Goal: Task Accomplishment & Management: Use online tool/utility

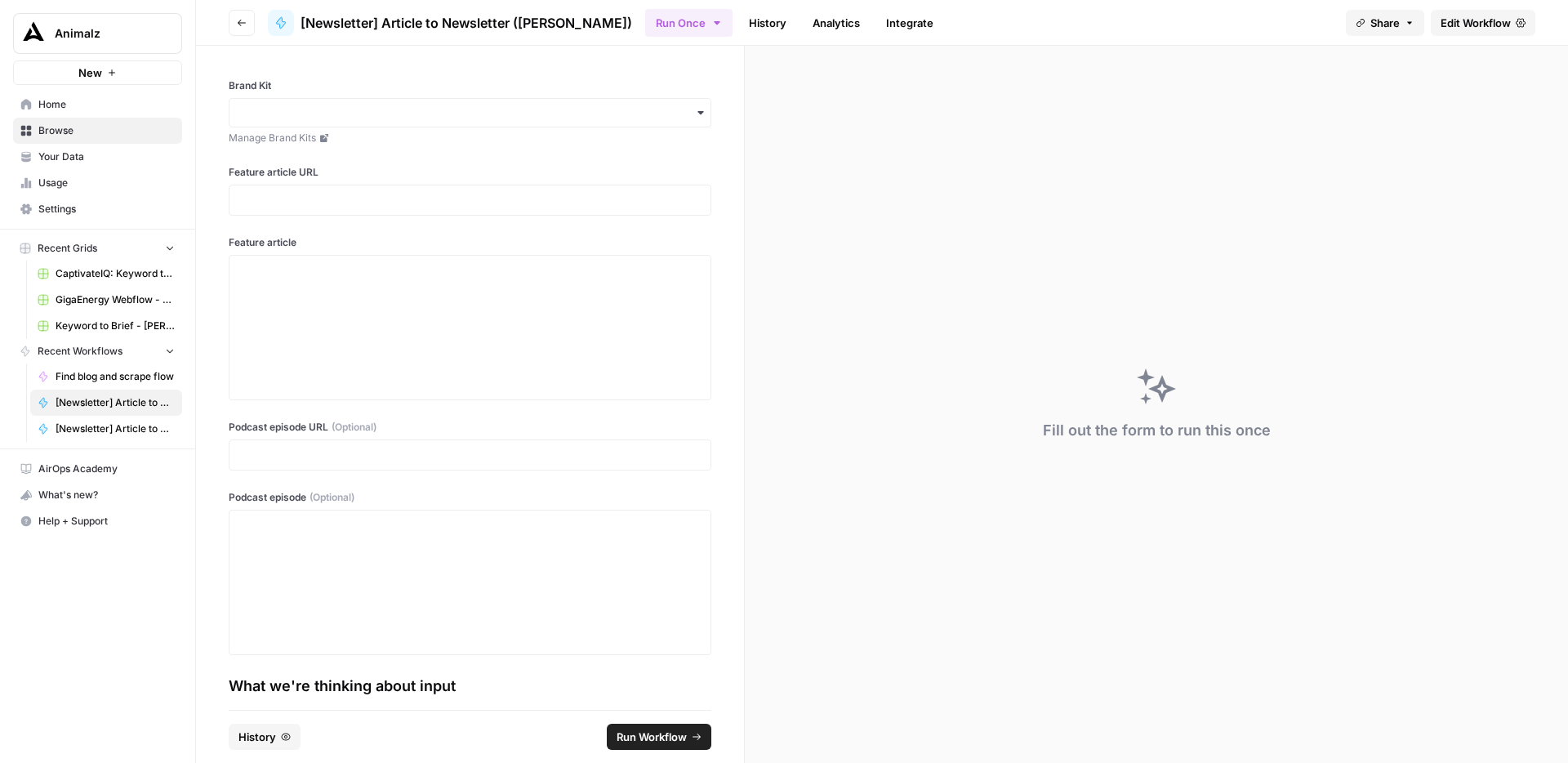
click at [237, 25] on icon "button" at bounding box center [242, 23] width 10 height 10
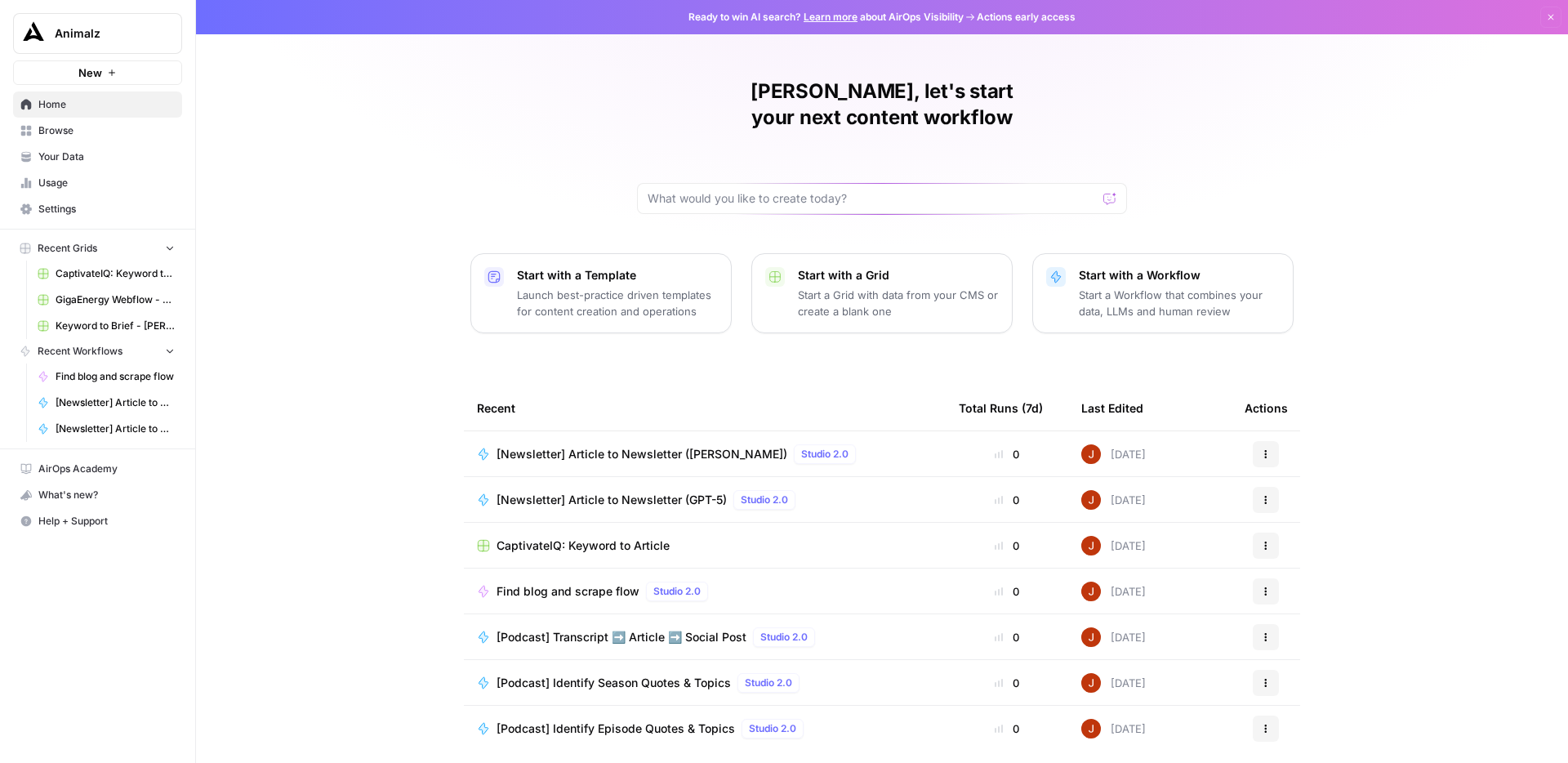
click at [110, 127] on span "Browse" at bounding box center [107, 131] width 136 height 14
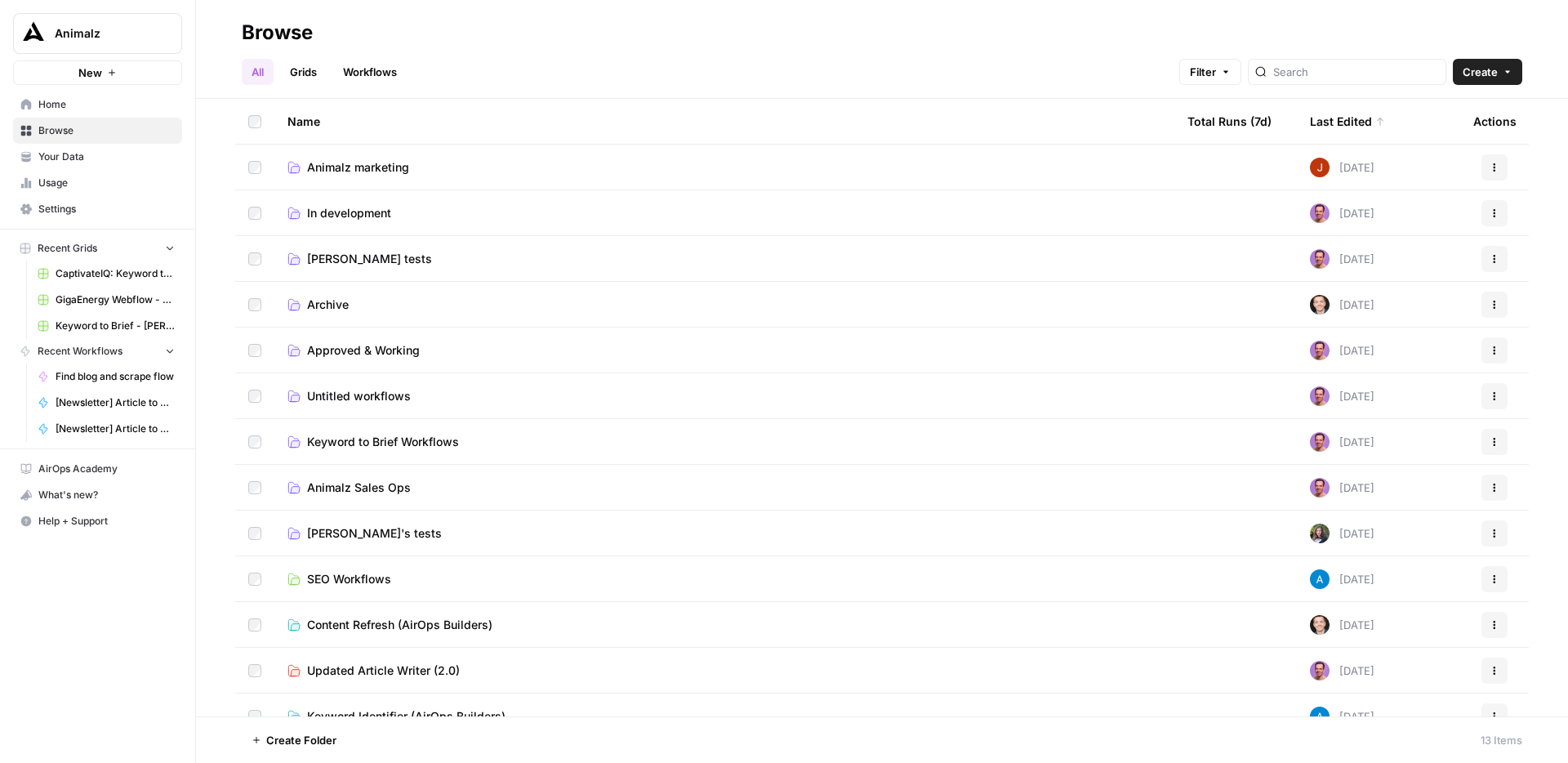
click at [366, 215] on span "In development" at bounding box center [349, 213] width 84 height 16
click at [348, 260] on span "Tim tests" at bounding box center [369, 258] width 125 height 16
click at [370, 302] on link "Archive" at bounding box center [725, 304] width 874 height 16
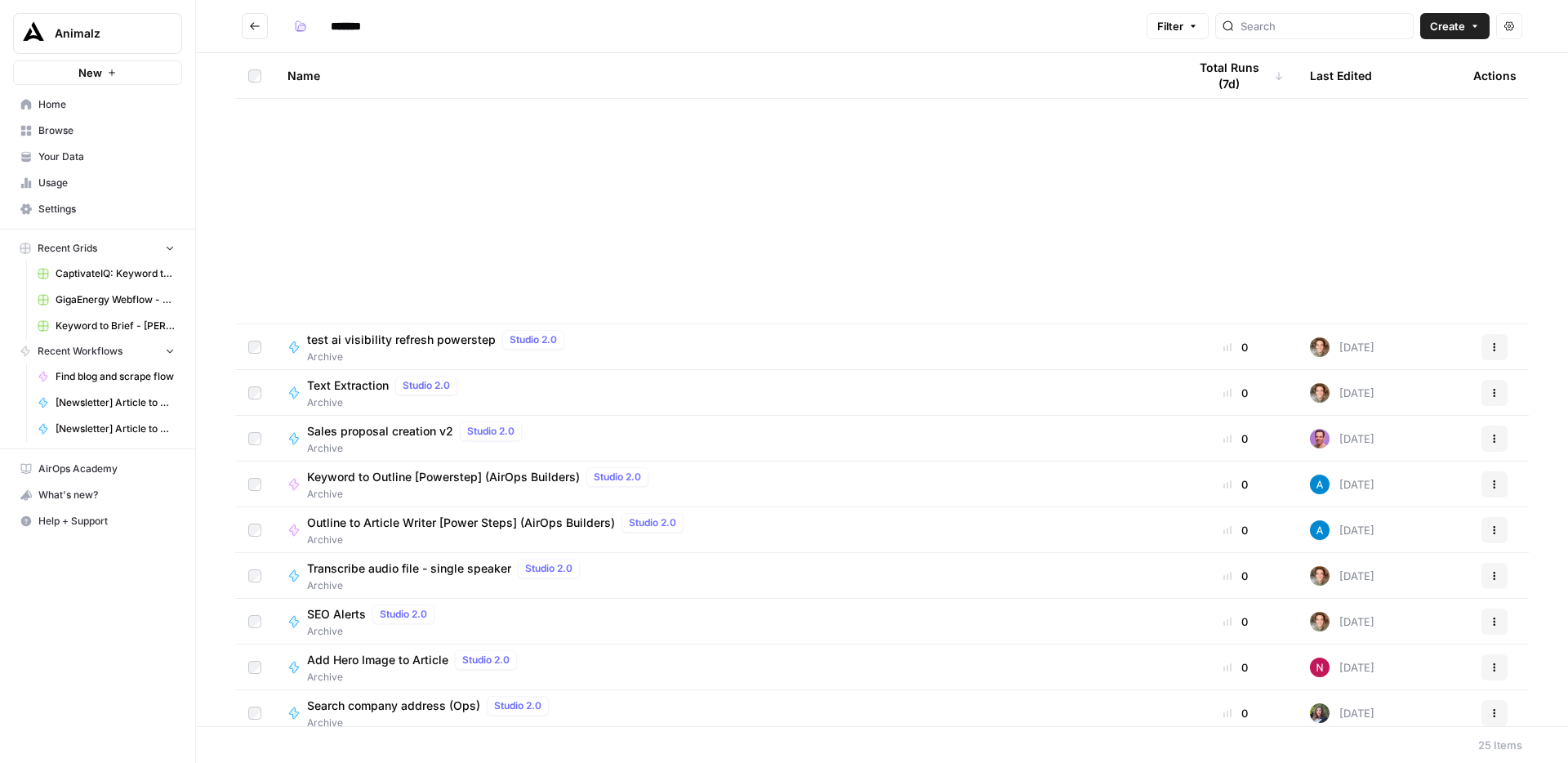
scroll to position [516, 0]
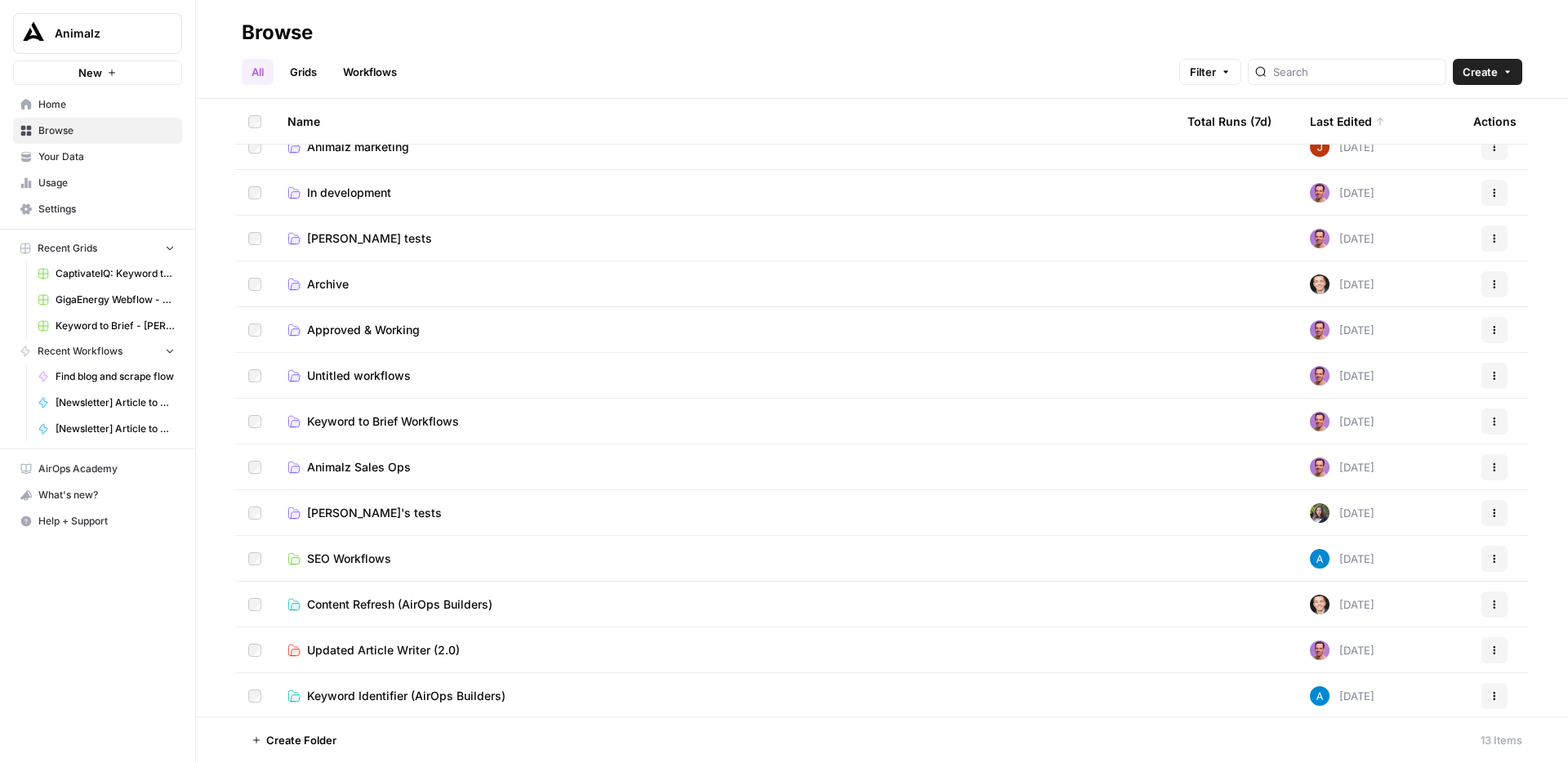
scroll to position [23, 0]
click at [385, 371] on span "Untitled workflows" at bounding box center [359, 372] width 104 height 16
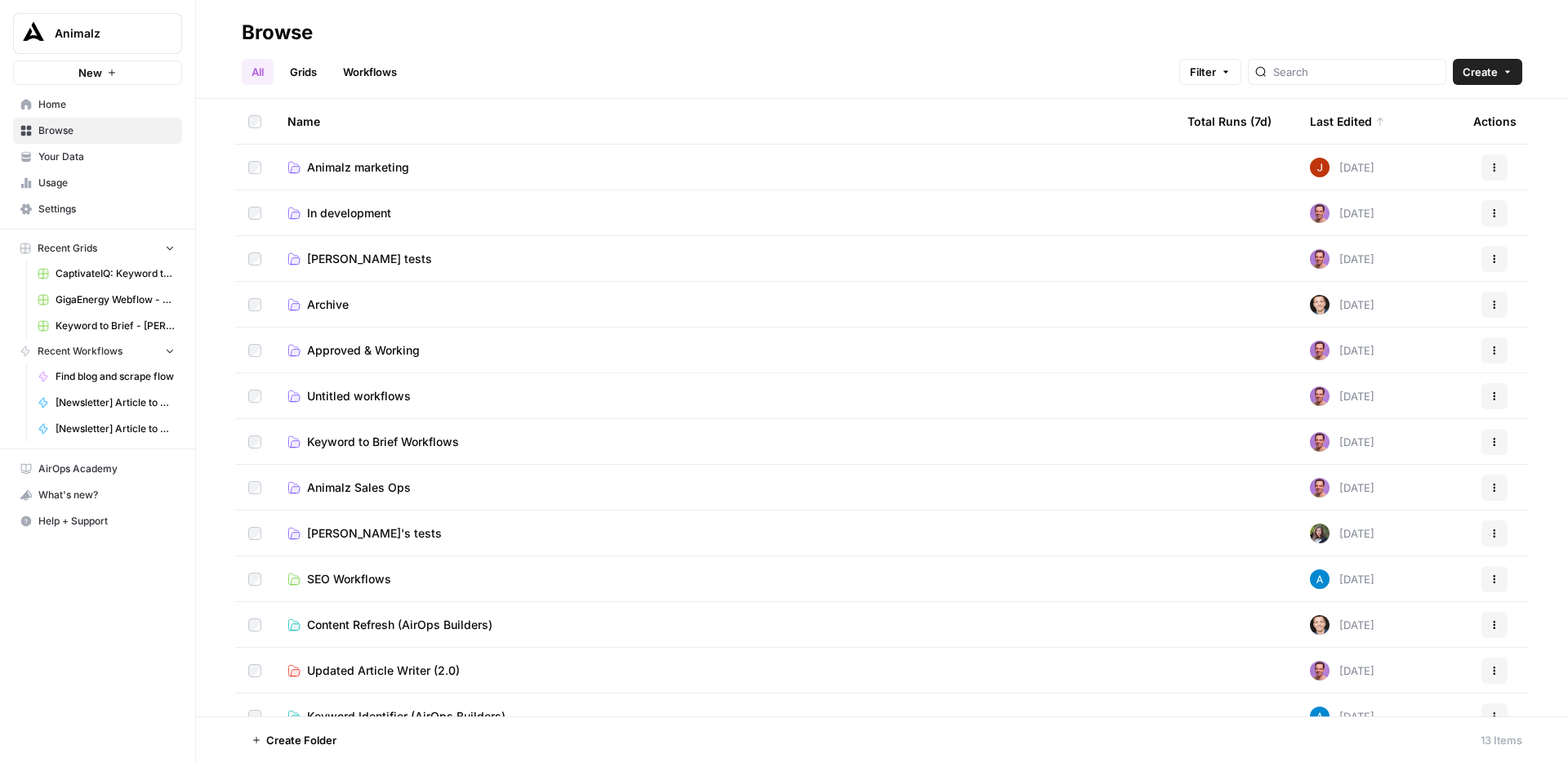
click at [441, 442] on span "Keyword to Brief Workflows" at bounding box center [383, 441] width 152 height 16
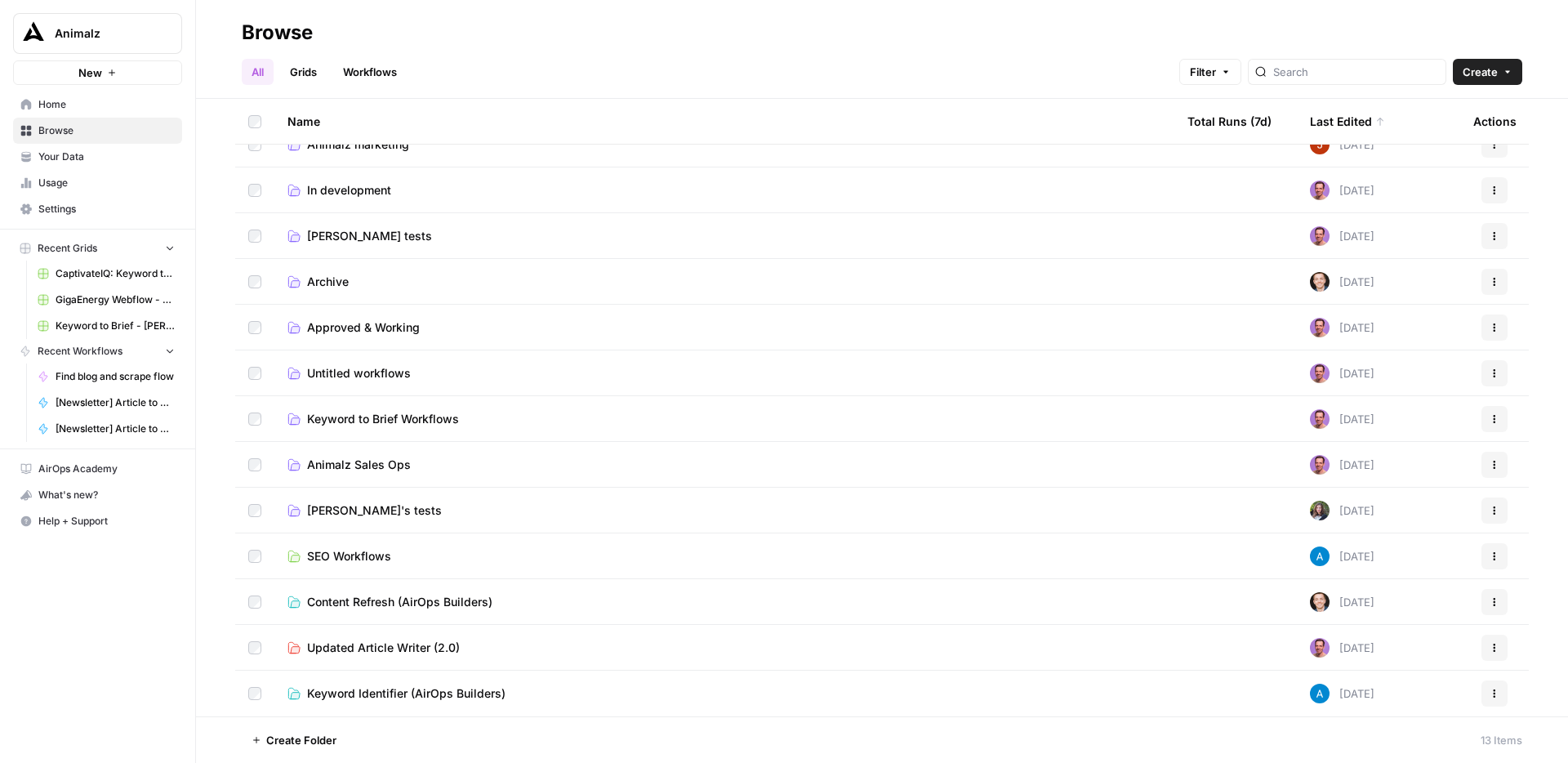
click at [374, 466] on span "Animalz Sales Ops" at bounding box center [359, 465] width 104 height 16
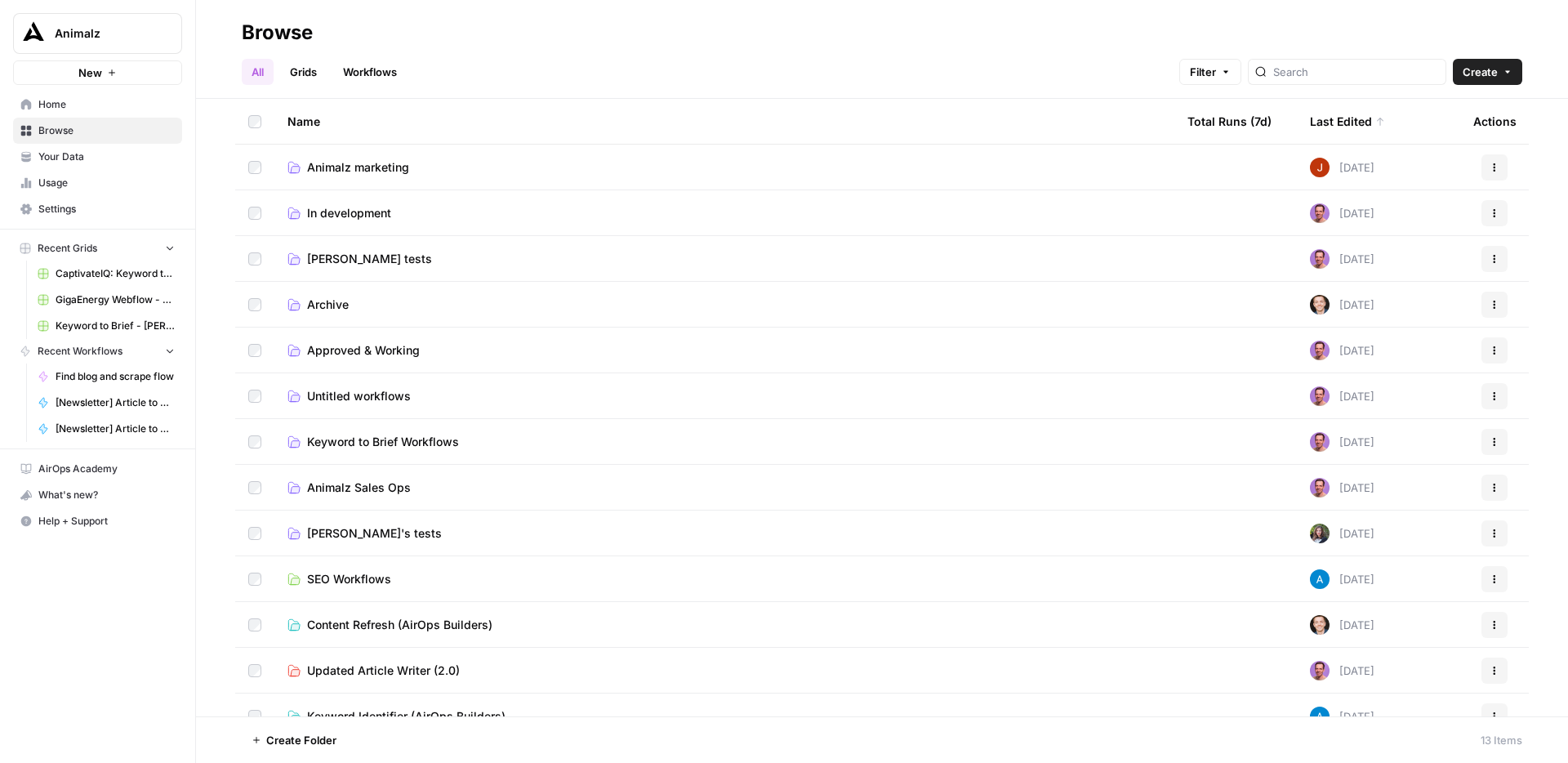
scroll to position [23, 0]
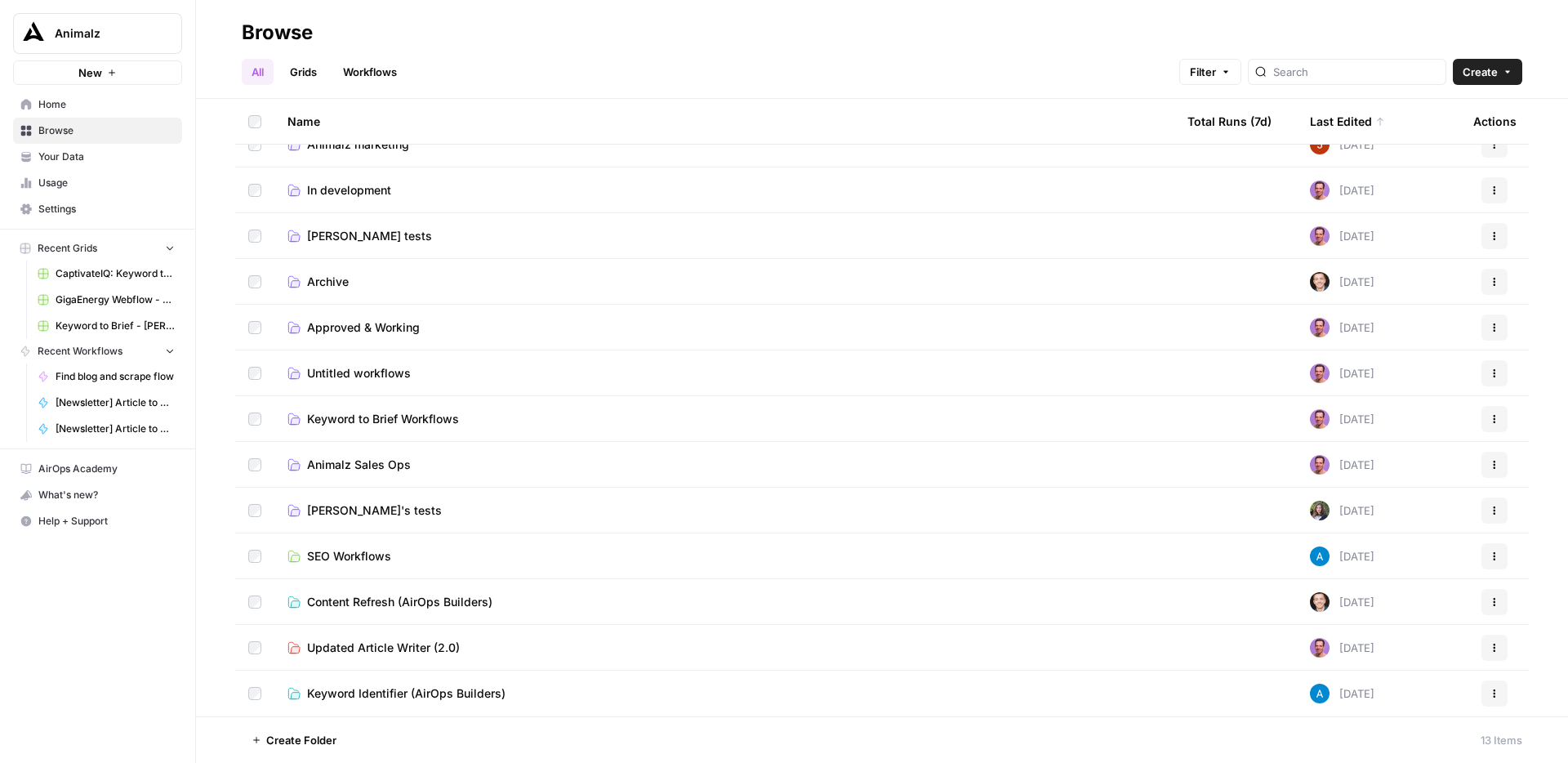
click at [420, 605] on span "Content Refresh (AirOps Builders)" at bounding box center [399, 602] width 185 height 16
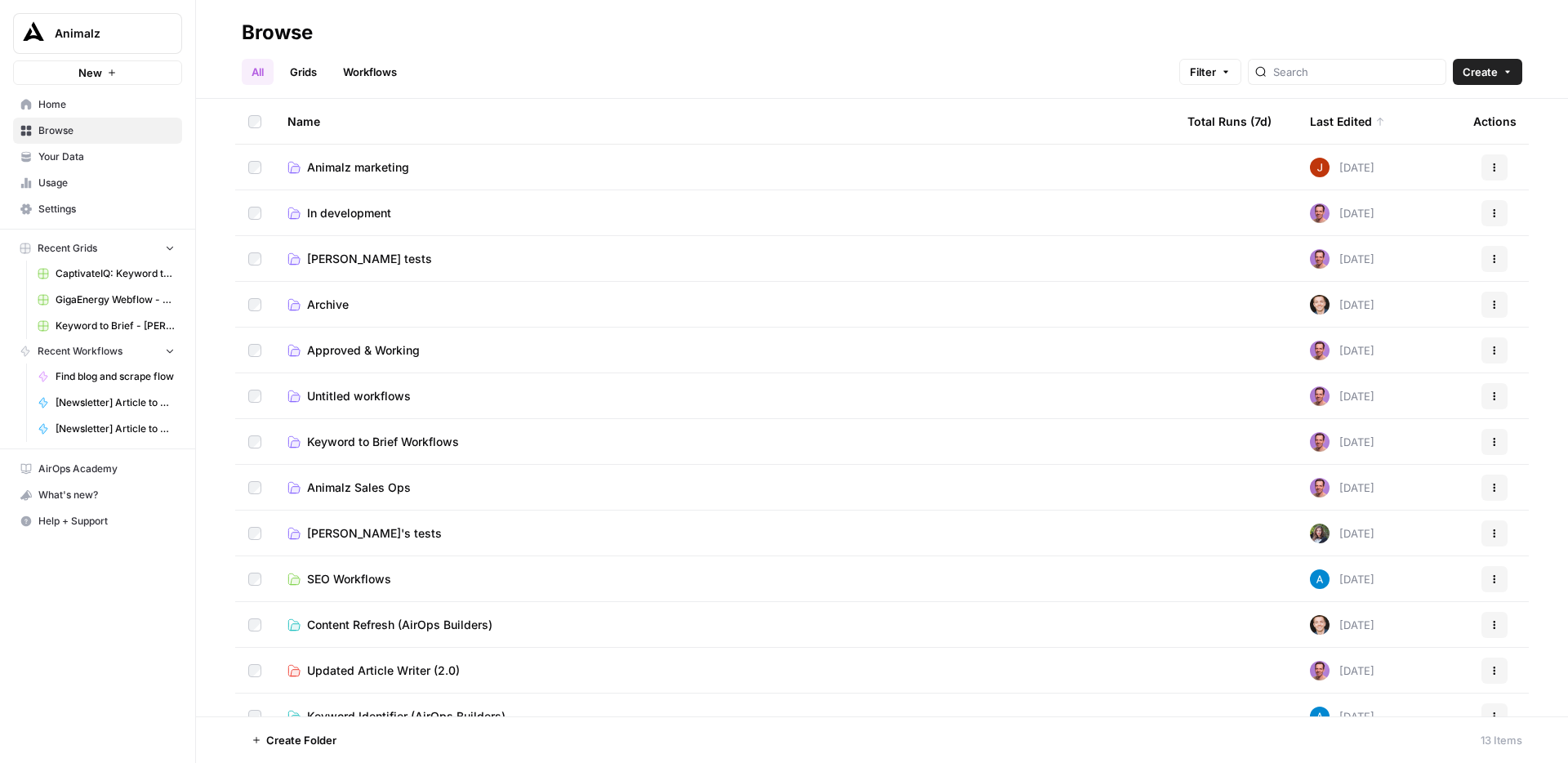
click at [378, 168] on span "Animalz marketing" at bounding box center [358, 167] width 102 height 16
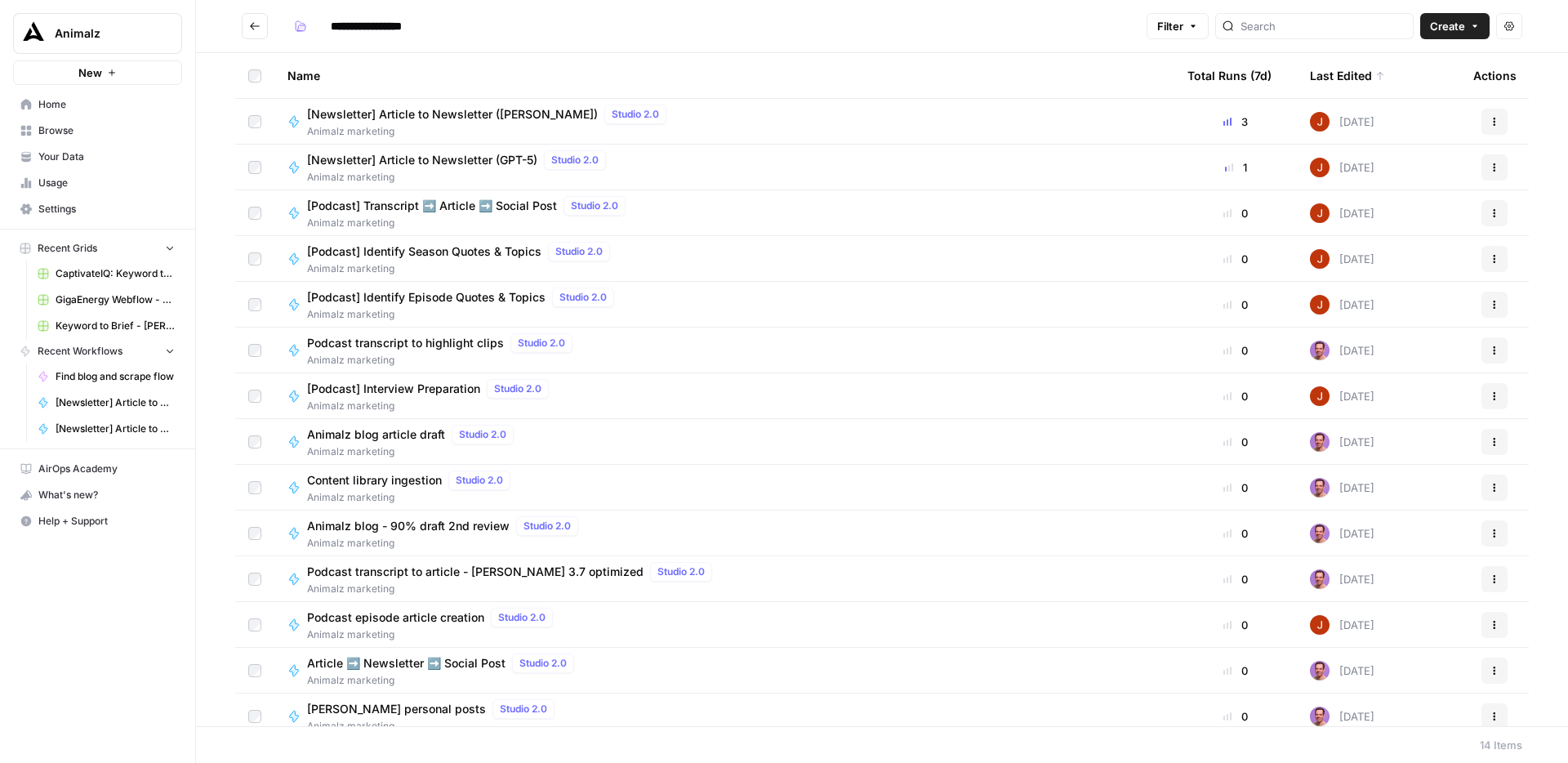
scroll to position [13, 0]
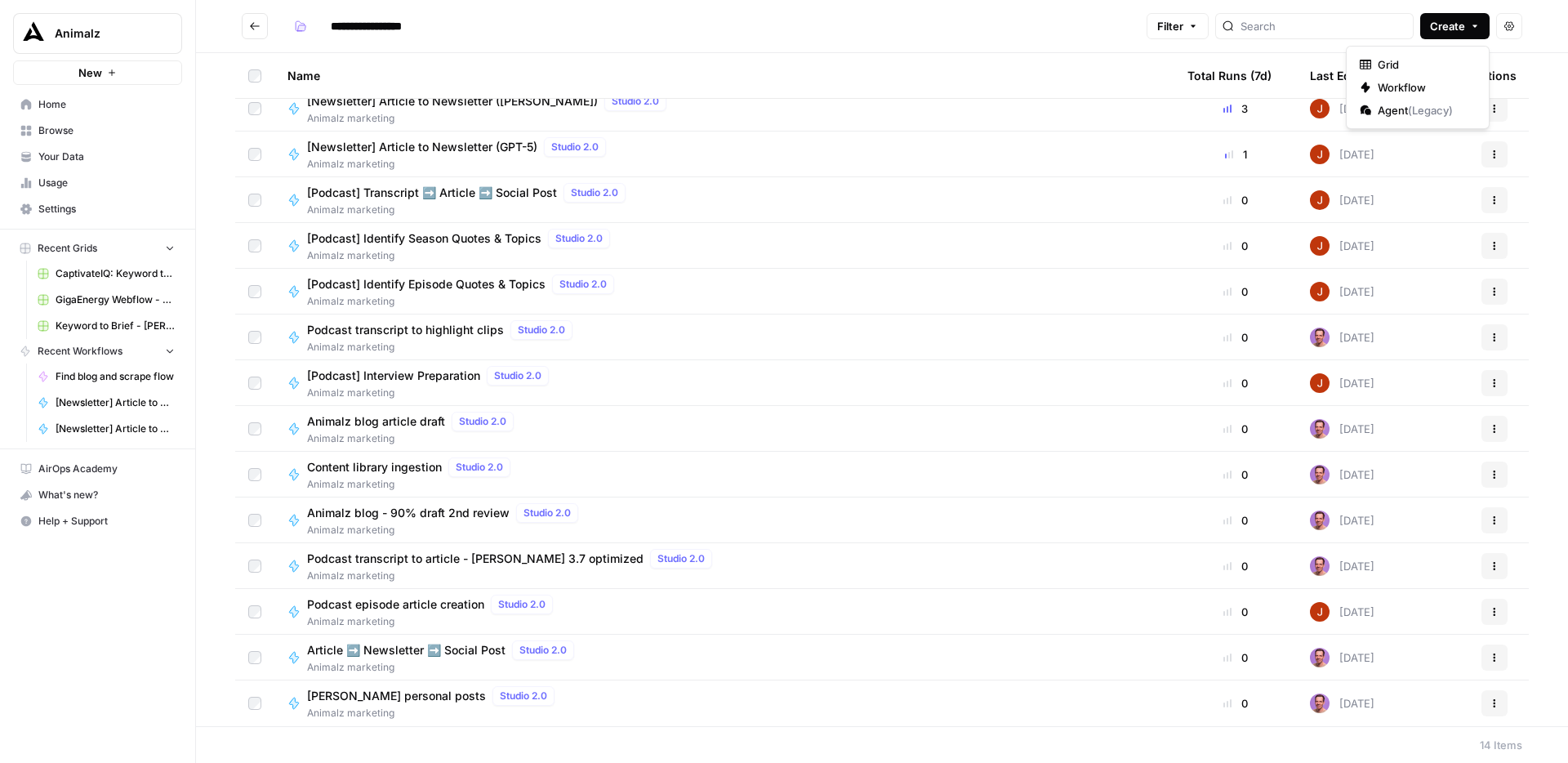
click at [1459, 23] on span "Create" at bounding box center [1447, 26] width 36 height 16
click at [1085, 19] on h2 "**********" at bounding box center [691, 26] width 898 height 26
click at [1461, 35] on button "Create" at bounding box center [1455, 26] width 69 height 26
click at [1454, 81] on span "Workflow" at bounding box center [1423, 87] width 91 height 16
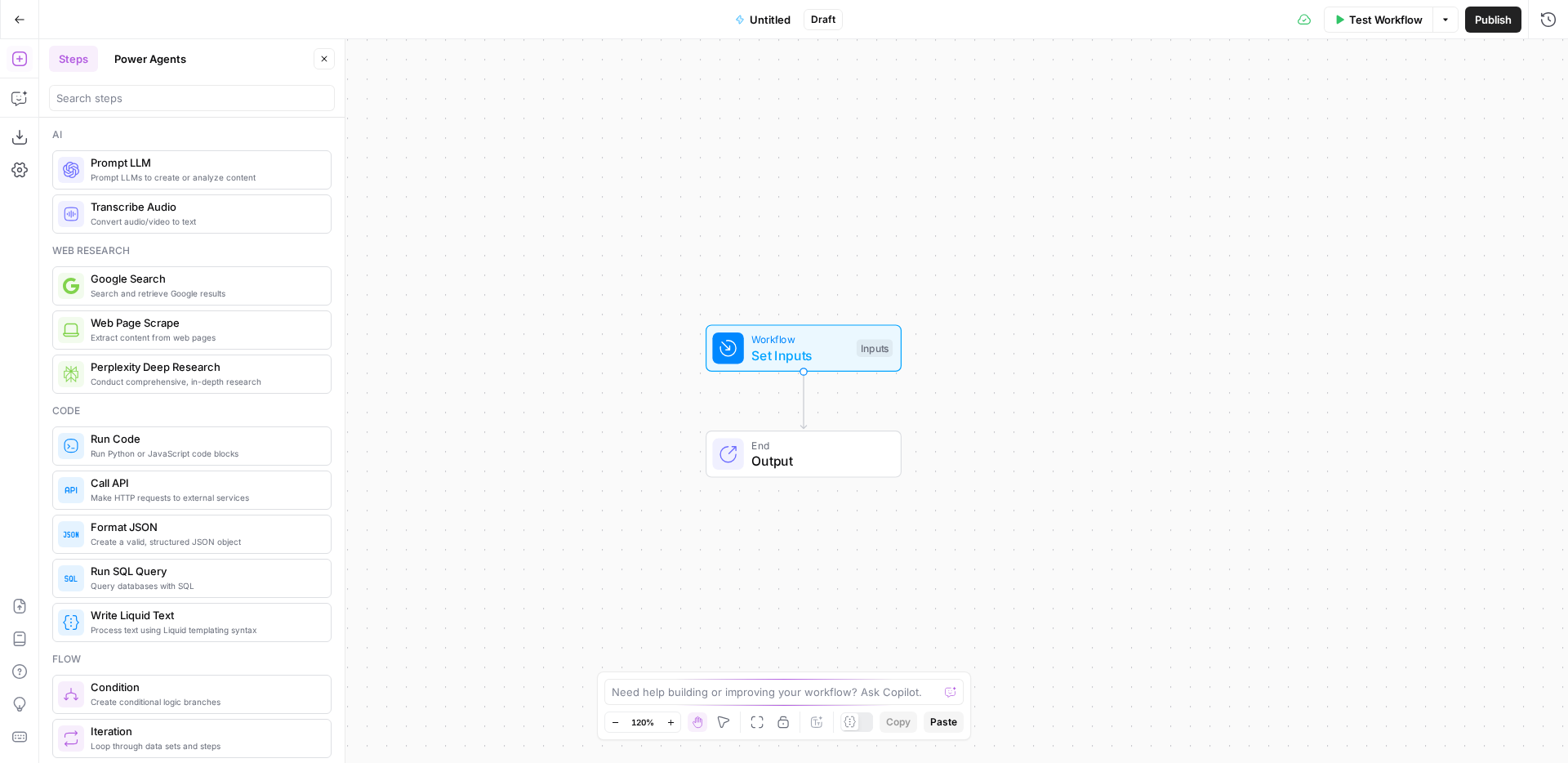
click at [765, 21] on span "Untitled" at bounding box center [770, 19] width 41 height 16
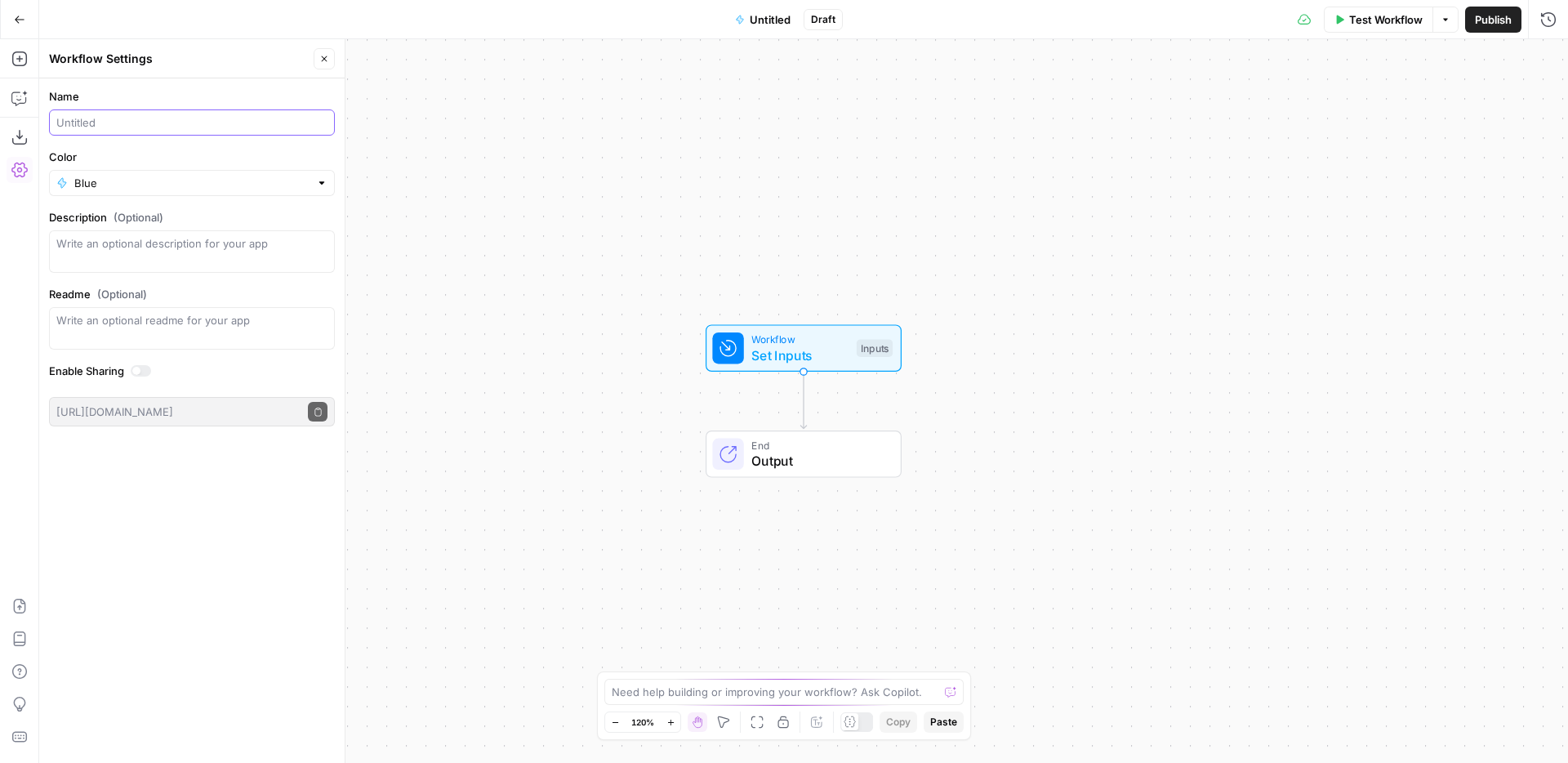
click at [202, 118] on input "Name" at bounding box center [192, 122] width 272 height 16
type input "Power agent test"
click at [624, 122] on div "Workflow Set Inputs Inputs End Output" at bounding box center [803, 401] width 1529 height 724
click at [323, 54] on icon "button" at bounding box center [324, 59] width 10 height 10
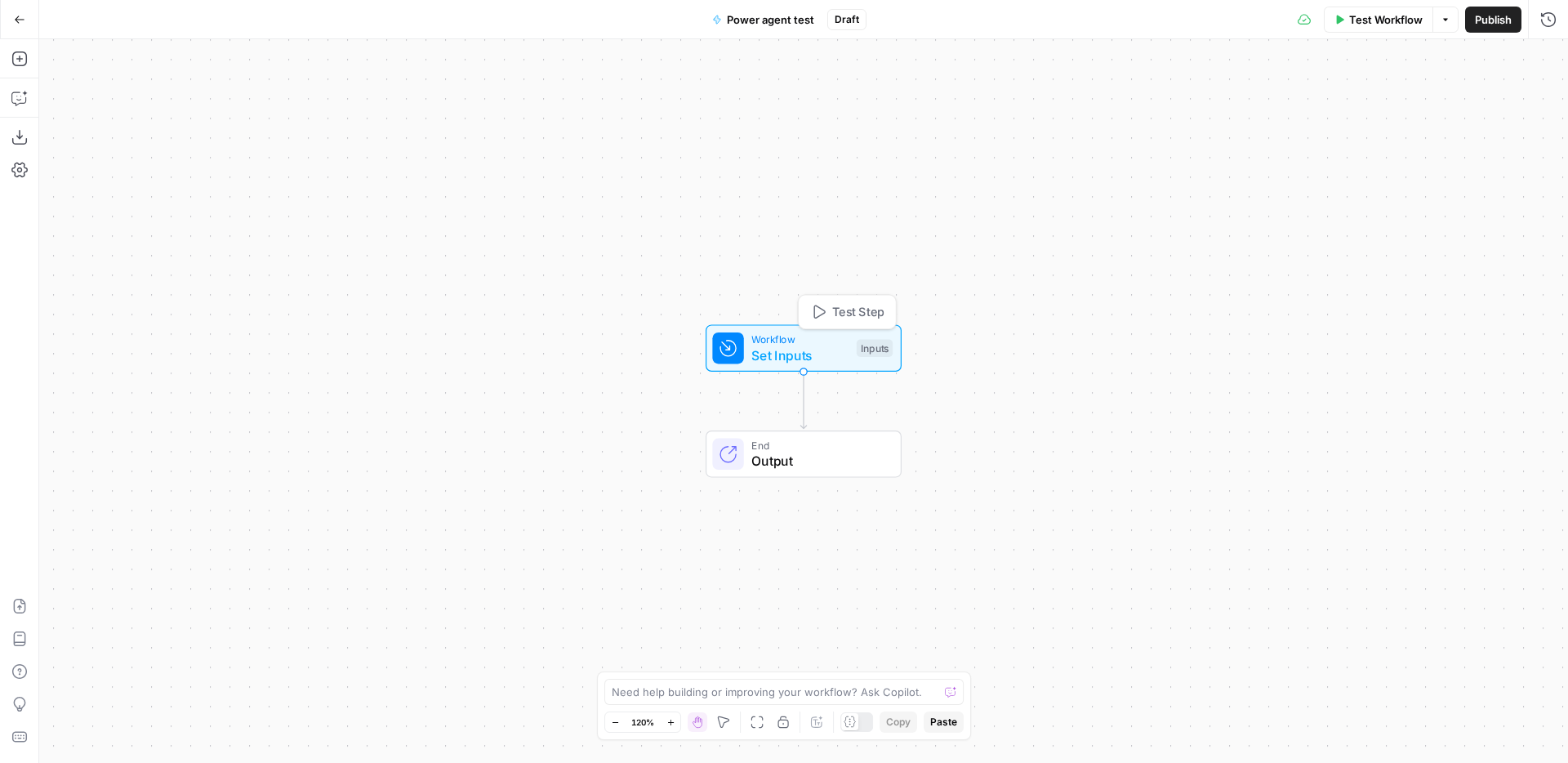
click at [811, 355] on span "Set Inputs" at bounding box center [799, 355] width 97 height 19
click at [1543, 54] on icon "button" at bounding box center [1548, 59] width 10 height 10
click at [830, 355] on span "Set Inputs" at bounding box center [799, 355] width 97 height 19
click at [840, 473] on div "End Output" at bounding box center [803, 454] width 196 height 47
click at [1543, 55] on icon "button" at bounding box center [1548, 59] width 10 height 10
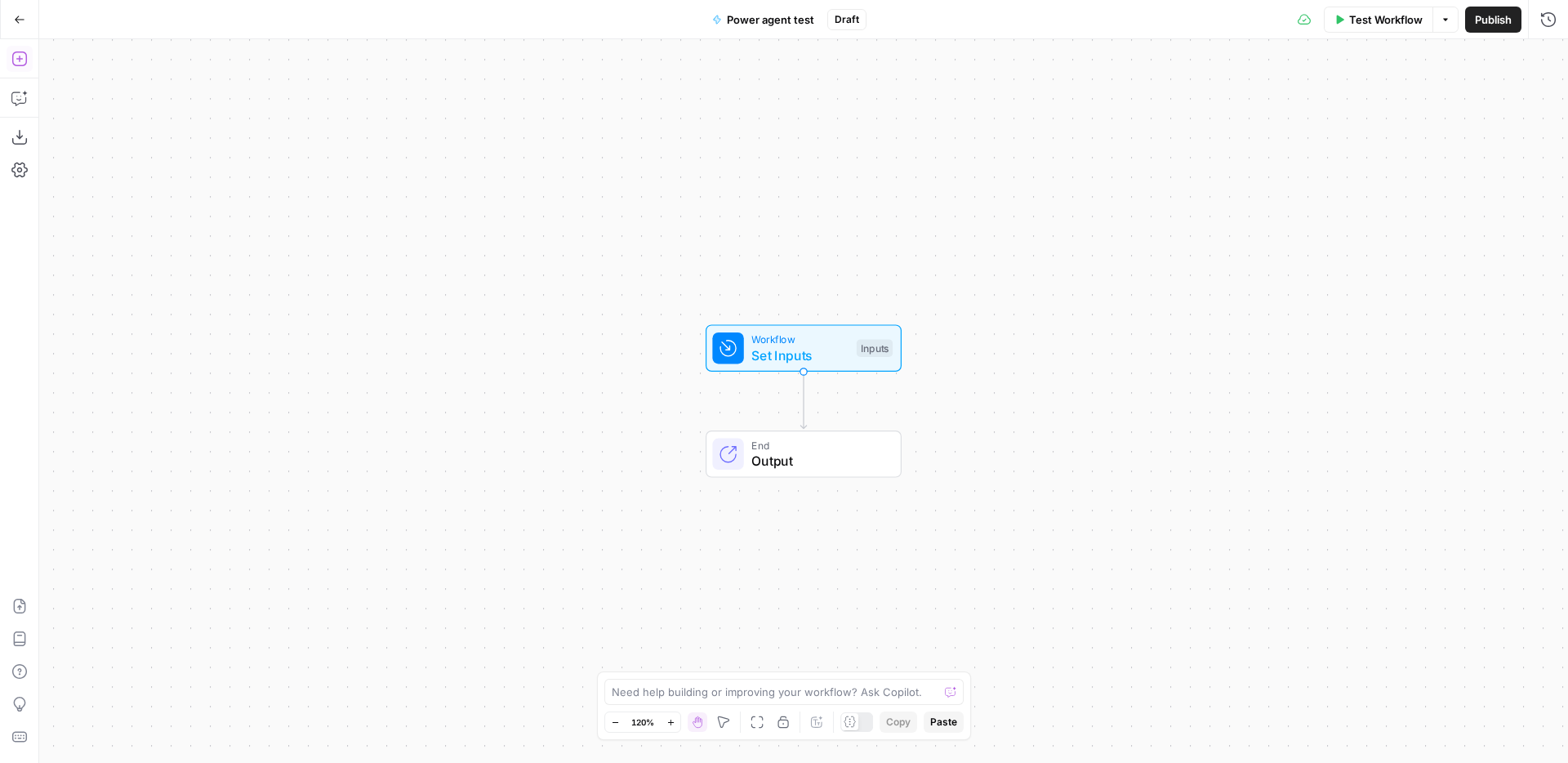
click at [23, 60] on icon "button" at bounding box center [19, 59] width 16 height 16
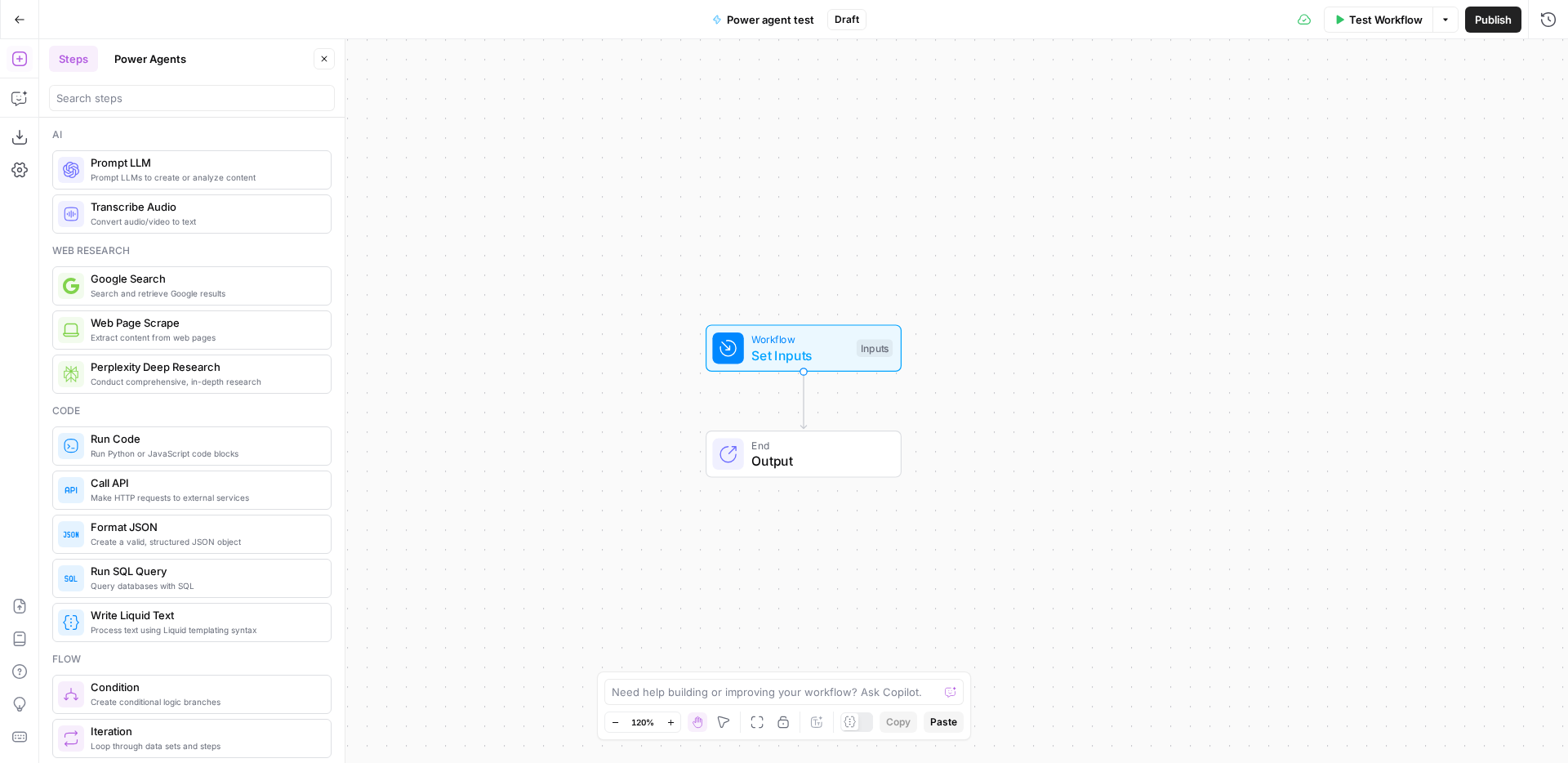
click at [153, 52] on button "Power Agents" at bounding box center [150, 59] width 91 height 26
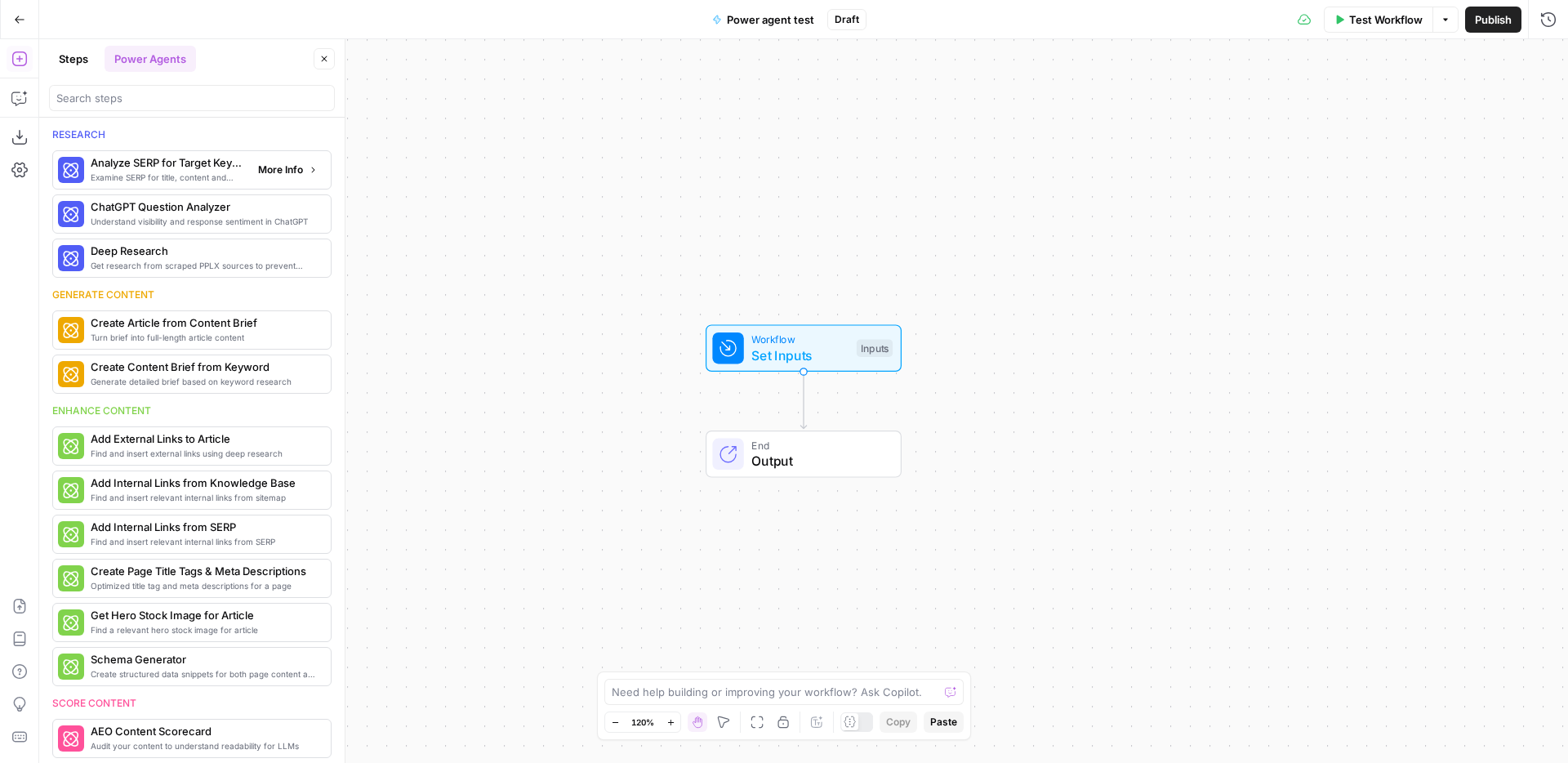
click at [301, 168] on span "More Info" at bounding box center [280, 169] width 45 height 14
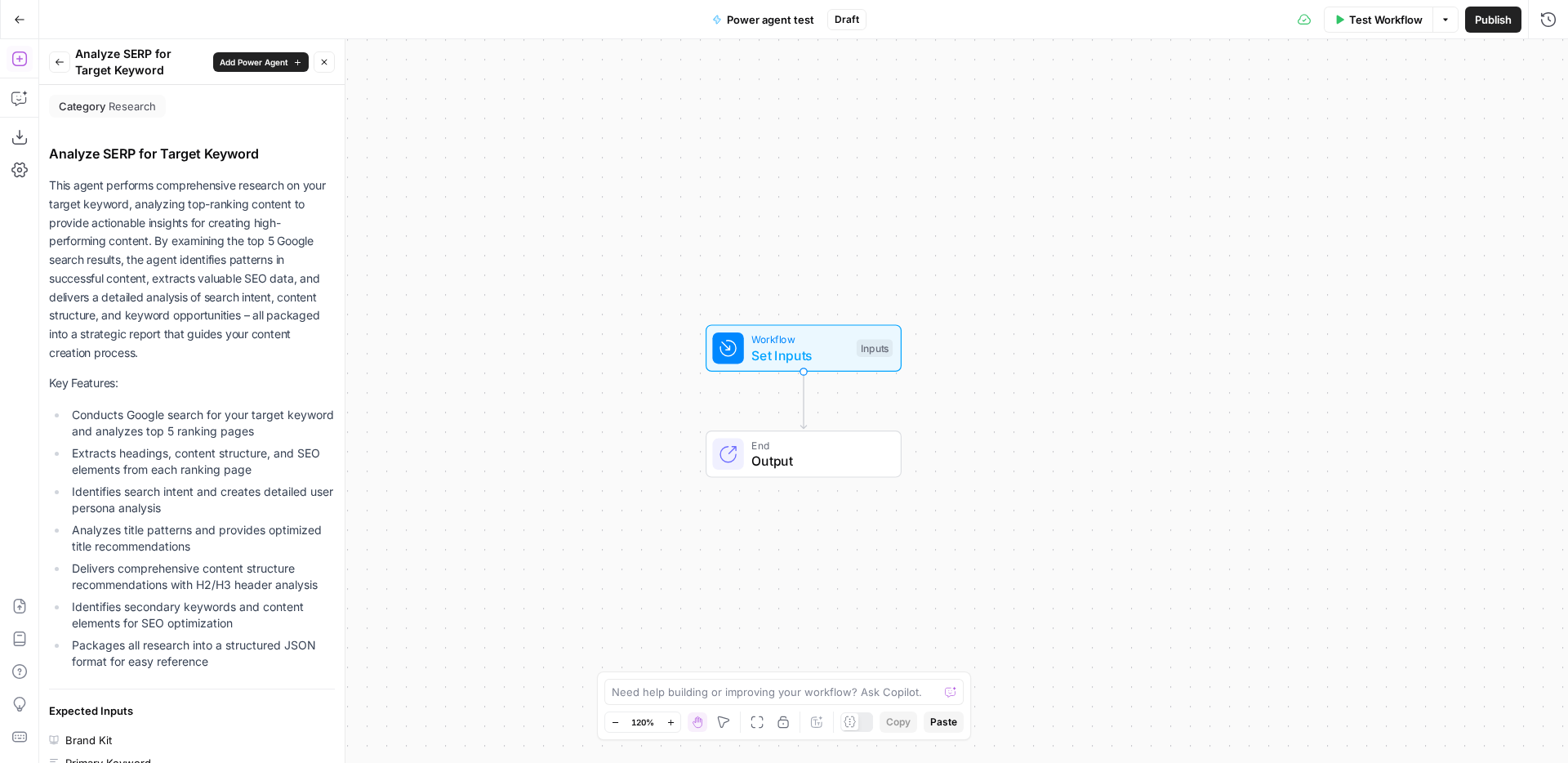
click at [60, 58] on icon "button" at bounding box center [59, 62] width 10 height 10
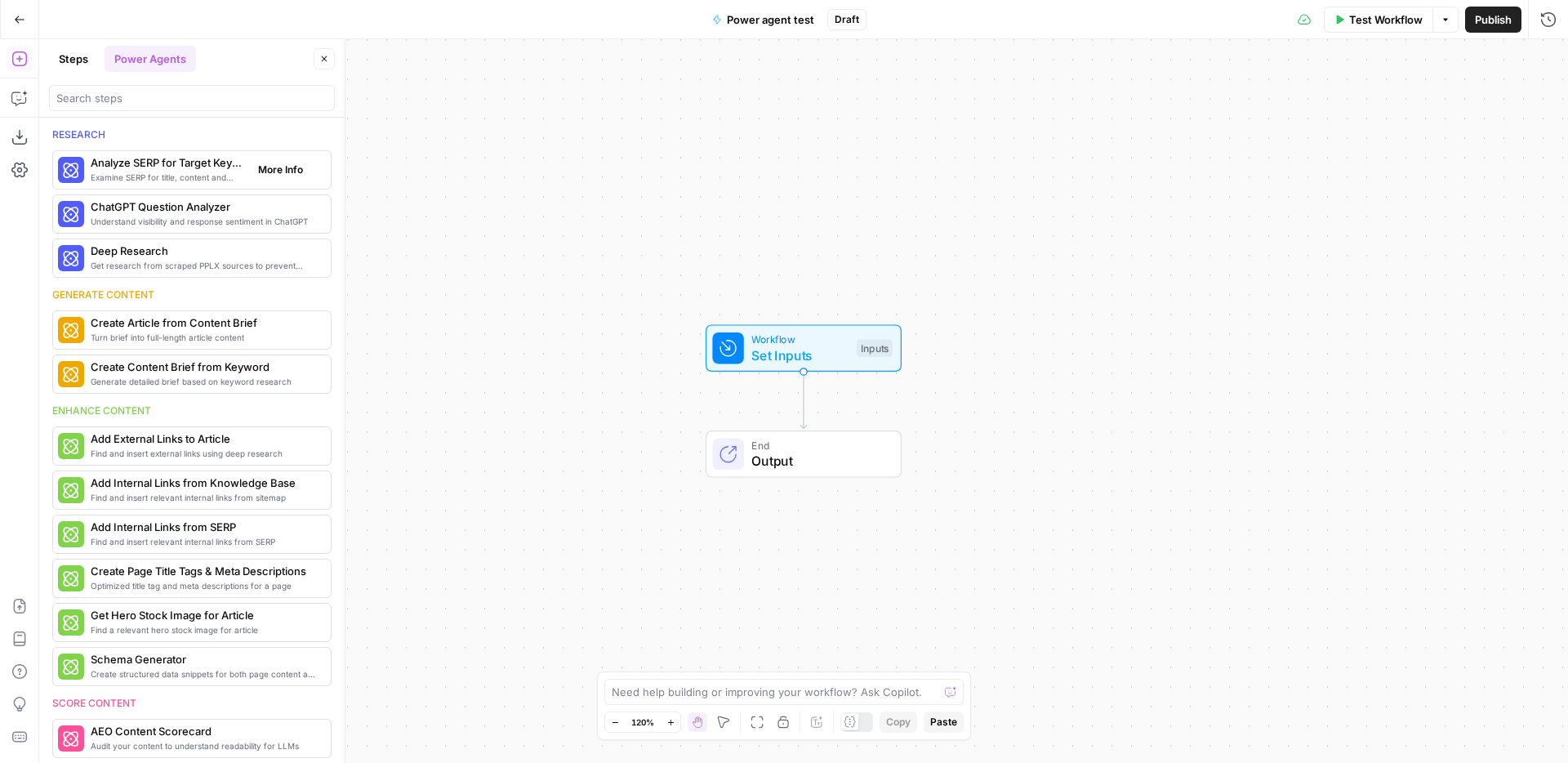
click at [183, 159] on span "Analyze SERP for Target Keyword" at bounding box center [167, 162] width 154 height 16
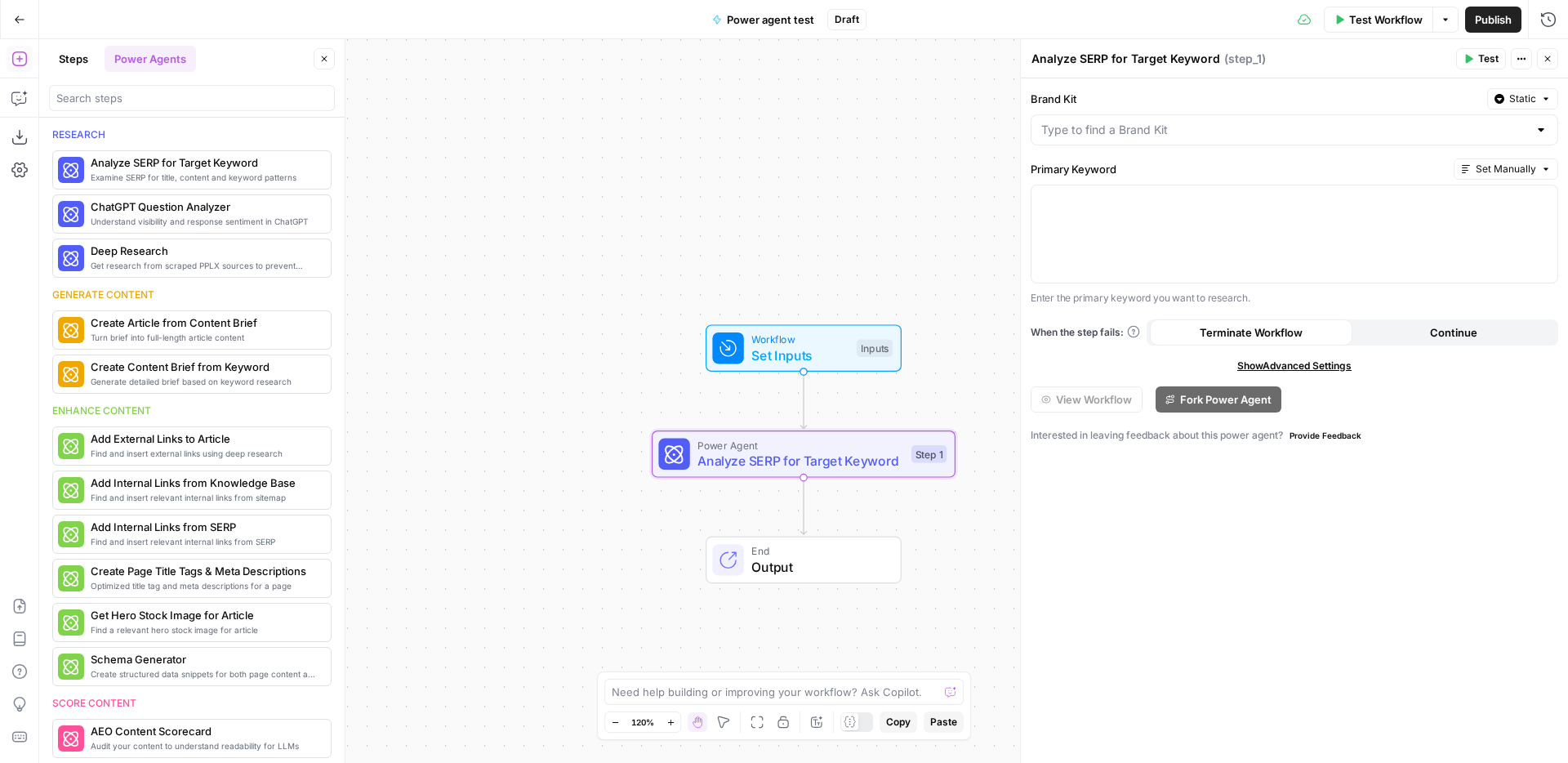
click at [804, 356] on span "Set Inputs" at bounding box center [799, 355] width 97 height 19
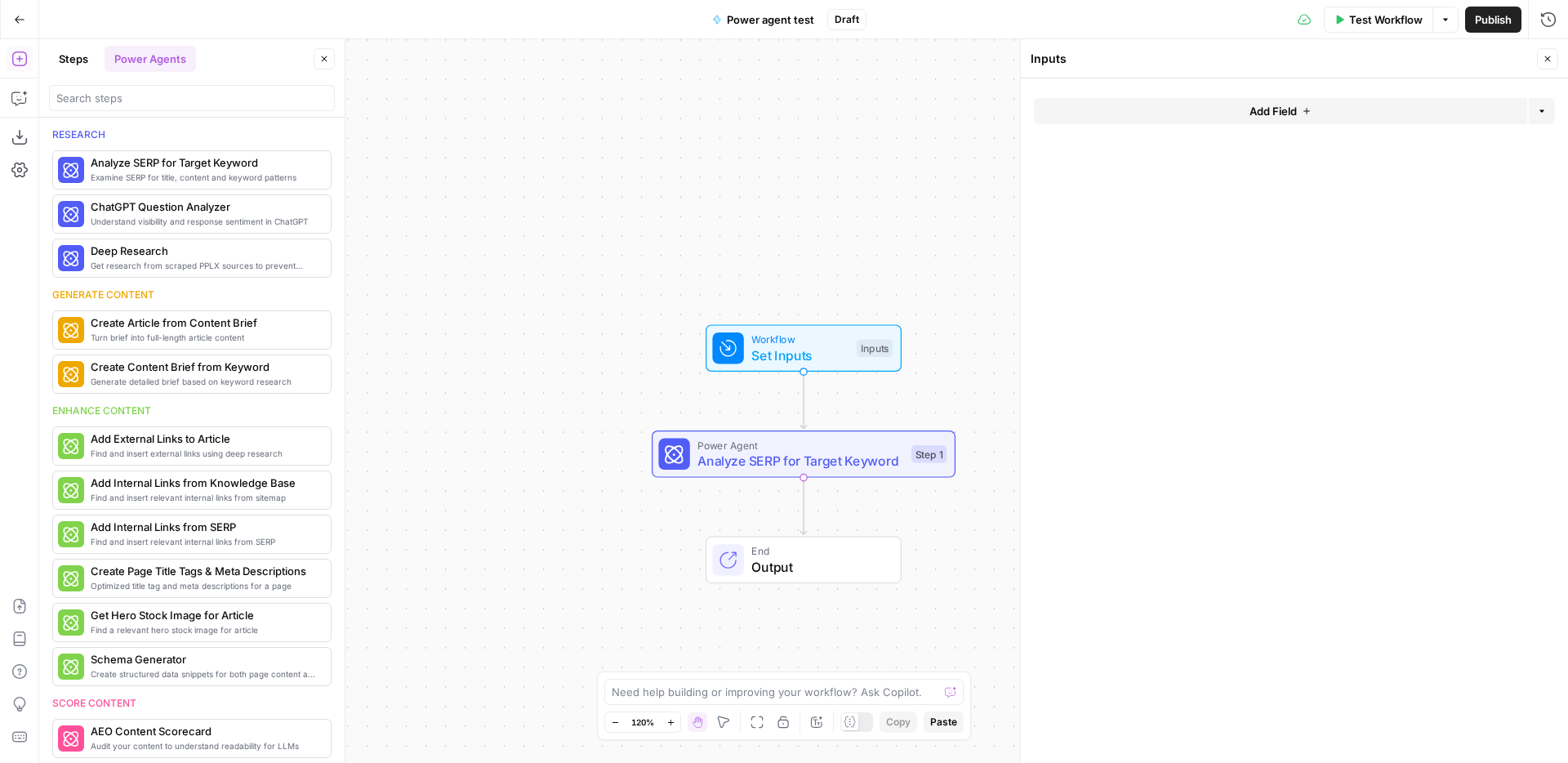
click at [823, 457] on span "Analyze SERP for Target Keyword" at bounding box center [800, 461] width 205 height 19
type textarea "Analyze SERP for Target Keyword"
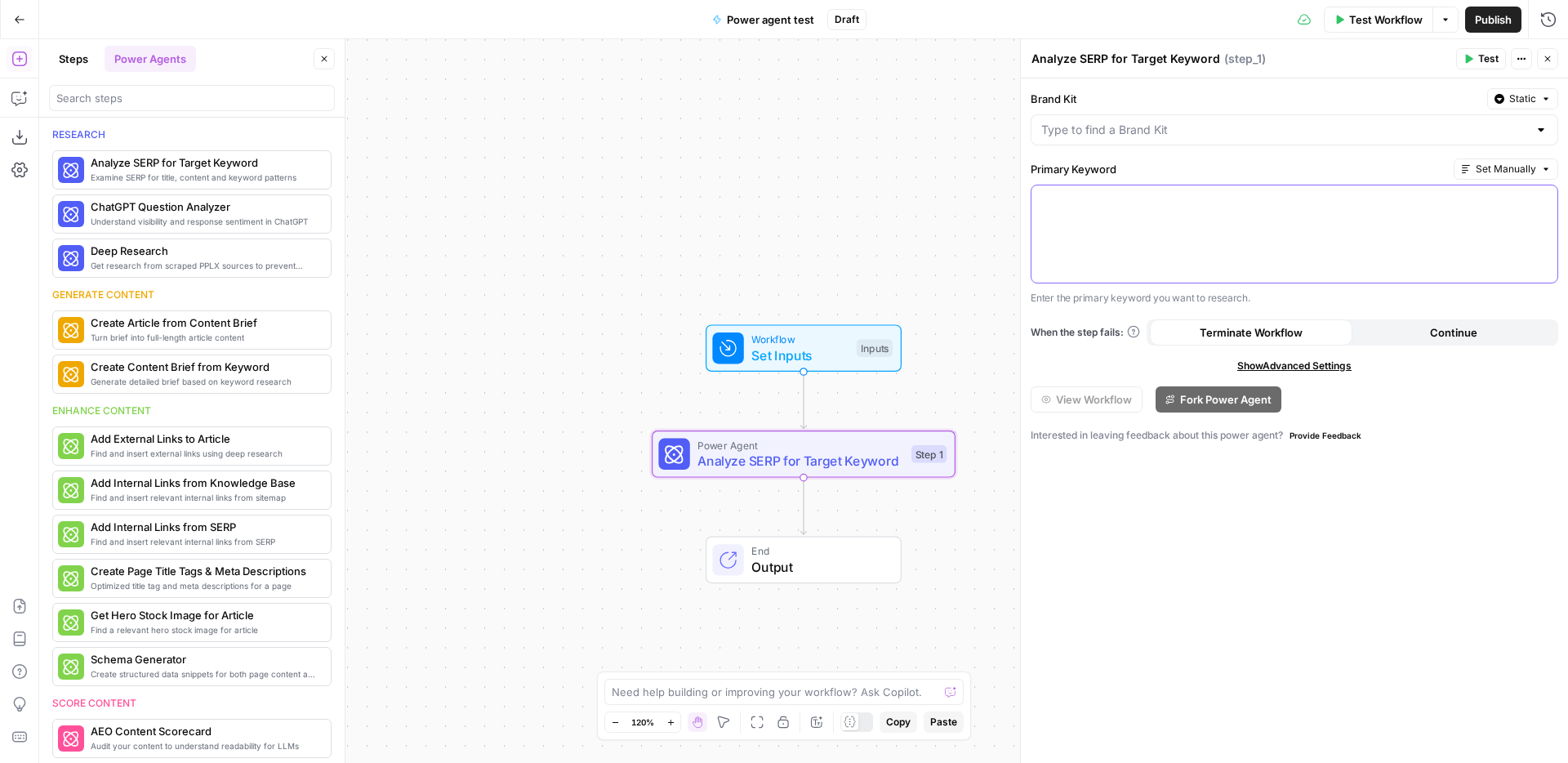
click at [1301, 246] on div at bounding box center [1295, 233] width 526 height 97
click at [1515, 173] on span "Set Manually" at bounding box center [1506, 169] width 60 height 14
click at [1402, 153] on div "Brand Kit Static Primary Keyword Set Manually Enter the primary keyword you wan…" at bounding box center [1295, 420] width 547 height 684
click at [820, 355] on span "Set Inputs" at bounding box center [799, 355] width 97 height 19
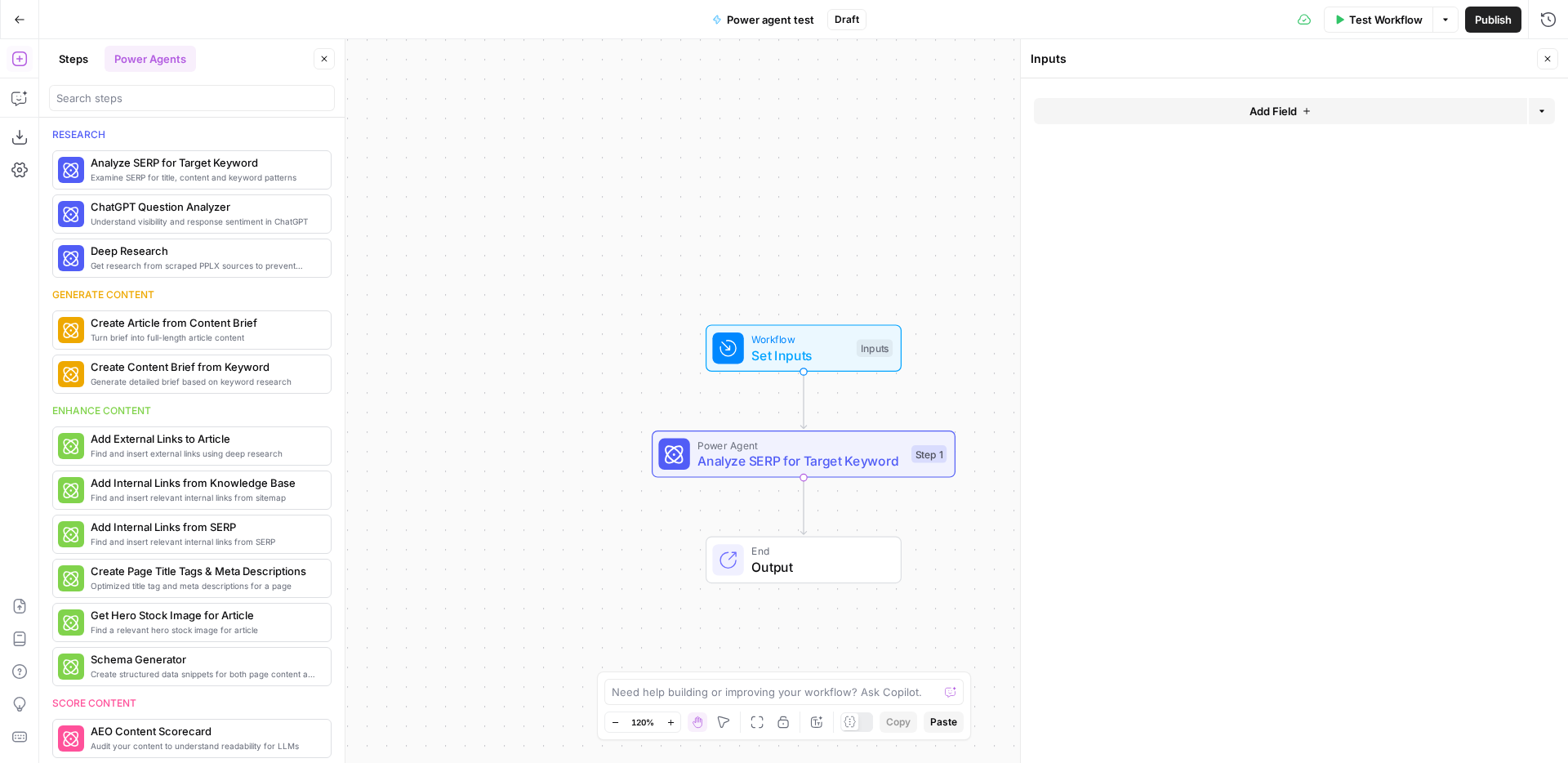
click at [1259, 103] on span "Add Field" at bounding box center [1272, 110] width 47 height 16
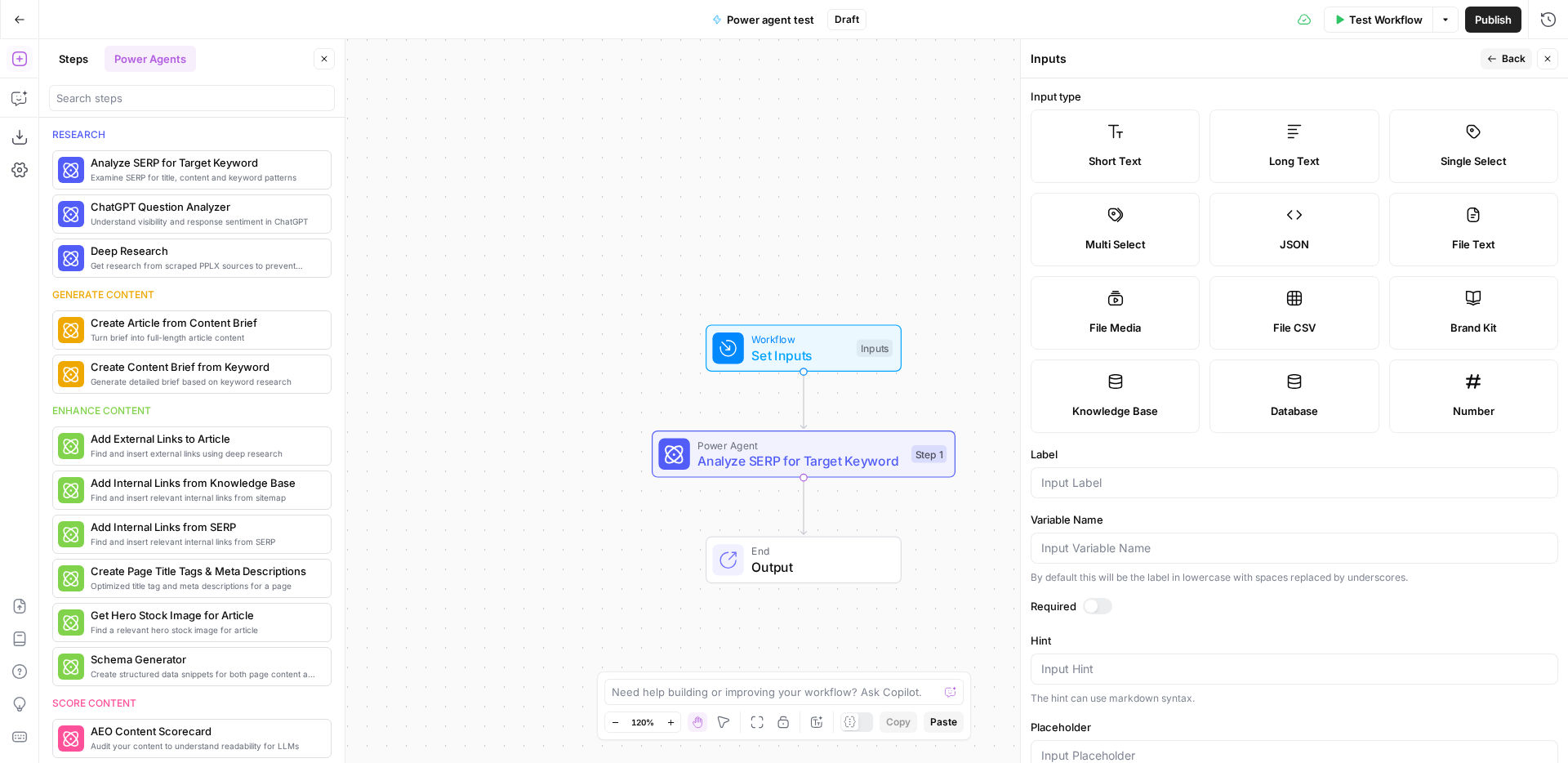
click at [1155, 131] on label "Short Text" at bounding box center [1115, 146] width 169 height 74
click at [1104, 478] on input "Label" at bounding box center [1295, 483] width 507 height 16
type input "Primary keyword"
click at [838, 465] on span "Analyze SERP for Target Keyword" at bounding box center [800, 461] width 205 height 19
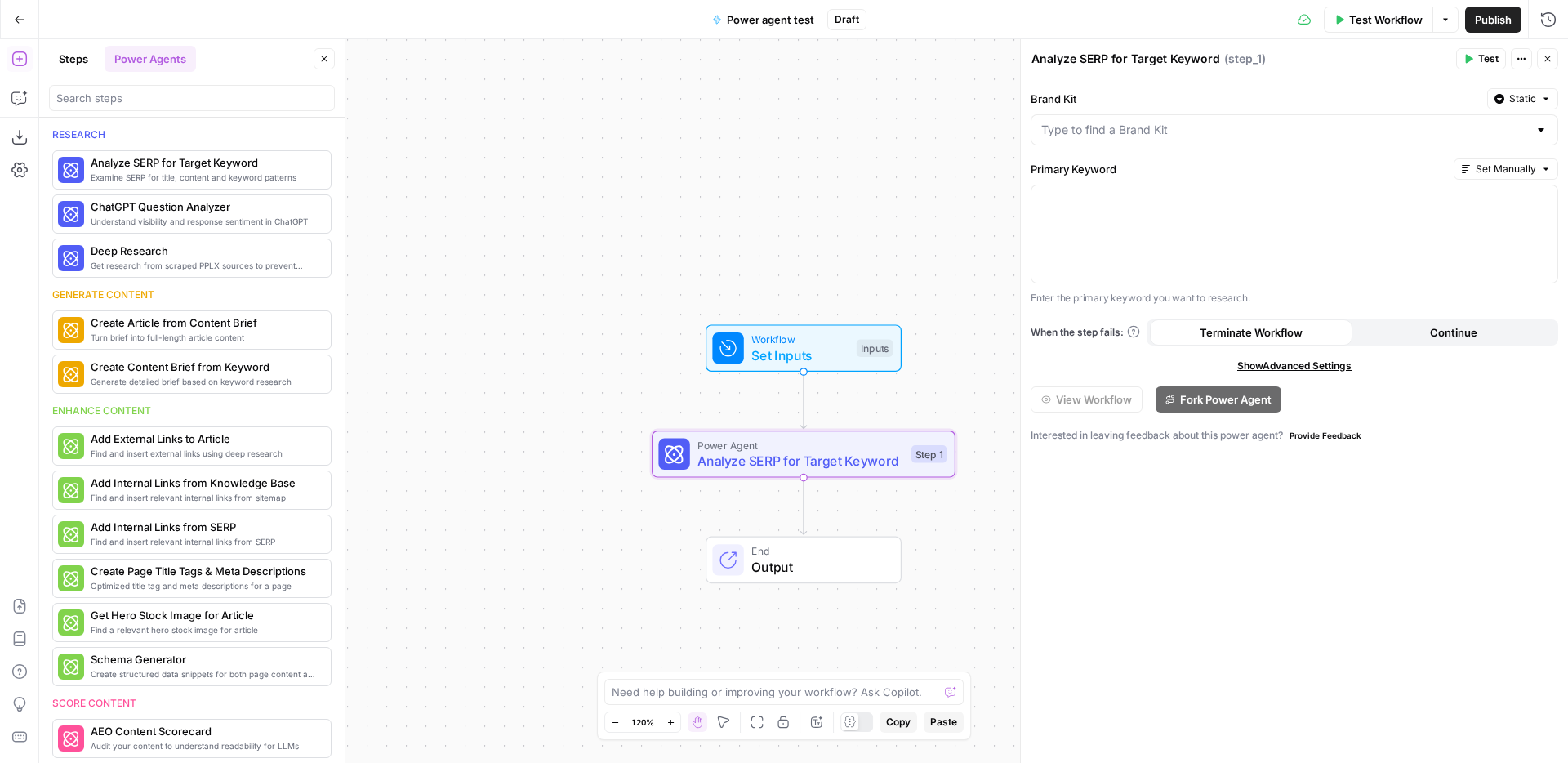
click at [833, 363] on span "Set Inputs" at bounding box center [799, 355] width 97 height 19
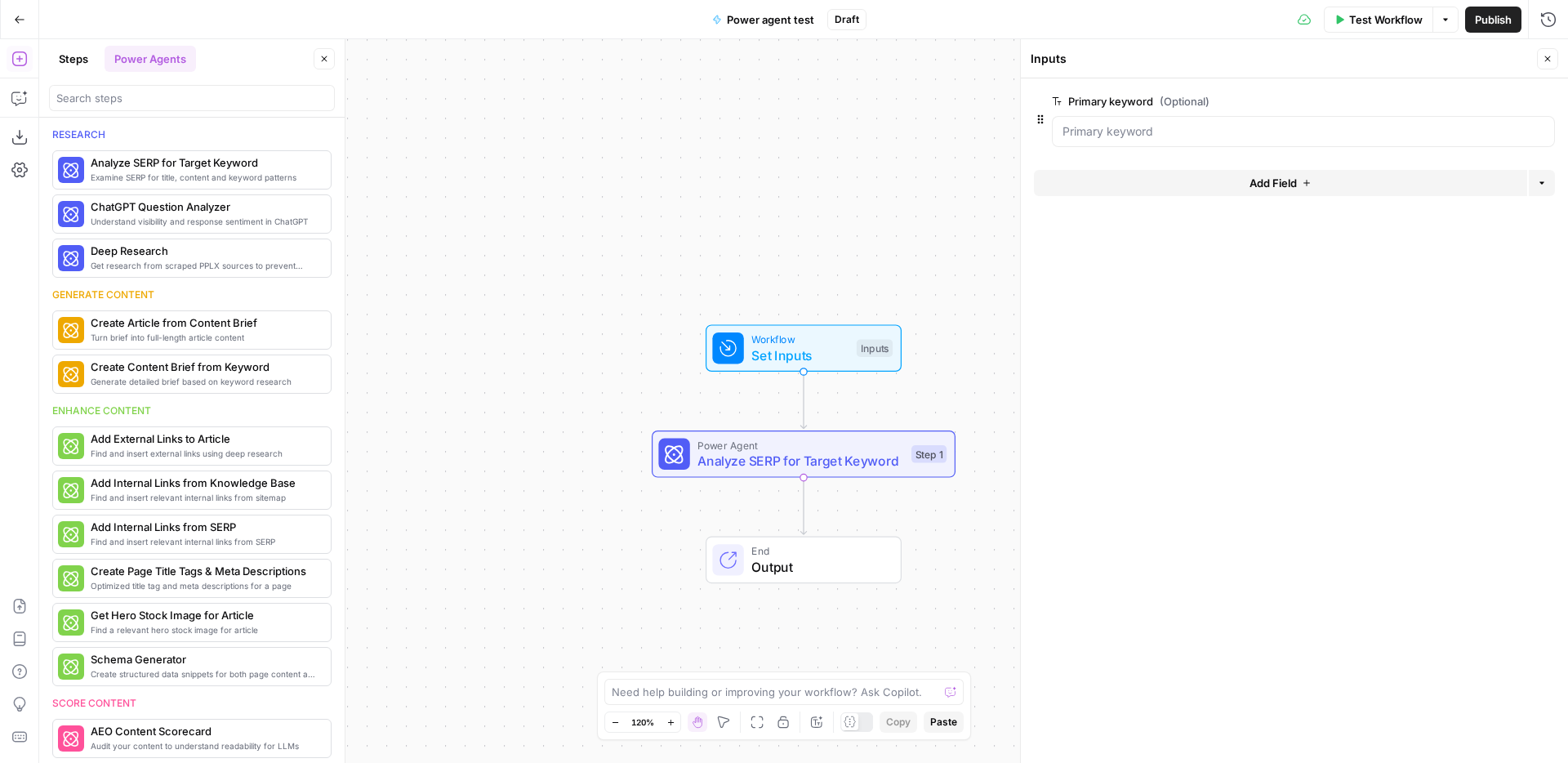
click at [1503, 96] on span "edit field" at bounding box center [1493, 102] width 36 height 13
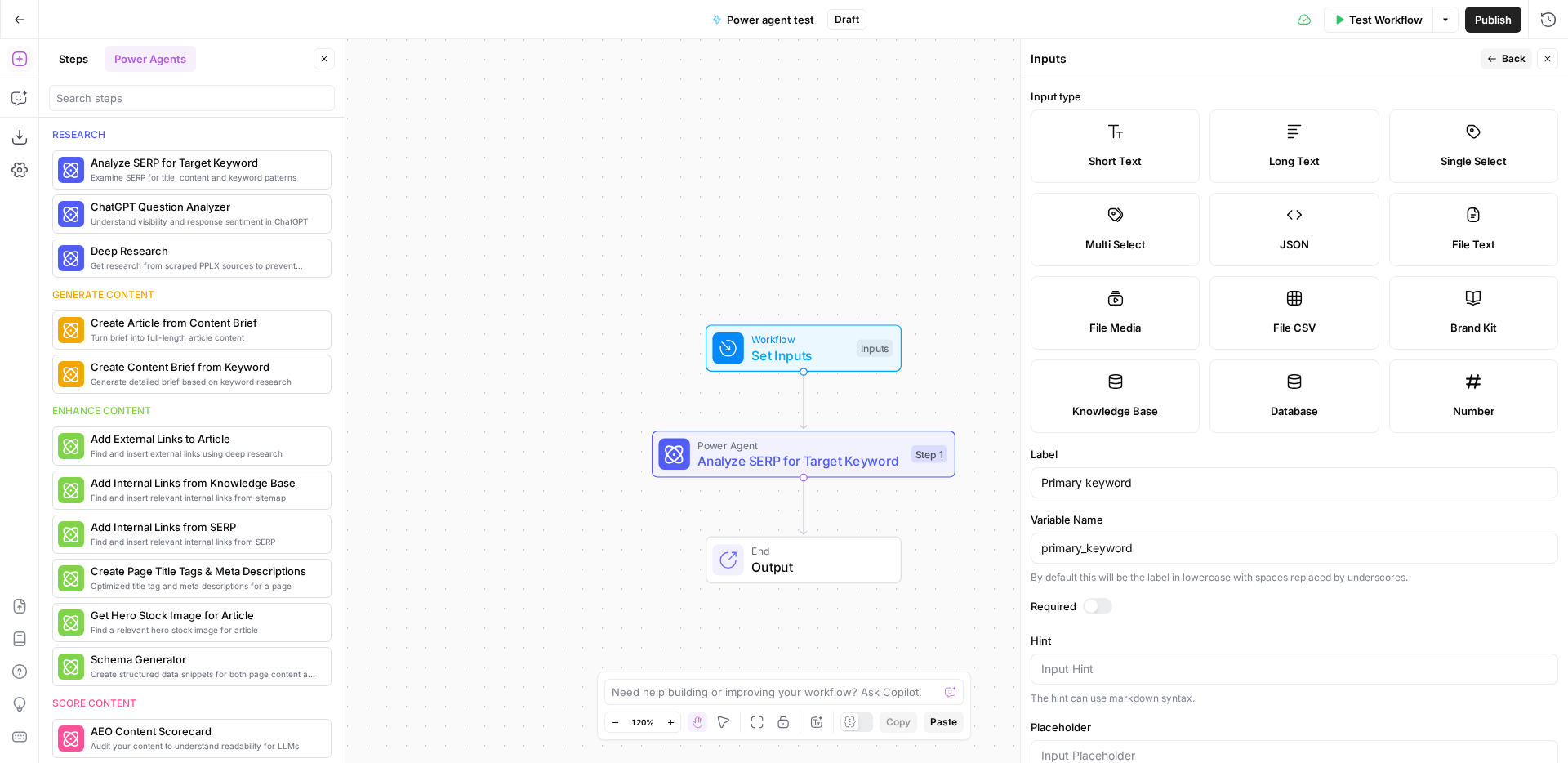
click at [1105, 603] on div at bounding box center [1098, 606] width 30 height 16
click at [1543, 58] on icon "button" at bounding box center [1548, 59] width 10 height 10
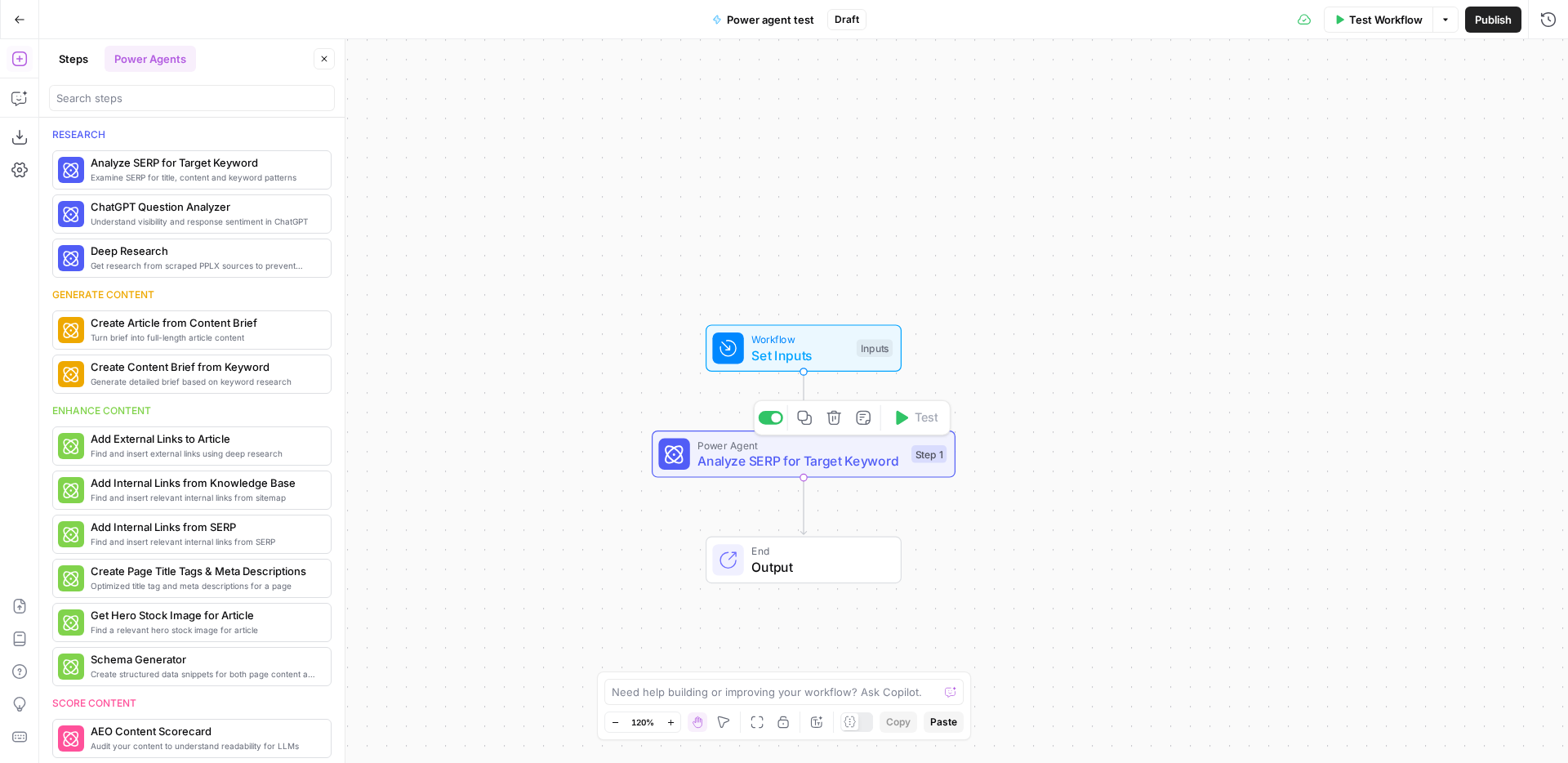
click at [810, 367] on div "Workflow Set Inputs Inputs Test Step" at bounding box center [803, 347] width 196 height 47
click at [872, 466] on span "Analyze SERP for Target Keyword" at bounding box center [800, 461] width 205 height 19
type textarea "Analyze SERP for Target Keyword"
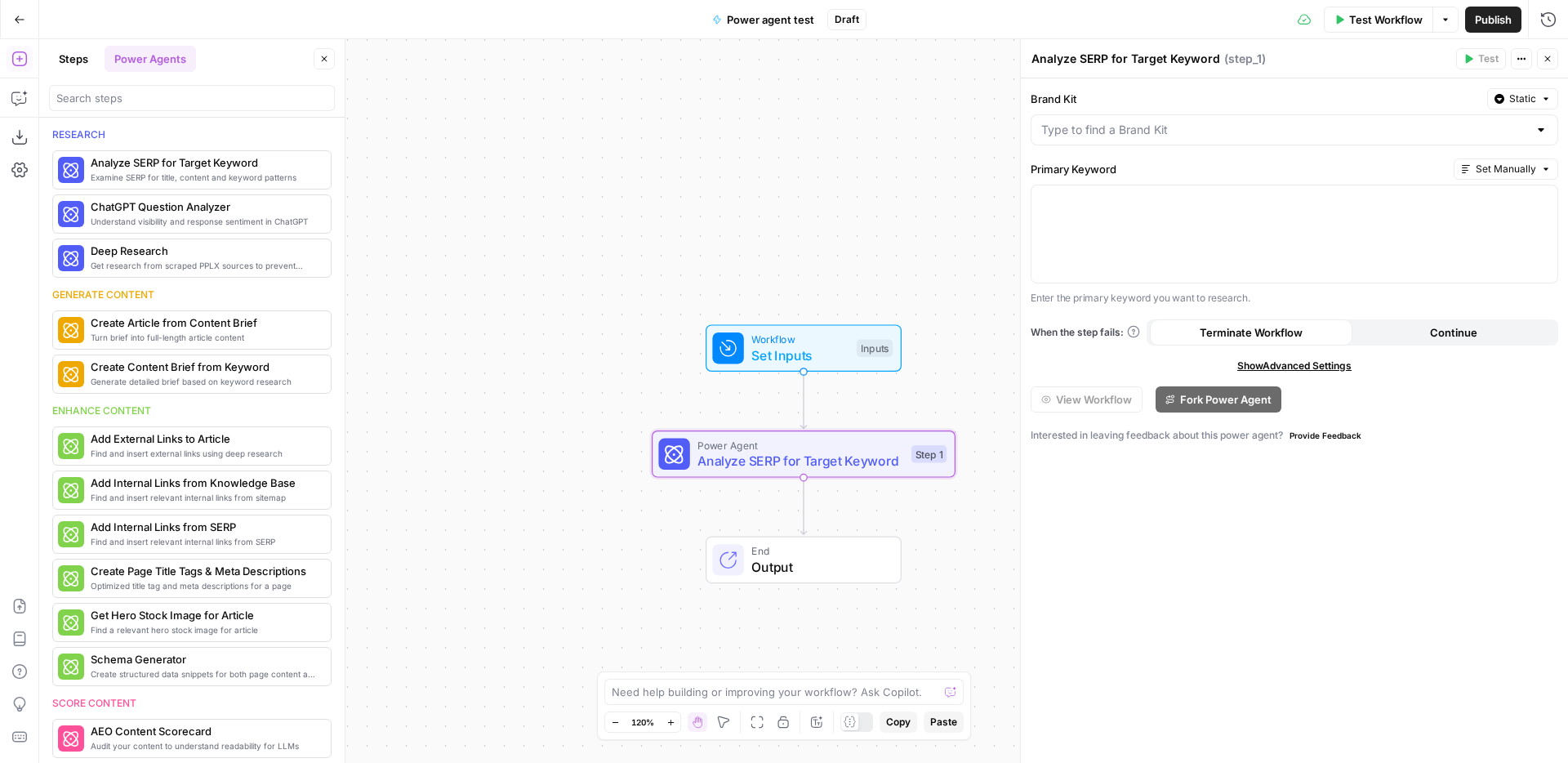
click at [1537, 135] on div at bounding box center [1541, 130] width 13 height 16
click at [1326, 96] on label "Brand Kit" at bounding box center [1255, 98] width 450 height 16
click at [1326, 122] on input "Brand Kit" at bounding box center [1284, 130] width 487 height 16
click at [1391, 105] on label "Brand Kit" at bounding box center [1255, 98] width 450 height 16
click at [1391, 122] on input "Brand Kit" at bounding box center [1284, 130] width 487 height 16
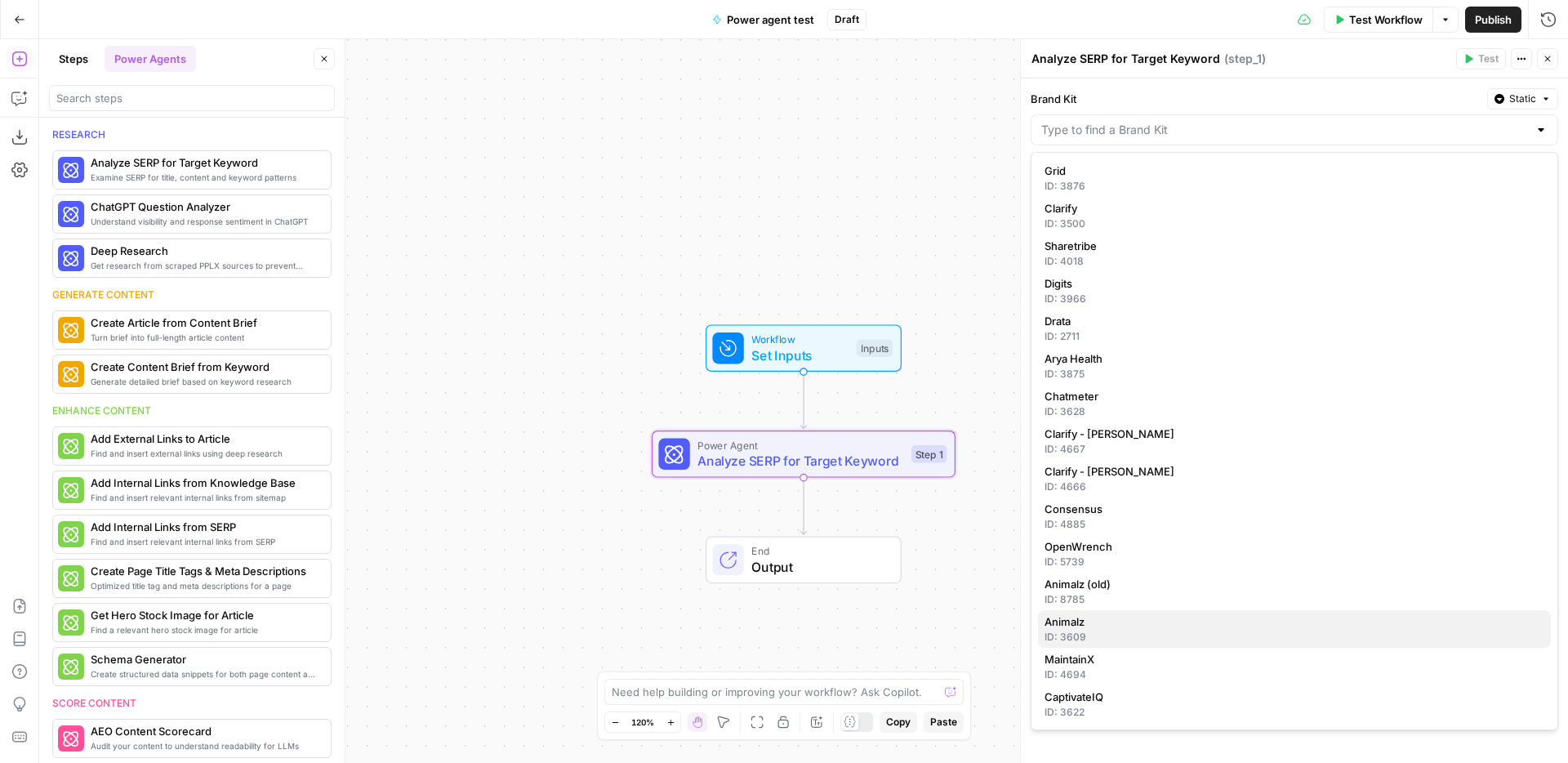
click at [1161, 627] on span "Animalz" at bounding box center [1292, 621] width 493 height 16
type input "Animalz"
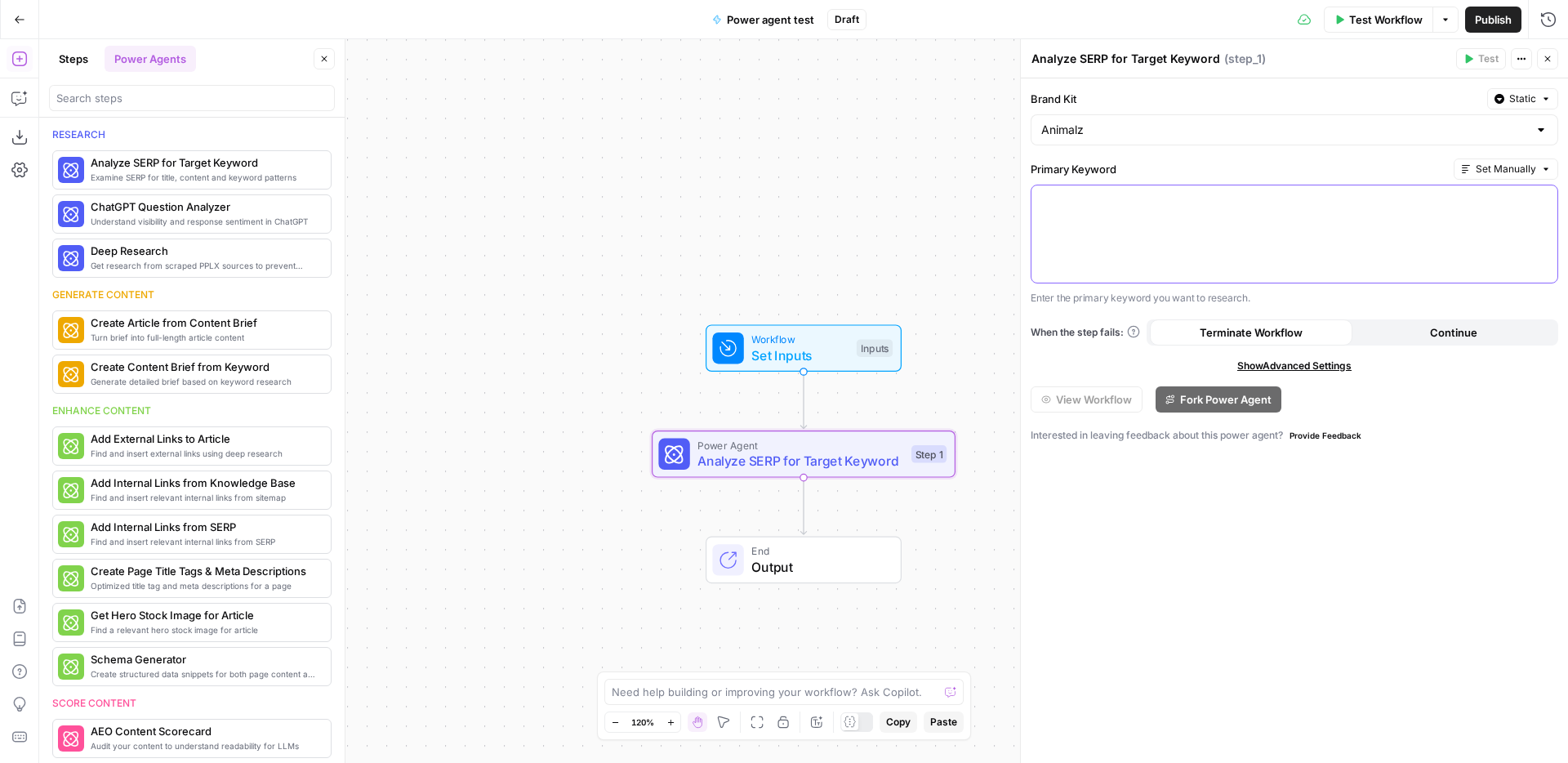
click at [1221, 255] on div at bounding box center [1295, 233] width 526 height 97
click at [1543, 192] on p "To enrich screen reader interactions, please activate Accessibility in Grammarl…" at bounding box center [1295, 200] width 507 height 16
click at [1539, 201] on icon "button" at bounding box center [1543, 201] width 9 height 8
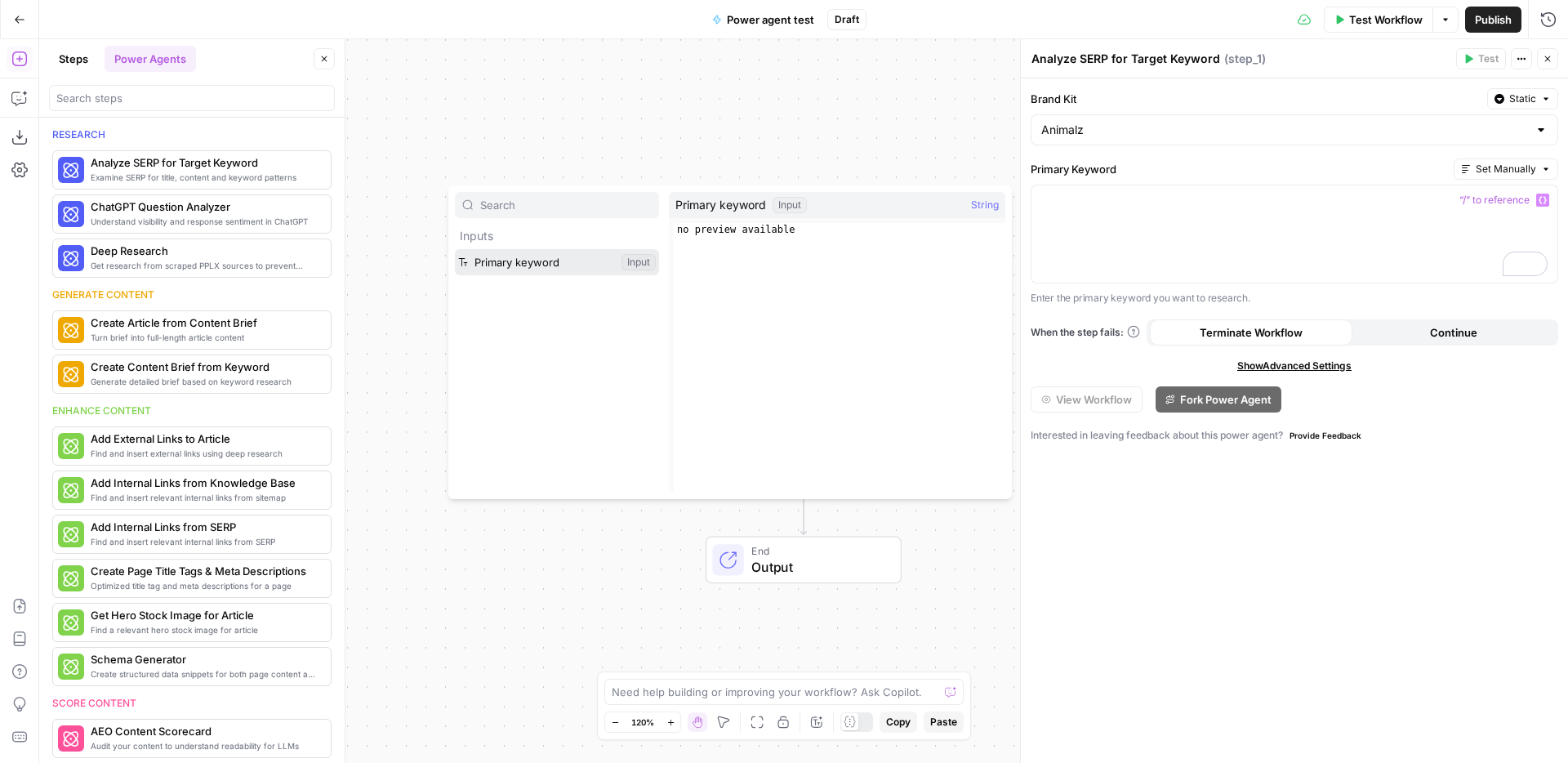
click at [595, 263] on button "Select variable Primary keyword" at bounding box center [557, 262] width 204 height 26
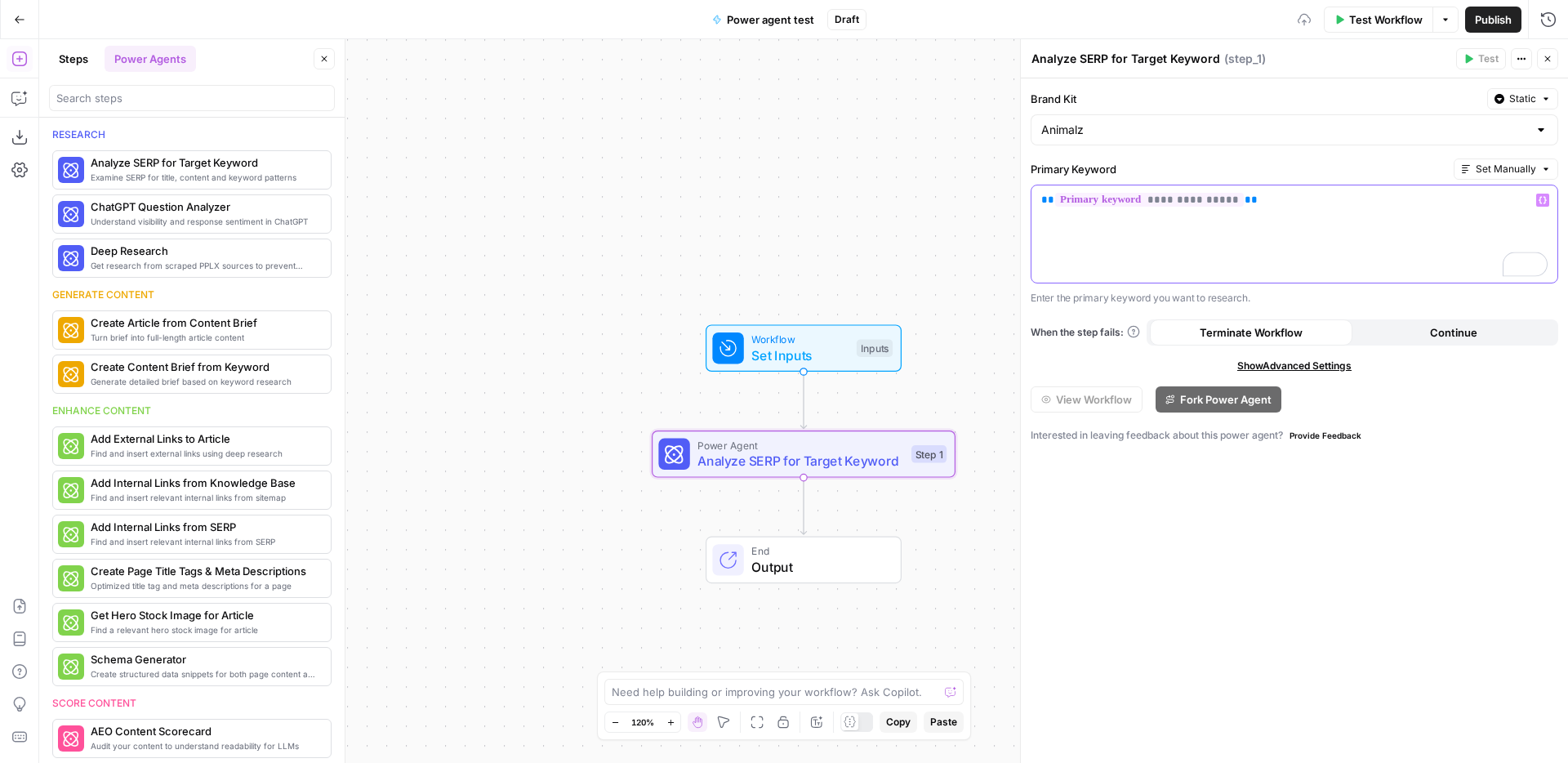
click at [1324, 228] on div "**********" at bounding box center [1295, 233] width 526 height 97
click at [817, 361] on span "Set Inputs" at bounding box center [799, 355] width 97 height 19
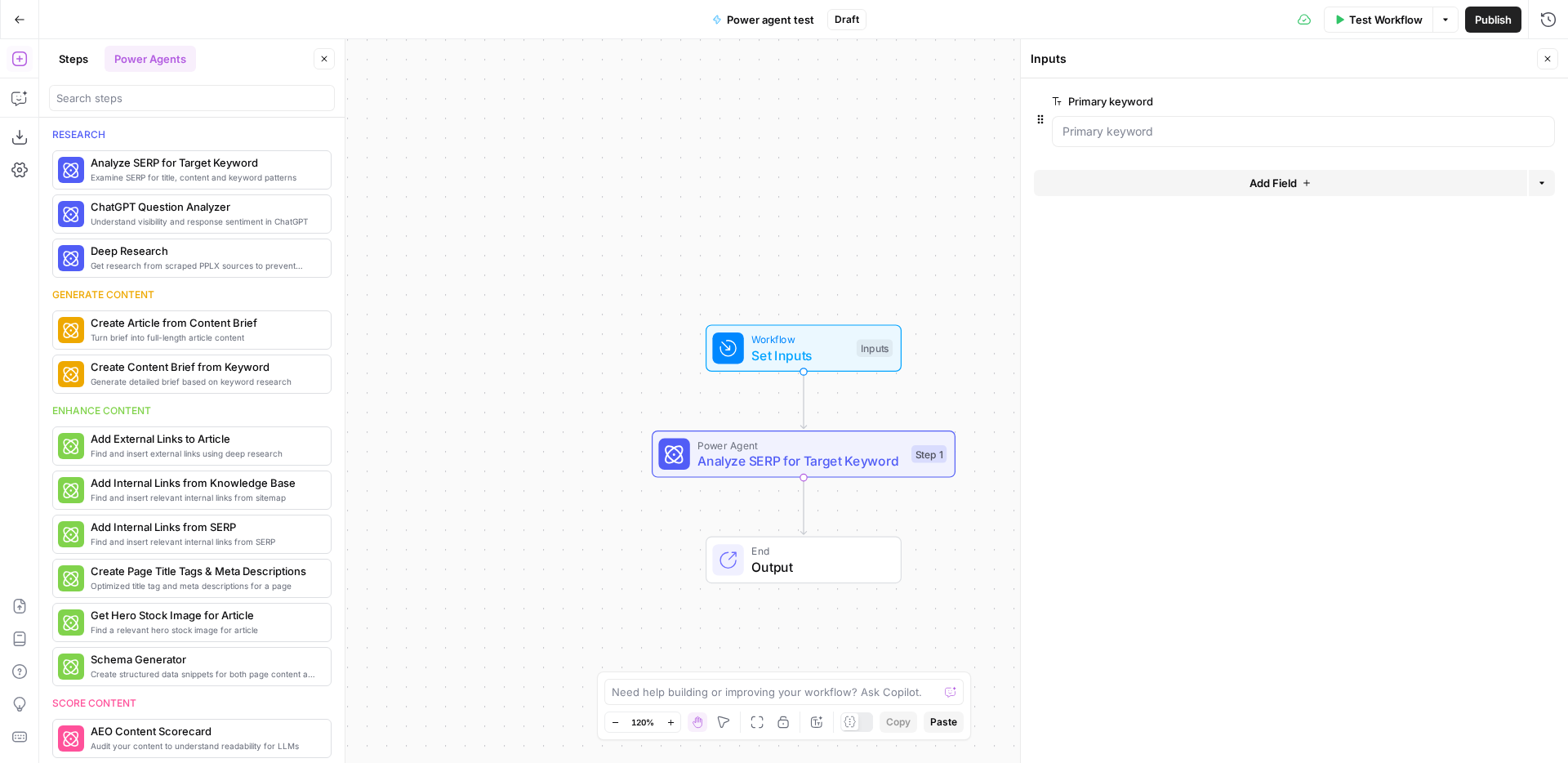
click at [853, 453] on span "Analyze SERP for Target Keyword" at bounding box center [800, 461] width 205 height 19
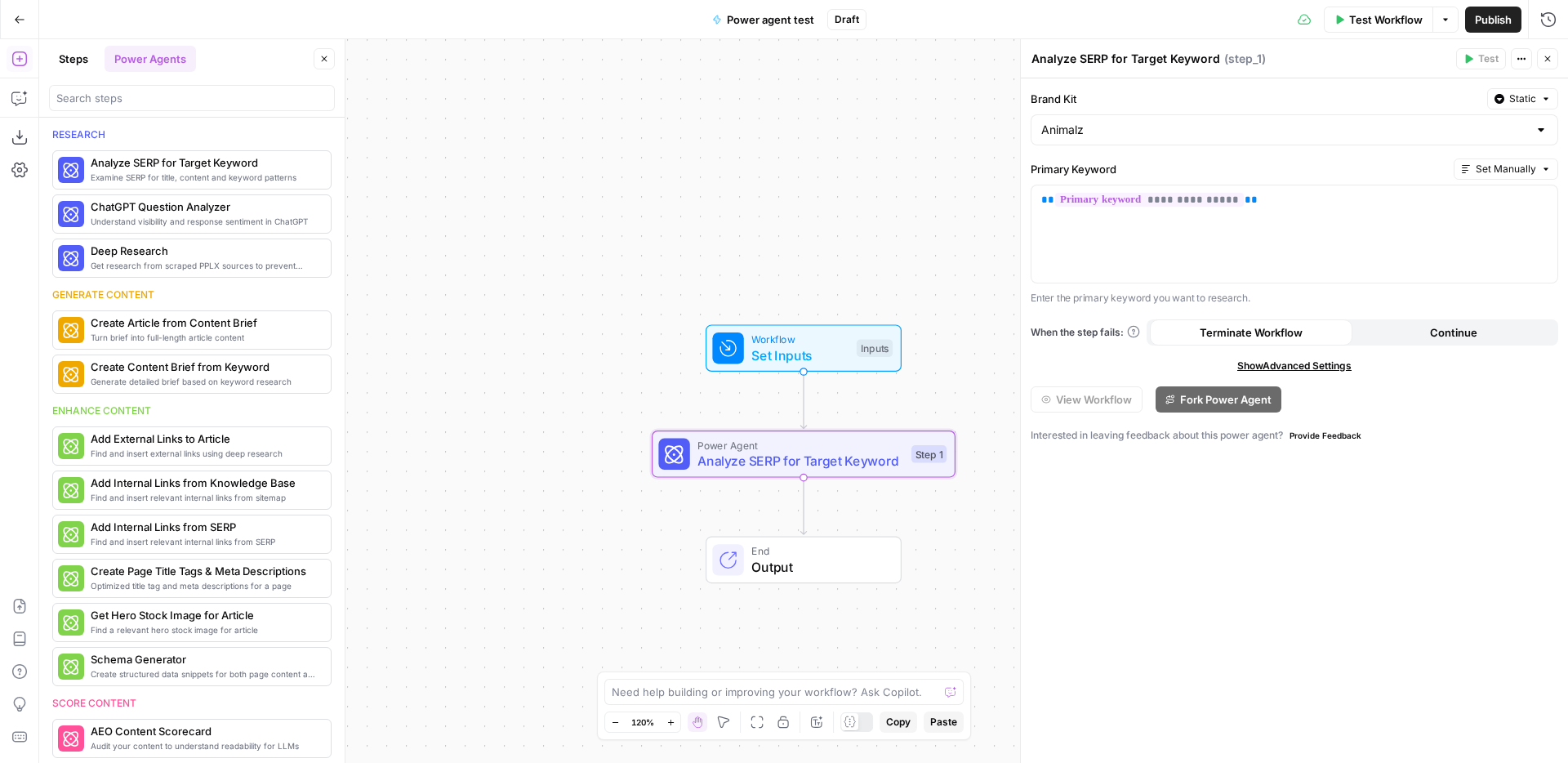
click at [873, 559] on span "Output" at bounding box center [818, 566] width 133 height 19
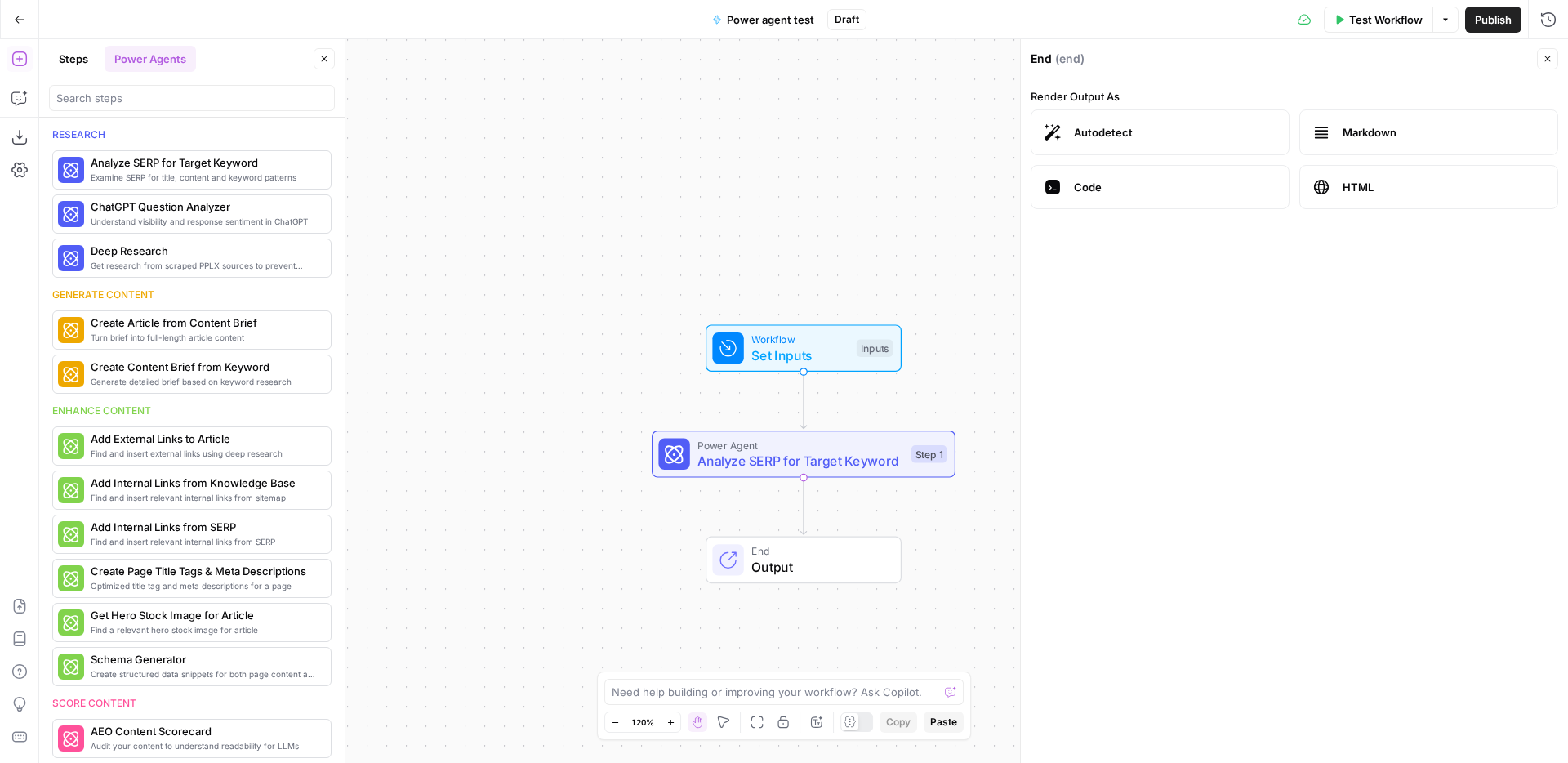
click at [817, 361] on span "Set Inputs" at bounding box center [799, 355] width 97 height 19
click at [1353, 30] on button "Test Workflow" at bounding box center [1379, 19] width 109 height 26
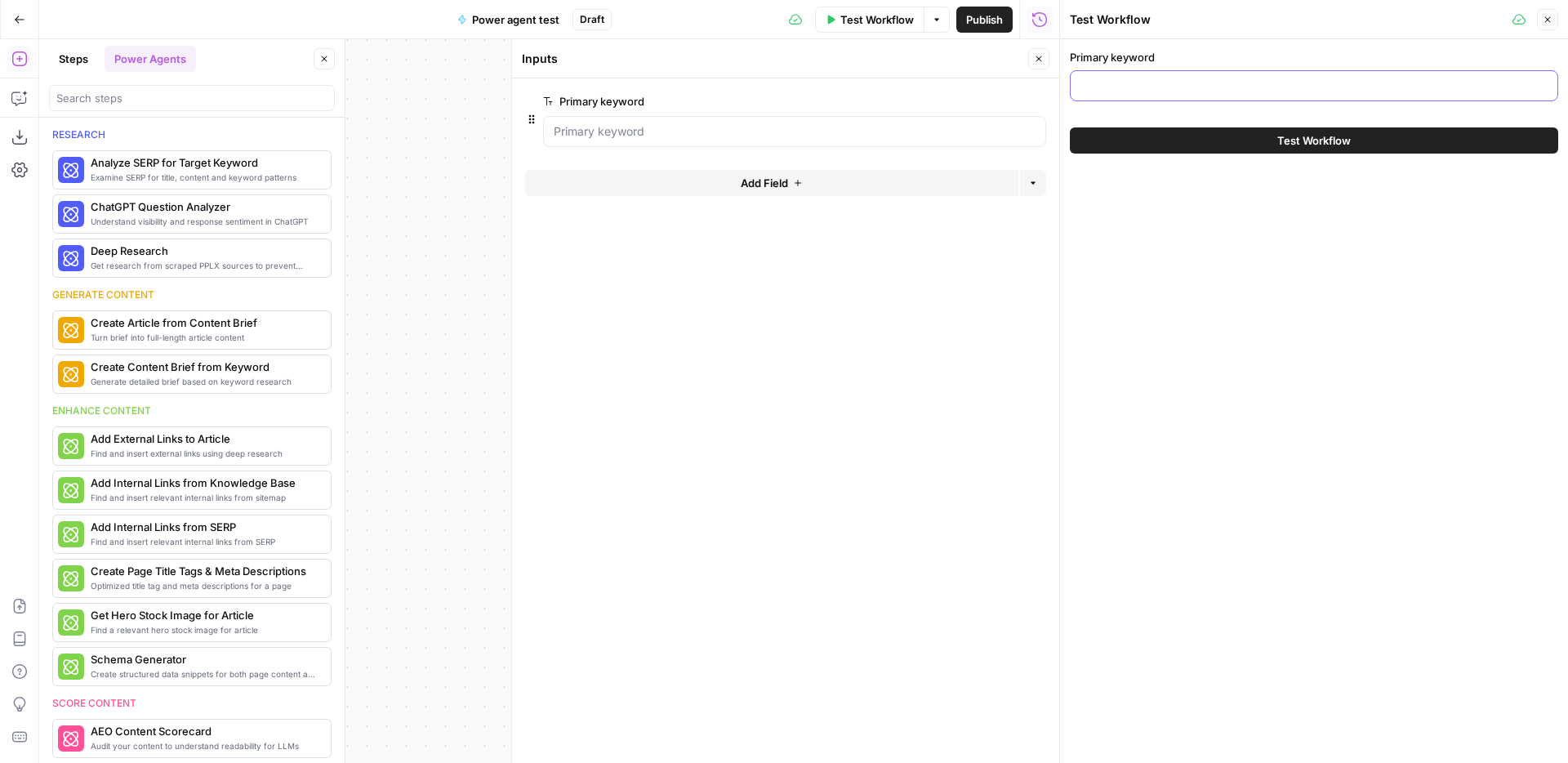
click at [1172, 91] on input "Primary keyword" at bounding box center [1314, 85] width 467 height 16
type input "content marketing agency"
click at [1261, 138] on button "Test Workflow" at bounding box center [1314, 140] width 488 height 26
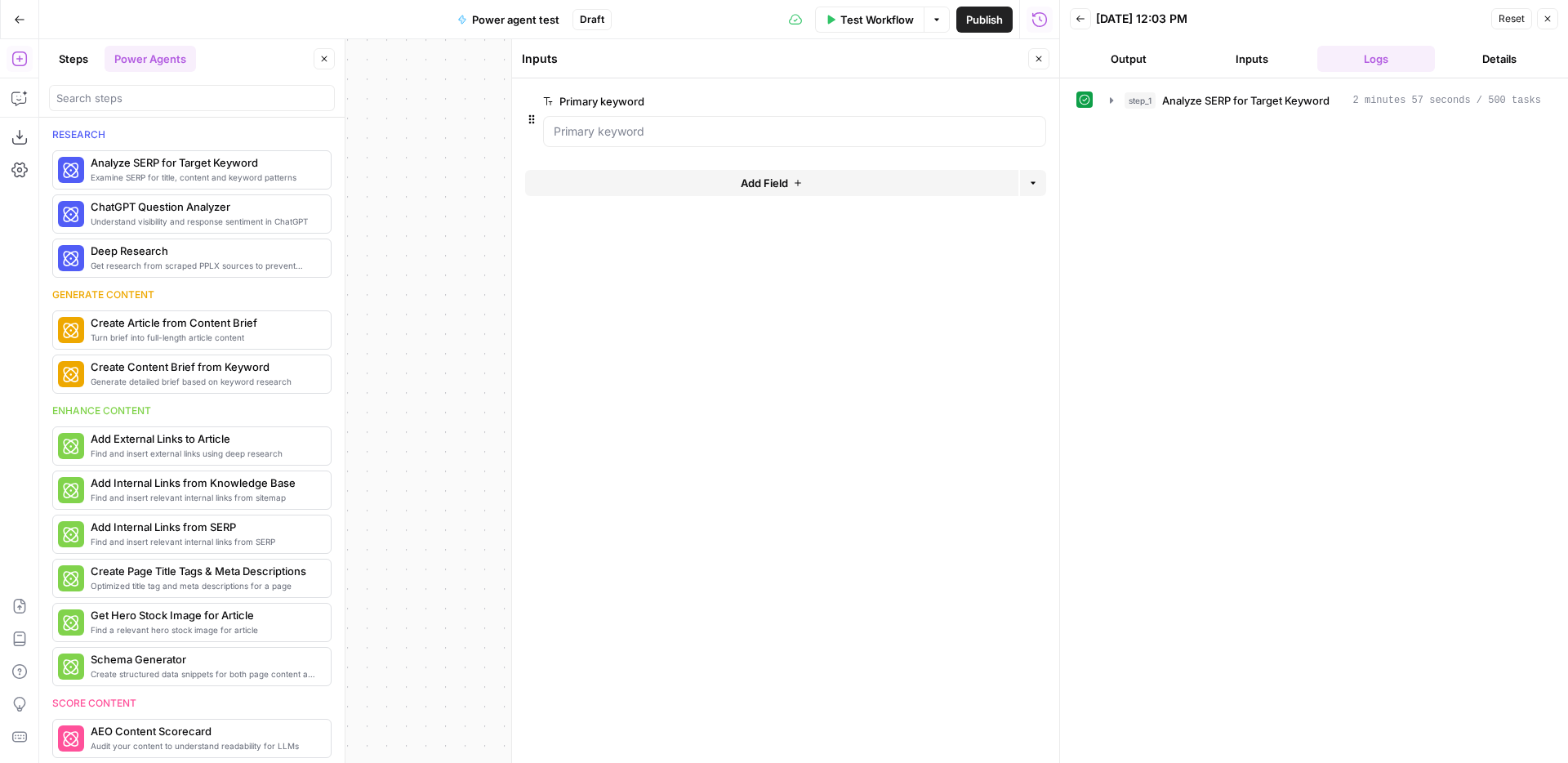
click at [1253, 90] on button "step_1 Analyze SERP for Target Keyword 2 minutes 57 seconds / 500 tasks" at bounding box center [1326, 100] width 451 height 26
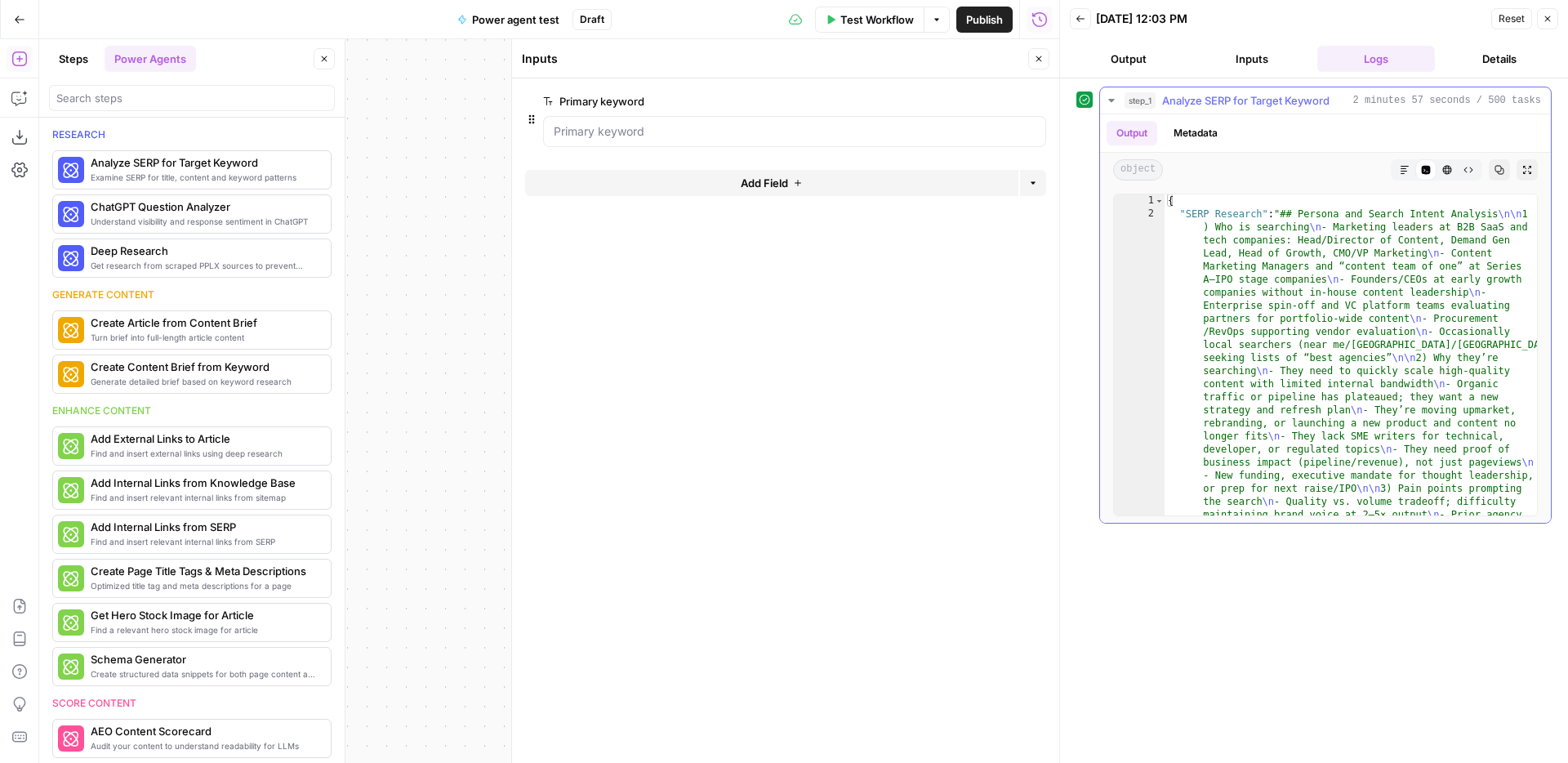
click at [1400, 165] on icon "button" at bounding box center [1405, 170] width 10 height 10
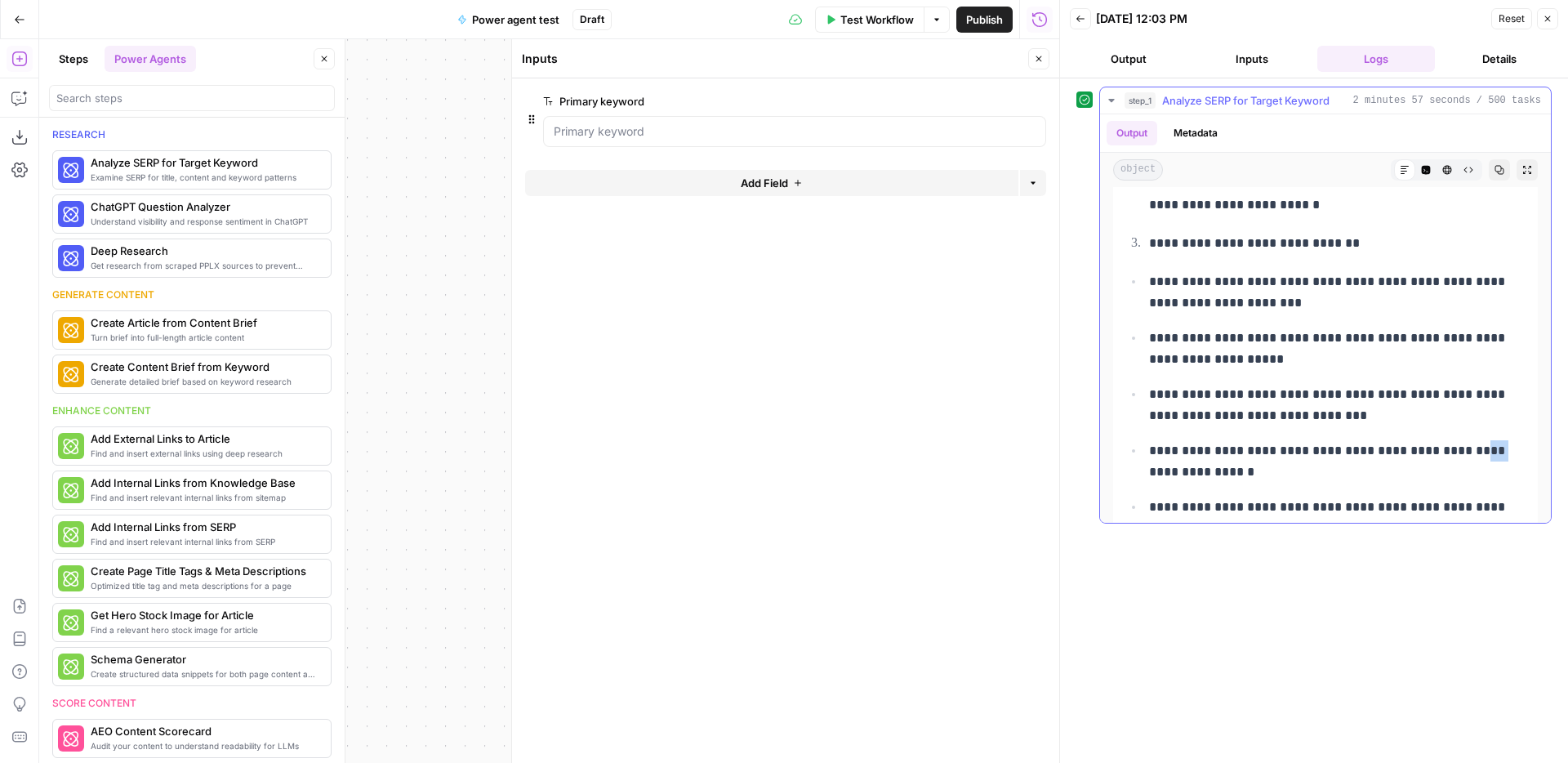
scroll to position [799, 0]
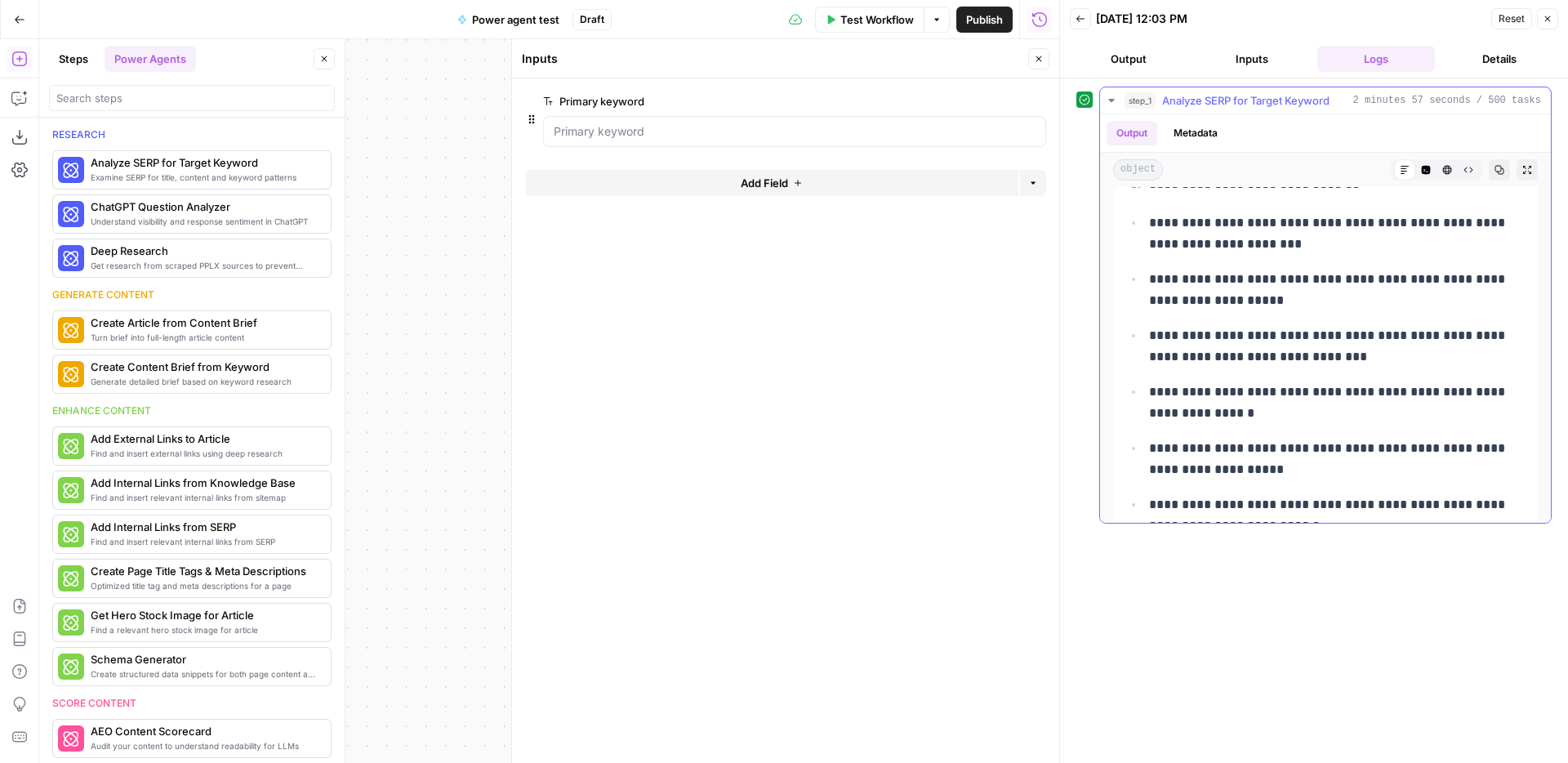
click at [1485, 423] on p "**********" at bounding box center [1339, 402] width 379 height 42
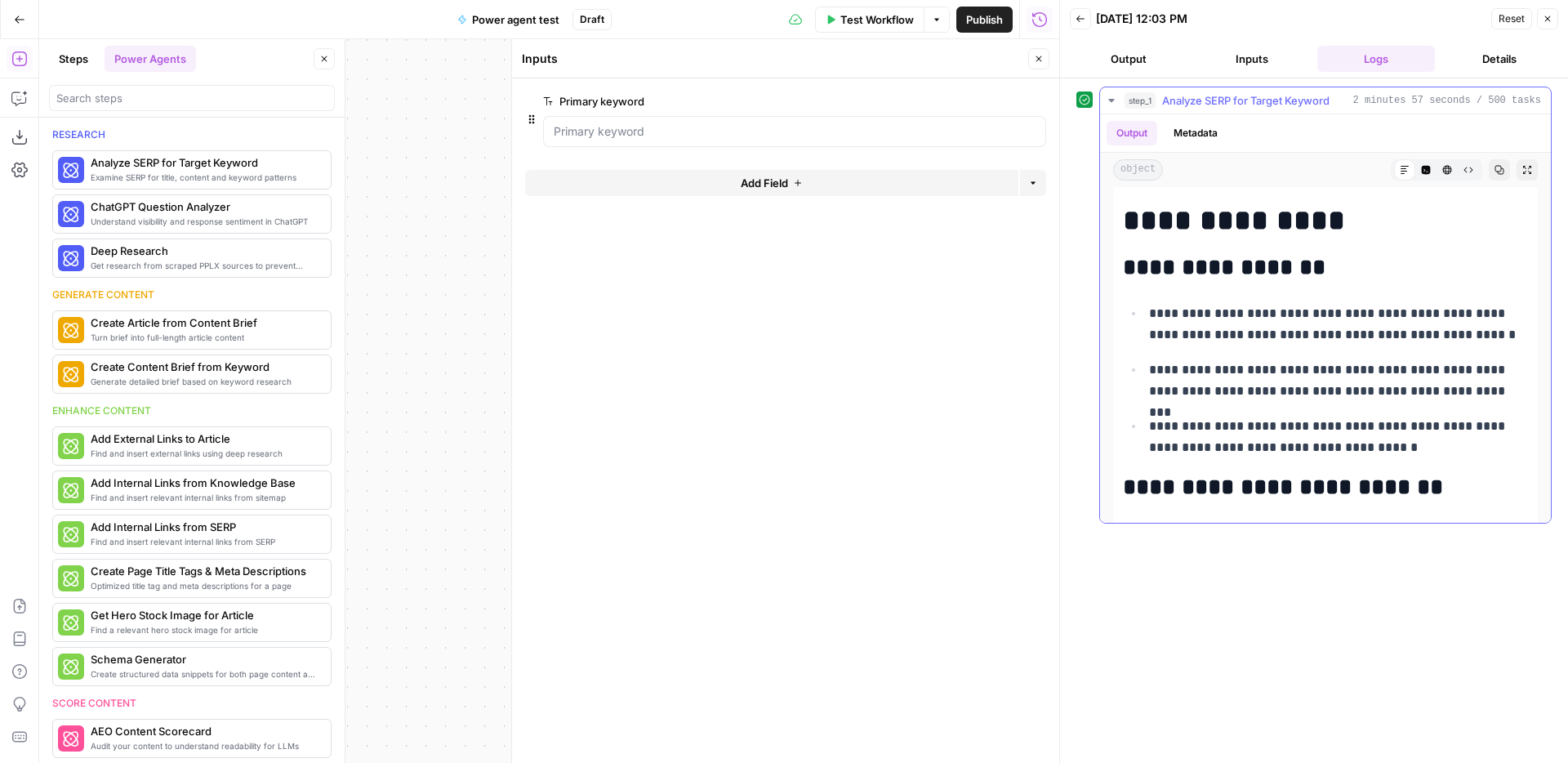
scroll to position [2159, 0]
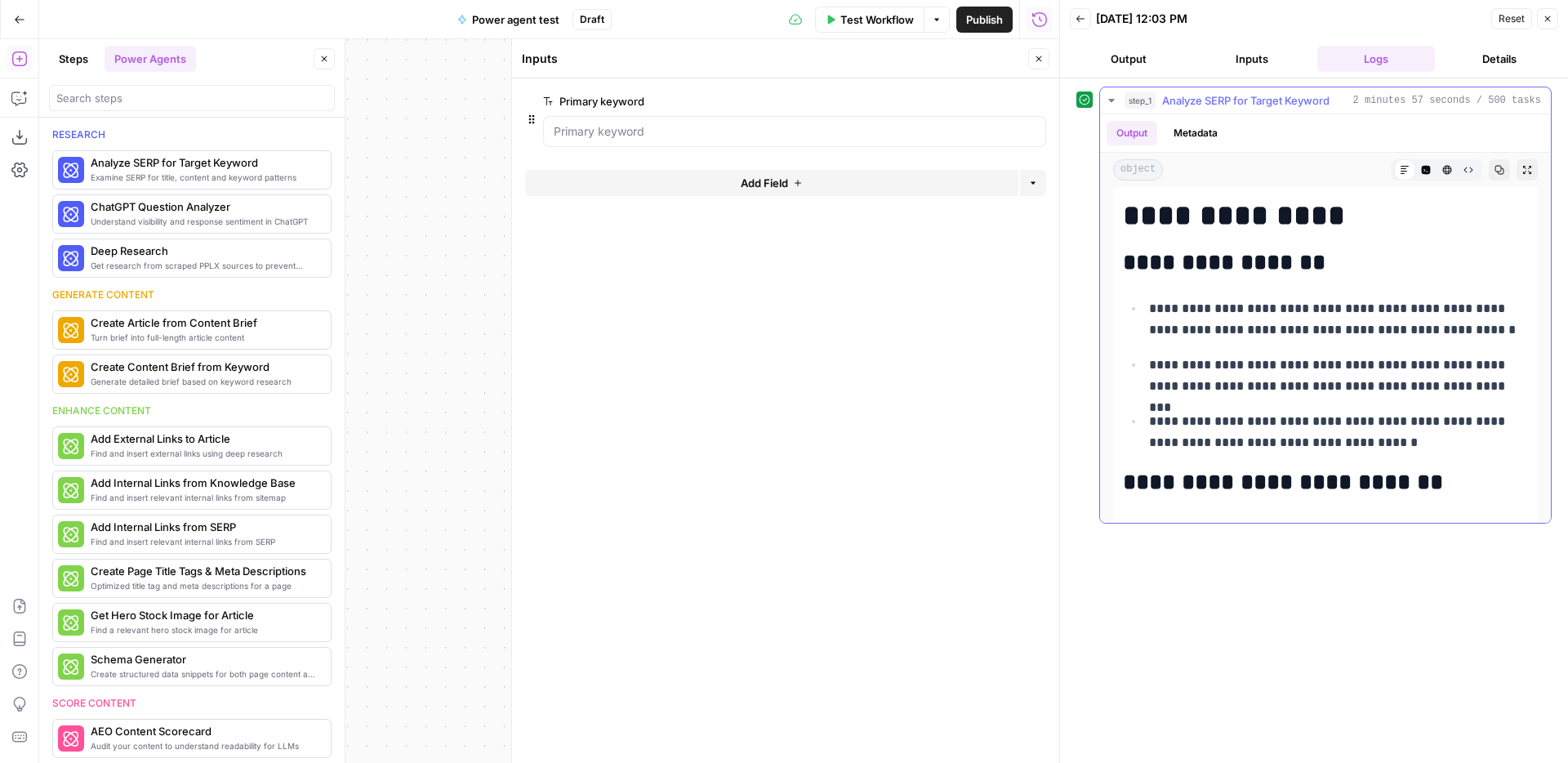
click at [1495, 477] on h2 "**********" at bounding box center [1325, 482] width 405 height 26
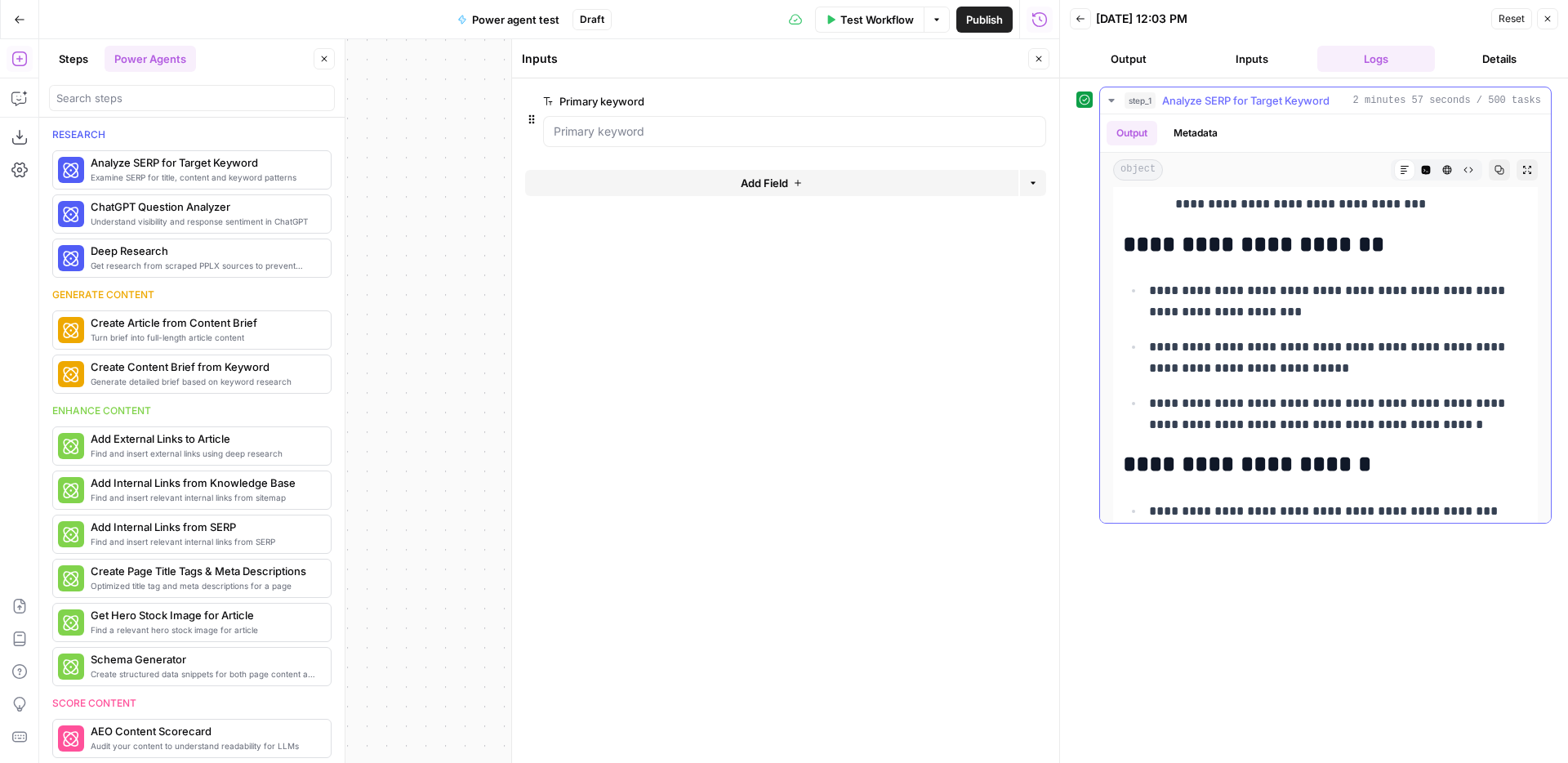
scroll to position [2745, 0]
click at [299, 173] on span "More Info" at bounding box center [280, 169] width 45 height 14
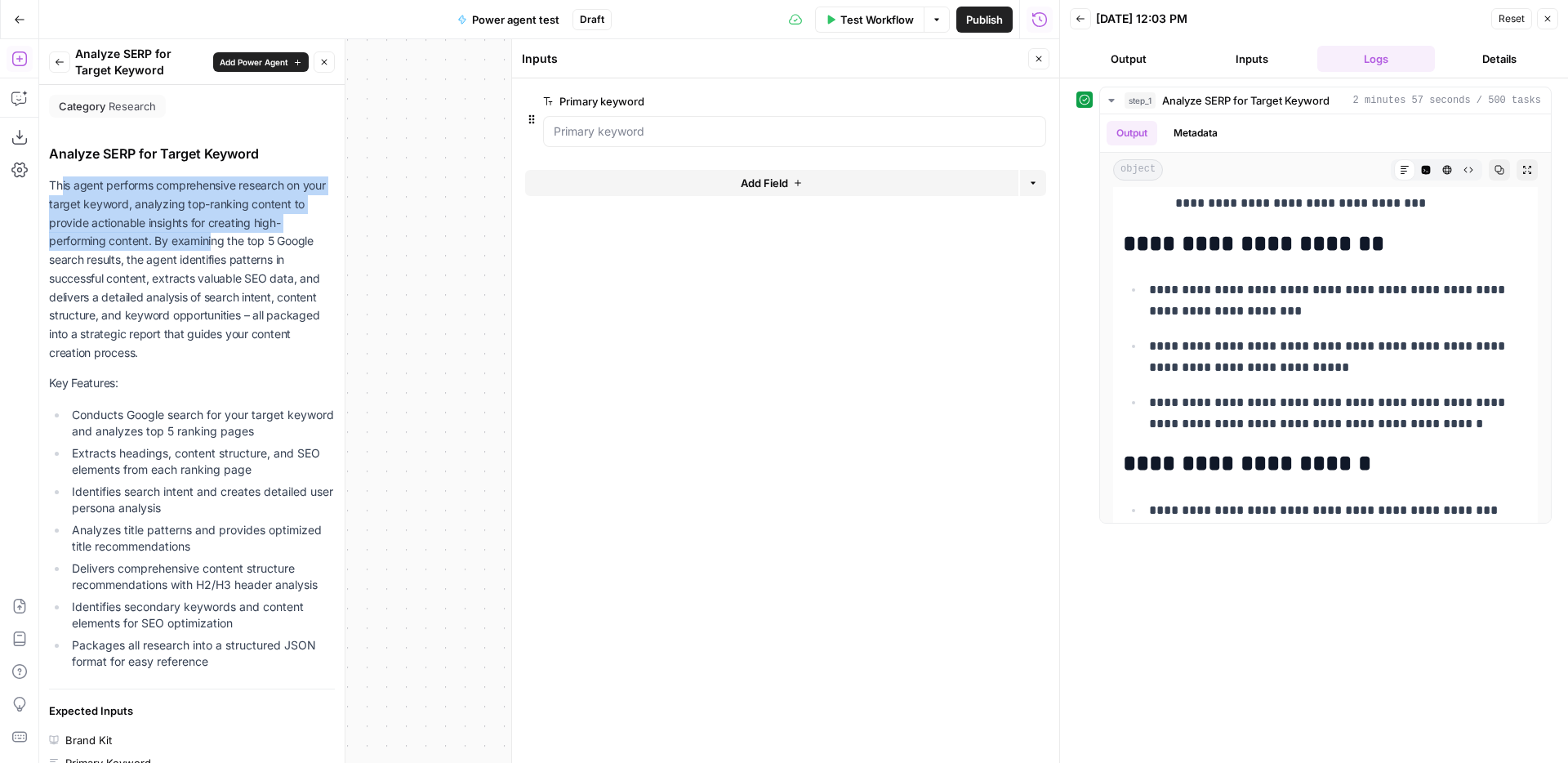
drag, startPoint x: 59, startPoint y: 186, endPoint x: 213, endPoint y: 233, distance: 161.0
click at [213, 233] on p "This agent performs comprehensive research on your target keyword, analyzing to…" at bounding box center [192, 270] width 286 height 186
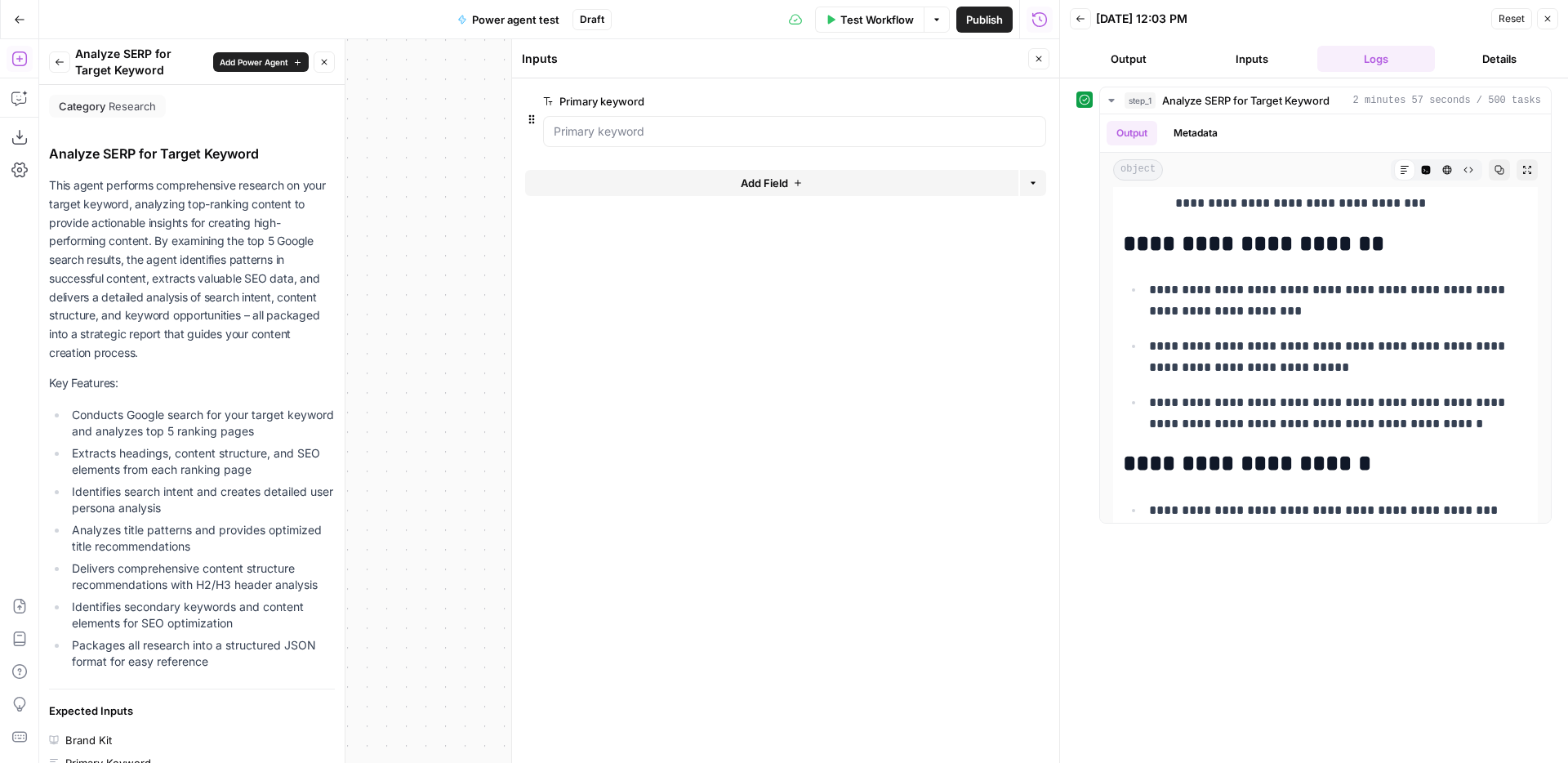
click at [189, 215] on p "This agent performs comprehensive research on your target keyword, analyzing to…" at bounding box center [192, 270] width 286 height 186
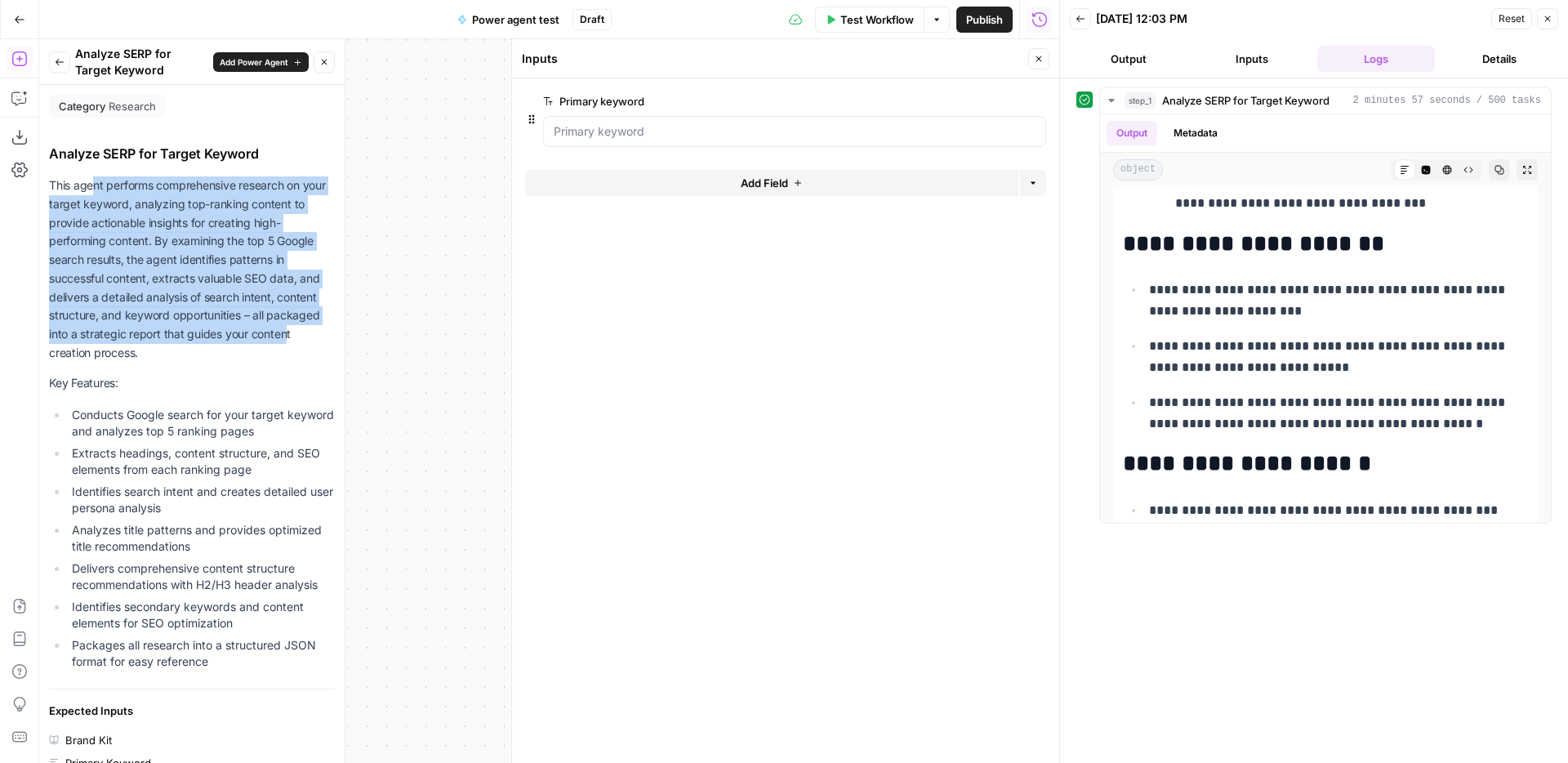
drag, startPoint x: 94, startPoint y: 189, endPoint x: 285, endPoint y: 326, distance: 235.1
click at [285, 326] on p "This agent performs comprehensive research on your target keyword, analyzing to…" at bounding box center [192, 270] width 286 height 186
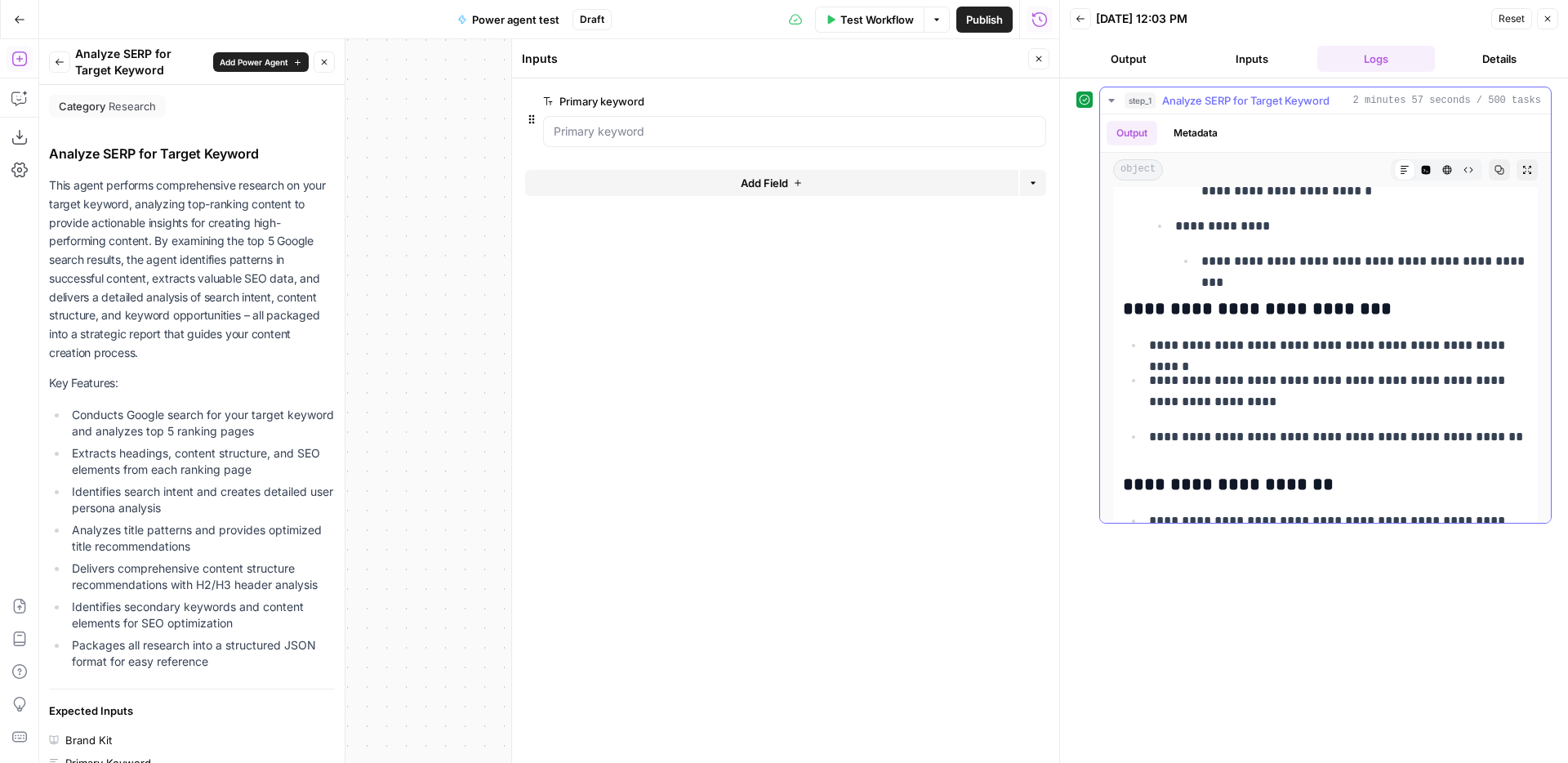
scroll to position [6988, 0]
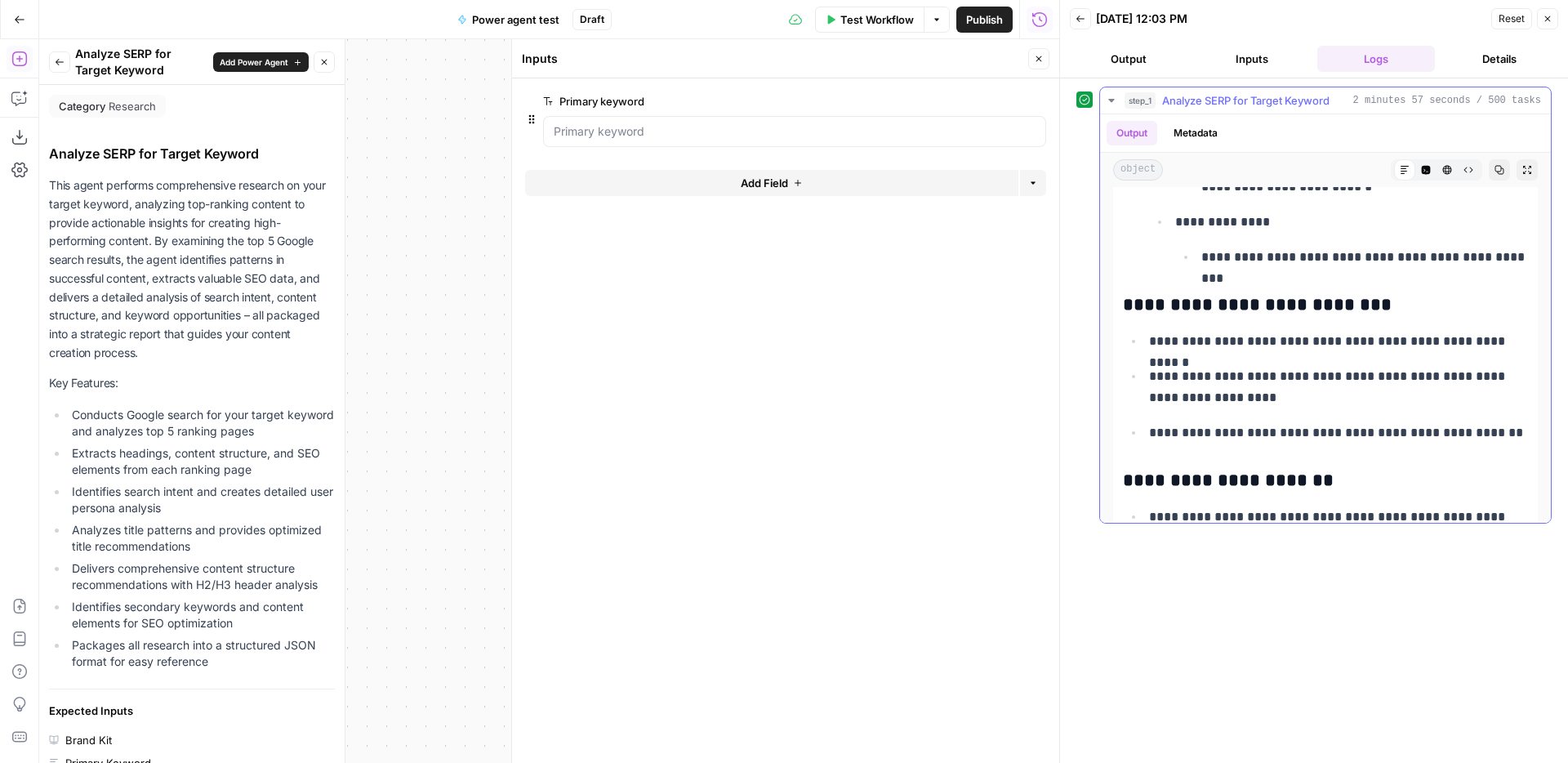
click at [1522, 254] on p "**********" at bounding box center [1365, 257] width 326 height 21
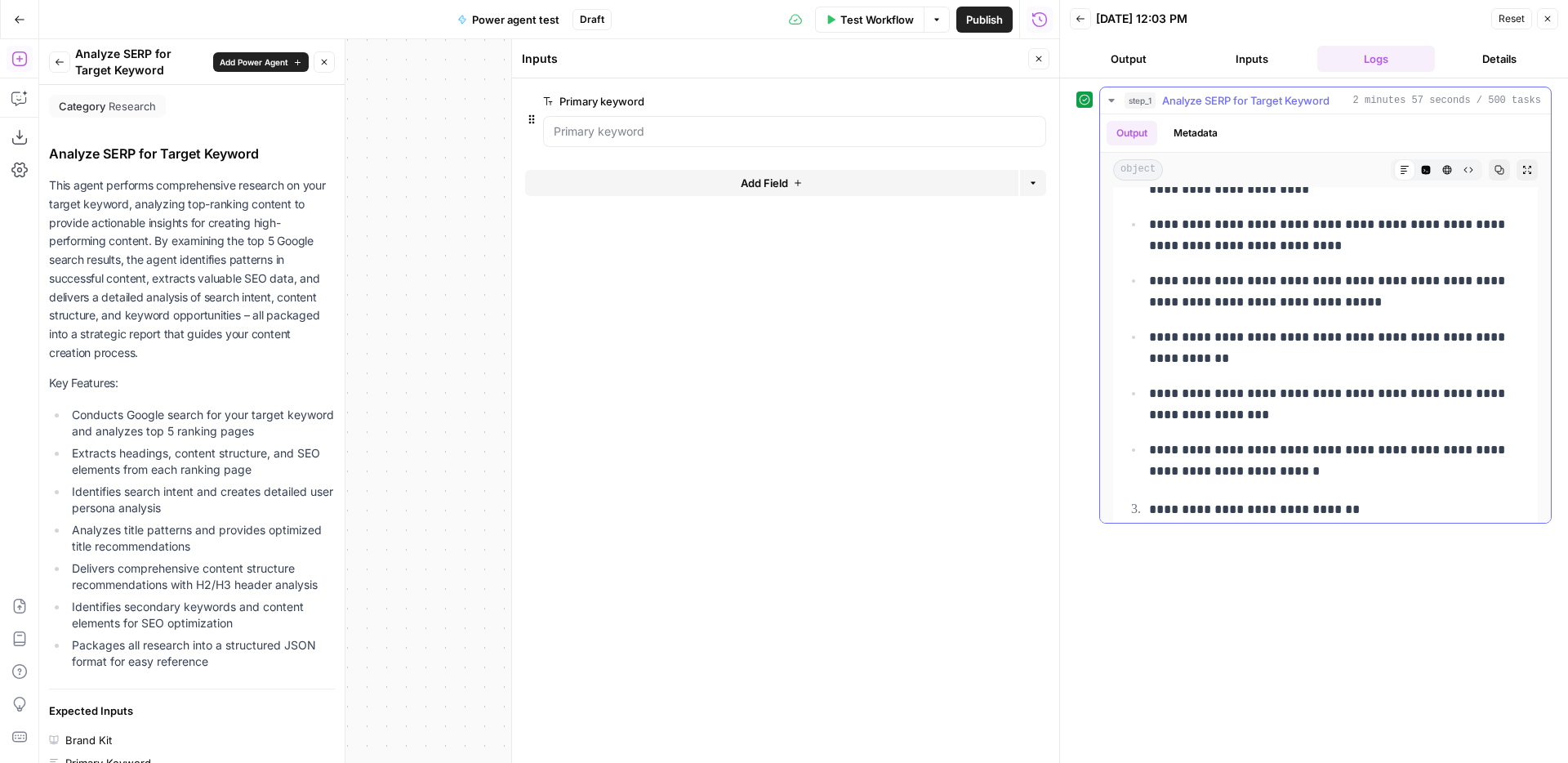
scroll to position [443, 0]
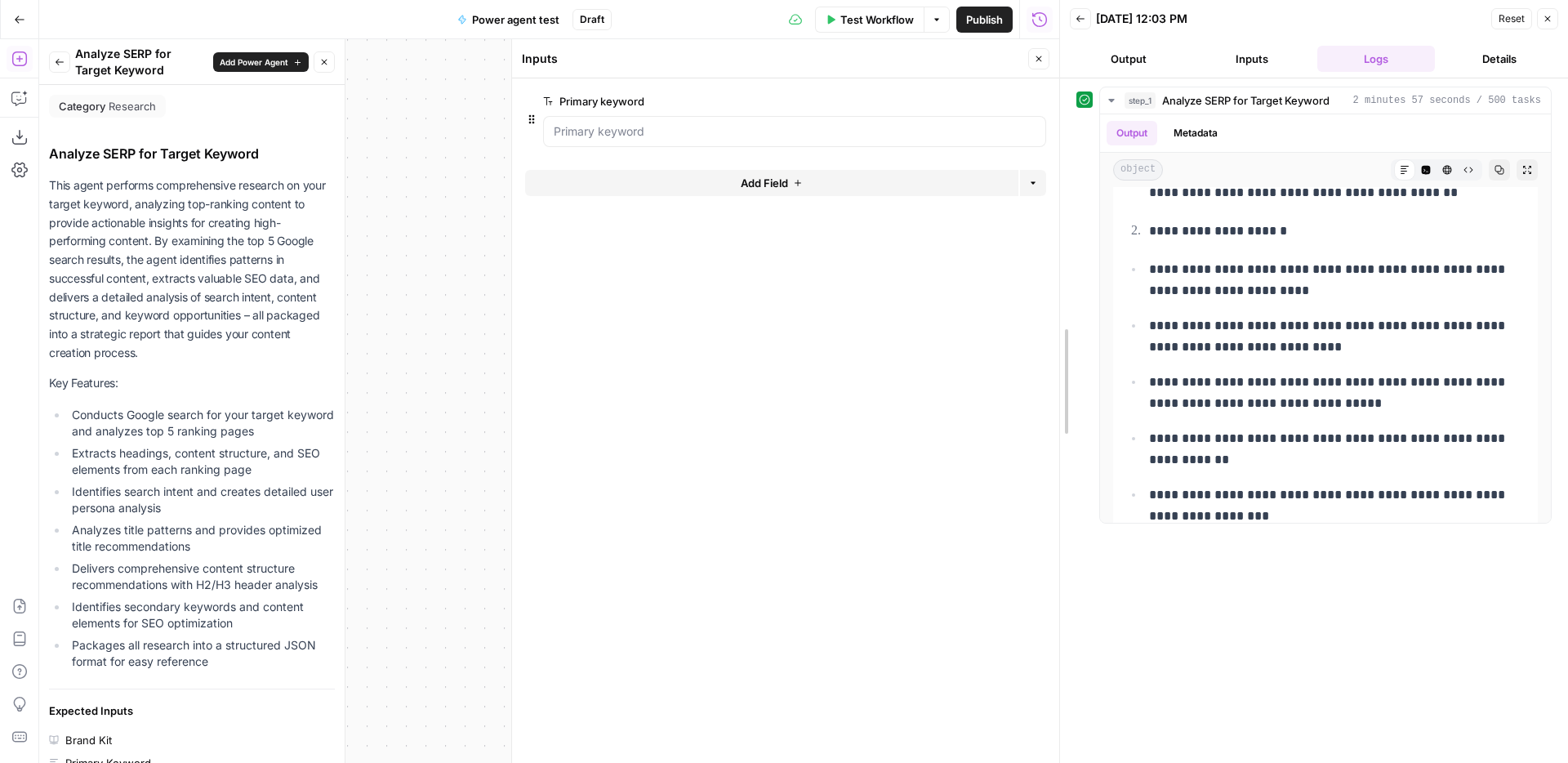
click at [1053, 51] on div at bounding box center [1059, 381] width 16 height 763
click at [1047, 55] on button "Close" at bounding box center [1039, 59] width 21 height 21
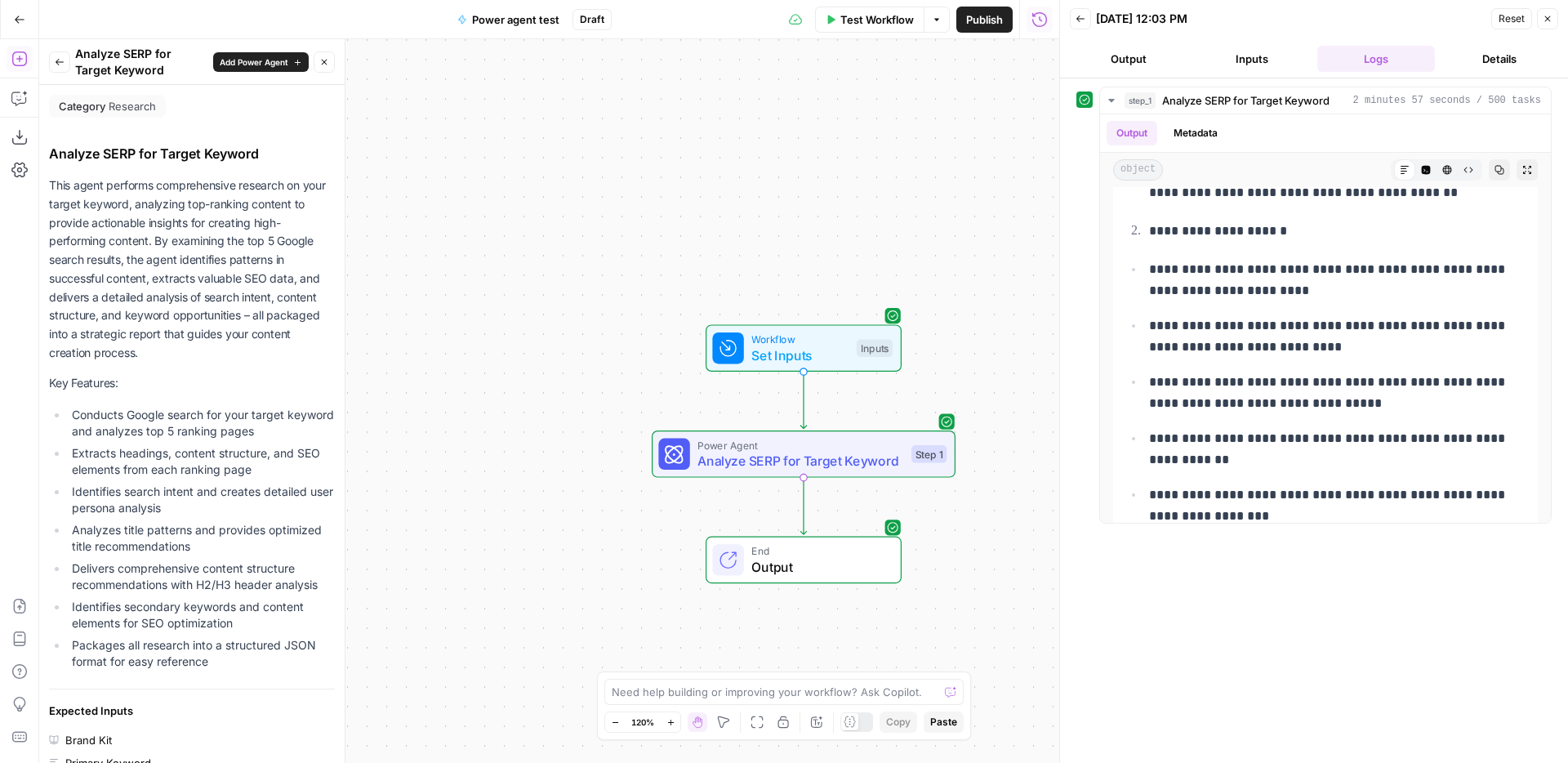
click at [59, 61] on icon "button" at bounding box center [59, 62] width 10 height 10
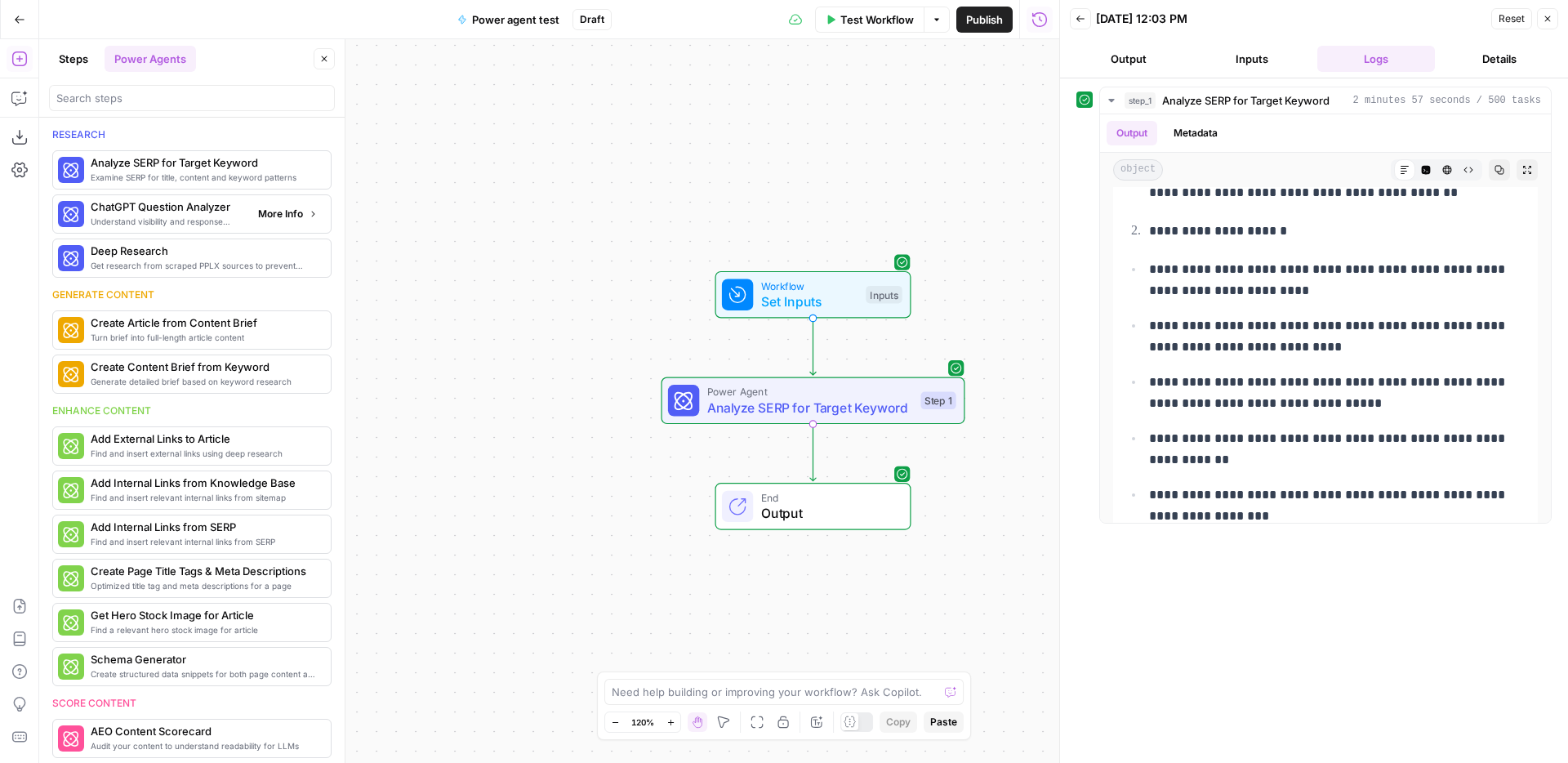
click at [293, 209] on span "More Info" at bounding box center [280, 213] width 45 height 14
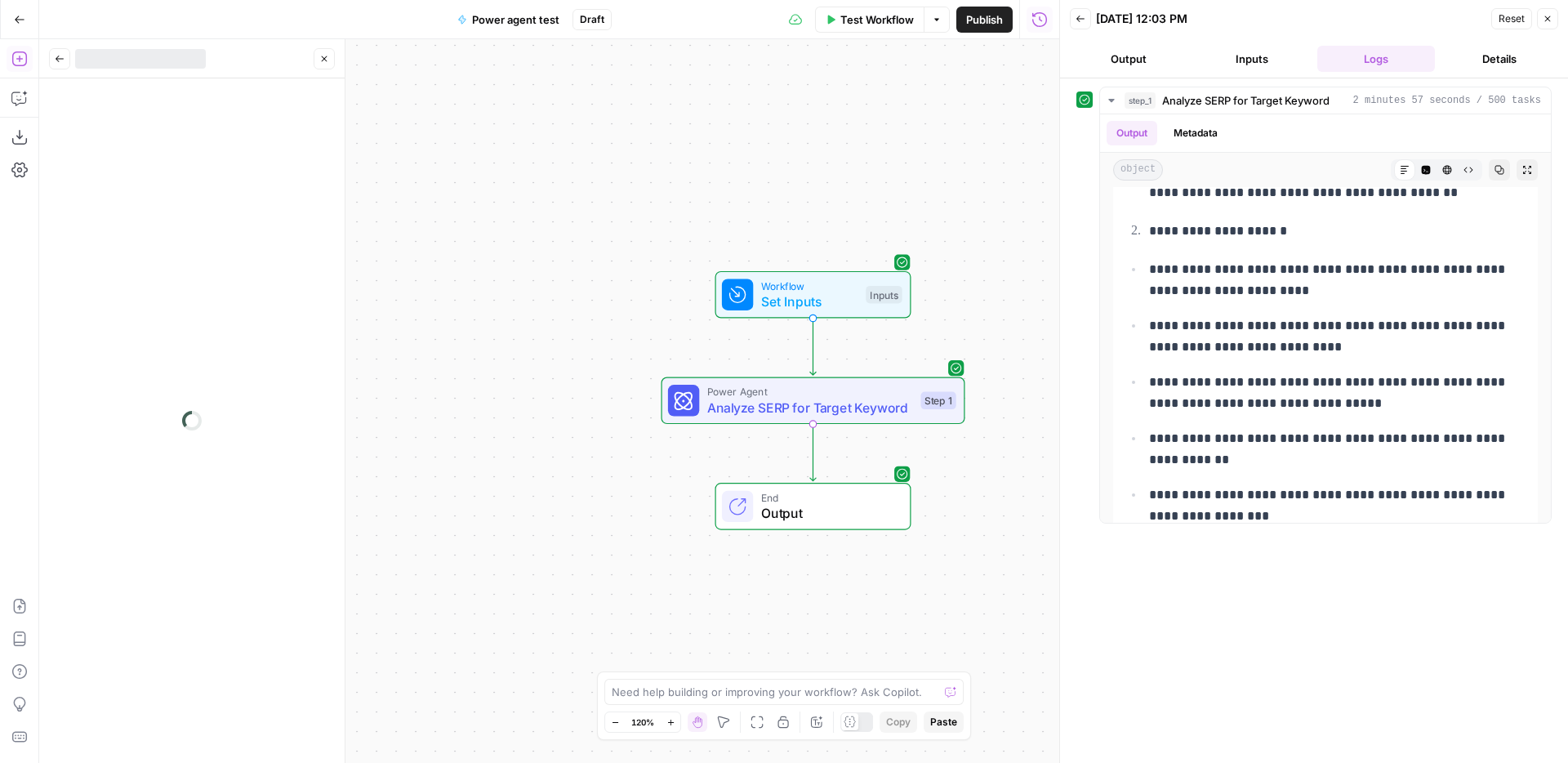
click at [54, 63] on button "Back" at bounding box center [59, 59] width 21 height 21
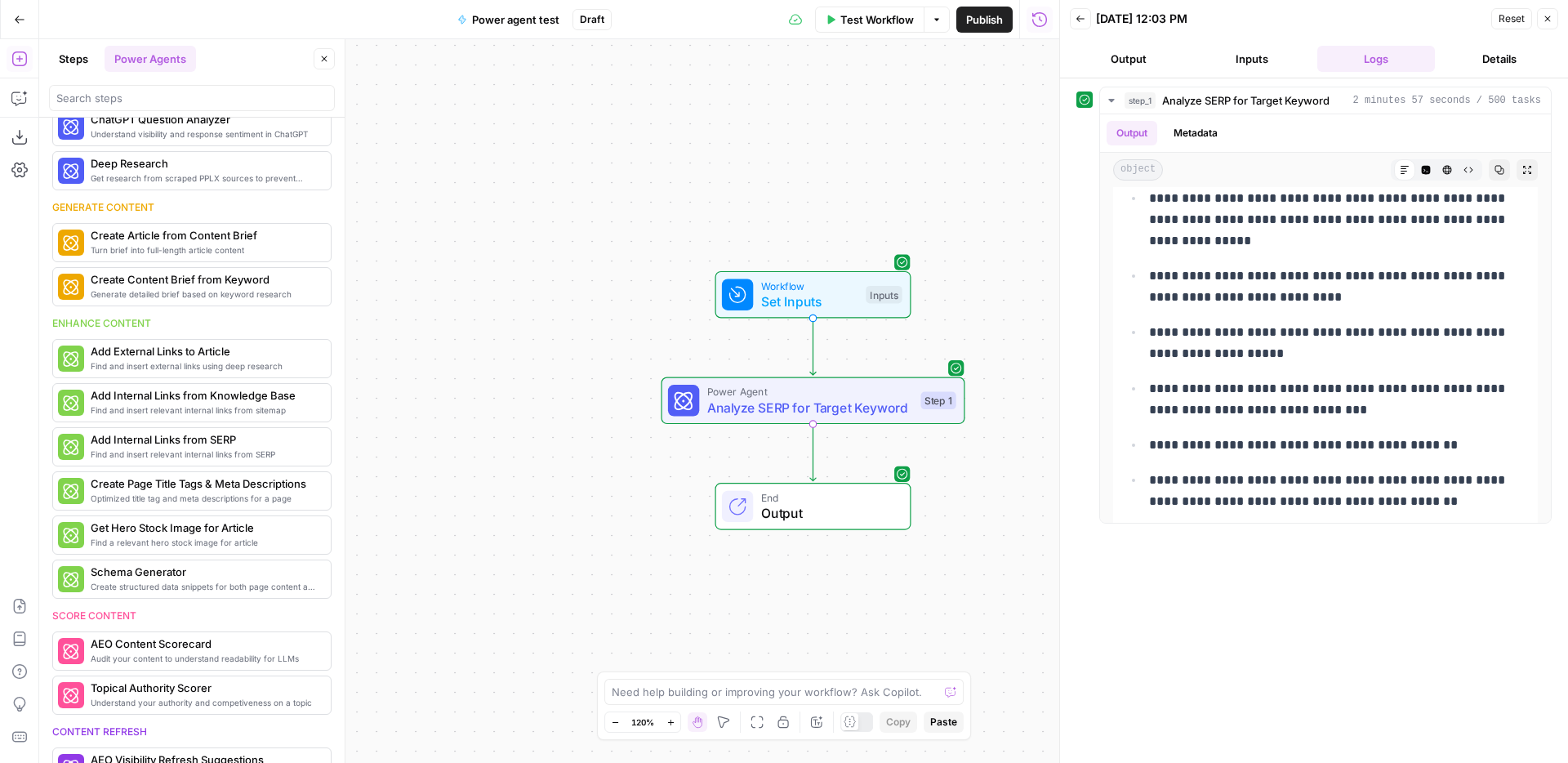
scroll to position [0, 0]
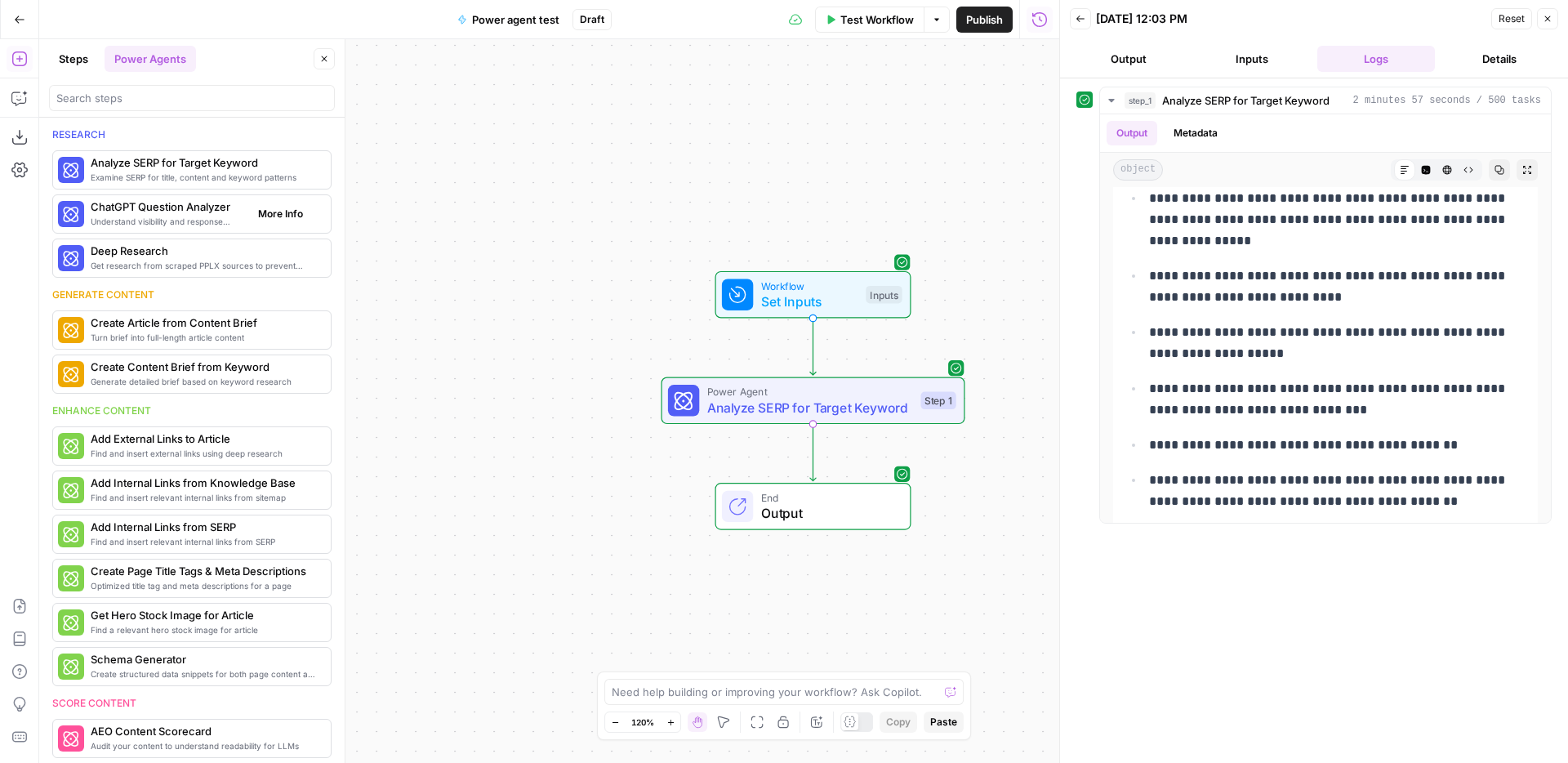
click at [308, 218] on icon "button" at bounding box center [313, 214] width 10 height 10
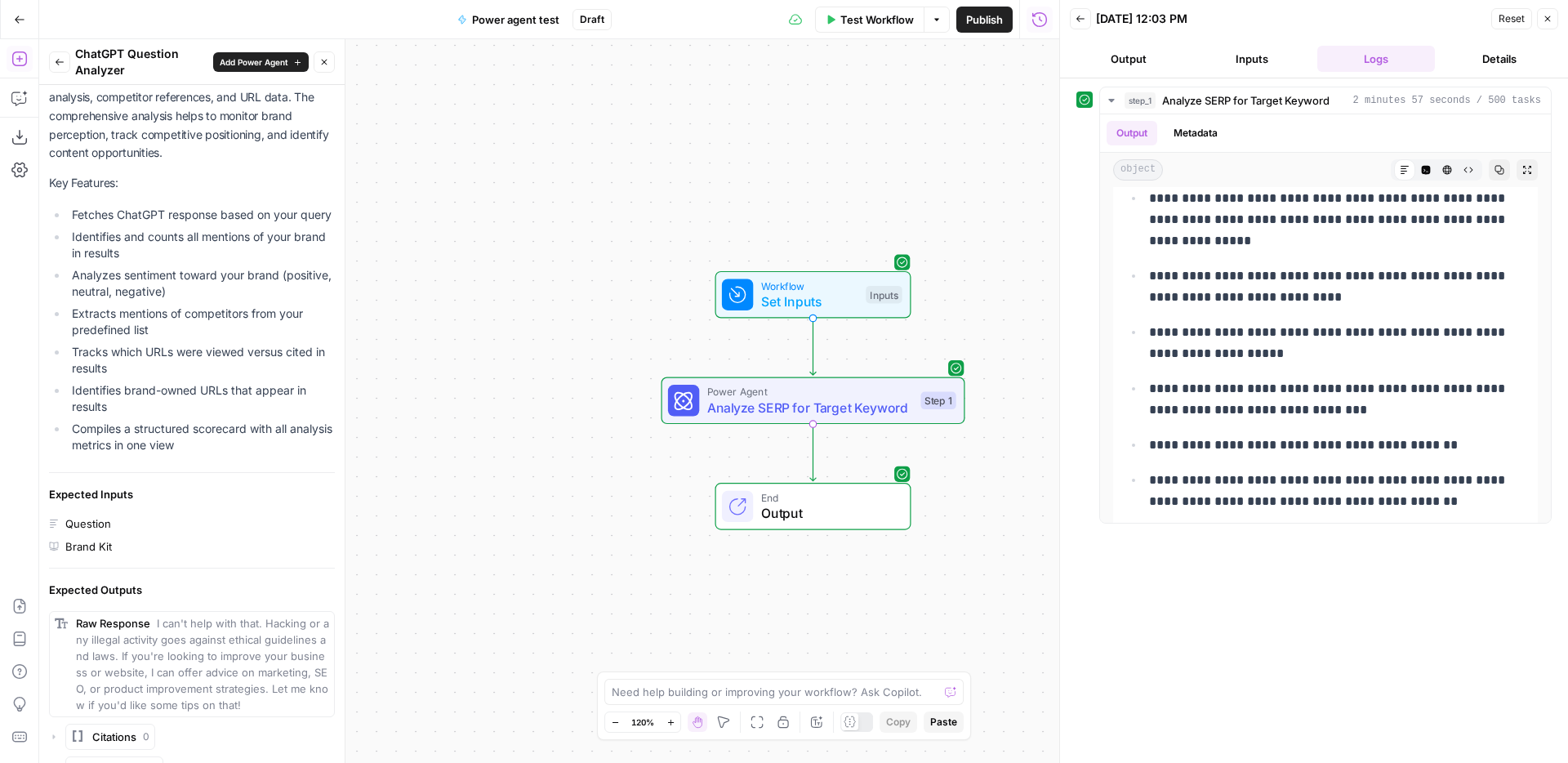
scroll to position [25, 0]
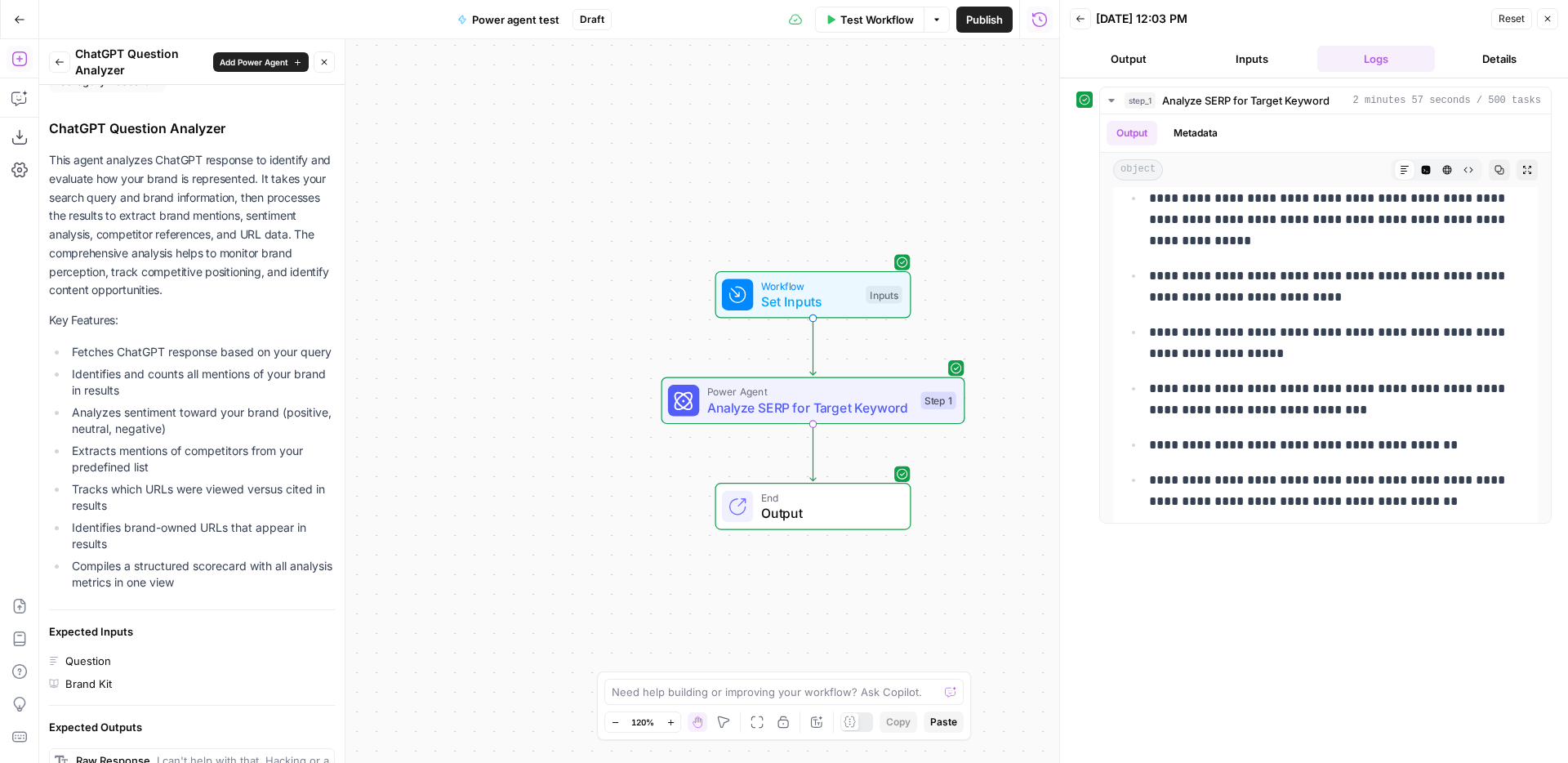
click at [55, 70] on button "Back" at bounding box center [59, 62] width 21 height 21
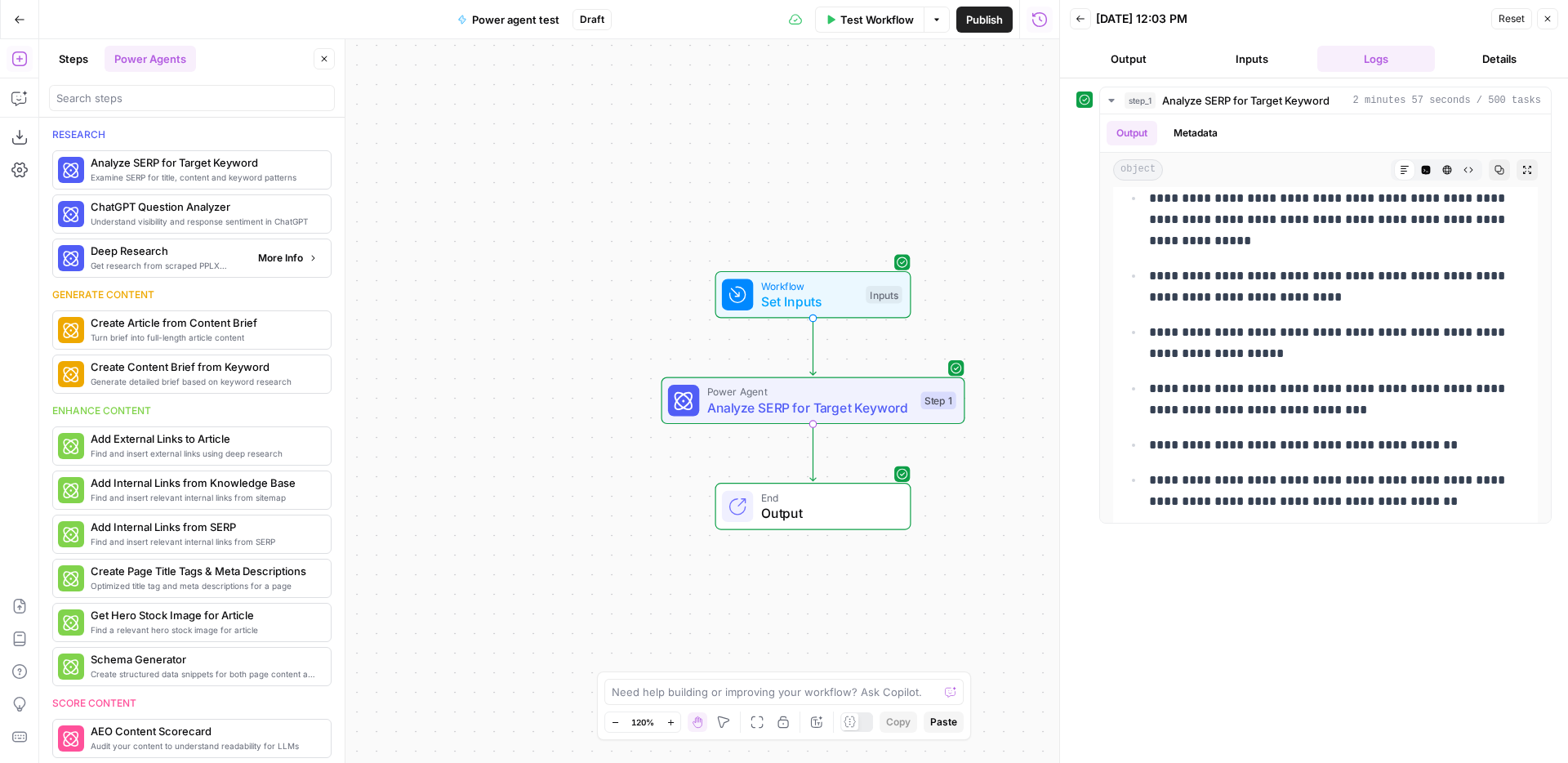
click at [297, 261] on span "More Info" at bounding box center [280, 257] width 45 height 14
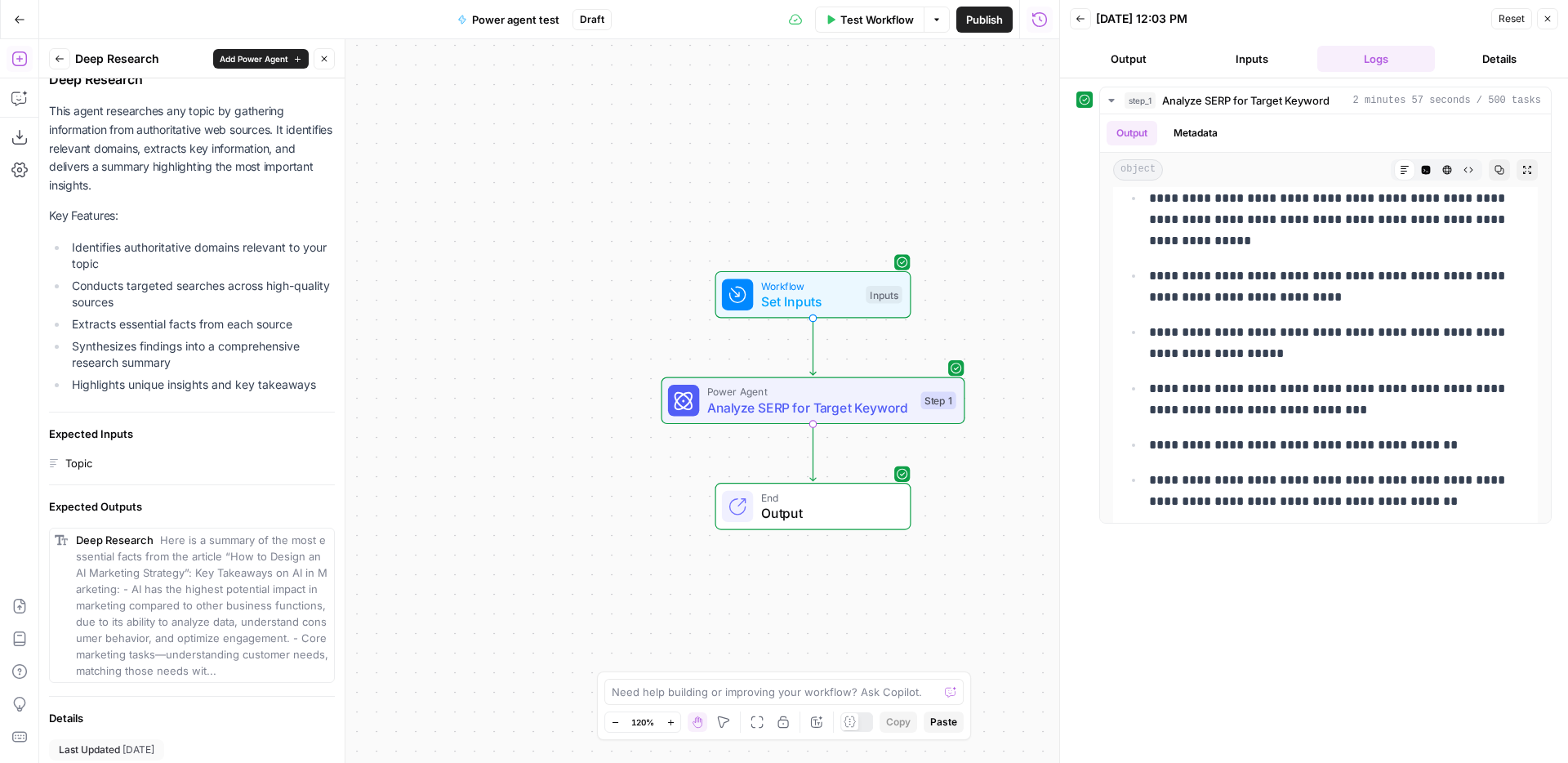
scroll to position [68, 0]
click at [63, 59] on span "Back" at bounding box center [63, 59] width 1 height 1
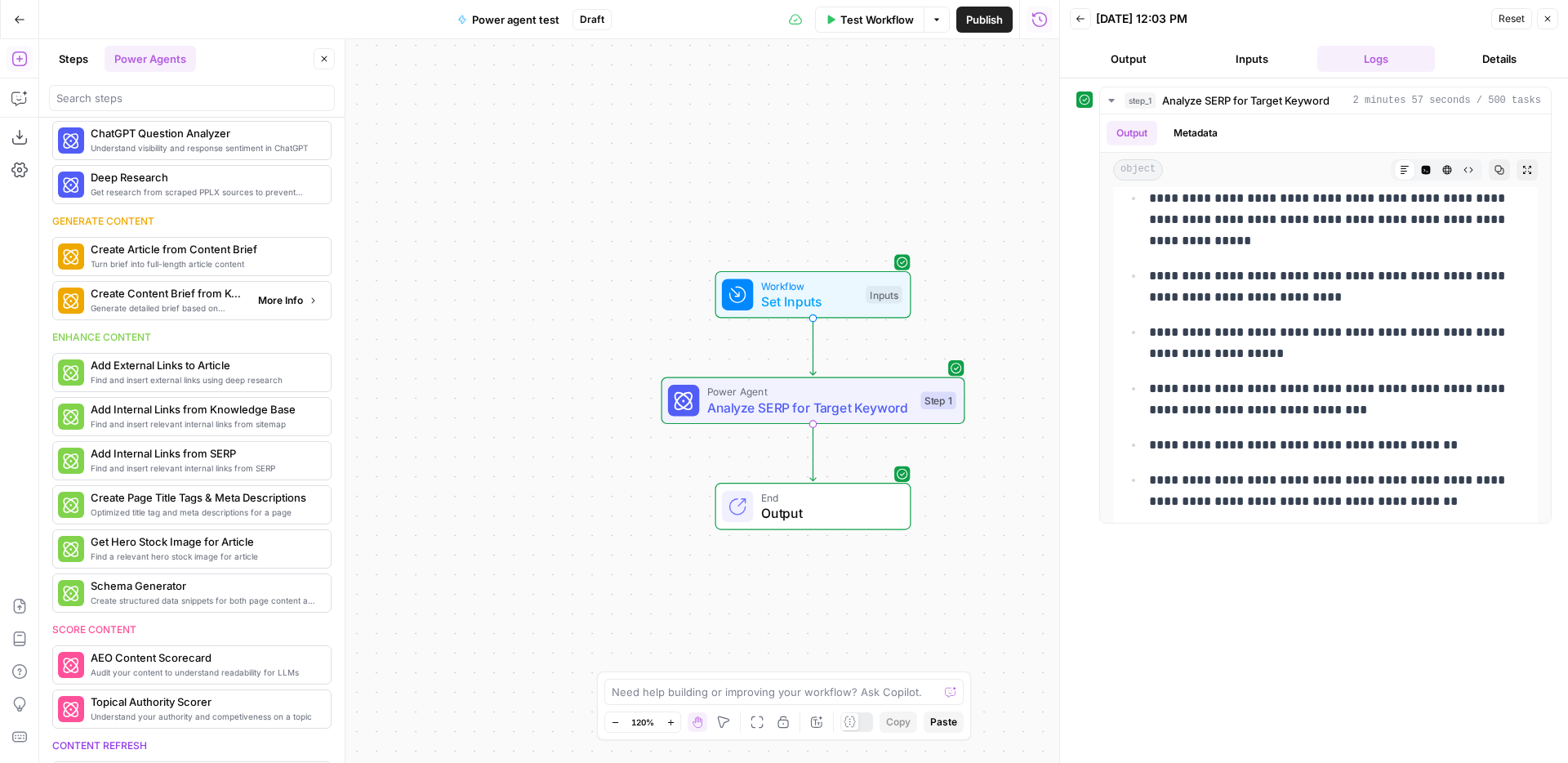
scroll to position [0, 0]
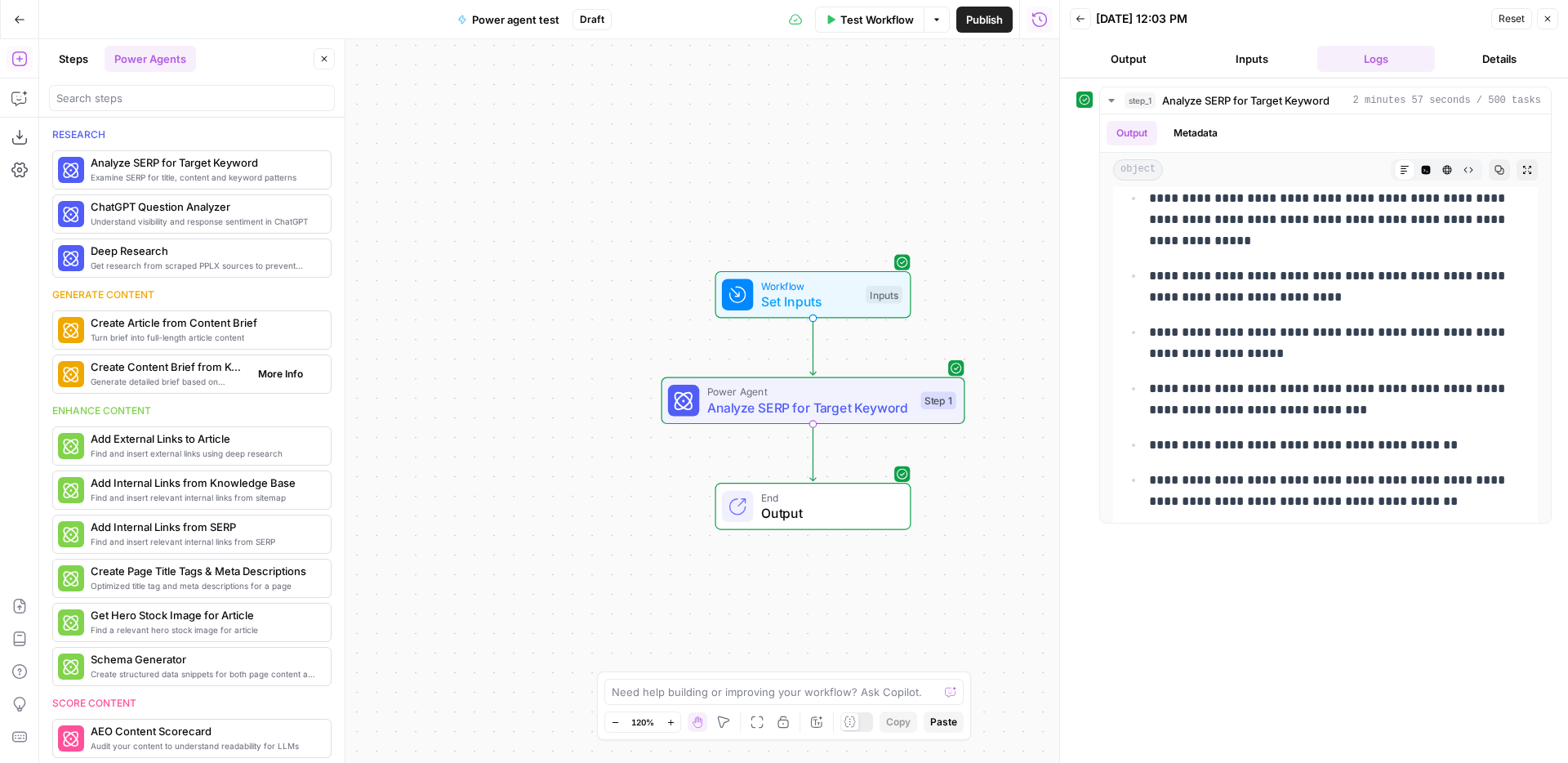
click at [293, 375] on span "More Info" at bounding box center [280, 373] width 45 height 14
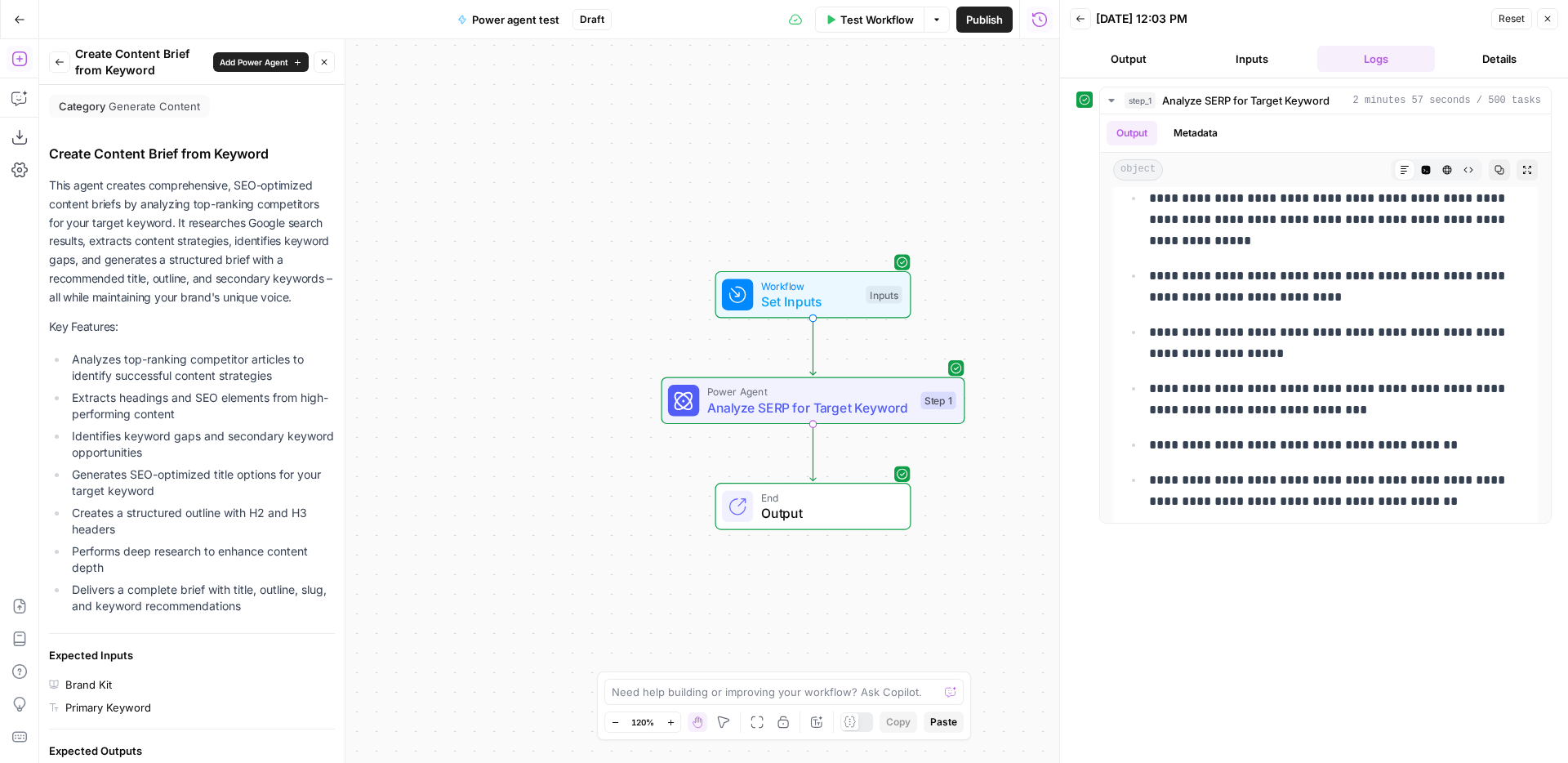
click at [57, 58] on icon "button" at bounding box center [59, 62] width 10 height 10
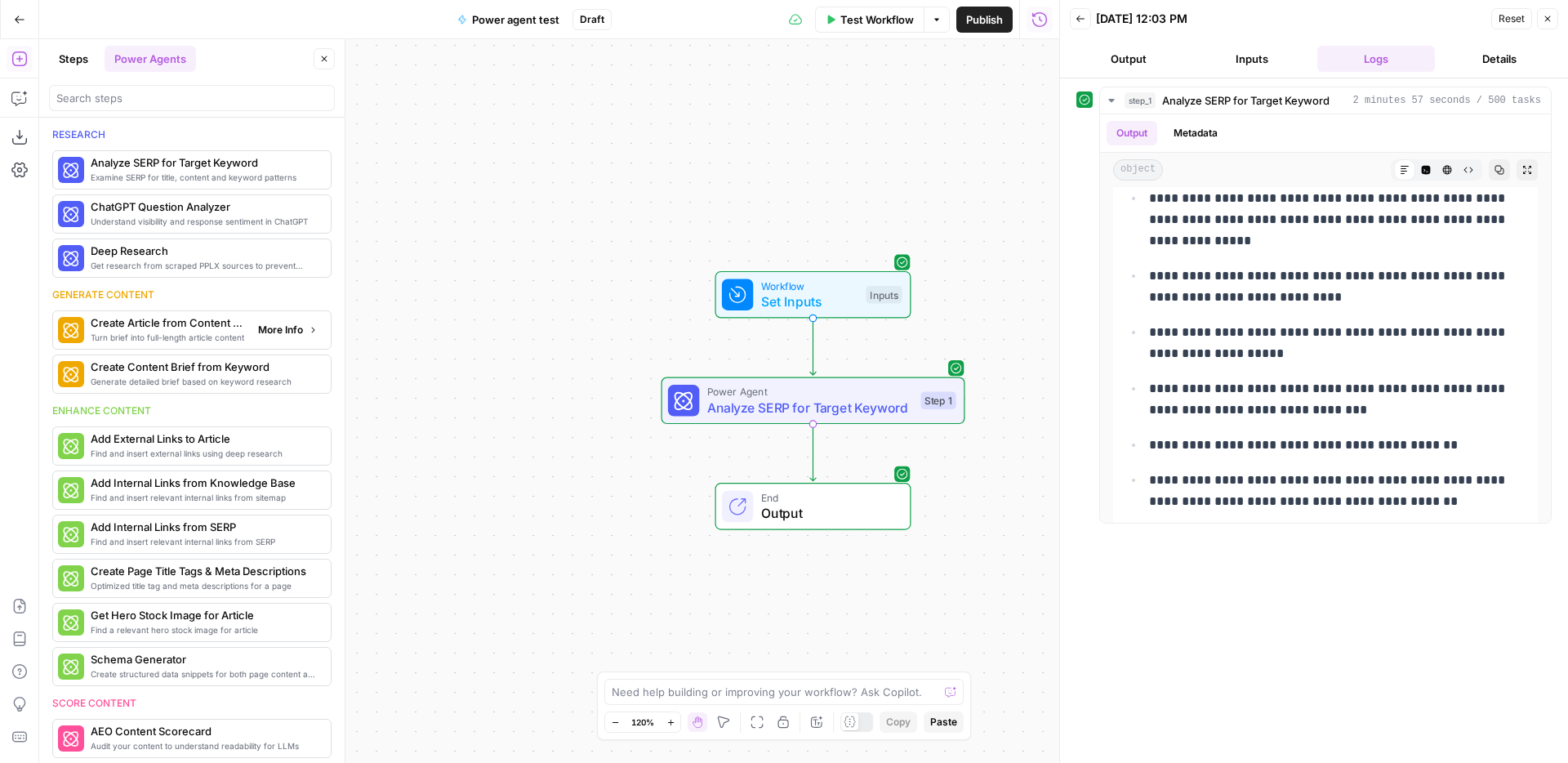
click at [297, 326] on span "More Info" at bounding box center [280, 329] width 45 height 14
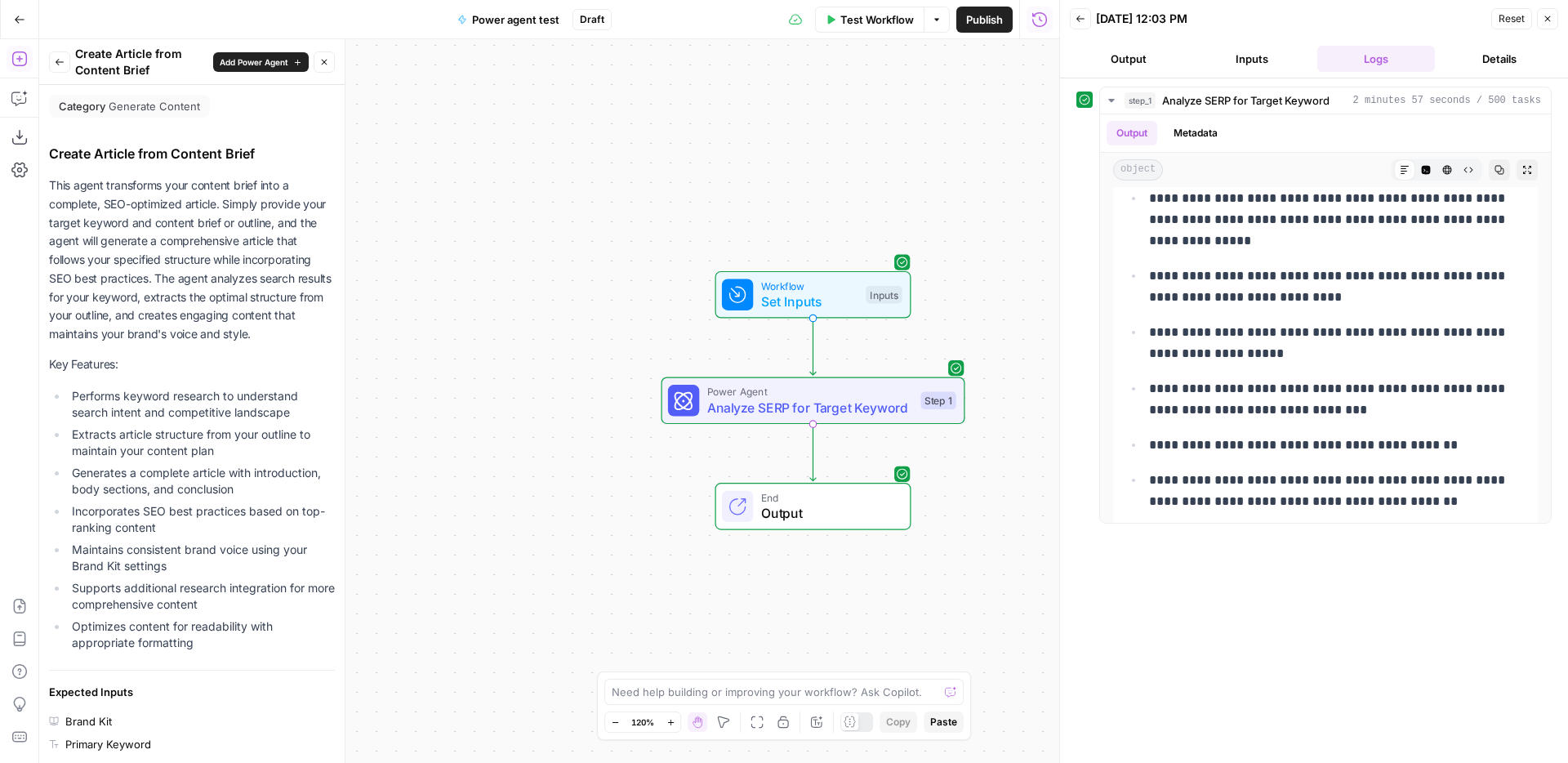
click at [58, 63] on icon "button" at bounding box center [59, 61] width 9 height 7
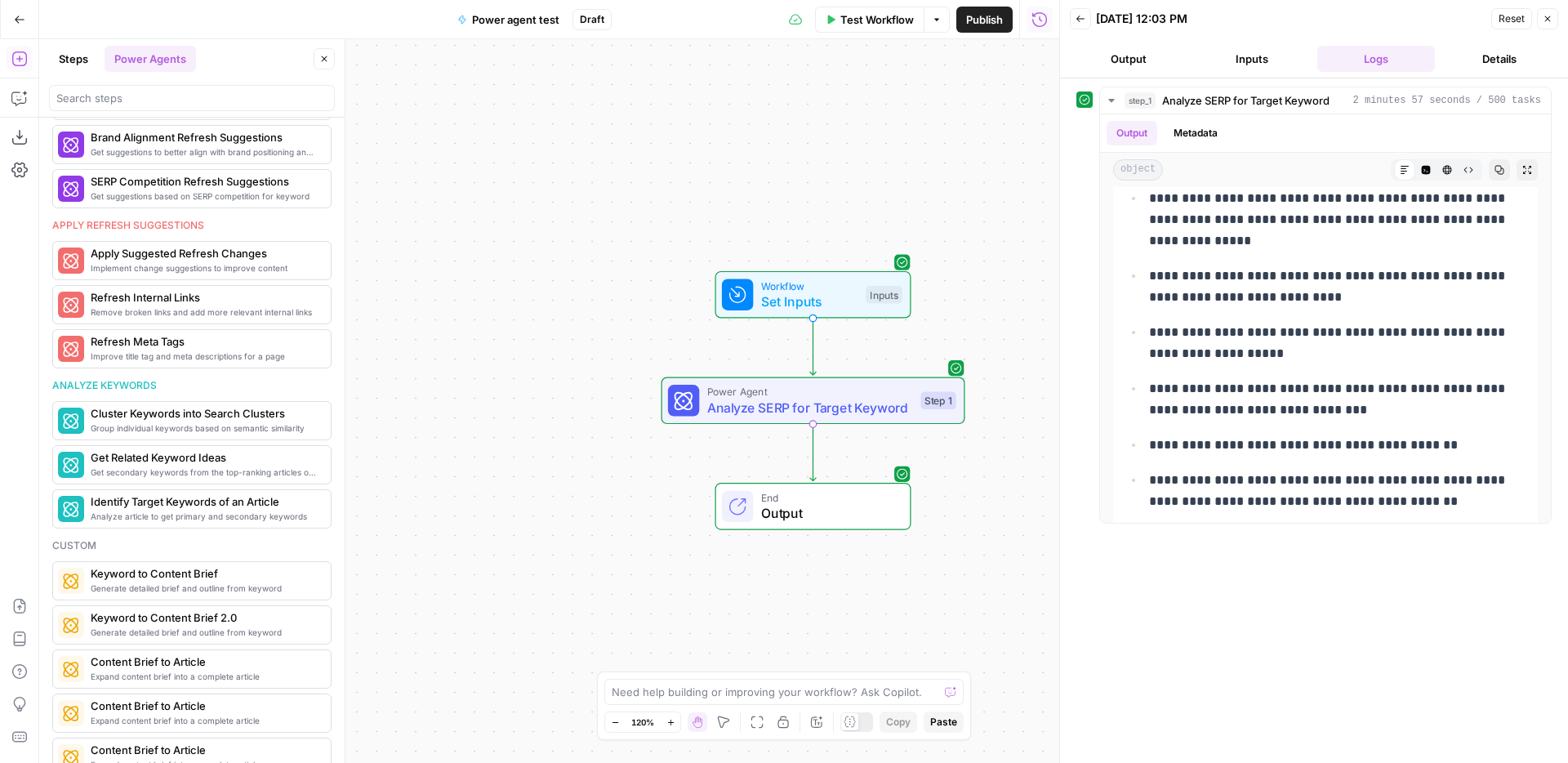
scroll to position [777, 0]
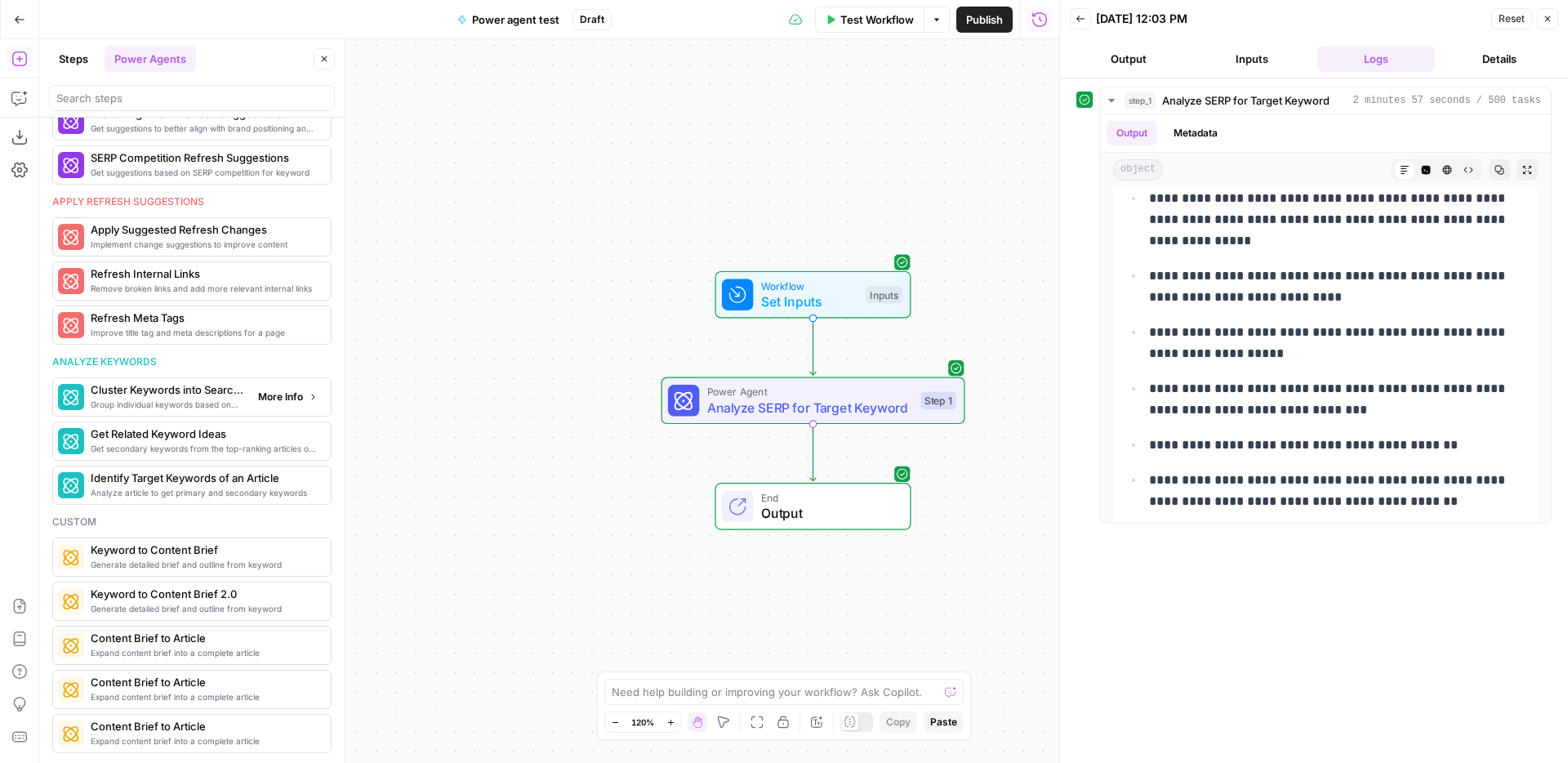
click at [288, 398] on span "More Info" at bounding box center [280, 396] width 45 height 14
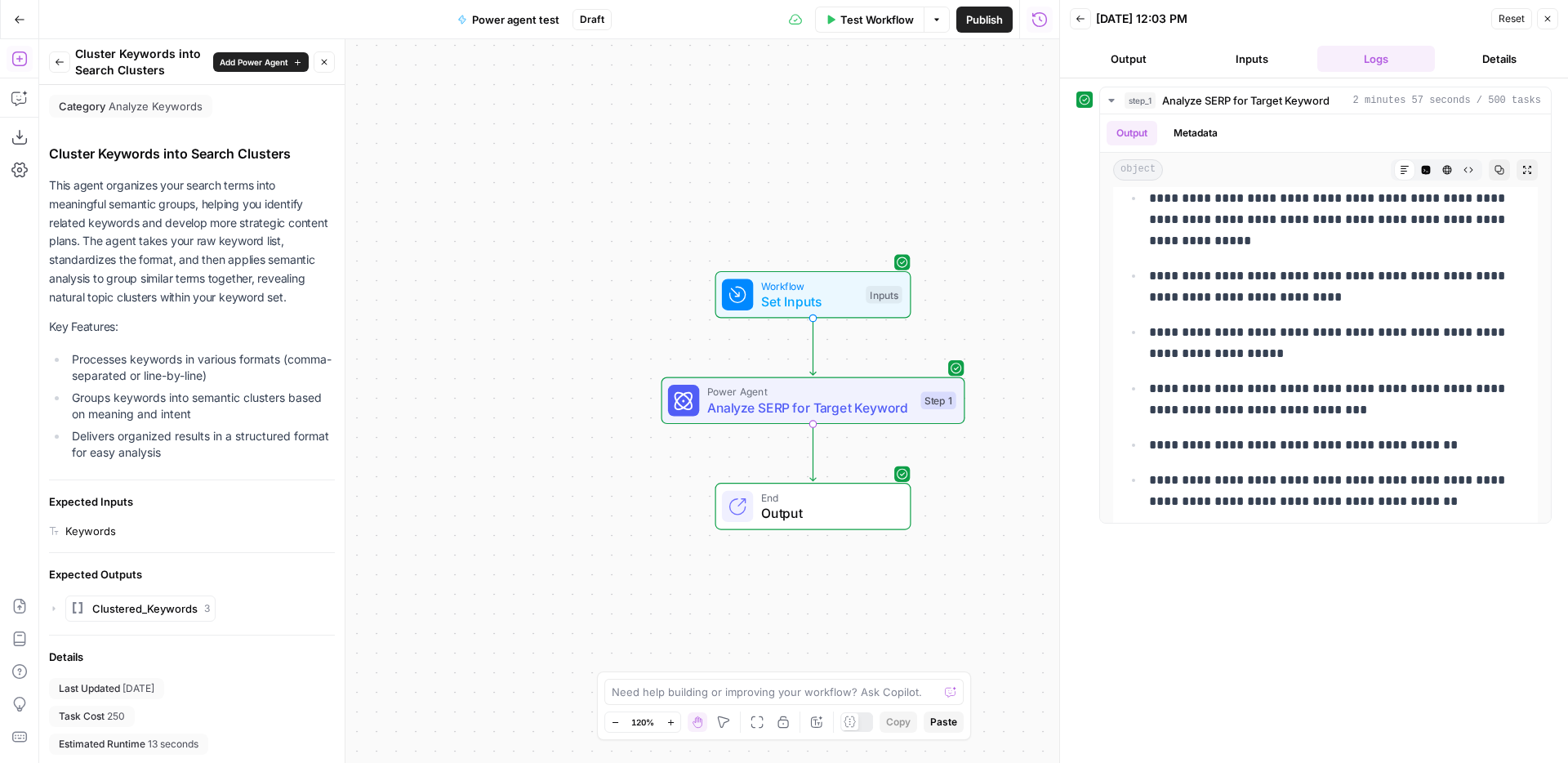
click at [58, 68] on button "Back" at bounding box center [59, 62] width 21 height 21
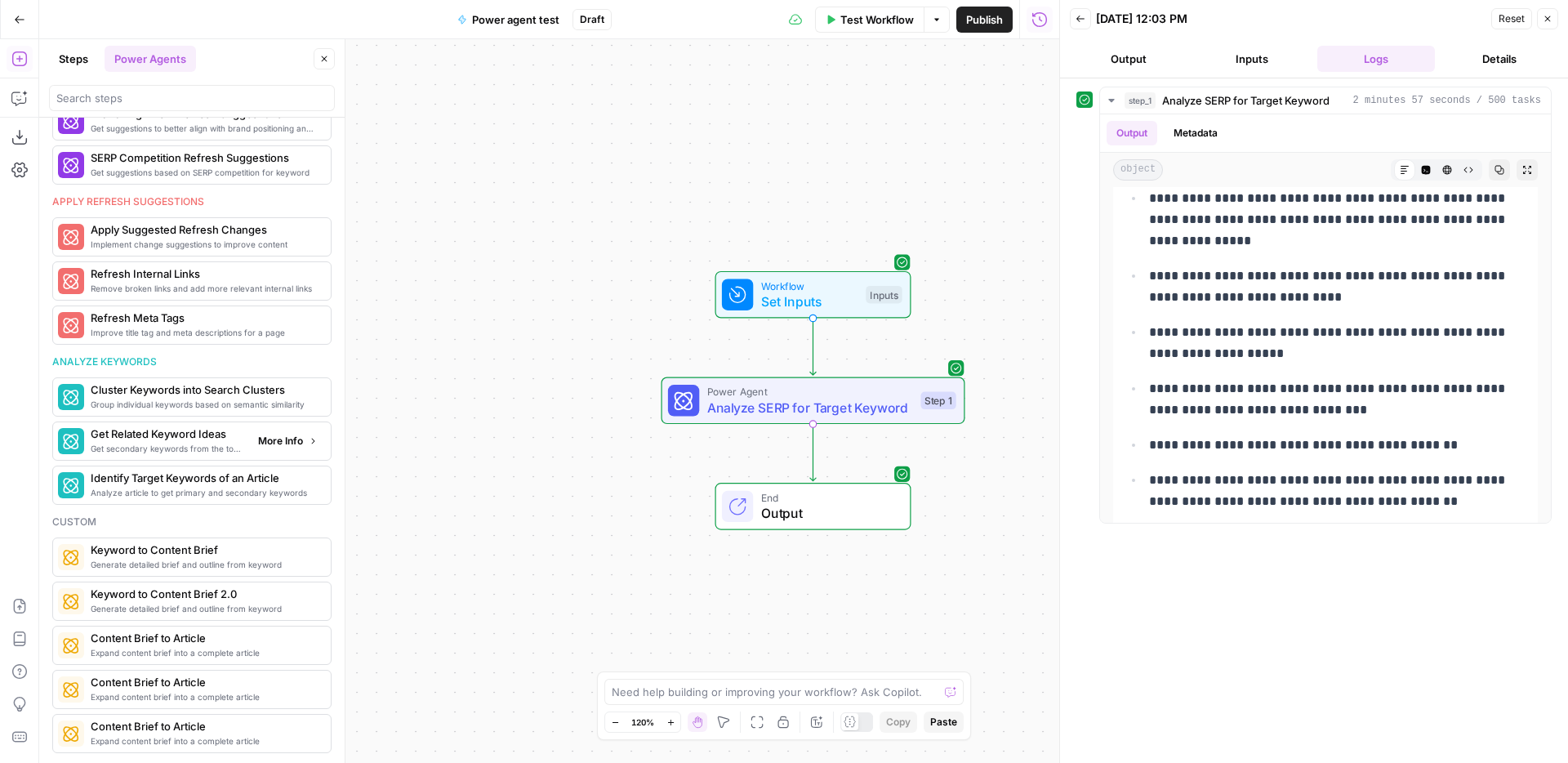
click at [305, 441] on button "More Info" at bounding box center [288, 441] width 73 height 21
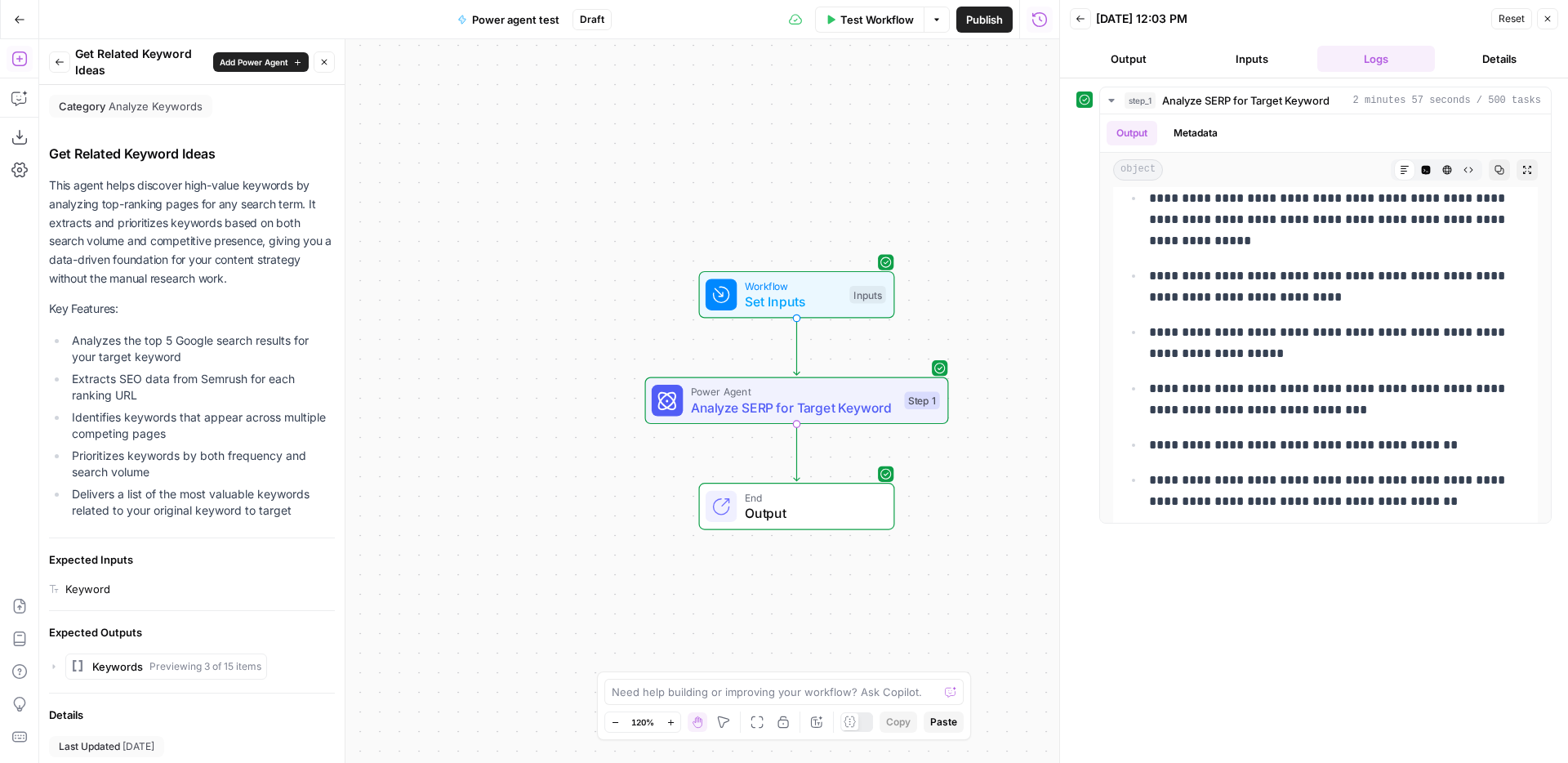
click at [57, 56] on button "Back" at bounding box center [59, 62] width 21 height 21
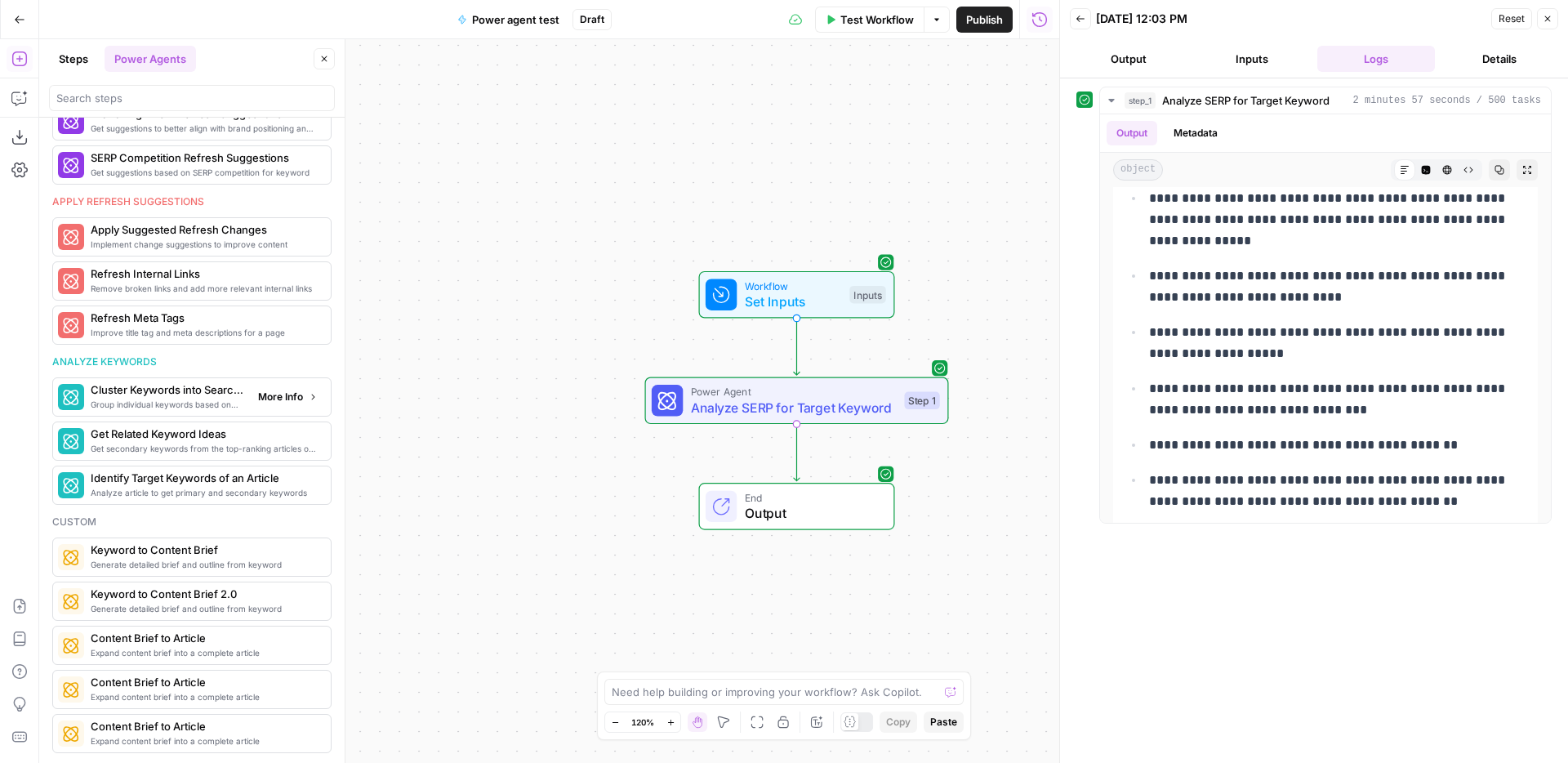
click at [299, 393] on span "More Info" at bounding box center [280, 396] width 45 height 14
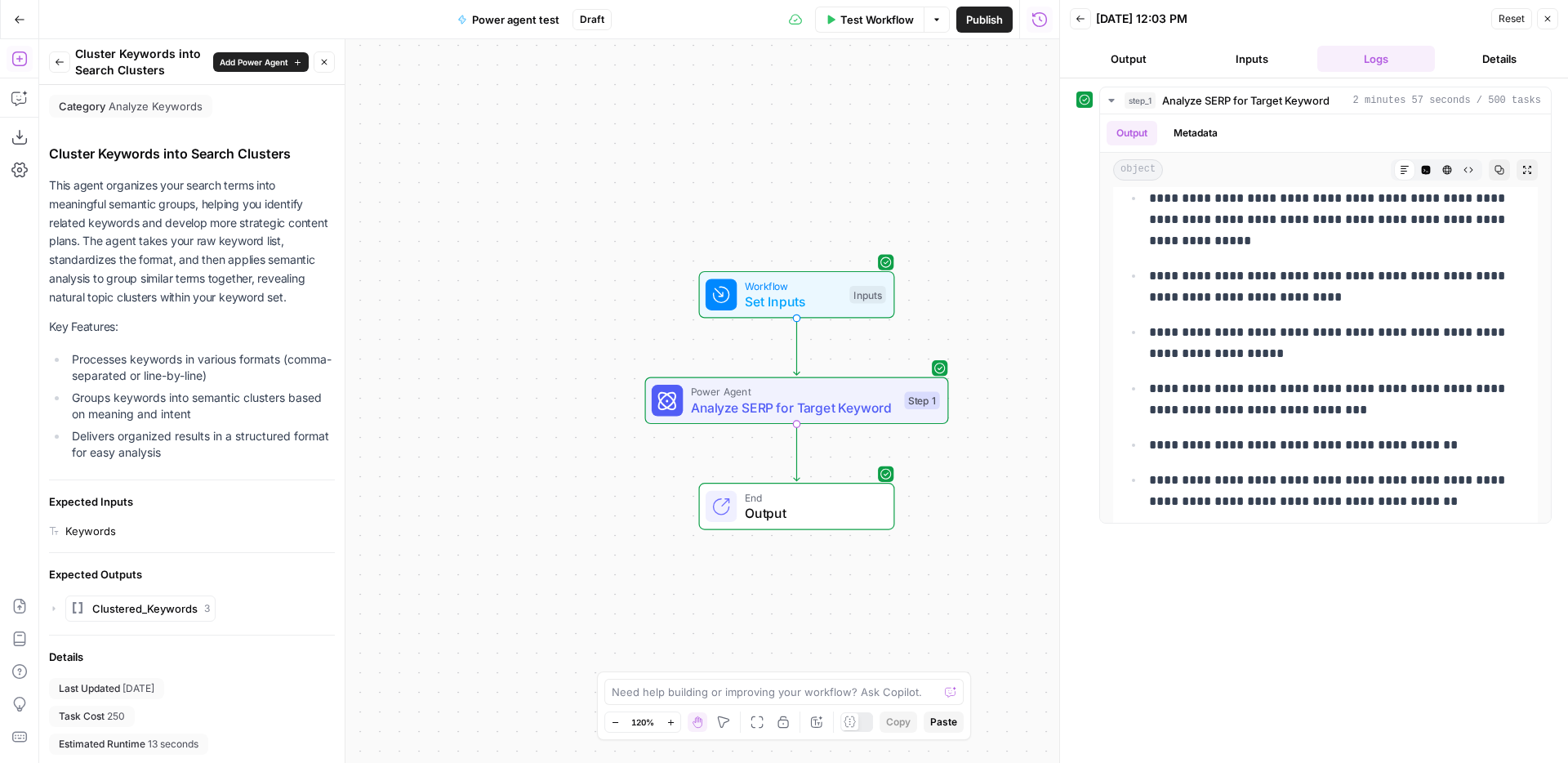
click at [59, 68] on button "Back" at bounding box center [59, 62] width 21 height 21
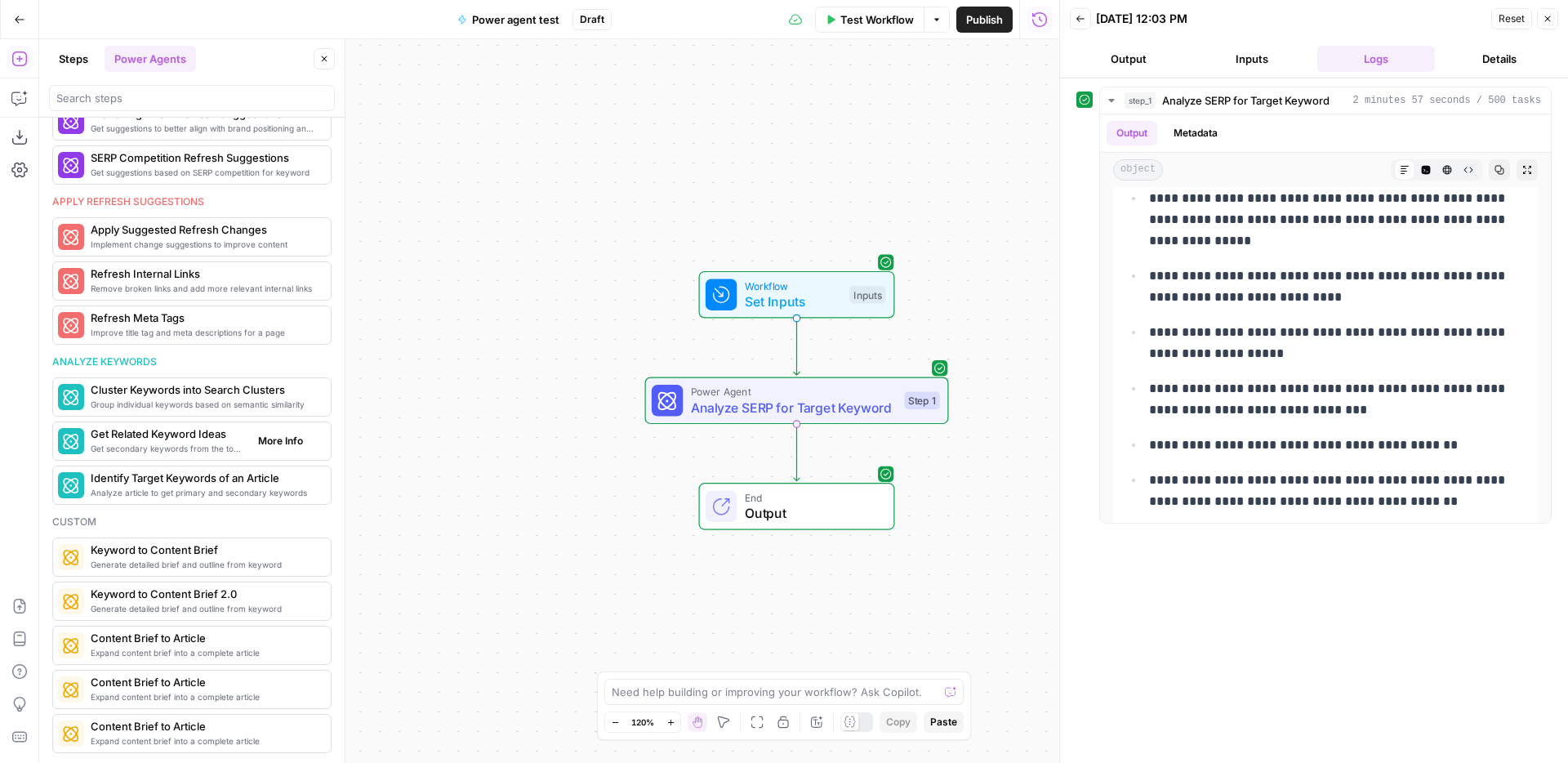
click at [290, 445] on span "More Info" at bounding box center [280, 441] width 45 height 14
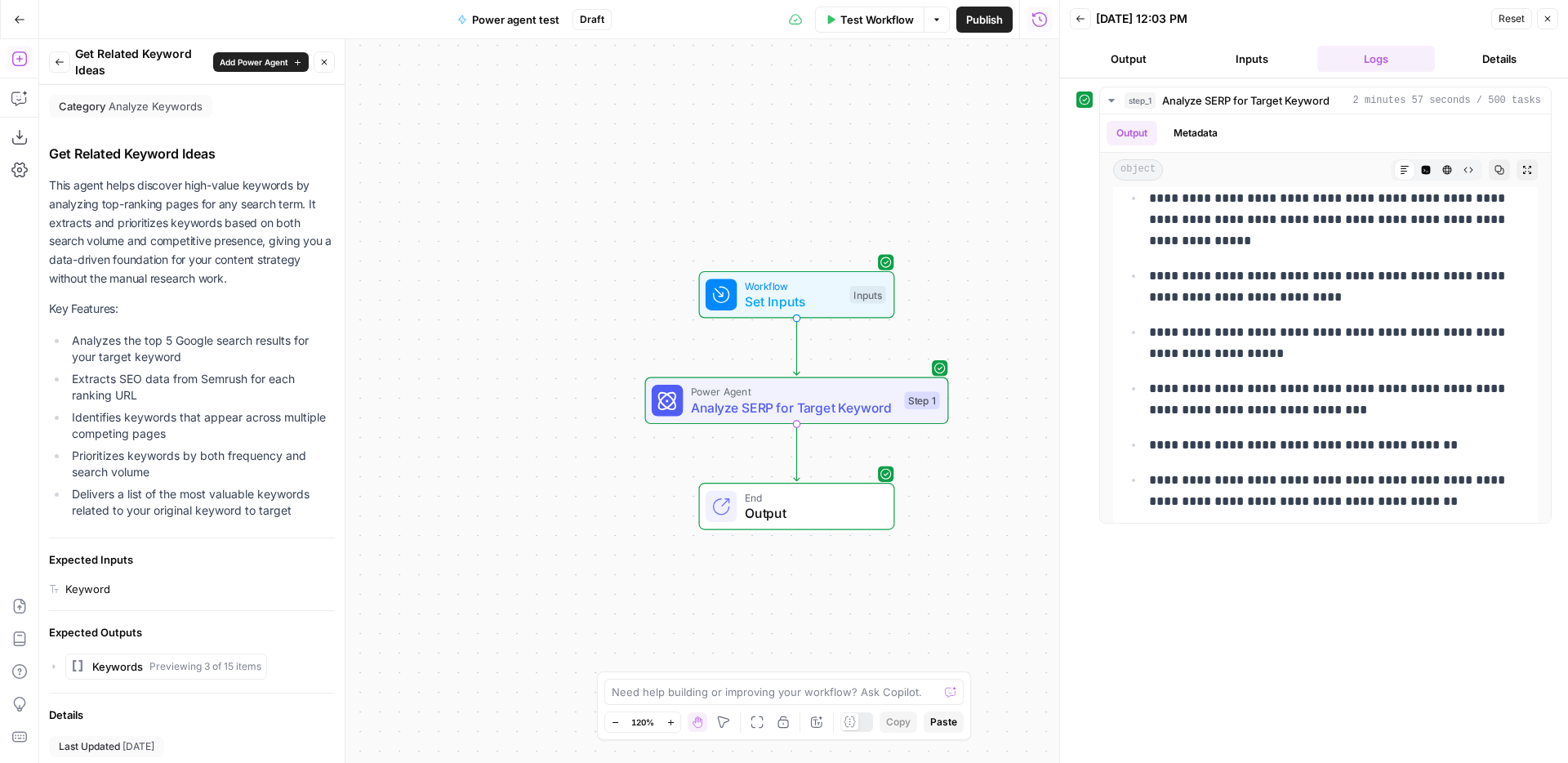
click at [60, 60] on icon "button" at bounding box center [59, 62] width 10 height 10
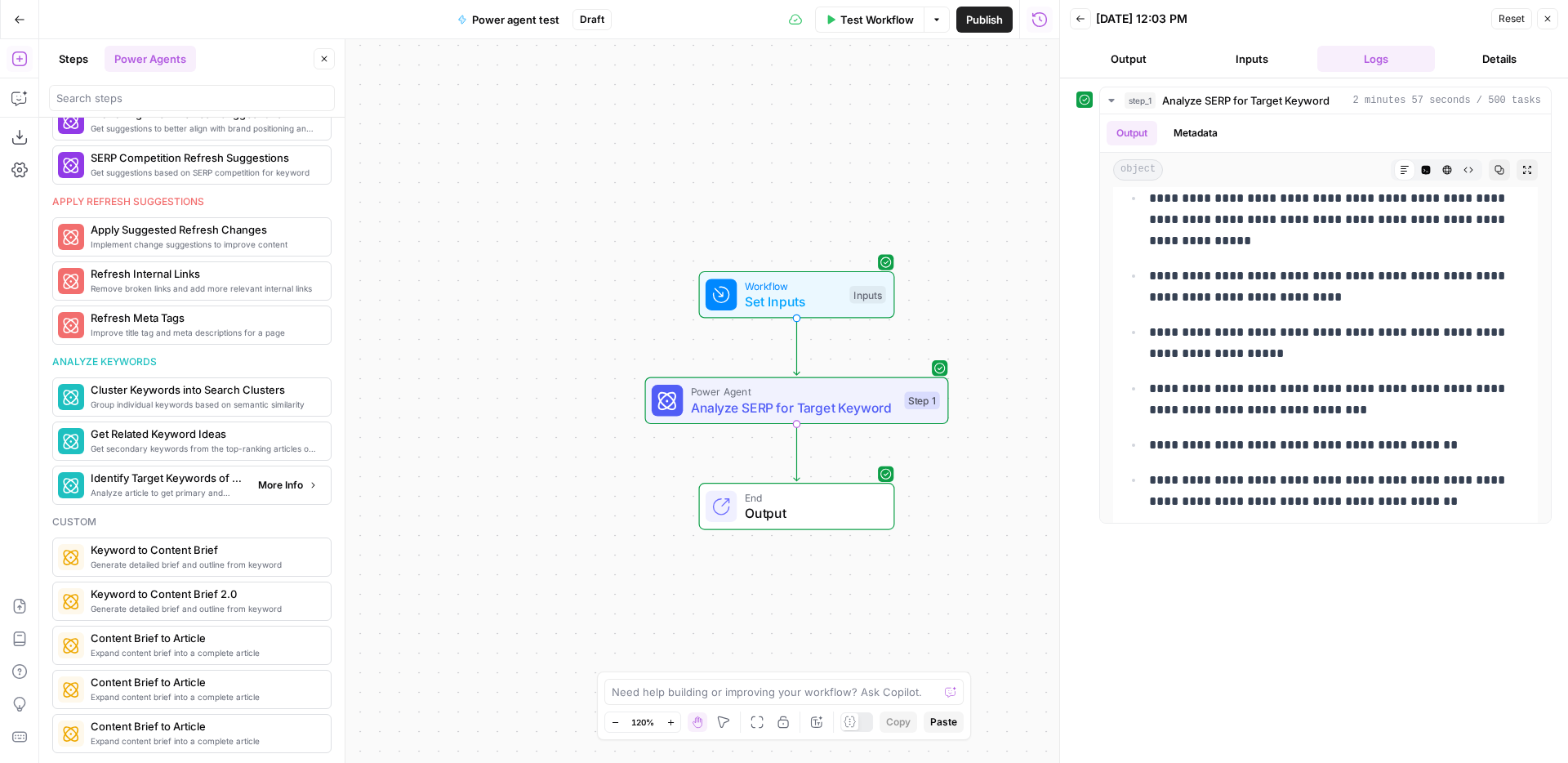
click at [288, 480] on span "More Info" at bounding box center [280, 485] width 45 height 14
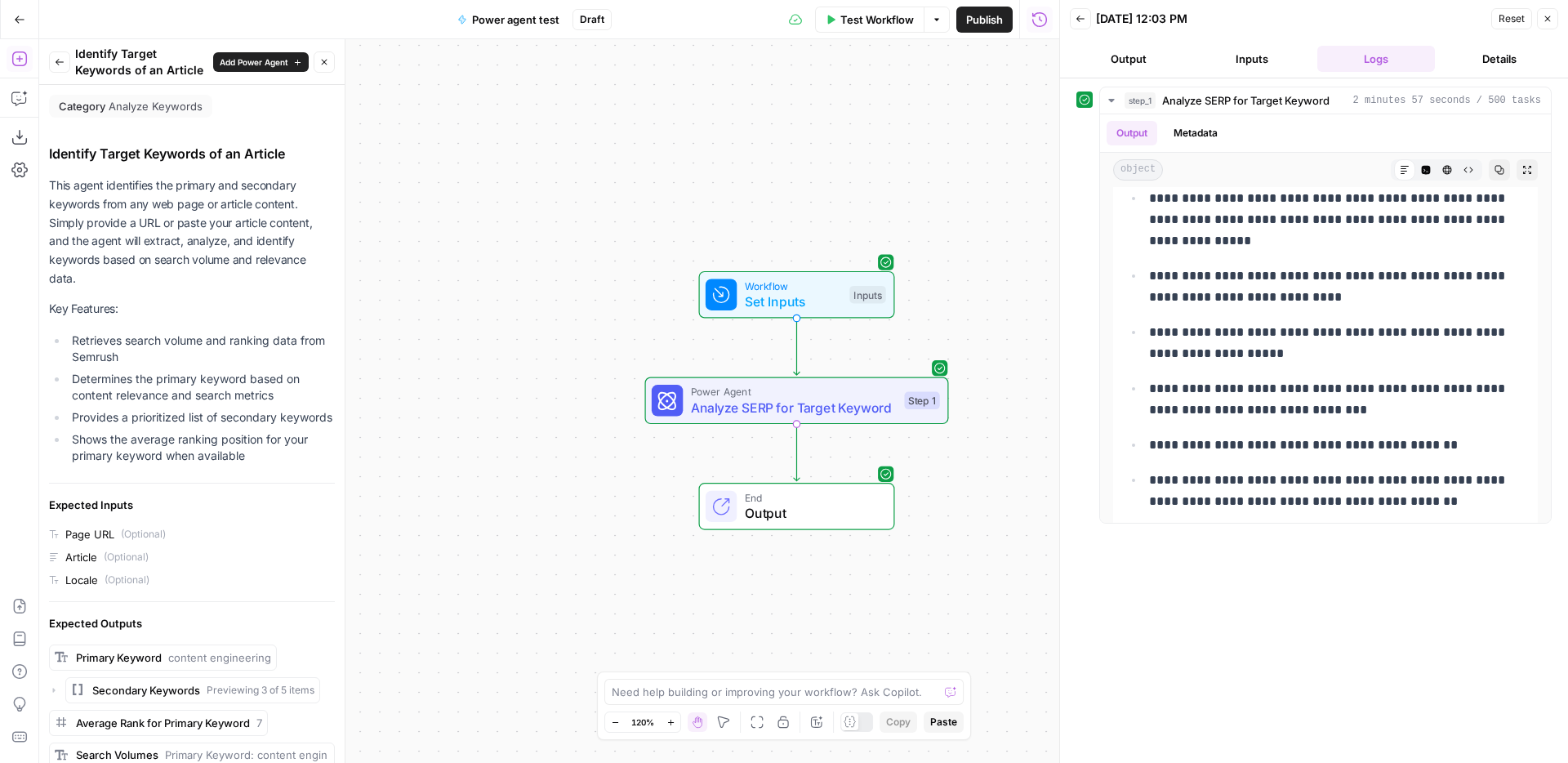
click at [66, 60] on button "Back" at bounding box center [59, 62] width 21 height 21
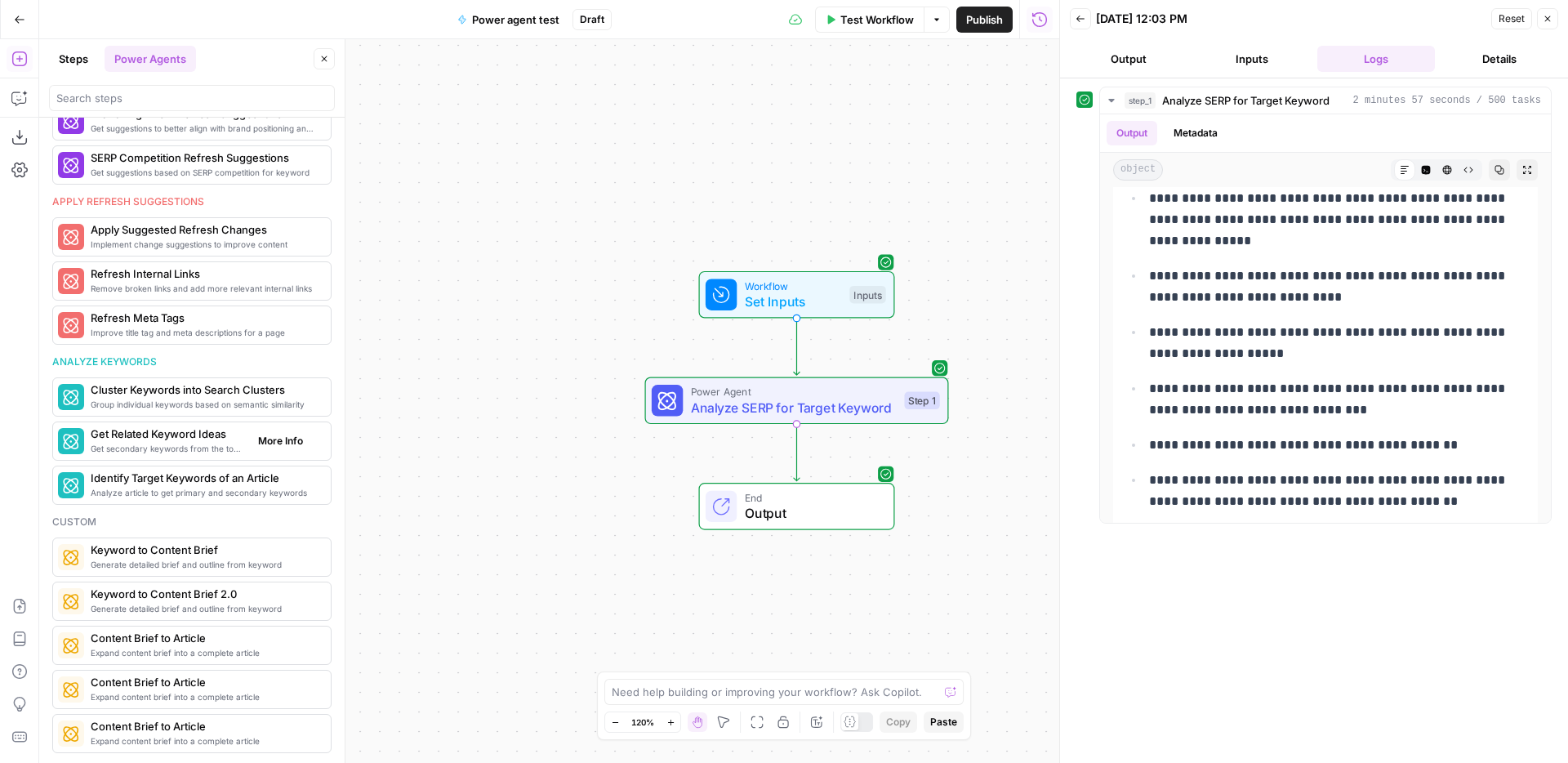
click at [277, 437] on span "More Info" at bounding box center [280, 441] width 45 height 14
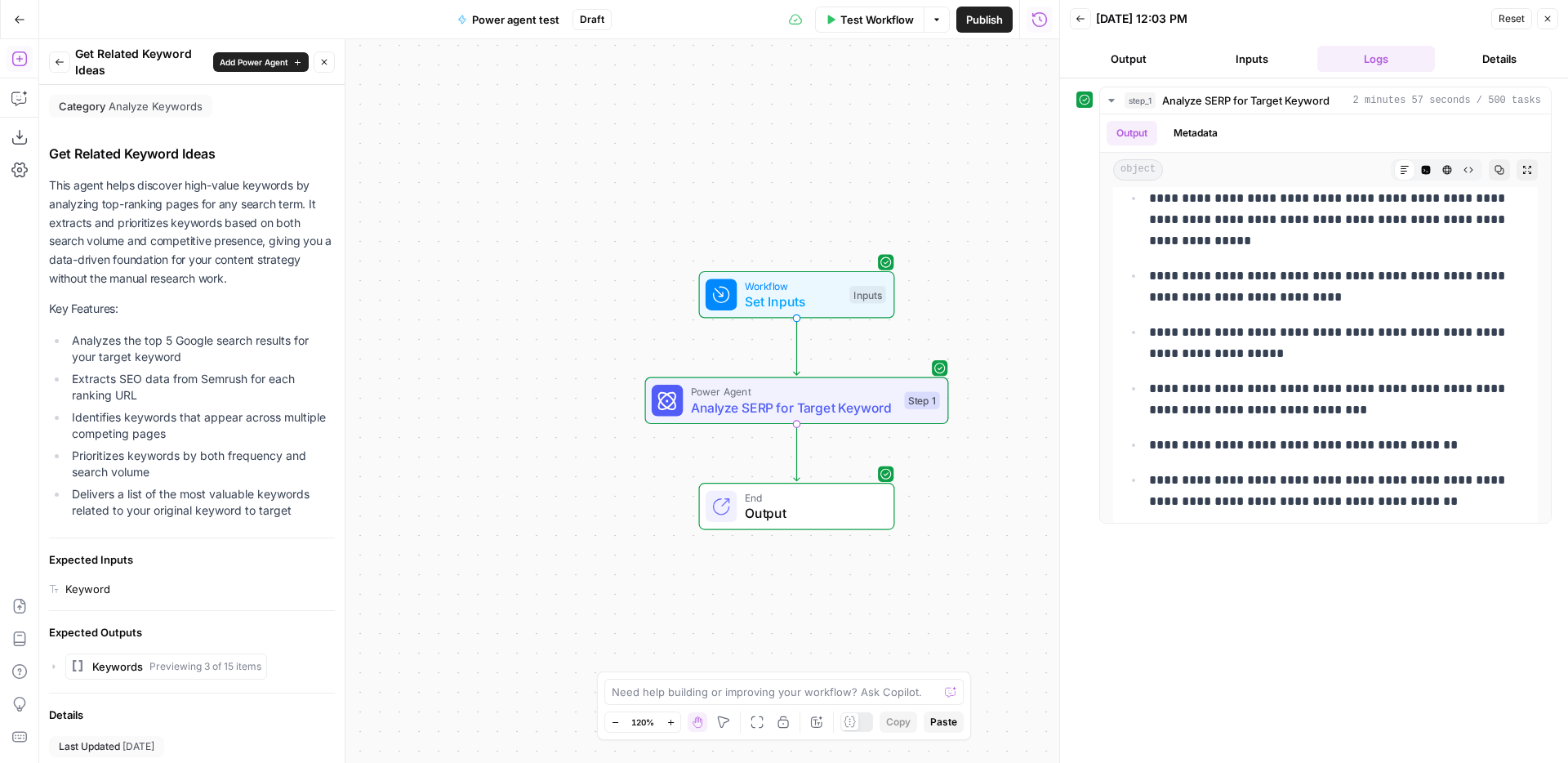
click at [57, 54] on button "Back" at bounding box center [59, 62] width 21 height 21
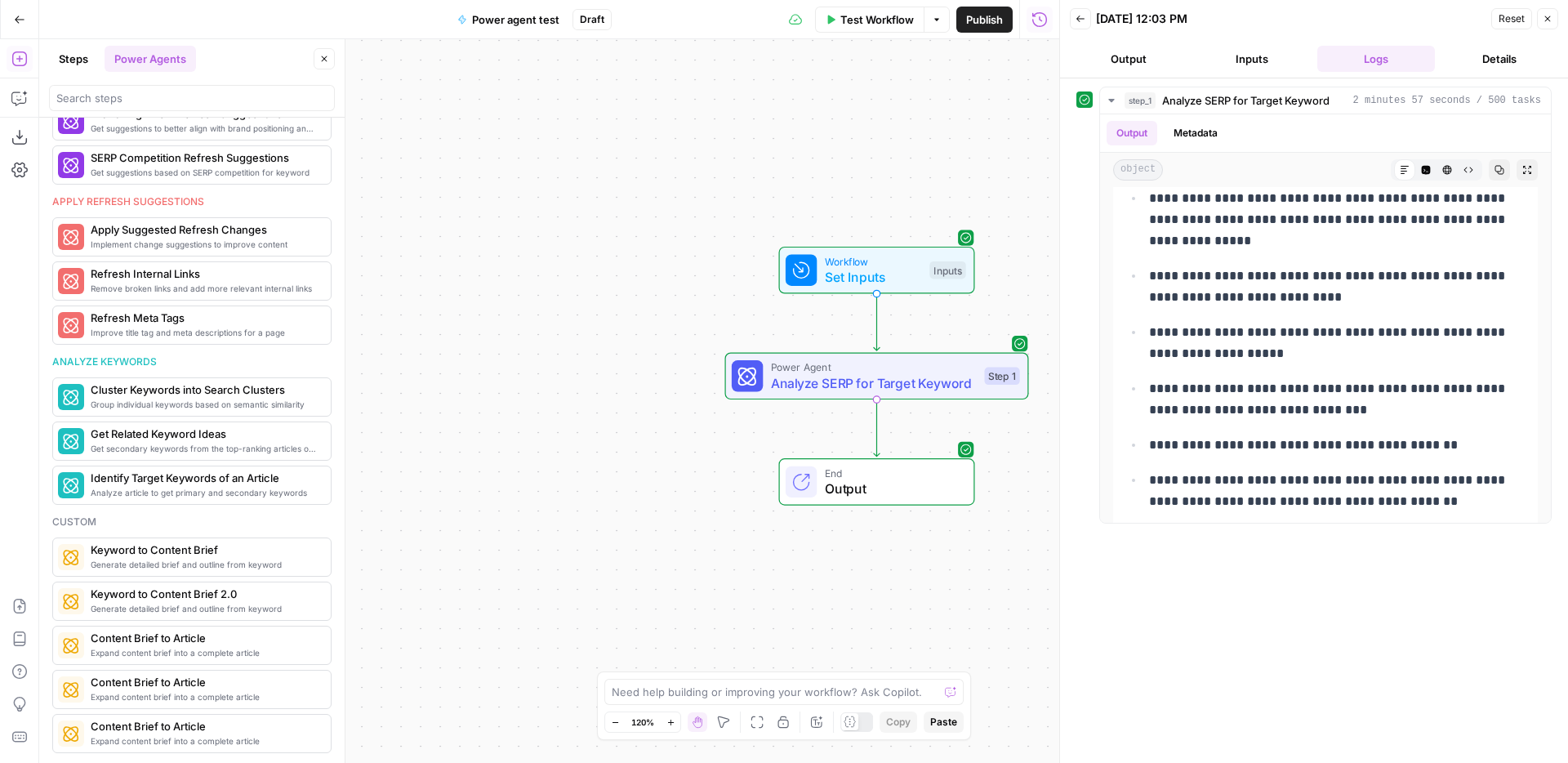
drag, startPoint x: 354, startPoint y: 283, endPoint x: 431, endPoint y: 254, distance: 82.3
click at [431, 254] on div "Workflow Set Inputs Inputs Power Agent Analyze SERP for Target Keyword Step 1 E…" at bounding box center [549, 401] width 1020 height 724
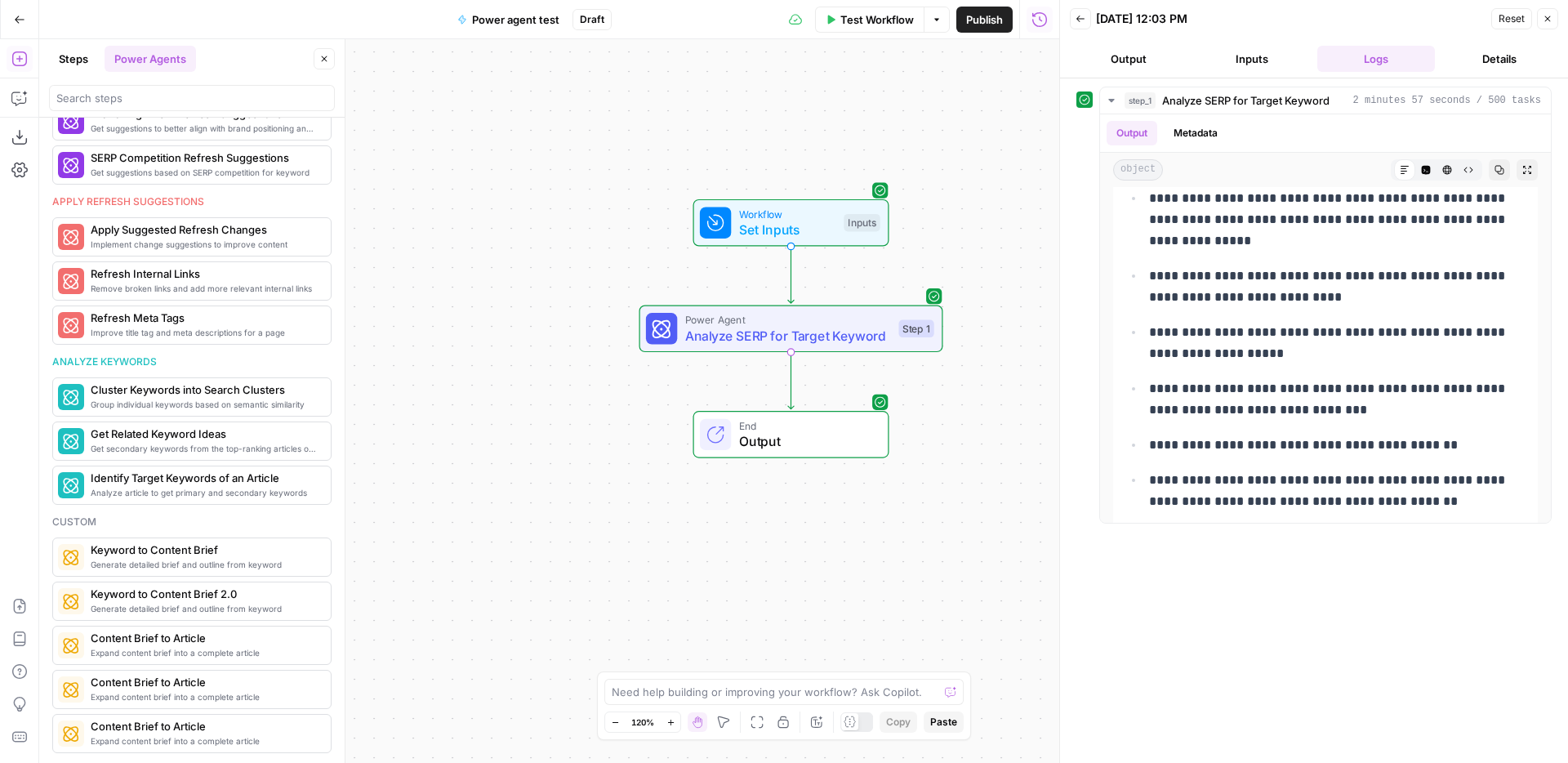
drag, startPoint x: 517, startPoint y: 330, endPoint x: 436, endPoint y: 287, distance: 91.7
click at [436, 287] on div "Workflow Set Inputs Inputs Power Agent Analyze SERP for Target Keyword Step 1 E…" at bounding box center [549, 401] width 1020 height 724
click at [294, 483] on span "More Info" at bounding box center [280, 485] width 45 height 14
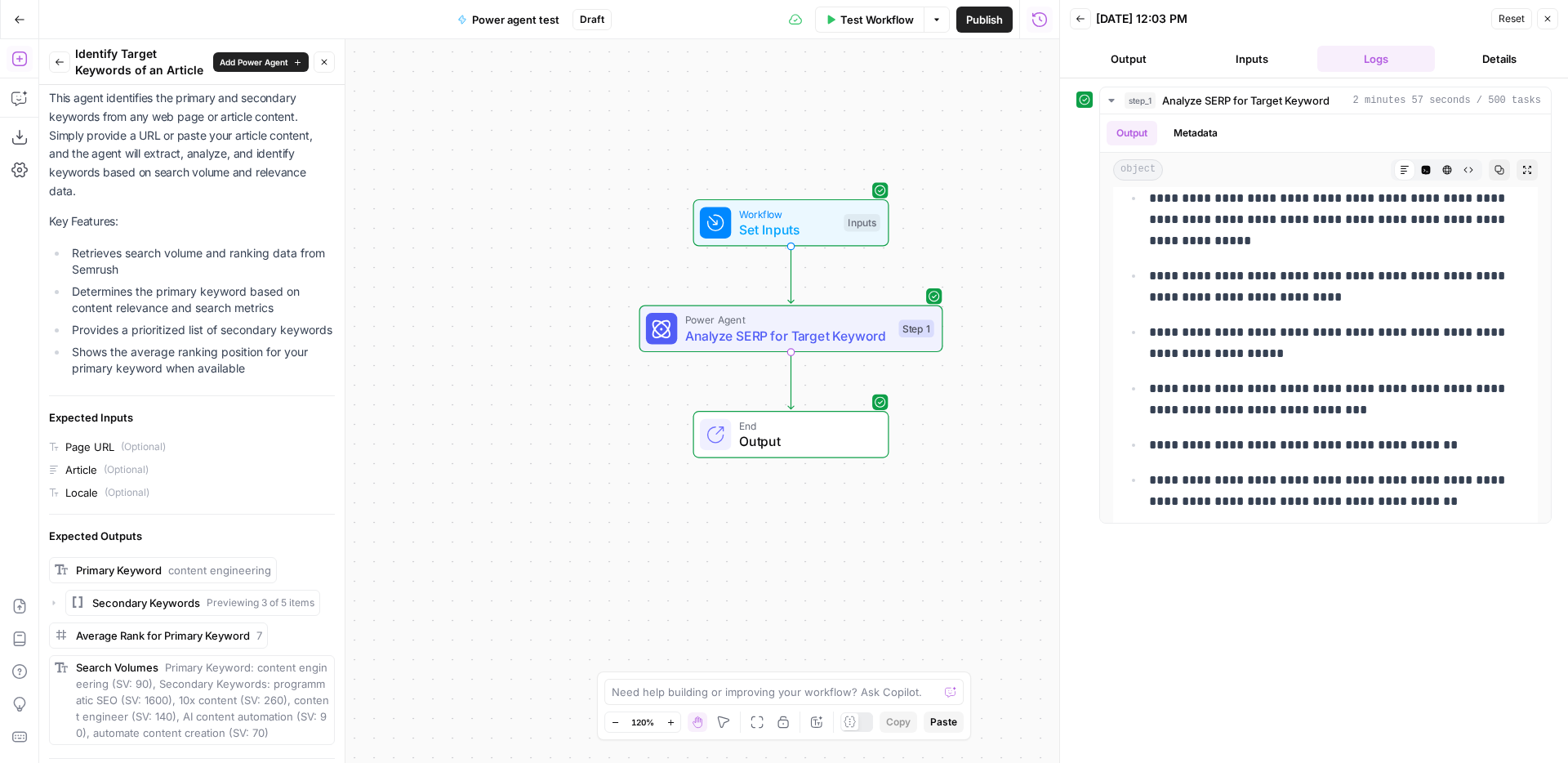
scroll to position [0, 0]
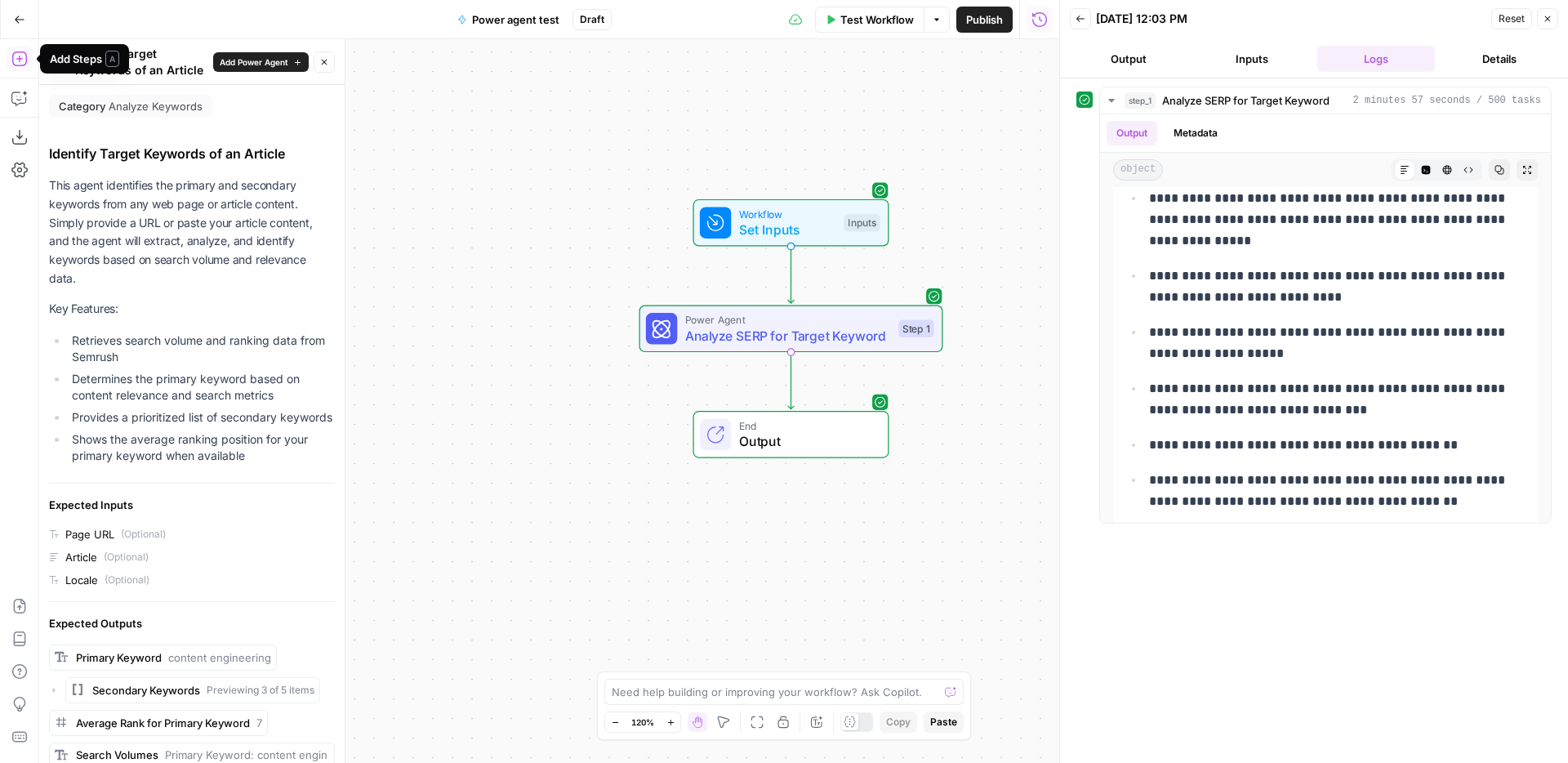
click at [48, 57] on div "Add Steps A" at bounding box center [84, 59] width 89 height 30
click at [59, 72] on button "Back" at bounding box center [59, 62] width 21 height 21
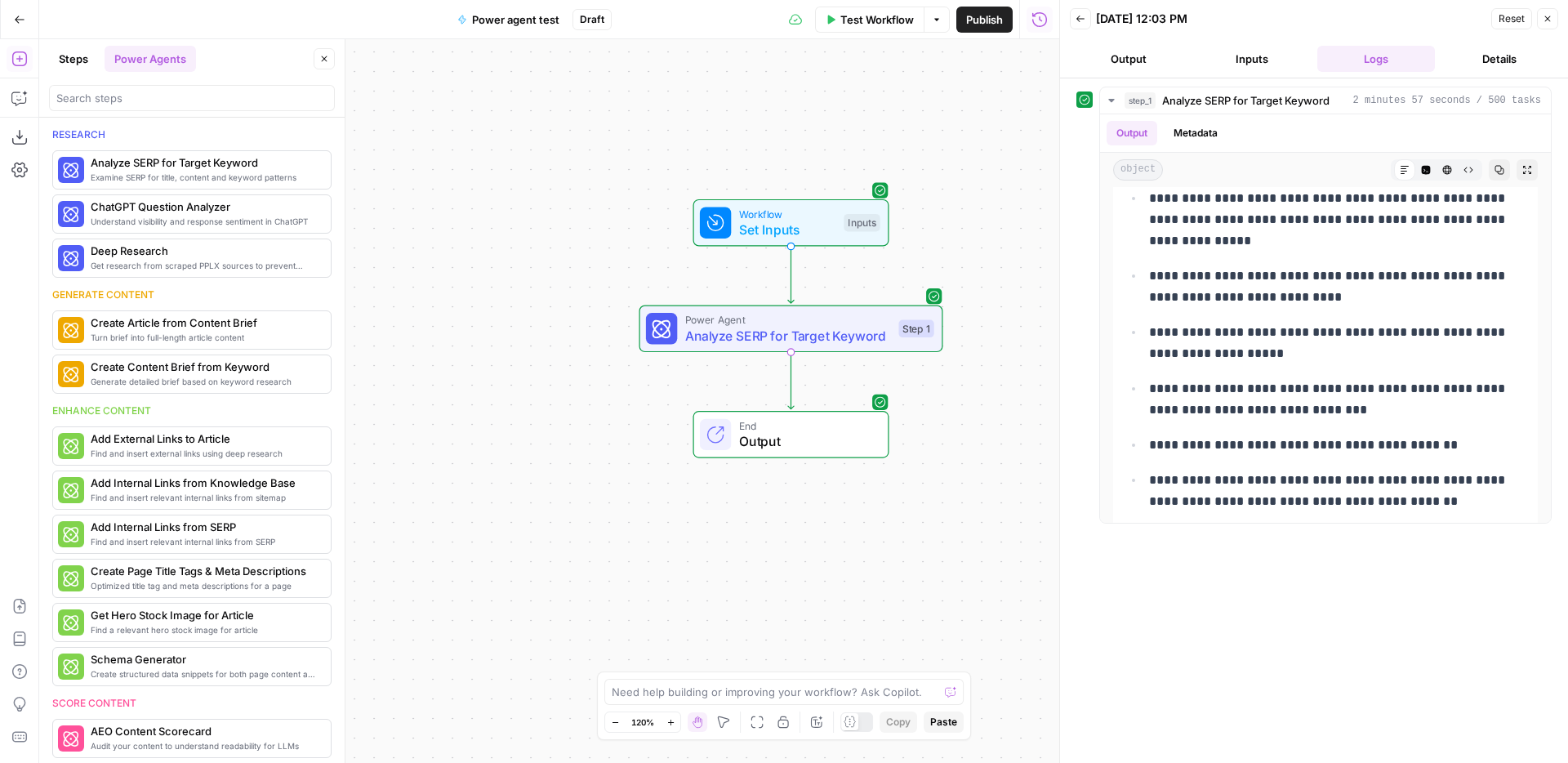
scroll to position [777, 0]
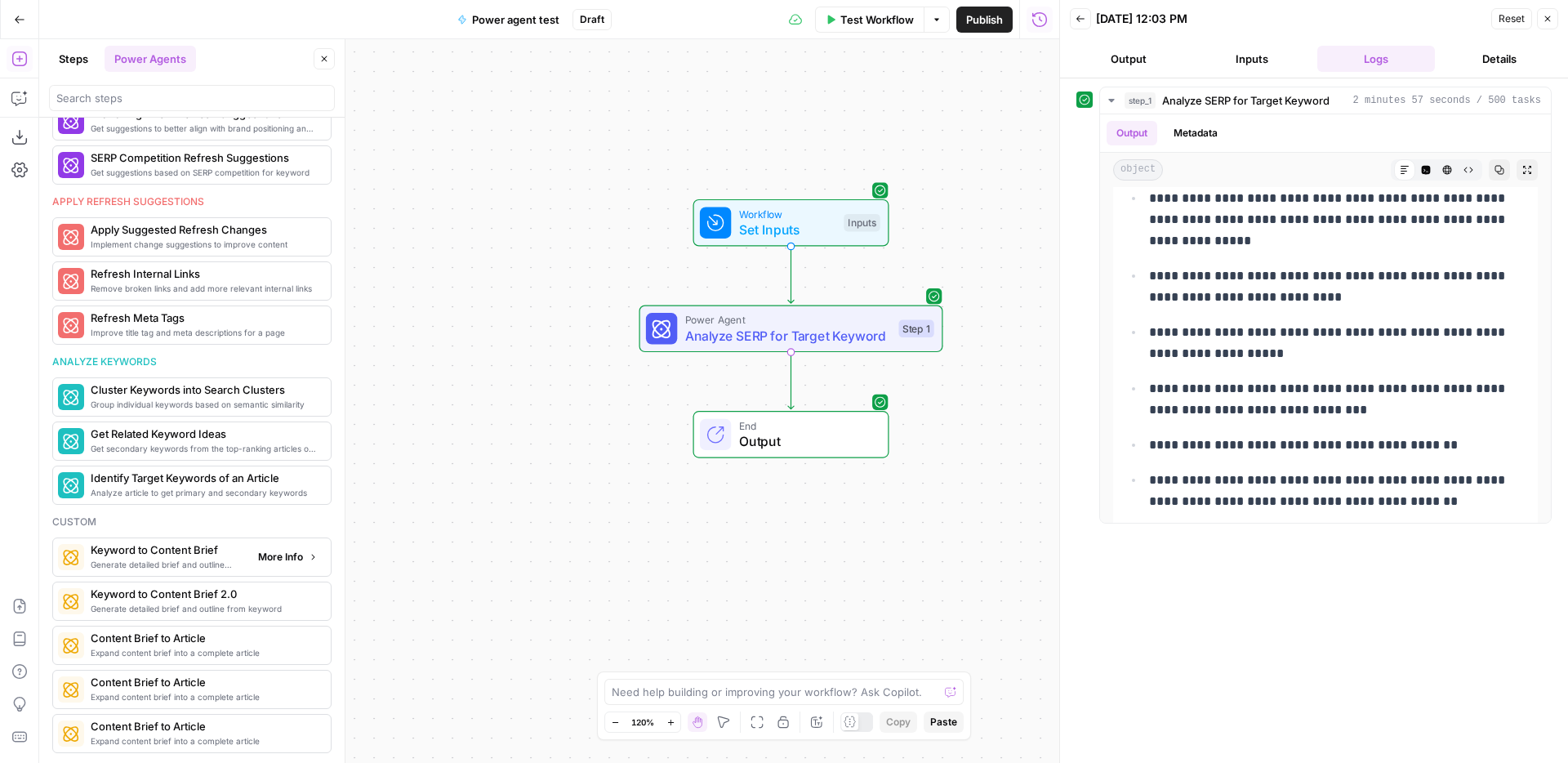
click at [294, 558] on span "More Info" at bounding box center [280, 557] width 45 height 14
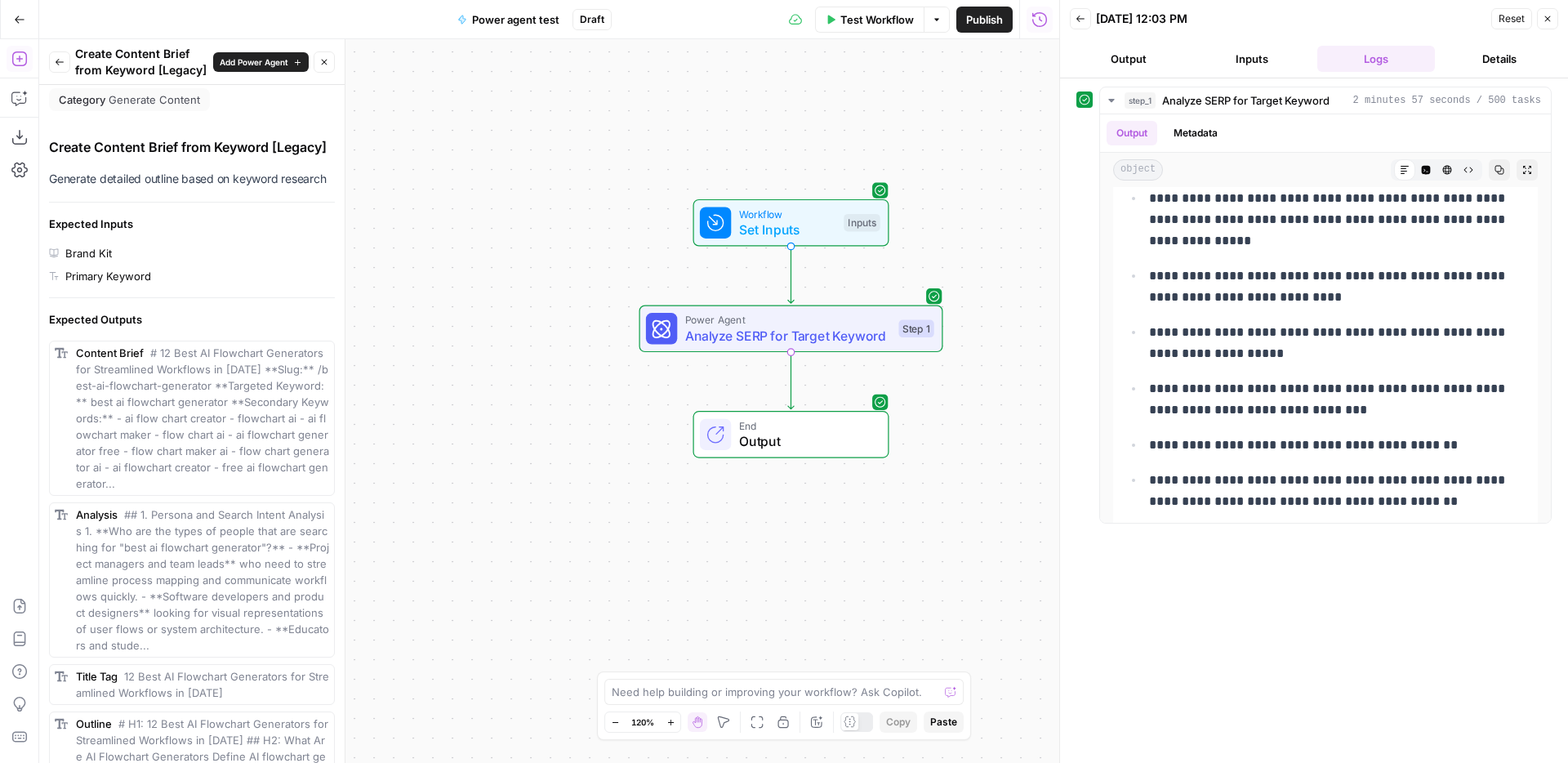
scroll to position [0, 0]
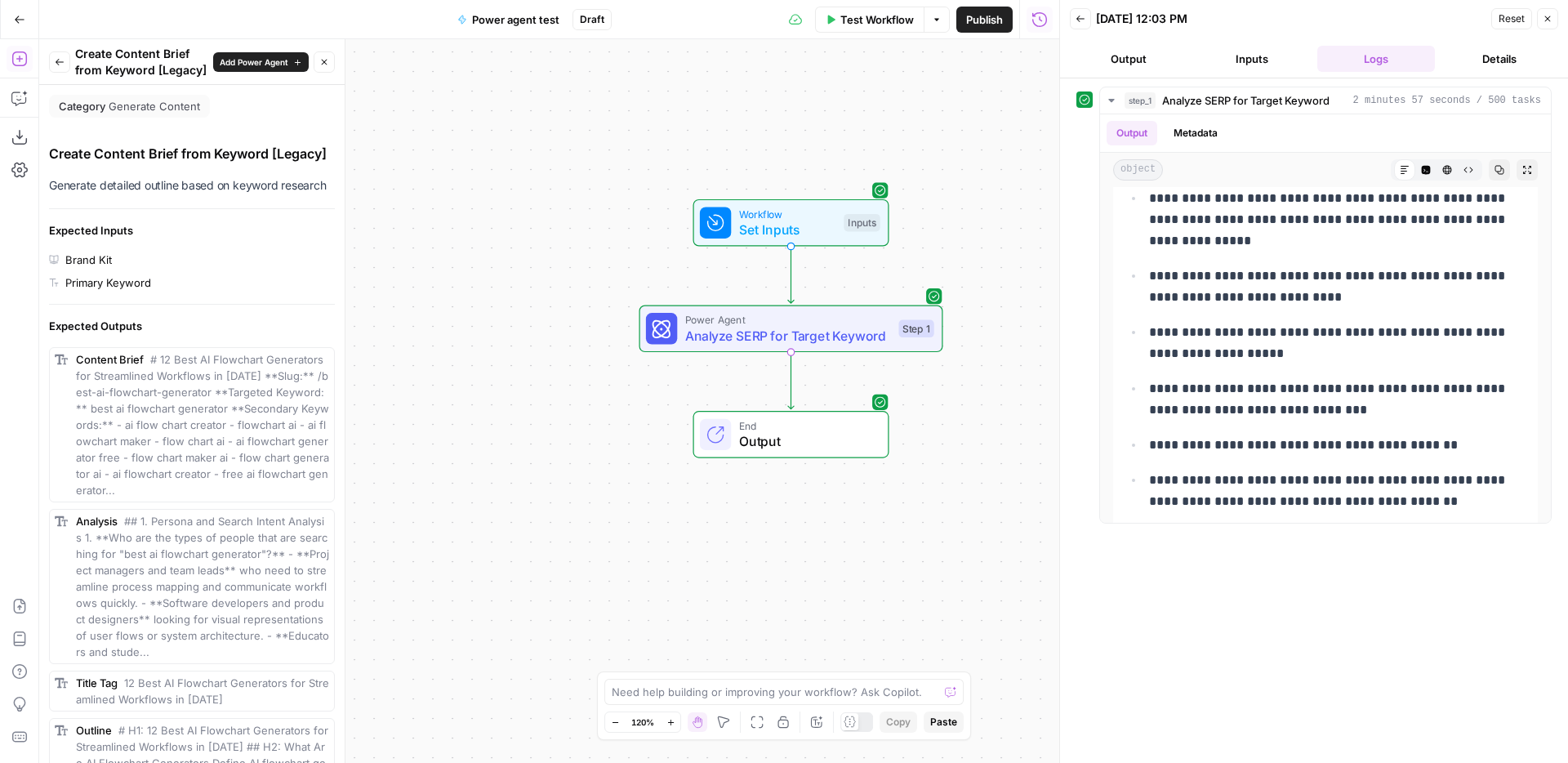
click at [51, 60] on button "Back" at bounding box center [59, 62] width 21 height 21
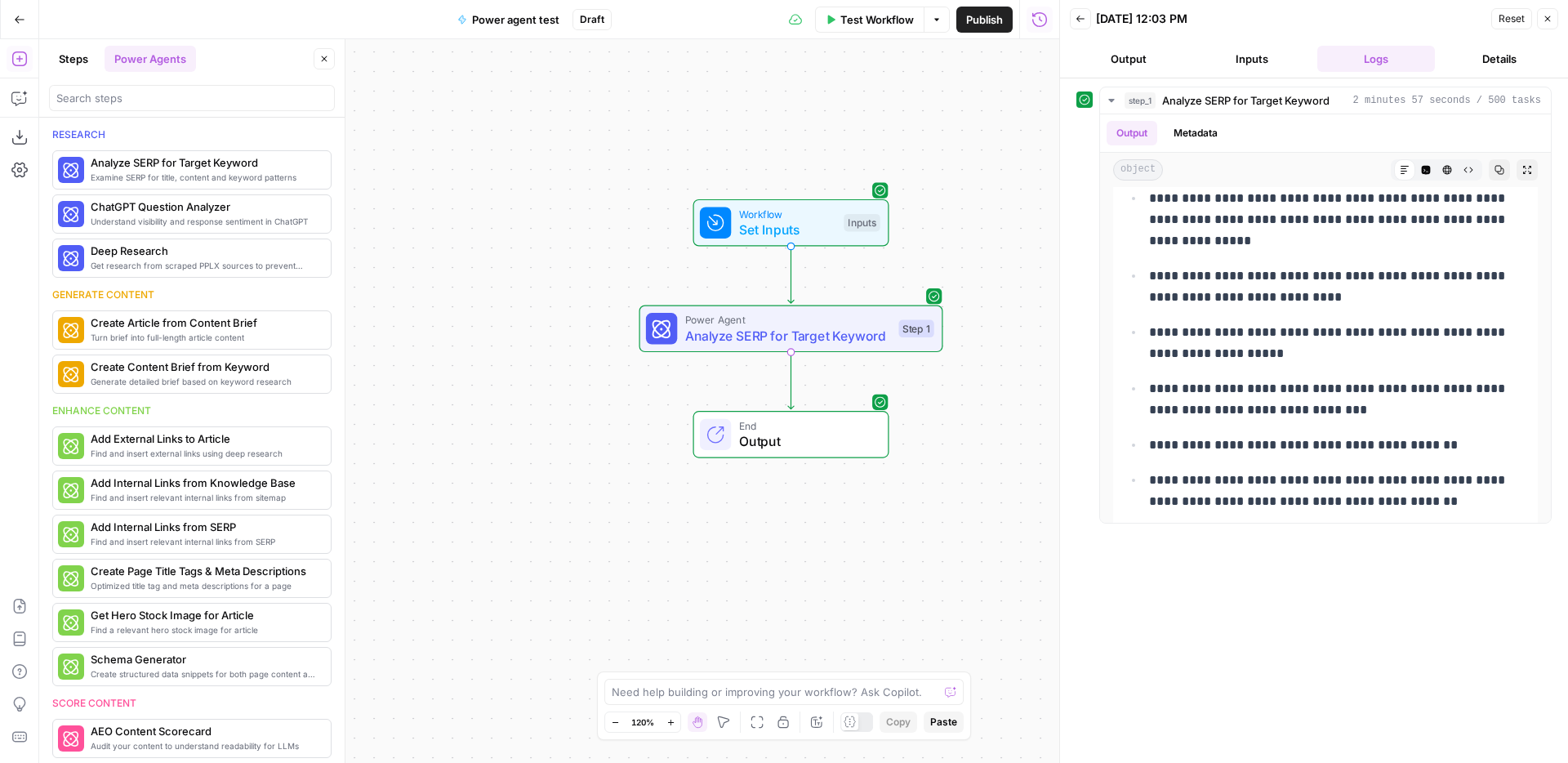
scroll to position [777, 0]
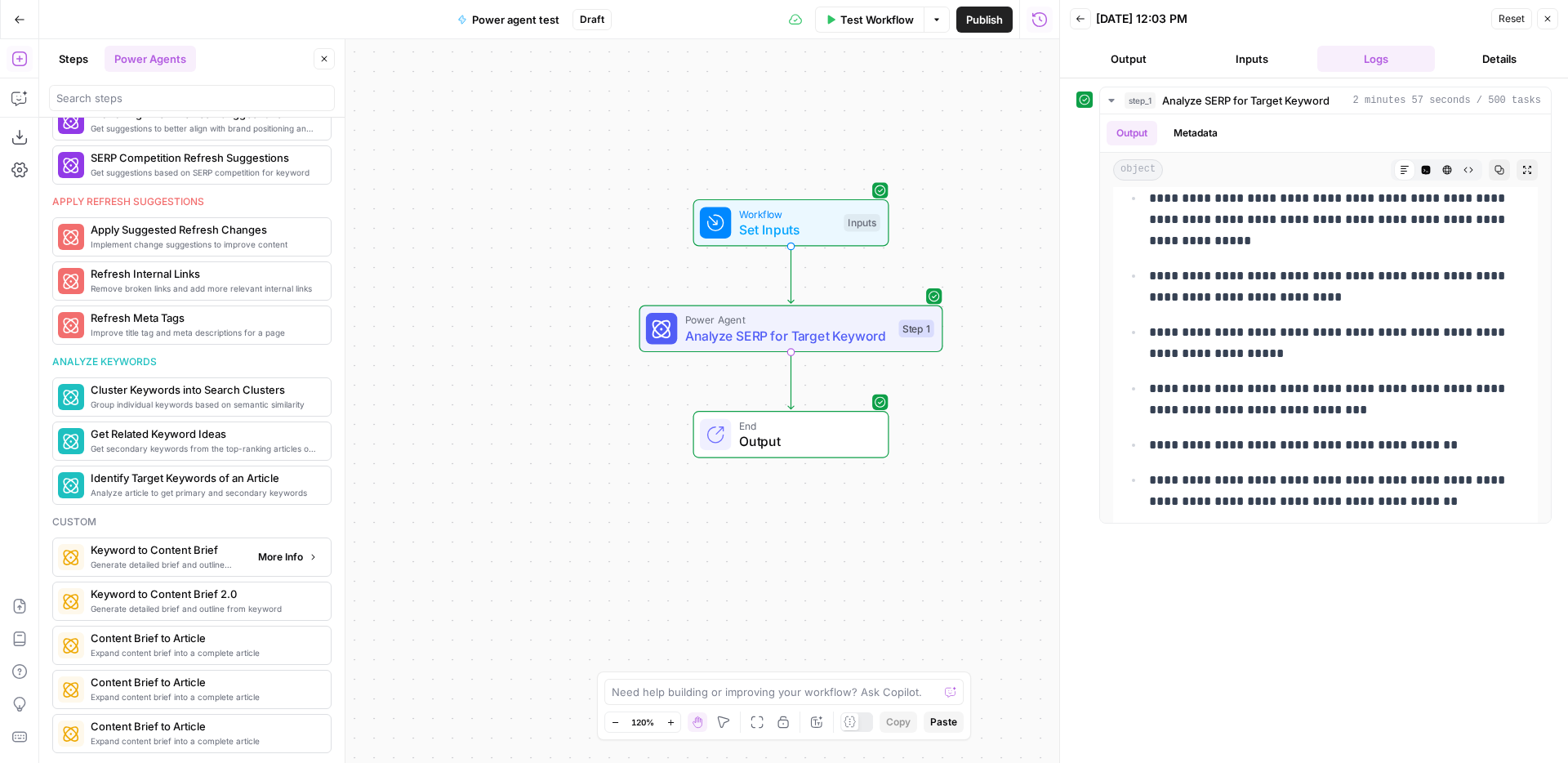
click at [289, 565] on button "More Info" at bounding box center [288, 557] width 73 height 21
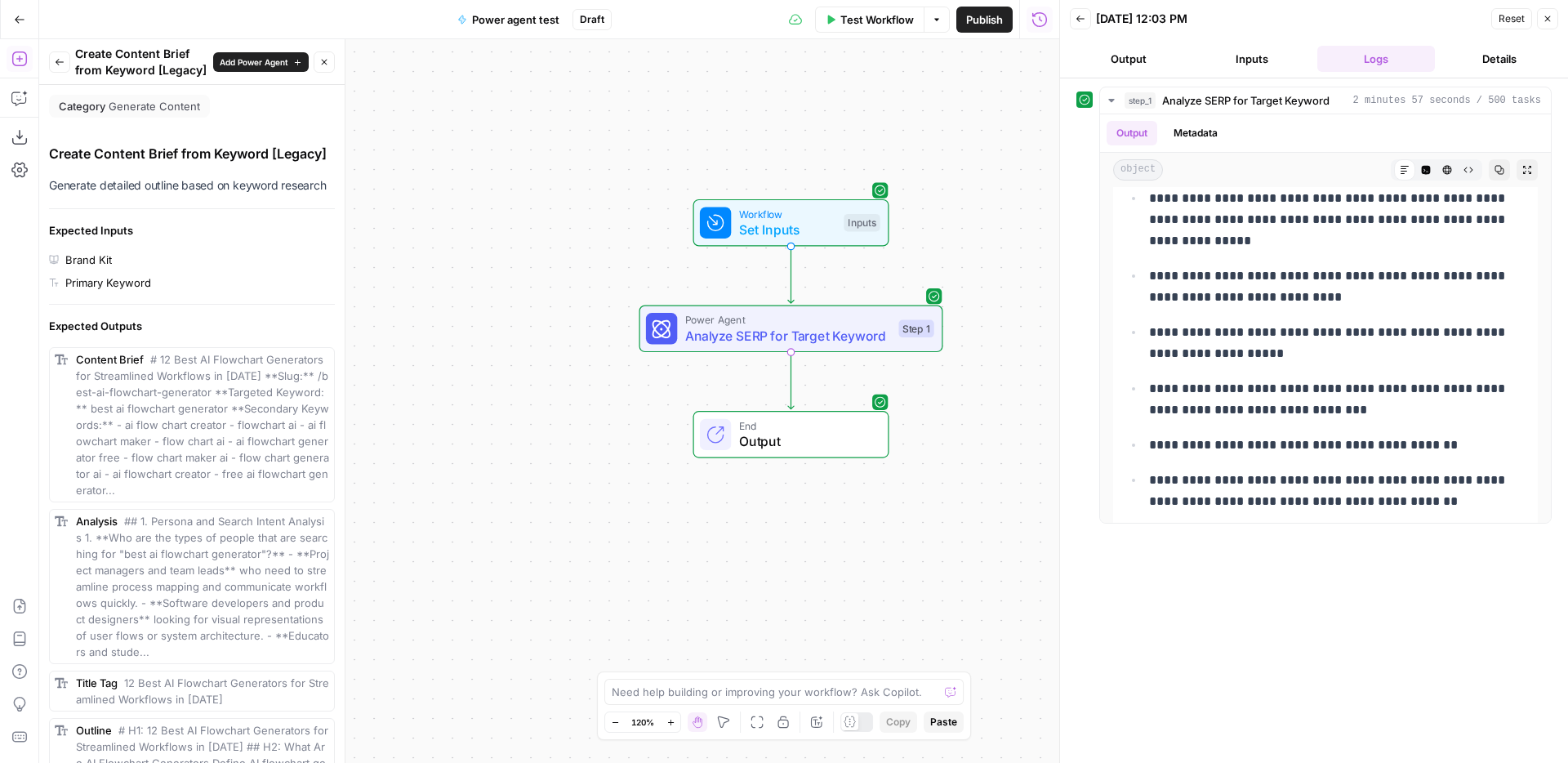
click at [56, 64] on icon "button" at bounding box center [59, 62] width 10 height 10
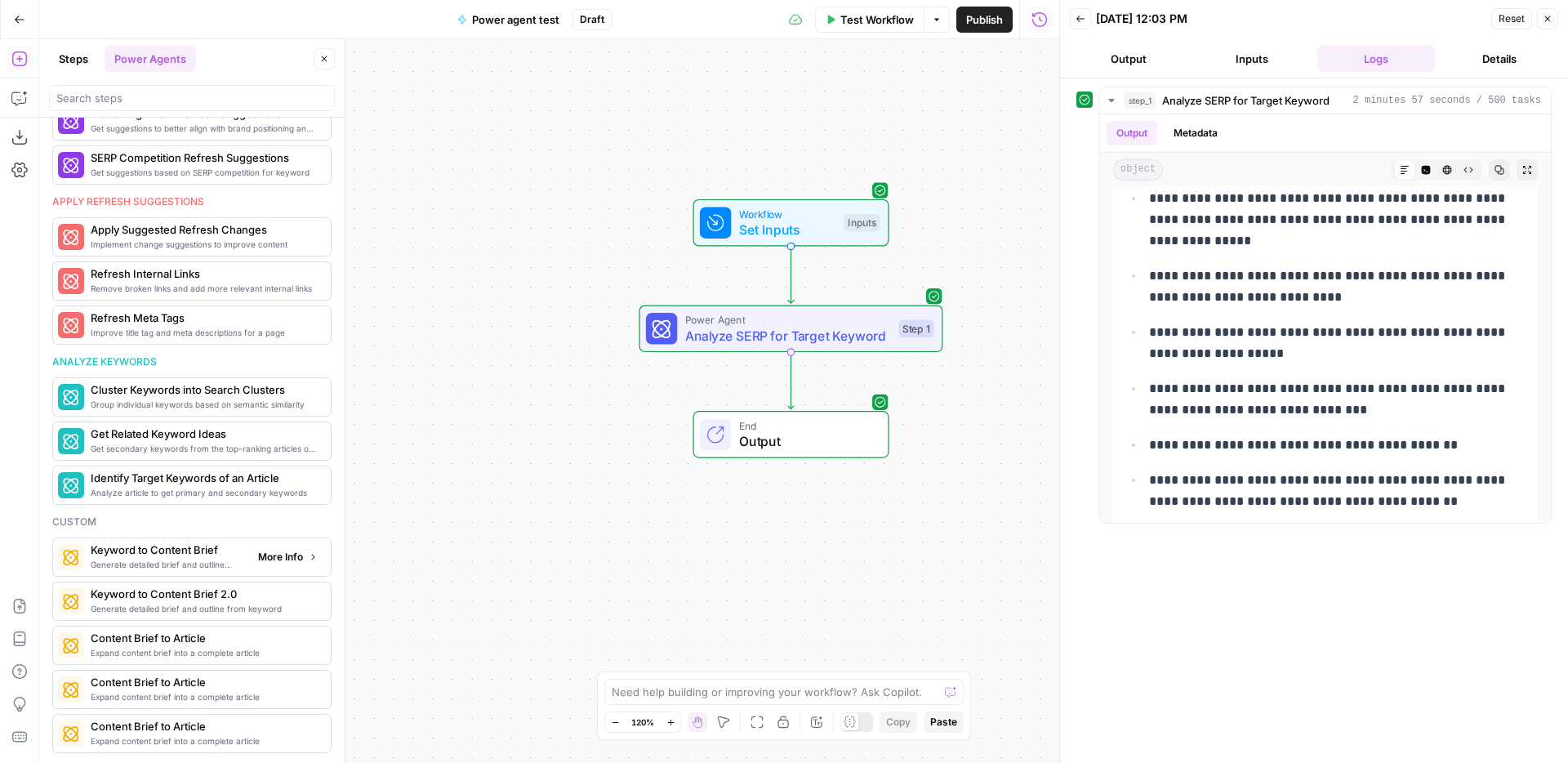
click at [299, 561] on span "More Info" at bounding box center [280, 557] width 45 height 14
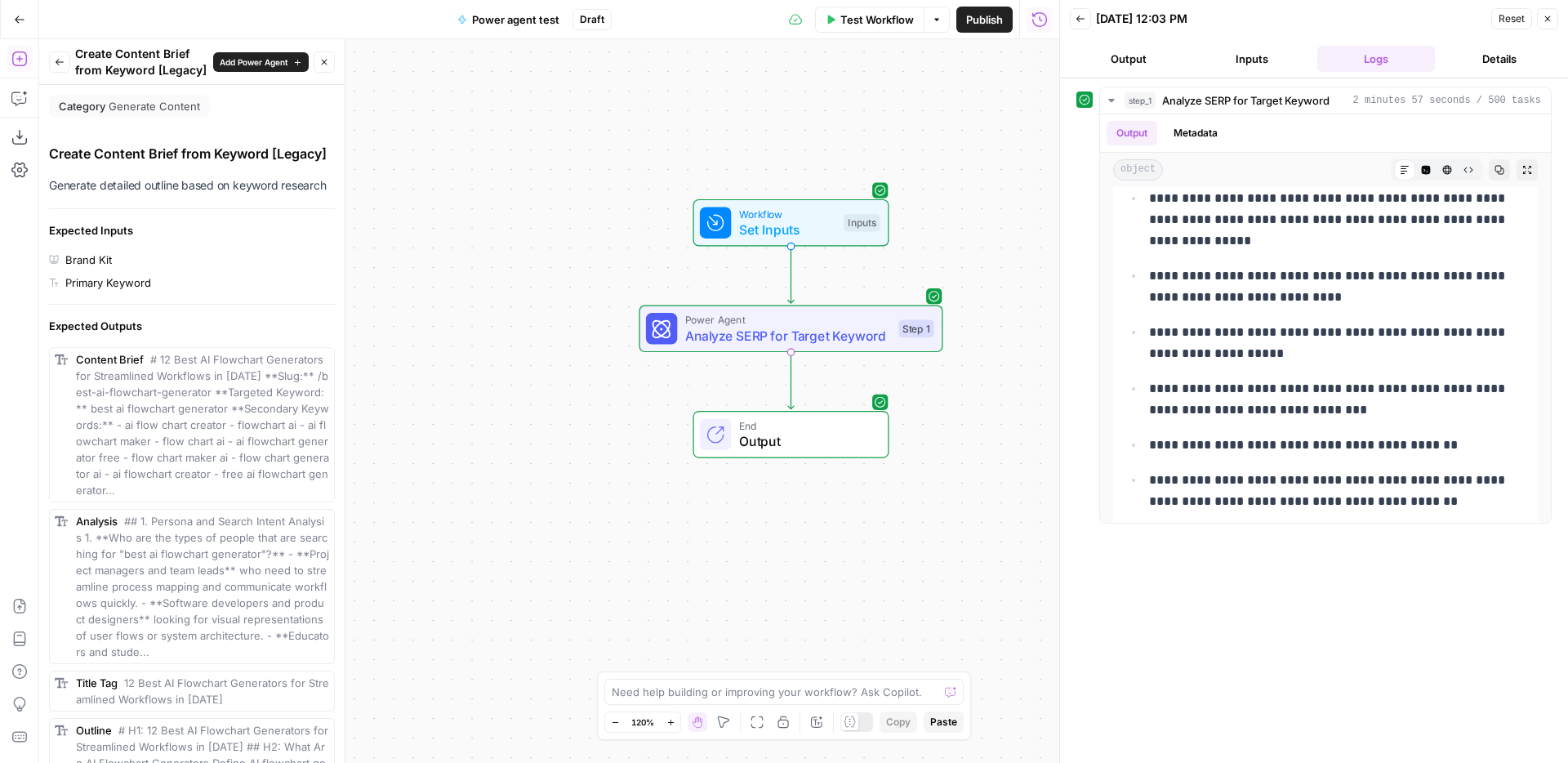
click at [49, 56] on button "Back" at bounding box center [59, 62] width 21 height 21
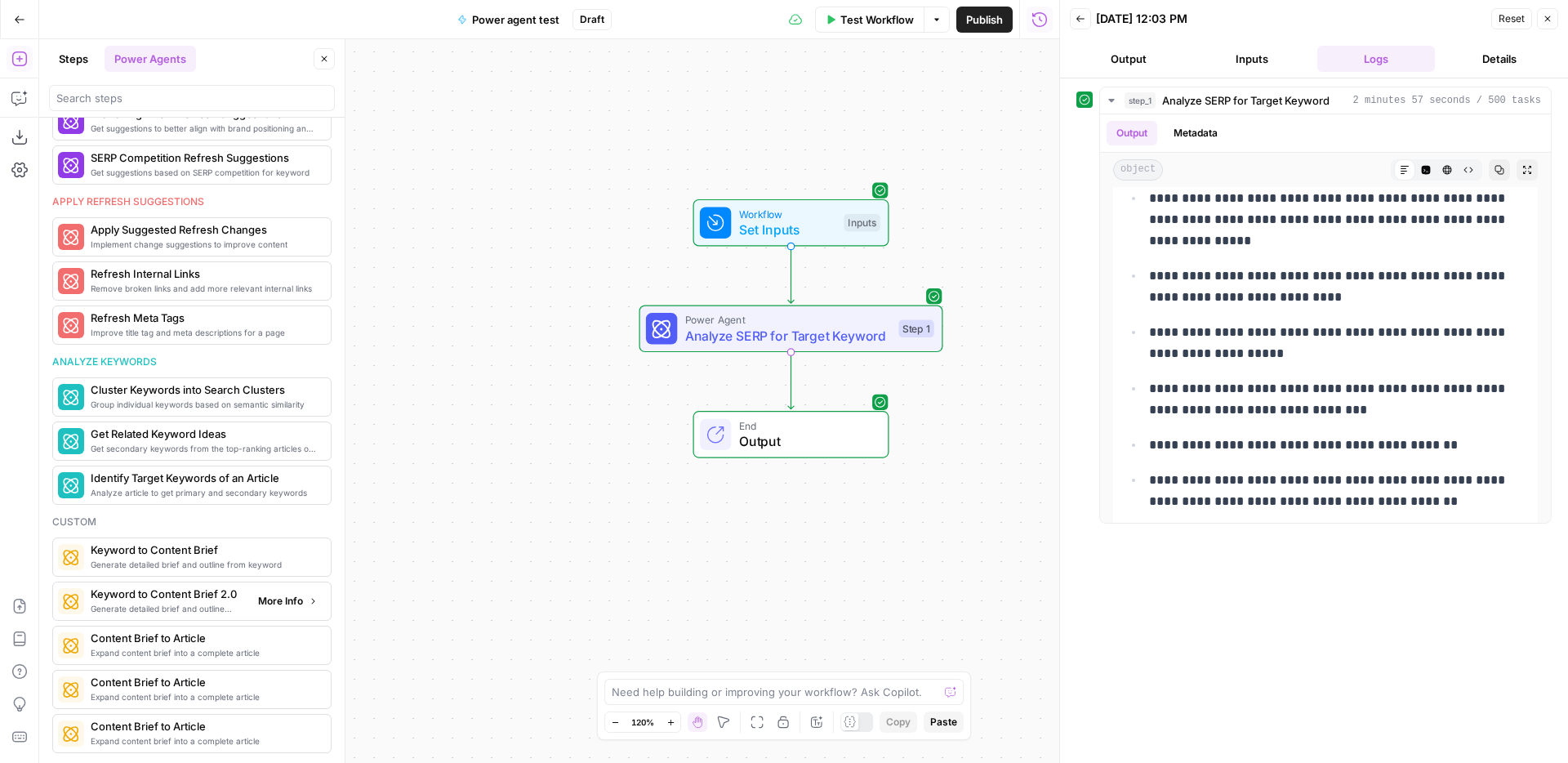
click at [301, 604] on span "More Info" at bounding box center [280, 601] width 45 height 14
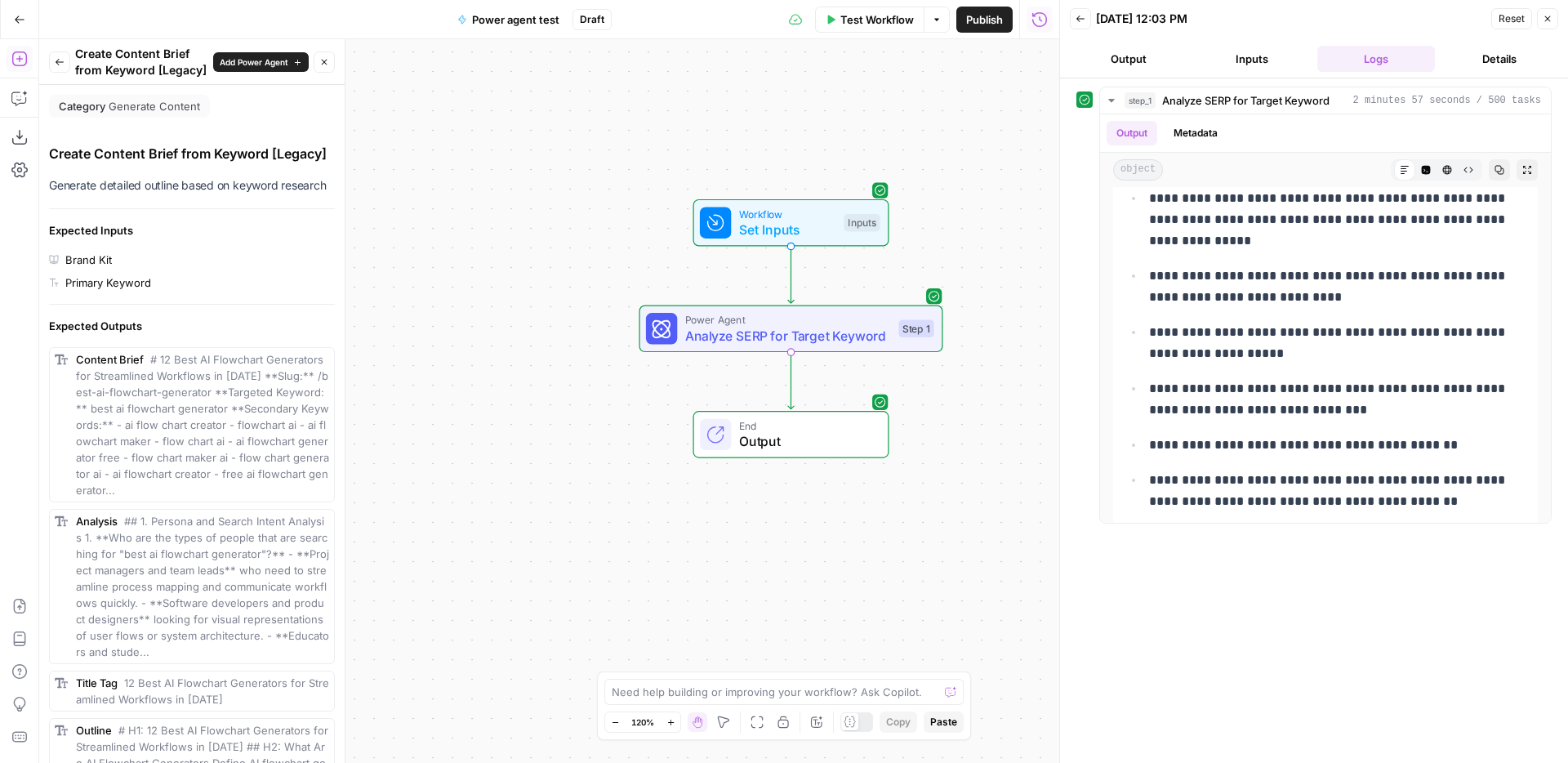
click at [59, 59] on icon "button" at bounding box center [59, 62] width 10 height 10
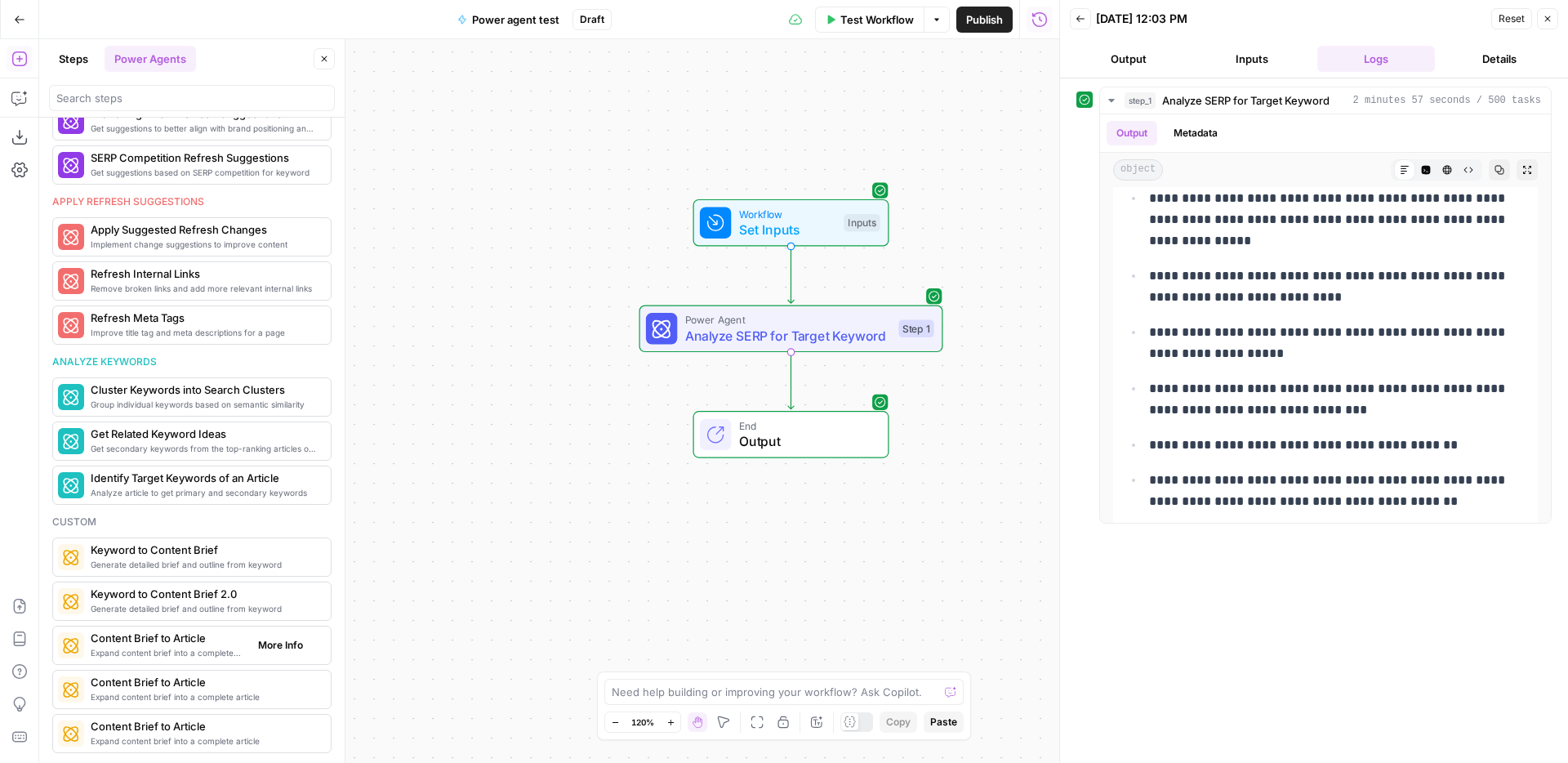
click at [287, 651] on span "More Info" at bounding box center [280, 645] width 45 height 14
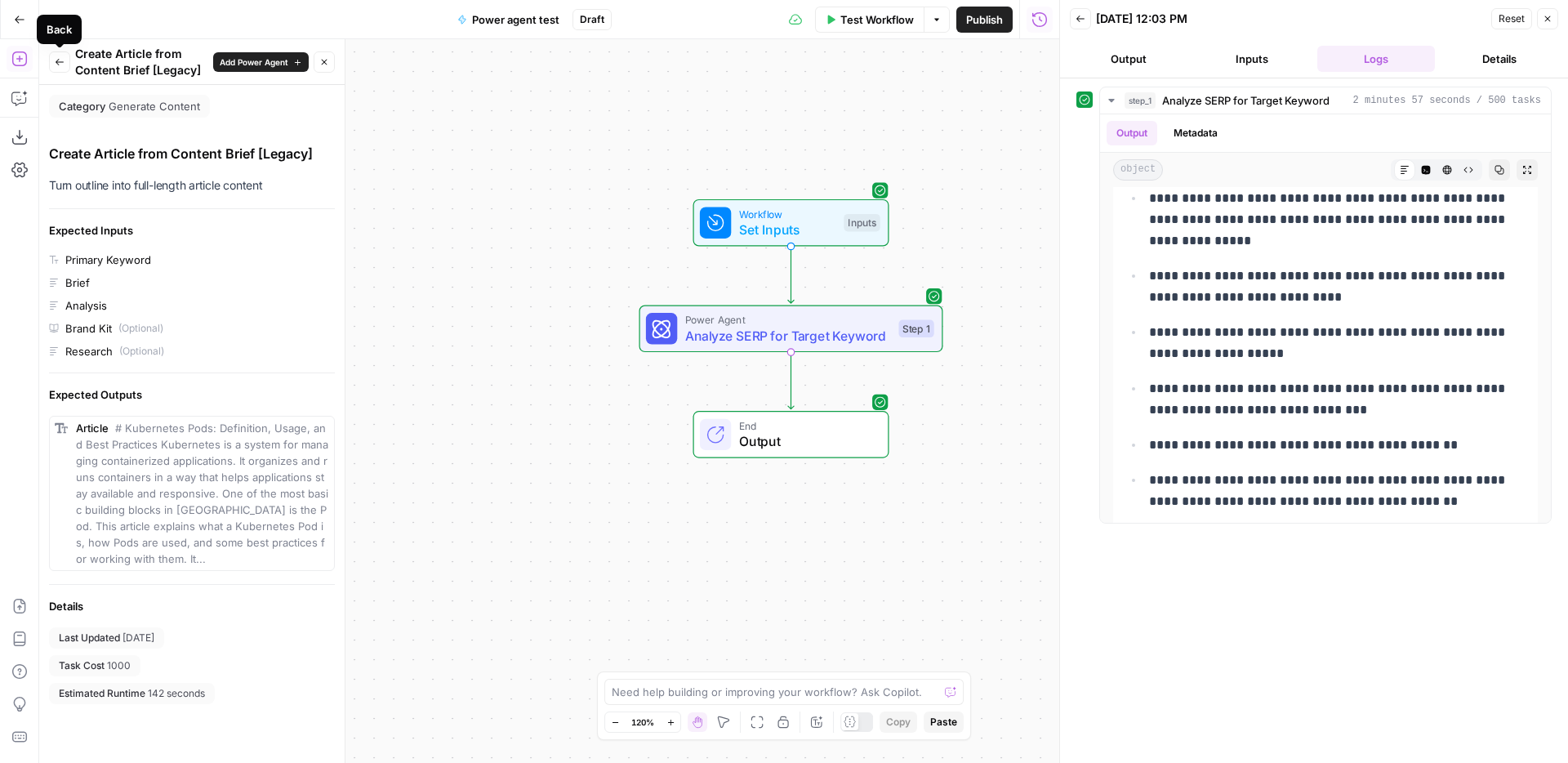
click at [58, 56] on button "Back" at bounding box center [59, 62] width 21 height 21
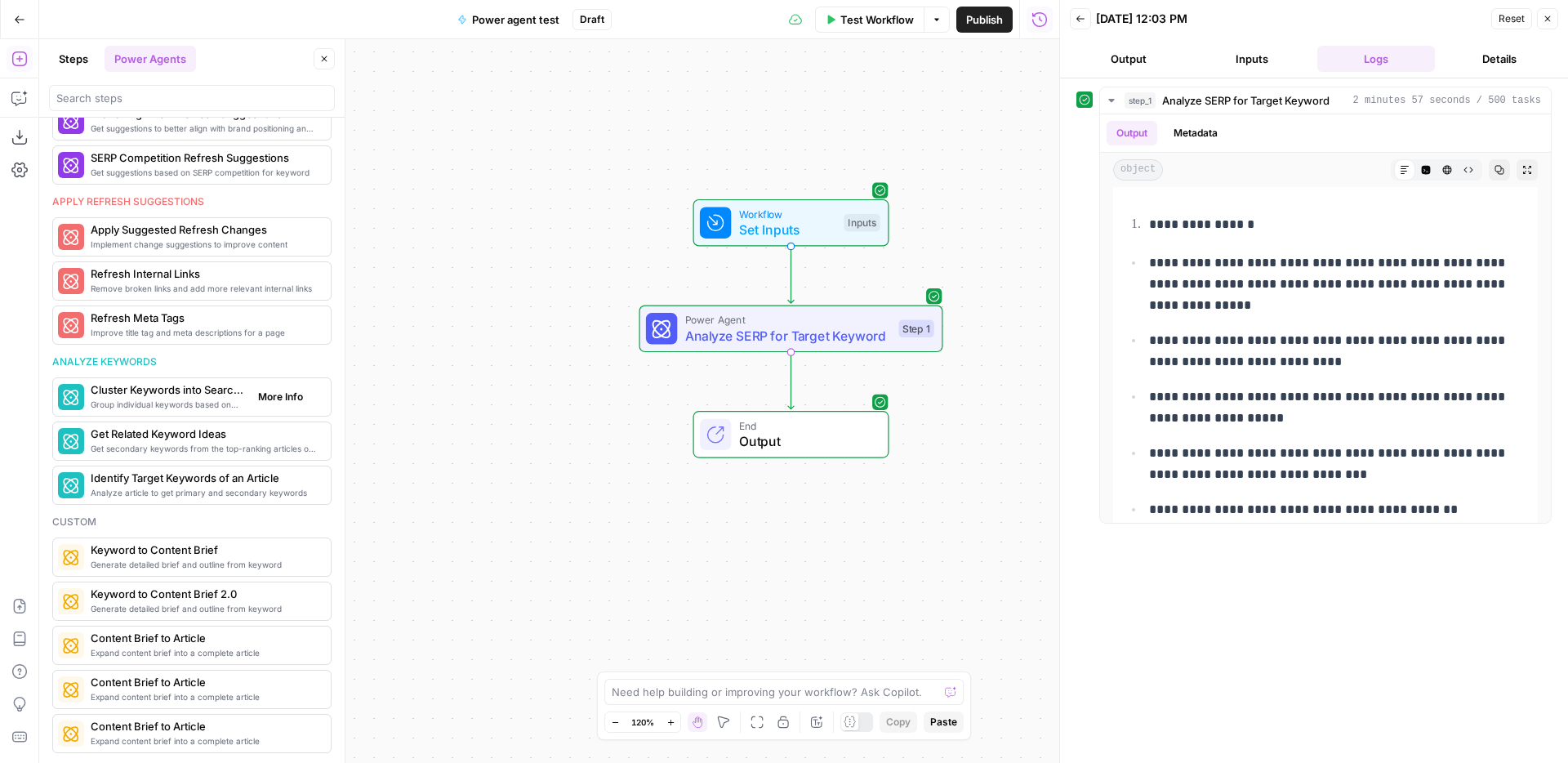
scroll to position [0, 0]
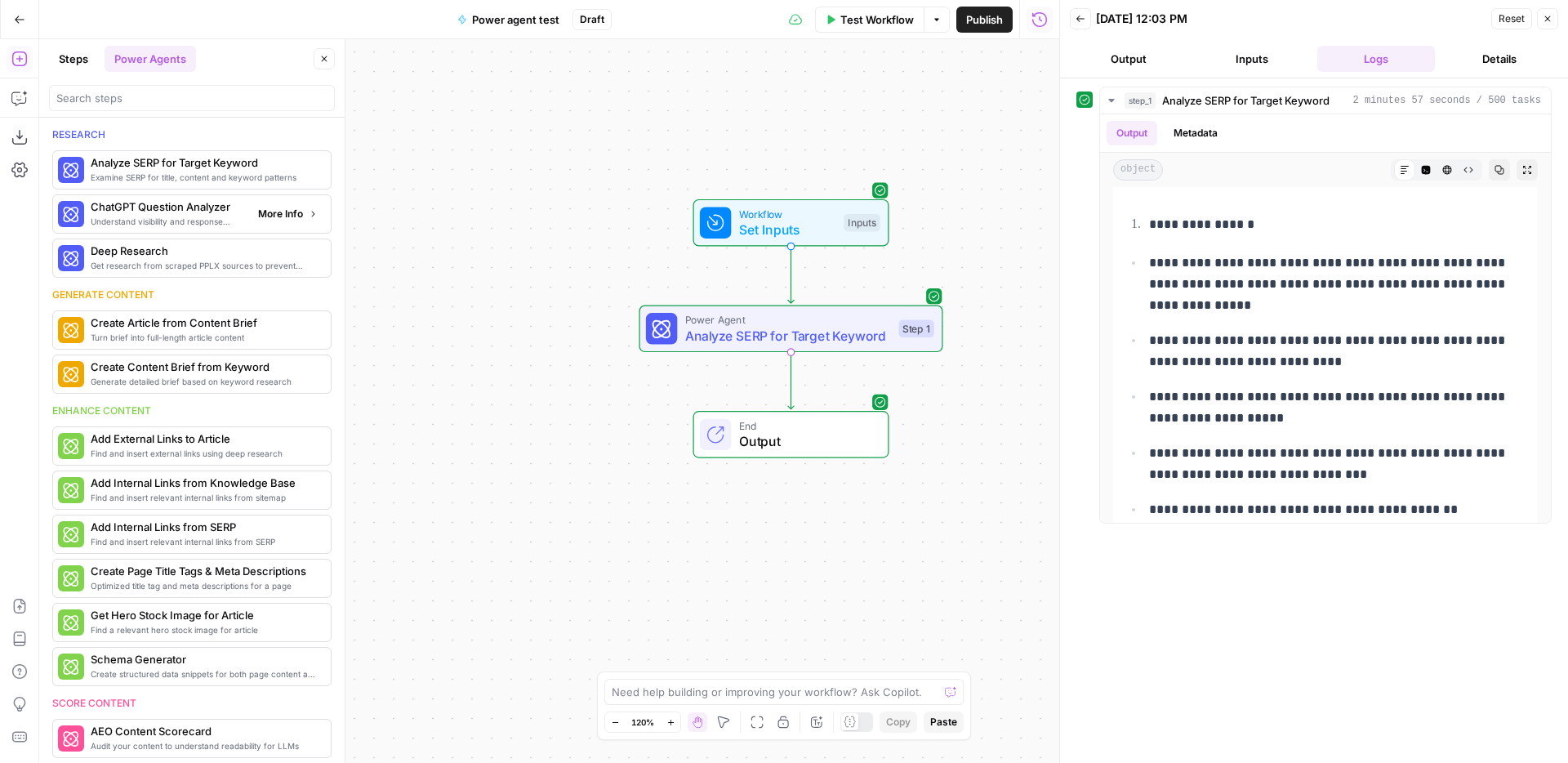
click at [289, 216] on span "More Info" at bounding box center [280, 213] width 45 height 14
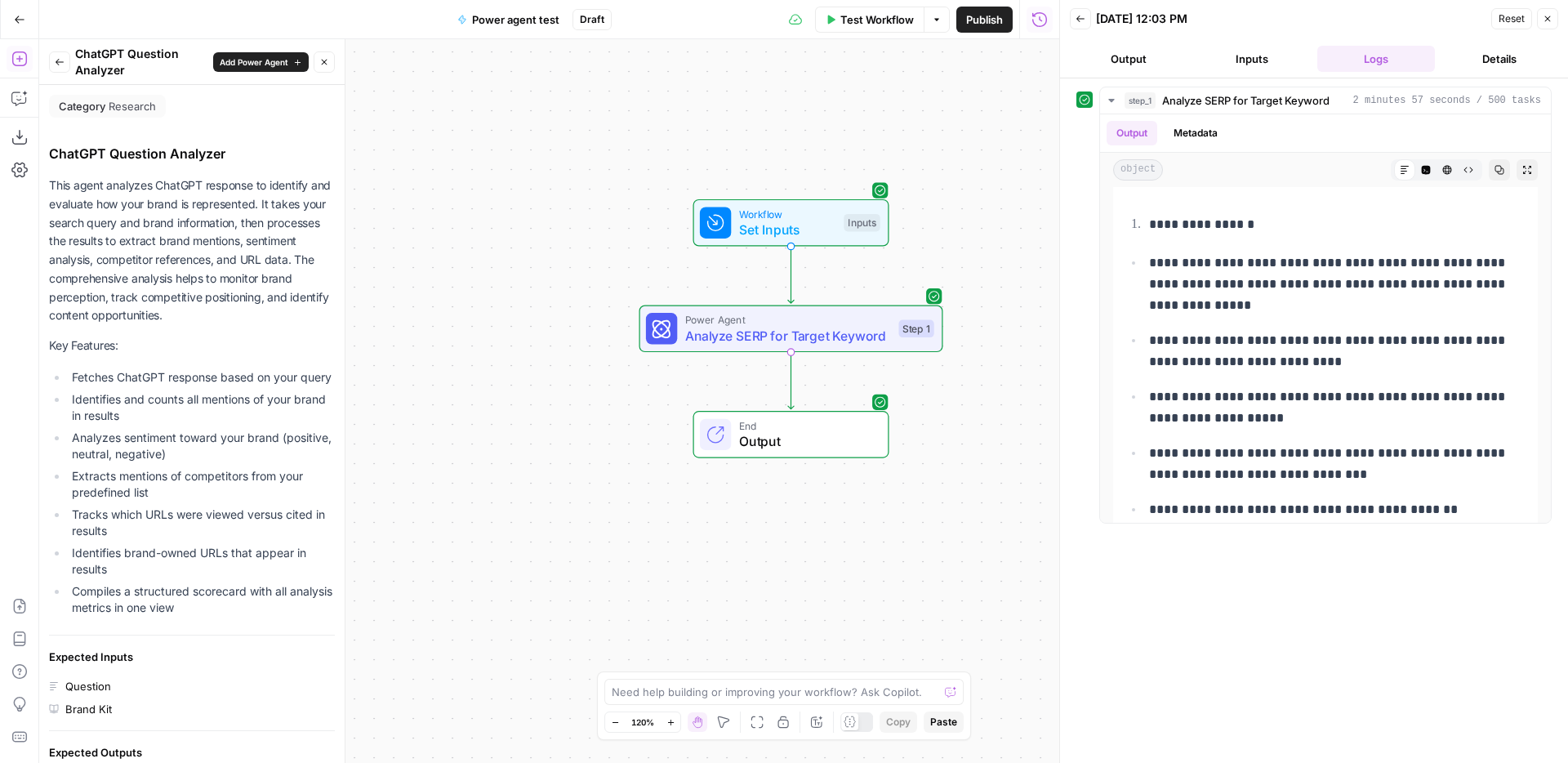
click at [61, 63] on icon "button" at bounding box center [59, 62] width 10 height 10
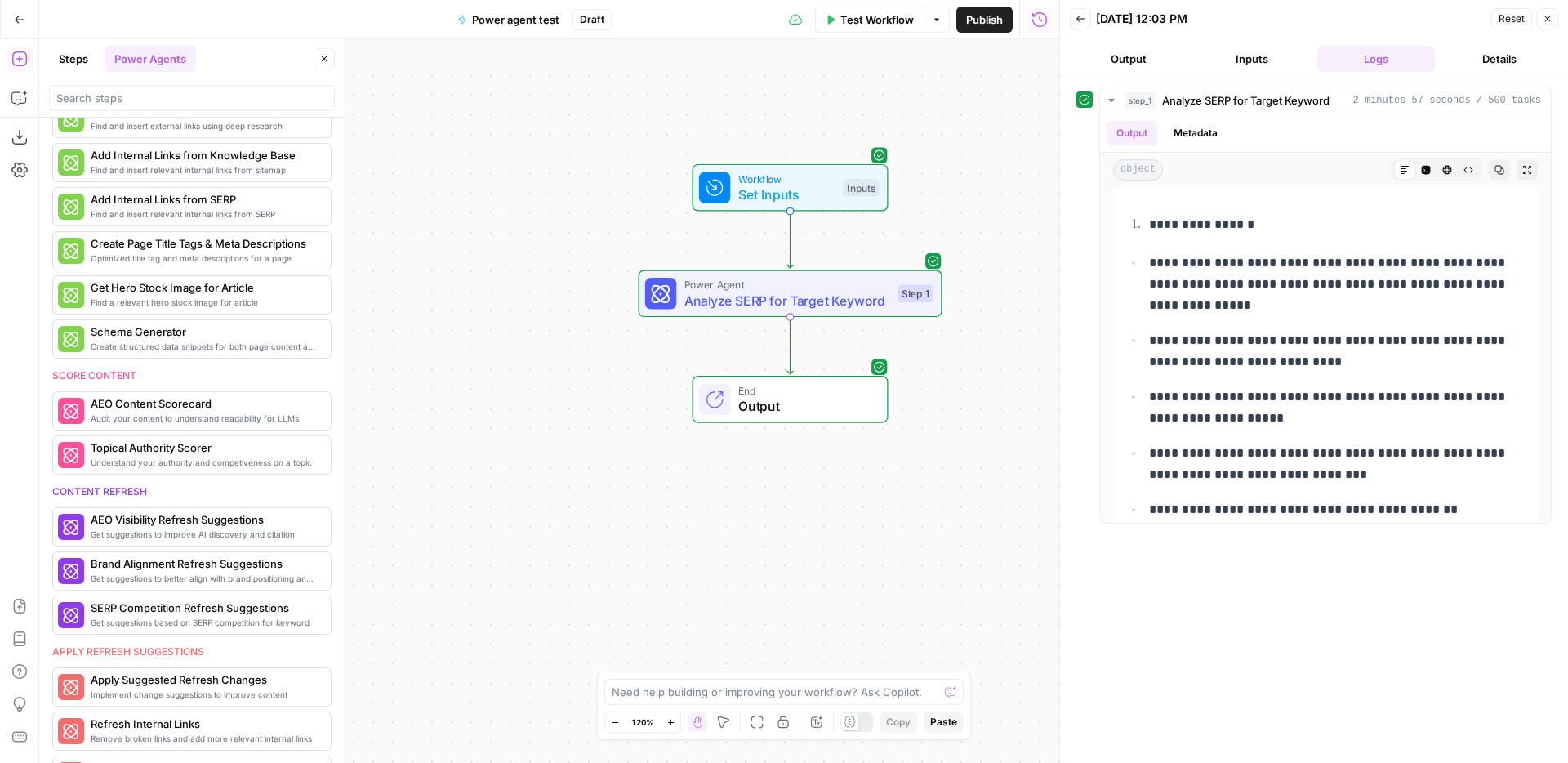
scroll to position [777, 0]
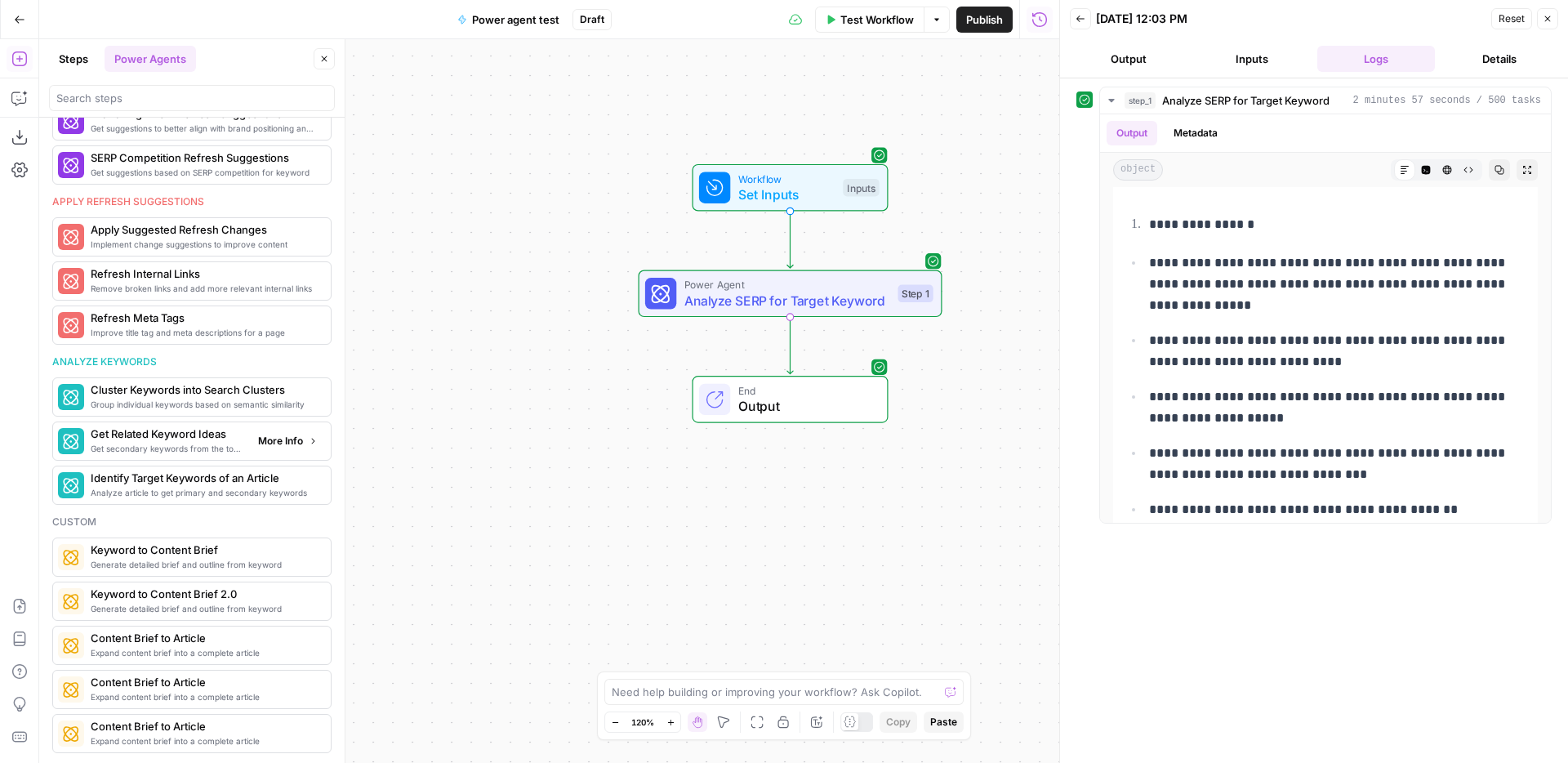
click at [298, 444] on span "More Info" at bounding box center [280, 441] width 45 height 14
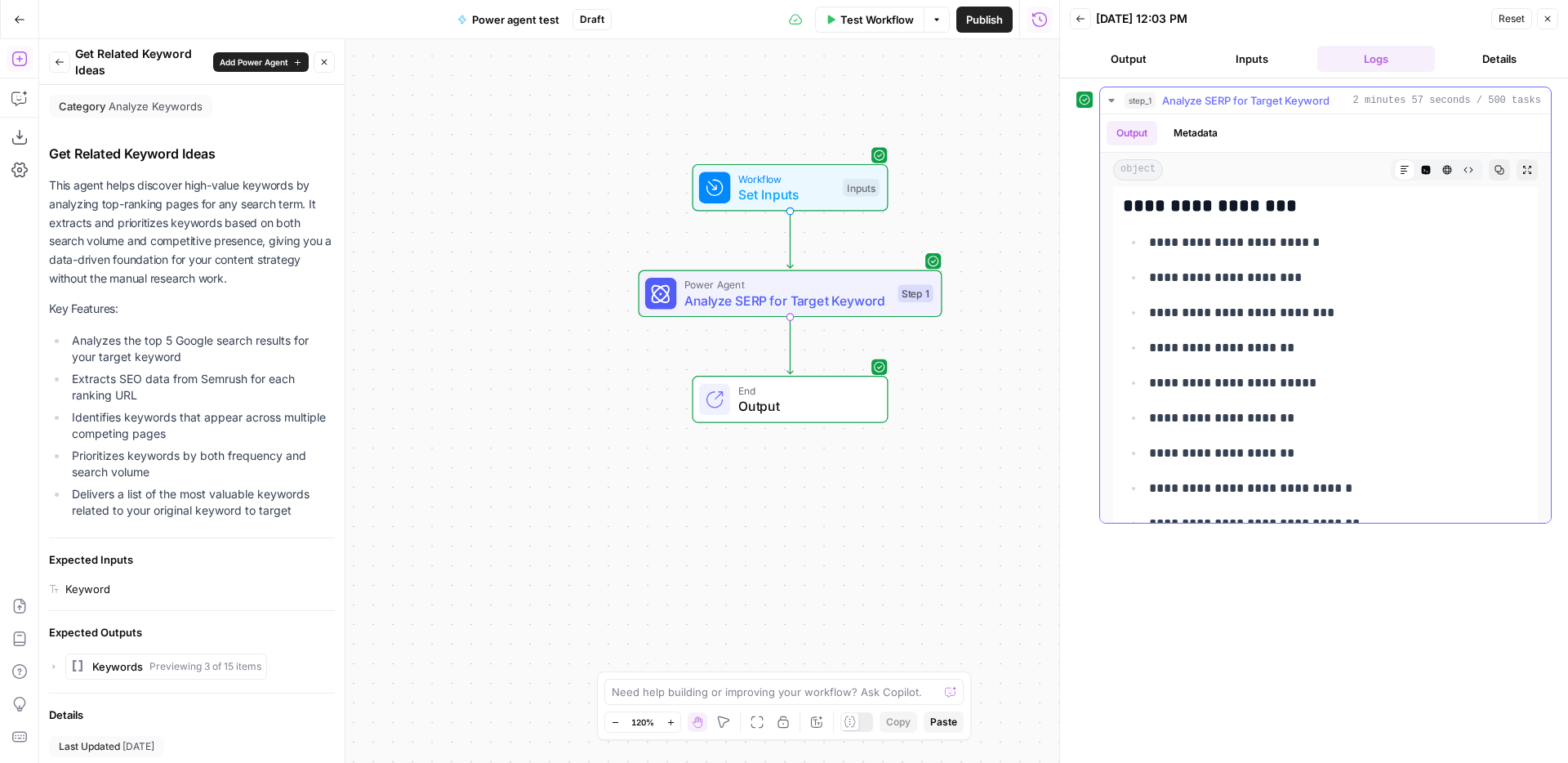
scroll to position [0, 0]
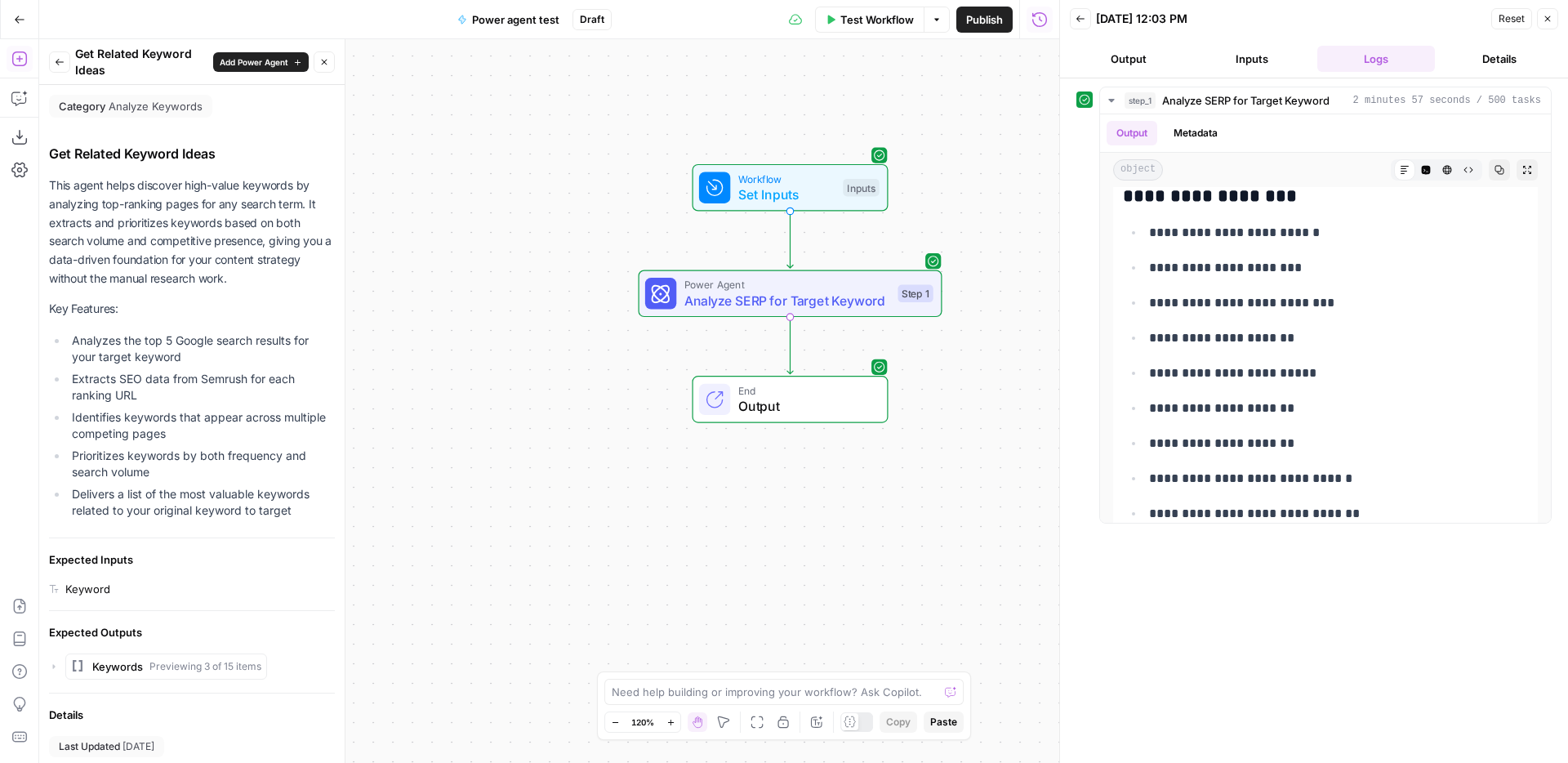
click at [58, 60] on icon "button" at bounding box center [59, 62] width 10 height 10
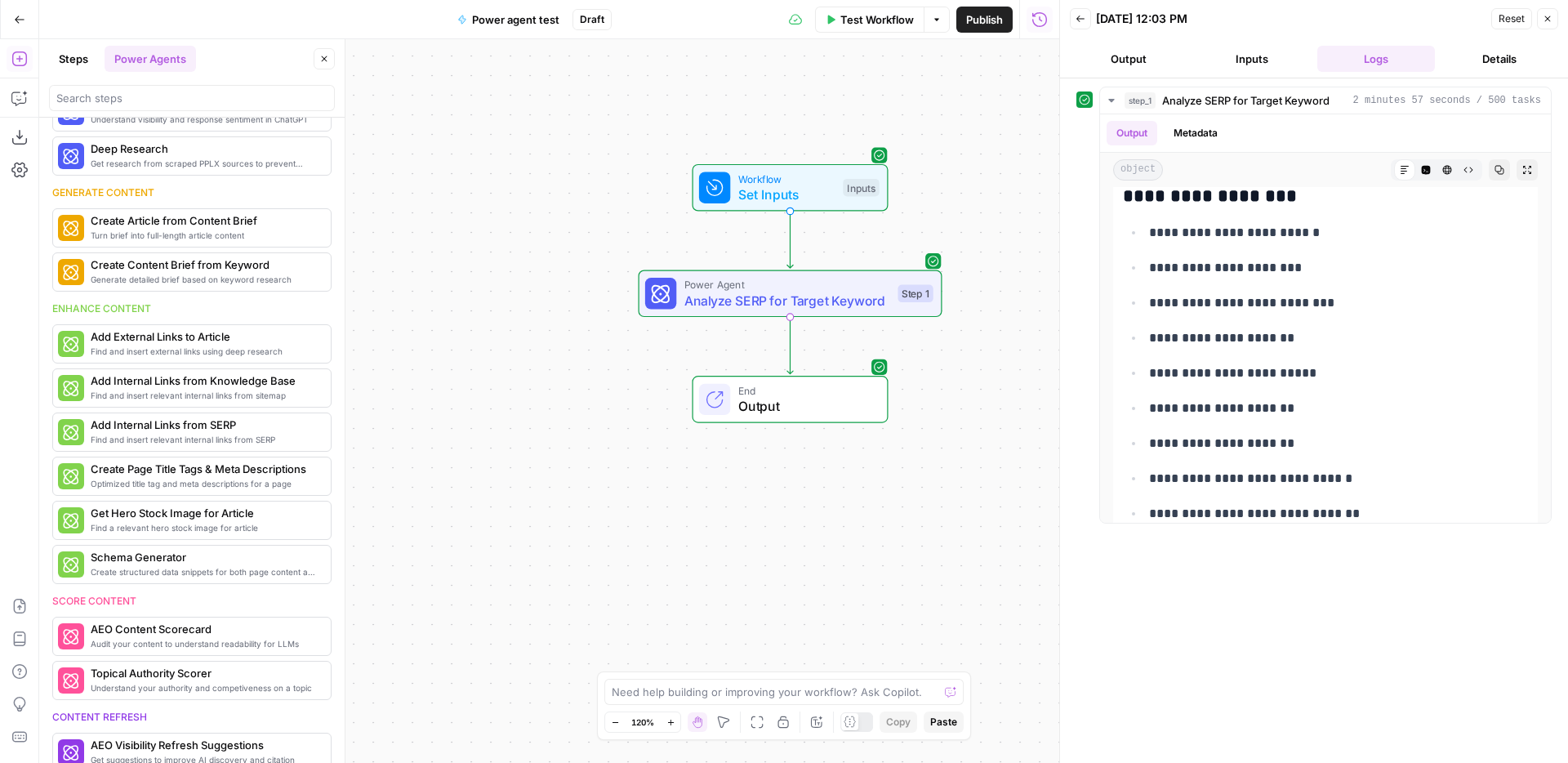
scroll to position [106, 0]
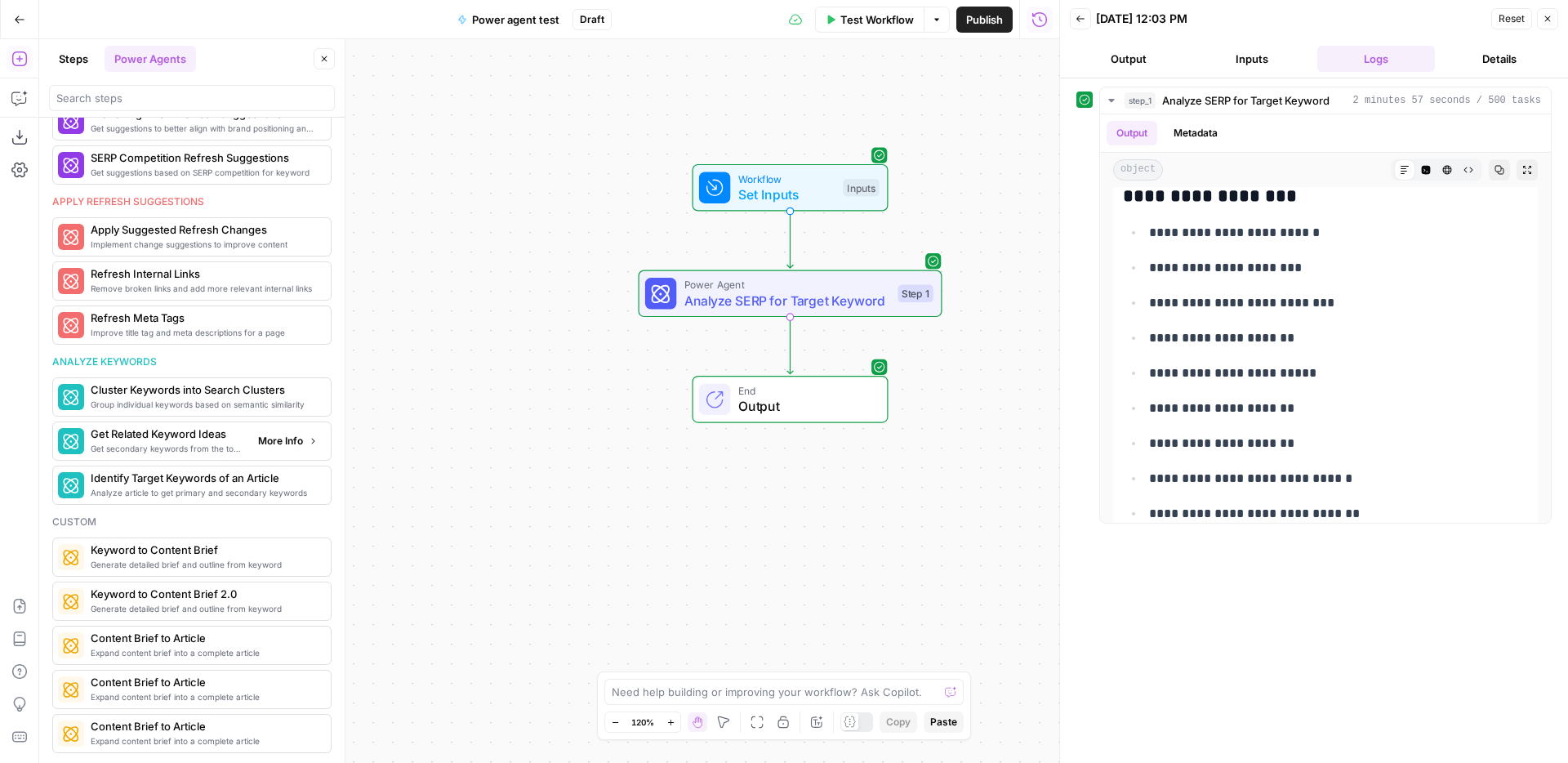
click at [296, 443] on span "More Info" at bounding box center [280, 441] width 45 height 14
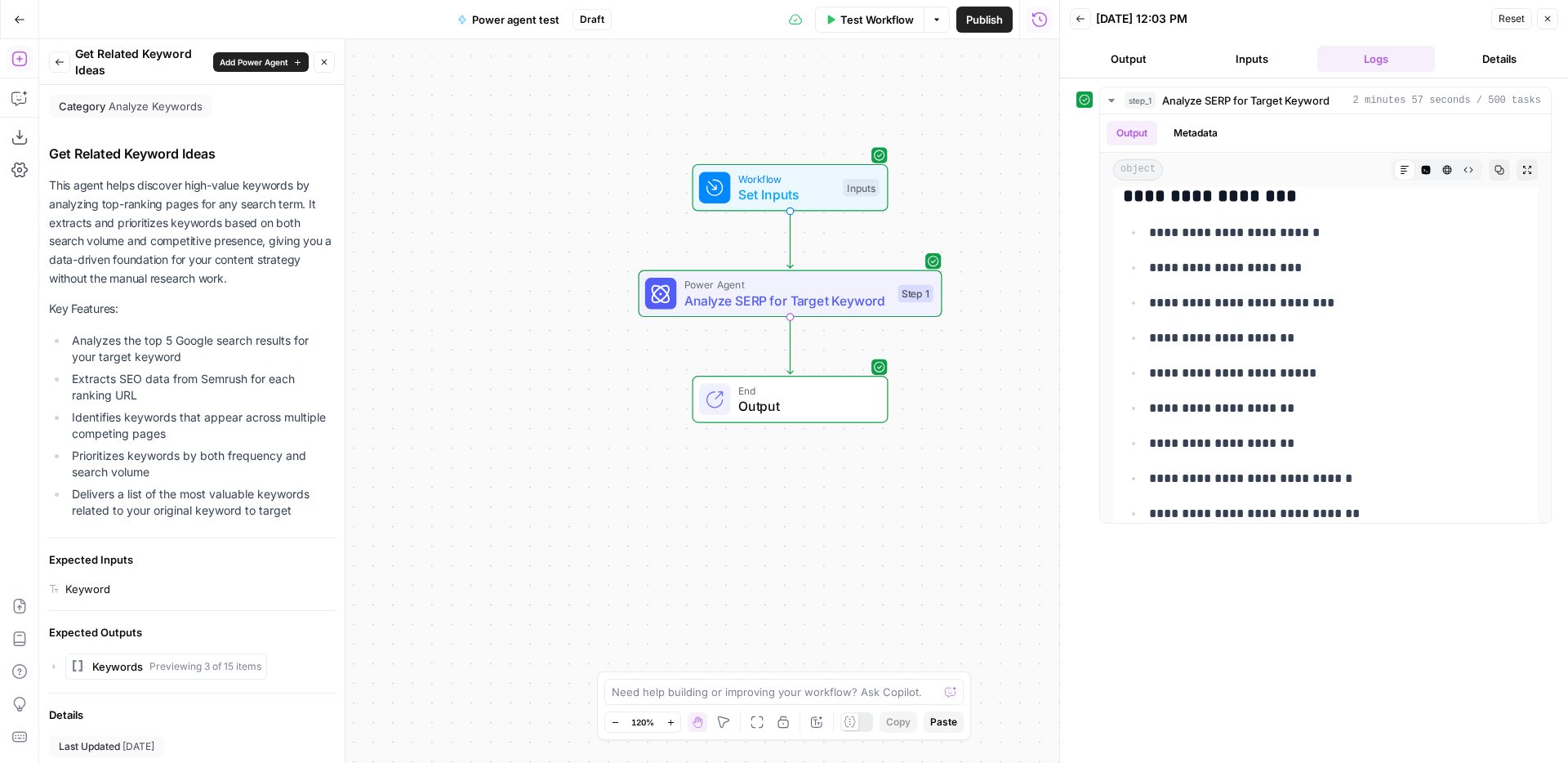
click at [61, 63] on icon "button" at bounding box center [59, 62] width 10 height 10
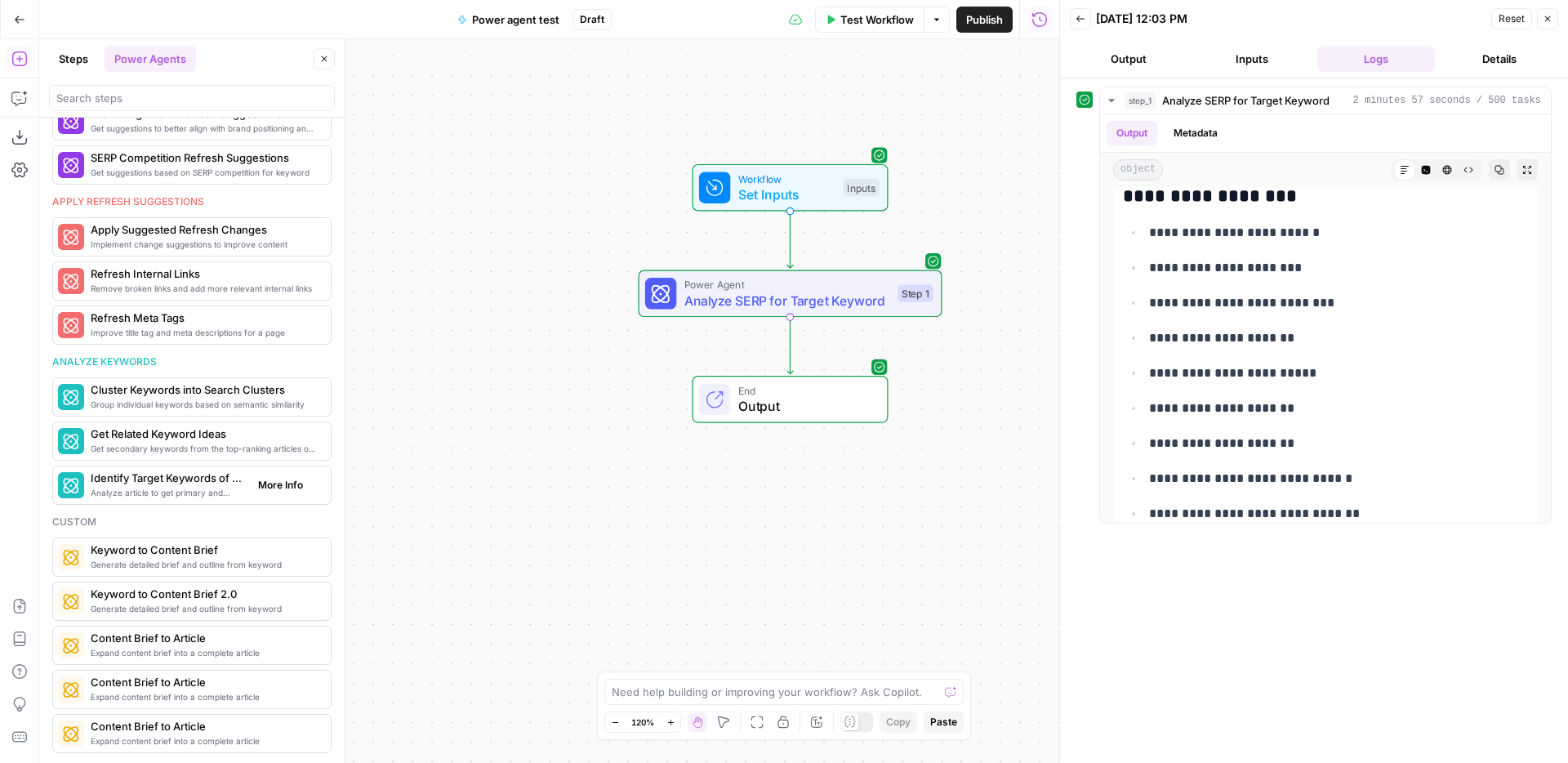
click at [173, 489] on span "Analyze article to get primary and secondary keywords" at bounding box center [167, 492] width 154 height 13
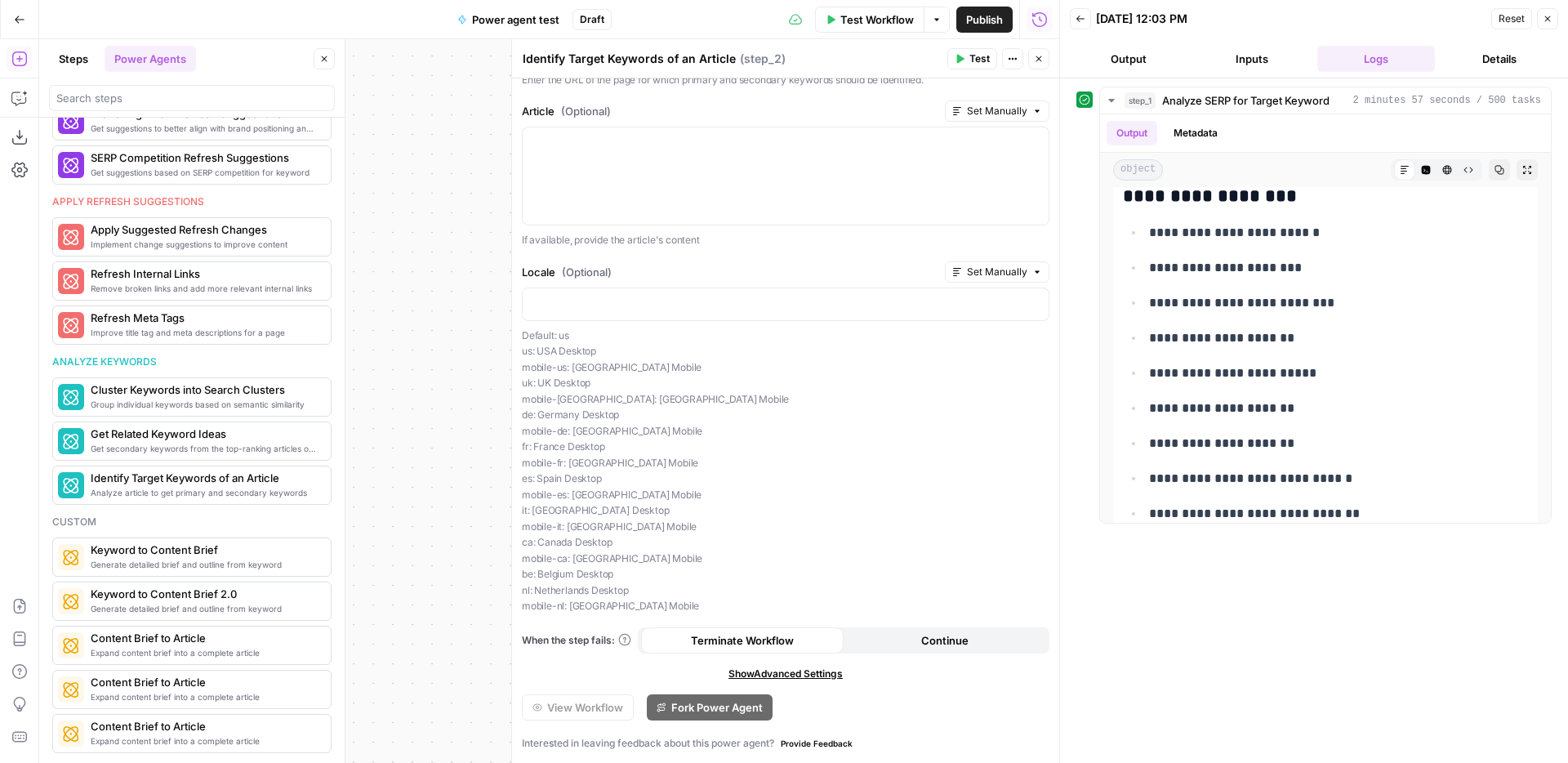
scroll to position [0, 0]
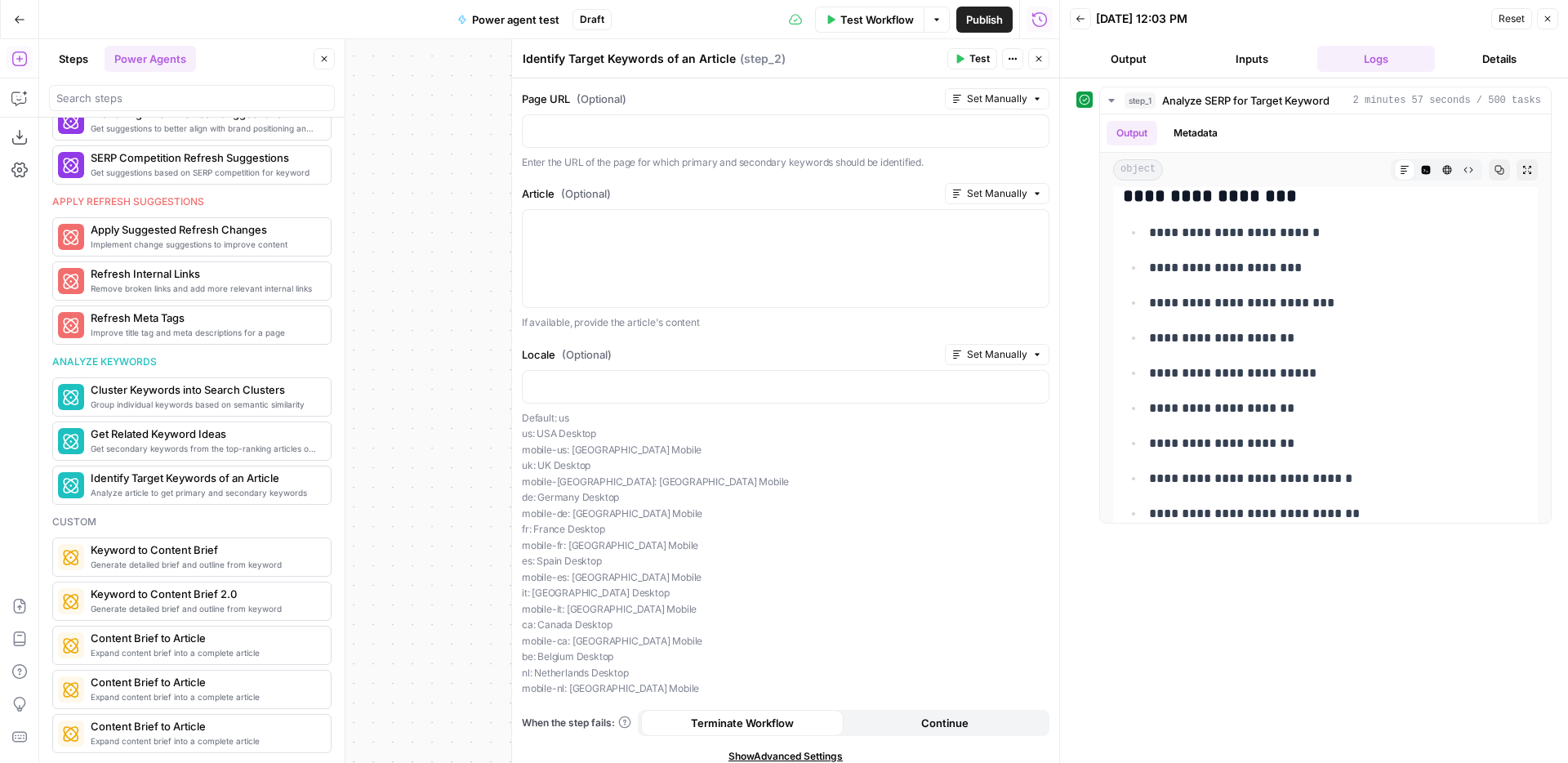
click at [1052, 52] on div at bounding box center [1059, 381] width 16 height 763
click at [1045, 52] on button "Close" at bounding box center [1039, 59] width 21 height 21
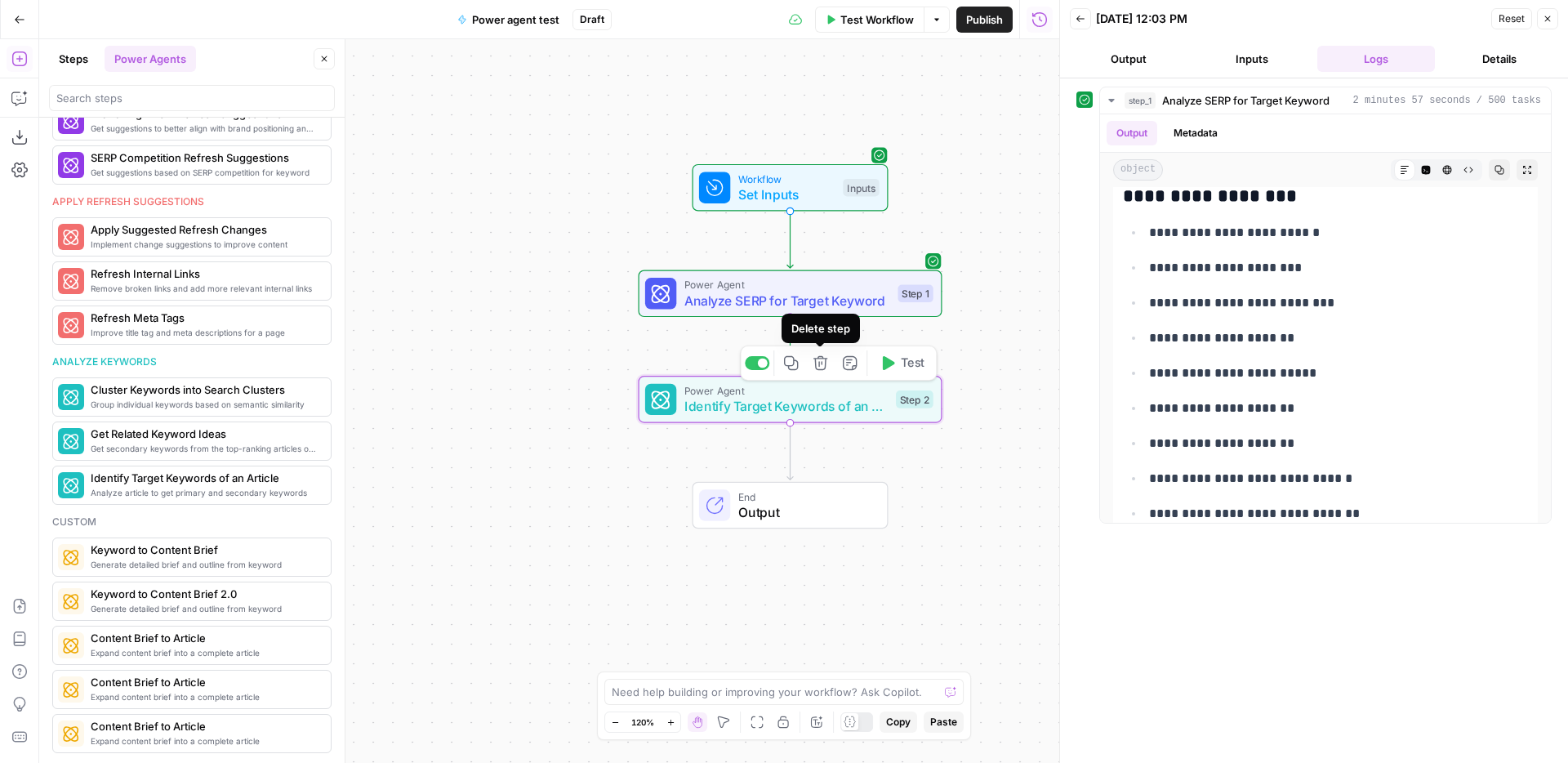
click at [820, 360] on icon "button" at bounding box center [820, 363] width 15 height 15
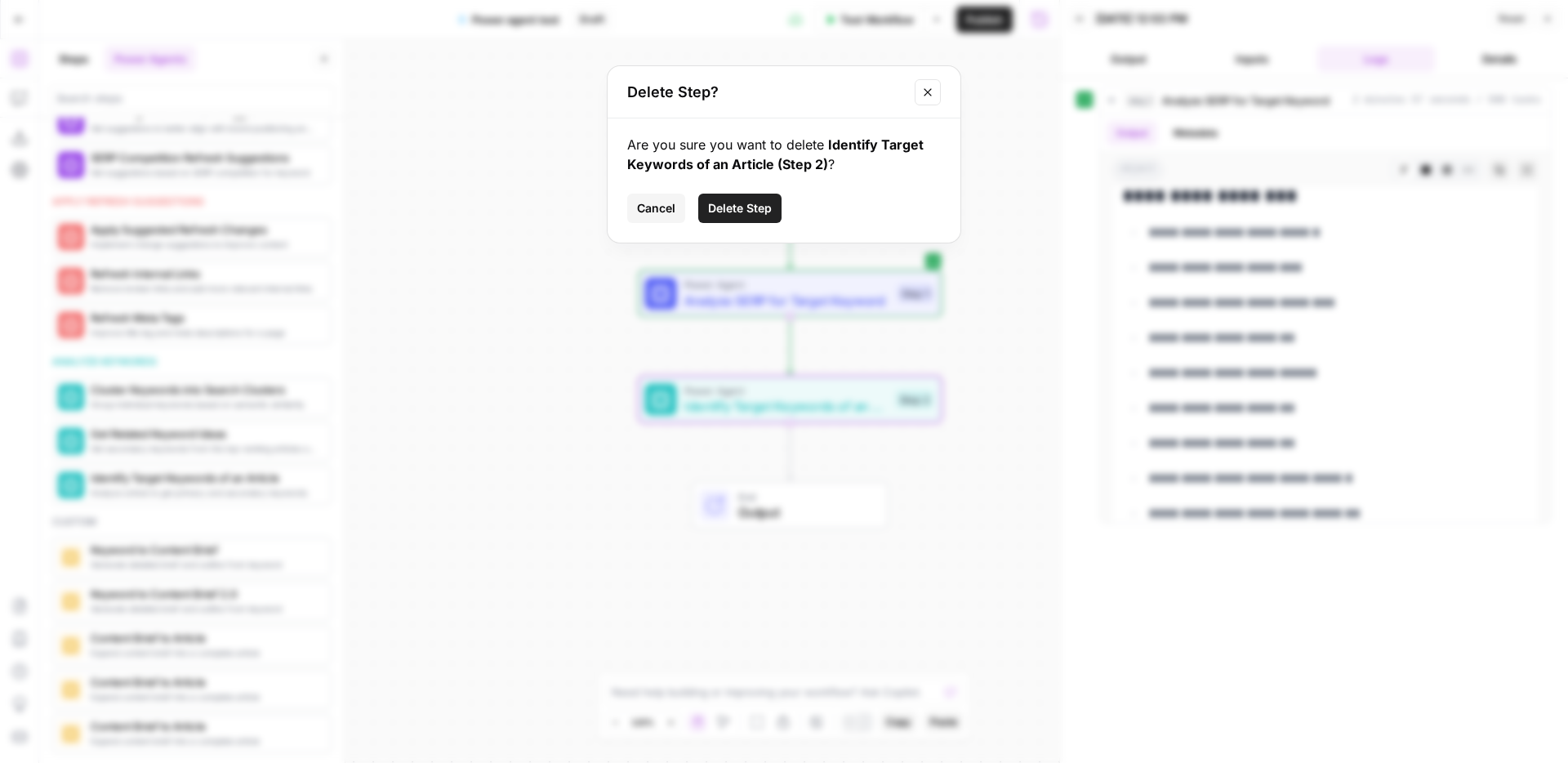
click at [745, 211] on span "Delete Step" at bounding box center [740, 208] width 63 height 16
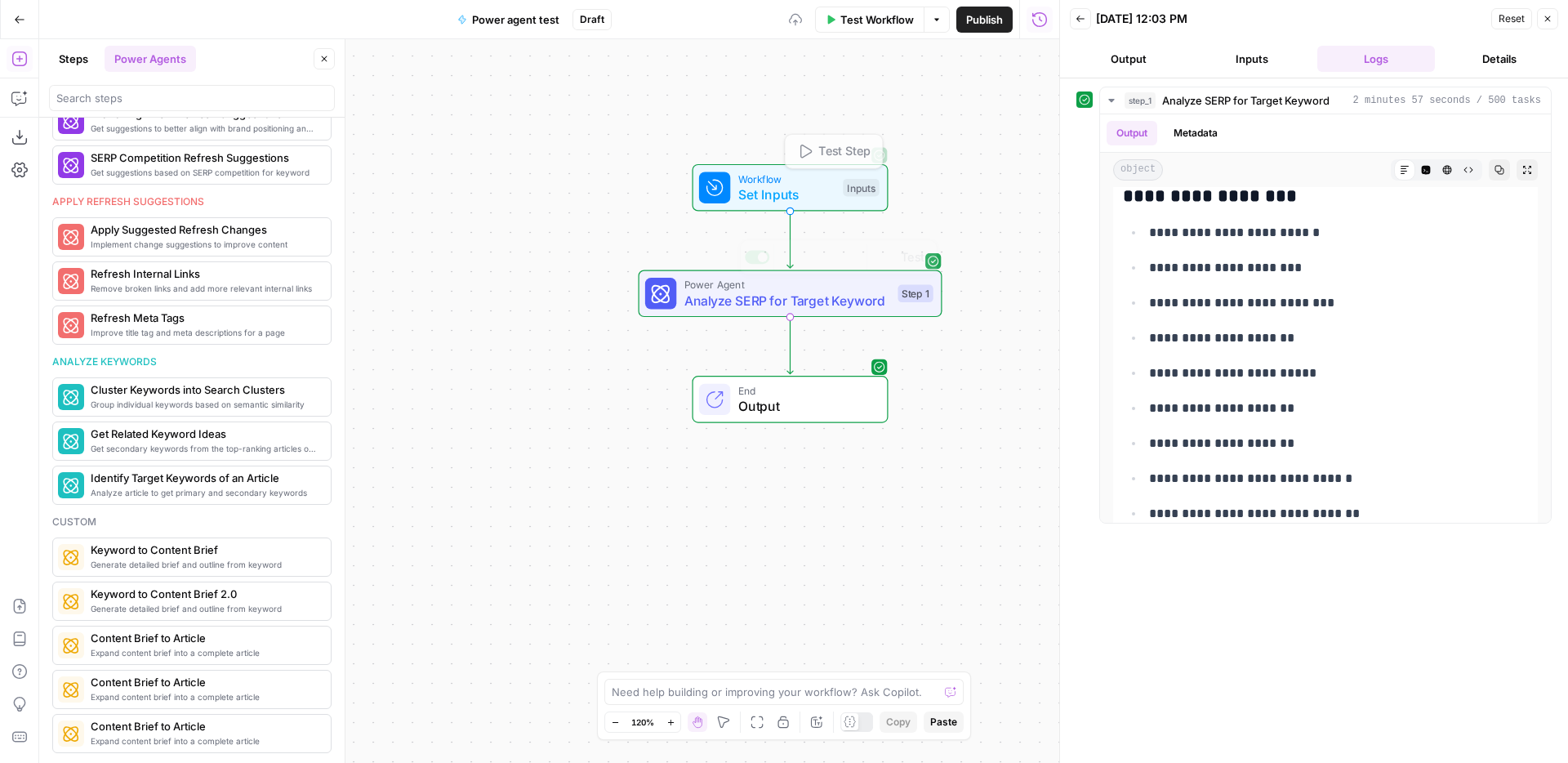
scroll to position [777, 0]
click at [132, 445] on span "Get secondary keywords from the top-ranking articles of a target search term" at bounding box center [167, 448] width 154 height 13
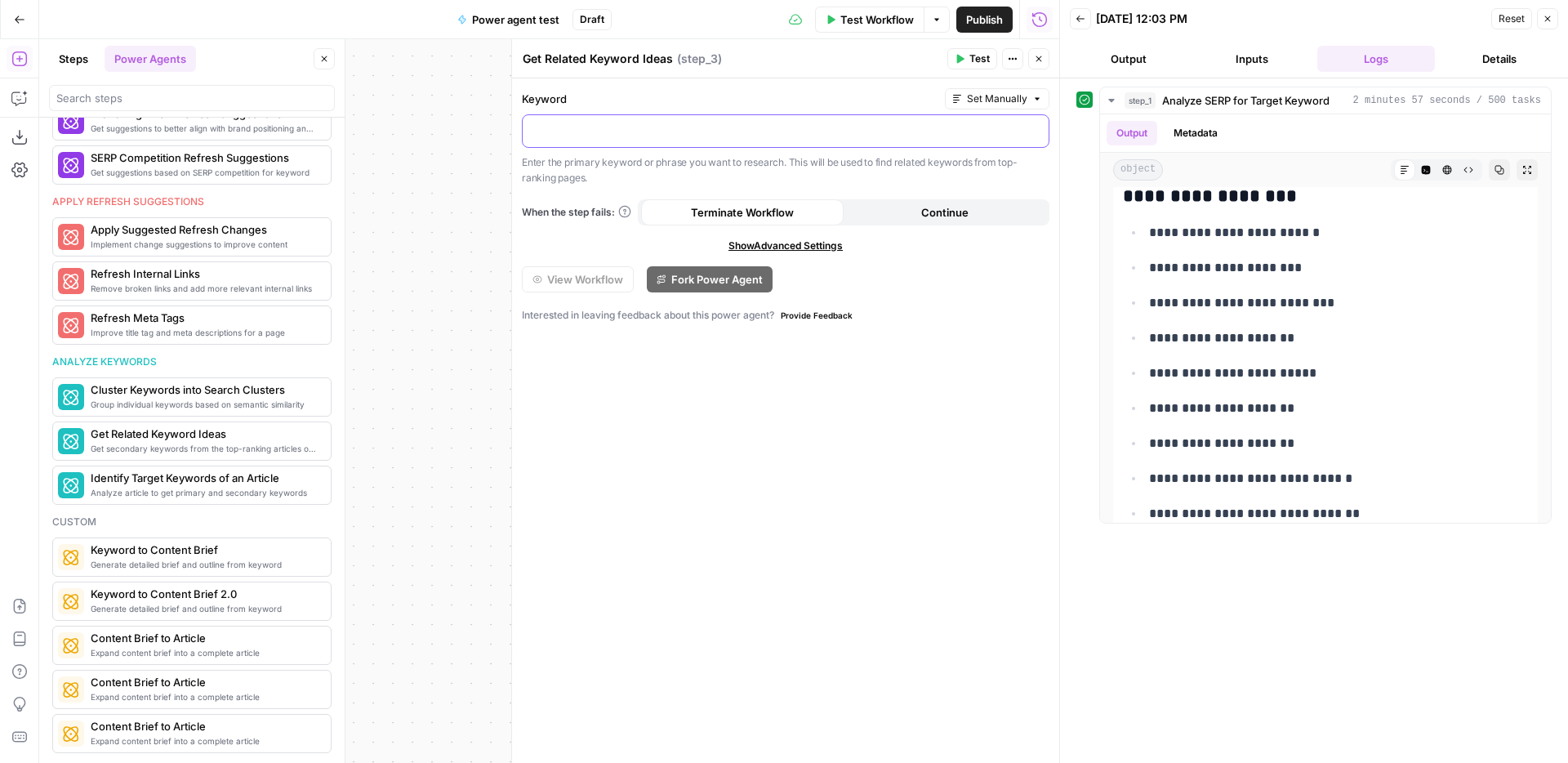
click at [920, 133] on p at bounding box center [786, 130] width 507 height 16
click at [1031, 63] on button "Close" at bounding box center [1039, 59] width 21 height 21
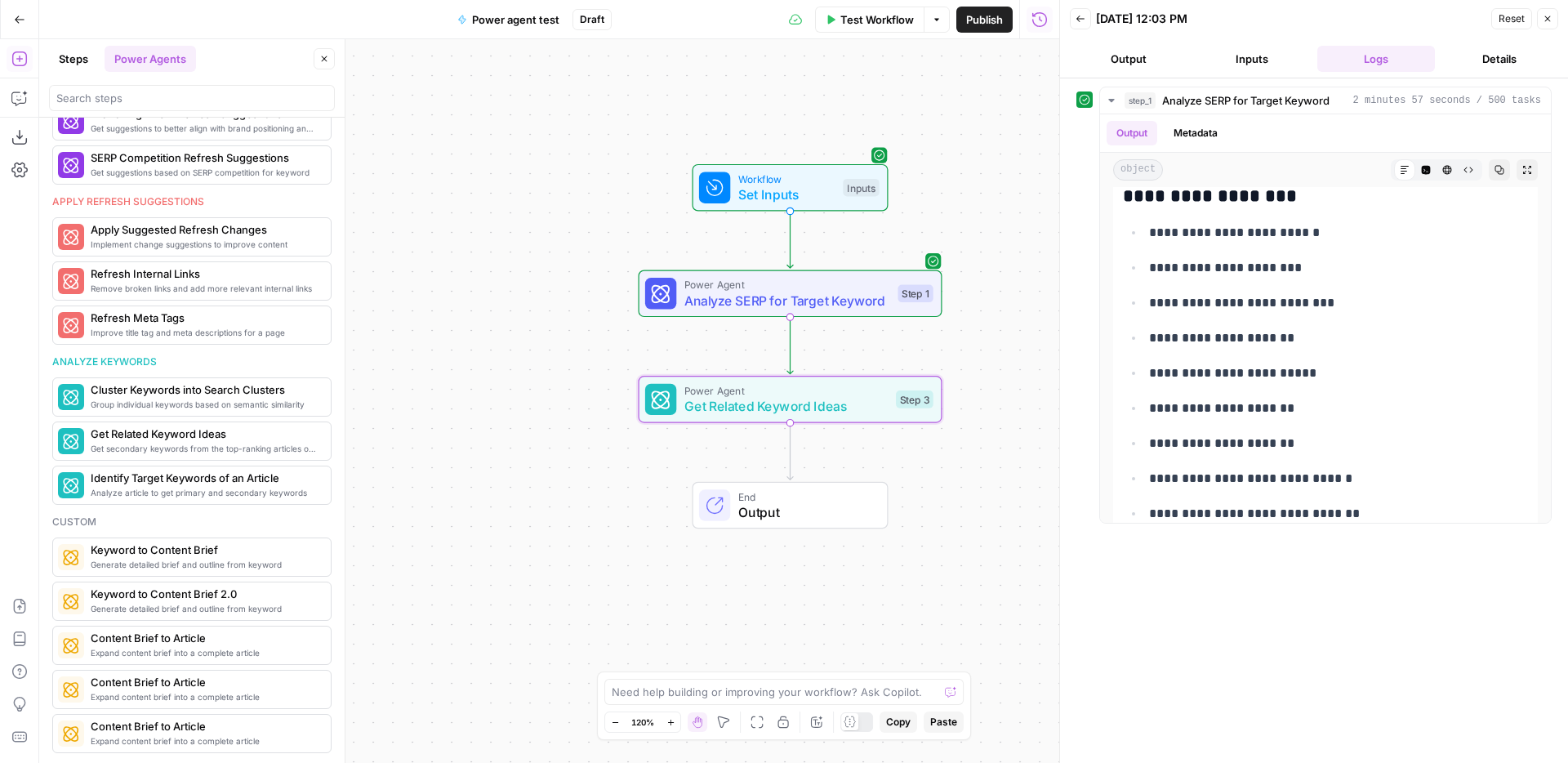
click at [767, 410] on span "Get Related Keyword Ideas" at bounding box center [786, 406] width 204 height 19
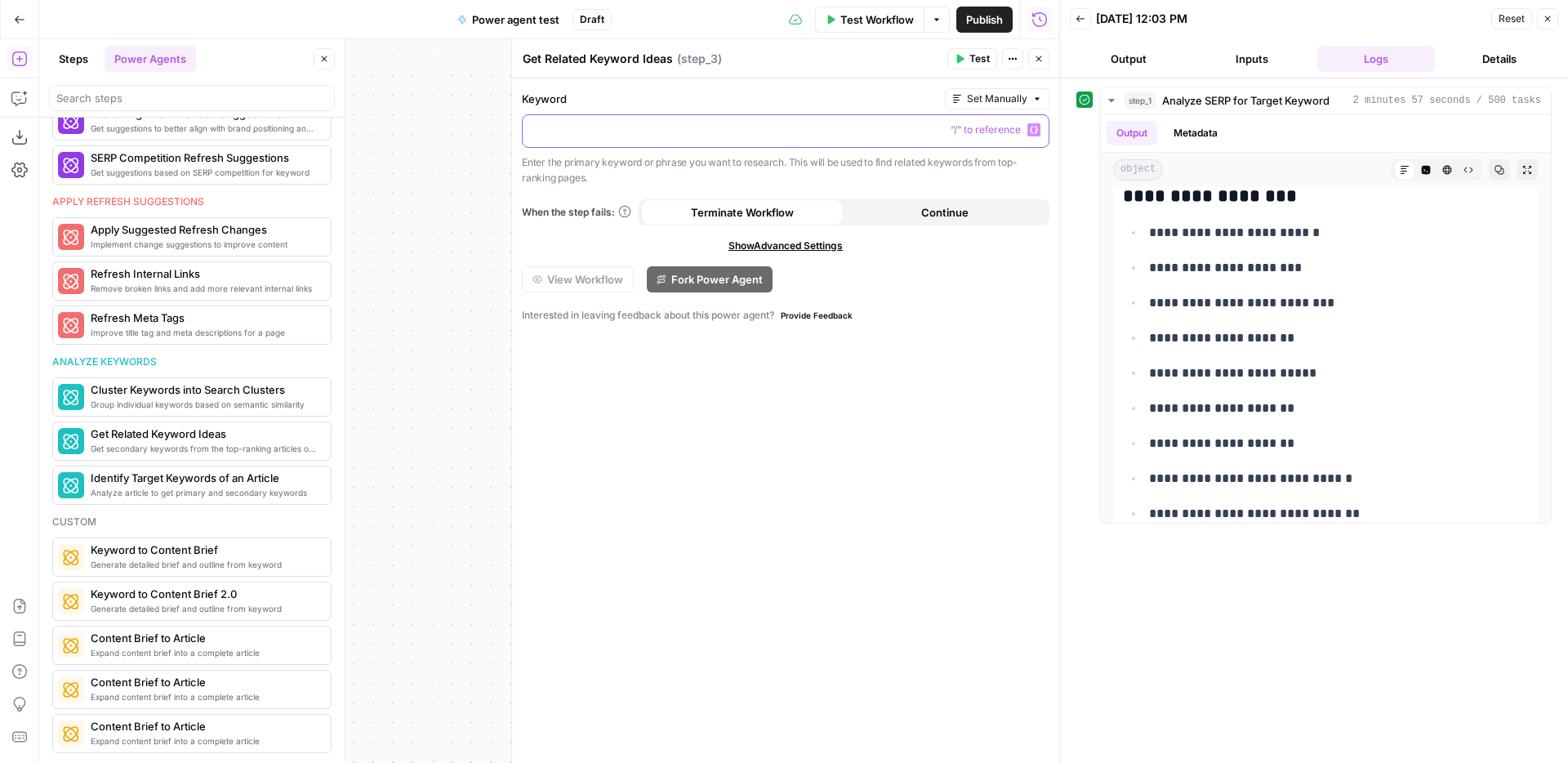
click at [1031, 130] on icon "button" at bounding box center [1033, 131] width 9 height 8
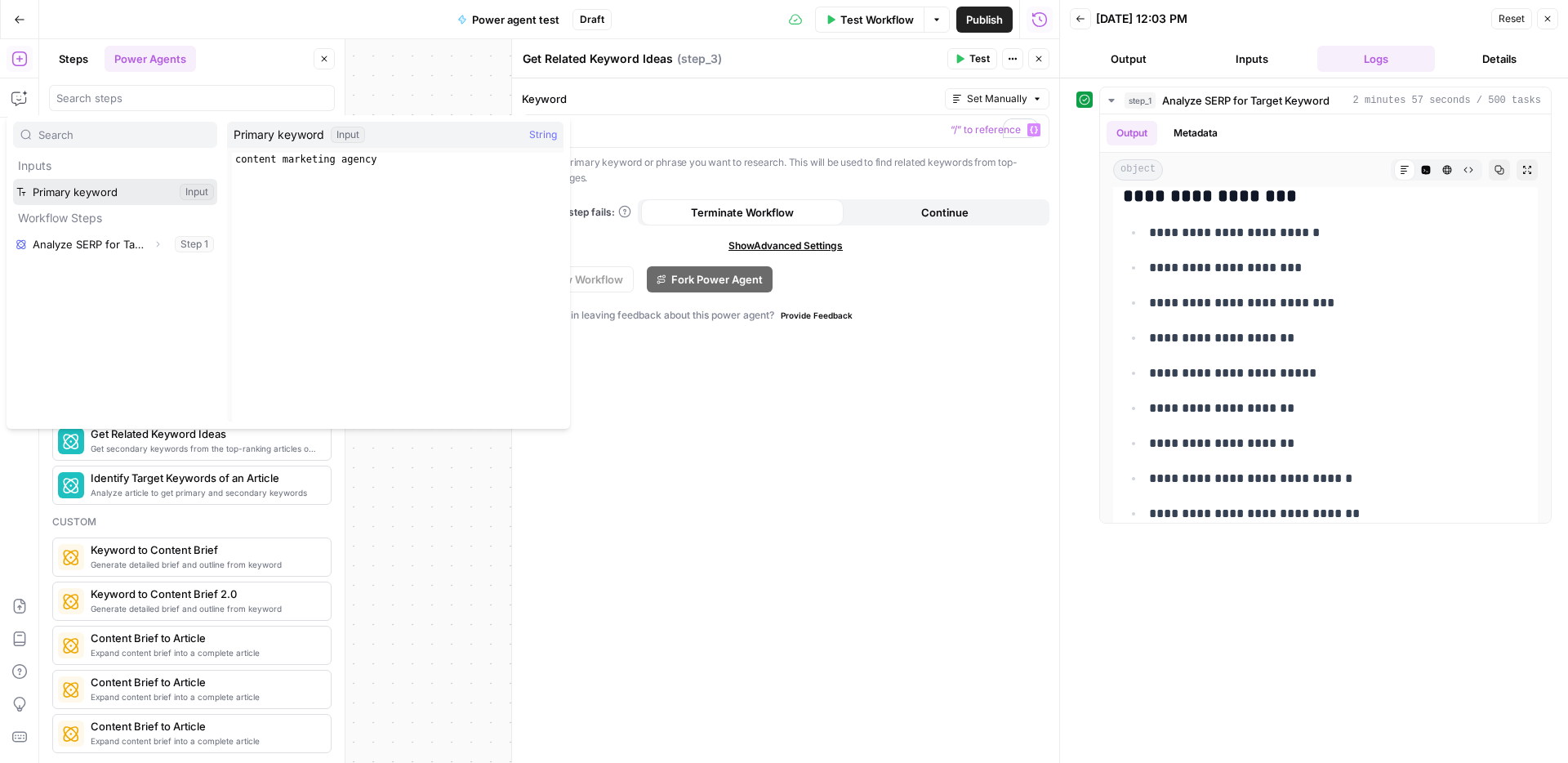
click at [107, 191] on button "Select variable Primary keyword" at bounding box center [115, 191] width 204 height 26
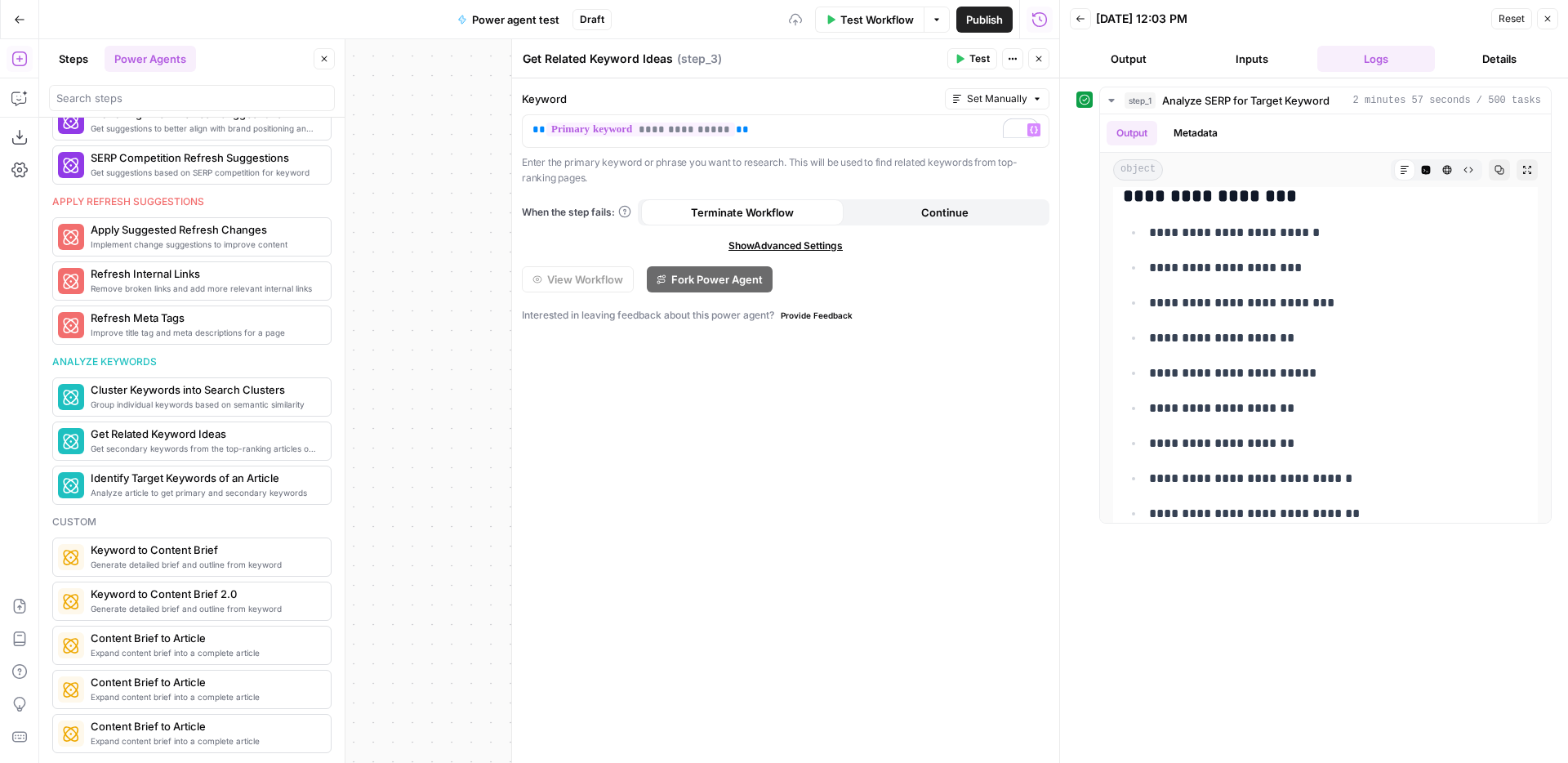
click at [828, 487] on div "**********" at bounding box center [786, 420] width 547 height 684
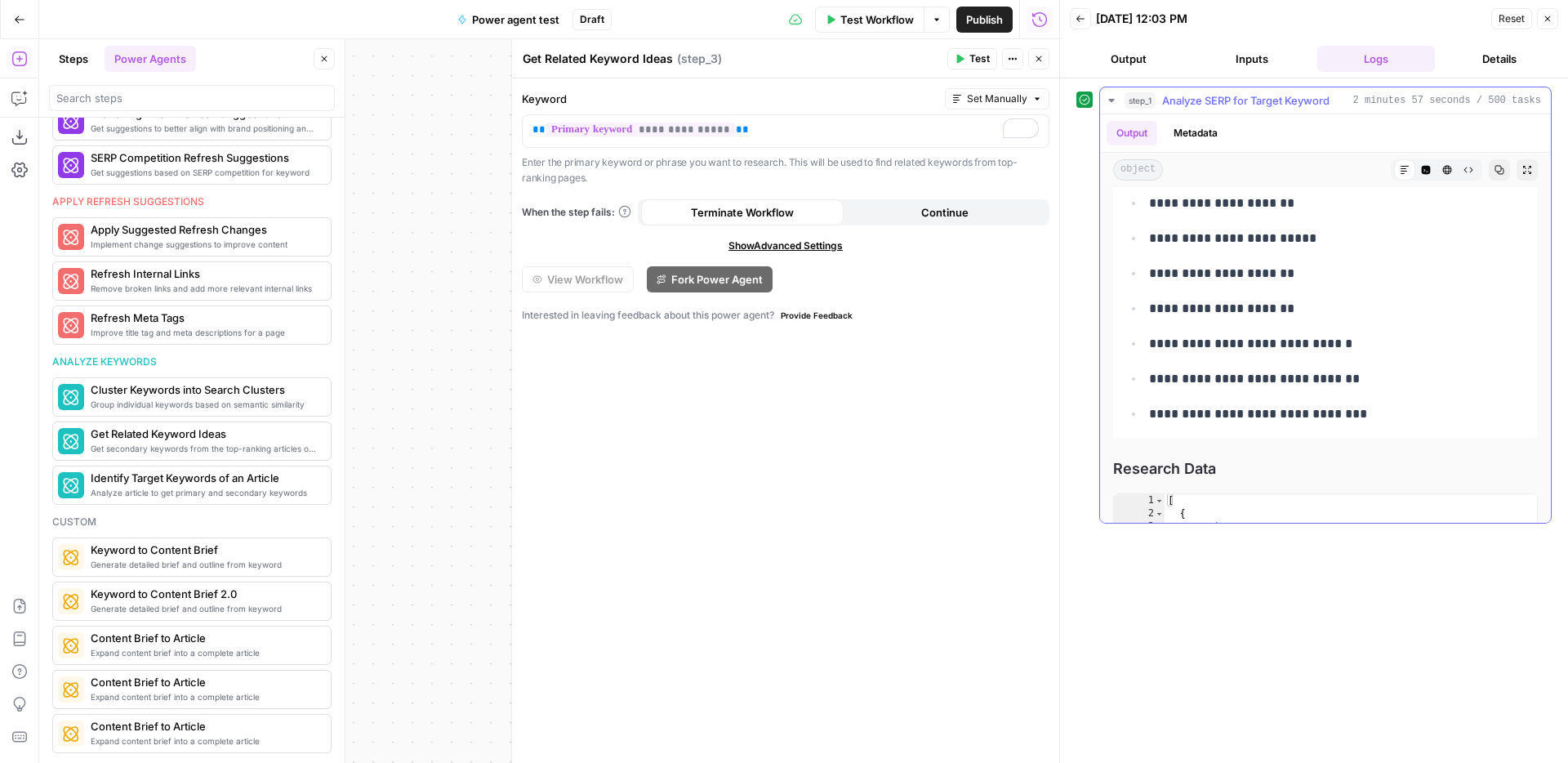
scroll to position [7594, 0]
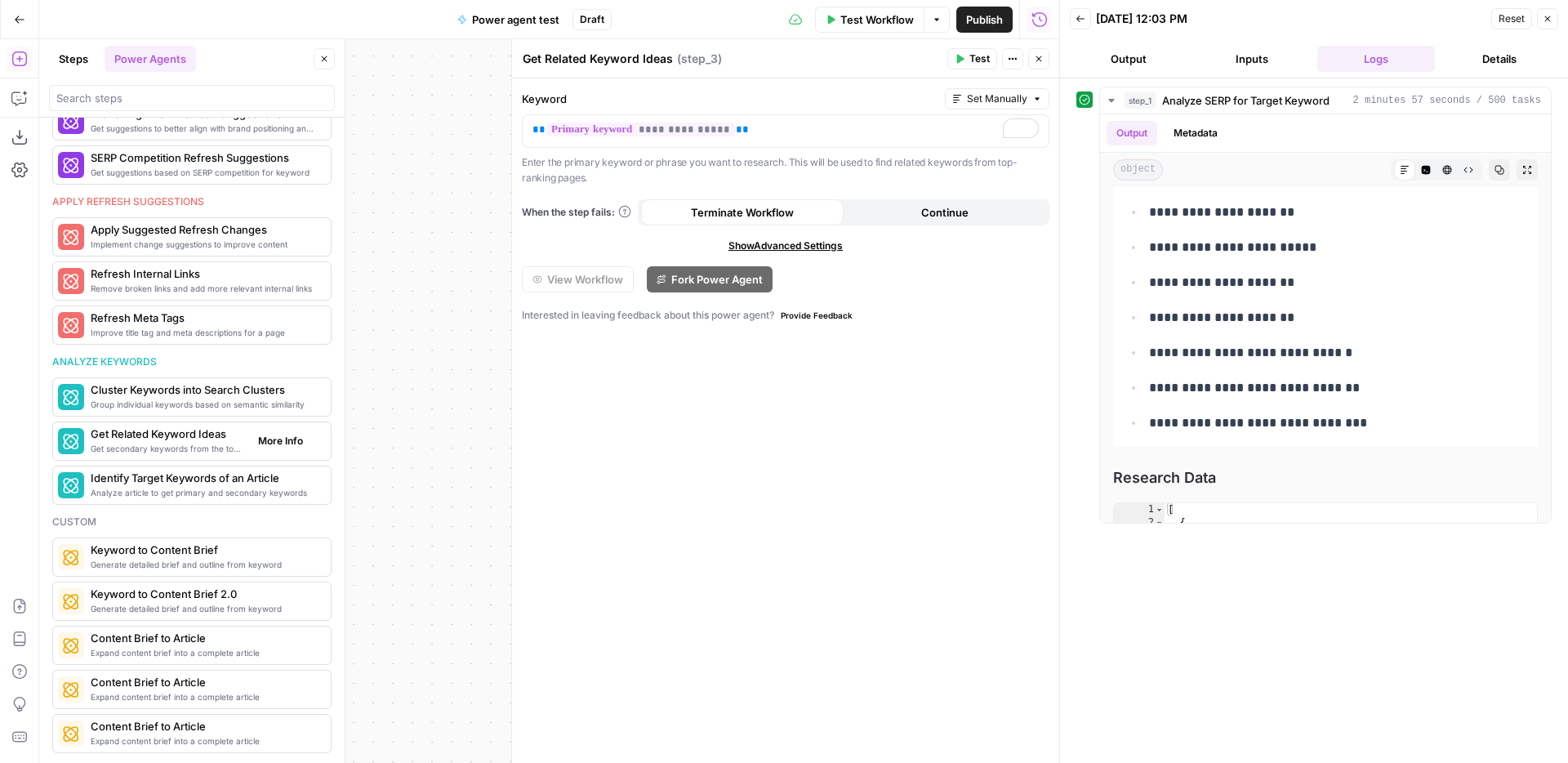
click at [293, 440] on span "More Info" at bounding box center [280, 441] width 45 height 14
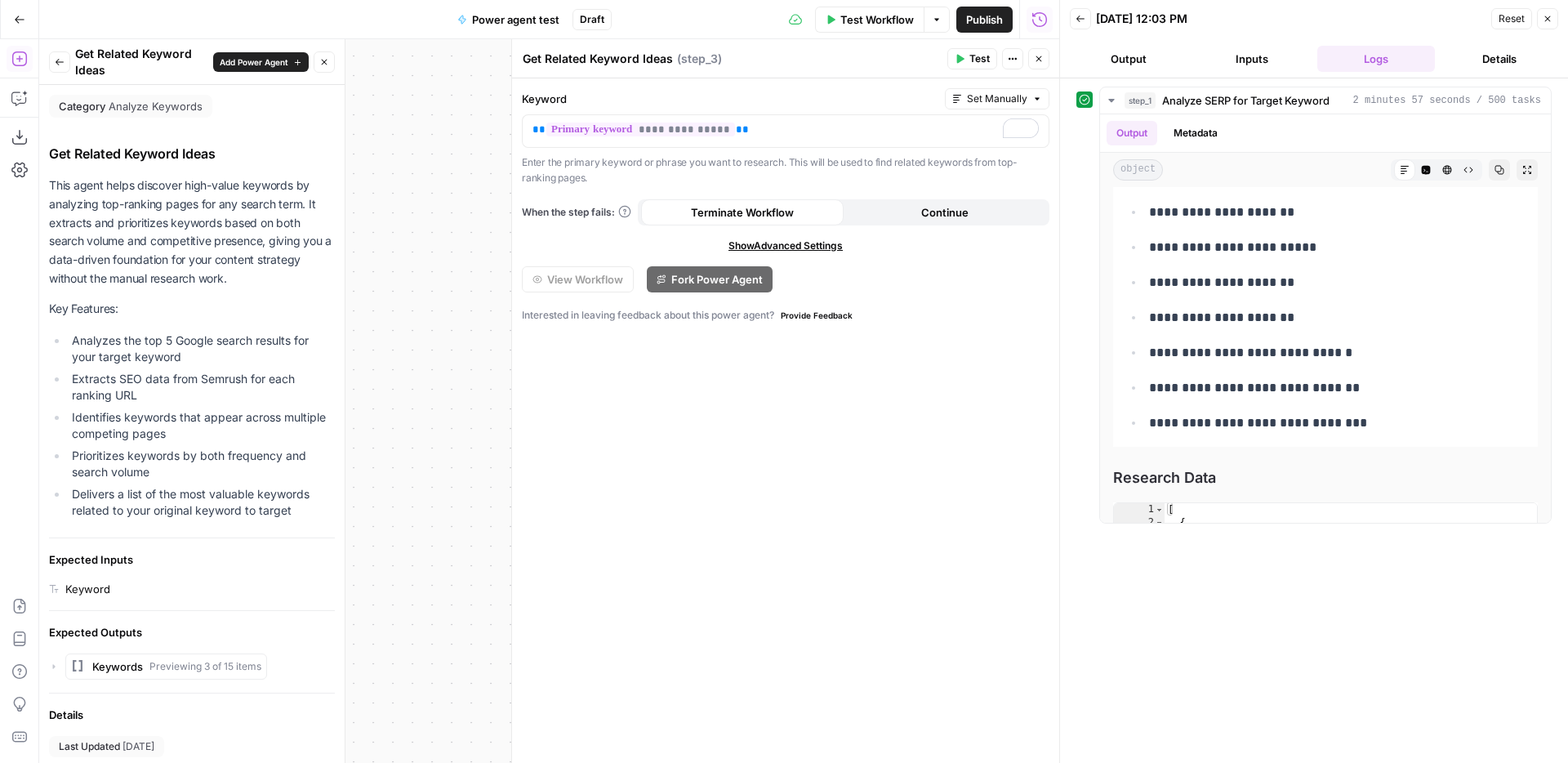
click at [57, 56] on button "Back" at bounding box center [59, 62] width 21 height 21
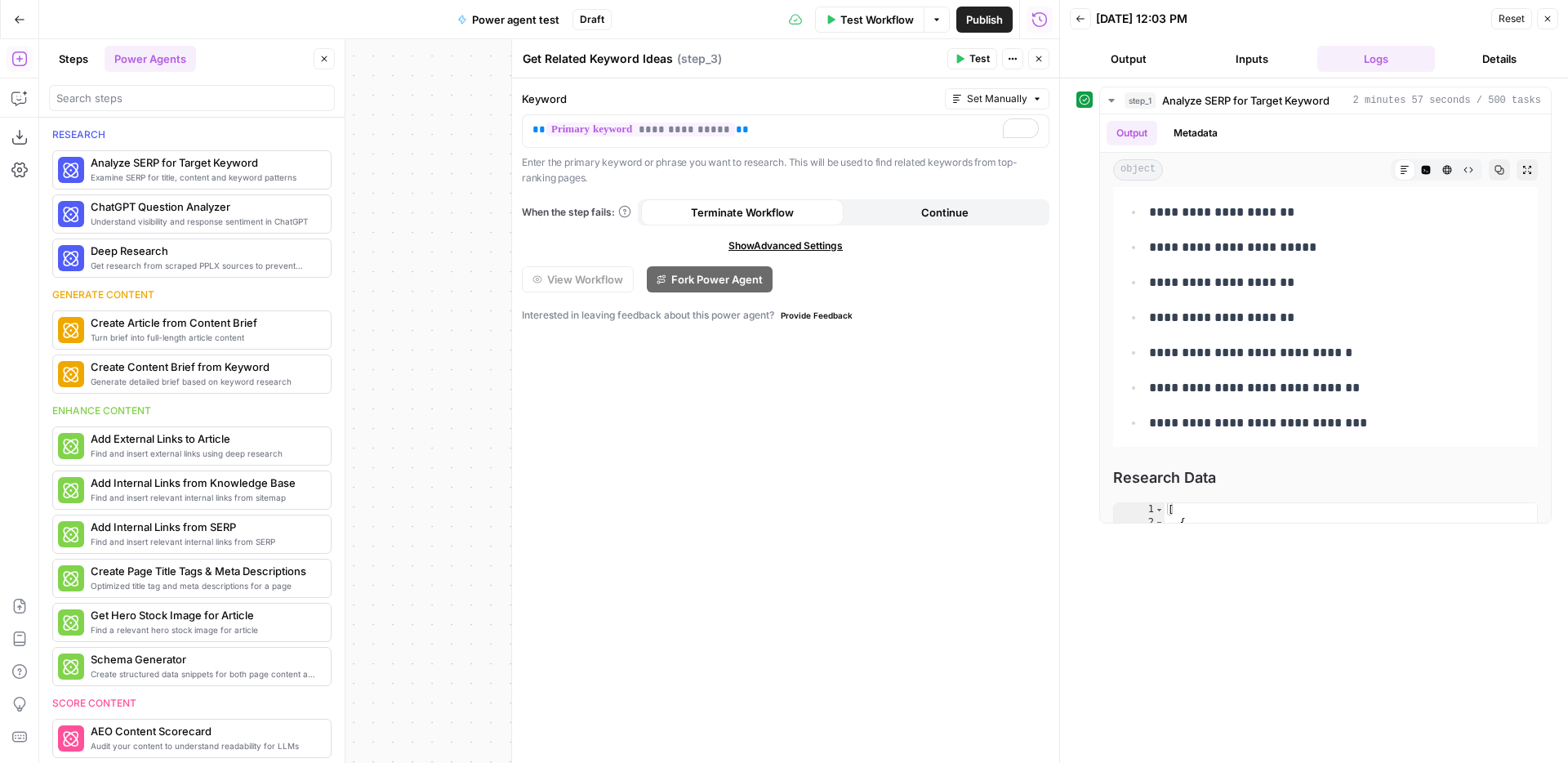
scroll to position [777, 0]
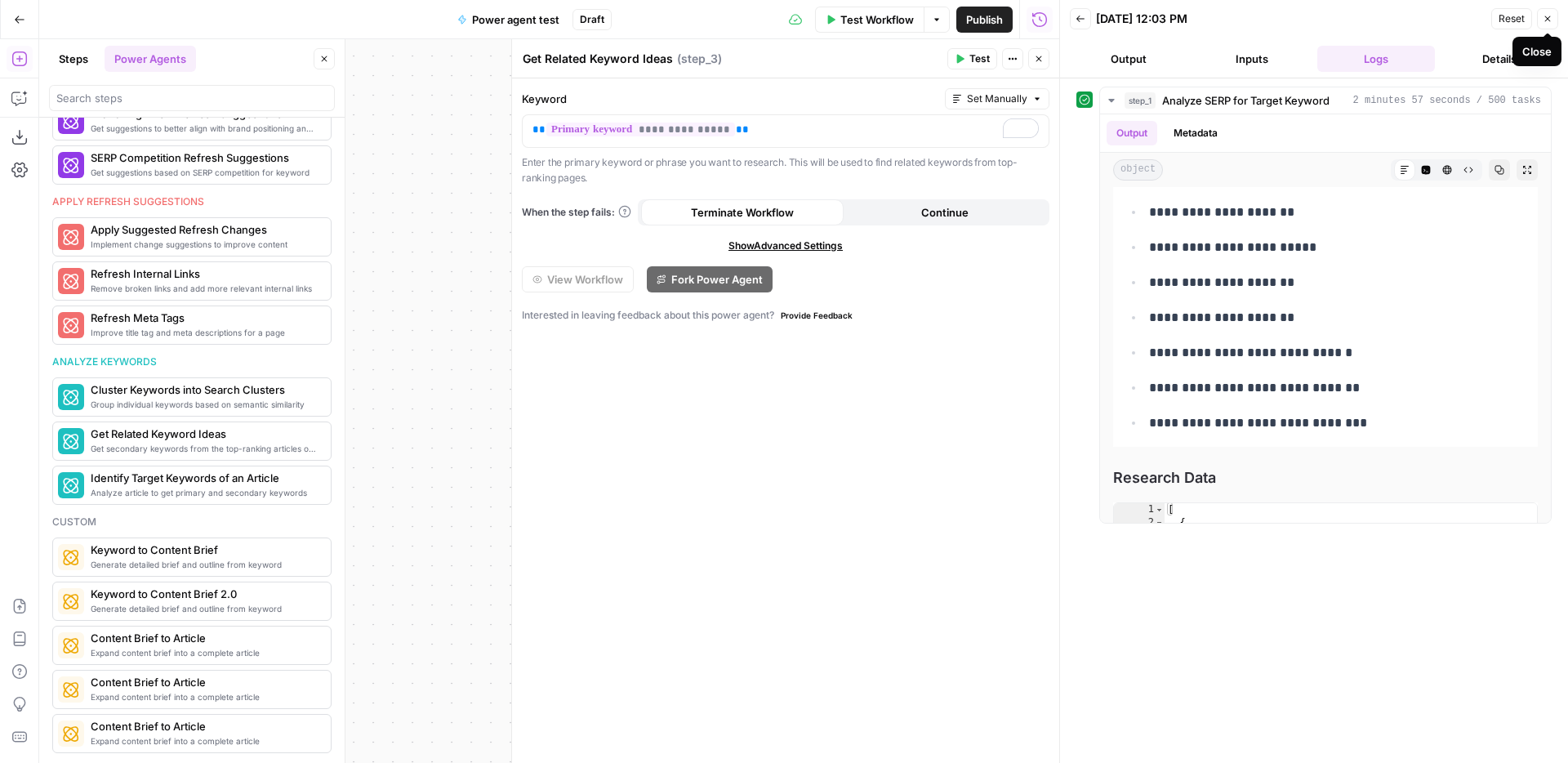
click at [1539, 20] on button "Close" at bounding box center [1548, 19] width 21 height 21
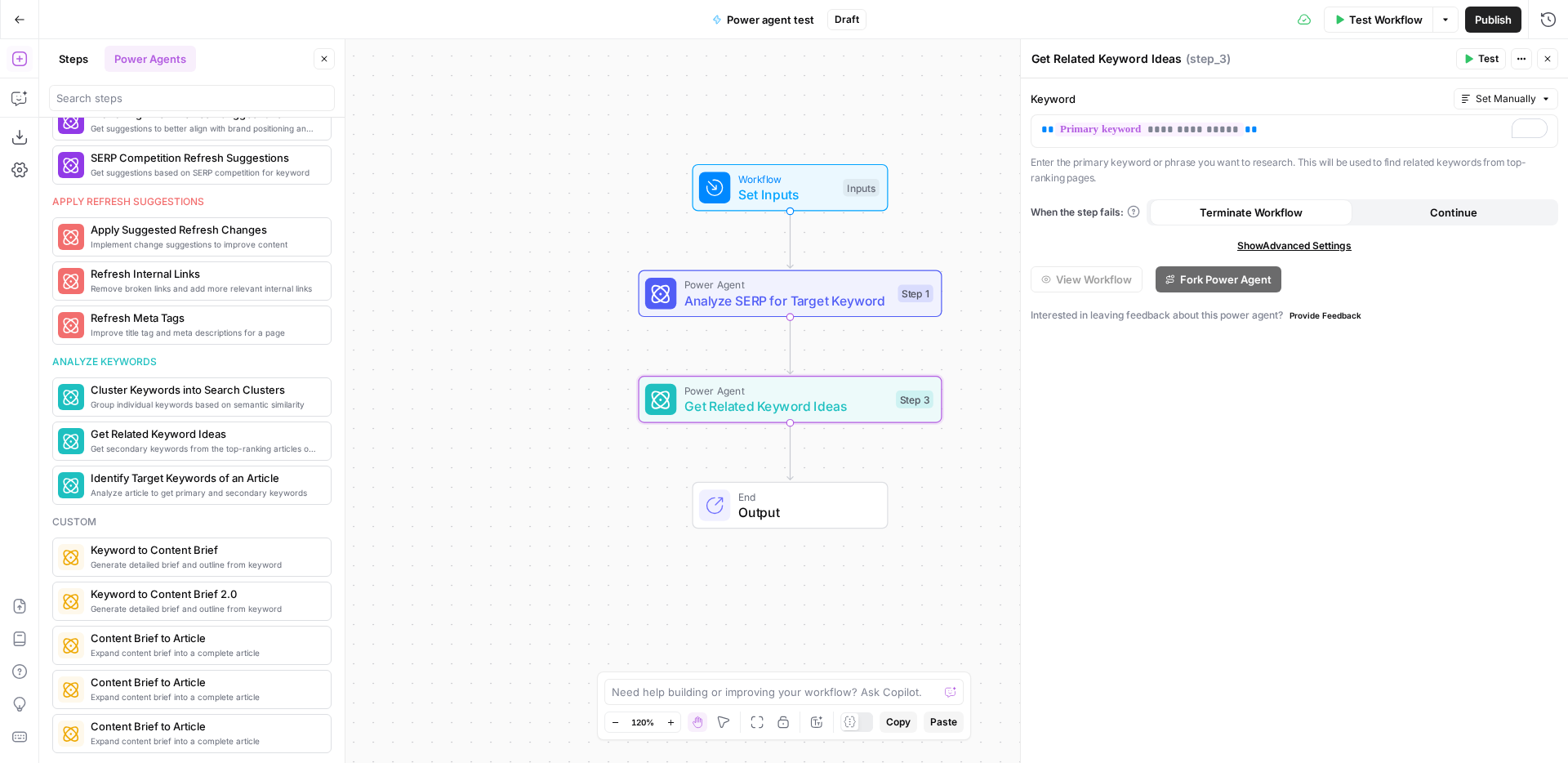
click at [1467, 55] on icon "button" at bounding box center [1470, 59] width 8 height 9
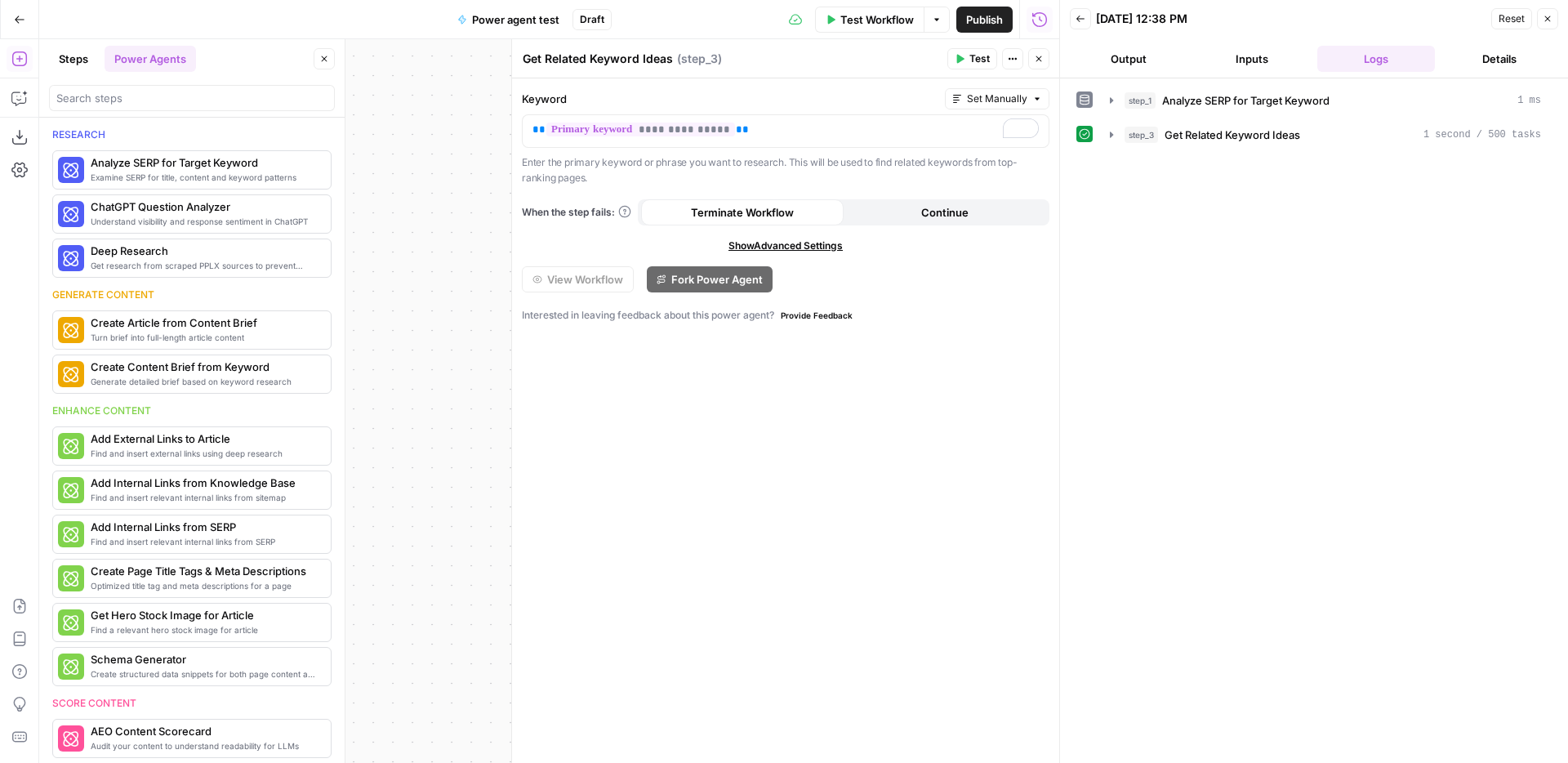
scroll to position [777, 0]
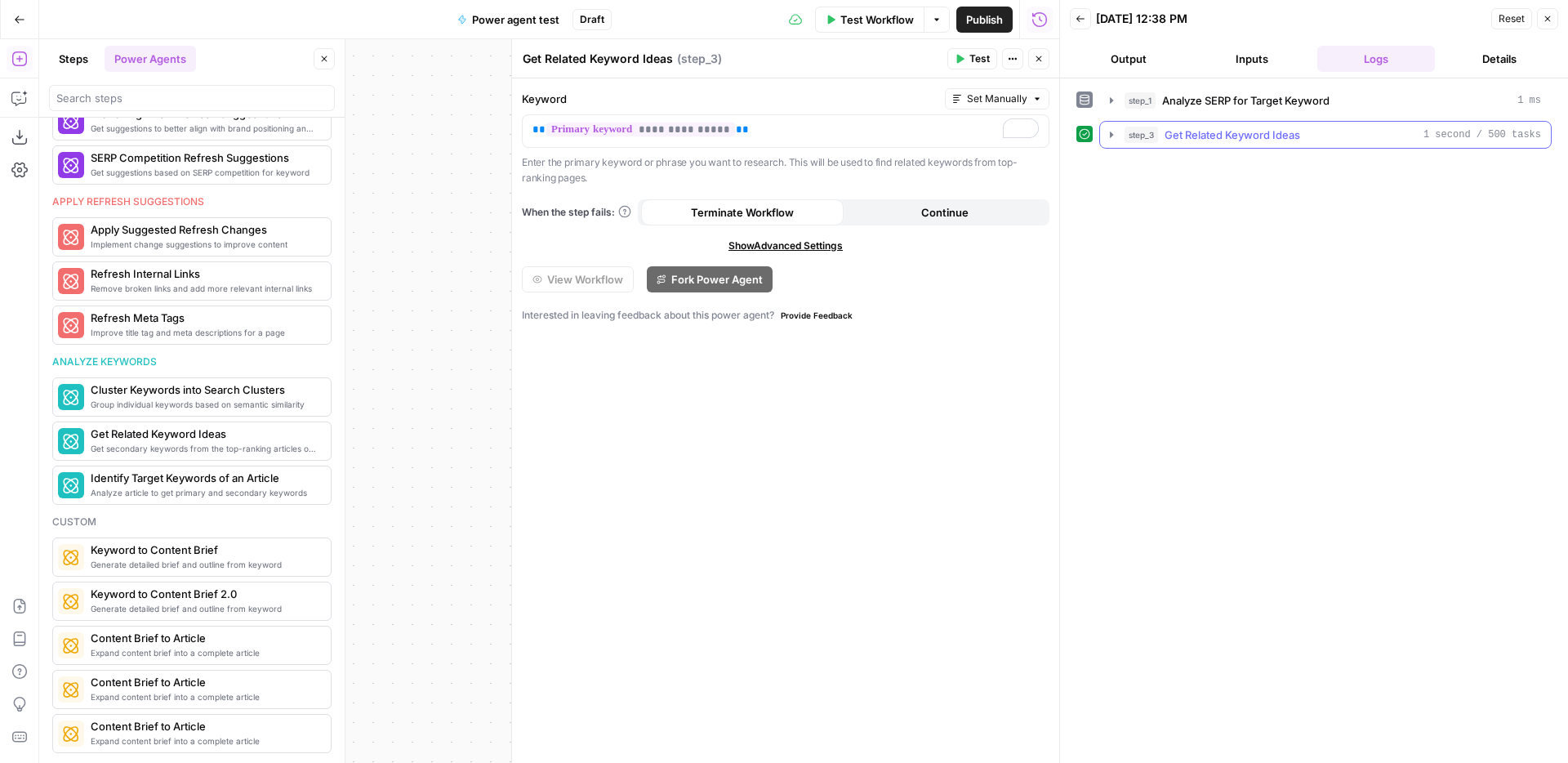
click at [1235, 138] on span "Get Related Keyword Ideas" at bounding box center [1232, 134] width 135 height 16
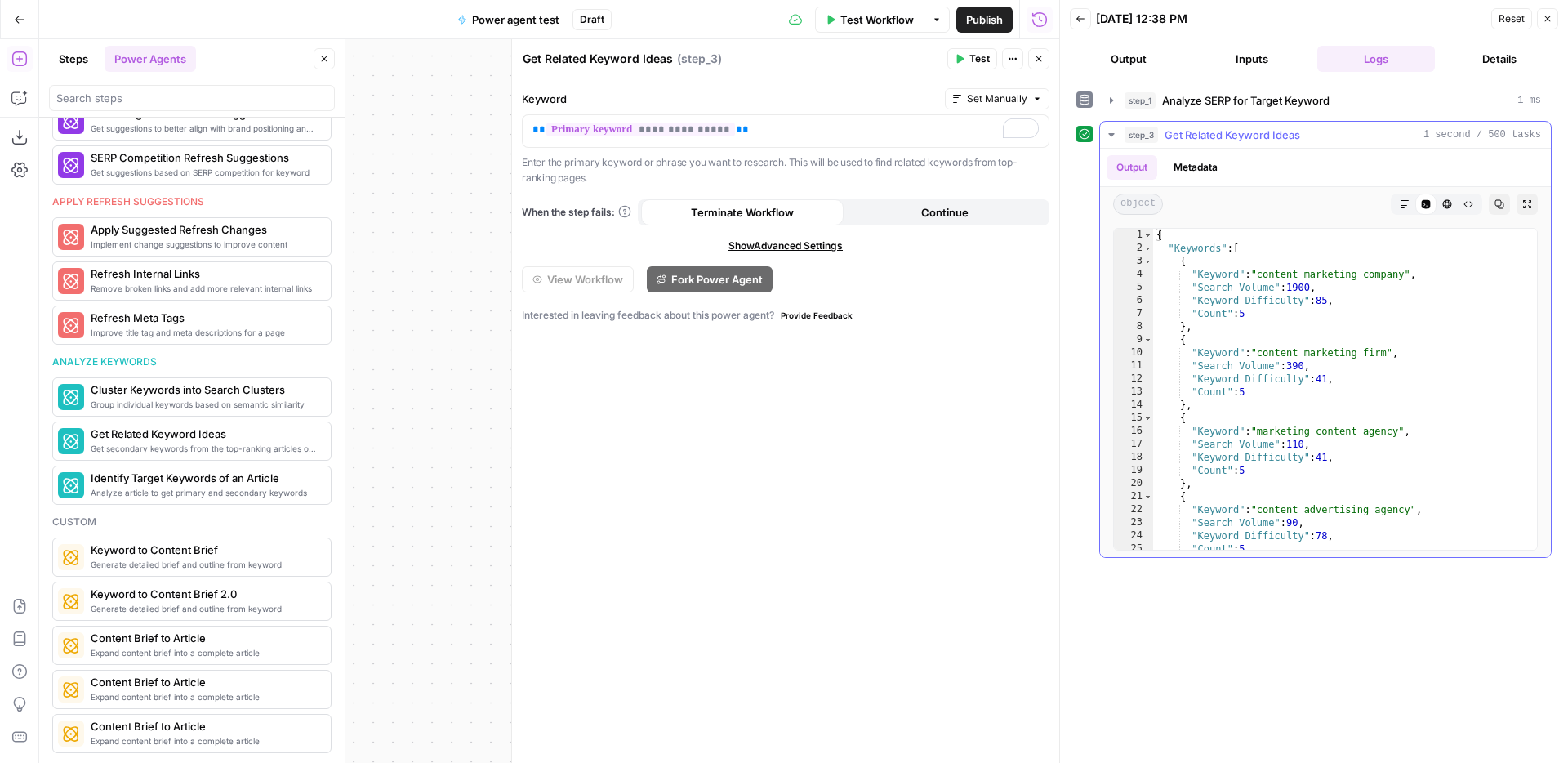
click at [1406, 210] on button "Markdown" at bounding box center [1405, 204] width 21 height 21
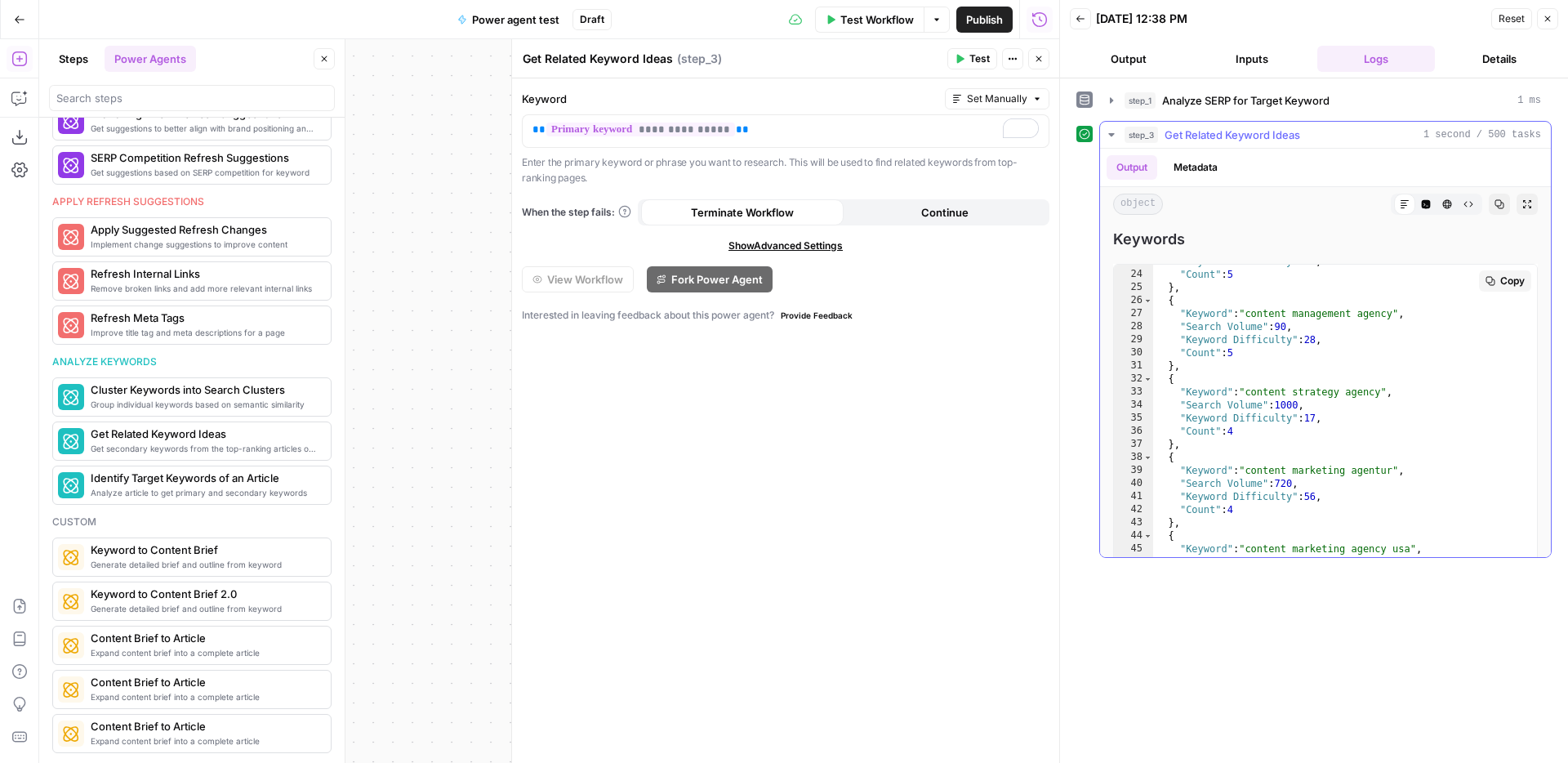
scroll to position [0, 0]
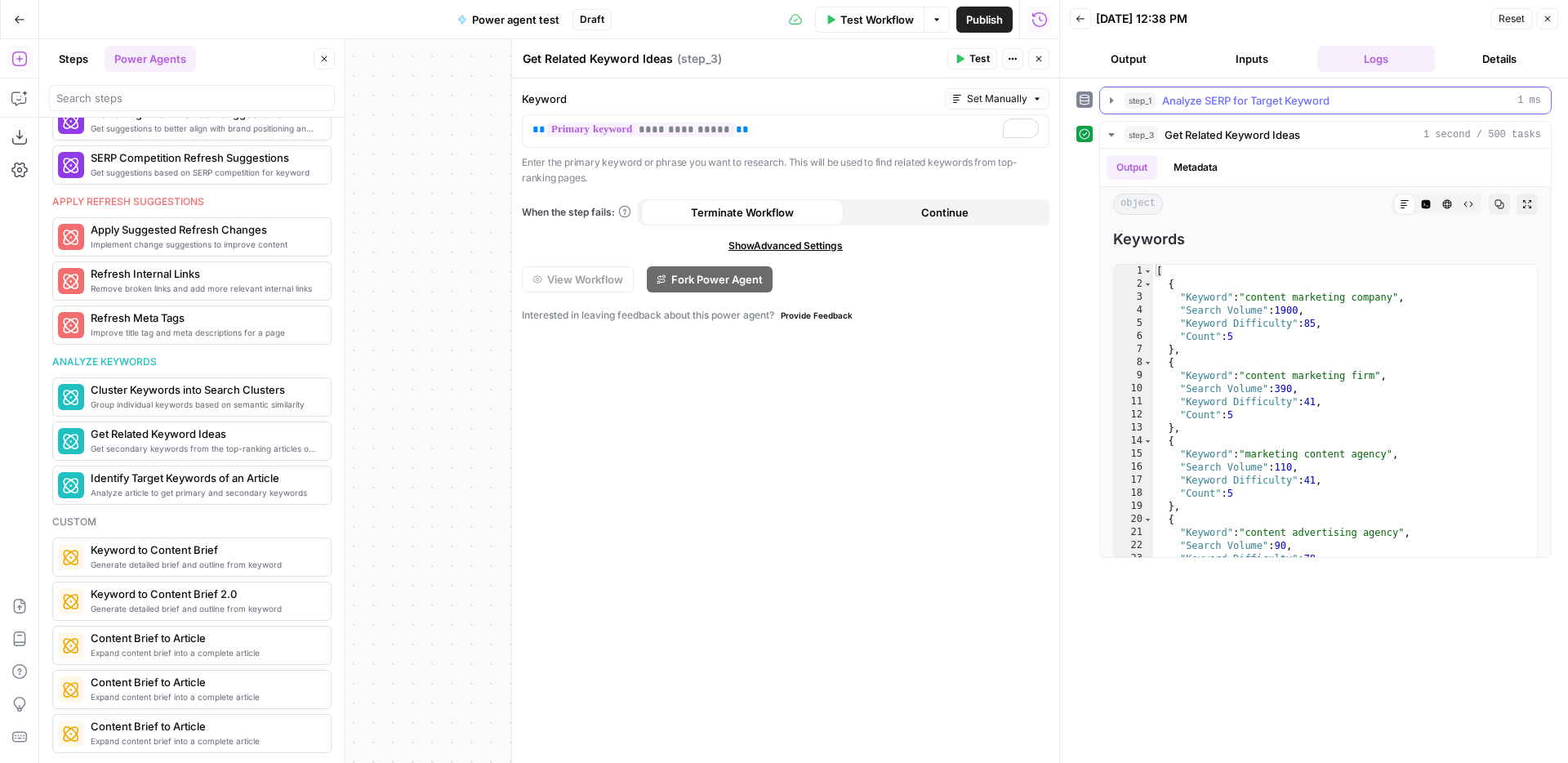
click at [1265, 96] on span "Analyze SERP for Target Keyword" at bounding box center [1246, 100] width 167 height 16
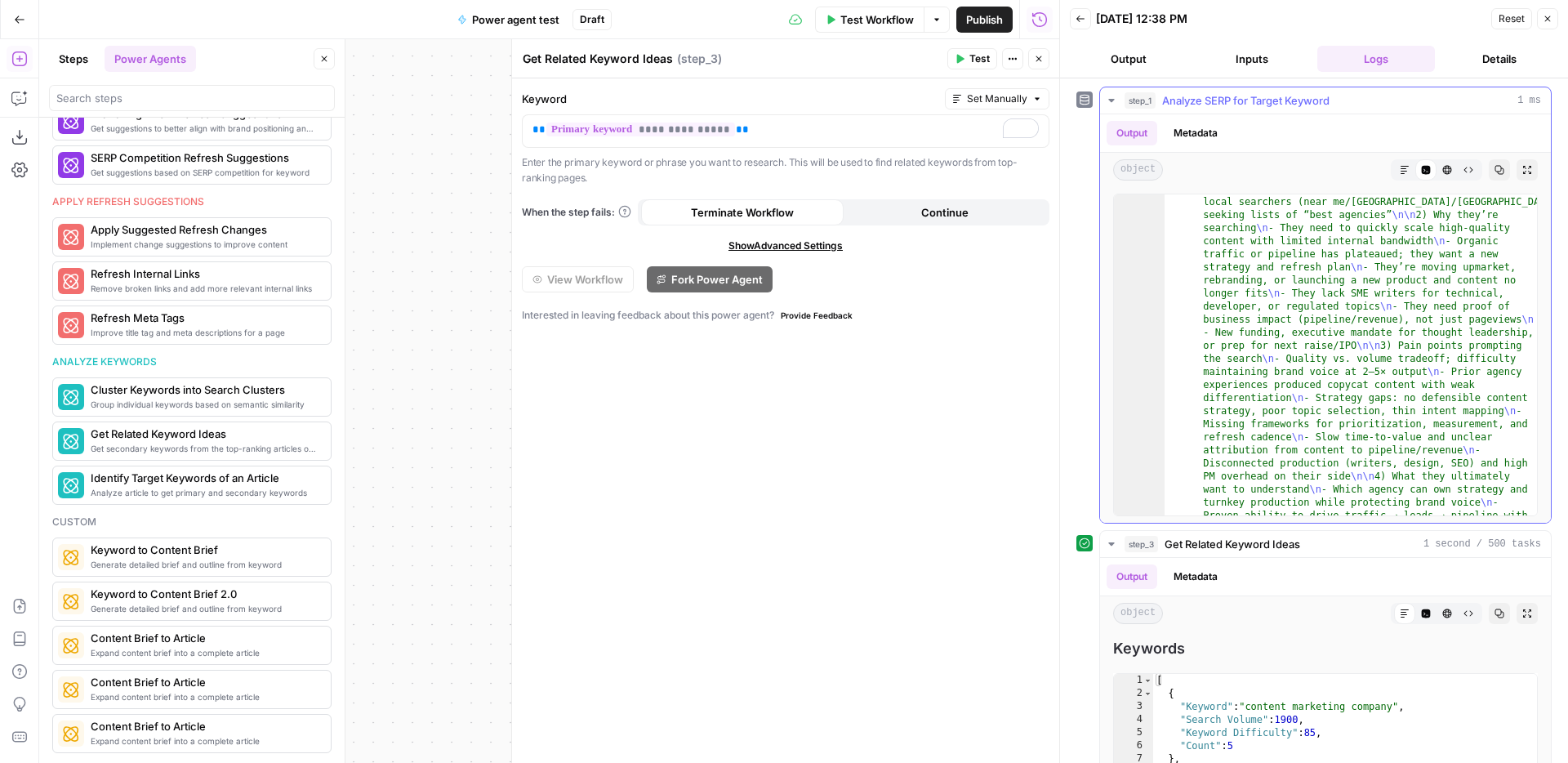
scroll to position [72, 0]
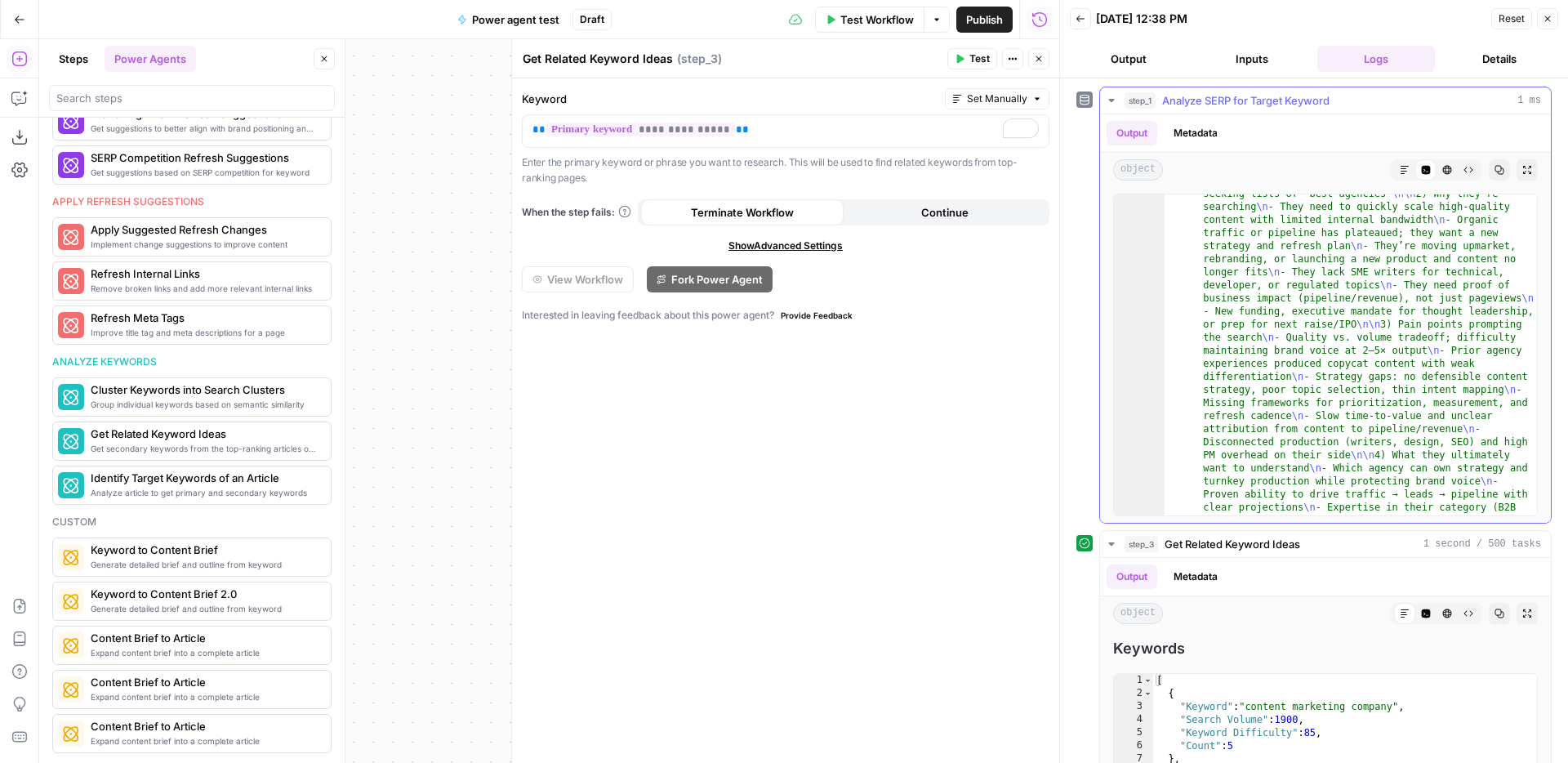
click at [1406, 167] on icon "button" at bounding box center [1405, 170] width 10 height 10
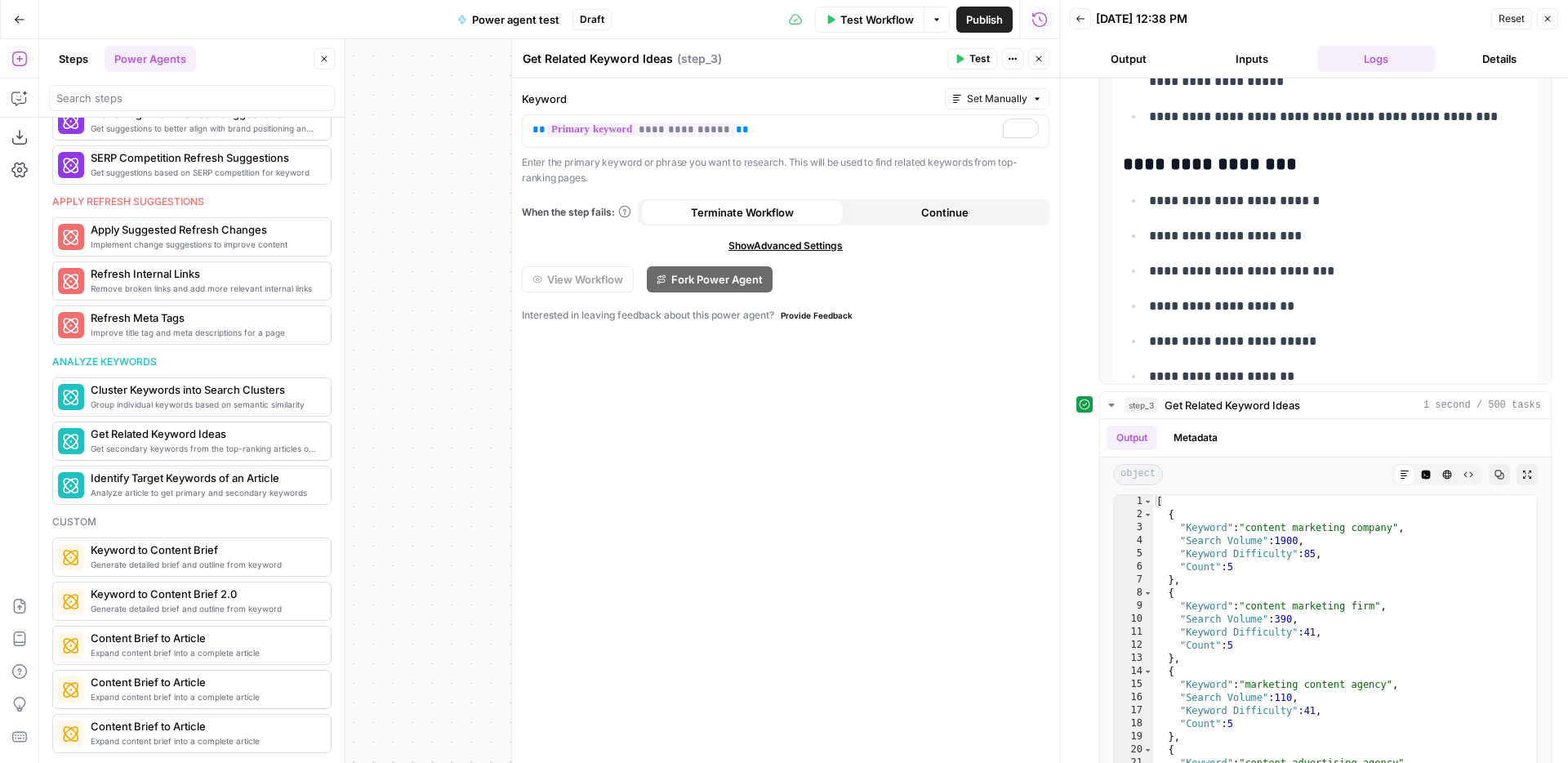
scroll to position [7380, 0]
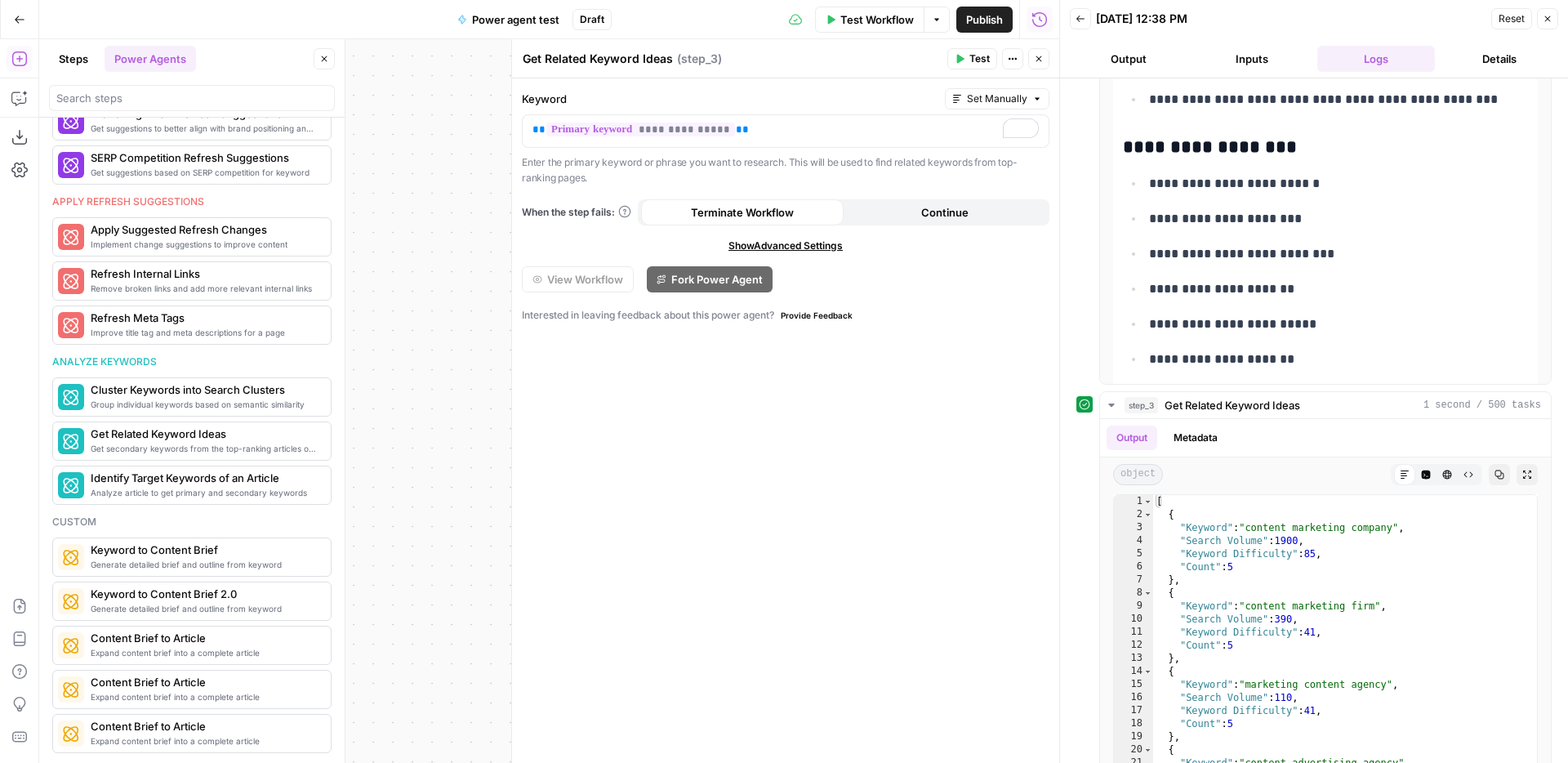
click at [1266, 184] on p "**********" at bounding box center [1339, 183] width 379 height 21
click at [1311, 202] on ul "**********" at bounding box center [1325, 342] width 405 height 338
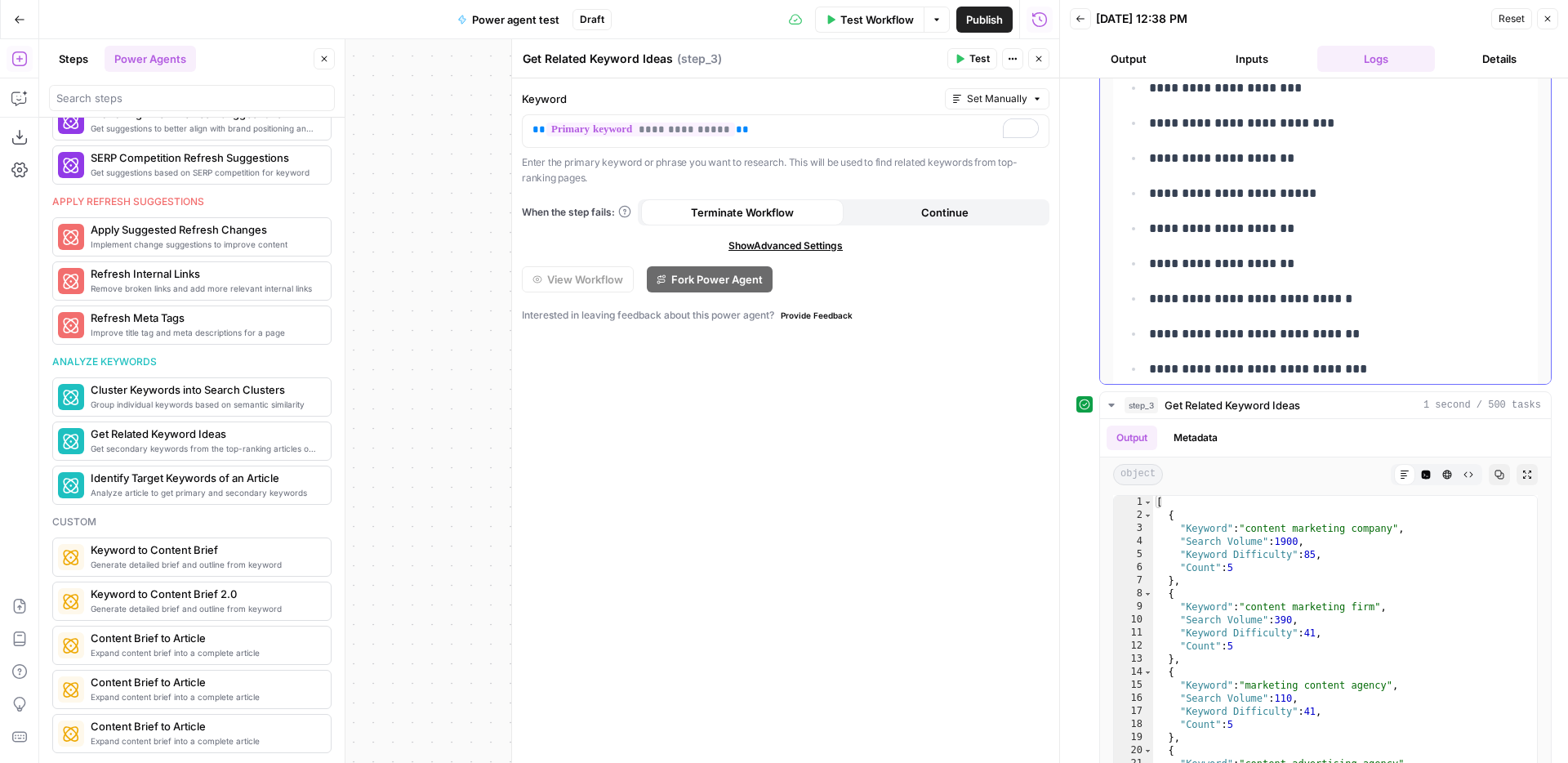
scroll to position [7504, 0]
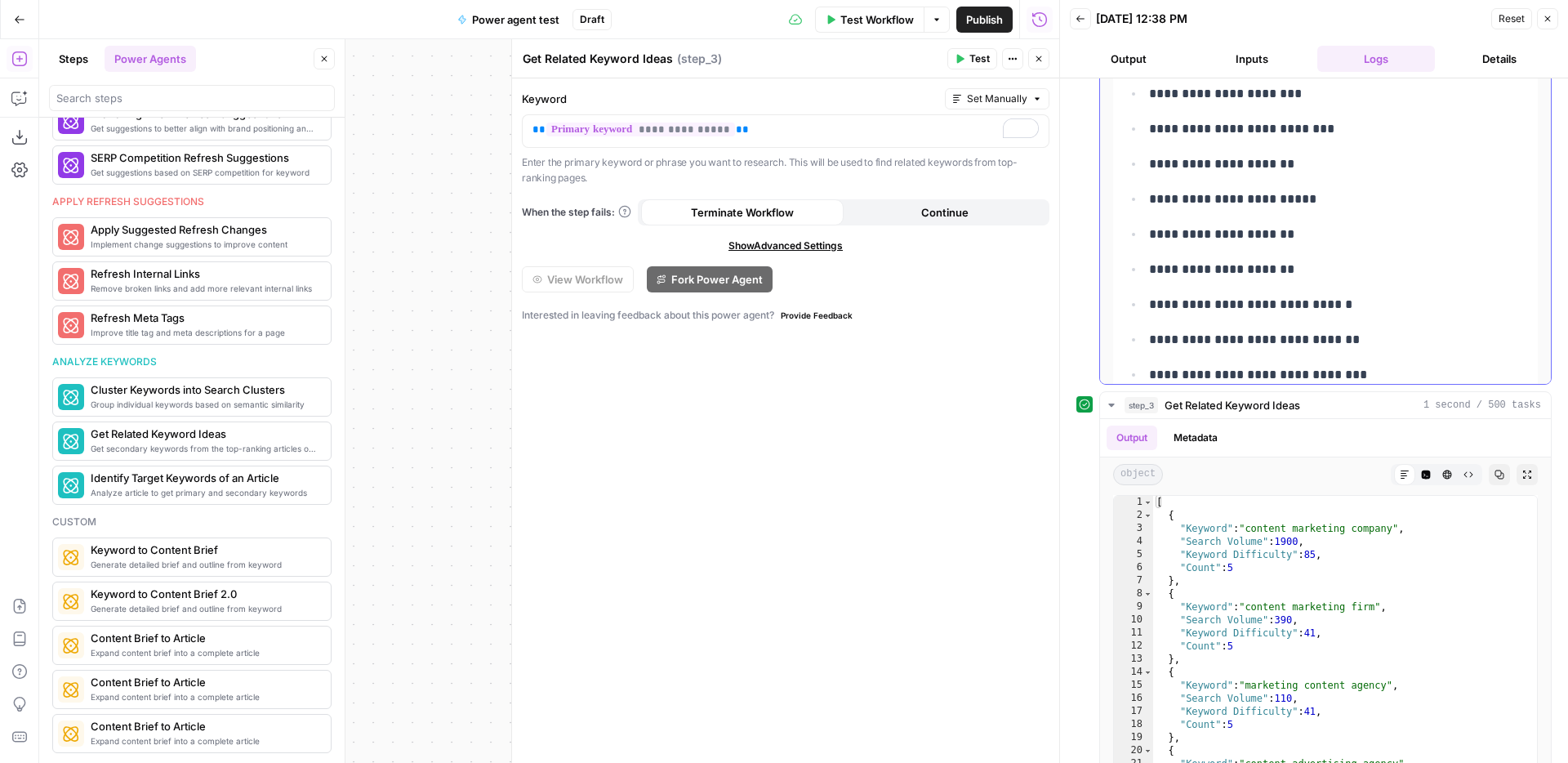
click at [1289, 205] on p "**********" at bounding box center [1339, 200] width 379 height 21
click at [1272, 154] on p "**********" at bounding box center [1339, 164] width 379 height 21
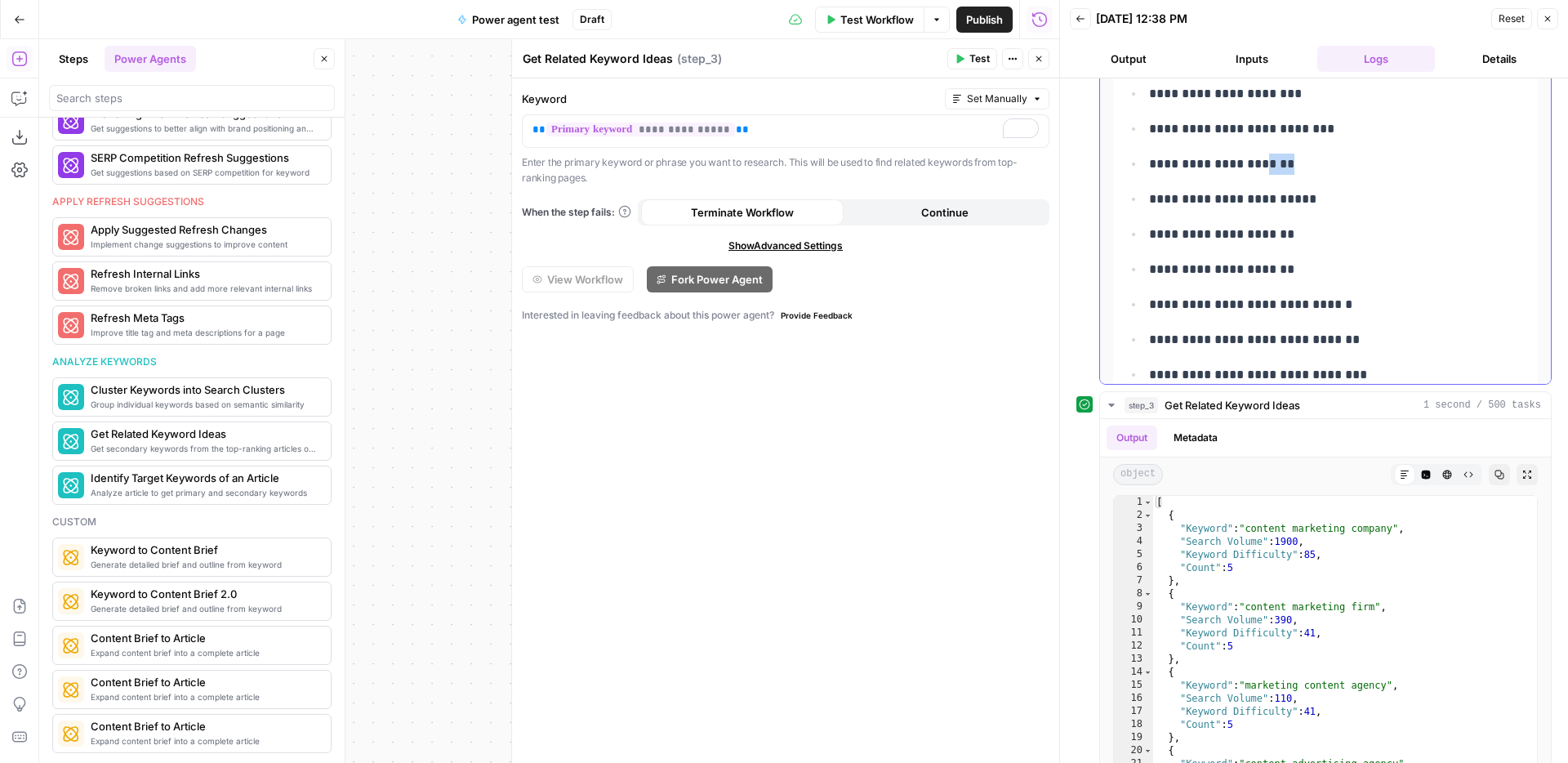
click at [1272, 154] on p "**********" at bounding box center [1339, 164] width 379 height 21
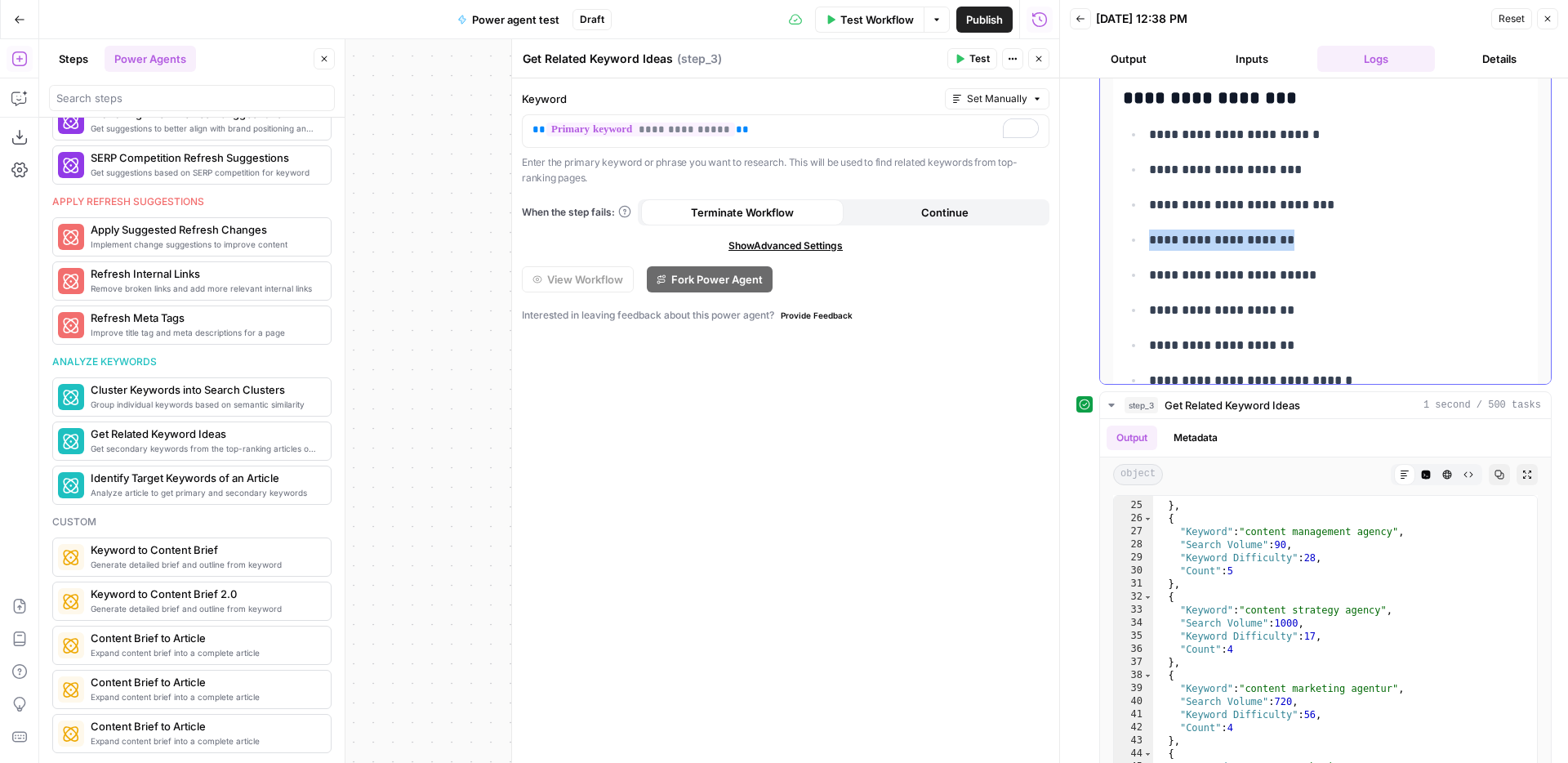
scroll to position [7422, 0]
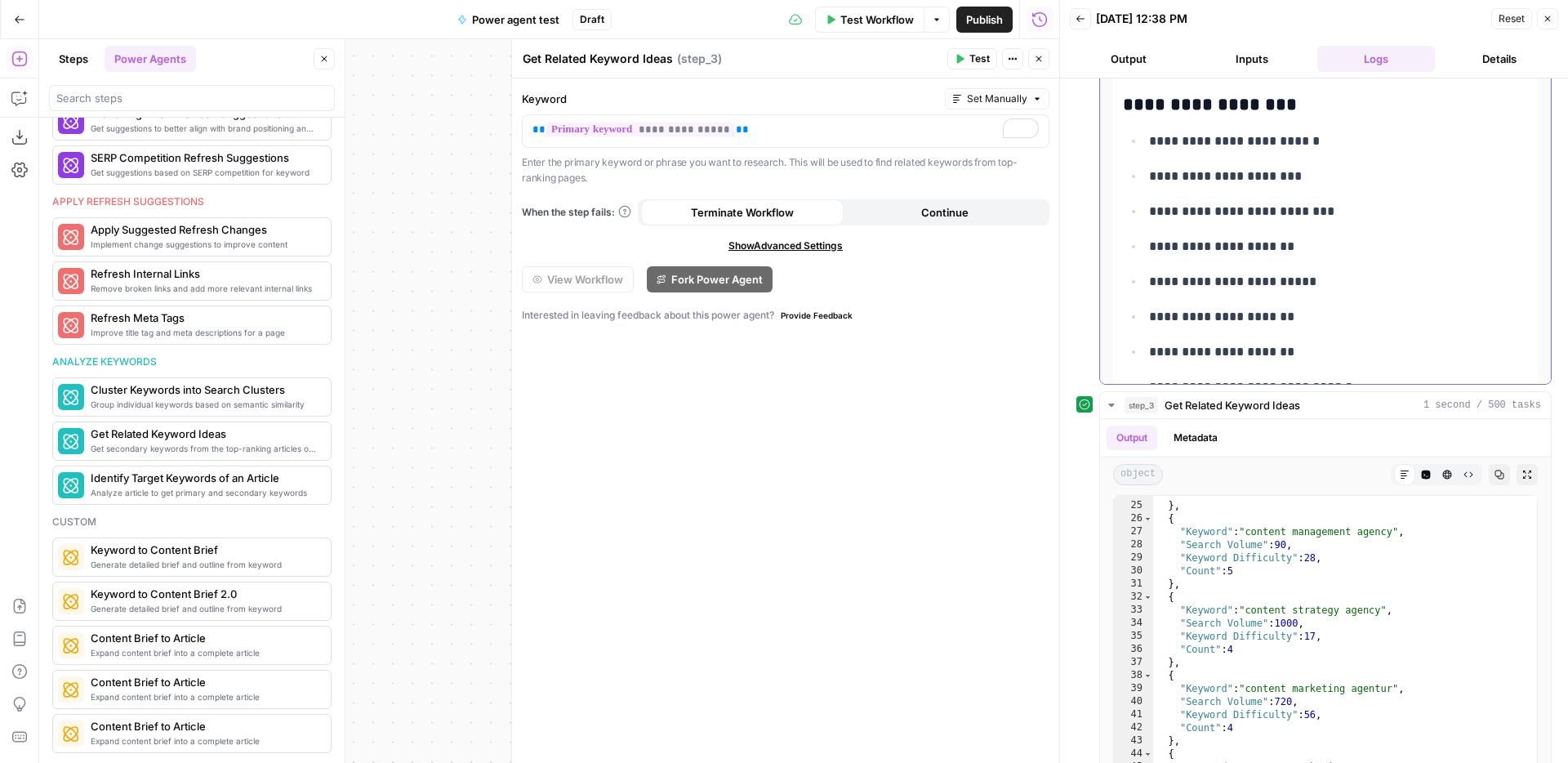
click at [1271, 173] on p "**********" at bounding box center [1339, 177] width 379 height 21
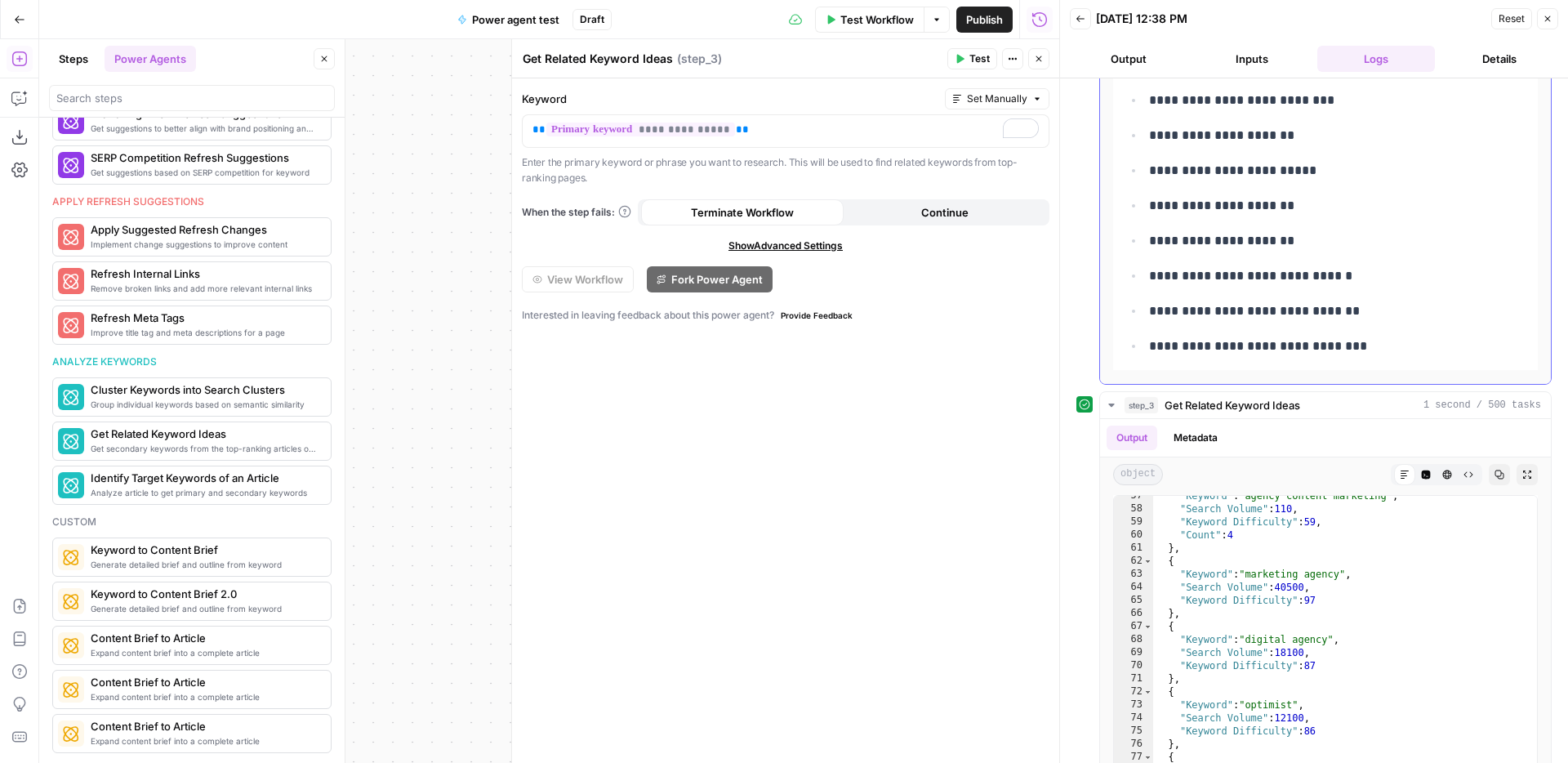
scroll to position [7532, 0]
click at [1276, 242] on p "**********" at bounding box center [1339, 242] width 379 height 21
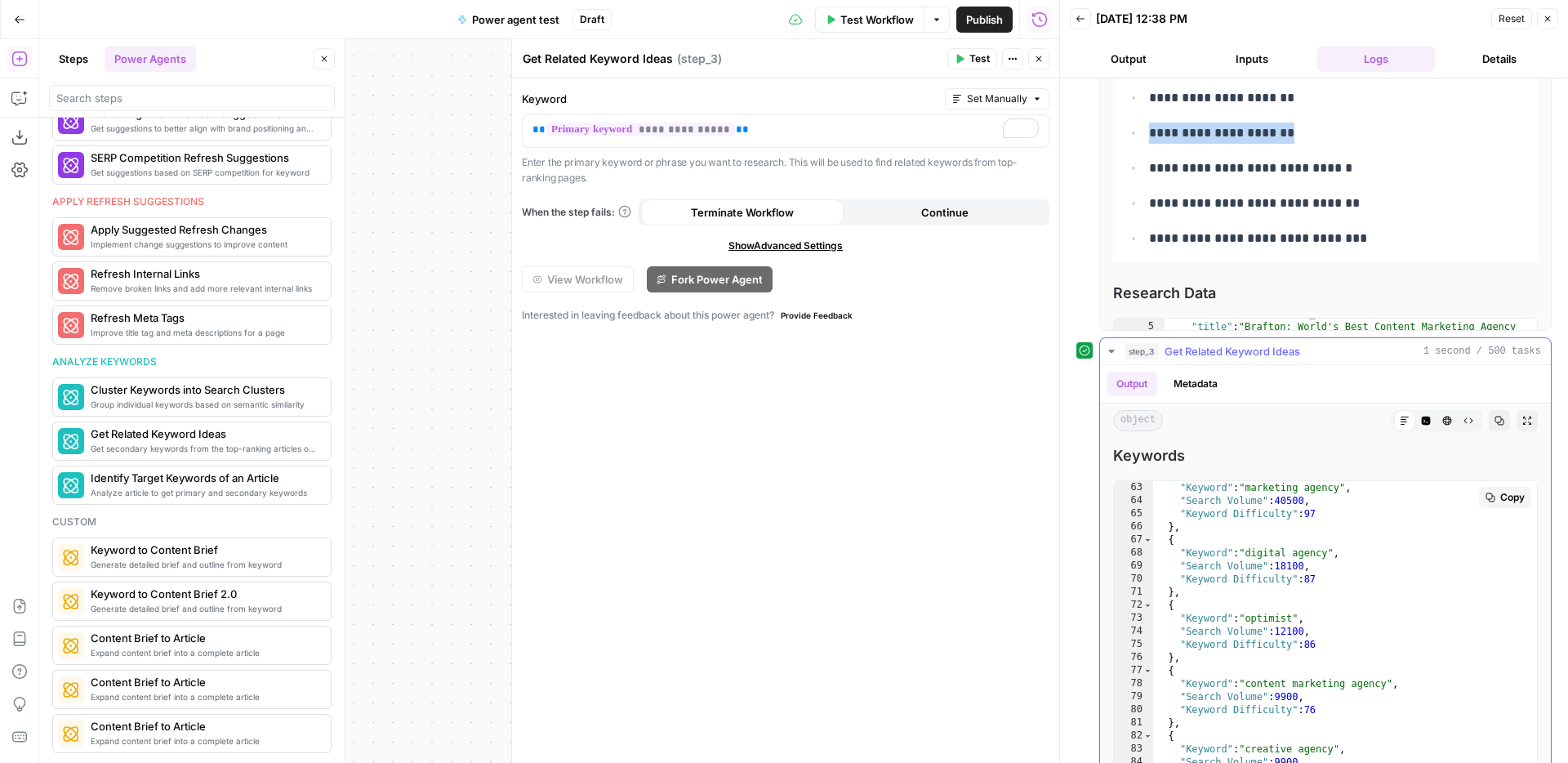
scroll to position [810, 0]
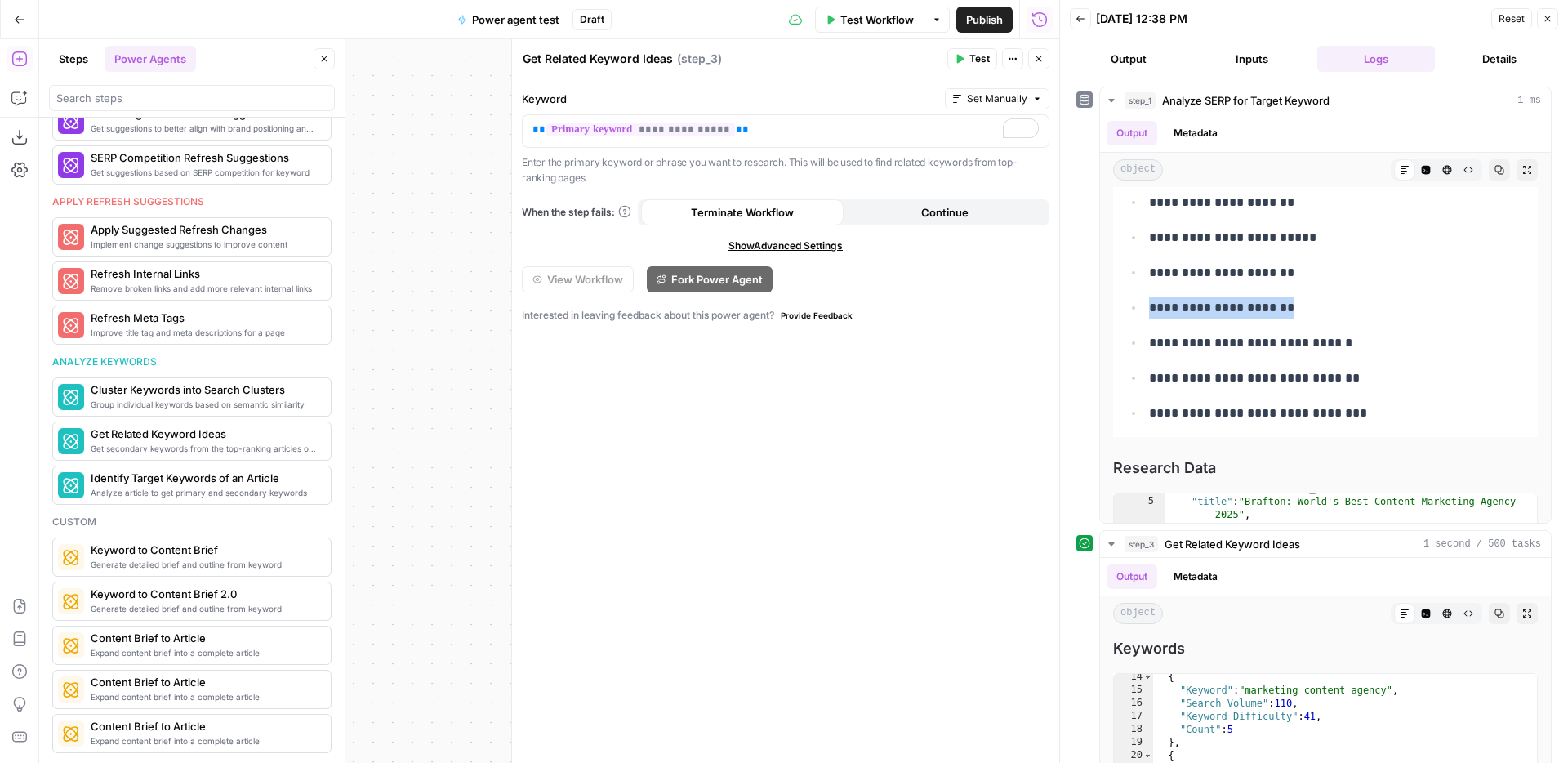
click at [1041, 54] on icon "button" at bounding box center [1039, 59] width 10 height 10
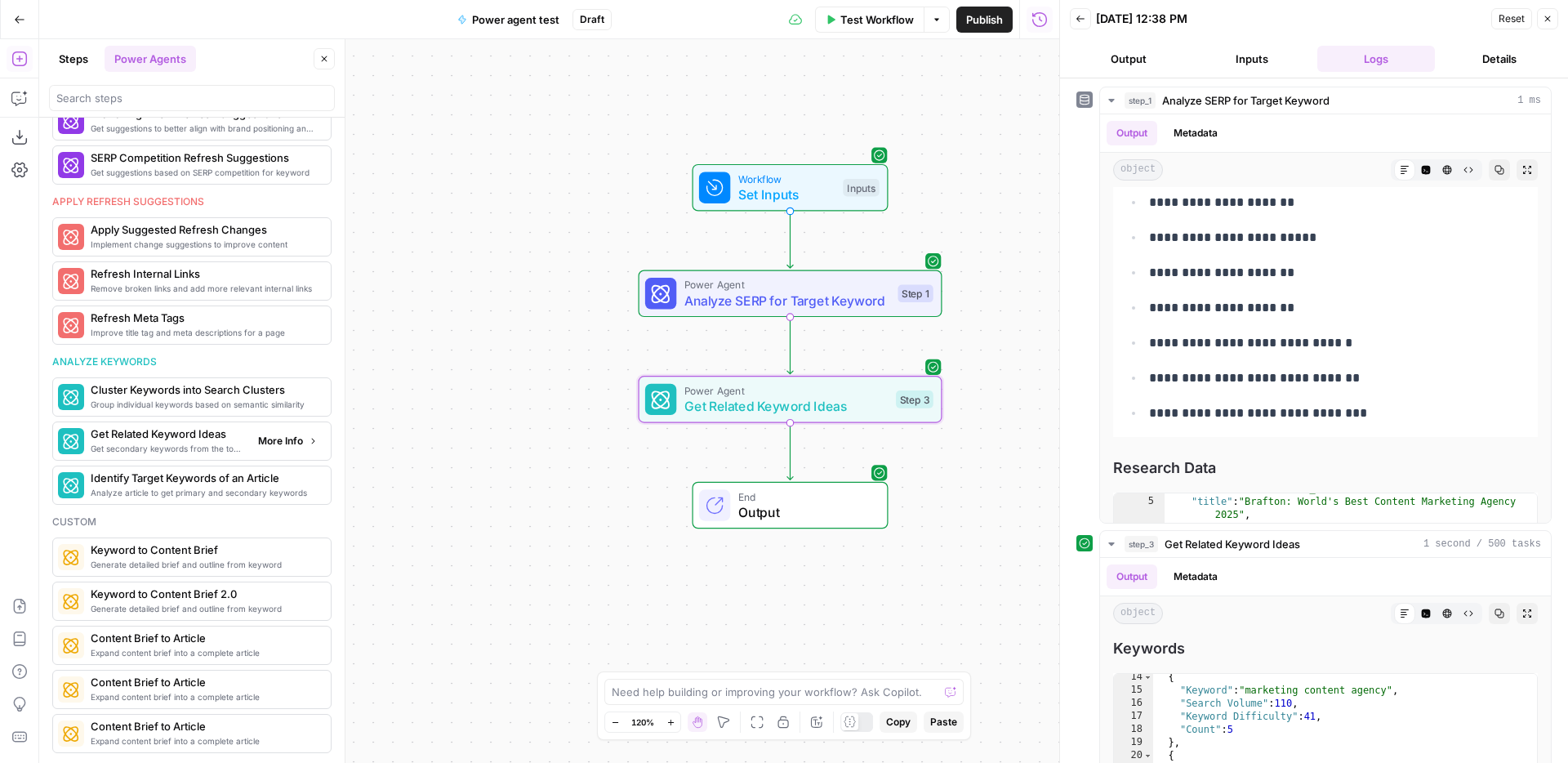
click at [299, 446] on span "More Info" at bounding box center [280, 441] width 45 height 14
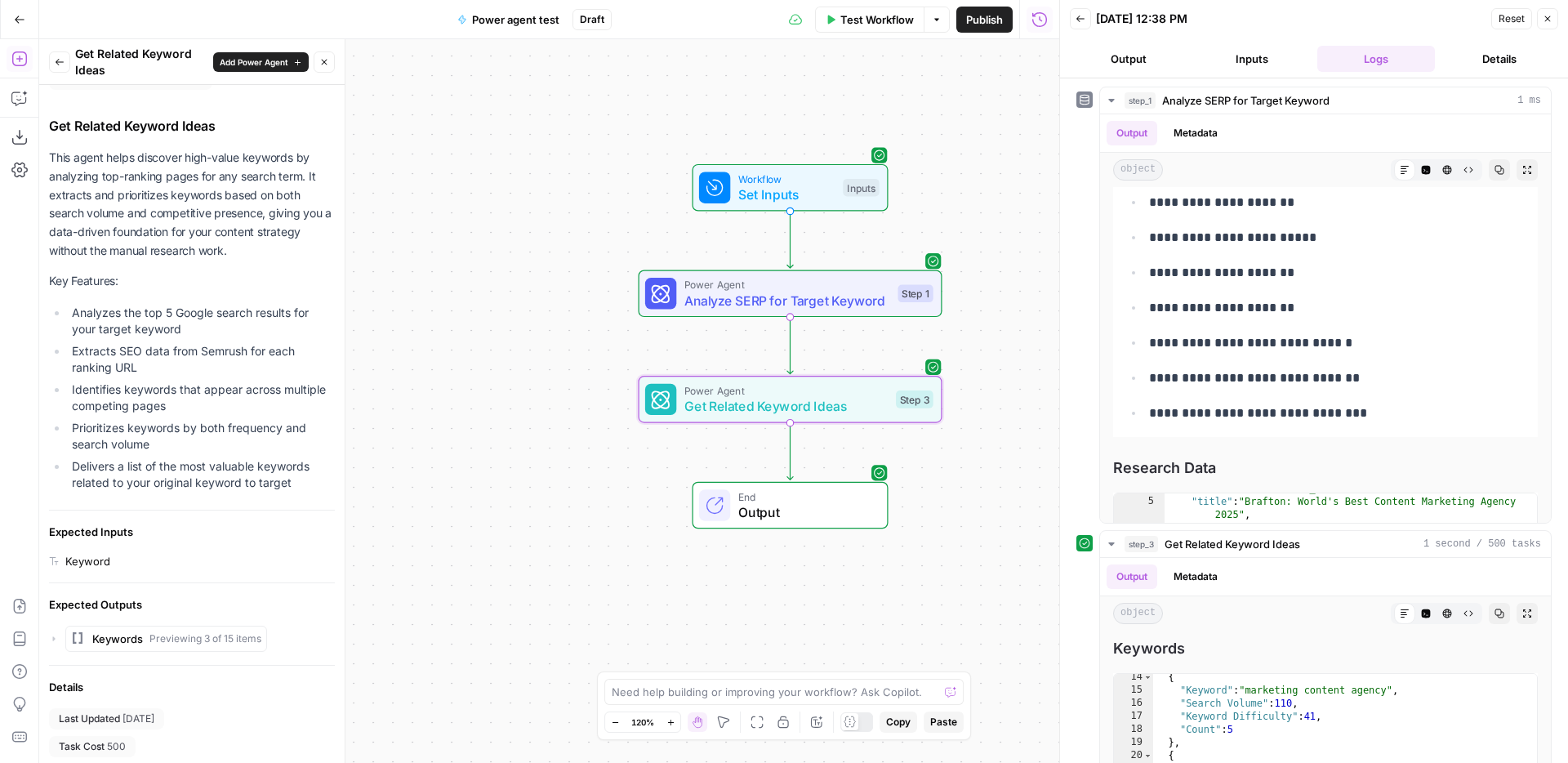
click at [123, 353] on li "Extracts SEO data from Semrush for each ranking URL" at bounding box center [202, 359] width 267 height 33
click at [140, 390] on li "Identifies keywords that appear across multiple competing pages" at bounding box center [202, 397] width 267 height 33
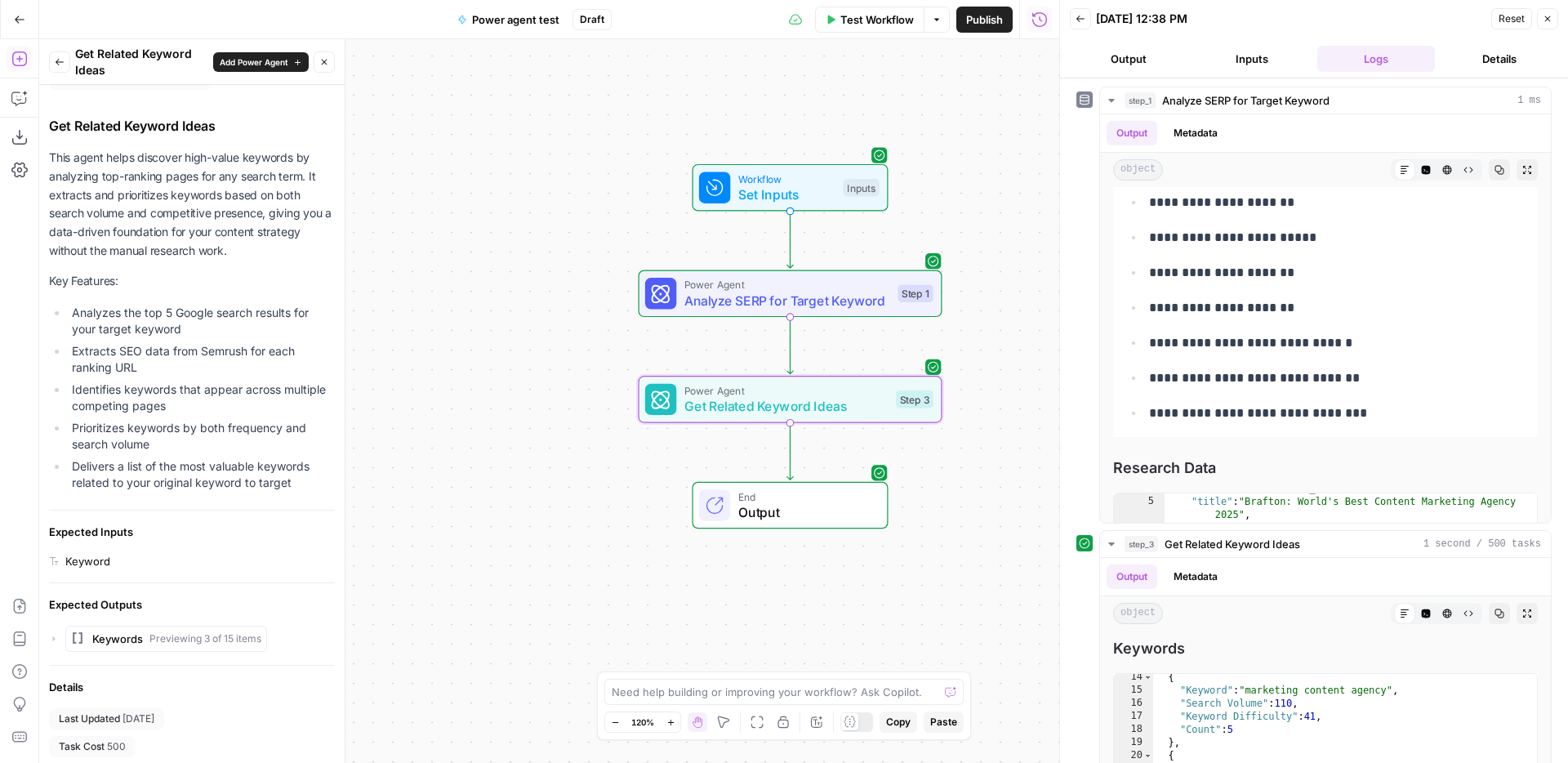
click at [140, 390] on li "Identifies keywords that appear across multiple competing pages" at bounding box center [202, 397] width 267 height 33
click at [154, 437] on li "Prioritizes keywords by both frequency and search volume" at bounding box center [202, 436] width 267 height 33
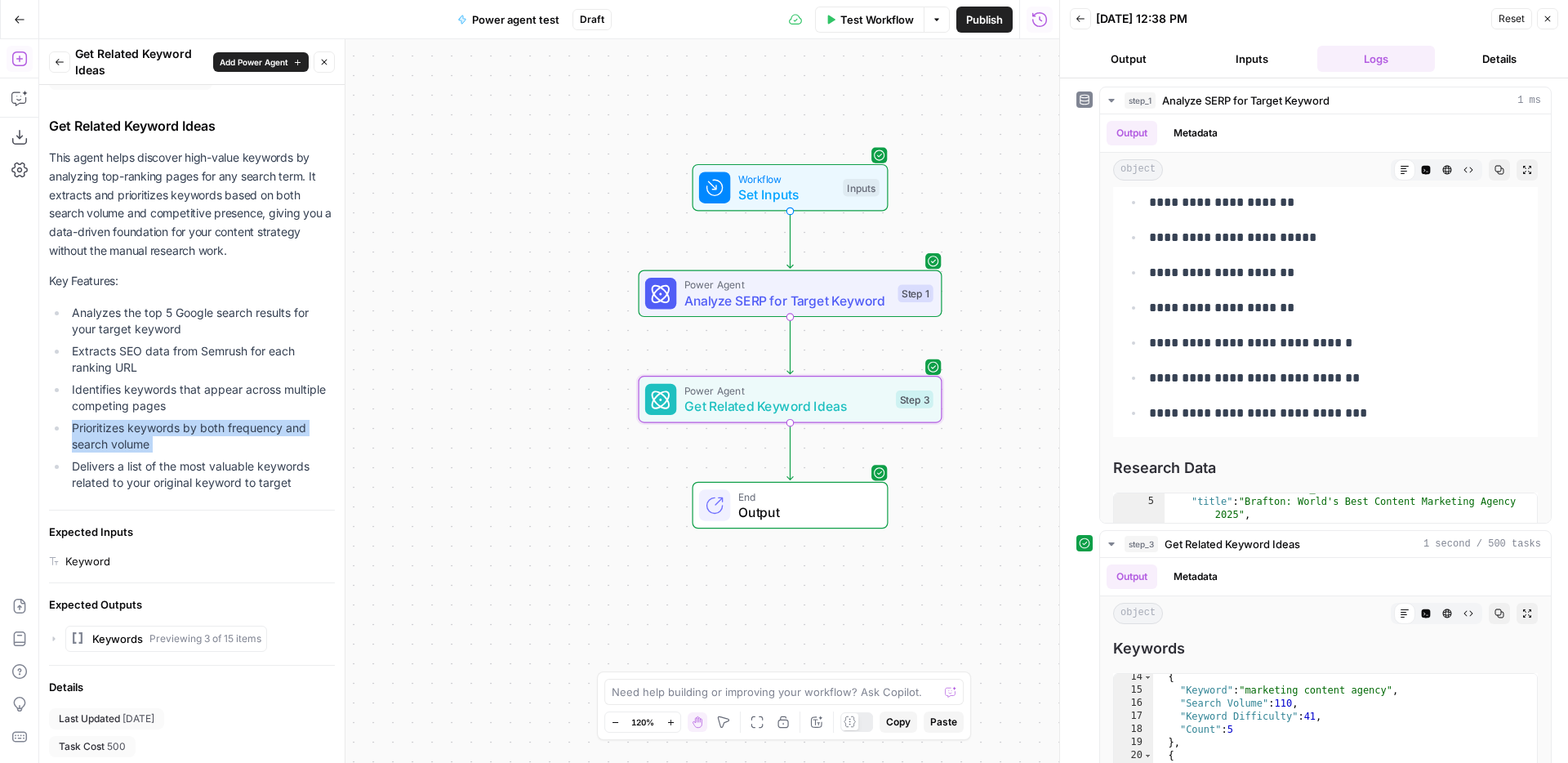
click at [167, 476] on li "Delivers a list of the most valuable keywords related to your original keyword …" at bounding box center [202, 475] width 267 height 33
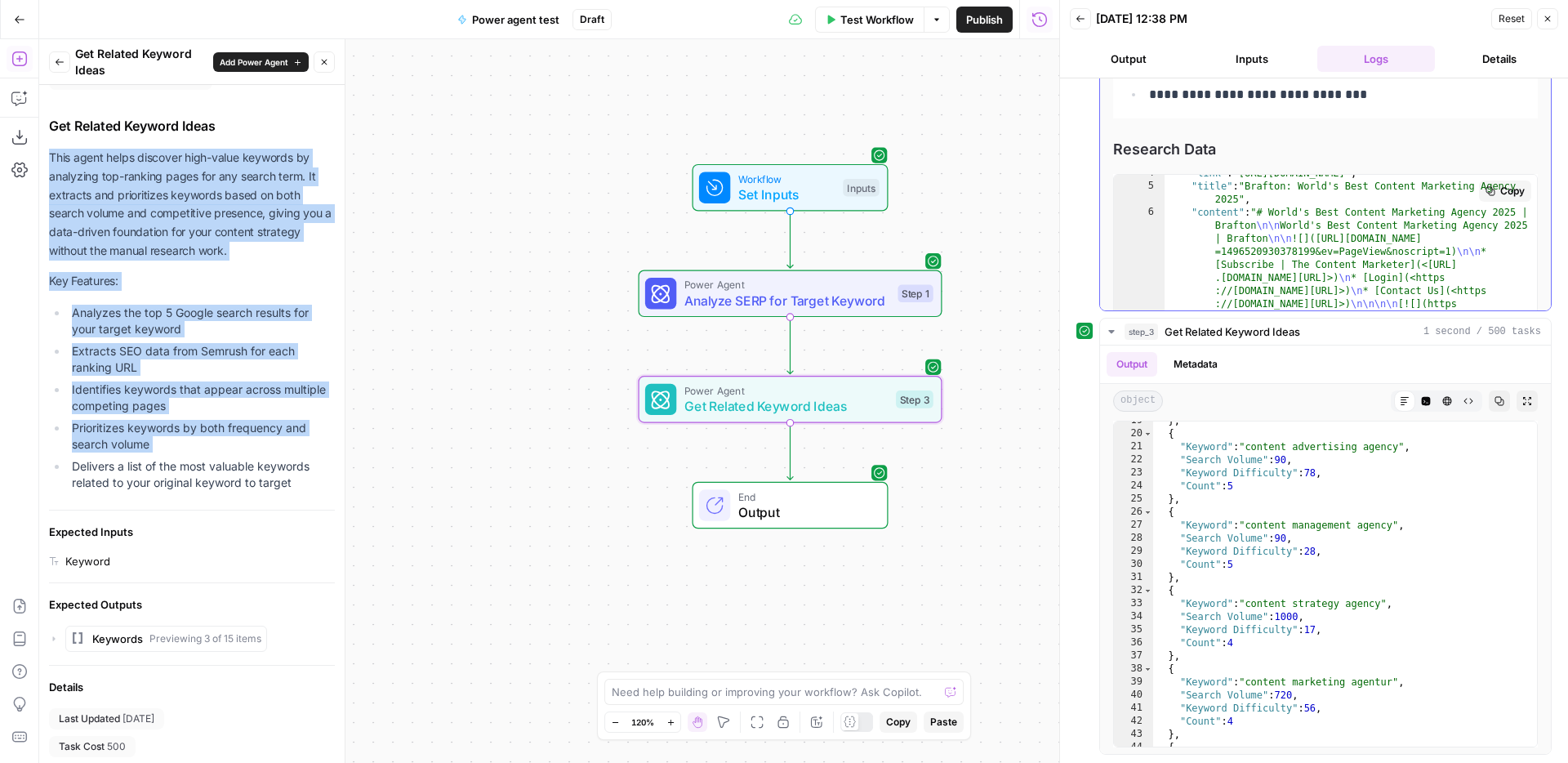
scroll to position [0, 0]
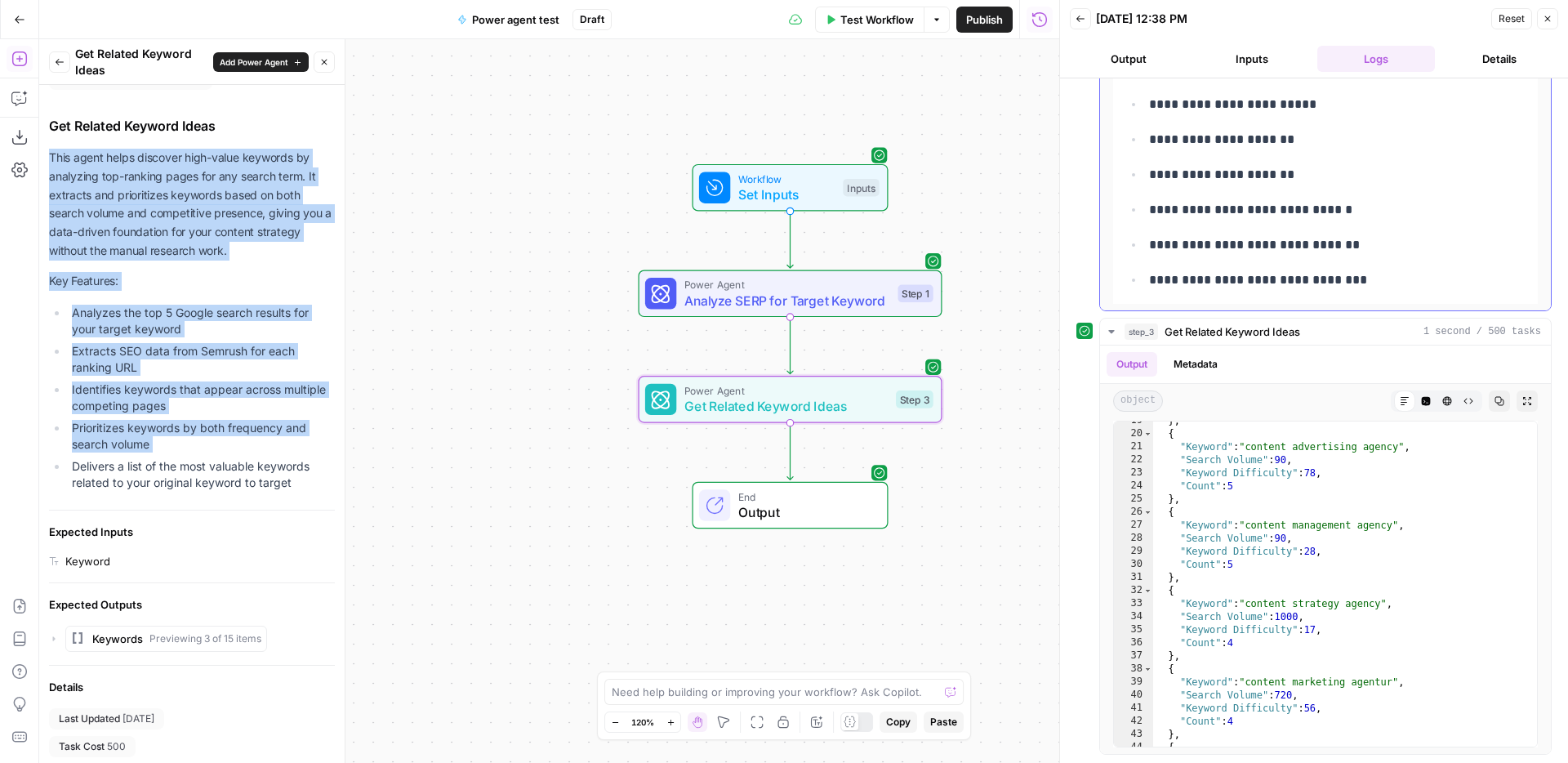
click at [1452, 240] on p "**********" at bounding box center [1339, 245] width 379 height 21
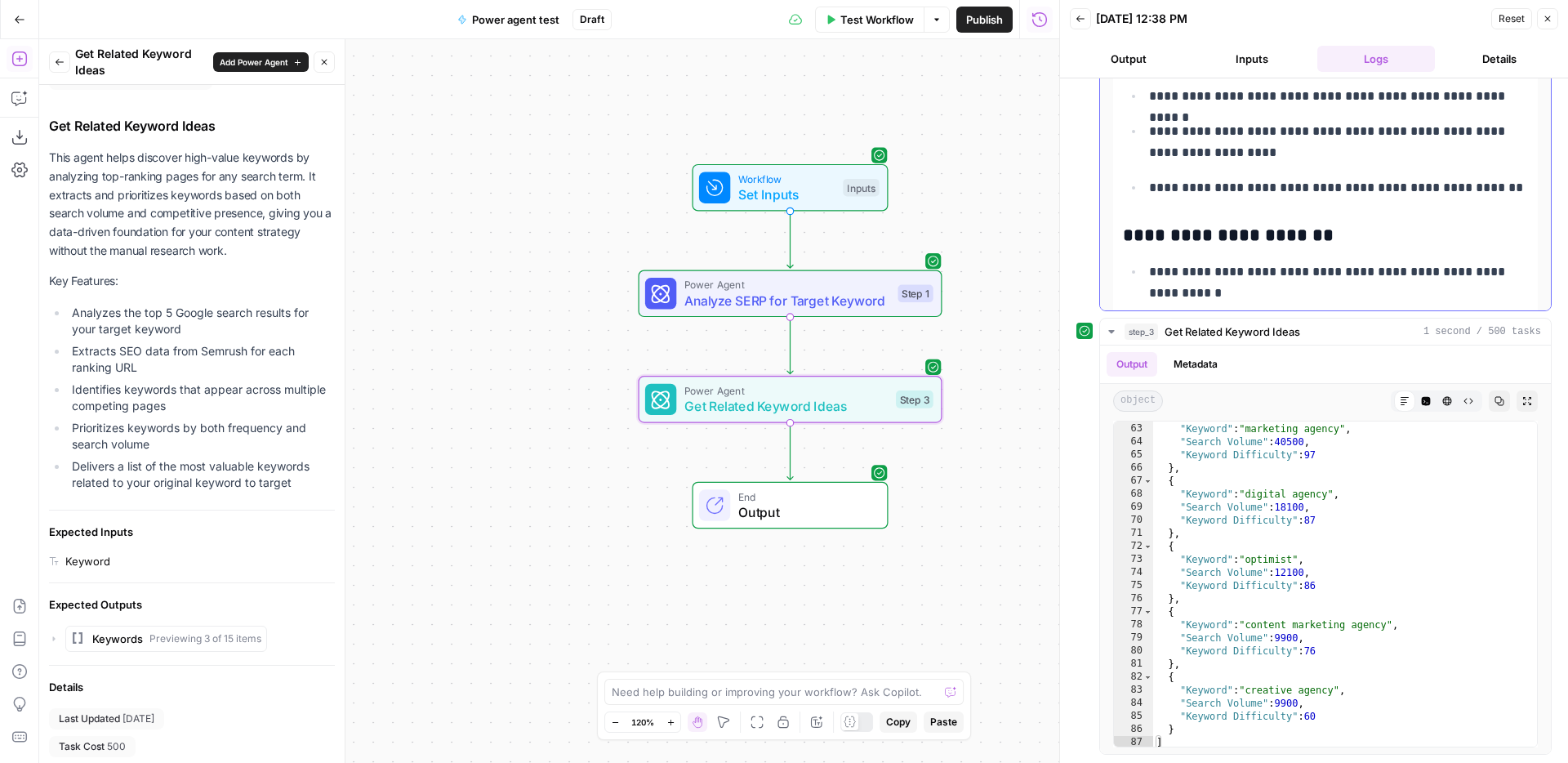
scroll to position [7008, 0]
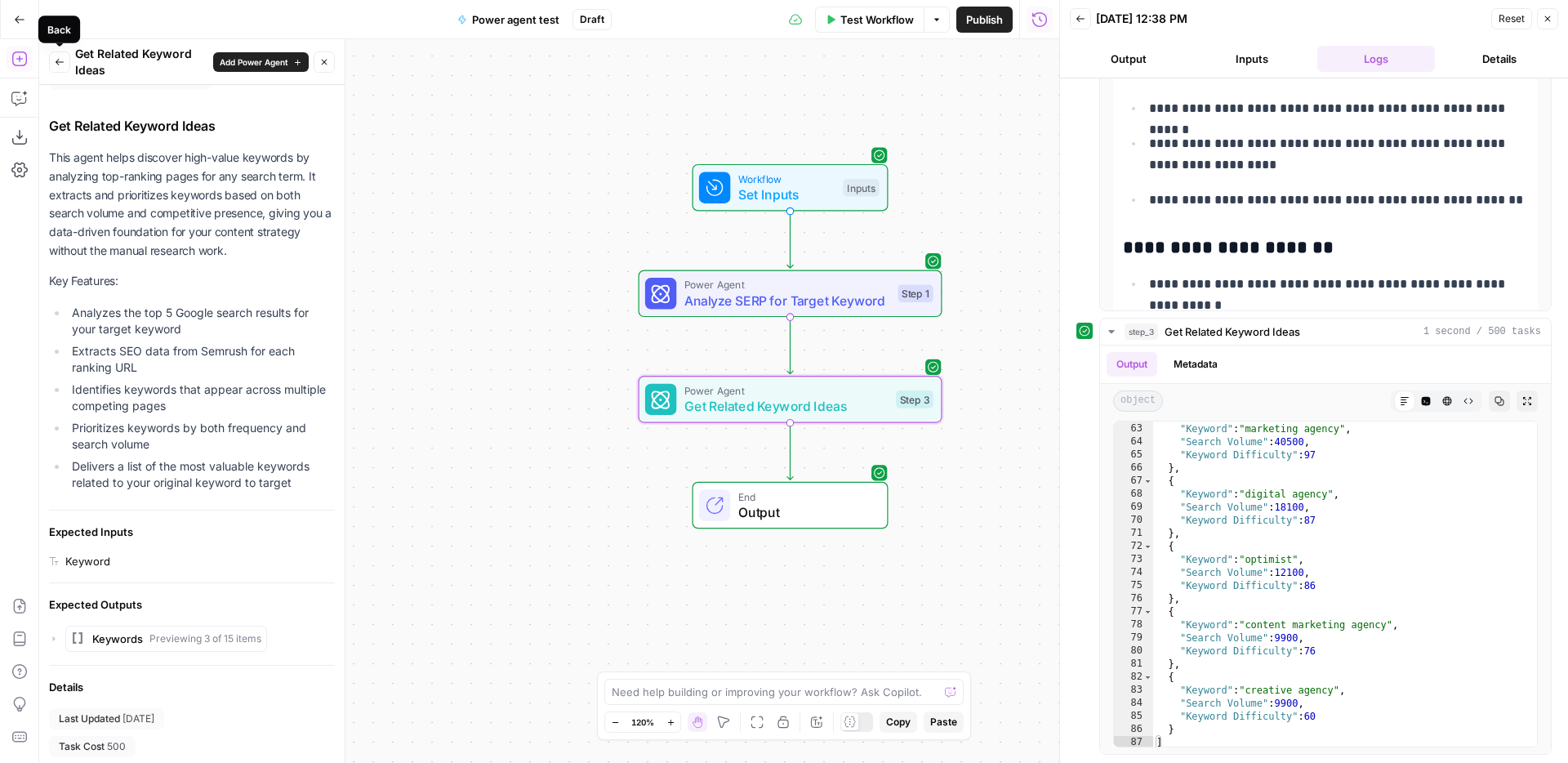
click at [57, 60] on icon "button" at bounding box center [59, 62] width 10 height 10
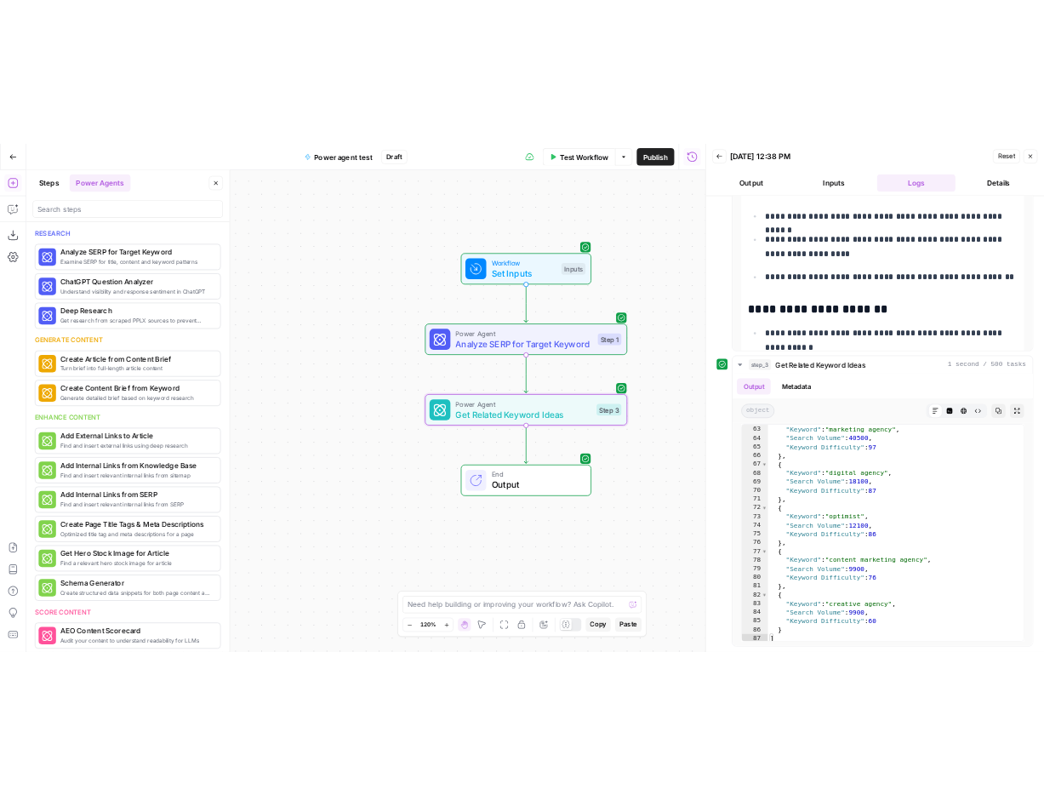
scroll to position [810, 0]
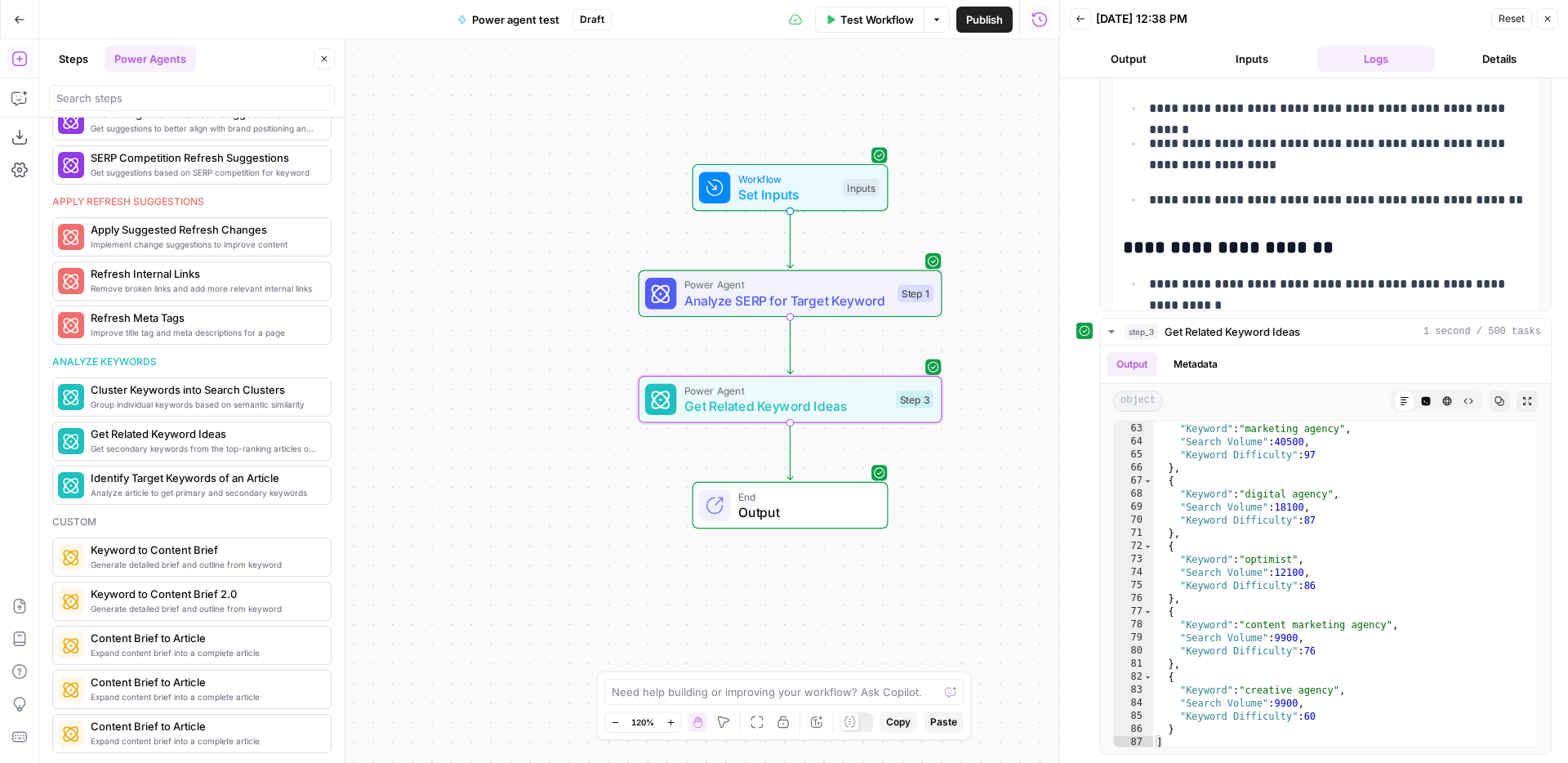
click at [960, 129] on div "Workflow Set Inputs Inputs Power Agent Analyze SERP for Target Keyword Step 1 P…" at bounding box center [549, 401] width 1020 height 724
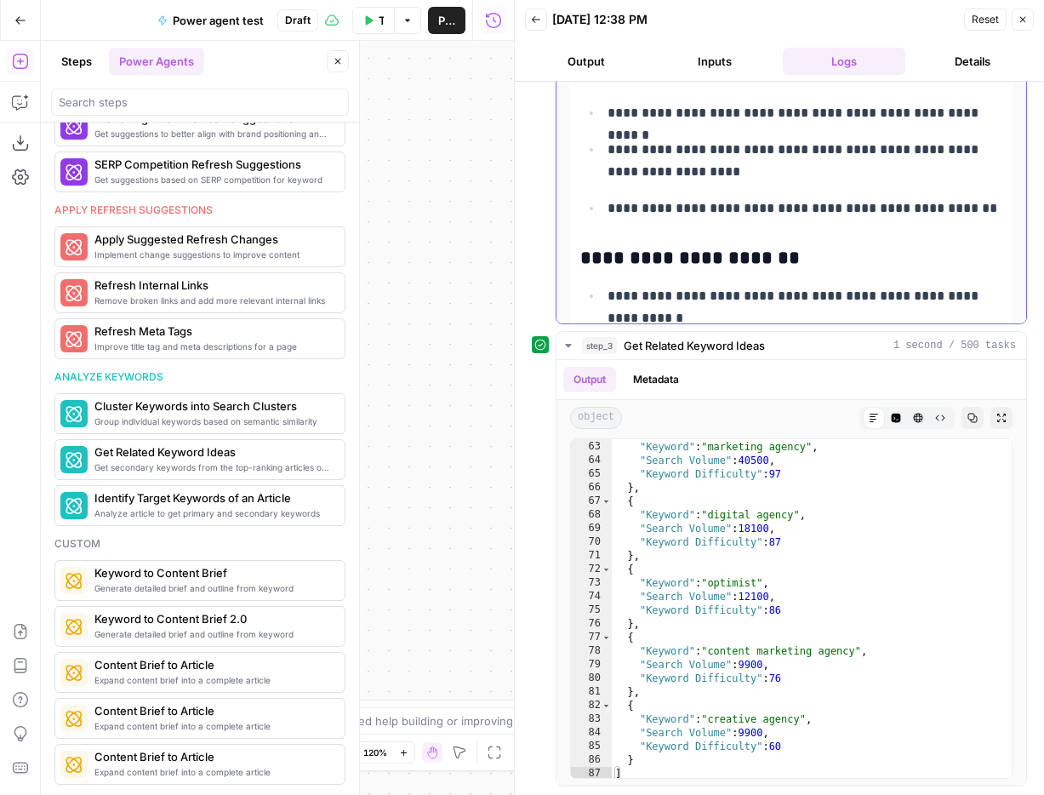
scroll to position [7110, 0]
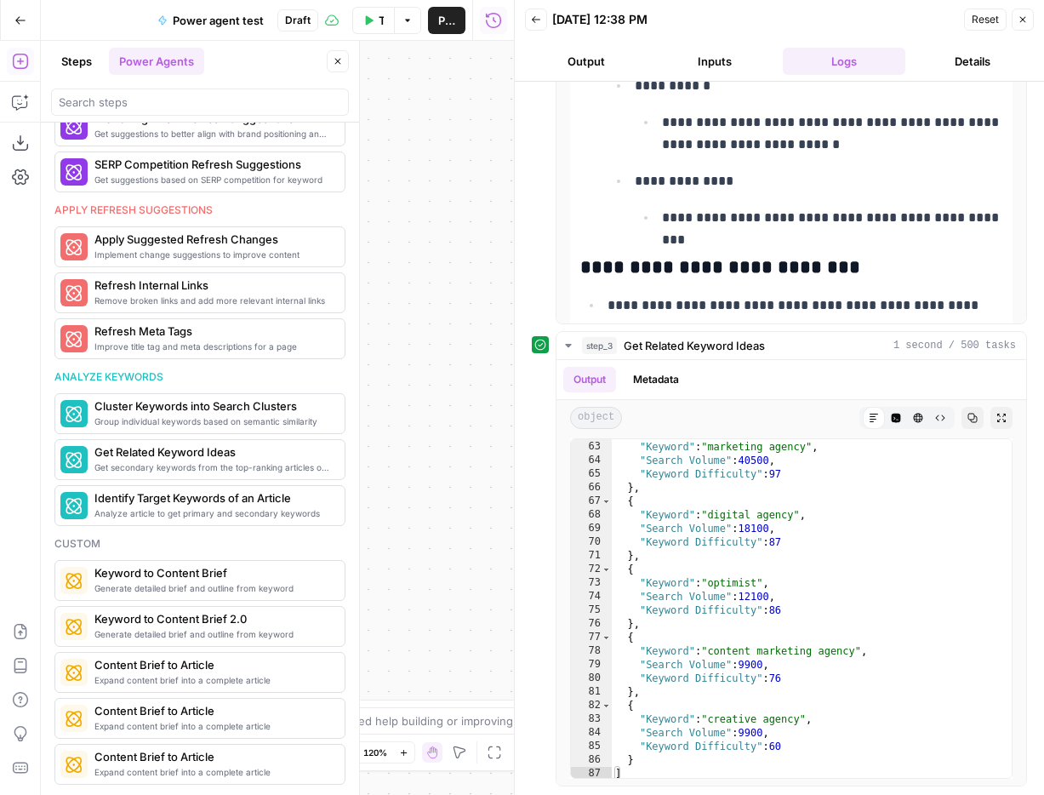
click at [472, 216] on div "Workflow Set Inputs Inputs Power Agent Analyze SERP for Target Keyword Step 1 P…" at bounding box center [277, 418] width 473 height 754
click at [1023, 11] on button "Close" at bounding box center [1023, 20] width 22 height 22
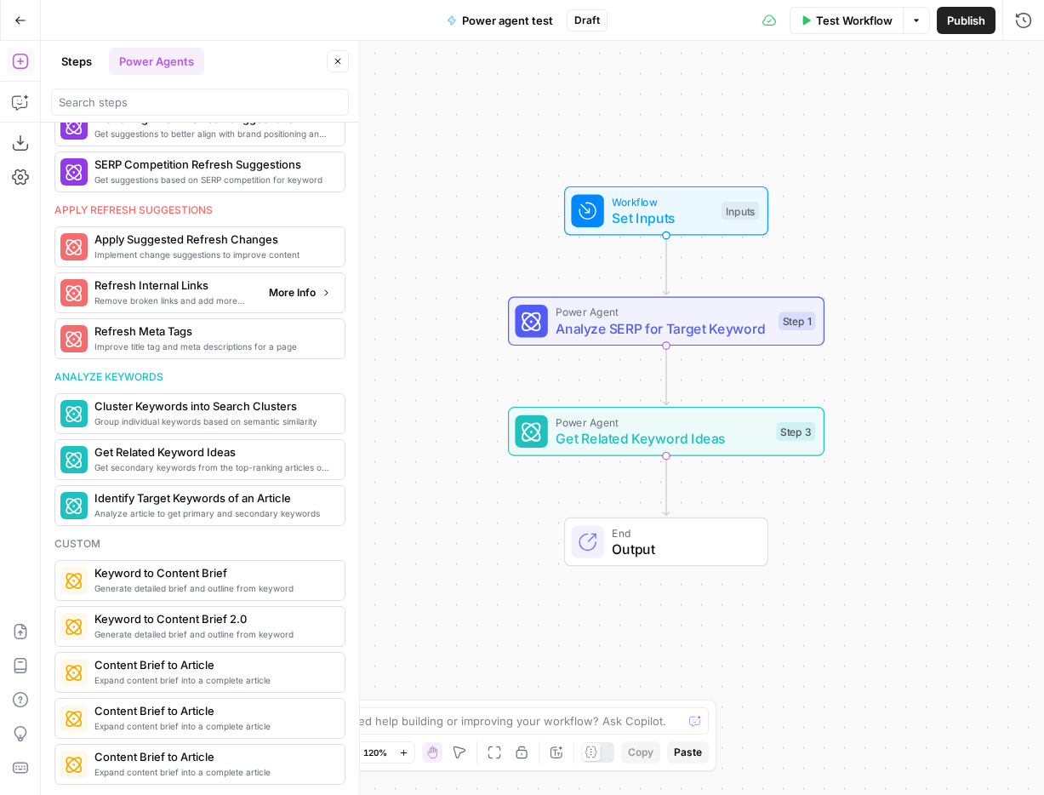
scroll to position [0, 0]
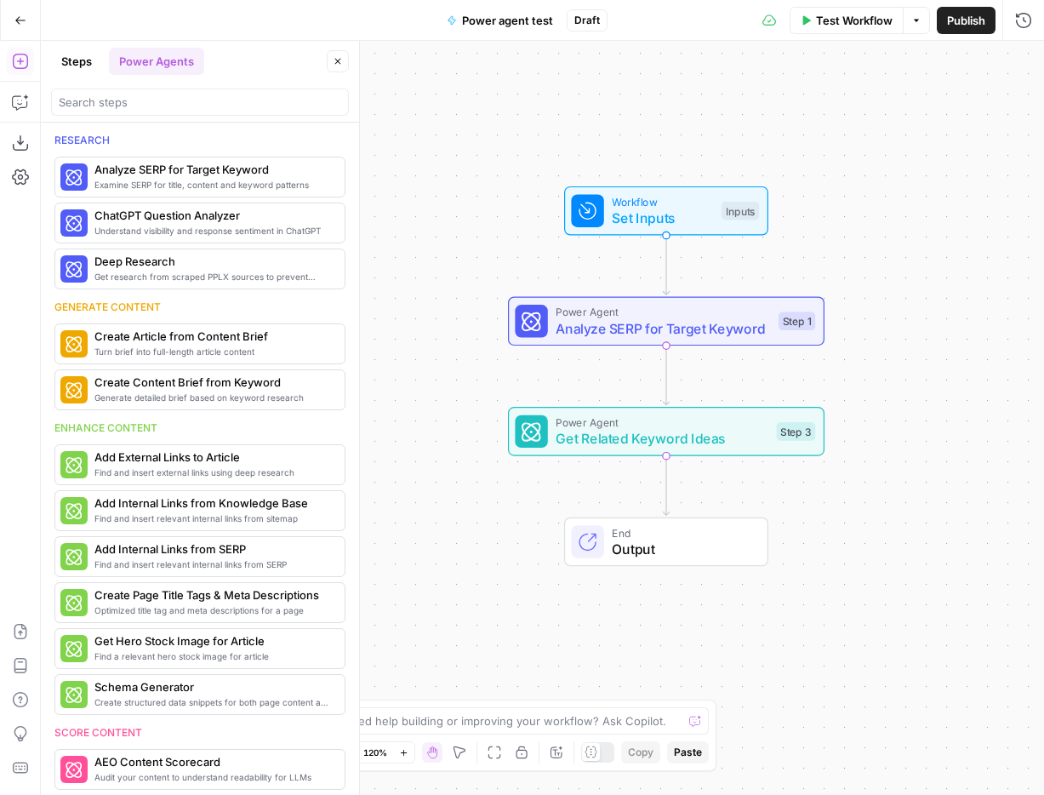
click at [695, 315] on span "Power Agent" at bounding box center [663, 312] width 214 height 16
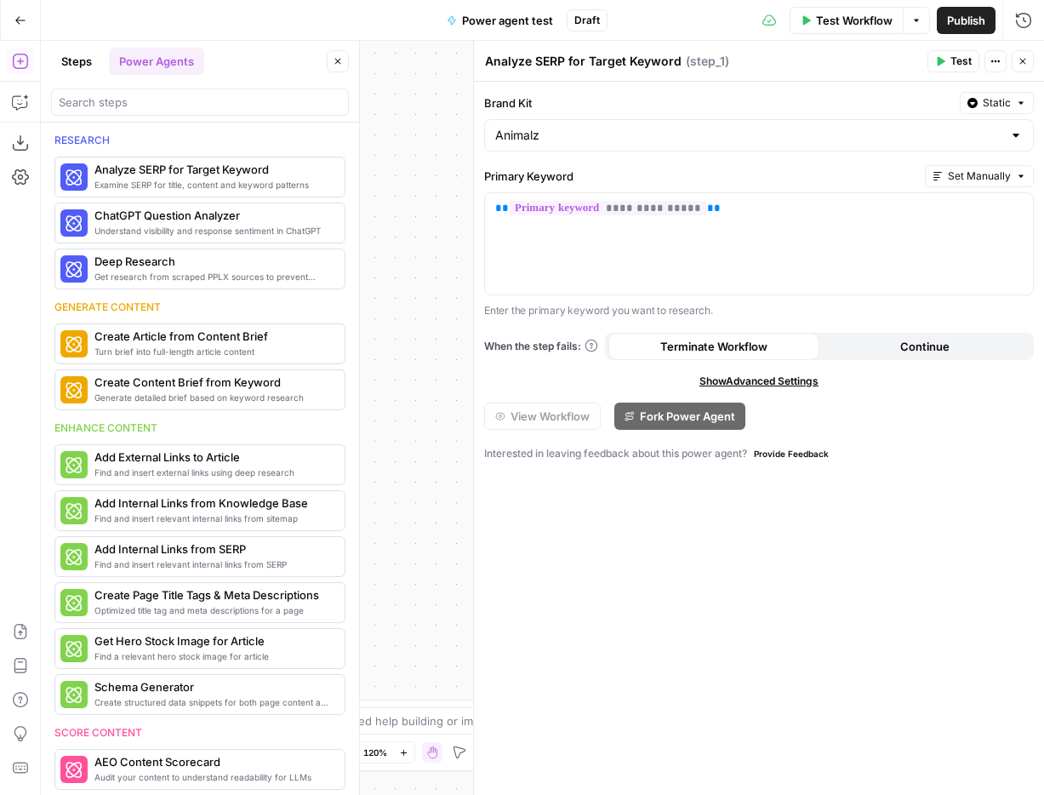
click at [665, 58] on textarea "Analyze SERP for Target Keyword" at bounding box center [583, 61] width 197 height 17
click at [1021, 49] on header "Analyze SERP for Target Keyword Analyze SERP for Target Keyword ( step_1 ) Test…" at bounding box center [759, 61] width 570 height 41
click at [1021, 61] on icon "button" at bounding box center [1023, 61] width 10 height 10
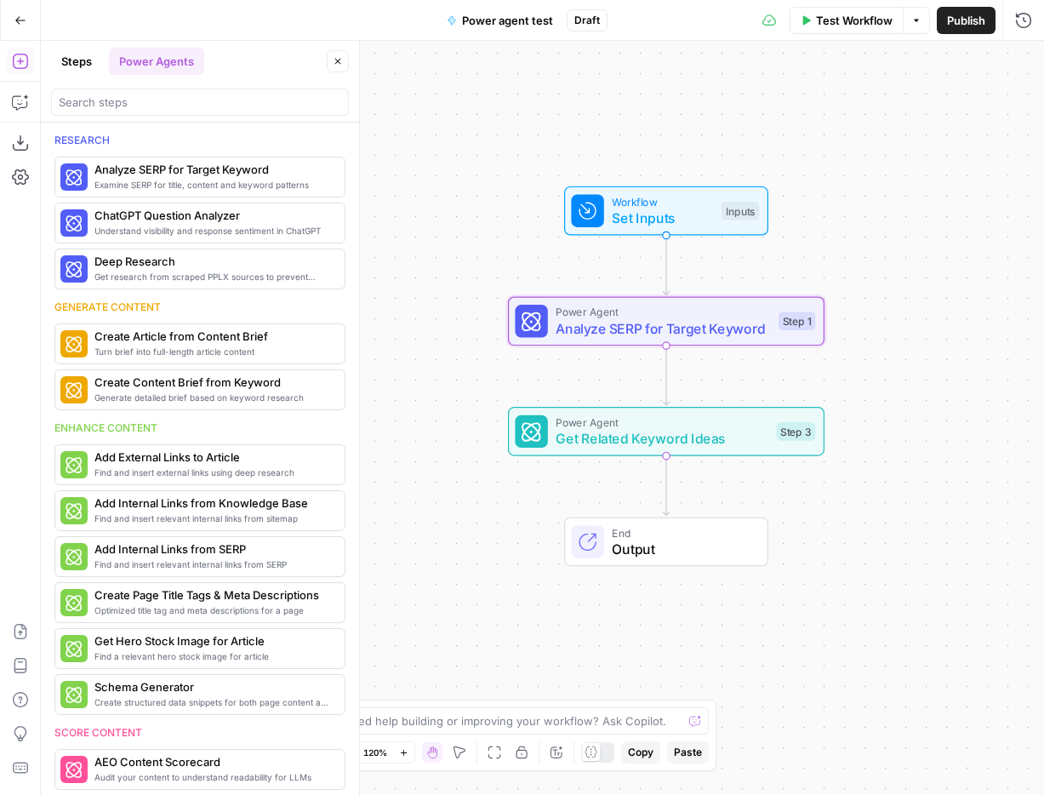
click at [856, 20] on span "Test Workflow" at bounding box center [854, 20] width 77 height 17
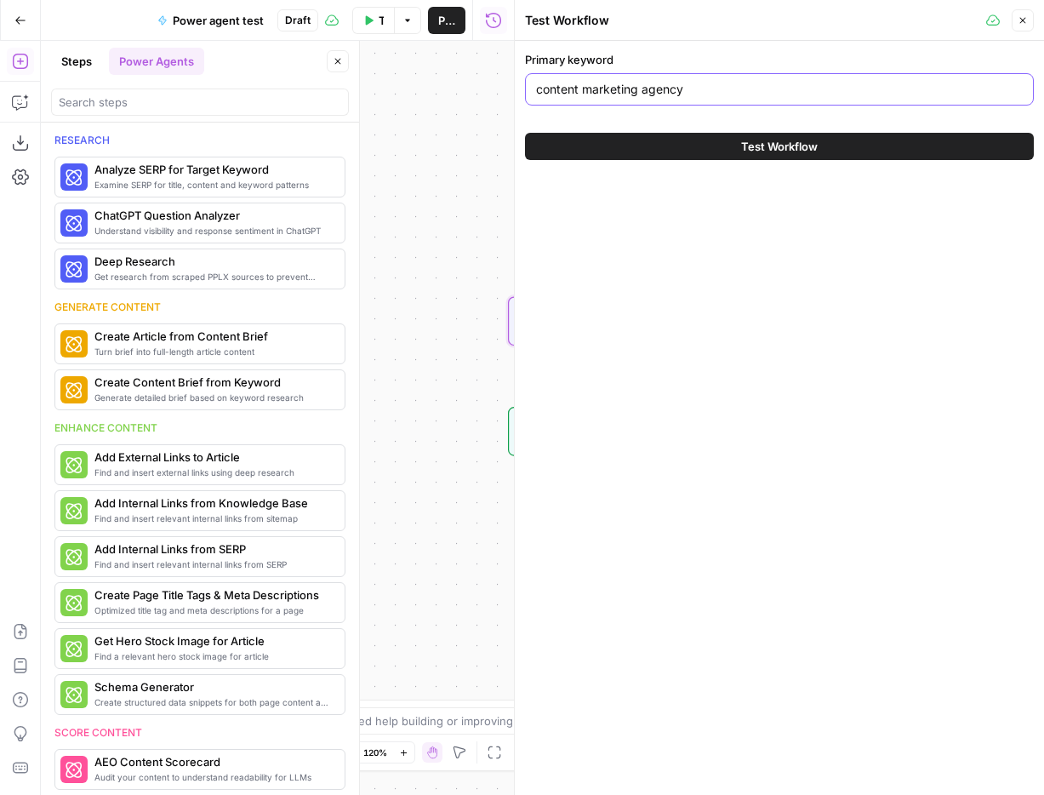
click at [706, 95] on input "content marketing agency" at bounding box center [779, 89] width 487 height 17
click at [1021, 30] on button "Close" at bounding box center [1023, 20] width 22 height 22
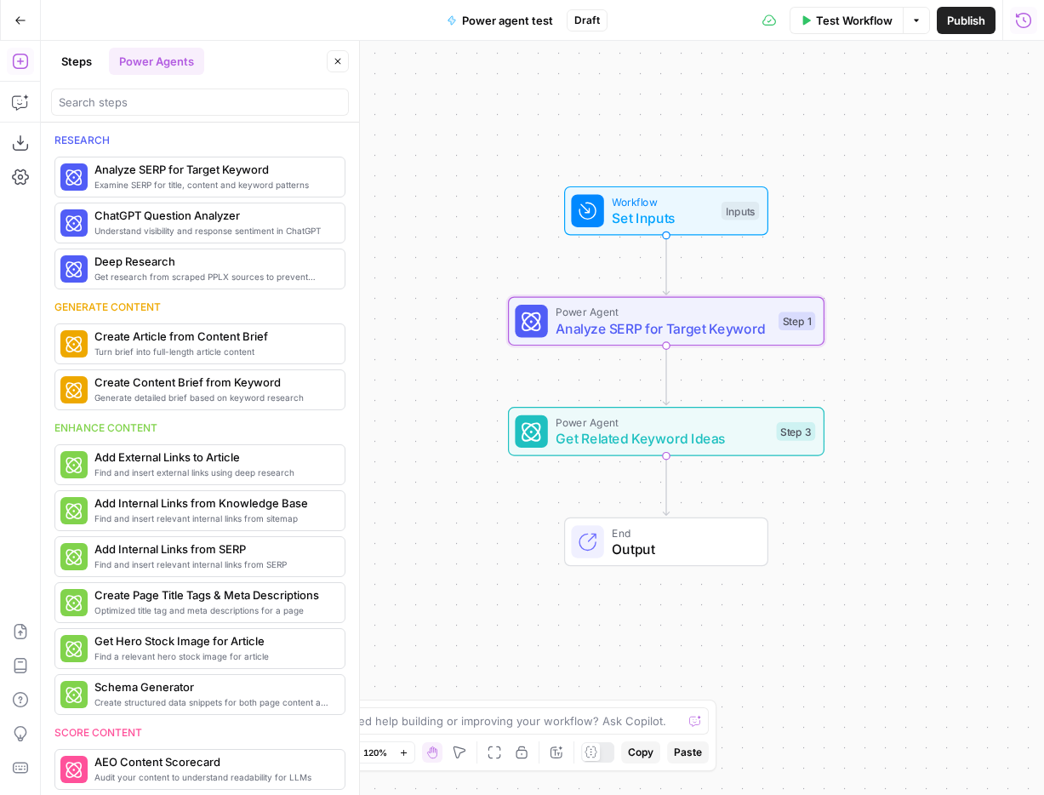
click at [1013, 23] on button "Run History" at bounding box center [1023, 20] width 27 height 27
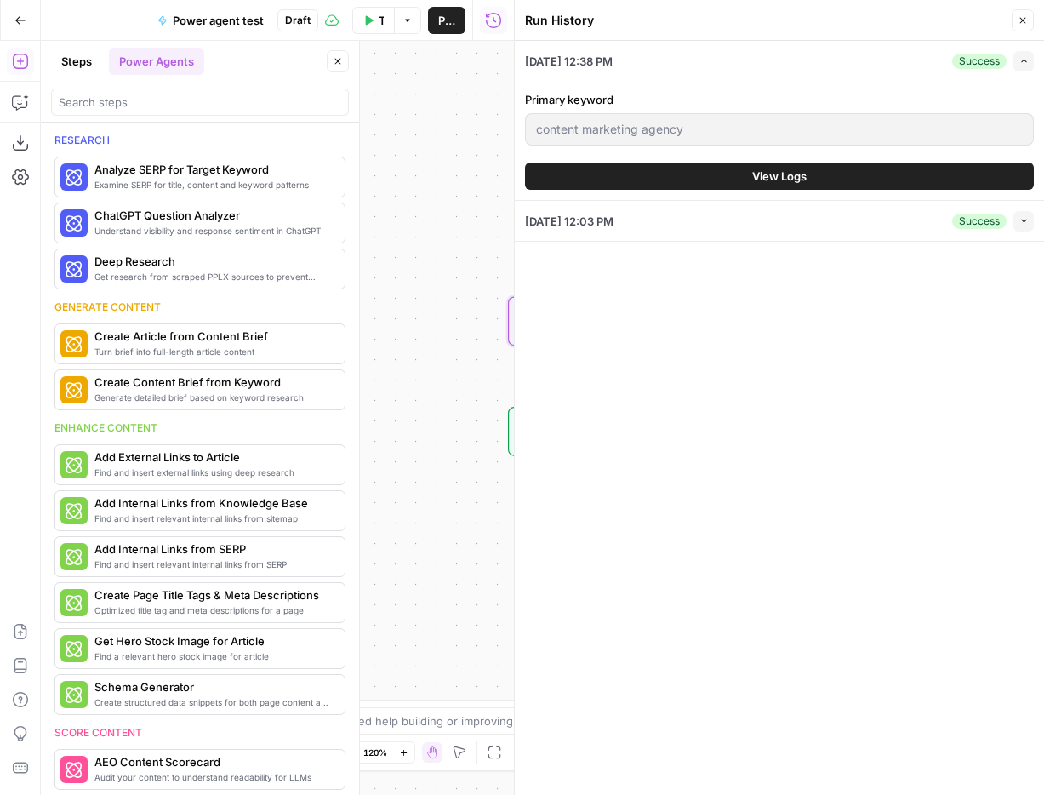
click at [868, 216] on div "08/29/25 at 12:03 PM Success Collapse" at bounding box center [779, 221] width 509 height 40
click at [868, 172] on button "View Logs" at bounding box center [779, 176] width 509 height 27
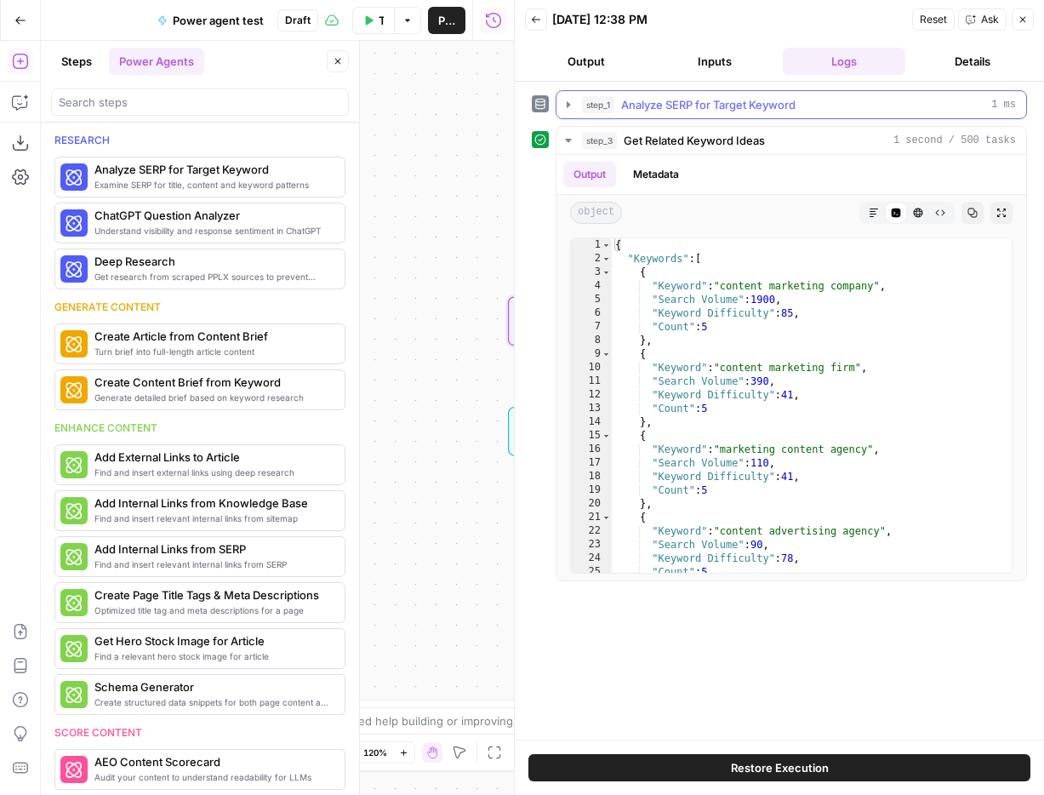
click at [777, 113] on button "step_1 Analyze SERP for Target Keyword 1 ms" at bounding box center [792, 104] width 470 height 27
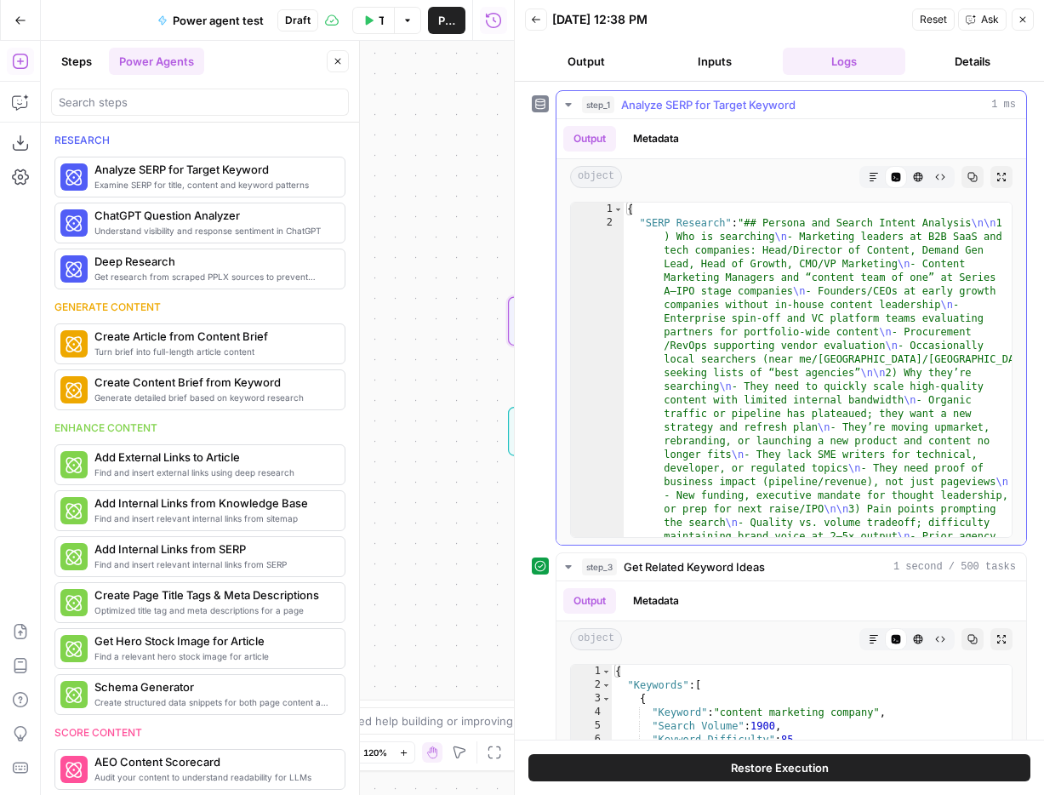
click at [874, 177] on icon "button" at bounding box center [874, 177] width 10 height 10
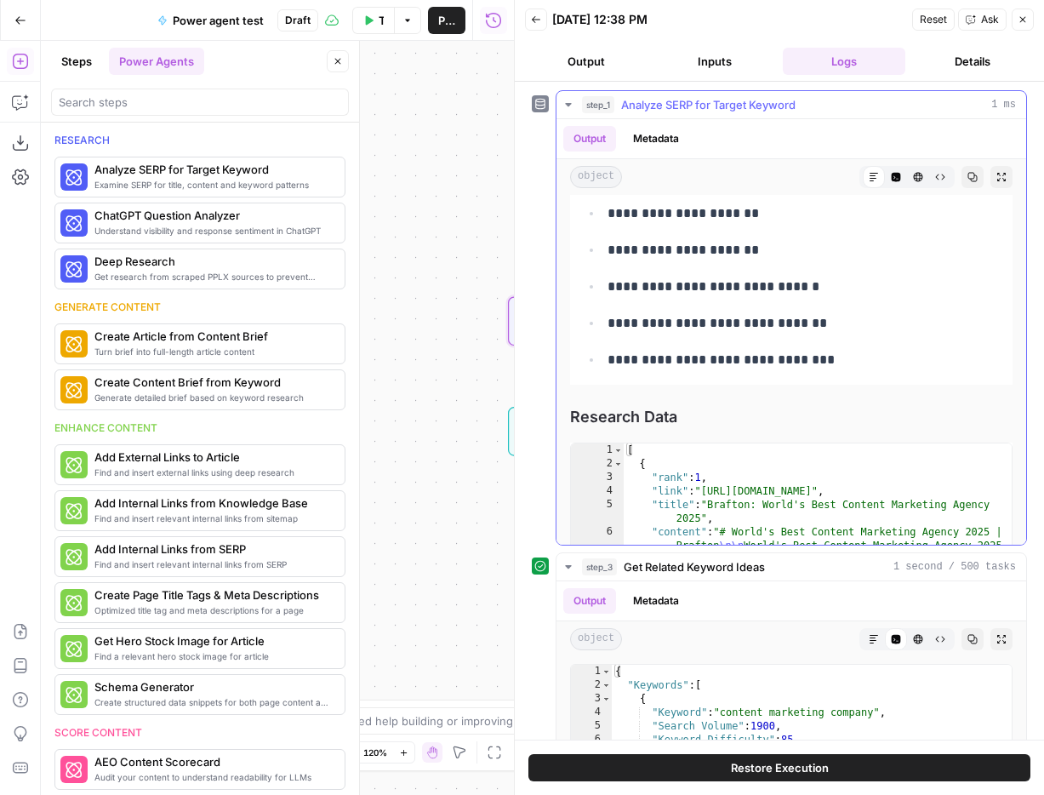
scroll to position [7905, 0]
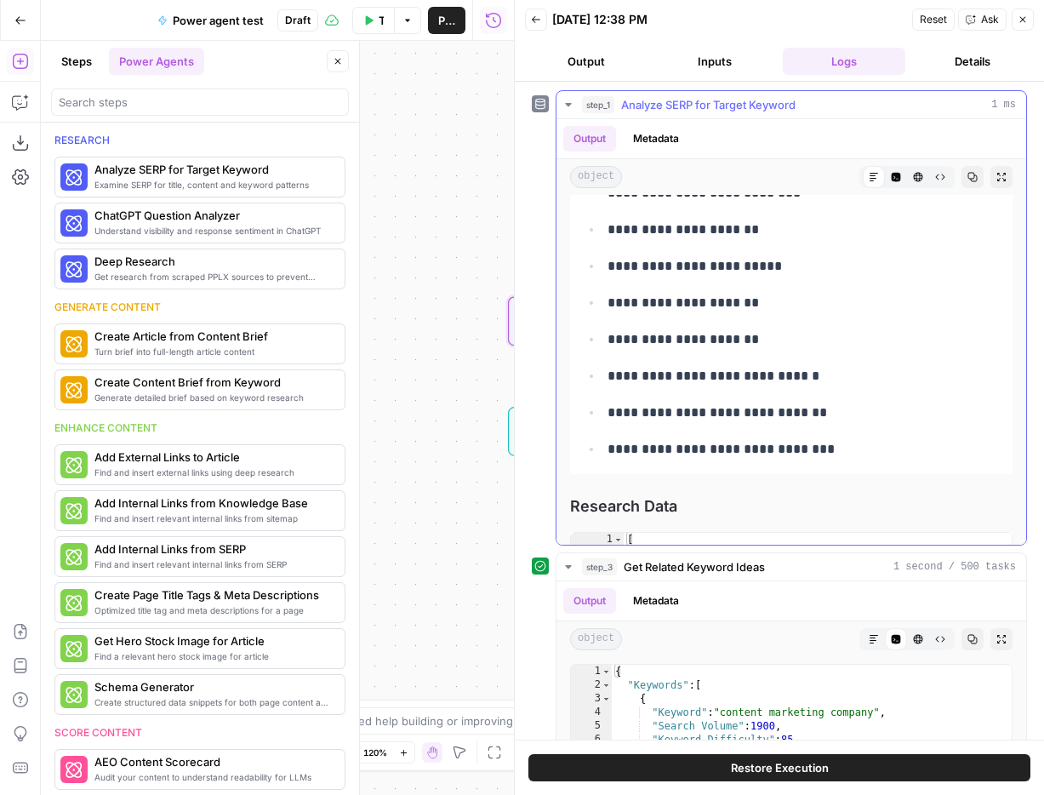
drag, startPoint x: 580, startPoint y: 260, endPoint x: 876, endPoint y: 449, distance: 351.3
copy div "**********"
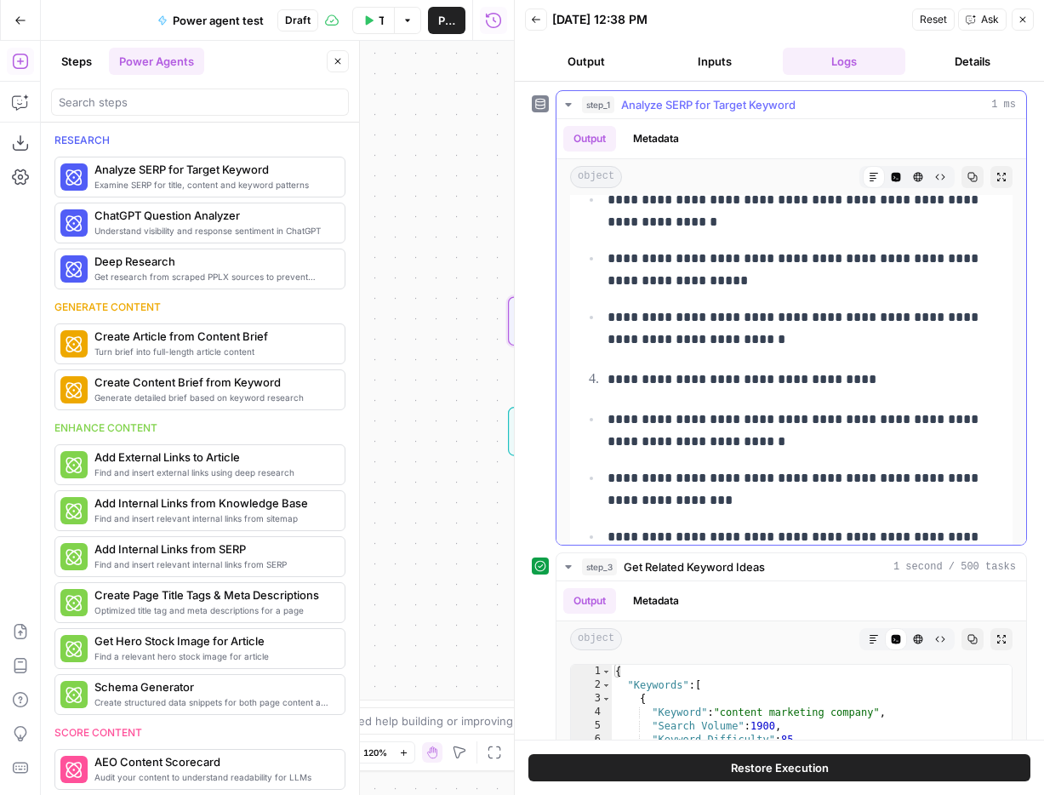
scroll to position [1125, 0]
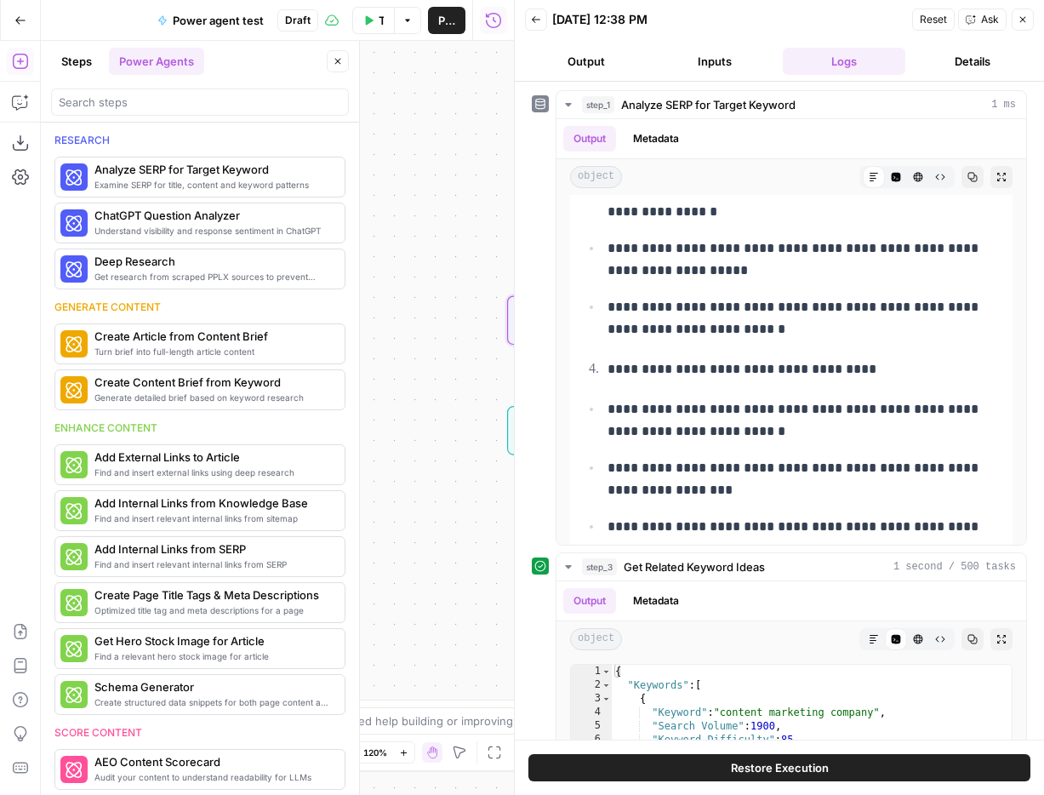
click at [455, 392] on div "Workflow Set Inputs Inputs Power Agent Analyze SERP for Target Keyword Step 1 P…" at bounding box center [277, 418] width 473 height 754
click at [1015, 19] on button "Close" at bounding box center [1023, 20] width 22 height 22
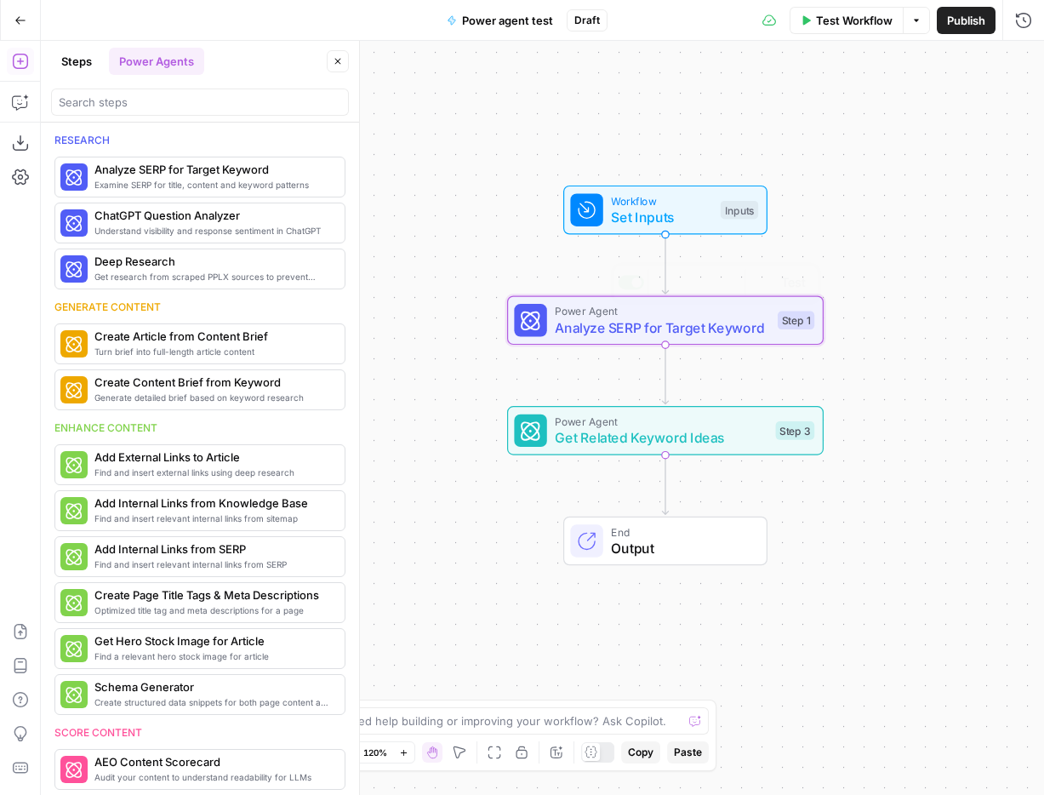
click at [670, 438] on span "Get Related Keyword Ideas" at bounding box center [661, 437] width 213 height 20
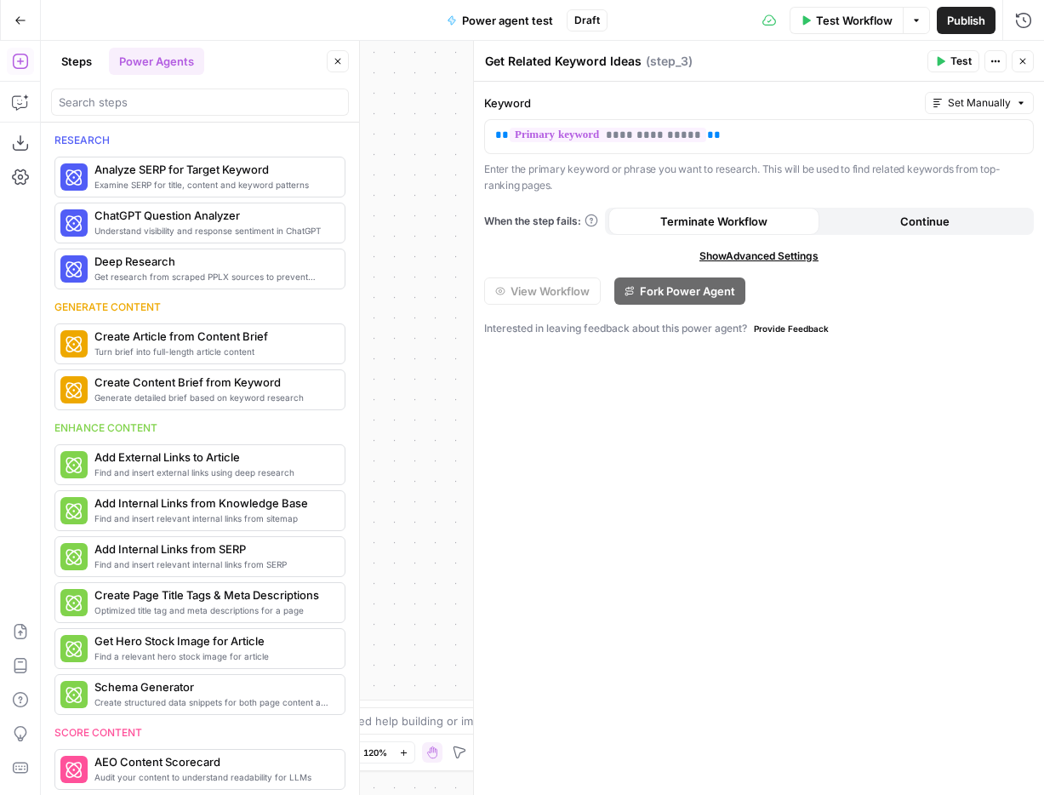
click at [605, 57] on textarea "Get Related Keyword Ideas" at bounding box center [563, 61] width 157 height 17
click at [1024, 26] on icon "button" at bounding box center [1023, 19] width 15 height 15
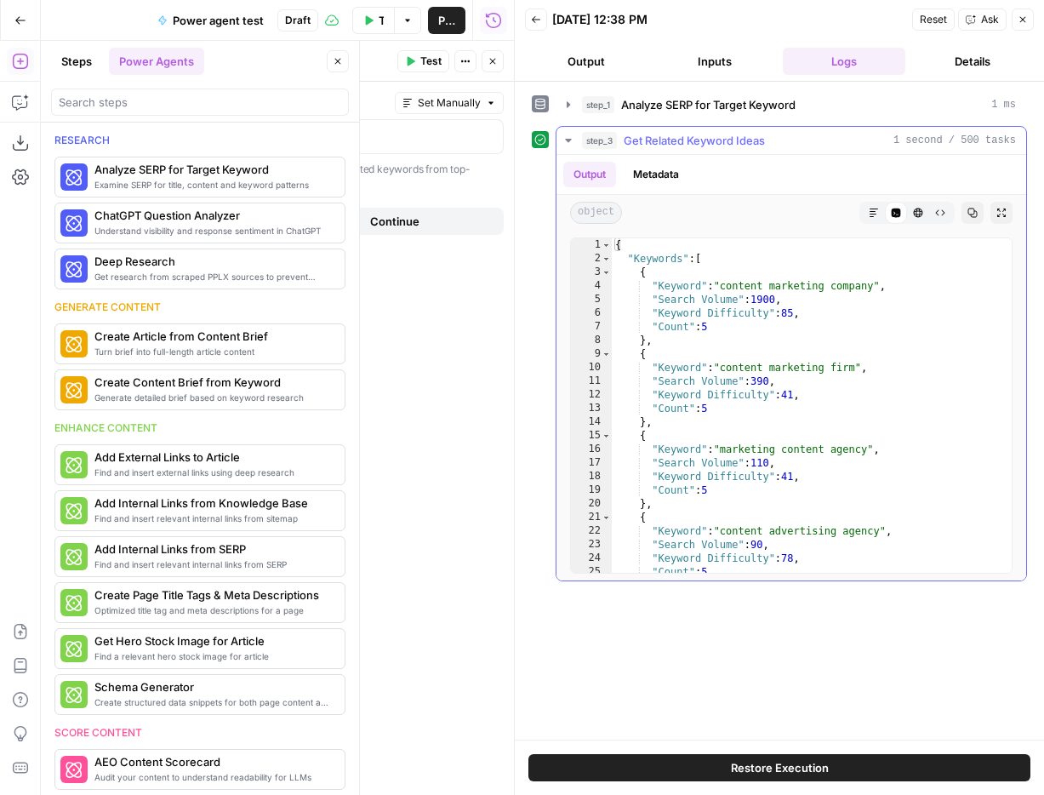
click at [874, 220] on button "Markdown" at bounding box center [874, 213] width 22 height 22
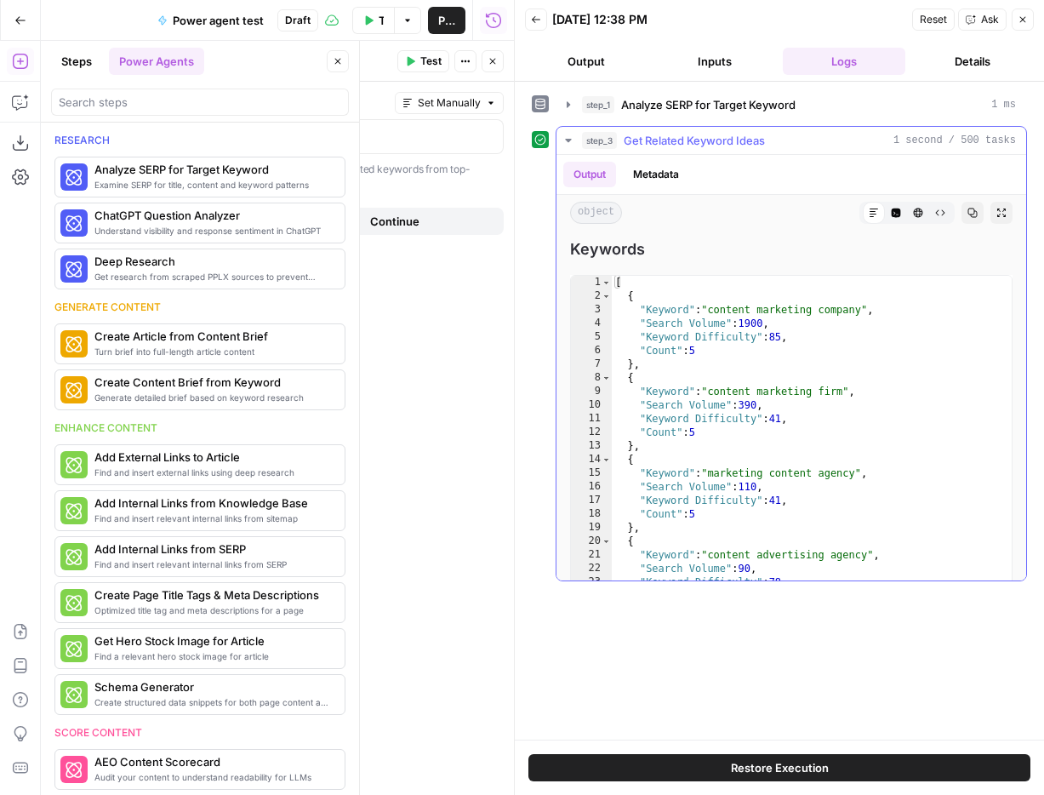
click at [639, 157] on div "Output Metadata" at bounding box center [792, 174] width 470 height 39
click at [639, 164] on button "Metadata" at bounding box center [656, 175] width 66 height 26
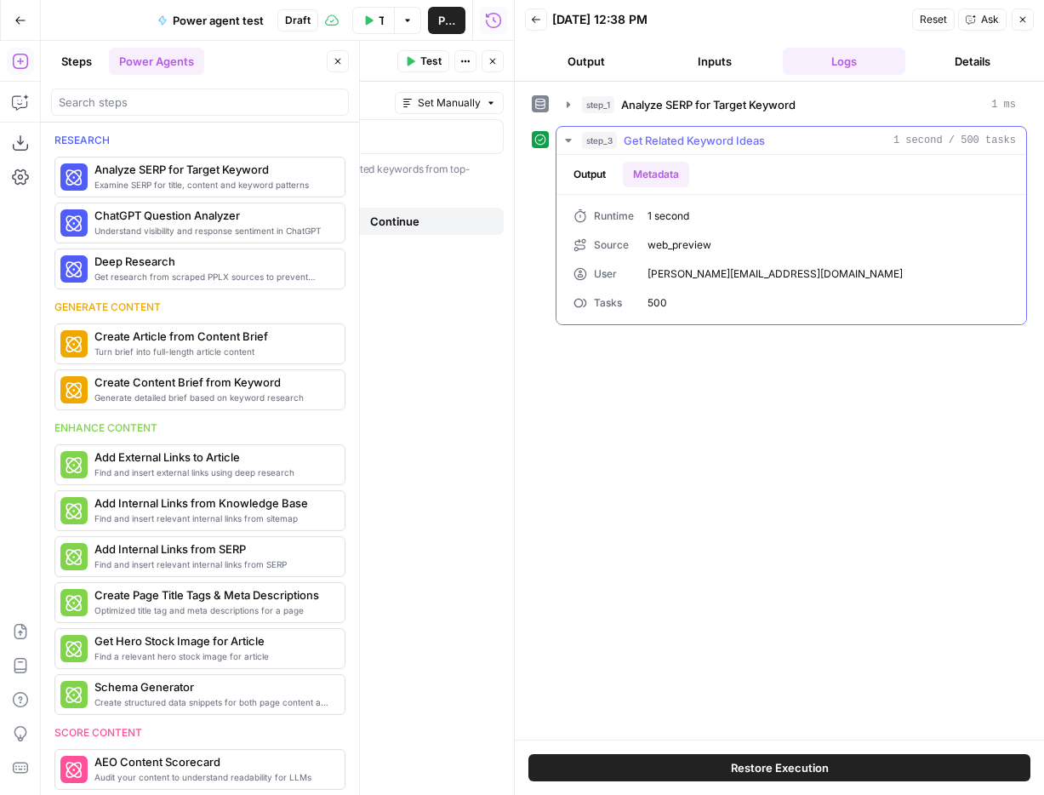
click at [598, 179] on button "Output" at bounding box center [589, 175] width 53 height 26
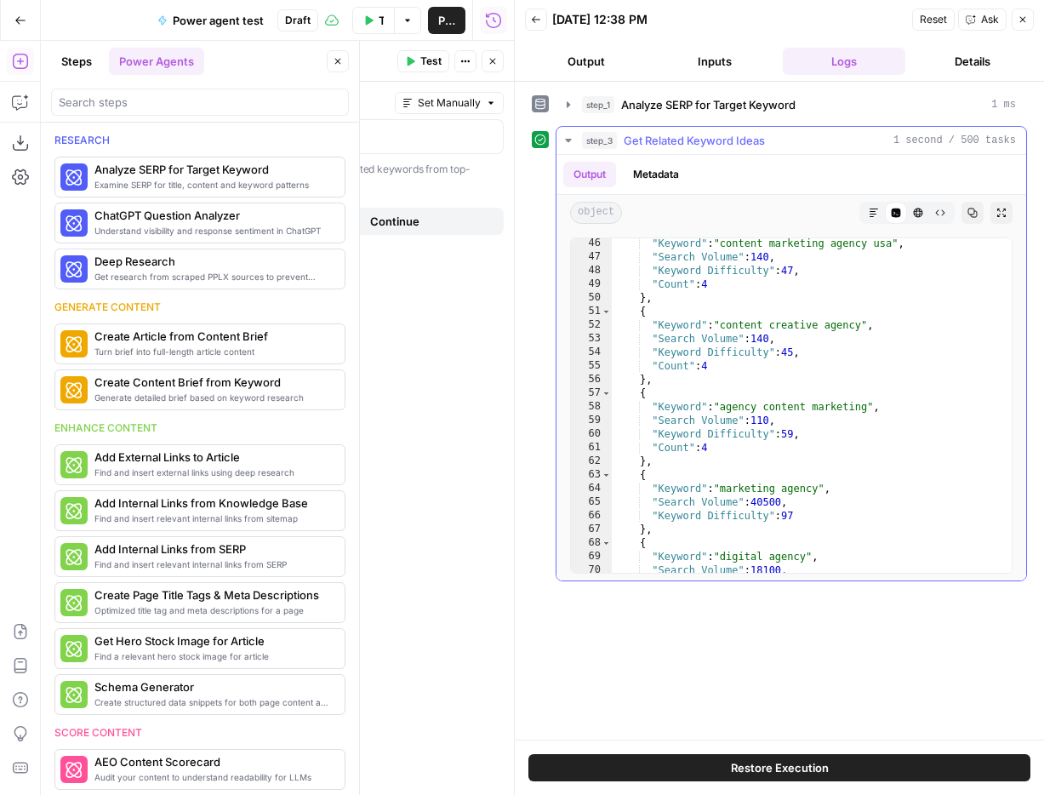
scroll to position [878, 0]
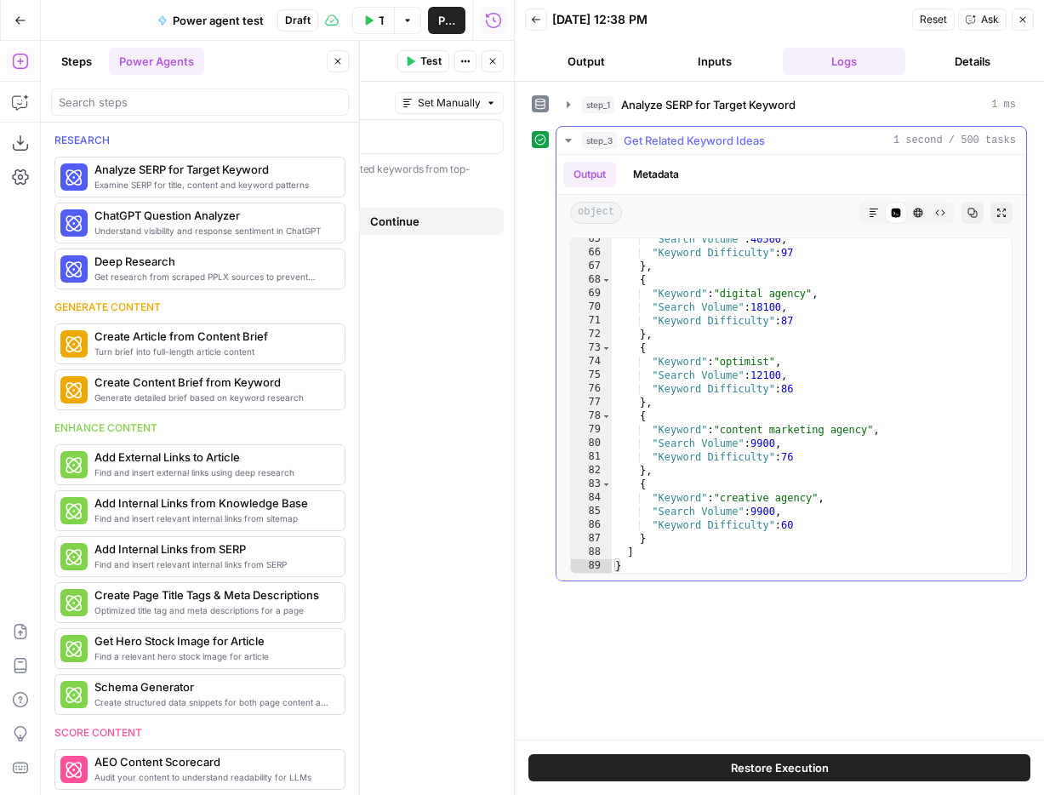
click at [871, 209] on icon "button" at bounding box center [874, 213] width 9 height 9
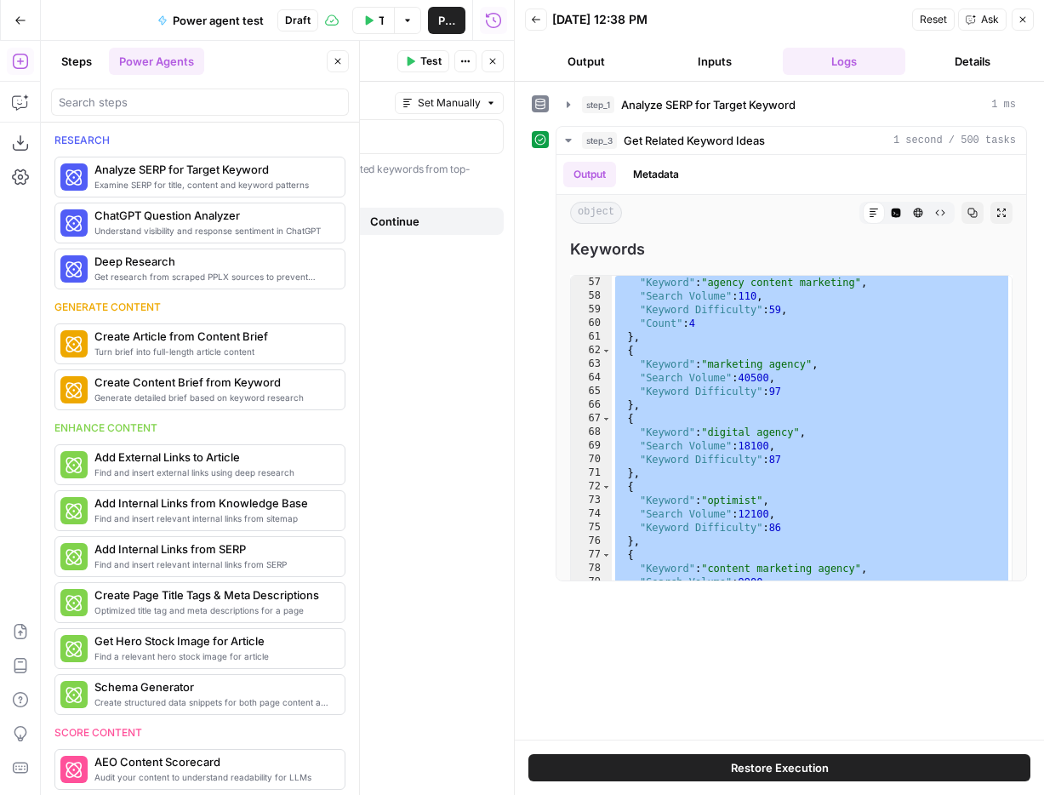
scroll to position [844, 0]
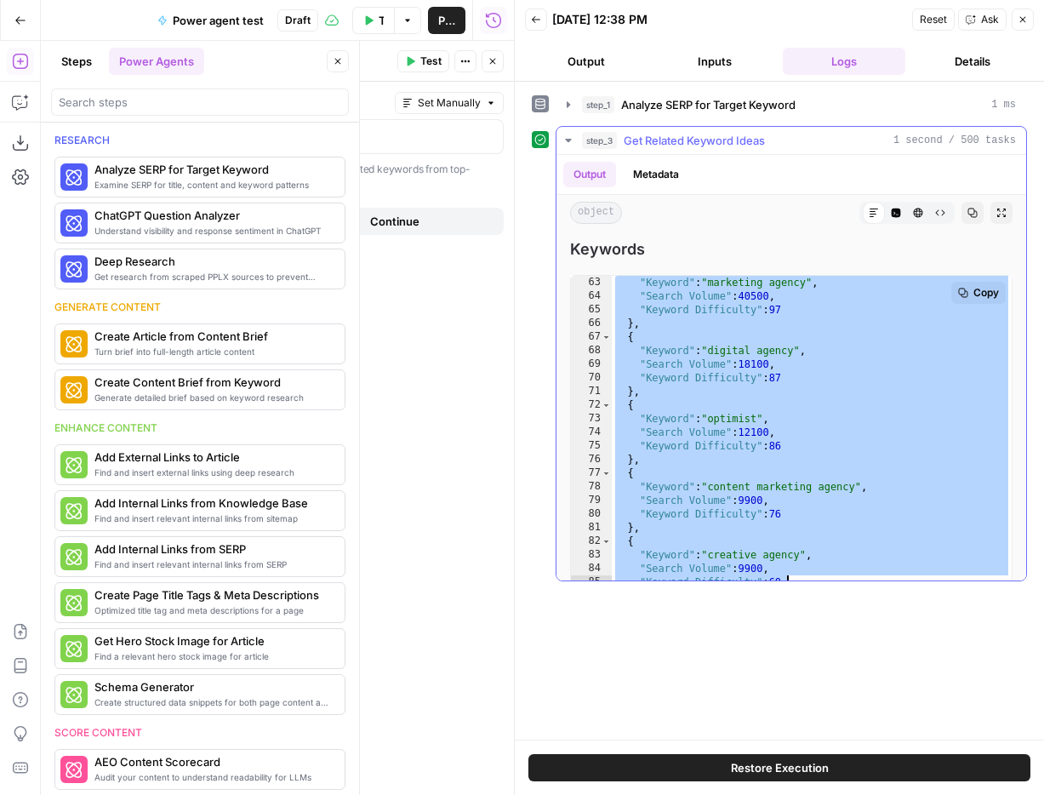
drag, startPoint x: 614, startPoint y: 281, endPoint x: 817, endPoint y: 580, distance: 361.4
click at [817, 580] on div ""Keyword" : "marketing agency" , "Search Volume" : 40500 , "Keyword Difficulty"…" at bounding box center [812, 460] width 400 height 368
click at [969, 288] on button "Copy" at bounding box center [979, 293] width 54 height 22
click at [847, 413] on div ""Keyword" : "marketing agency" , "Search Volume" : 40500 , "Keyword Difficulty"…" at bounding box center [812, 460] width 400 height 368
type textarea "**********"
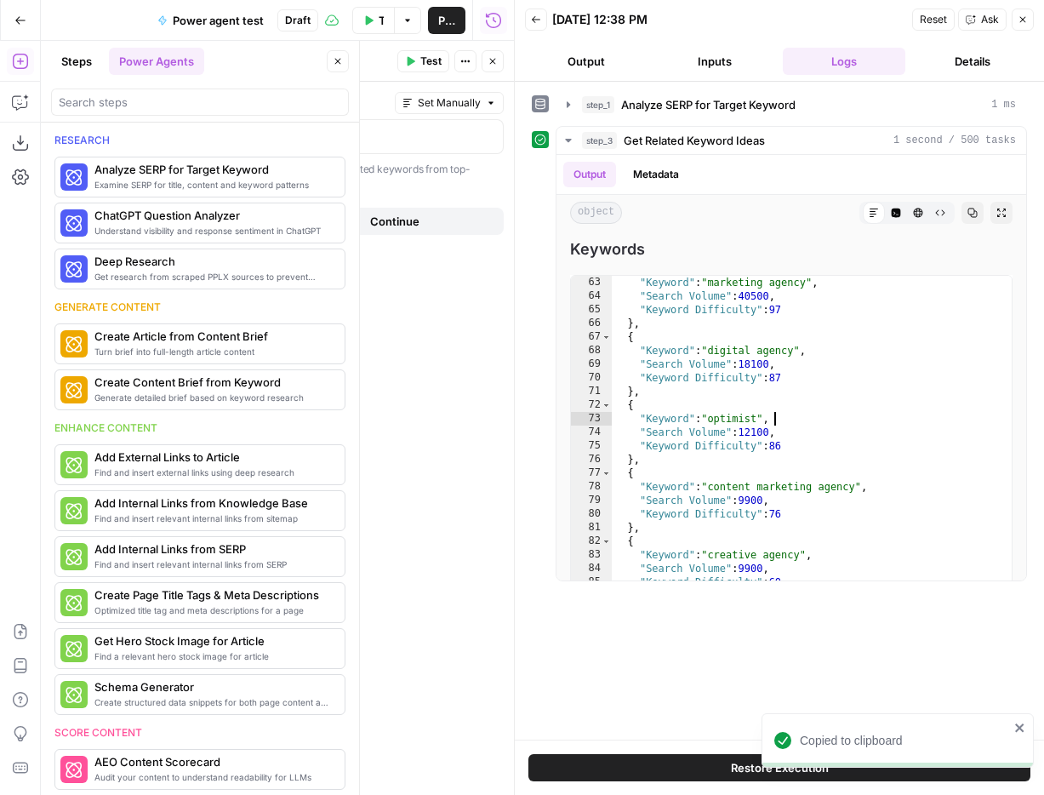
click at [1021, 10] on button "Close" at bounding box center [1023, 20] width 22 height 22
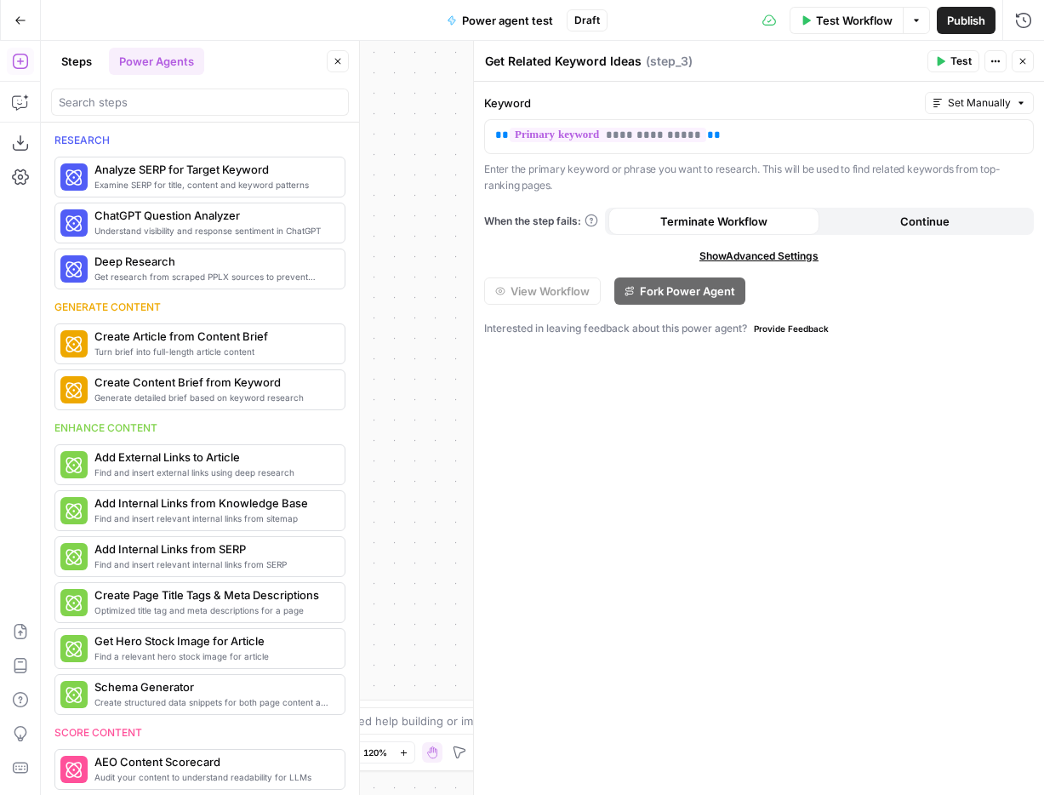
click at [1027, 65] on icon "button" at bounding box center [1023, 61] width 10 height 10
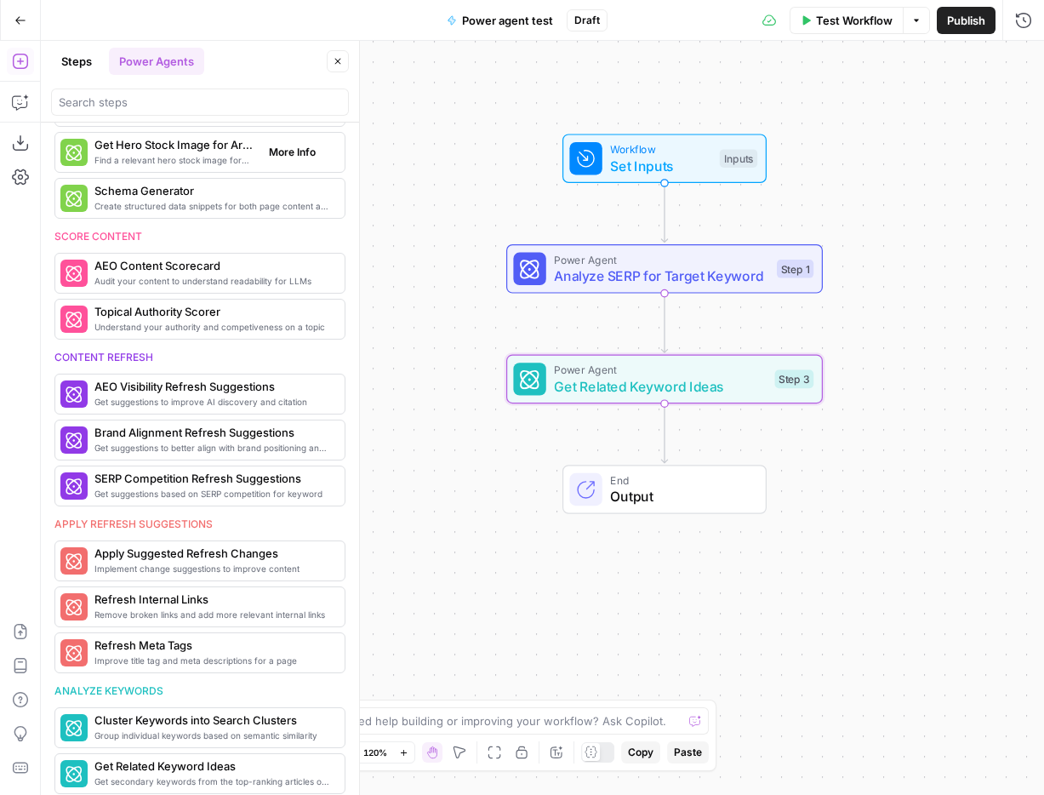
scroll to position [810, 0]
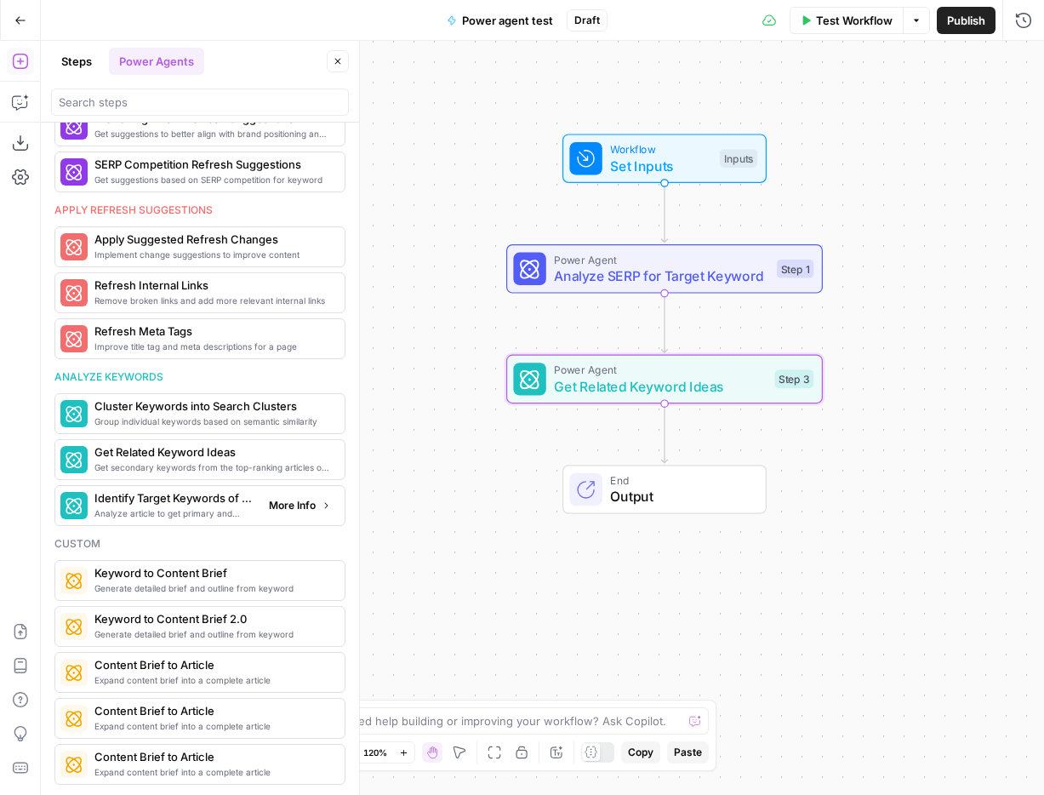
click at [303, 505] on span "More Info" at bounding box center [292, 505] width 47 height 15
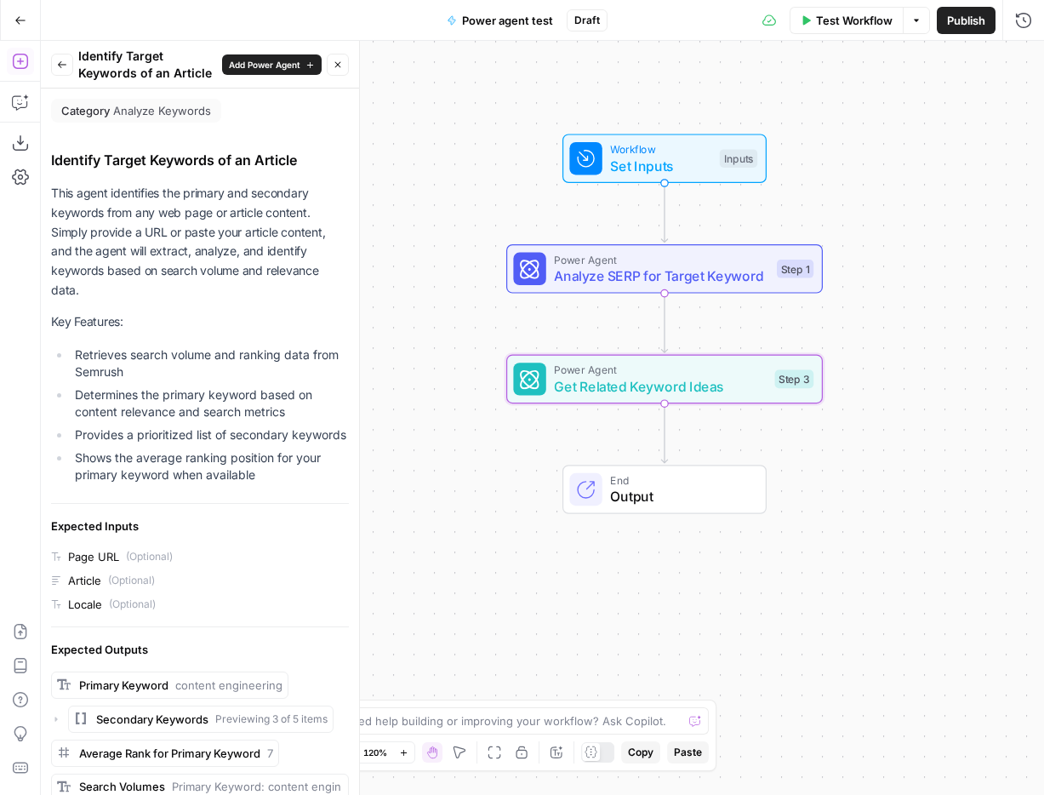
click at [59, 66] on icon "button" at bounding box center [62, 65] width 10 height 10
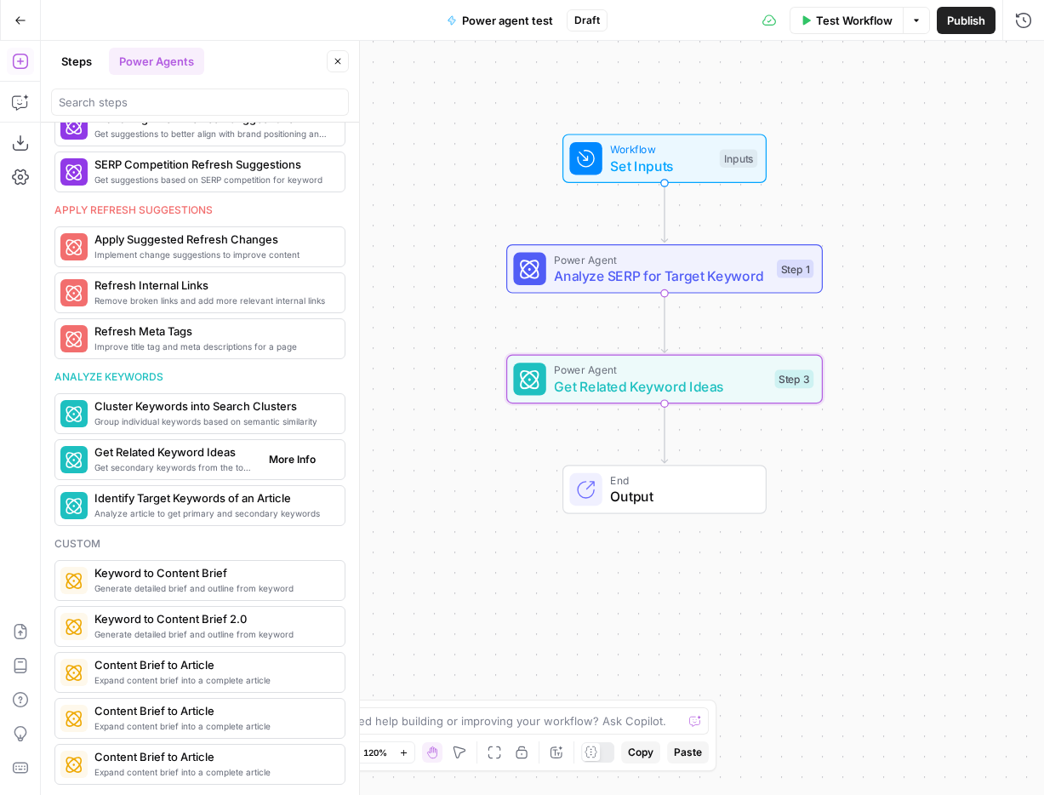
click at [300, 464] on span "More Info" at bounding box center [292, 459] width 47 height 15
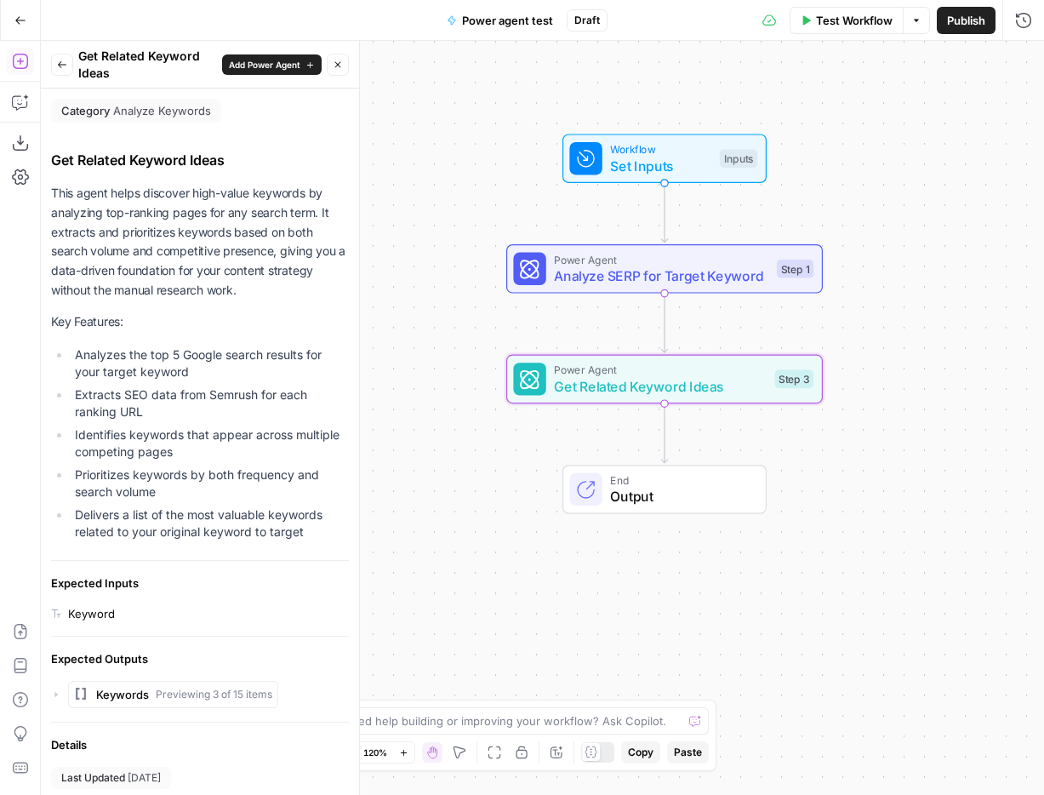
click at [241, 391] on li "Extracts SEO data from Semrush for each ranking URL" at bounding box center [210, 403] width 278 height 34
copy li "Semrush"
drag, startPoint x: 154, startPoint y: 396, endPoint x: 257, endPoint y: 393, distance: 103.0
click at [257, 393] on li "Extracts SEO data from Semrush for each ranking URL" at bounding box center [210, 403] width 278 height 34
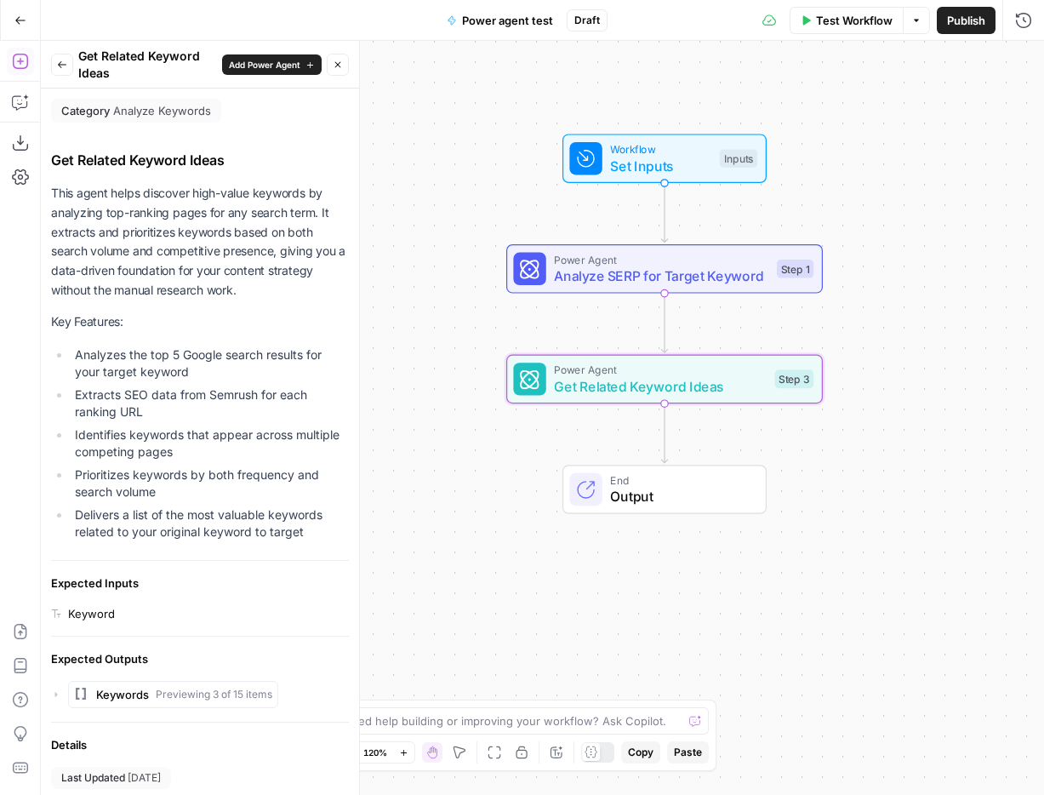
copy li "data from Semrush"
click at [58, 67] on icon "button" at bounding box center [62, 65] width 10 height 10
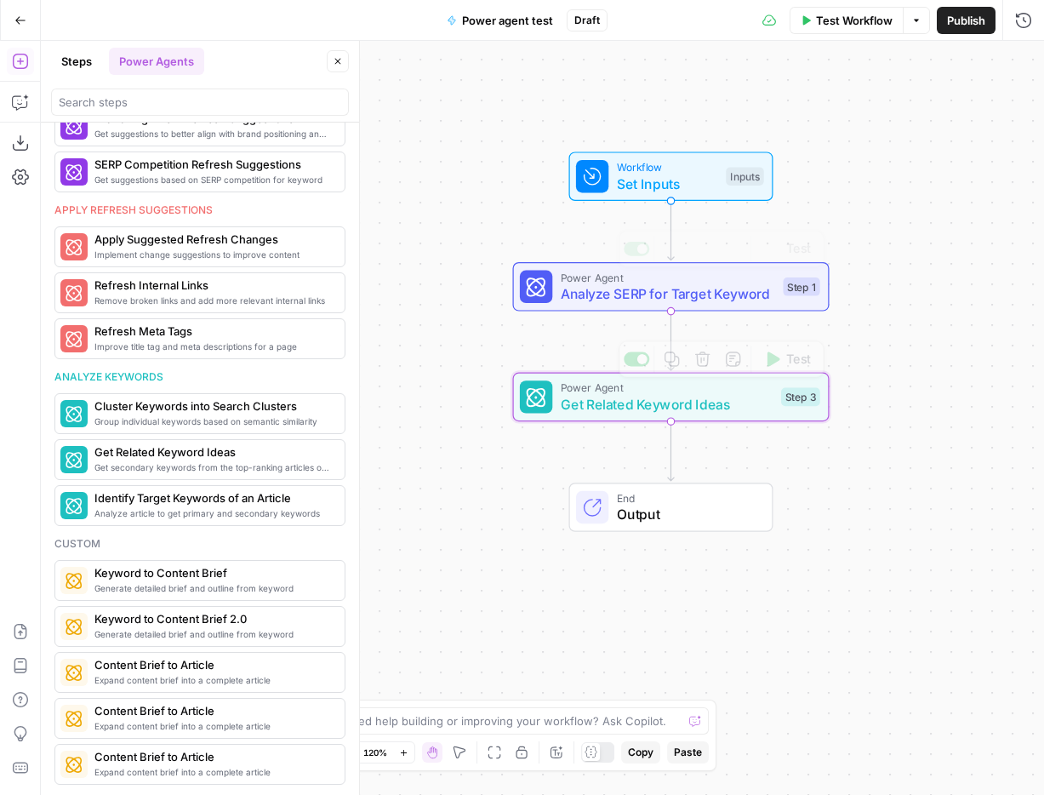
click at [699, 183] on span "Set Inputs" at bounding box center [667, 184] width 101 height 20
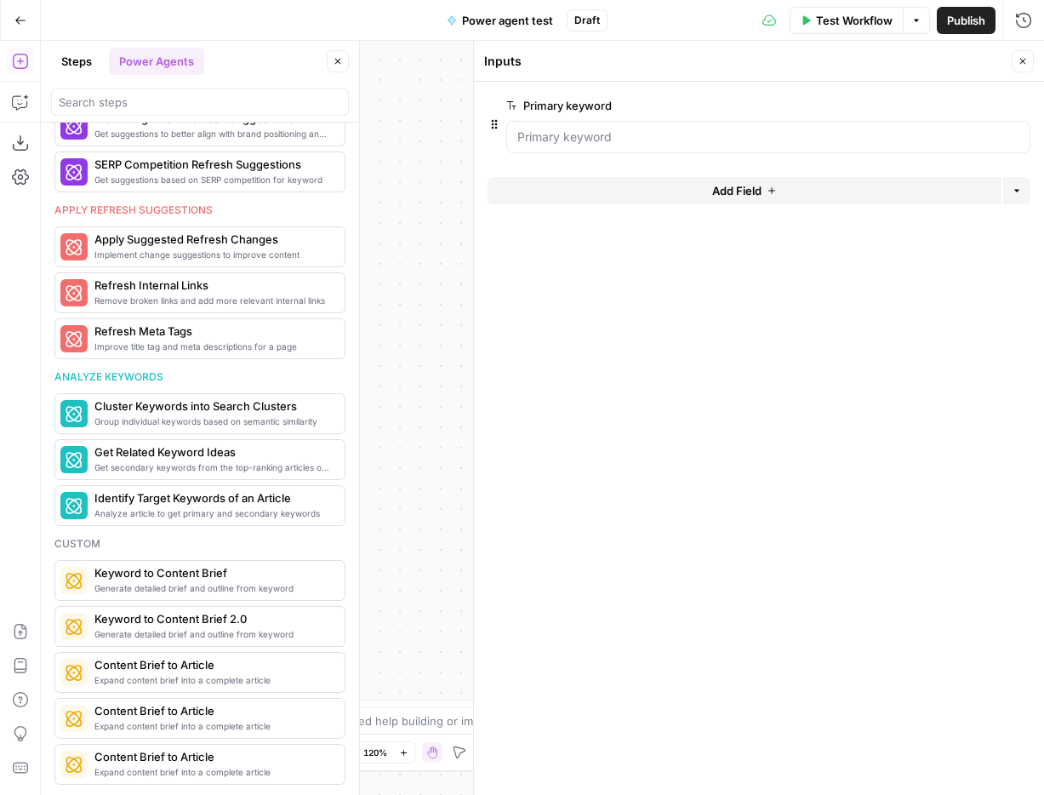
click at [1021, 58] on icon "button" at bounding box center [1023, 61] width 10 height 10
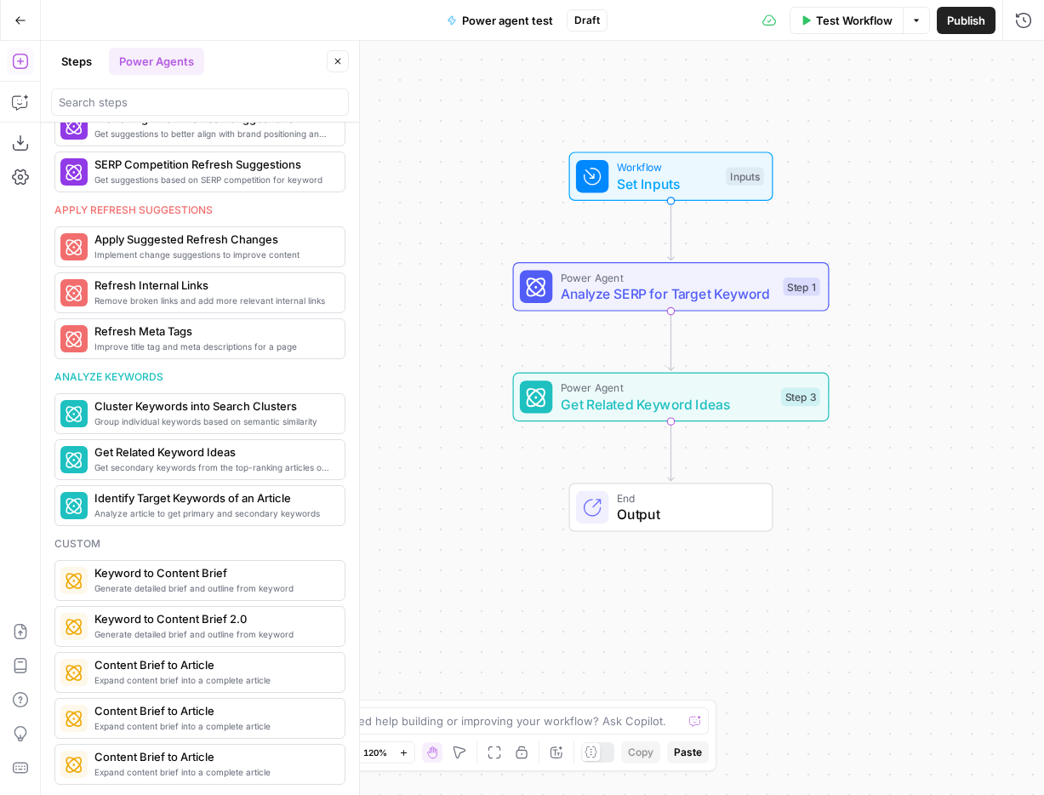
click at [737, 289] on span "Analyze SERP for Target Keyword" at bounding box center [668, 293] width 214 height 20
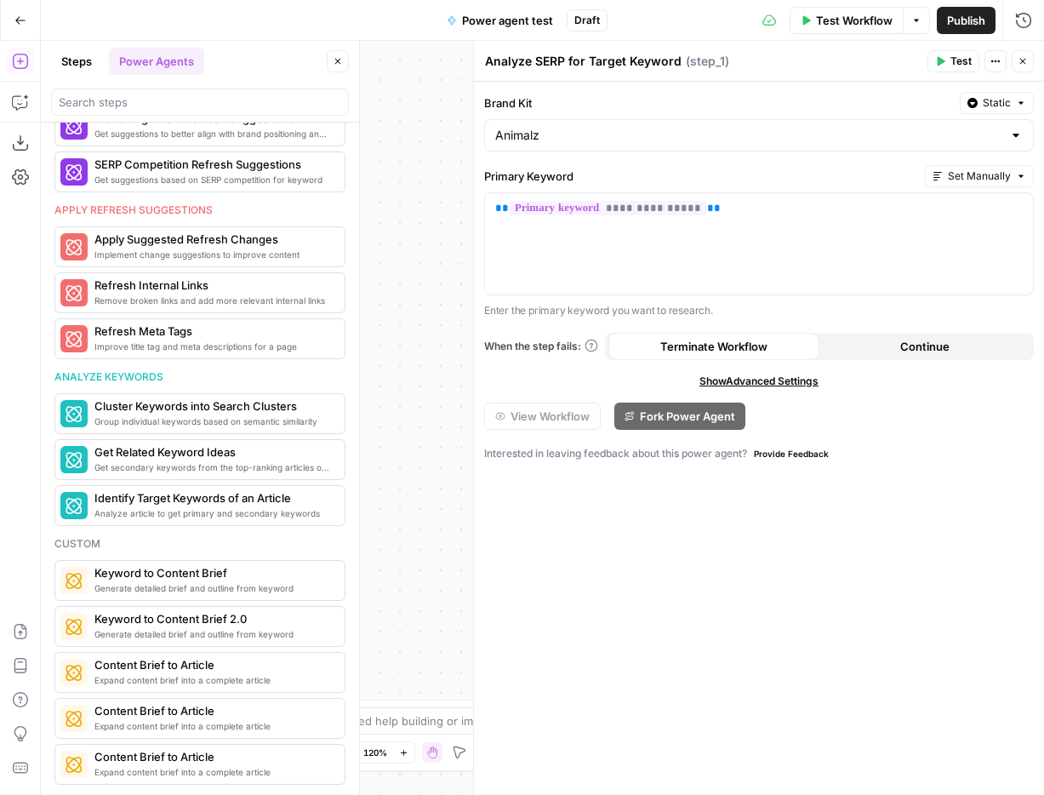
click at [1024, 62] on icon "button" at bounding box center [1023, 61] width 10 height 10
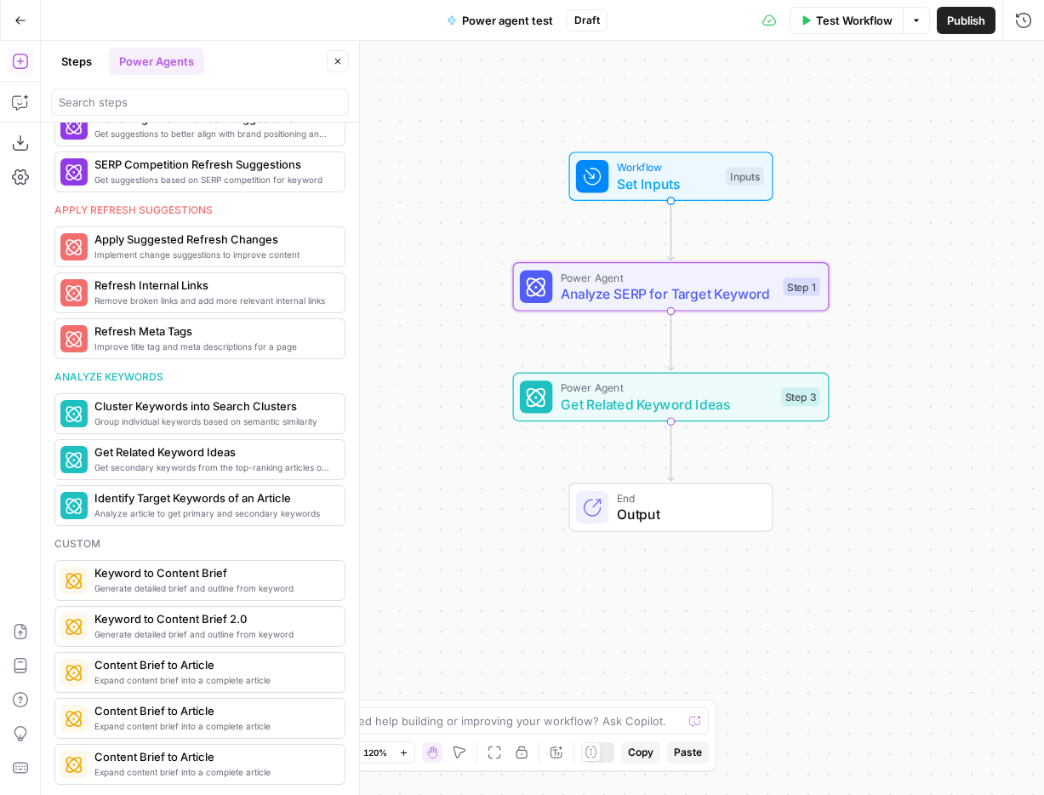
click at [723, 409] on span "Get Related Keyword Ideas" at bounding box center [667, 404] width 213 height 20
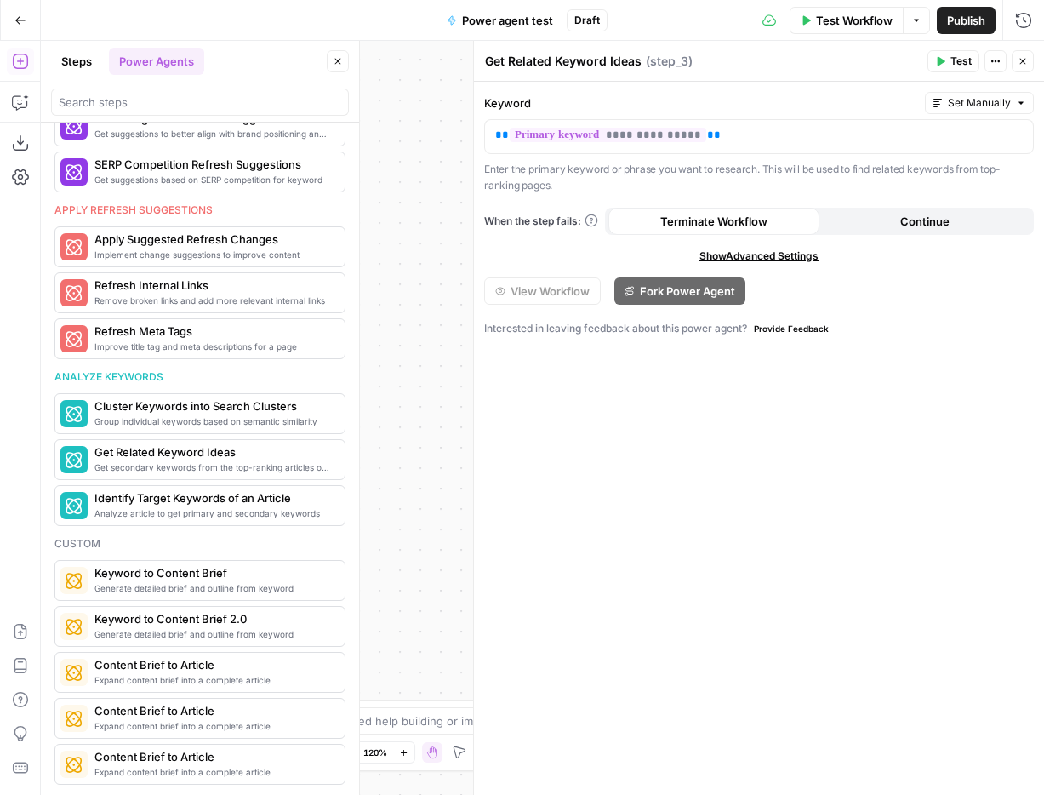
click at [1032, 66] on button "Close" at bounding box center [1023, 61] width 22 height 22
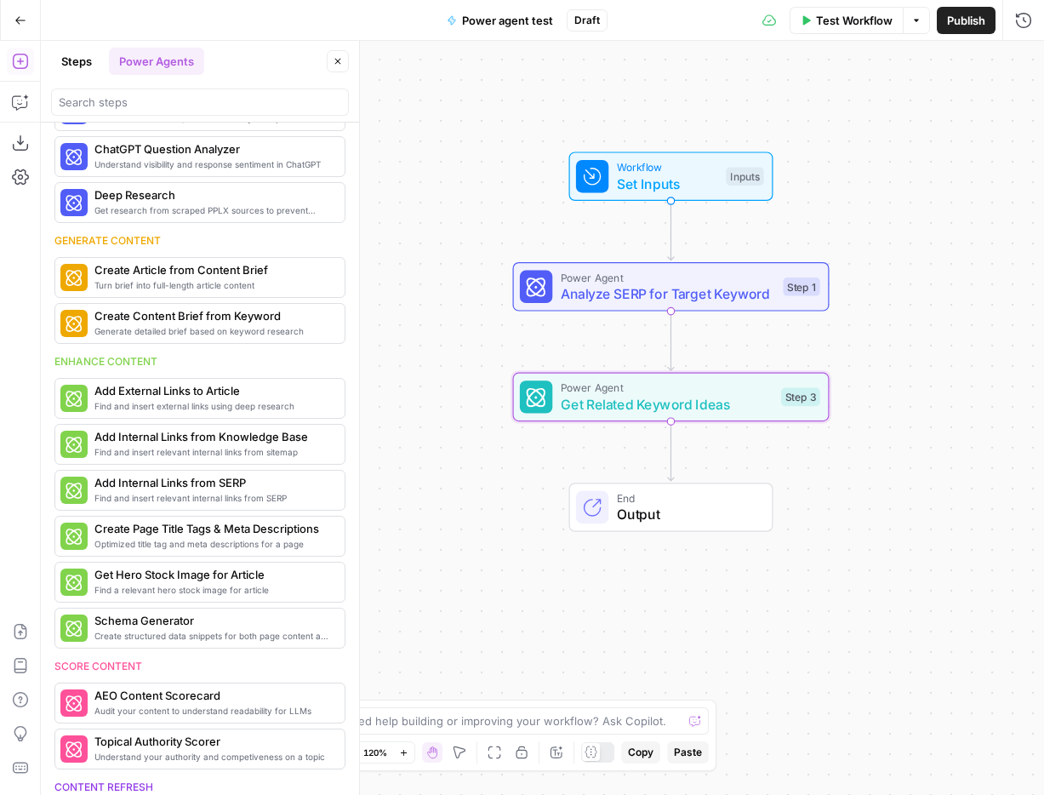
scroll to position [0, 0]
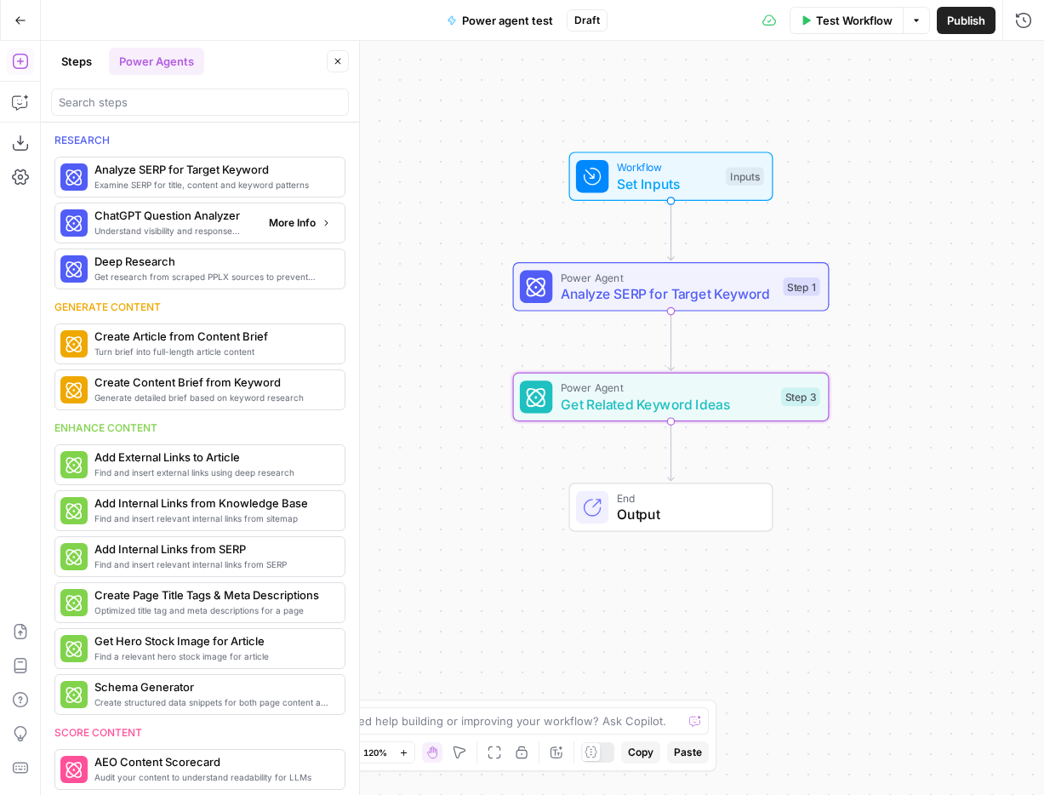
click at [299, 214] on button "More Info" at bounding box center [300, 223] width 76 height 22
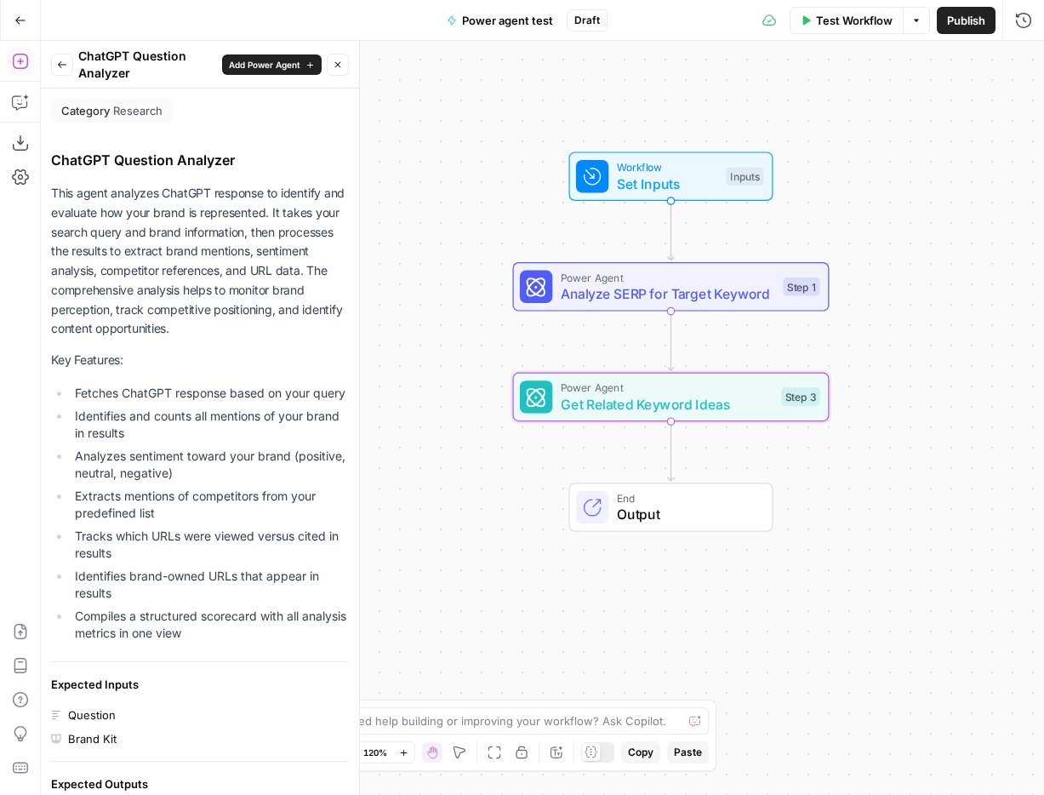
drag, startPoint x: 167, startPoint y: 195, endPoint x: 226, endPoint y: 203, distance: 59.3
click at [226, 203] on p "This agent analyzes ChatGPT response to identify and evaluate how your brand is…" at bounding box center [200, 261] width 298 height 155
drag, startPoint x: 186, startPoint y: 214, endPoint x: 224, endPoint y: 248, distance: 50.7
click at [224, 248] on p "This agent analyzes ChatGPT response to identify and evaluate how your brand is…" at bounding box center [200, 261] width 298 height 155
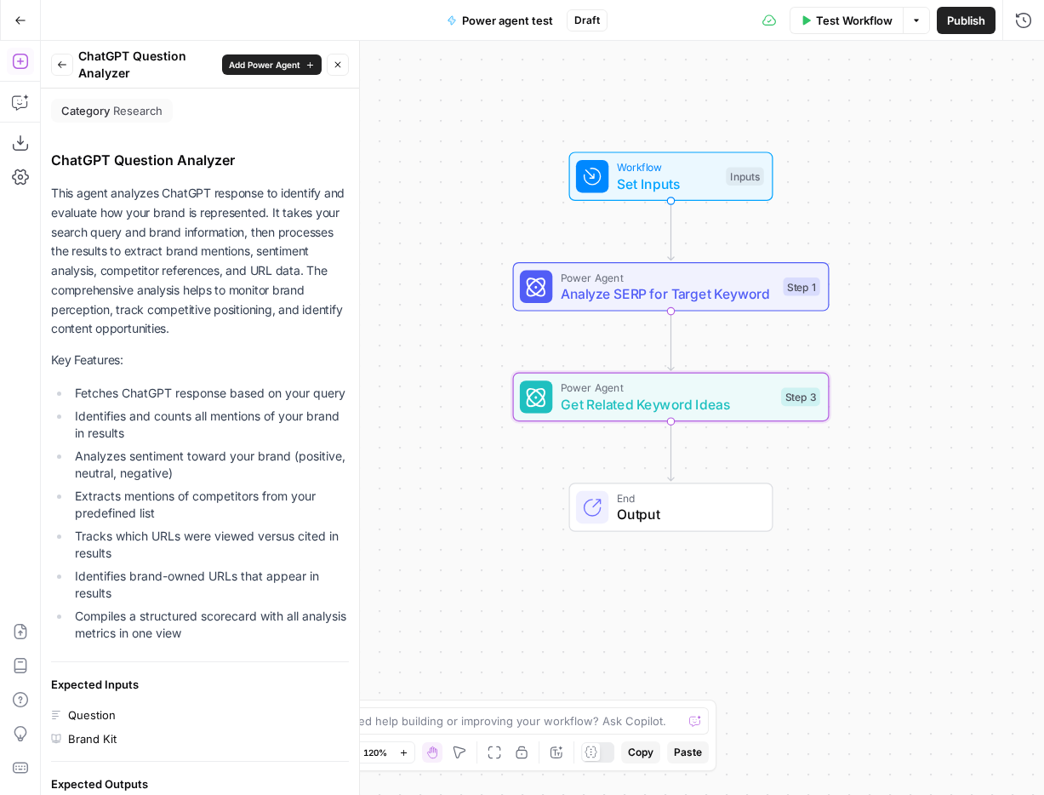
click at [262, 238] on p "This agent analyzes ChatGPT response to identify and evaluate how your brand is…" at bounding box center [200, 261] width 298 height 155
drag, startPoint x: 239, startPoint y: 231, endPoint x: 282, endPoint y: 366, distance: 141.9
click at [282, 366] on div "This agent analyzes ChatGPT response to identify and evaluate how your brand is…" at bounding box center [200, 416] width 298 height 464
click at [279, 354] on p "Key Features:" at bounding box center [200, 361] width 298 height 20
click at [62, 71] on button "Back" at bounding box center [62, 65] width 22 height 22
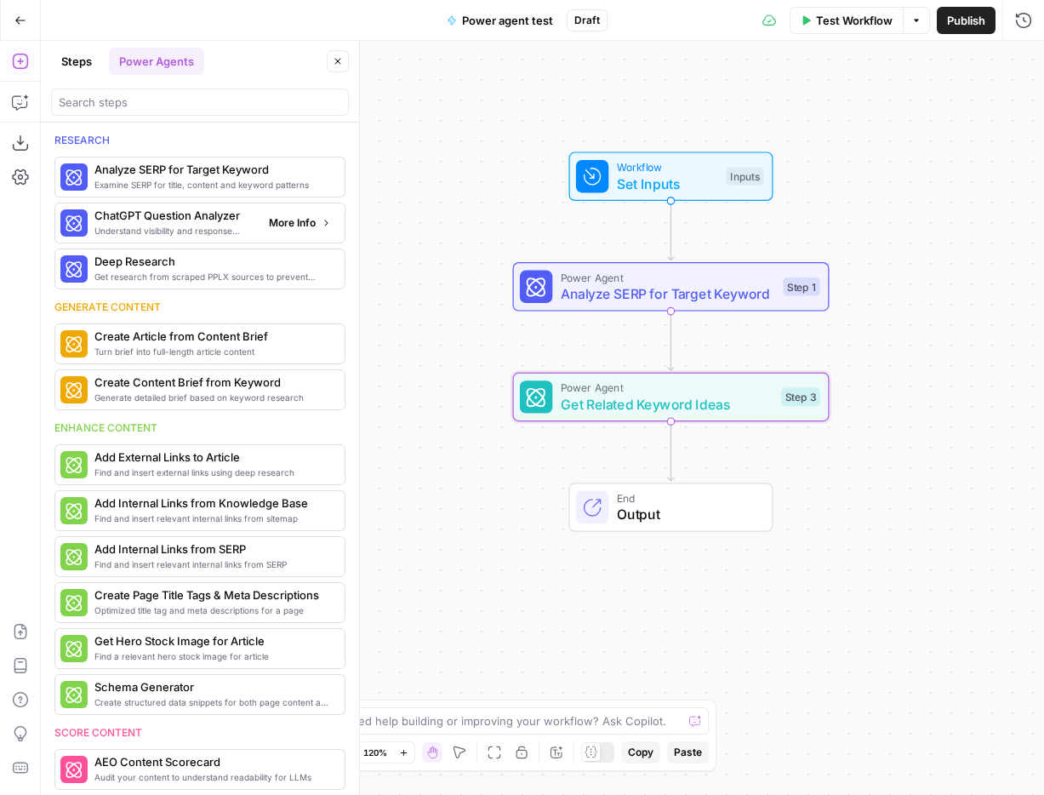
click at [175, 224] on span "Understand visibility and response sentiment in ChatGPT" at bounding box center [174, 231] width 161 height 14
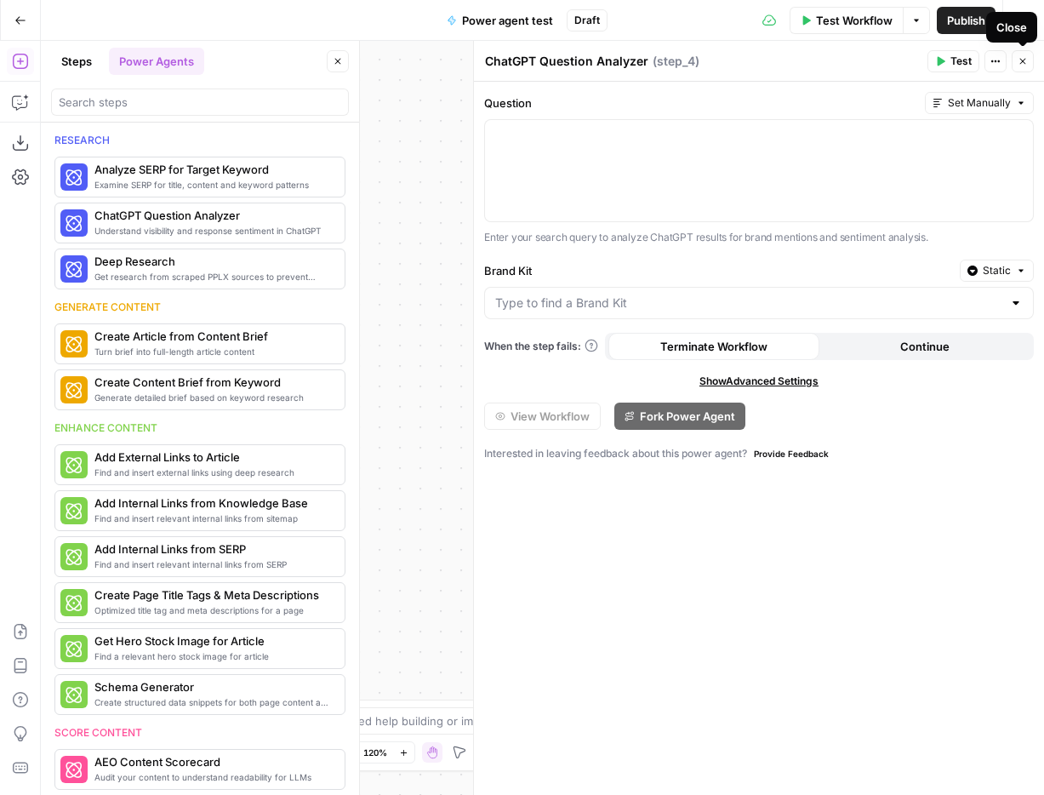
click at [1024, 61] on icon "button" at bounding box center [1023, 61] width 10 height 10
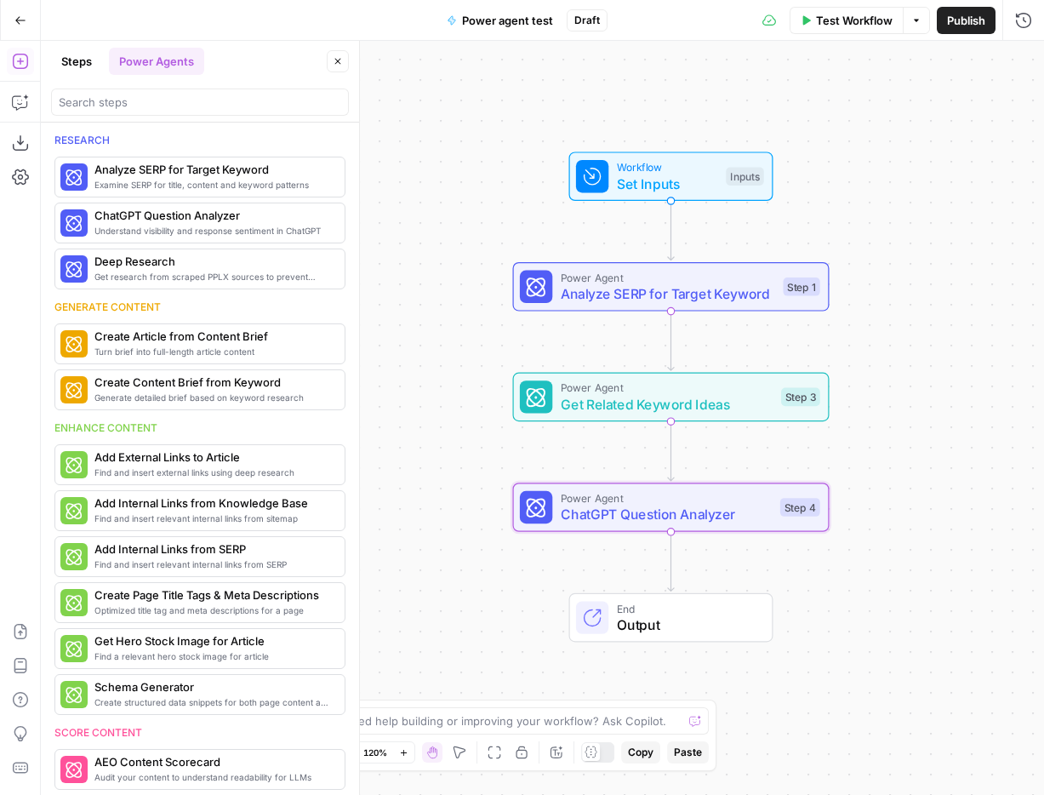
click at [695, 186] on span "Set Inputs" at bounding box center [667, 184] width 101 height 20
click at [700, 181] on span "Set Inputs" at bounding box center [666, 184] width 101 height 20
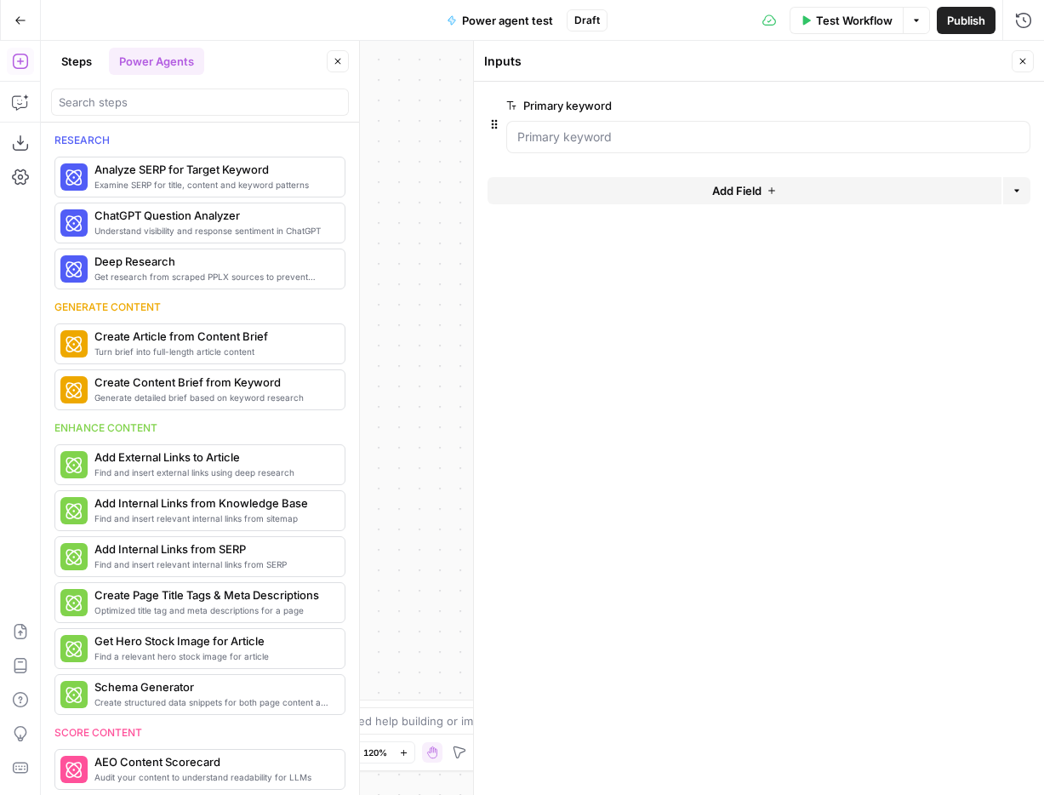
click at [856, 201] on button "Add Field" at bounding box center [745, 190] width 514 height 27
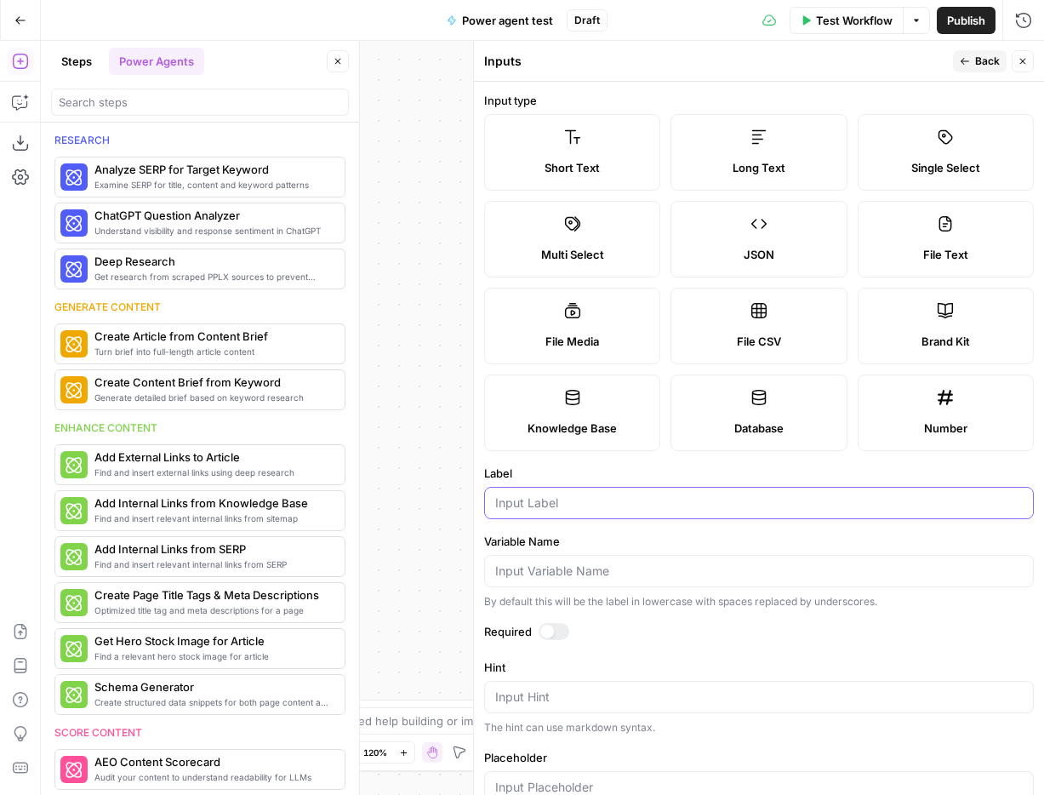
click at [603, 507] on input "Label" at bounding box center [759, 503] width 528 height 17
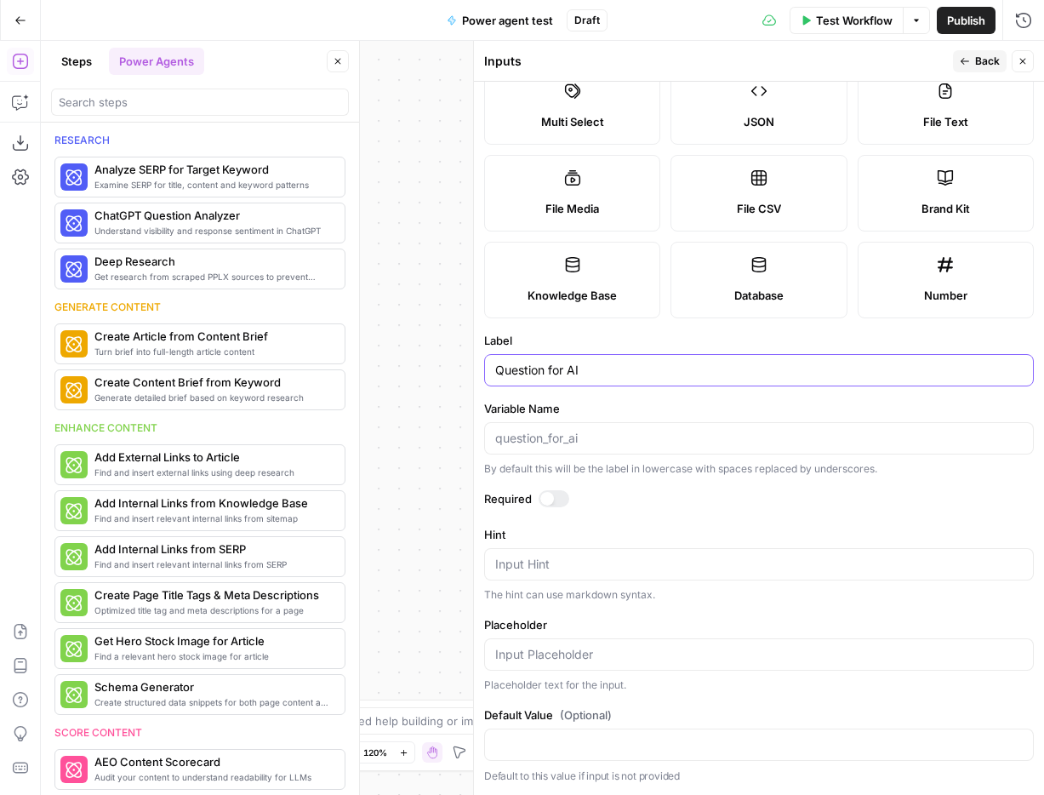
type input "Question for AI"
click at [546, 493] on div at bounding box center [547, 499] width 14 height 14
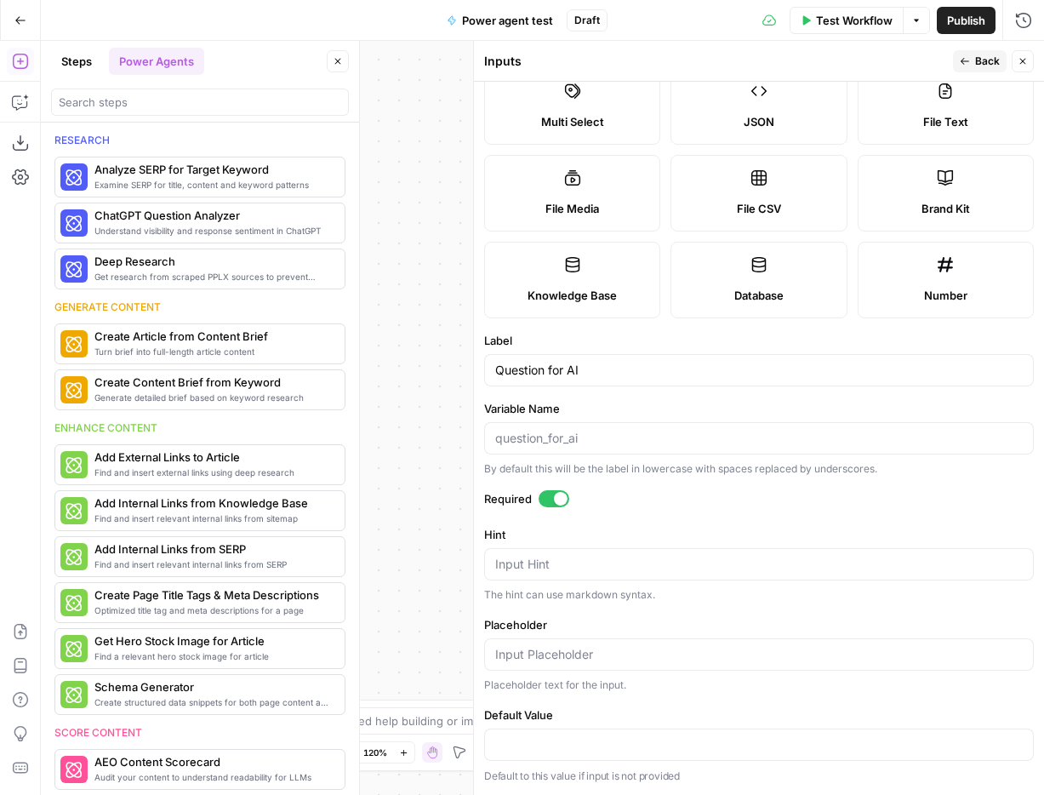
click at [981, 59] on span "Back" at bounding box center [987, 61] width 25 height 15
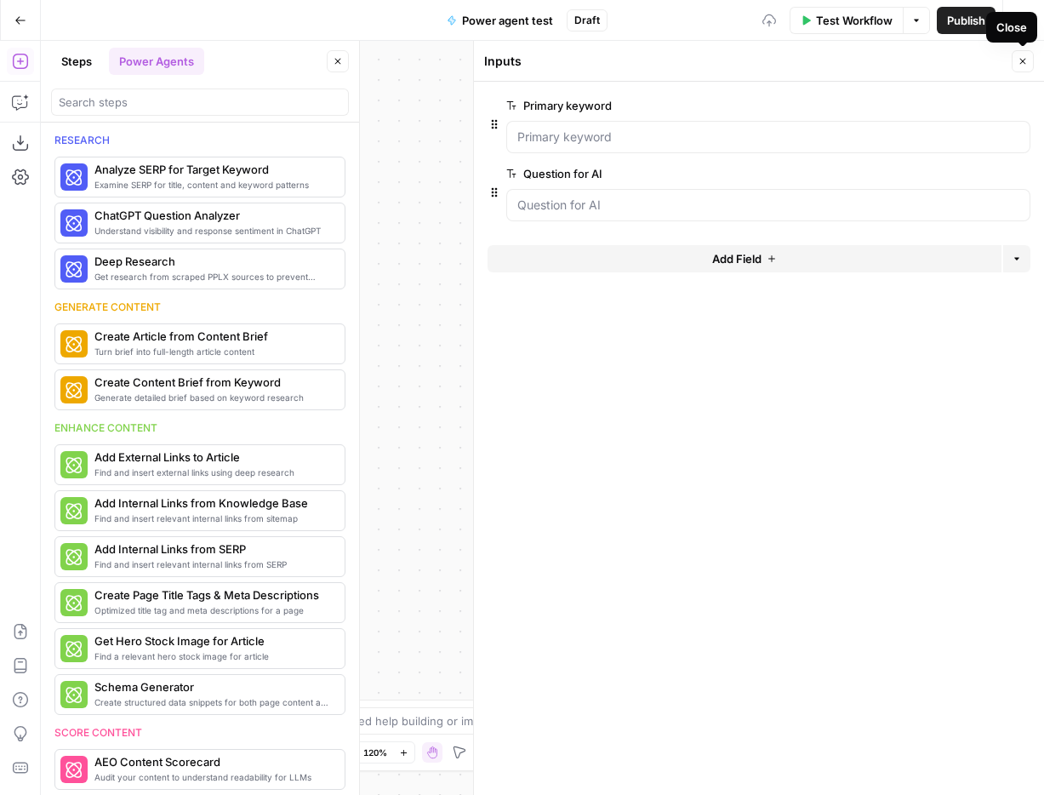
click at [1029, 58] on button "Close" at bounding box center [1023, 61] width 22 height 22
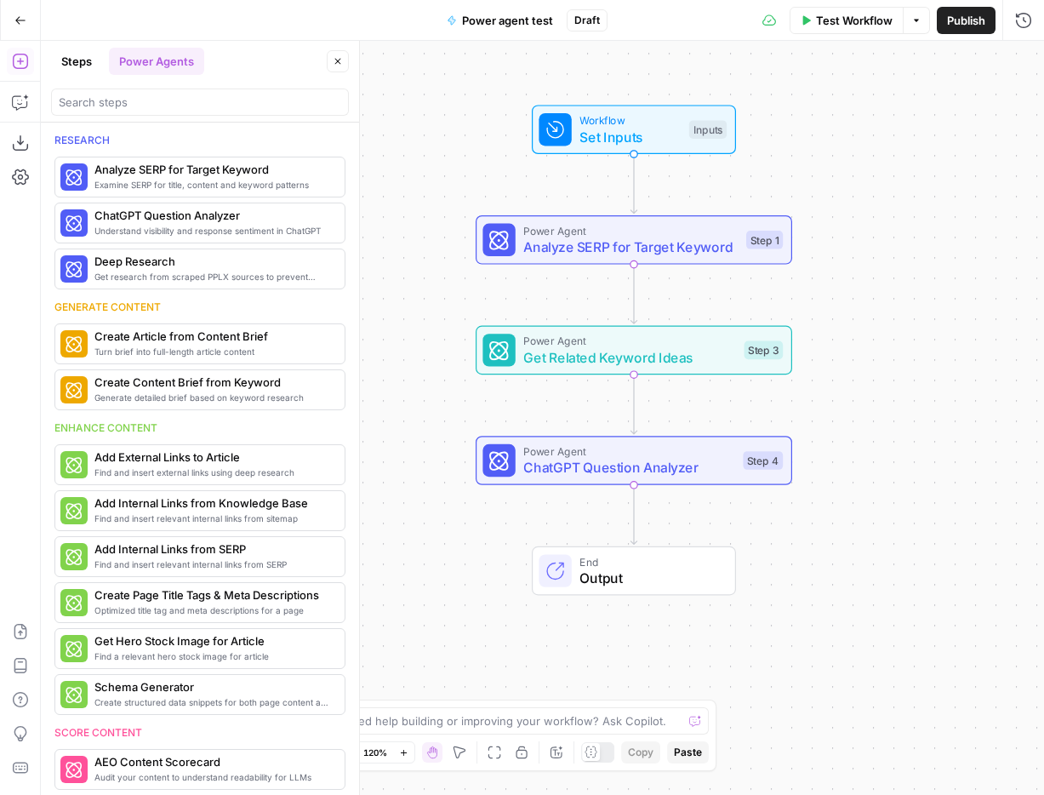
click at [852, 22] on span "Test Workflow" at bounding box center [854, 20] width 77 height 17
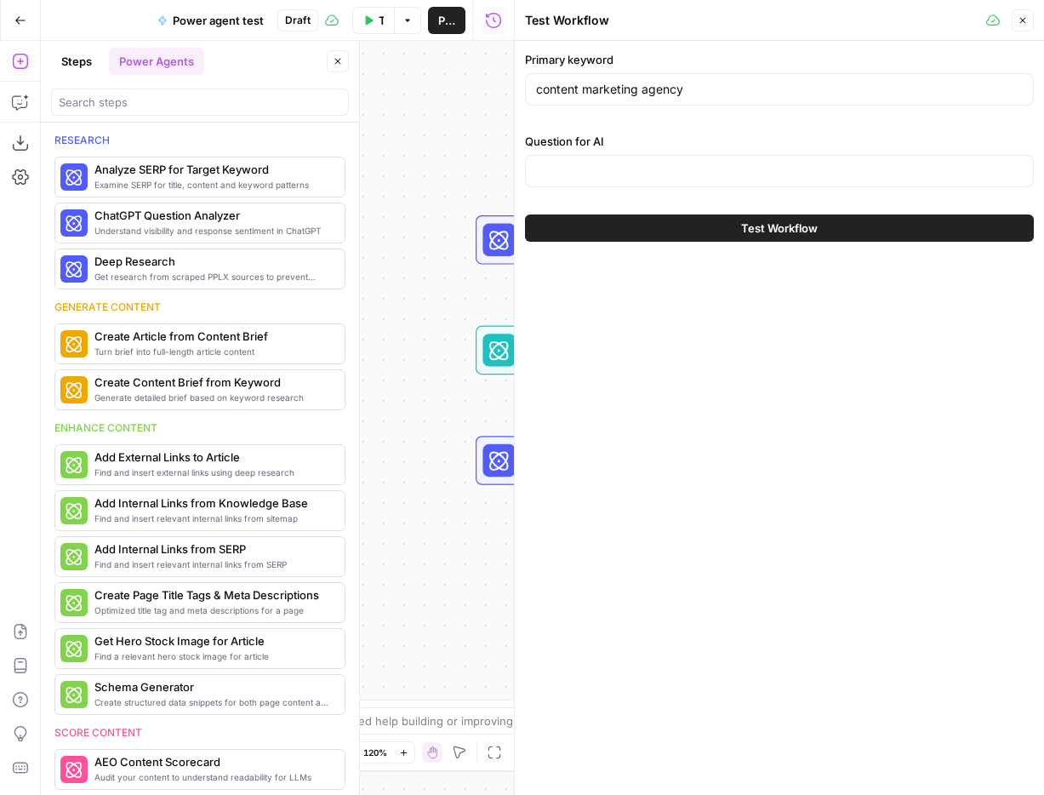
click at [1018, 18] on icon "button" at bounding box center [1023, 20] width 10 height 10
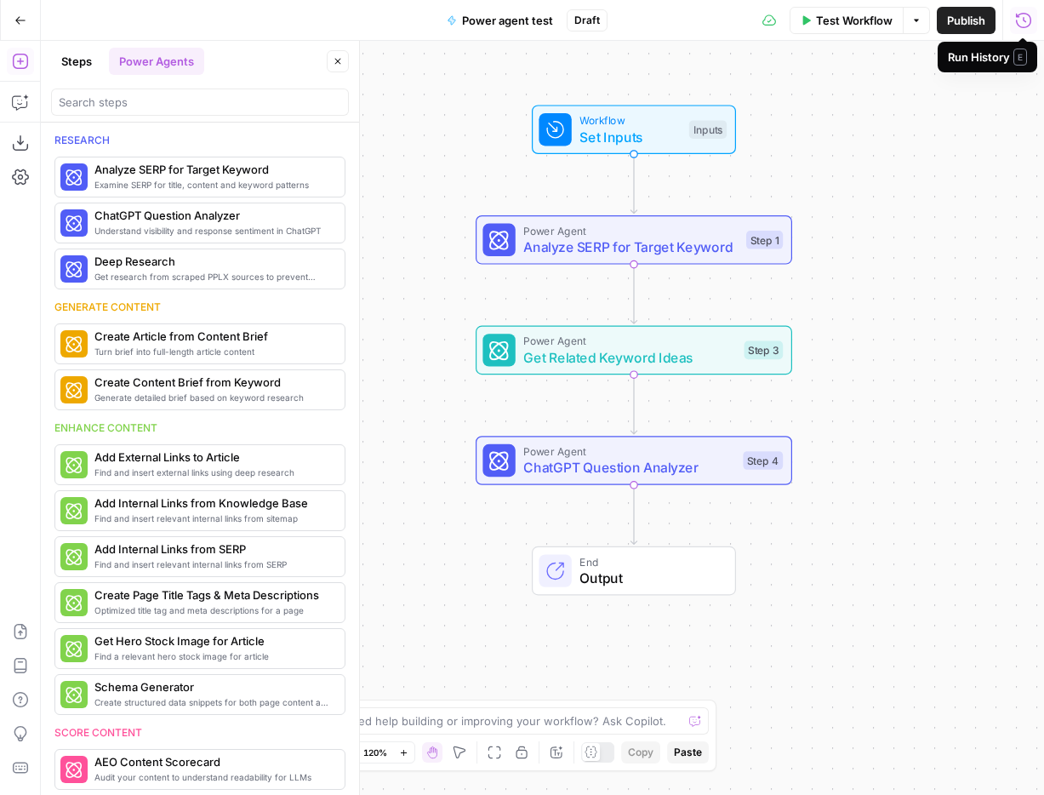
click at [850, 27] on span "Test Workflow" at bounding box center [854, 20] width 77 height 17
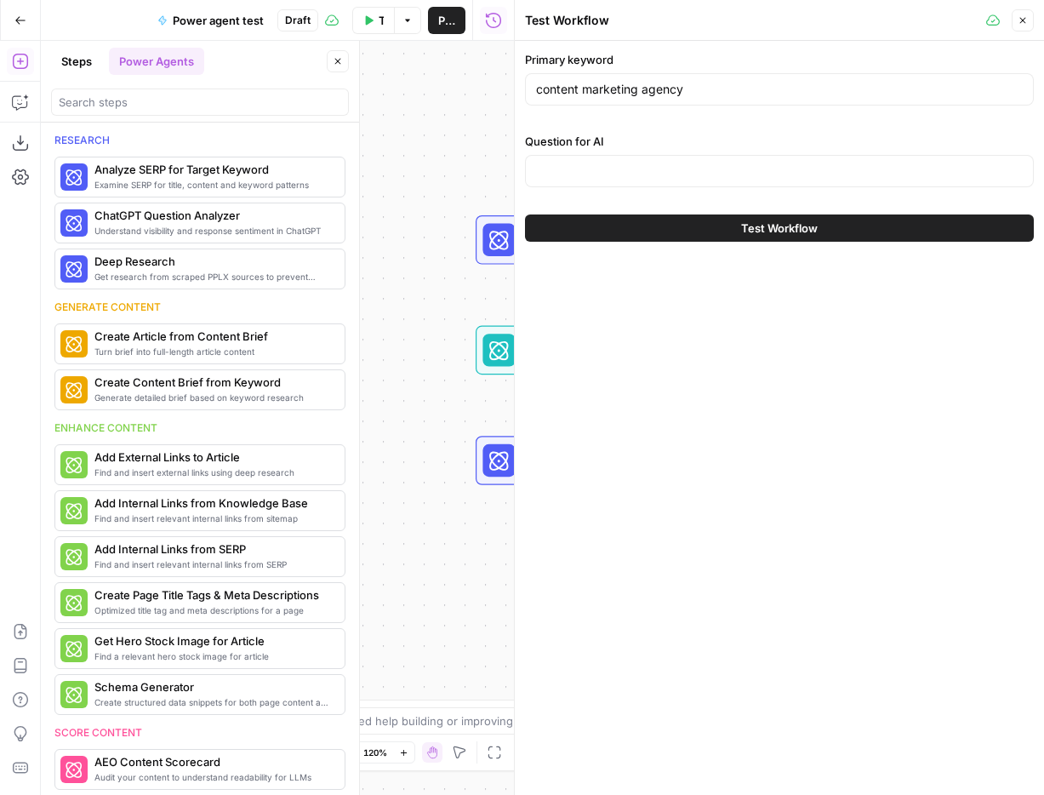
click at [819, 187] on div "Question for AI" at bounding box center [779, 163] width 509 height 61
click at [811, 180] on div at bounding box center [779, 171] width 509 height 32
click at [1019, 30] on button "Close" at bounding box center [1023, 20] width 22 height 22
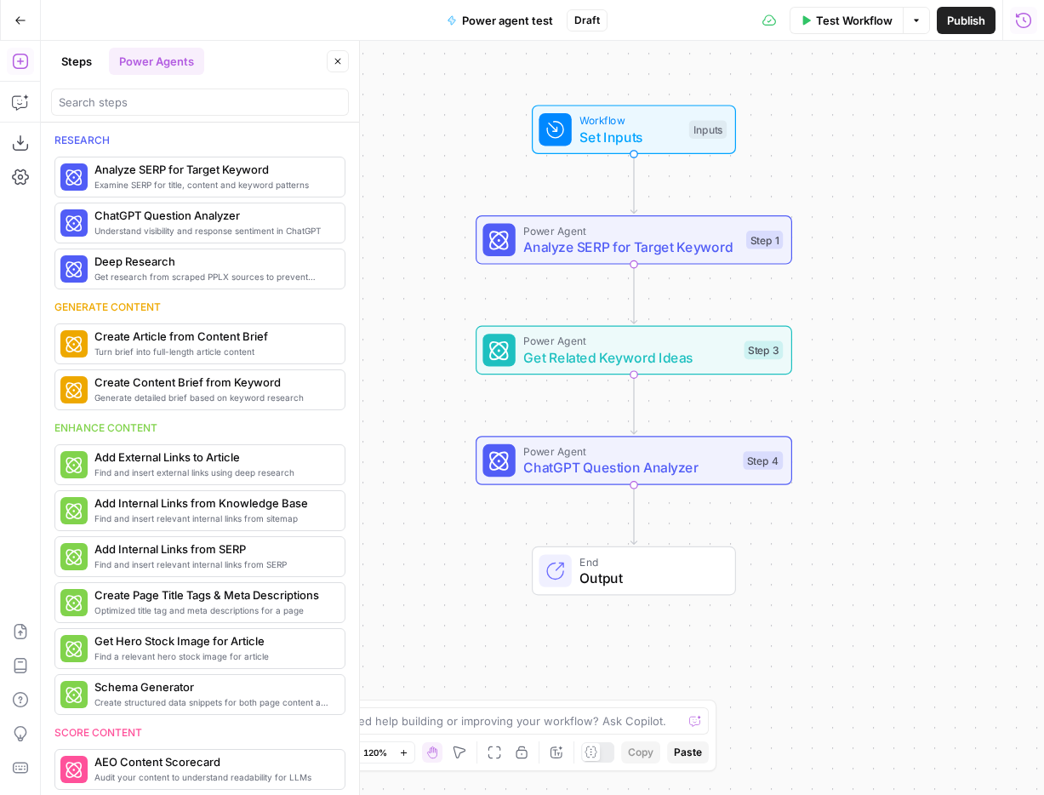
click at [678, 474] on span "ChatGPT Question Analyzer" at bounding box center [628, 467] width 211 height 20
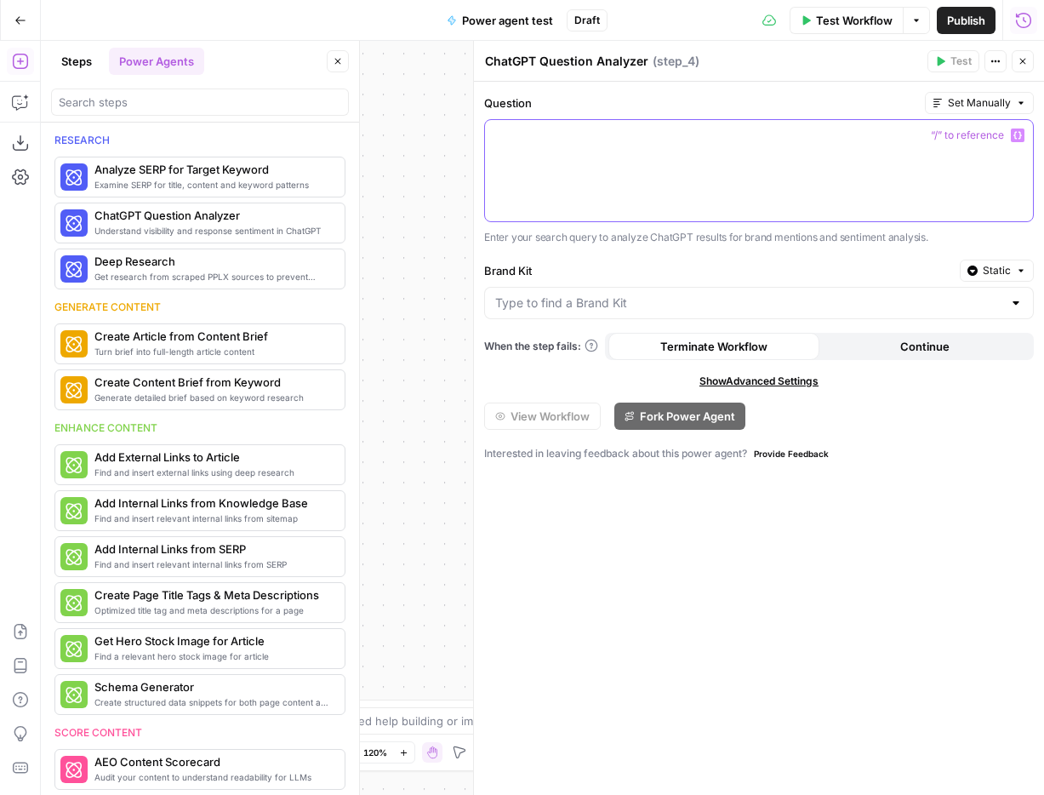
click at [1022, 129] on button "Variables Menu" at bounding box center [1018, 136] width 14 height 14
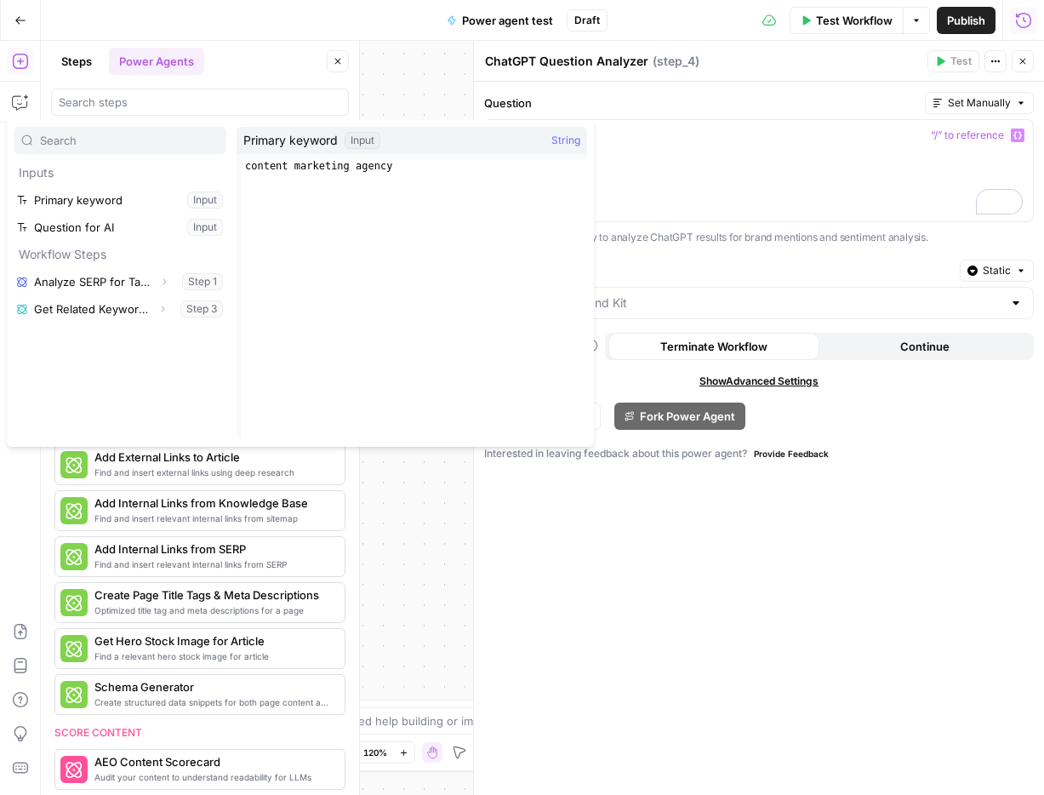
click at [848, 65] on div "ChatGPT Question Analyzer ChatGPT Question Analyzer ( step_4 )" at bounding box center [703, 61] width 438 height 19
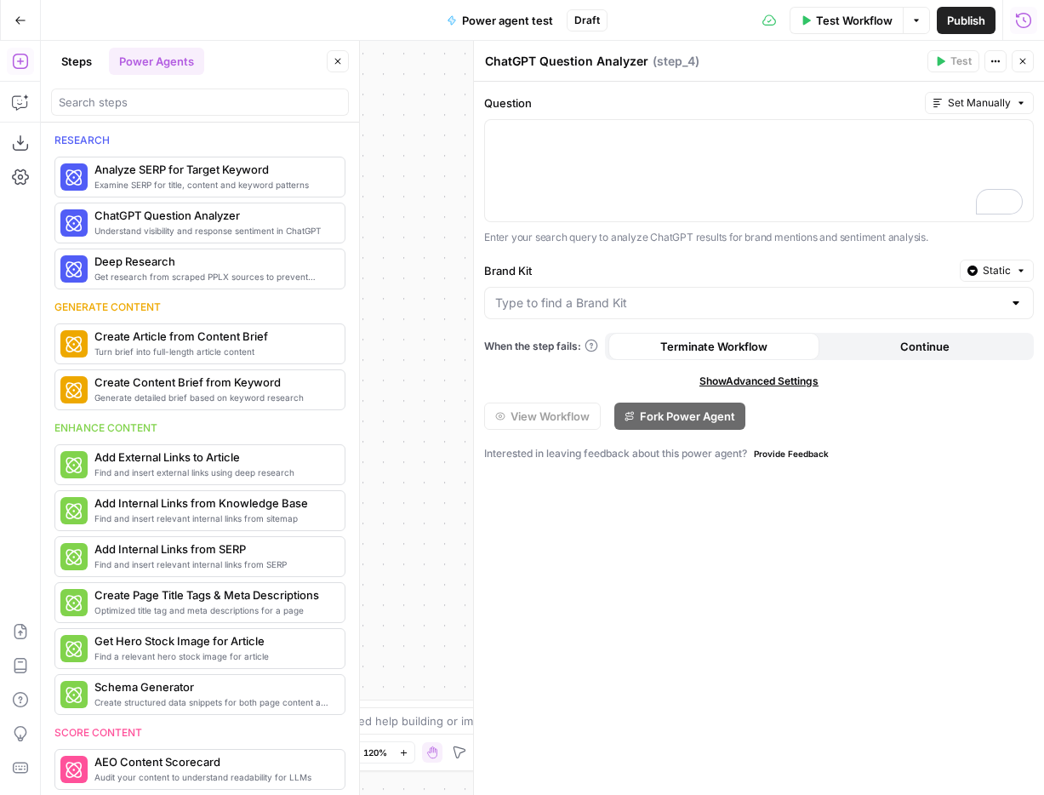
click at [1031, 54] on button "Close" at bounding box center [1023, 61] width 22 height 22
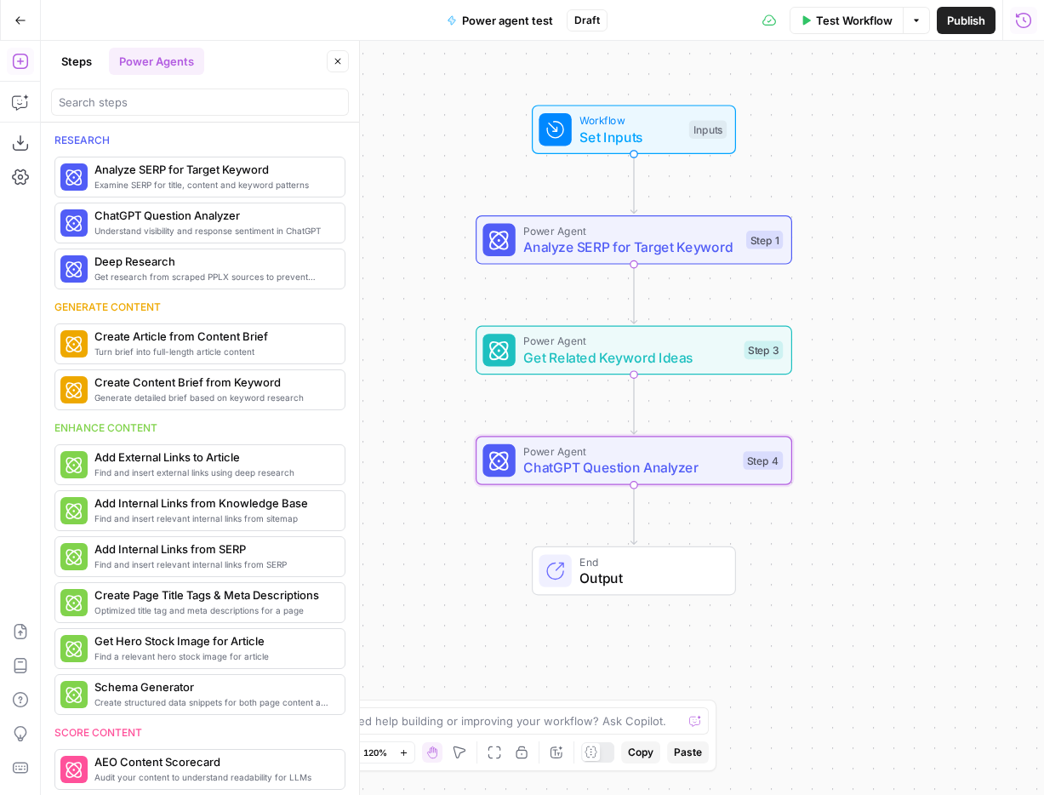
click at [861, 30] on button "Test Workflow" at bounding box center [847, 20] width 114 height 27
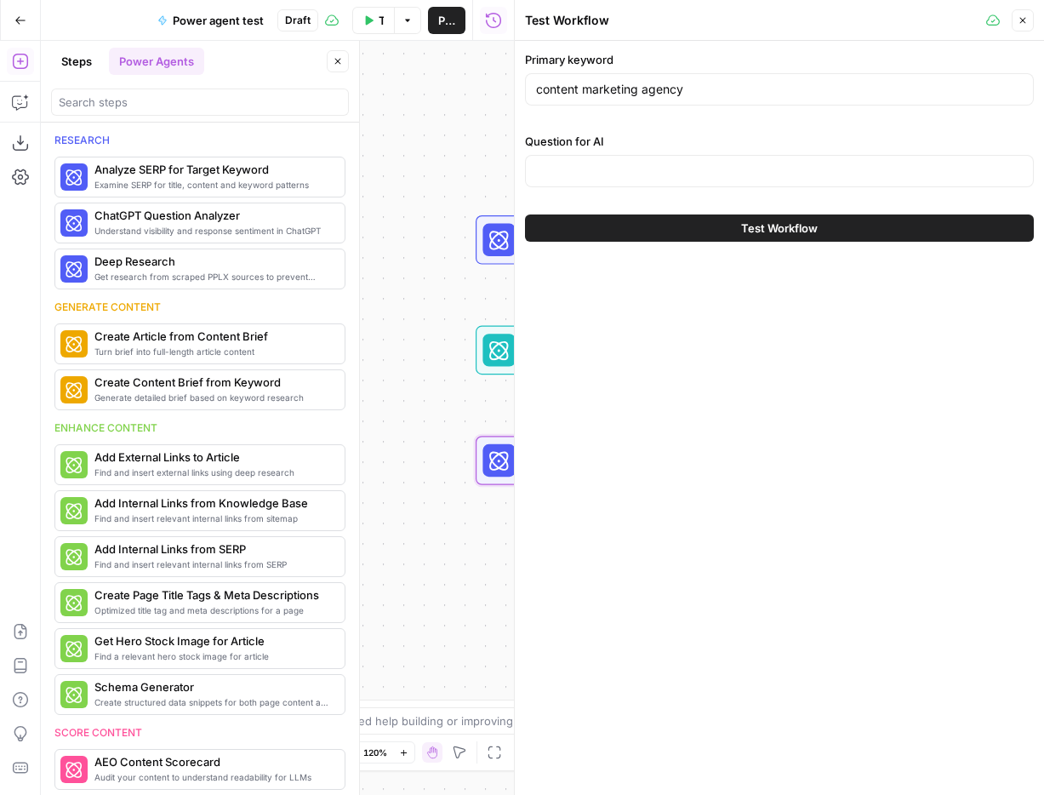
click at [789, 191] on div "Question for AI" at bounding box center [779, 163] width 509 height 61
click at [781, 183] on div at bounding box center [779, 171] width 509 height 32
type input "I'm"
click at [483, 142] on div "Workflow Set Inputs Inputs" at bounding box center [634, 129] width 317 height 49
click at [1018, 26] on button "Close" at bounding box center [1023, 20] width 22 height 22
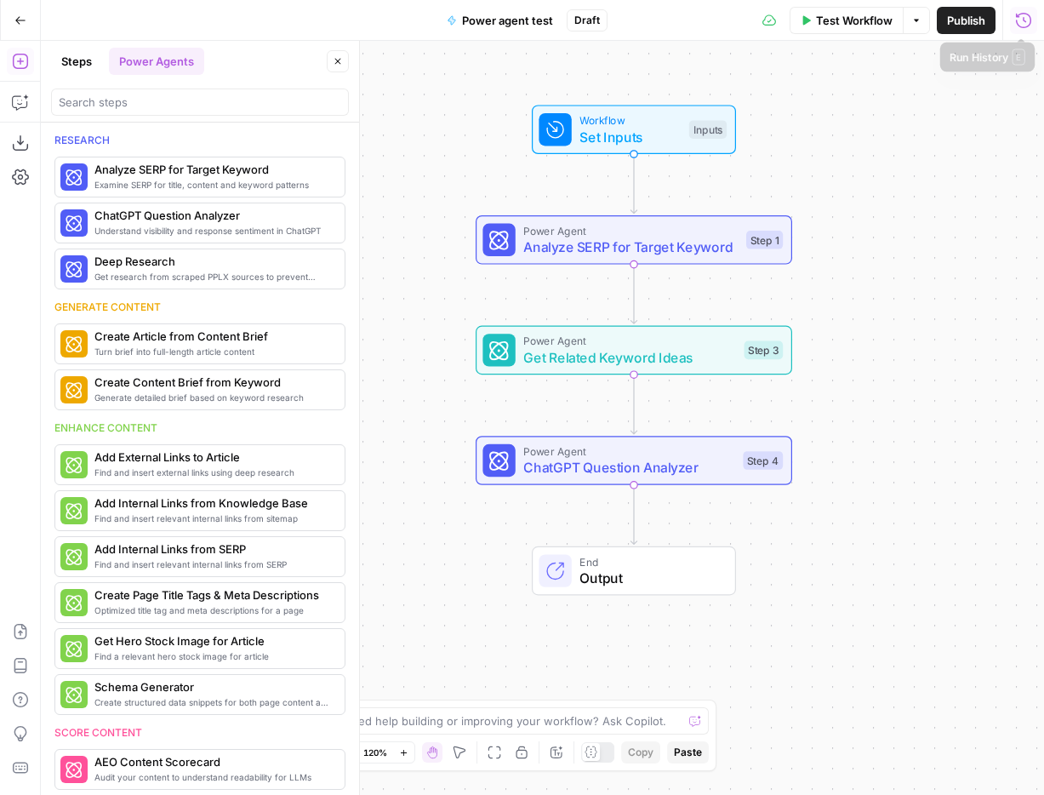
click at [1022, 20] on icon "button" at bounding box center [1023, 20] width 17 height 17
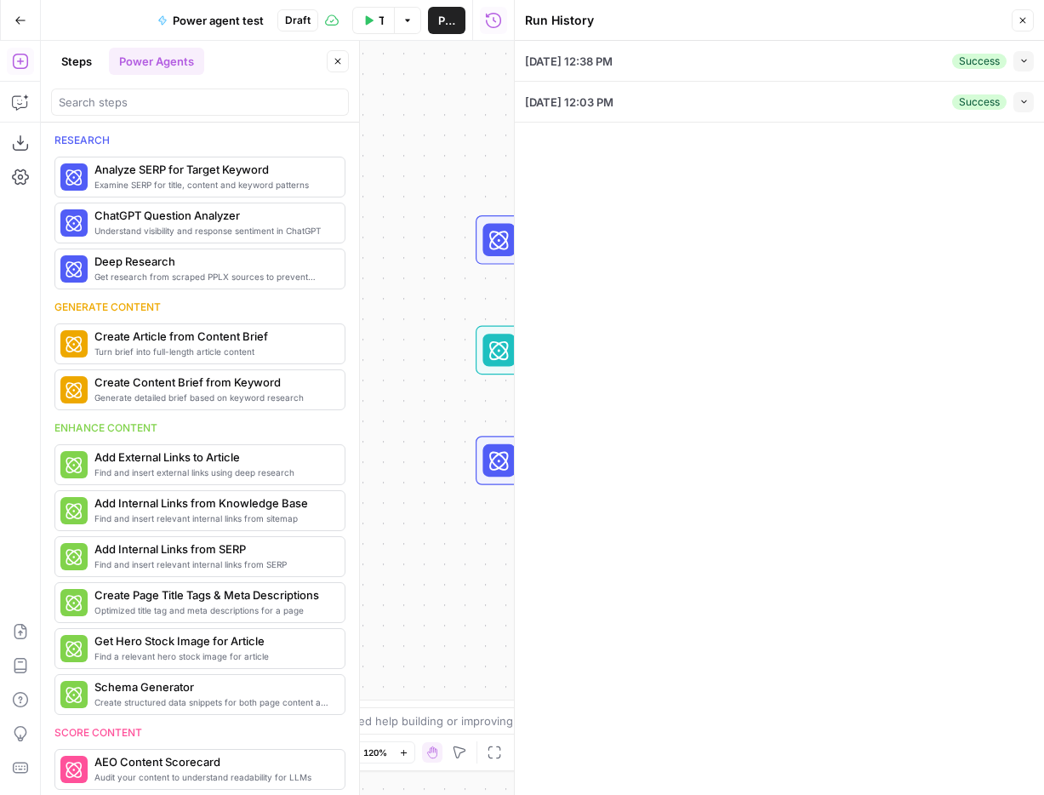
click at [893, 64] on div "08/29/25 at 12:38 PM Success Collapse" at bounding box center [779, 61] width 509 height 40
click at [1018, 61] on button "Collapse" at bounding box center [1024, 61] width 20 height 20
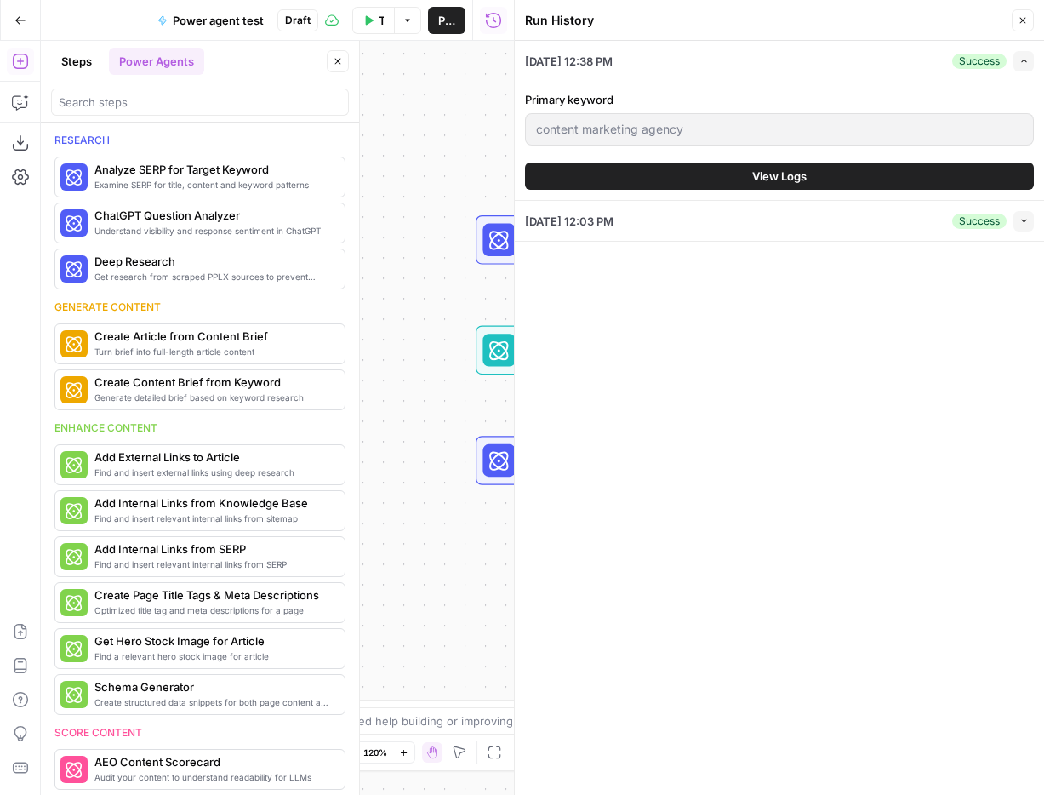
click at [872, 181] on button "View Logs" at bounding box center [779, 176] width 509 height 27
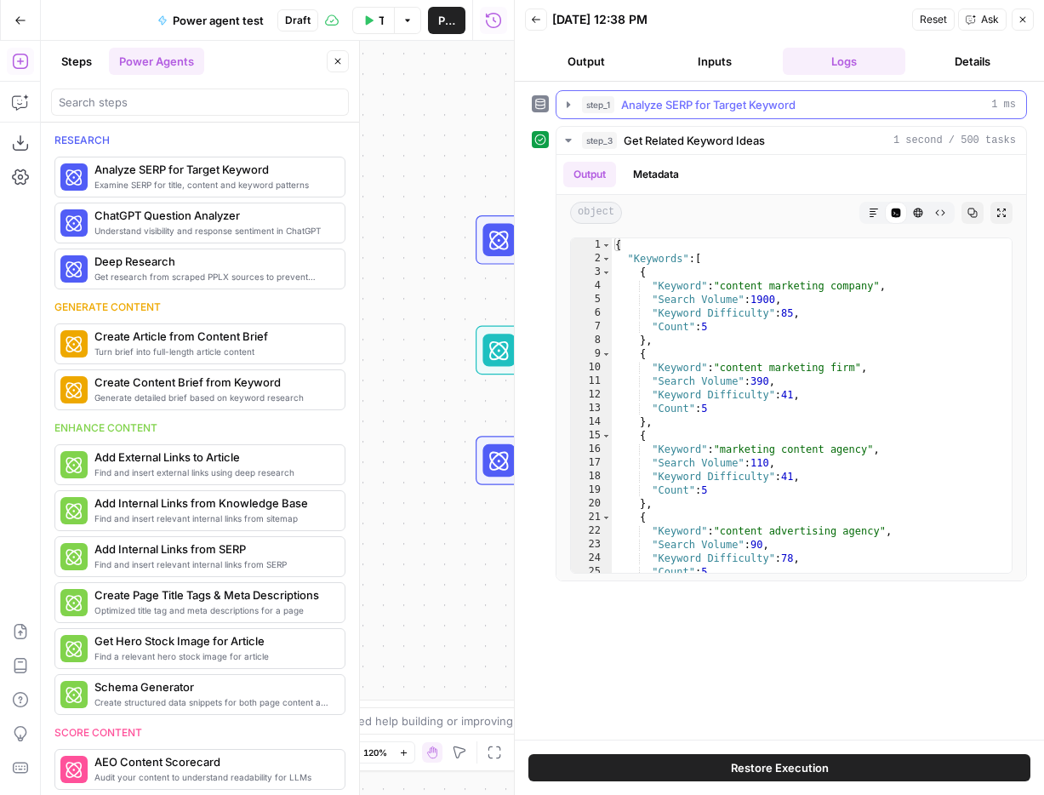
click at [782, 100] on span "Analyze SERP for Target Keyword" at bounding box center [708, 104] width 174 height 17
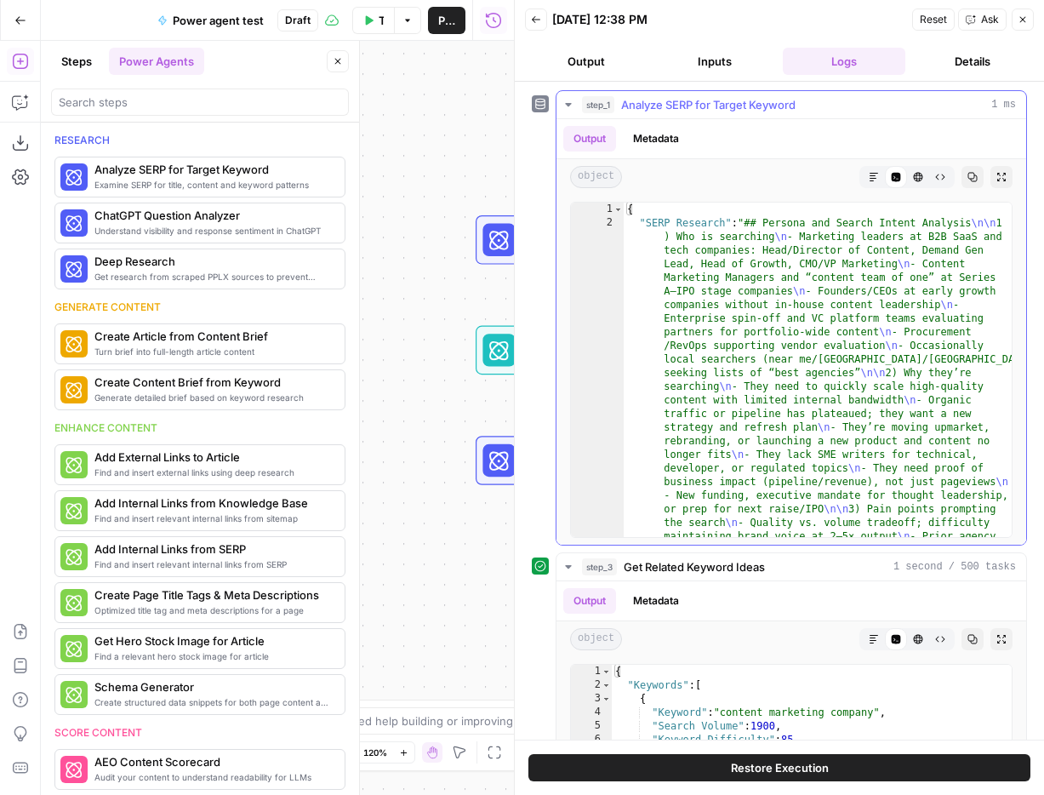
click at [872, 179] on icon "button" at bounding box center [874, 177] width 10 height 10
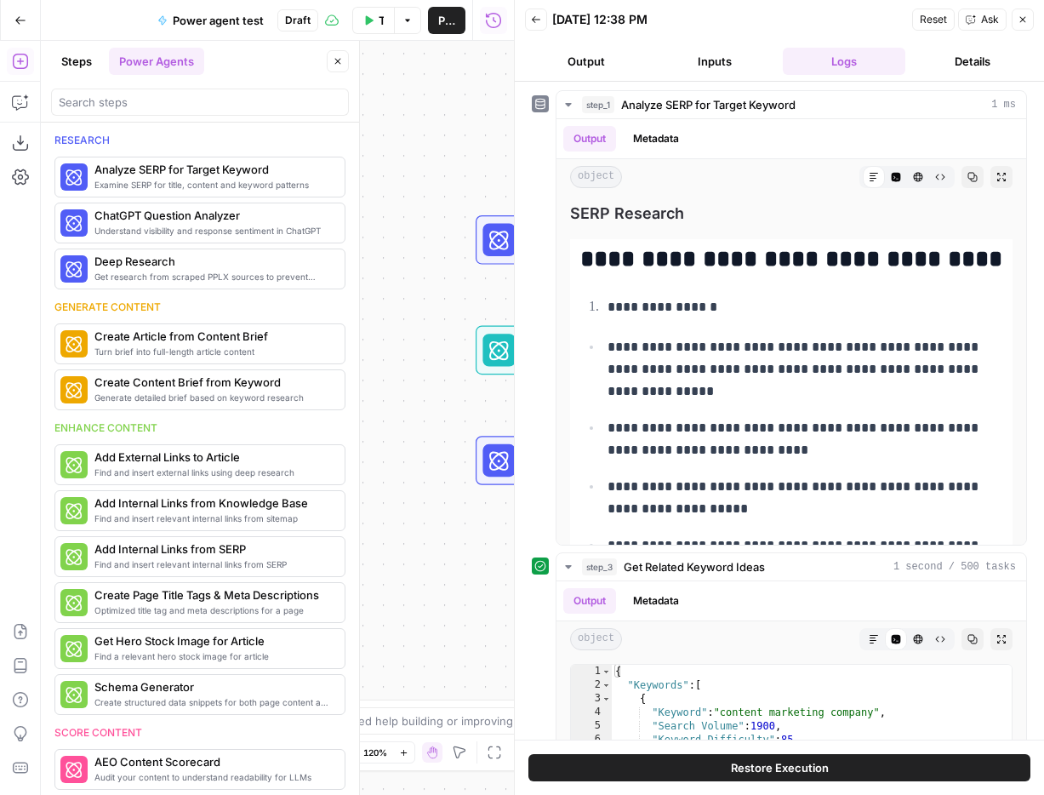
click at [1025, 27] on button "Close" at bounding box center [1023, 20] width 22 height 22
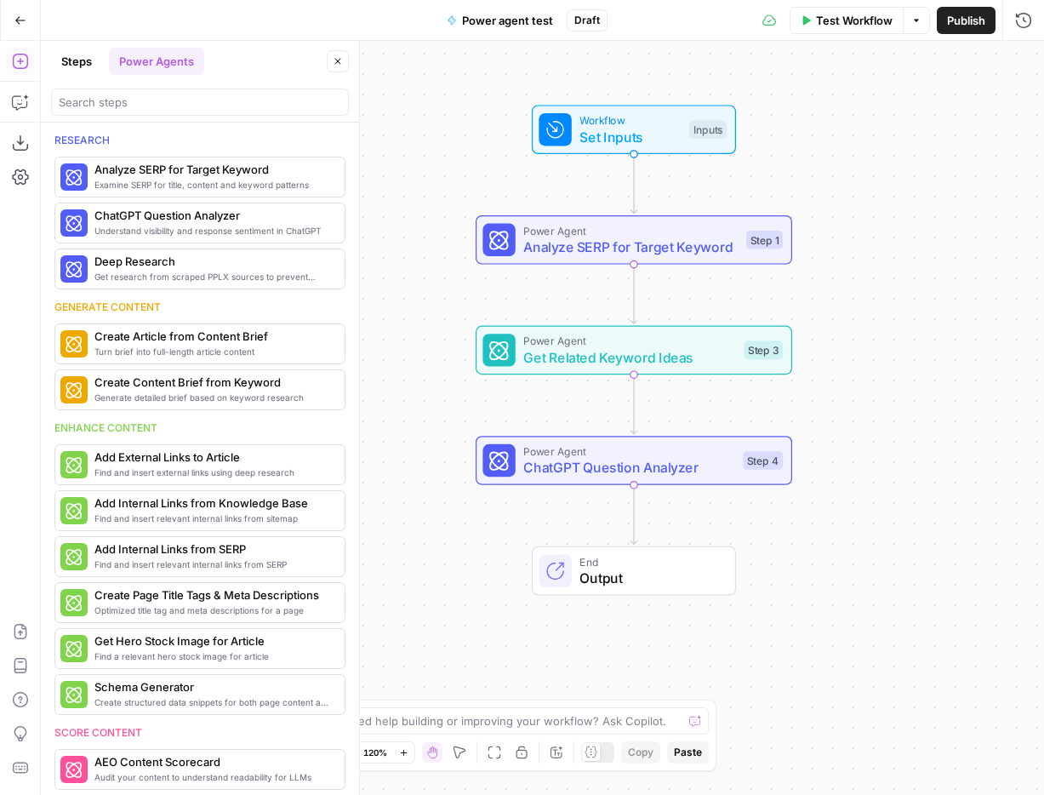
click at [854, 24] on span "Test Workflow" at bounding box center [854, 20] width 77 height 17
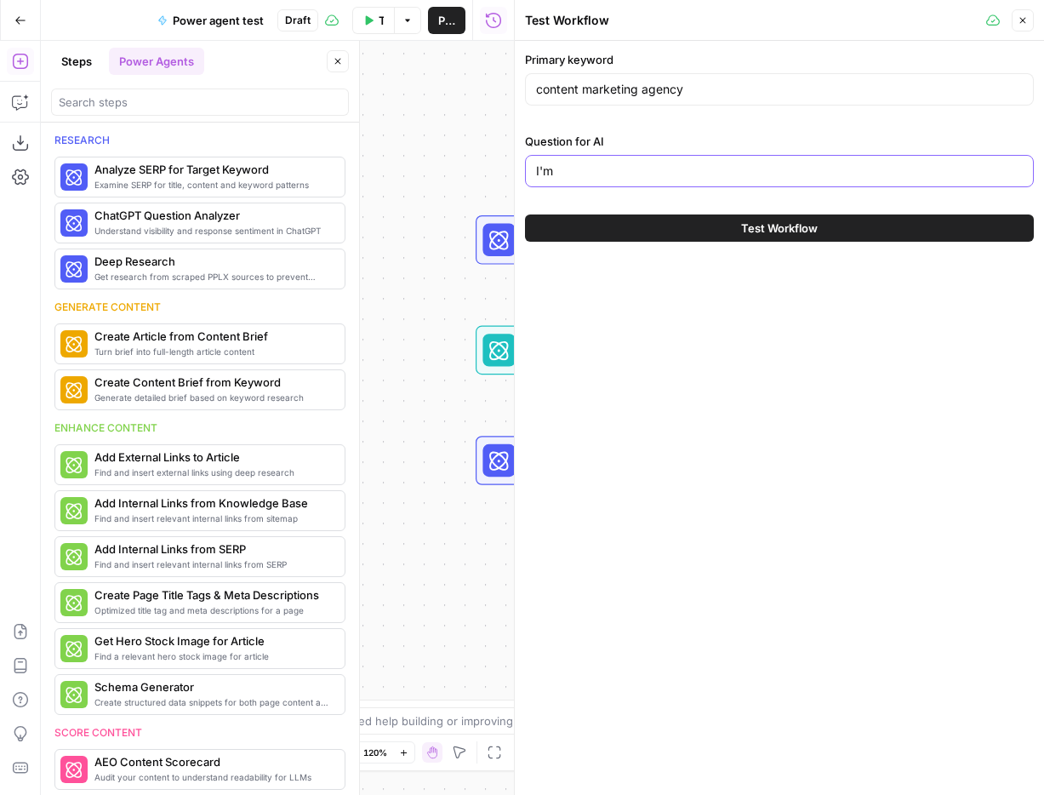
click at [707, 174] on input "I'm" at bounding box center [779, 171] width 487 height 17
click at [624, 167] on input "We're a B2B SaaS tech company that make" at bounding box center [779, 171] width 487 height 17
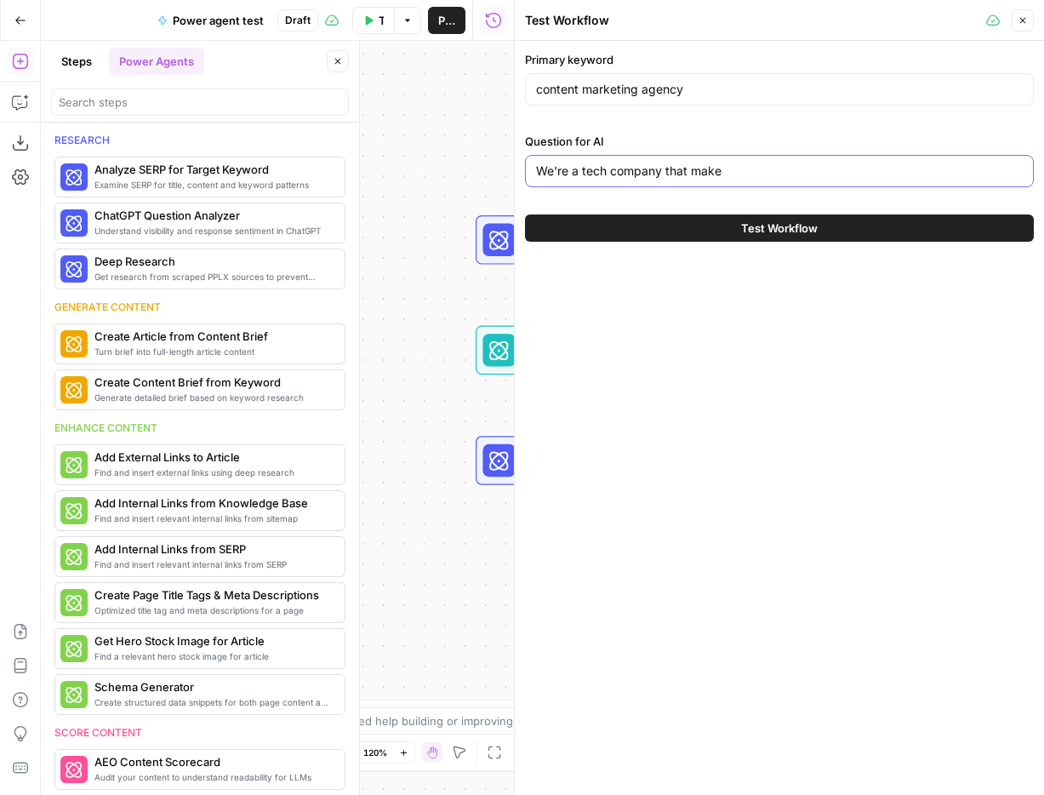
paste input "B2B SaaS"
click at [860, 175] on input "We're a tech company that make B2B SaaS products" at bounding box center [779, 171] width 487 height 17
click at [1013, 176] on input "We're a tech company that make B2B SaaS products. Our products include project …" at bounding box center [779, 171] width 487 height 17
click at [903, 171] on input "We're a tech company that make B2B SaaS products. Our products include project …" at bounding box center [779, 171] width 487 height 17
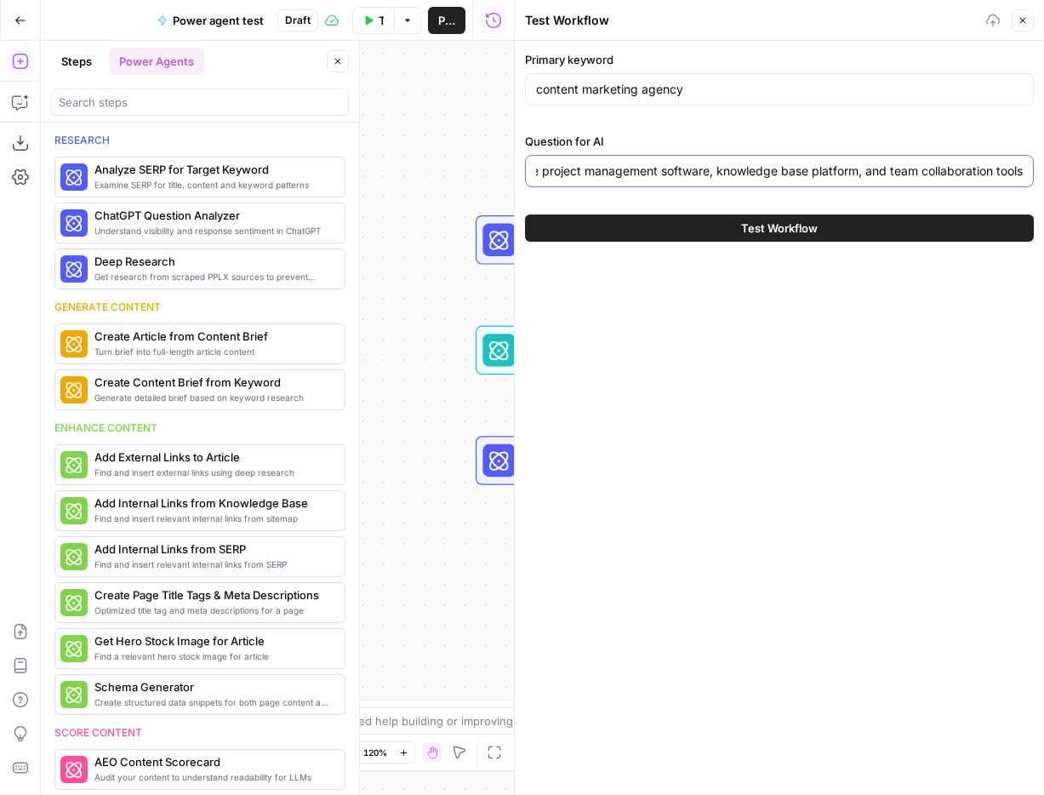
type input "We're a tech company that make B2B SaaS products. Our products include project …"
drag, startPoint x: 792, startPoint y: 169, endPoint x: 953, endPoint y: 183, distance: 162.3
click at [953, 183] on div "We're a tech company that make B2B SaaS products. Our products include project …" at bounding box center [779, 171] width 509 height 32
drag, startPoint x: 929, startPoint y: 175, endPoint x: 938, endPoint y: 165, distance: 13.9
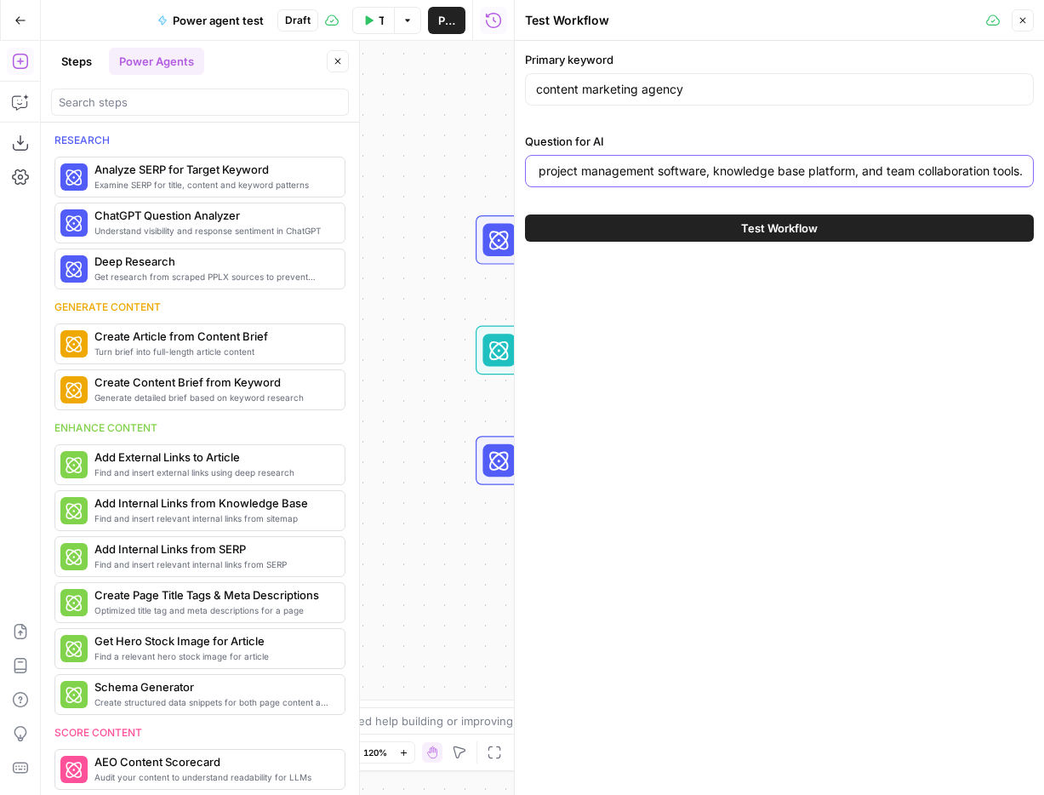
click at [938, 165] on input "We're a tech company that make B2B SaaS products. Our products include project …" at bounding box center [779, 171] width 487 height 17
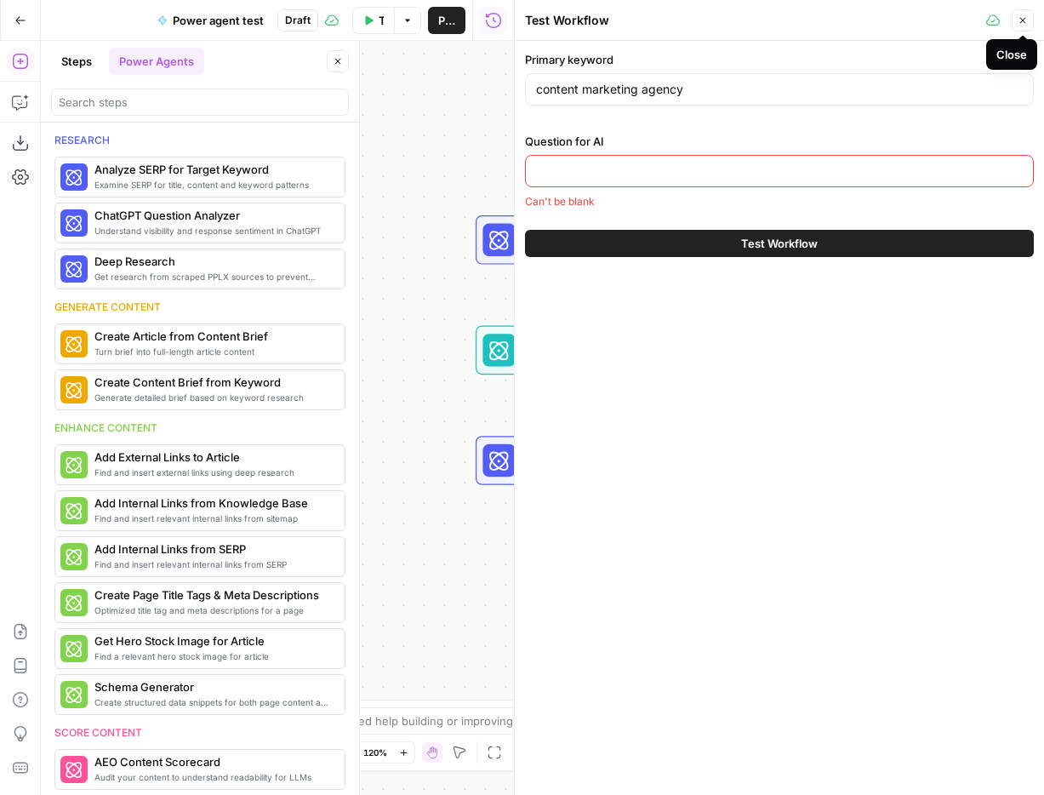
click at [1021, 21] on icon "button" at bounding box center [1023, 20] width 10 height 10
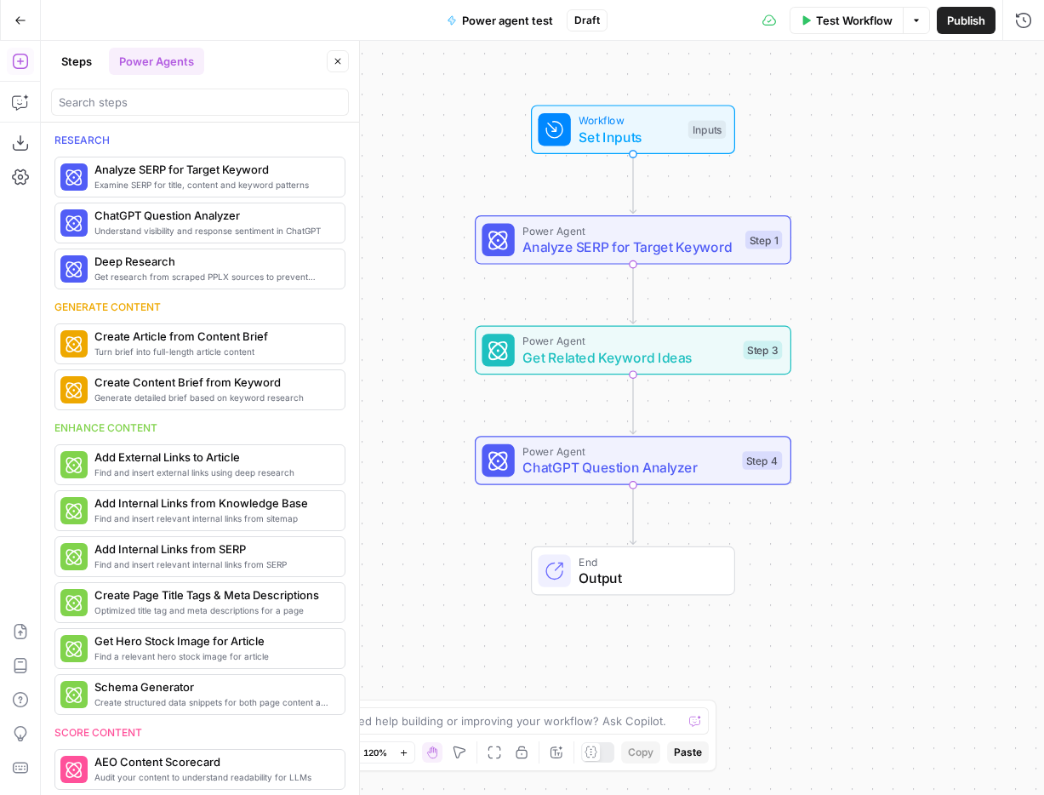
click at [640, 132] on span "Set Inputs" at bounding box center [629, 137] width 101 height 20
click at [670, 137] on span "Set Inputs" at bounding box center [629, 137] width 101 height 20
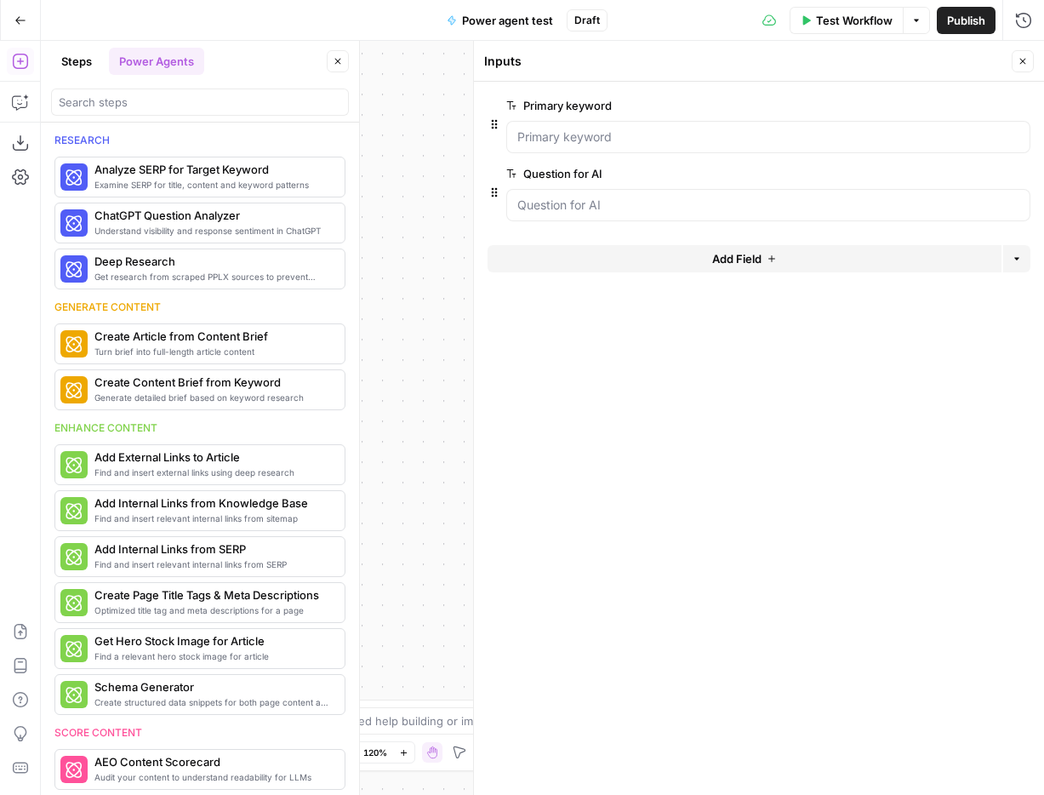
click at [989, 171] on button "edit field" at bounding box center [974, 173] width 66 height 20
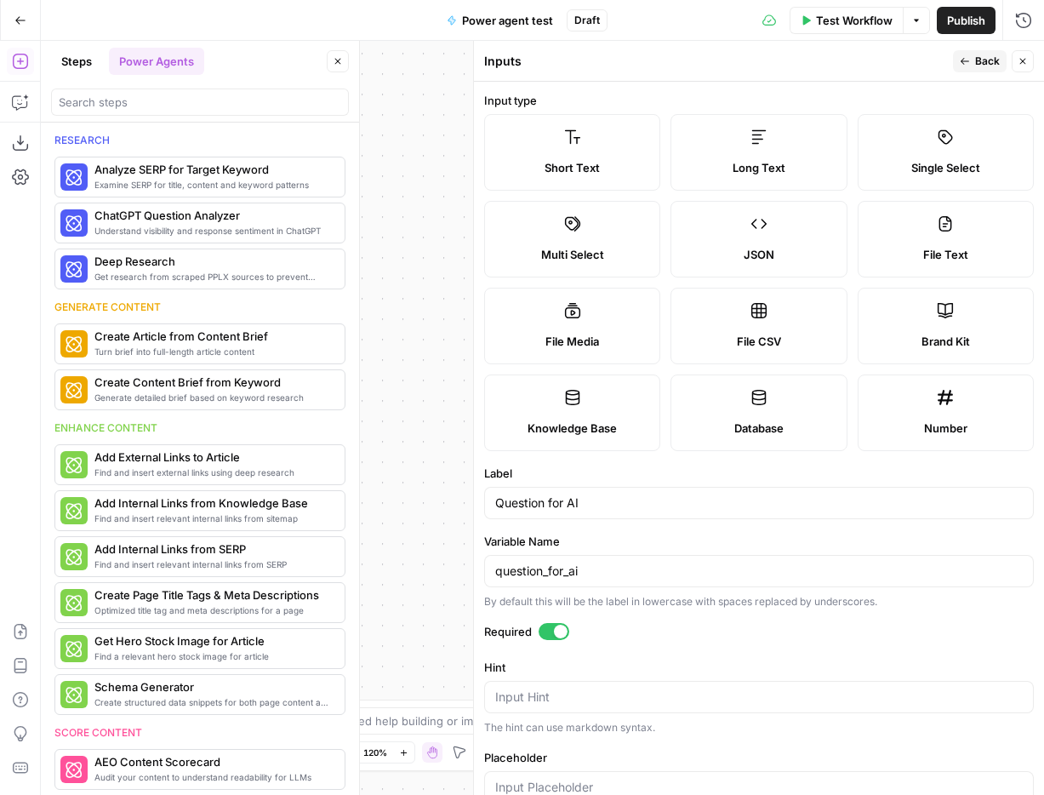
click at [773, 143] on label "Long Text" at bounding box center [759, 152] width 176 height 77
click at [983, 55] on span "Back" at bounding box center [987, 61] width 25 height 15
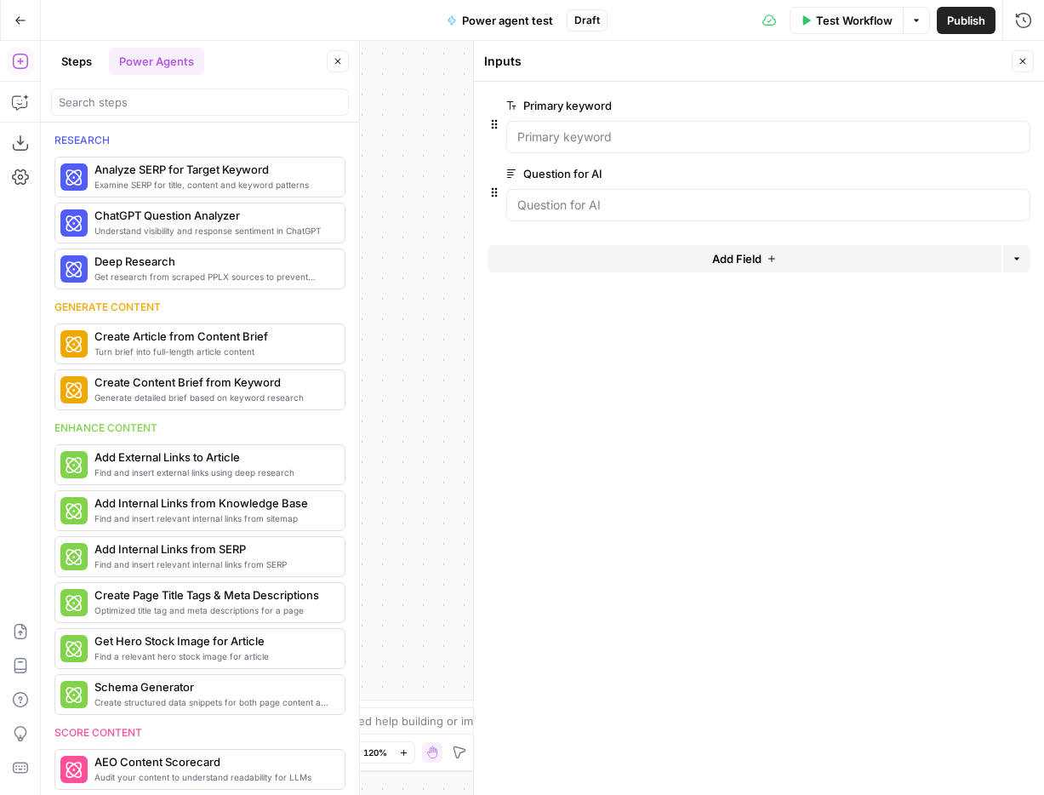
click at [1023, 63] on icon "button" at bounding box center [1023, 61] width 10 height 10
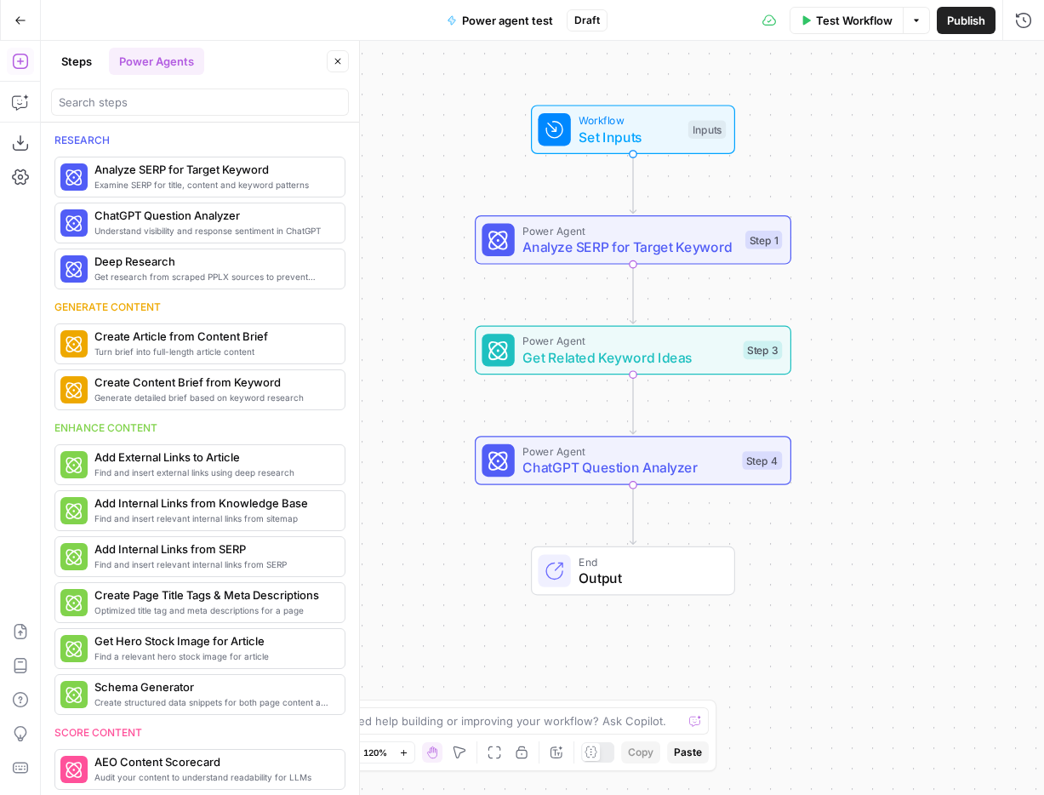
click at [855, 18] on span "Test Workflow" at bounding box center [854, 20] width 77 height 17
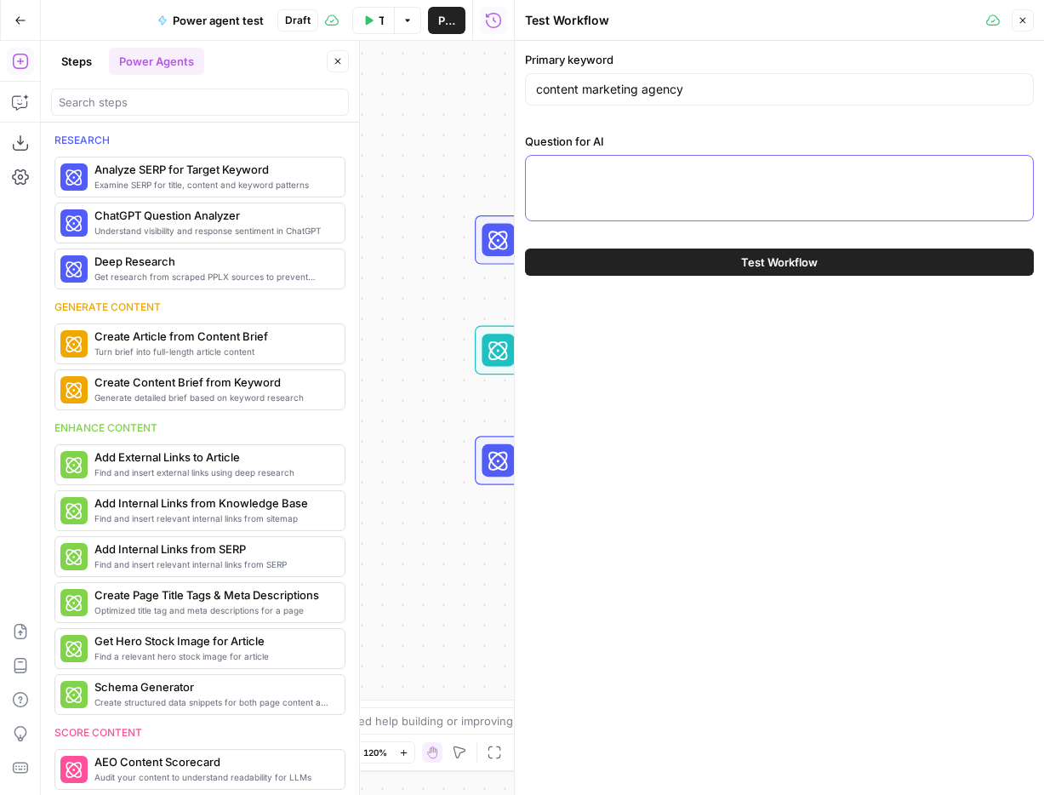
click at [733, 166] on textarea "Question for AI" at bounding box center [779, 171] width 487 height 17
paste textarea "We're a tech company that make B2B SaaS products. Our products include project …"
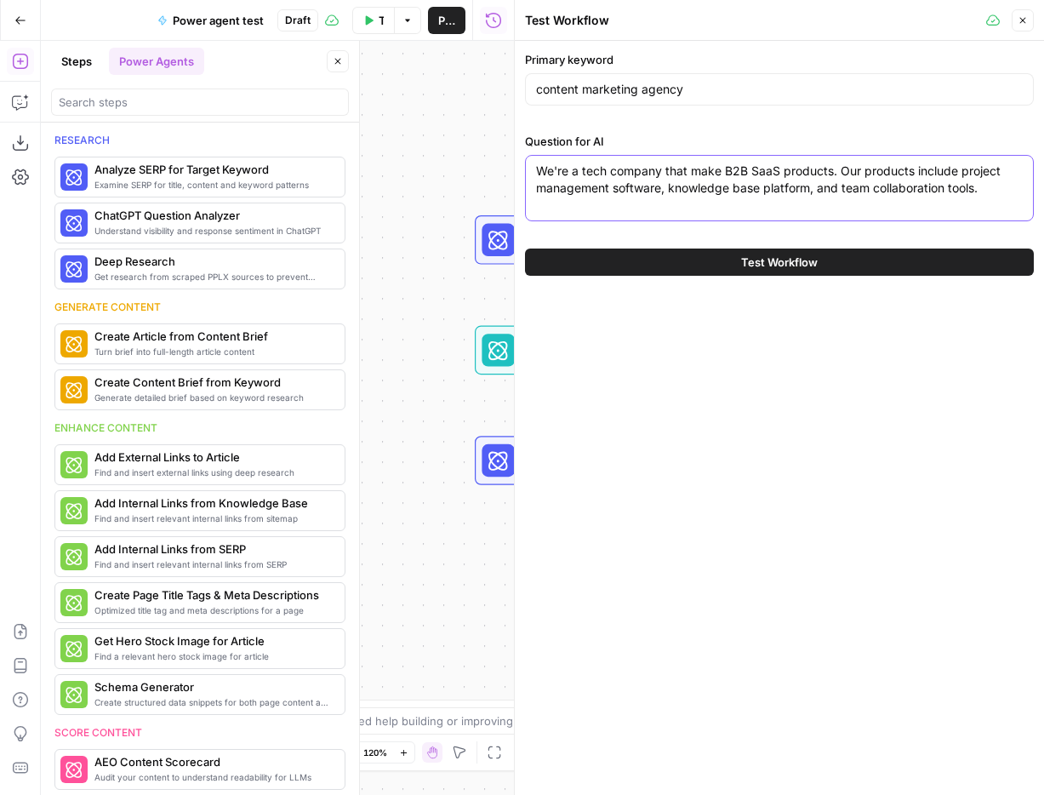
click at [991, 186] on textarea "We're a tech company that make B2B SaaS products. Our products include project …" at bounding box center [779, 180] width 487 height 34
click at [705, 207] on textarea "We're a tech company that make B2B SaaS products. Our products include project …" at bounding box center [779, 188] width 487 height 51
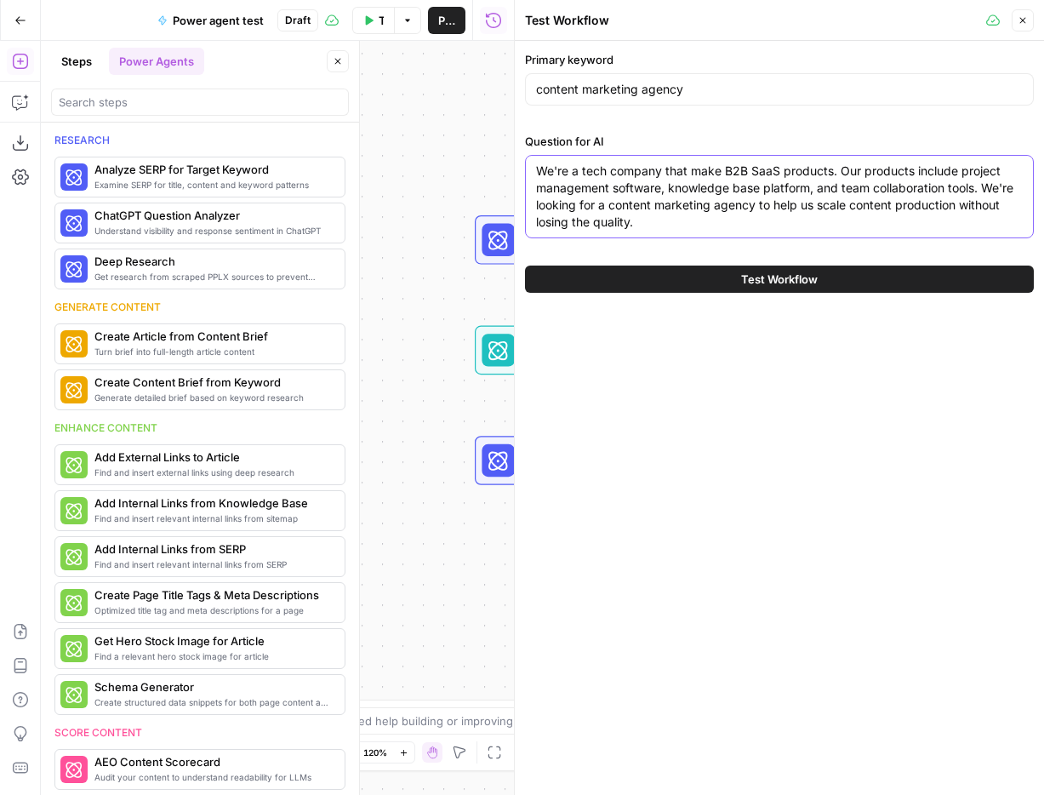
click at [984, 183] on textarea "We're a tech company that make B2B SaaS products. Our products include project …" at bounding box center [779, 197] width 487 height 68
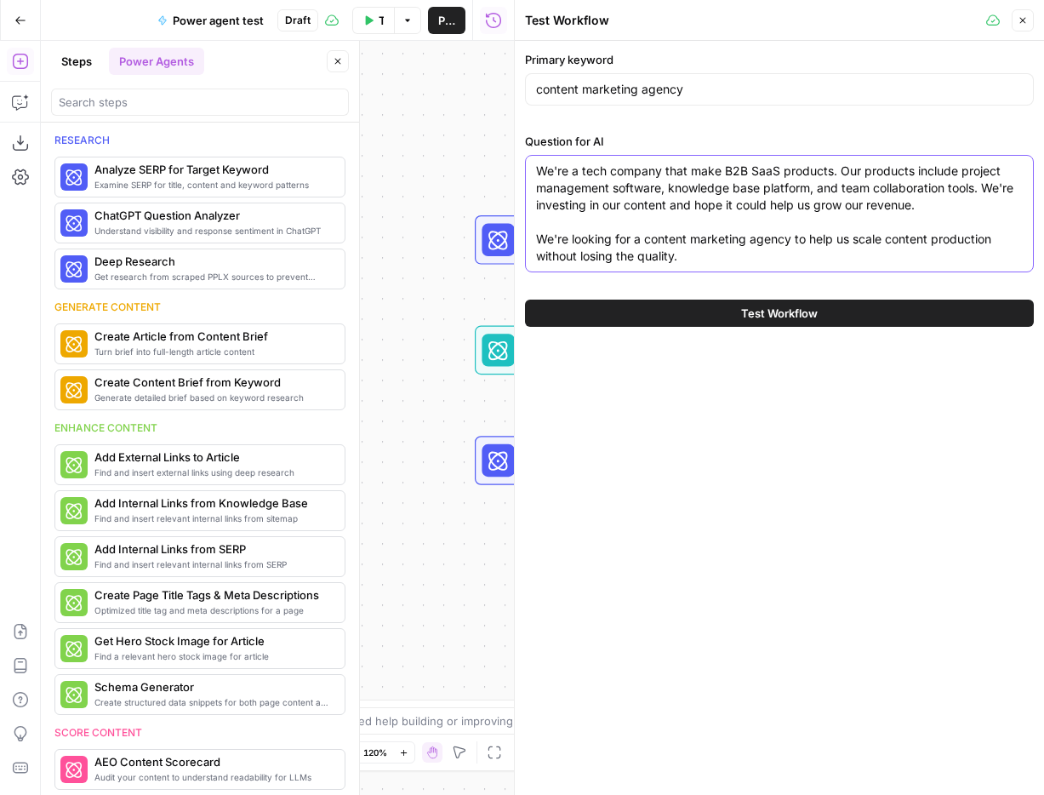
click at [825, 248] on textarea "We're a tech company that make B2B SaaS products. Our products include project …" at bounding box center [779, 214] width 487 height 102
paste textarea "need content strategies that align with complex buyer personas. Additionally, m…"
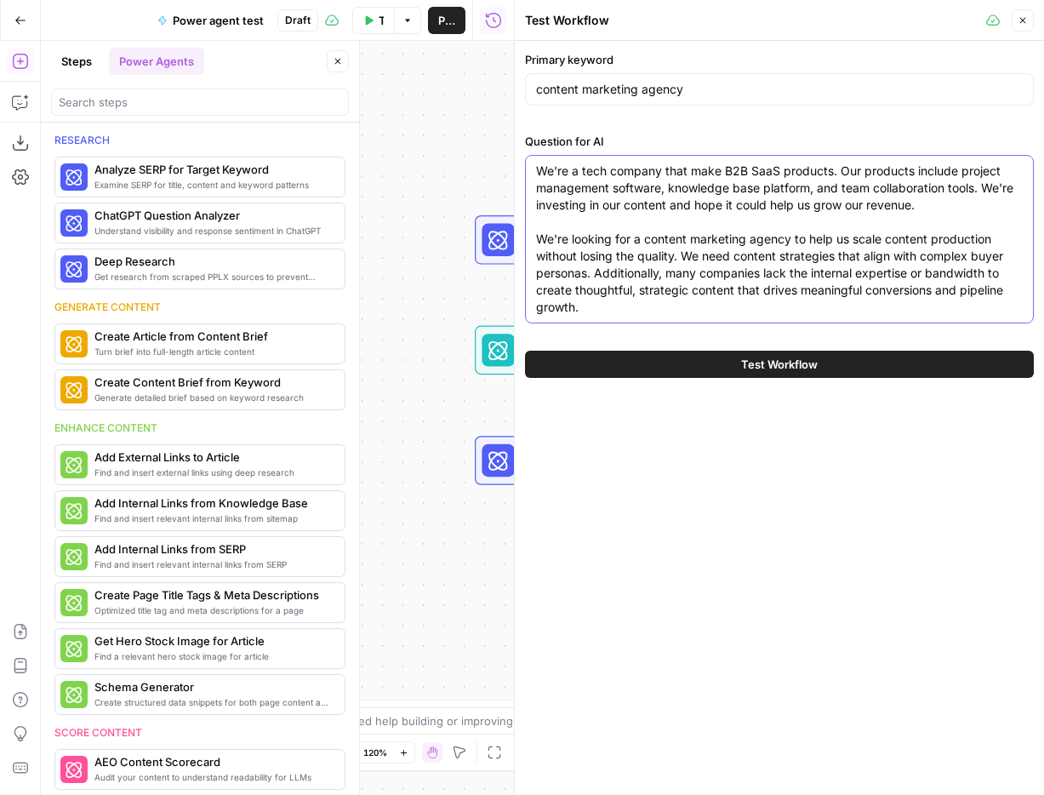
click at [924, 257] on textarea "We're a tech company that make B2B SaaS products. Our products include project …" at bounding box center [779, 239] width 487 height 153
drag, startPoint x: 632, startPoint y: 274, endPoint x: 664, endPoint y: 275, distance: 32.4
click at [664, 275] on textarea "We're a tech company that make B2B SaaS products. Our products include project …" at bounding box center [779, 239] width 487 height 153
click at [774, 269] on textarea "We're a tech company that make B2B SaaS products. Our products include project …" at bounding box center [779, 239] width 487 height 153
drag, startPoint x: 633, startPoint y: 272, endPoint x: 597, endPoint y: 290, distance: 40.7
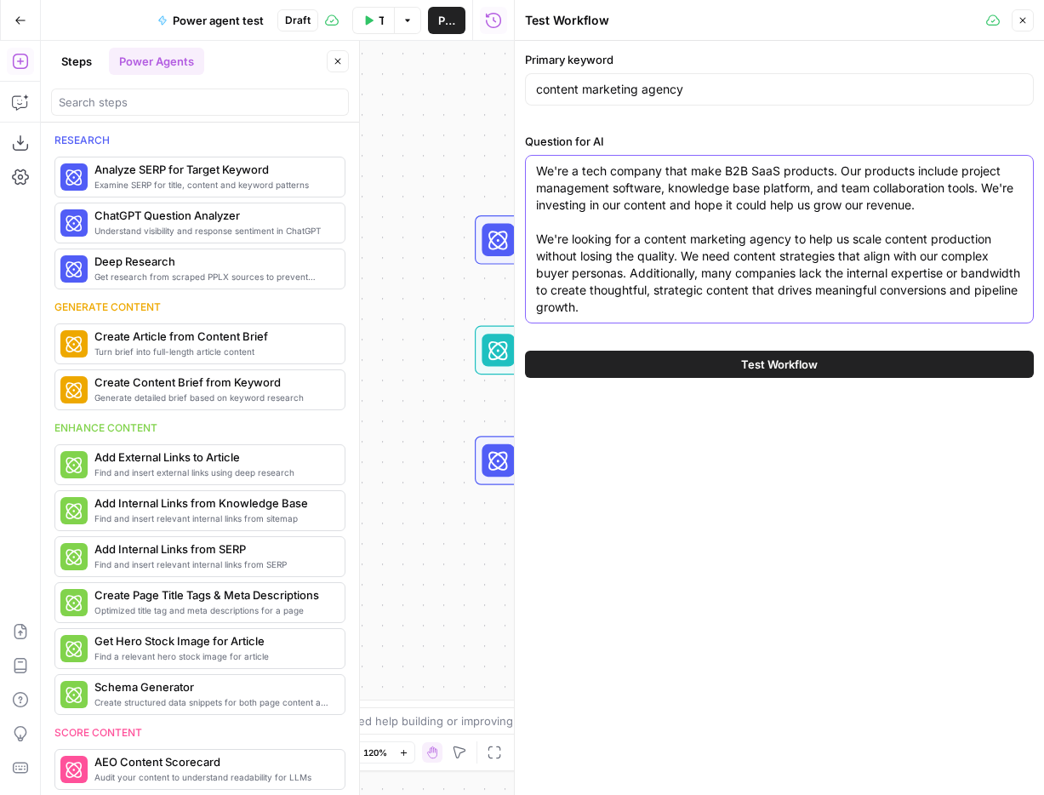
click at [597, 290] on textarea "We're a tech company that make B2B SaaS products. Our products include project …" at bounding box center [779, 239] width 487 height 153
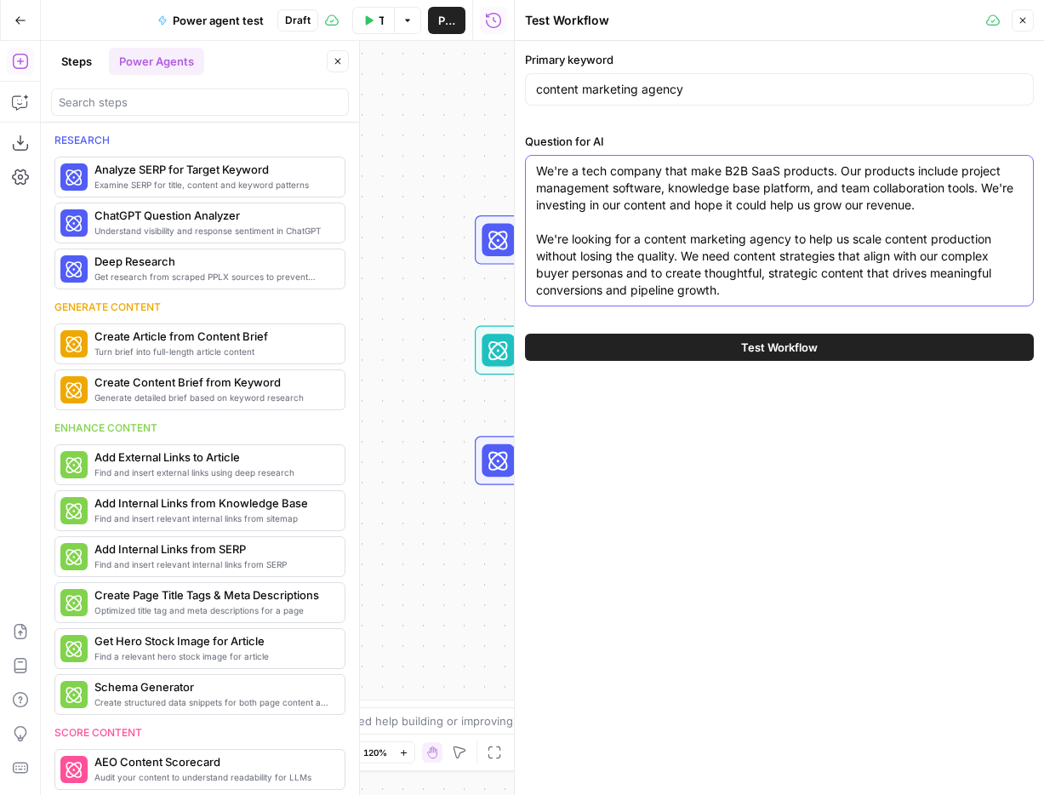
click at [656, 277] on textarea "We're a tech company that make B2B SaaS products. Our products include project …" at bounding box center [779, 231] width 487 height 136
click at [799, 289] on textarea "We're a tech company that make B2B SaaS products. Our products include project …" at bounding box center [779, 231] width 487 height 136
drag, startPoint x: 792, startPoint y: 262, endPoint x: 863, endPoint y: 273, distance: 72.3
click at [863, 273] on textarea "We're a tech company that make B2B SaaS products. Our products include project …" at bounding box center [779, 231] width 487 height 136
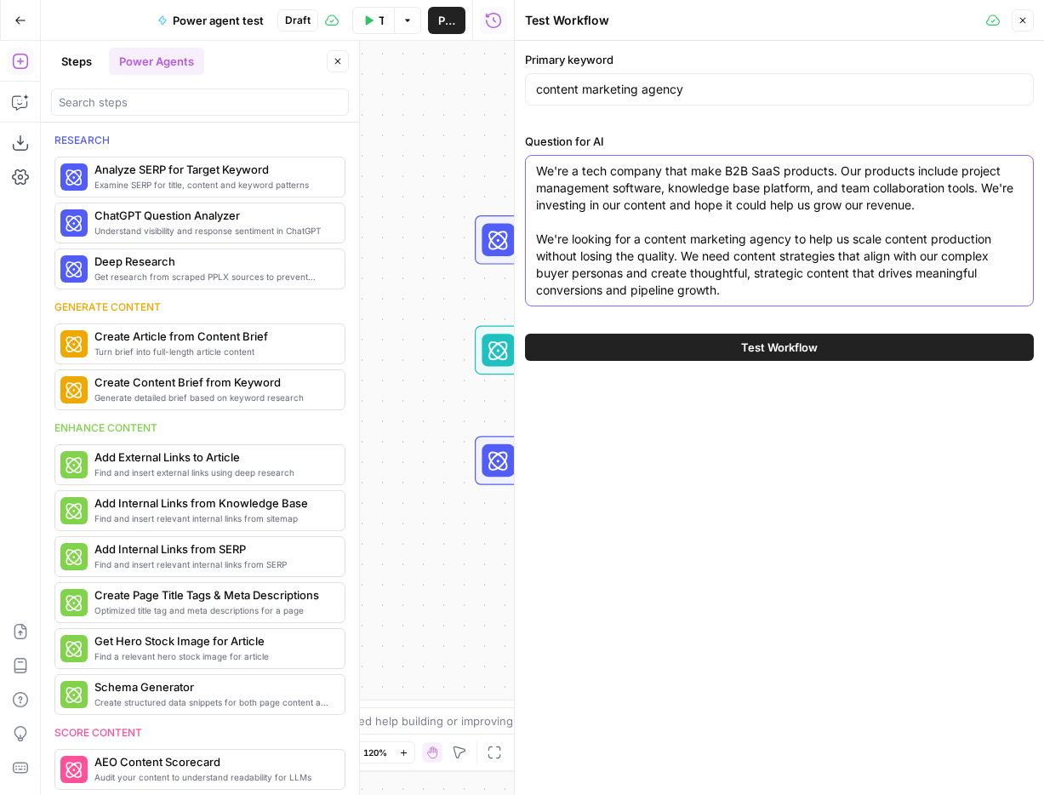
click at [840, 295] on textarea "We're a tech company that make B2B SaaS products. Our products include project …" at bounding box center [779, 231] width 487 height 136
click at [953, 298] on textarea "We're a tech company that make B2B SaaS products. Our products include project …" at bounding box center [779, 231] width 487 height 136
type textarea "We're a tech company that make B2B SaaS products. Our products include project …"
click at [748, 292] on textarea "We're a tech company that make B2B SaaS products. Our products include project …" at bounding box center [779, 231] width 487 height 136
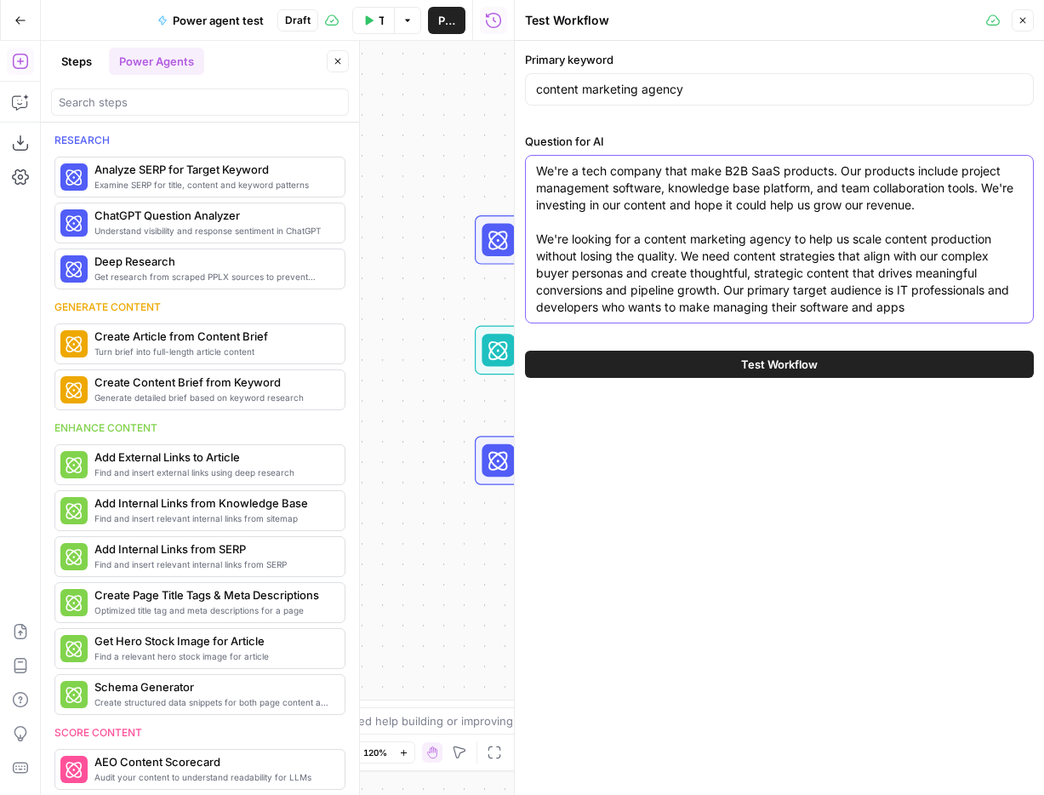
click at [847, 311] on textarea "We're a tech company that make B2B SaaS products. Our products include project …" at bounding box center [779, 239] width 487 height 153
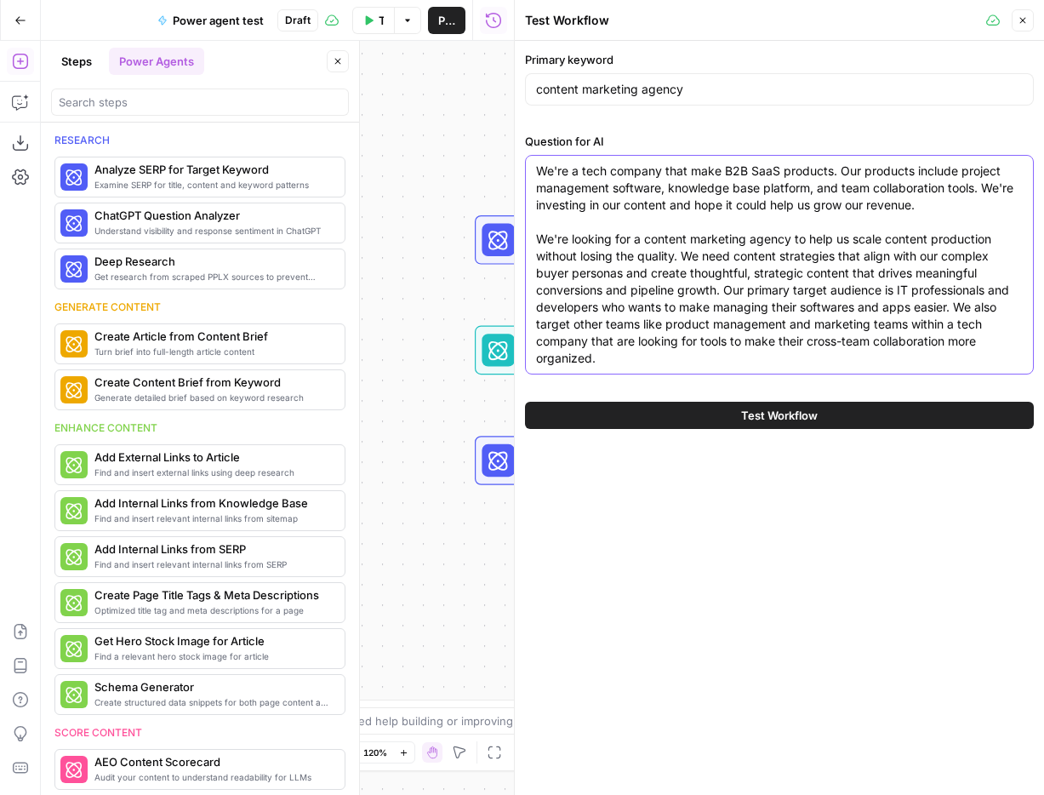
click at [681, 340] on textarea "We're a tech company that make B2B SaaS products. Our products include project …" at bounding box center [779, 265] width 487 height 204
click at [648, 367] on div "We're a tech company that make B2B SaaS products. Our products include project …" at bounding box center [779, 265] width 509 height 220
click at [630, 359] on textarea "We're a tech company that make B2B SaaS products. Our products include project …" at bounding box center [779, 265] width 487 height 204
drag, startPoint x: 687, startPoint y: 236, endPoint x: 836, endPoint y: 254, distance: 150.1
click at [836, 254] on textarea "We're a tech company that make B2B SaaS products. Our products include project …" at bounding box center [779, 265] width 487 height 204
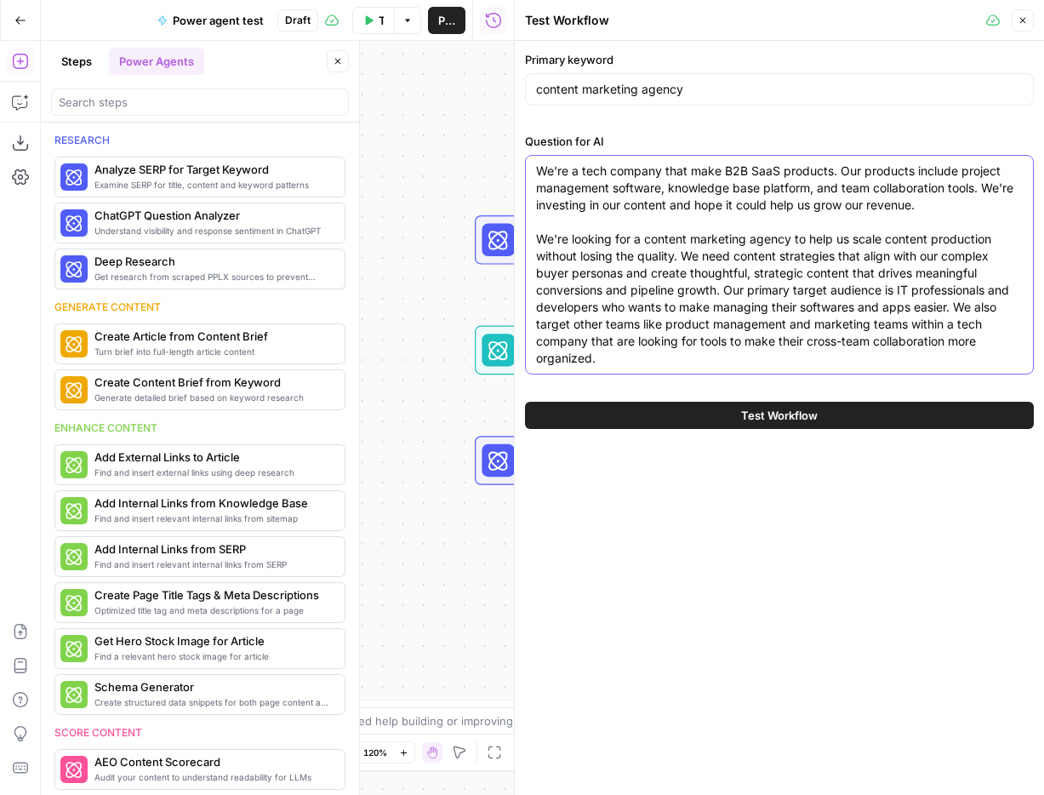
click at [836, 254] on textarea "We're a tech company that make B2B SaaS products. Our products include project …" at bounding box center [779, 265] width 487 height 204
click at [781, 249] on textarea "We're a tech company that make B2B SaaS products. Our products include project …" at bounding box center [779, 265] width 487 height 204
click at [791, 197] on textarea "We're a tech company that make B2B SaaS products. Our products include project …" at bounding box center [779, 265] width 487 height 204
drag, startPoint x: 983, startPoint y: 186, endPoint x: 722, endPoint y: 285, distance: 279.6
click at [722, 285] on textarea "We're a tech company that make B2B SaaS products. Our products include project …" at bounding box center [779, 265] width 487 height 204
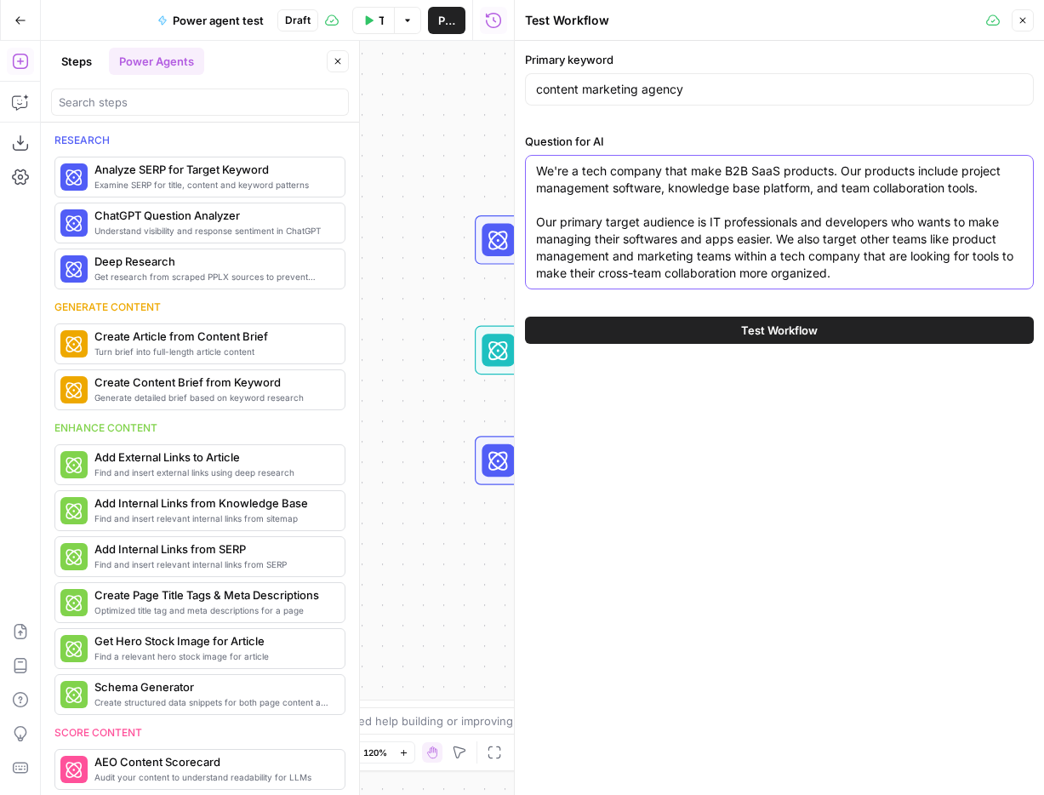
drag, startPoint x: 727, startPoint y: 168, endPoint x: 918, endPoint y: 191, distance: 192.0
click at [918, 191] on textarea "We're a tech company that make B2B SaaS products. Our products include project …" at bounding box center [779, 222] width 487 height 119
click at [832, 203] on textarea "We're a tech company that make B2B SaaS products. Our products include project …" at bounding box center [779, 222] width 487 height 119
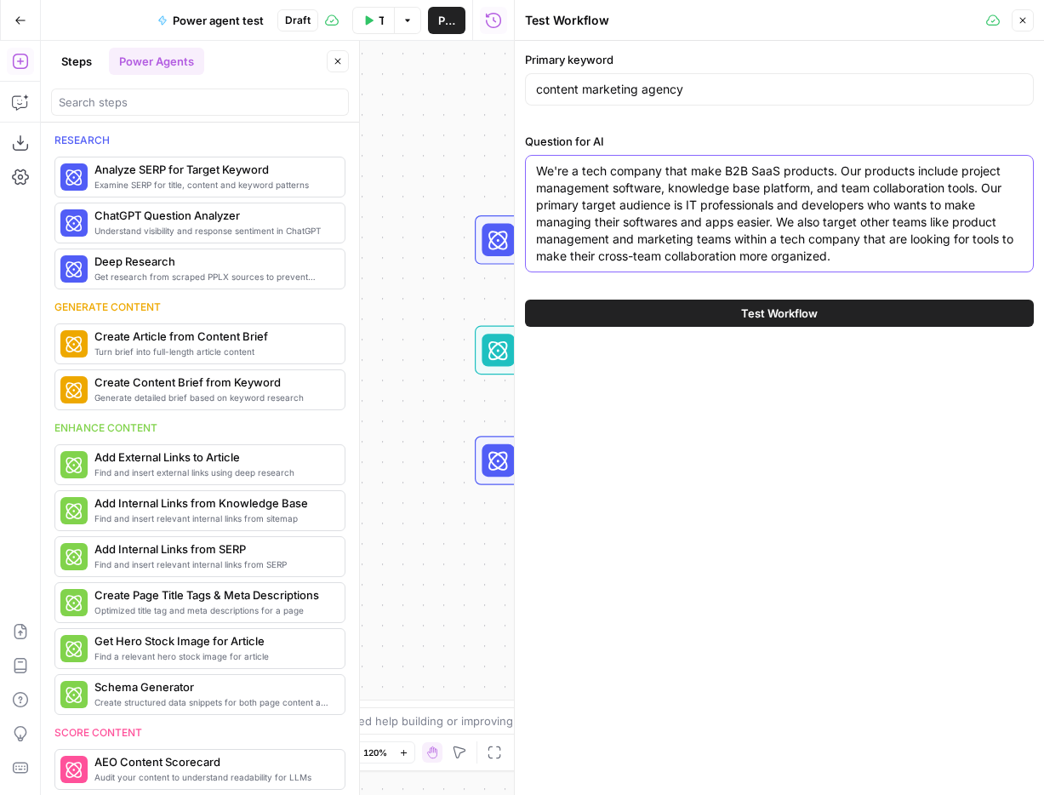
paste textarea "We're investing in our content and hope it could help us grow our revenue. We'r…"
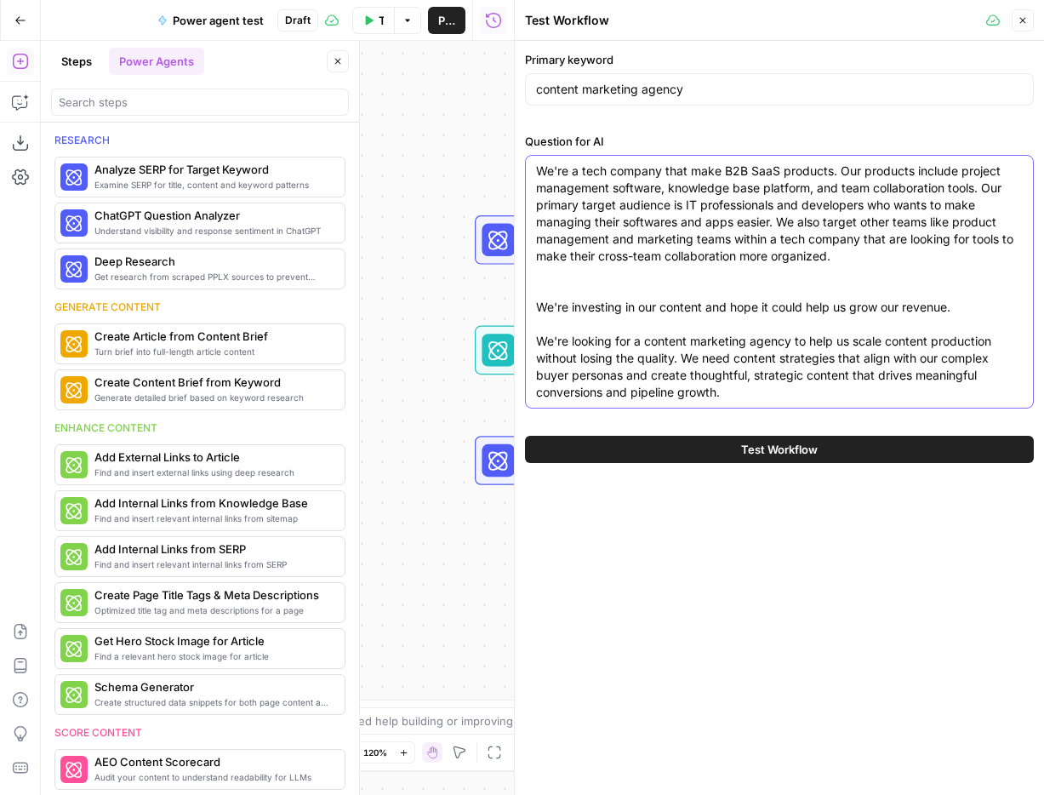
click at [630, 324] on textarea "We're a tech company that make B2B SaaS products. Our products include project …" at bounding box center [779, 282] width 487 height 238
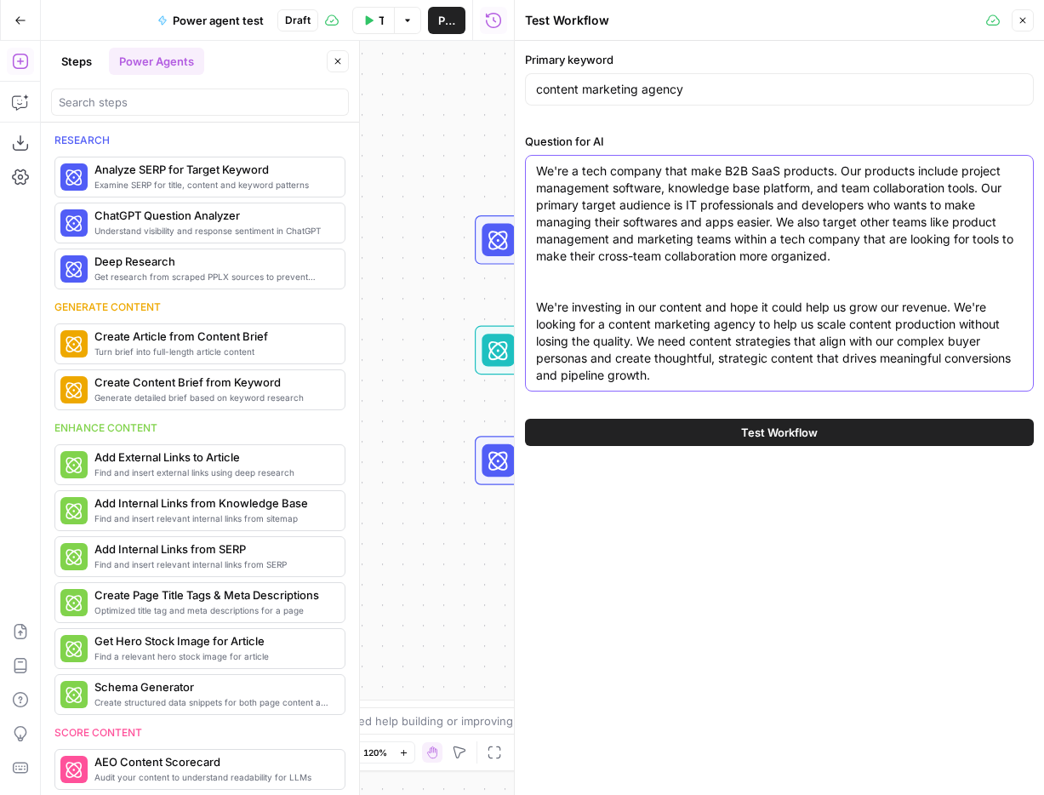
drag, startPoint x: 598, startPoint y: 321, endPoint x: 879, endPoint y: 333, distance: 282.0
click at [879, 333] on textarea "We're a tech company that make B2B SaaS products. Our products include project …" at bounding box center [779, 273] width 487 height 221
drag, startPoint x: 816, startPoint y: 323, endPoint x: 956, endPoint y: 323, distance: 139.6
click at [956, 323] on textarea "We're a tech company that make B2B SaaS products. Our products include project …" at bounding box center [779, 273] width 487 height 221
drag, startPoint x: 732, startPoint y: 338, endPoint x: 850, endPoint y: 335, distance: 118.3
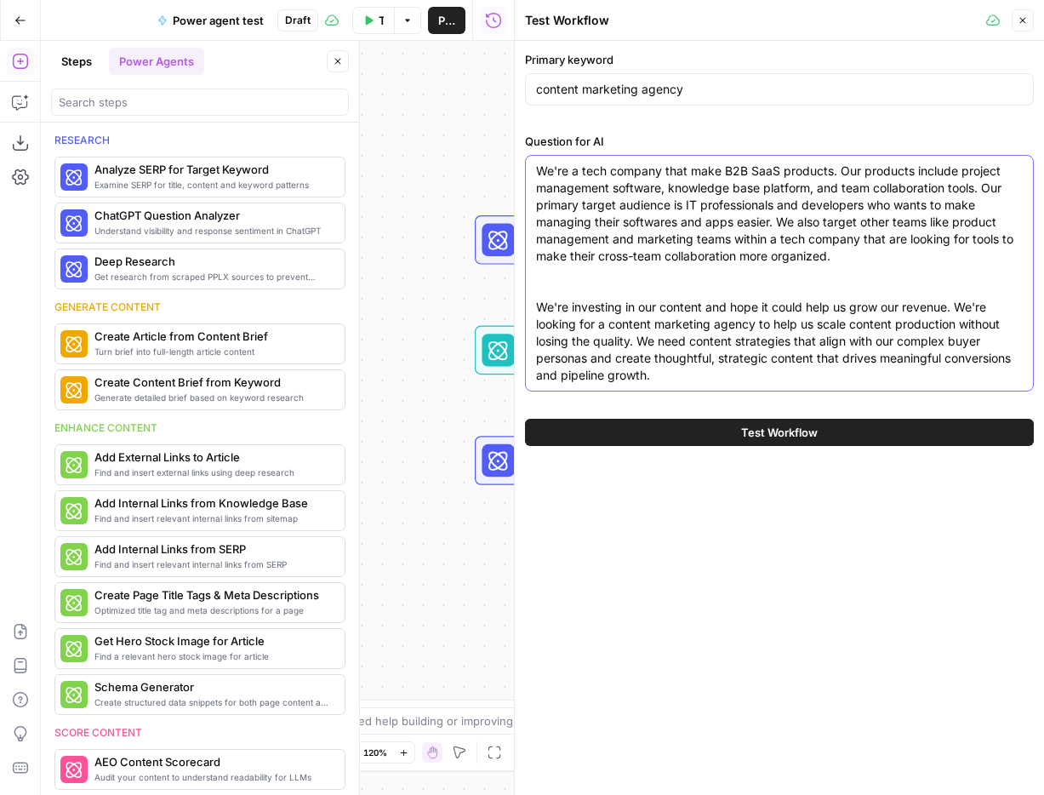
click at [850, 335] on textarea "We're a tech company that make B2B SaaS products. Our products include project …" at bounding box center [779, 273] width 487 height 221
click at [767, 372] on textarea "We're a tech company that make B2B SaaS products. Our products include project …" at bounding box center [779, 273] width 487 height 221
click at [681, 382] on textarea "We're a tech company that make B2B SaaS products. Our products include project …" at bounding box center [779, 273] width 487 height 221
drag, startPoint x: 611, startPoint y: 324, endPoint x: 757, endPoint y: 323, distance: 145.6
click at [757, 323] on textarea "We're a tech company that make B2B SaaS products. Our products include project …" at bounding box center [779, 273] width 487 height 221
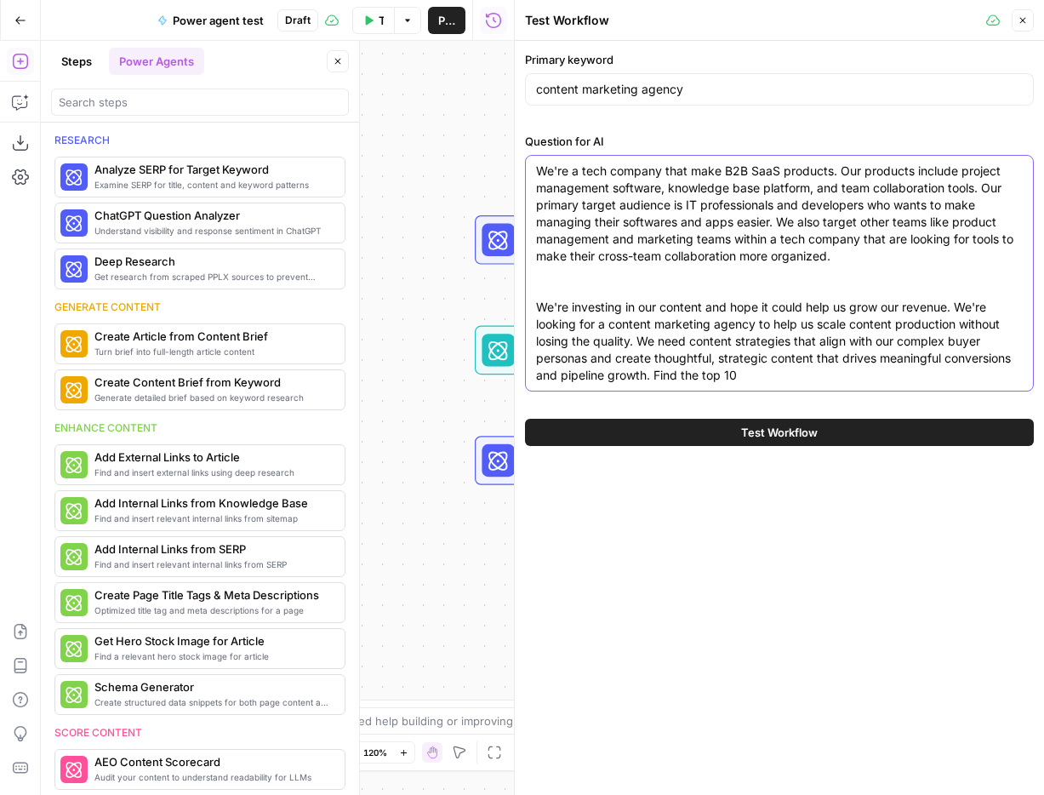
click at [763, 375] on textarea "We're a tech company that make B2B SaaS products. Our products include project …" at bounding box center [779, 273] width 487 height 221
paste textarea "content marketing agency"
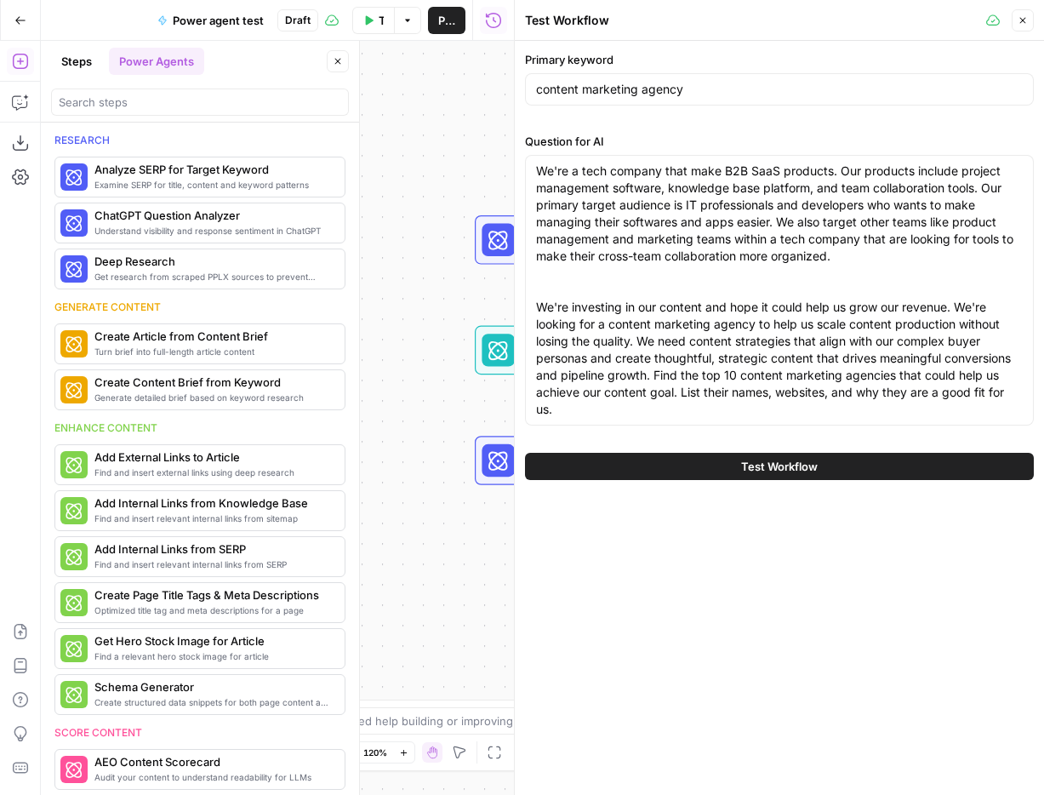
click at [918, 127] on div "Primary keyword content marketing agency Question for AI We're a tech company t…" at bounding box center [779, 241] width 509 height 381
drag, startPoint x: 580, startPoint y: 413, endPoint x: 528, endPoint y: 136, distance: 281.6
click at [528, 136] on div "Question for AI We're a tech company that make B2B SaaS products. Our products …" at bounding box center [779, 283] width 509 height 300
click at [482, 125] on div "Workflow Set Inputs Inputs" at bounding box center [633, 129] width 317 height 49
click at [443, 126] on div "Workflow Set Inputs Inputs Power Agent Analyze SERP for Target Keyword Step 1 P…" at bounding box center [277, 418] width 473 height 754
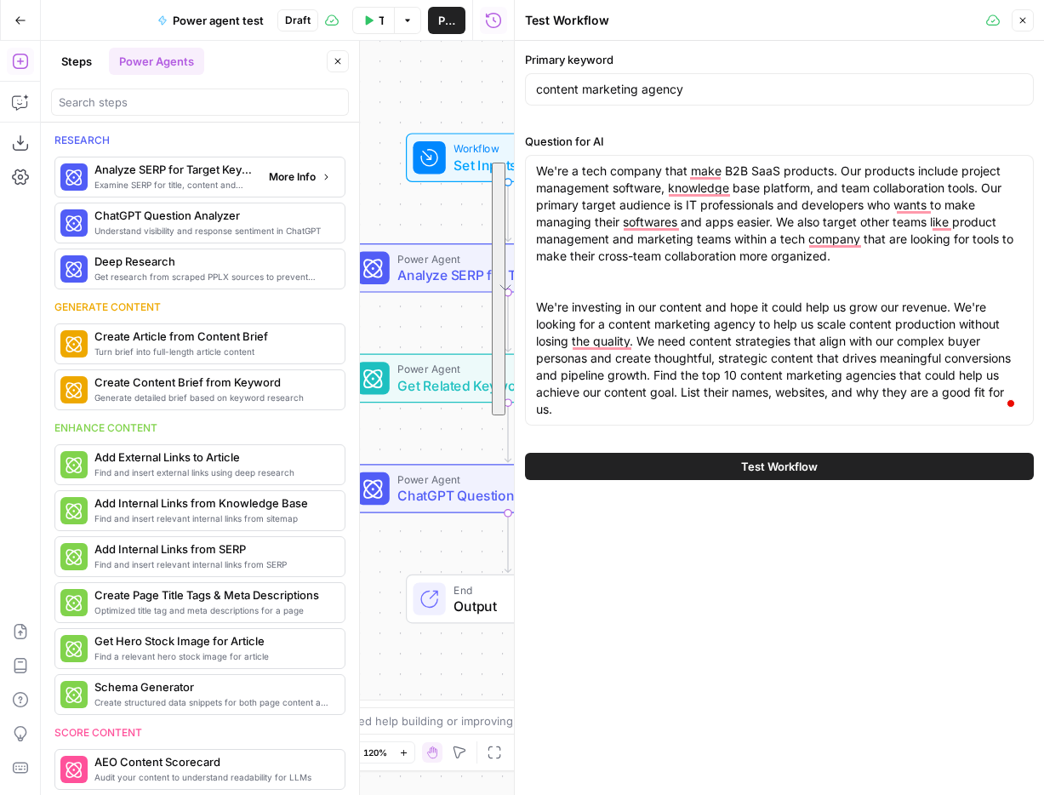
drag, startPoint x: 451, startPoint y: 142, endPoint x: 340, endPoint y: 168, distance: 113.6
click at [326, 170] on body "Animalz New Home Browse Your Data Usage Settings Recent Grids CaptivateIQ: Keyw…" at bounding box center [522, 397] width 1044 height 795
click at [340, 56] on icon "button" at bounding box center [338, 61] width 10 height 10
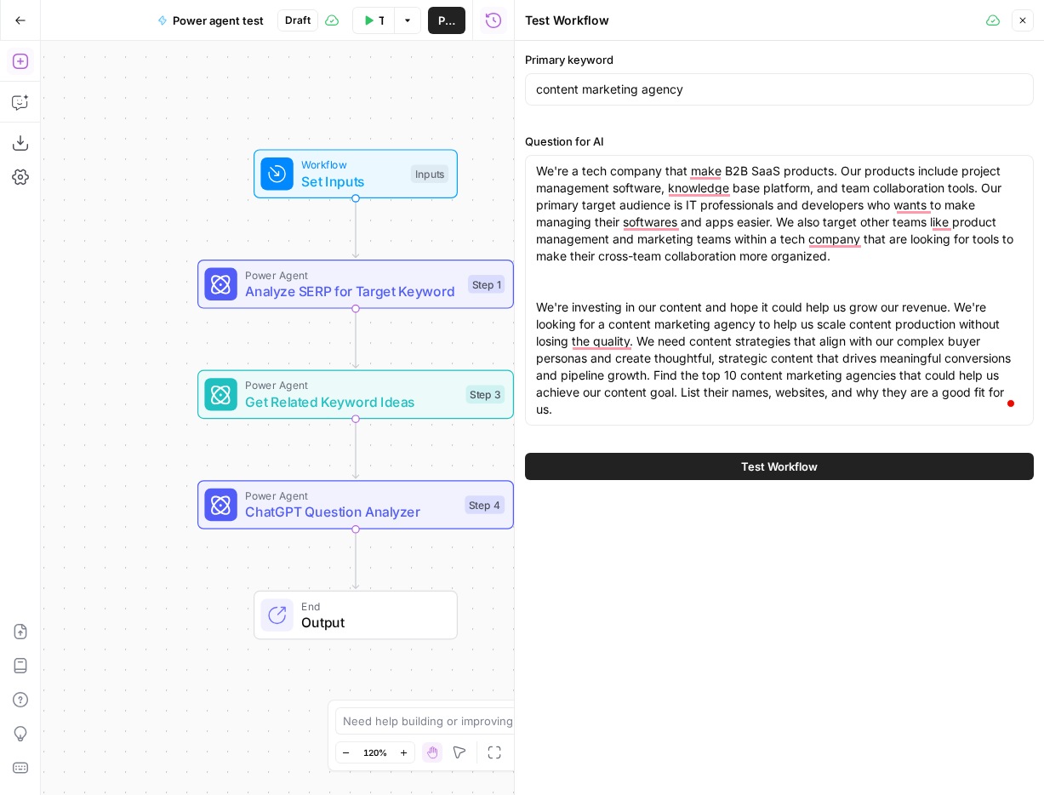
drag, startPoint x: 316, startPoint y: 188, endPoint x: 163, endPoint y: 204, distance: 153.2
click at [163, 204] on div "Workflow Set Inputs Inputs Power Agent Analyze SERP for Target Keyword Step 1 P…" at bounding box center [277, 418] width 473 height 754
click at [323, 247] on div at bounding box center [327, 246] width 10 height 10
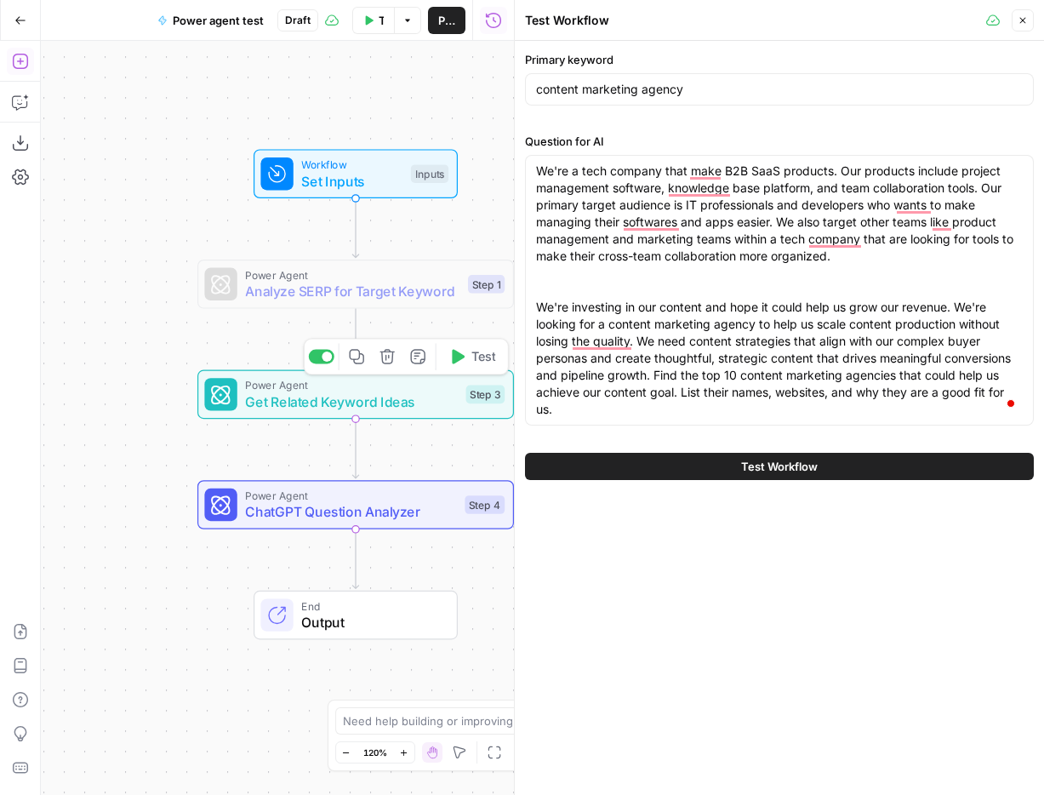
click at [325, 361] on div at bounding box center [327, 357] width 10 height 10
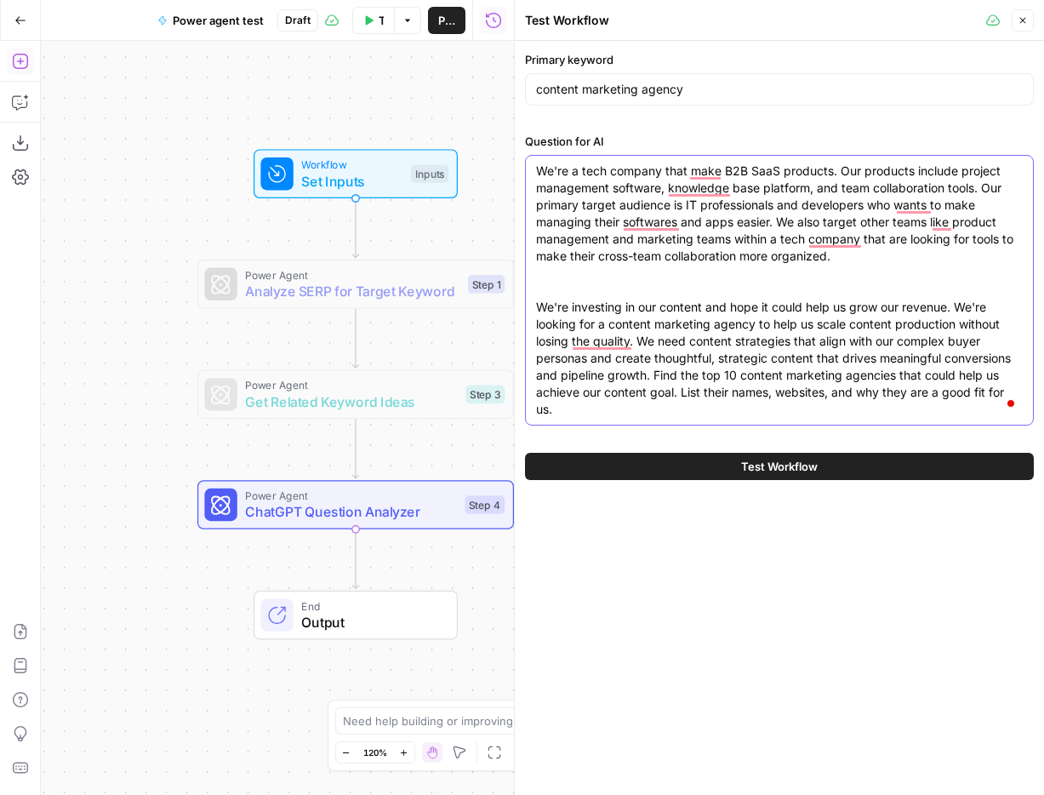
click at [686, 216] on textarea "We're a tech company that make B2B SaaS products. Our products include project …" at bounding box center [779, 290] width 487 height 255
click at [658, 192] on textarea "We're a tech company that makes B2B SaaS products. Our products include project…" at bounding box center [779, 290] width 487 height 255
click at [815, 187] on textarea "We're a tech company that makes B2B SaaS products. Our products include project…" at bounding box center [779, 290] width 487 height 255
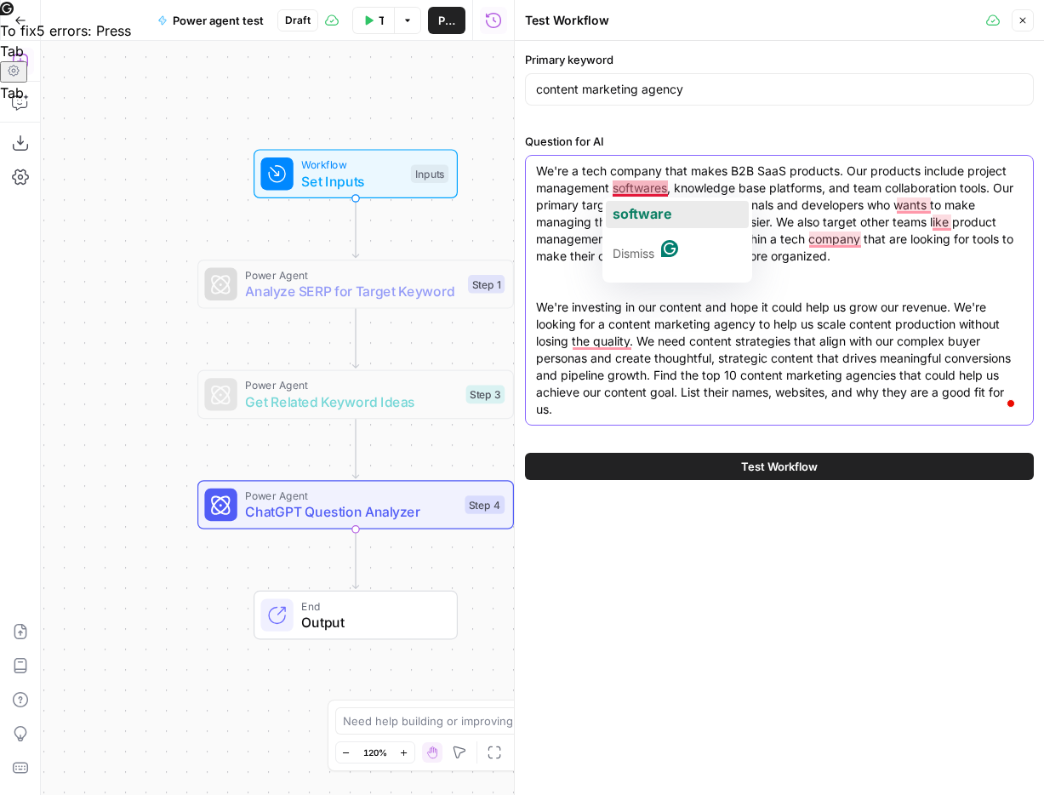
click at [647, 212] on span "software" at bounding box center [643, 213] width 60 height 17
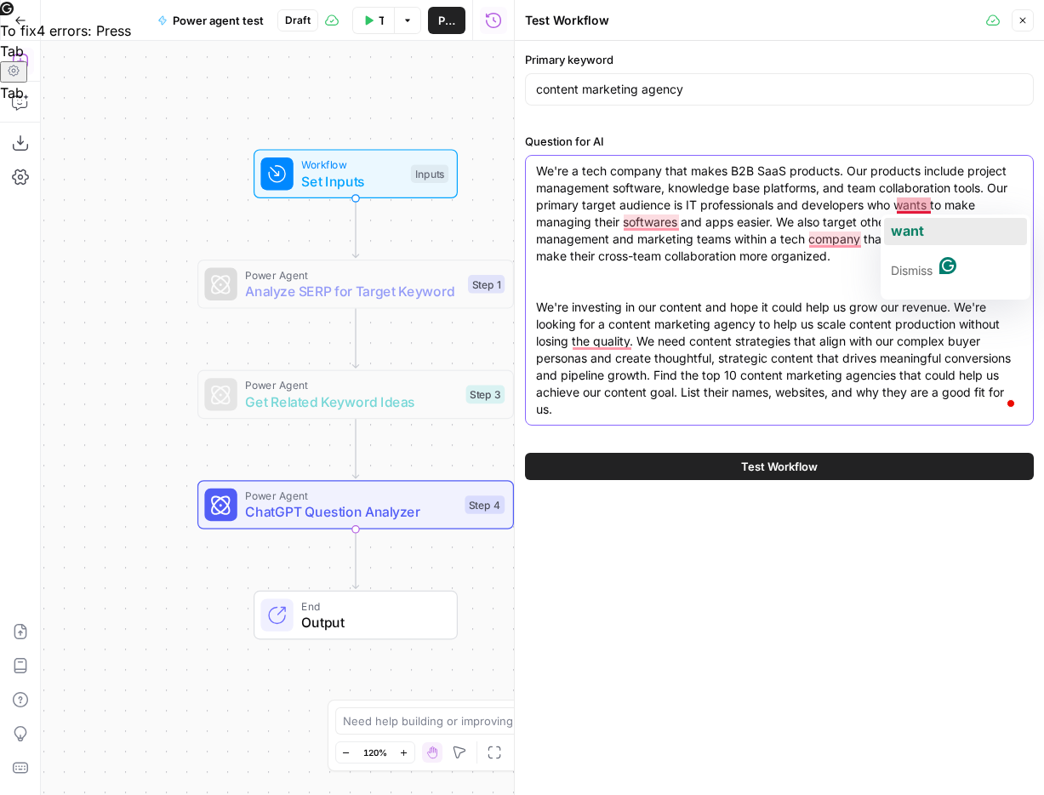
click at [913, 237] on span "want" at bounding box center [907, 230] width 33 height 17
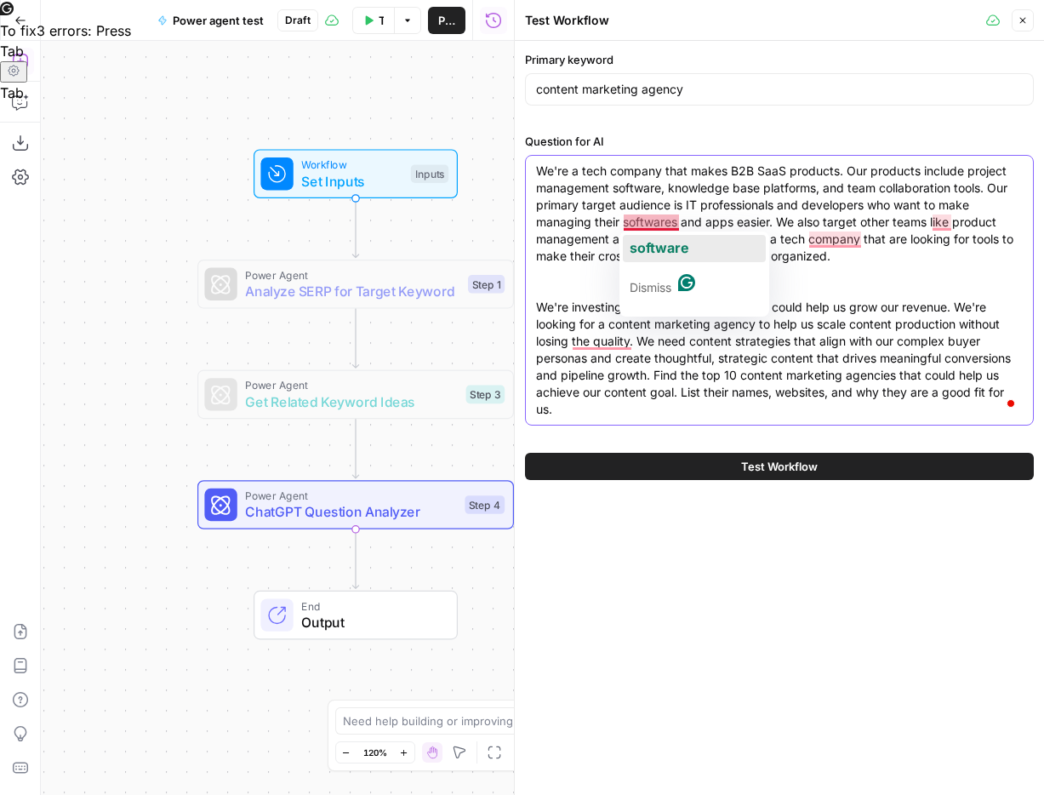
click at [660, 240] on span "software" at bounding box center [660, 247] width 60 height 17
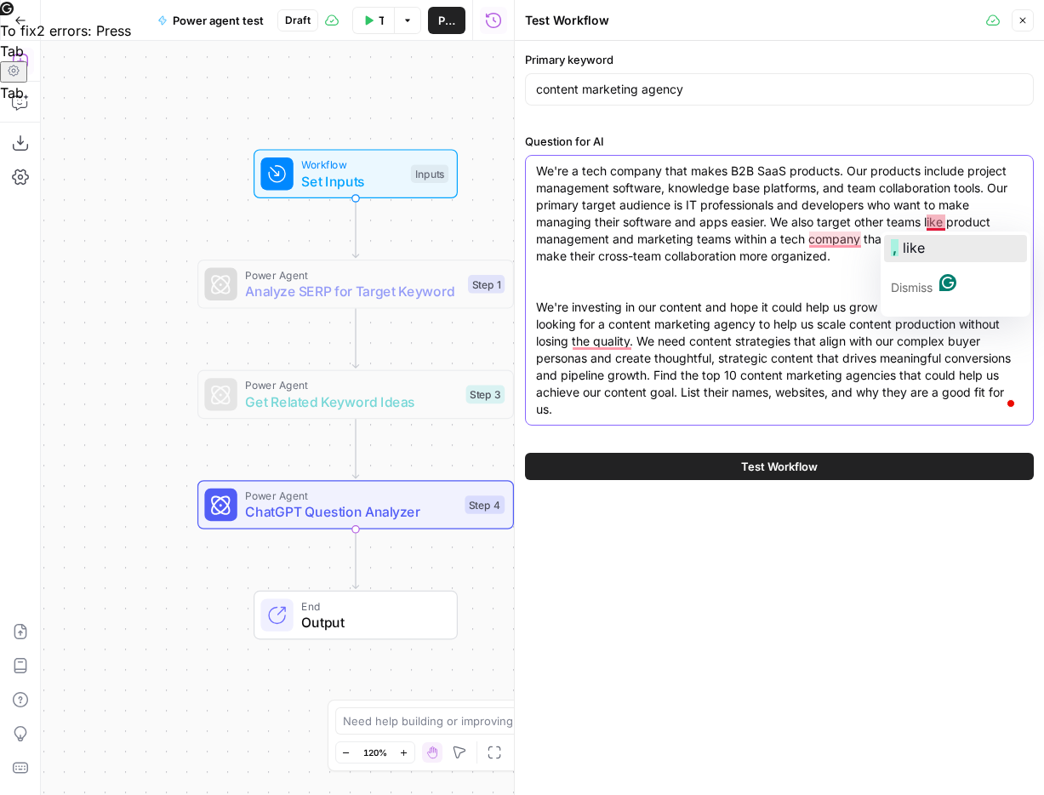
click at [936, 245] on button ", like" at bounding box center [955, 248] width 143 height 27
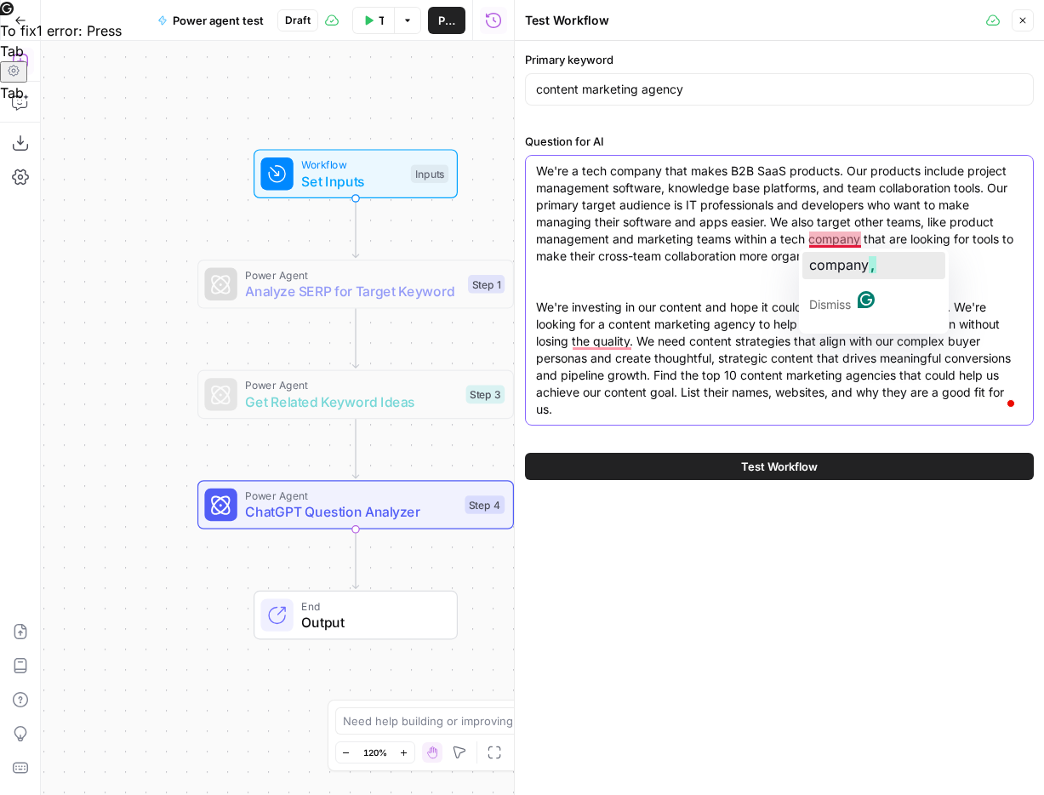
click at [839, 265] on span "company" at bounding box center [839, 264] width 60 height 17
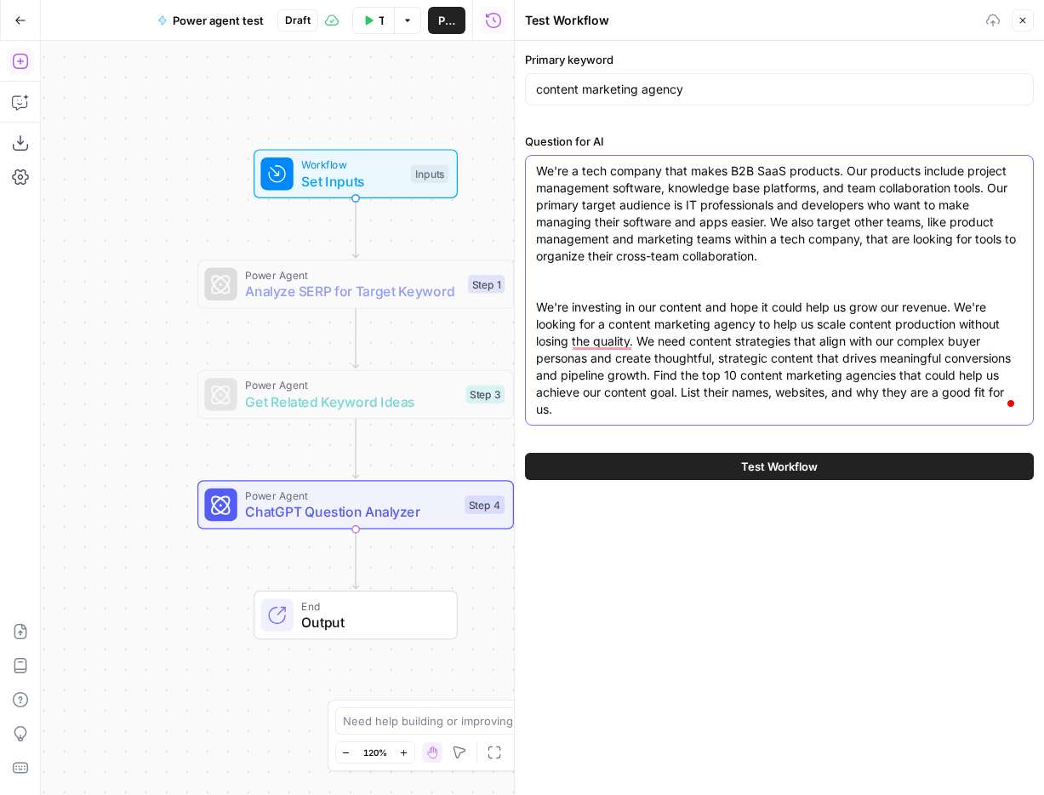
click at [750, 272] on textarea "We're a tech company that makes B2B SaaS products. Our products include project…" at bounding box center [779, 290] width 487 height 255
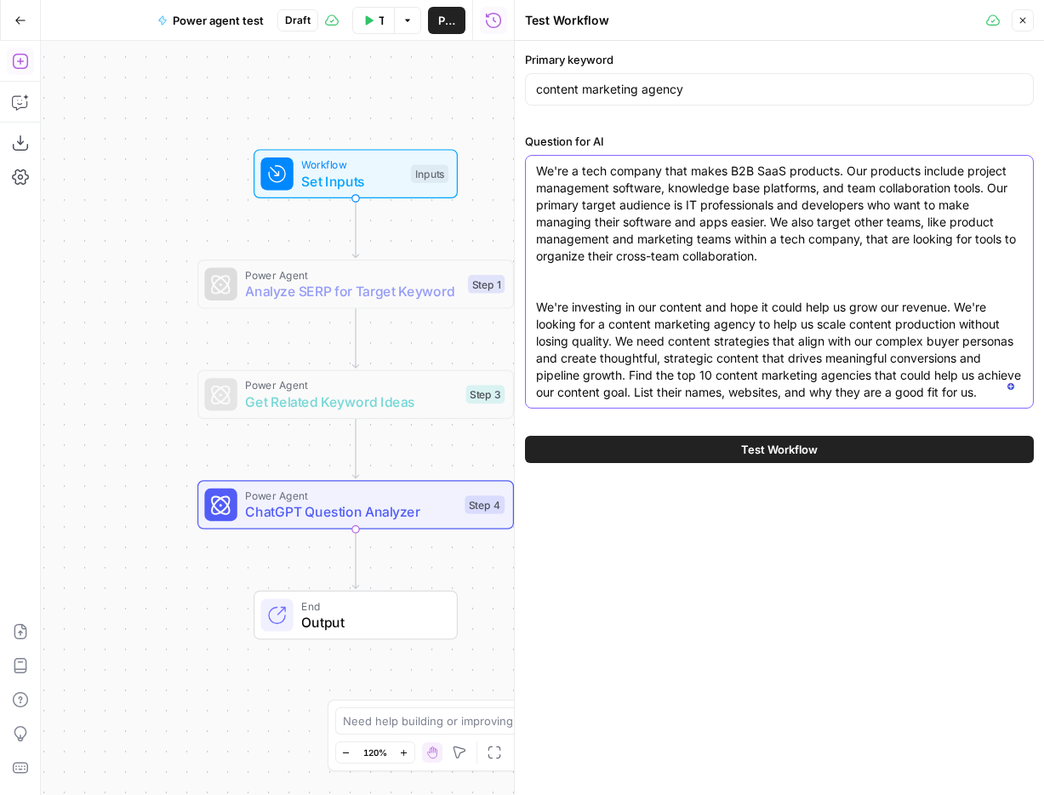
drag, startPoint x: 816, startPoint y: 268, endPoint x: 906, endPoint y: 289, distance: 92.5
click at [906, 289] on textarea "We're a tech company that makes B2B SaaS products. Our products include project…" at bounding box center [779, 282] width 487 height 238
drag, startPoint x: 775, startPoint y: 324, endPoint x: 949, endPoint y: 325, distance: 174.5
click at [949, 325] on textarea "We're a tech company that makes B2B SaaS products. Our products include project…" at bounding box center [779, 282] width 487 height 238
drag, startPoint x: 674, startPoint y: 344, endPoint x: 822, endPoint y: 340, distance: 148.1
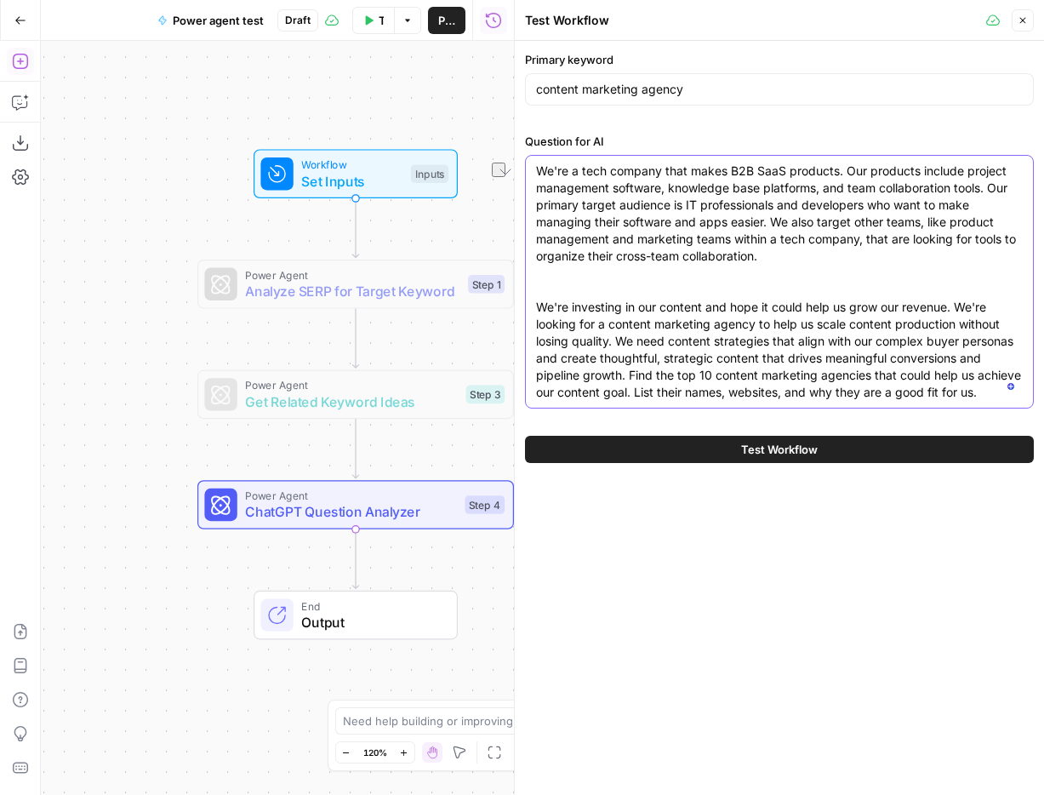
click at [822, 340] on textarea "We're a tech company that makes B2B SaaS products. Our products include project…" at bounding box center [779, 282] width 487 height 238
click at [841, 359] on textarea "We're a tech company that makes B2B SaaS products. Our products include project…" at bounding box center [779, 282] width 487 height 238
click at [825, 397] on textarea "We're a tech company that makes B2B SaaS products. Our products include project…" at bounding box center [779, 282] width 487 height 238
type textarea "We're a tech company that makes B2B SaaS products. Our products include project…"
click at [392, 89] on div "Workflow Set Inputs Inputs Power Agent Analyze SERP for Target Keyword Step 1 P…" at bounding box center [277, 418] width 473 height 754
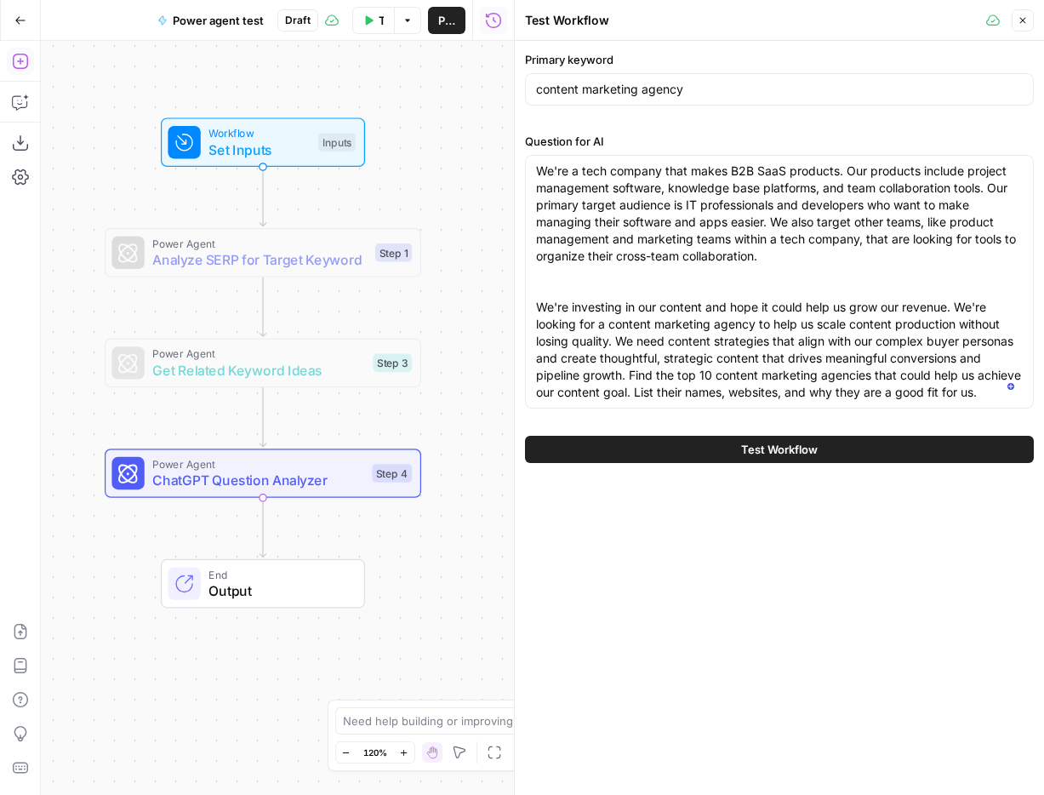
click at [468, 146] on div "Workflow Set Inputs Inputs Power Agent Analyze SERP for Target Keyword Step 1 P…" at bounding box center [277, 418] width 473 height 754
click at [860, 437] on button "Test Workflow" at bounding box center [779, 449] width 509 height 27
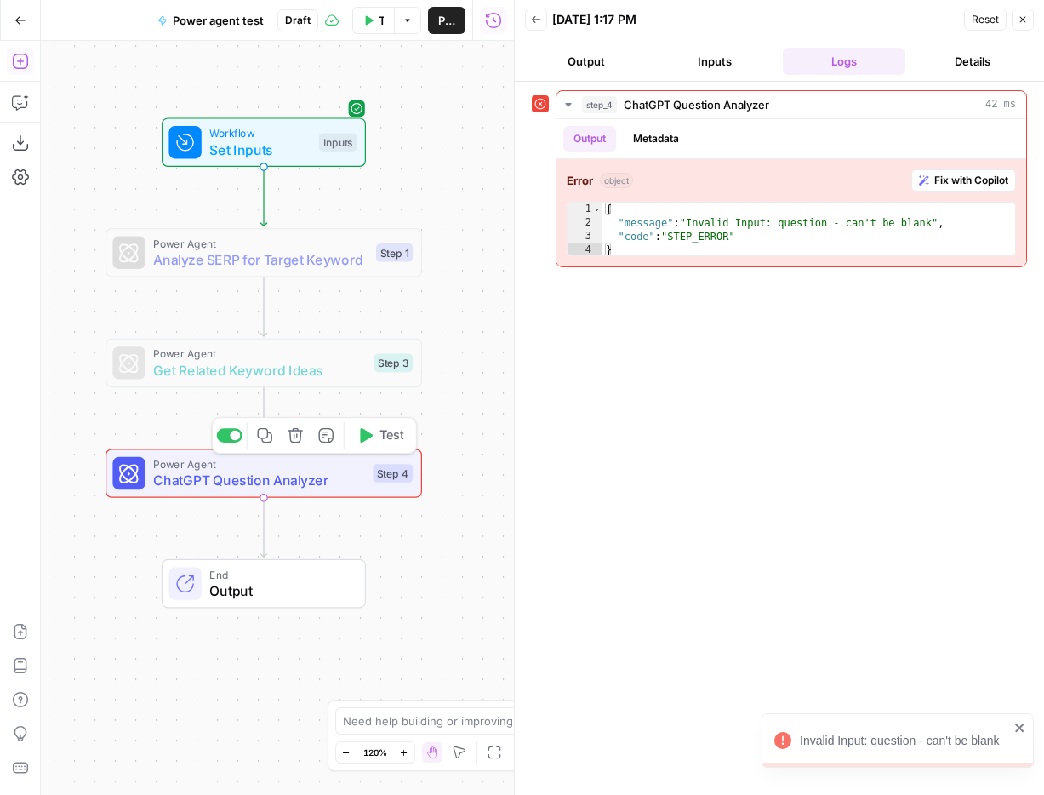
click at [323, 477] on span "ChatGPT Question Analyzer" at bounding box center [258, 480] width 211 height 20
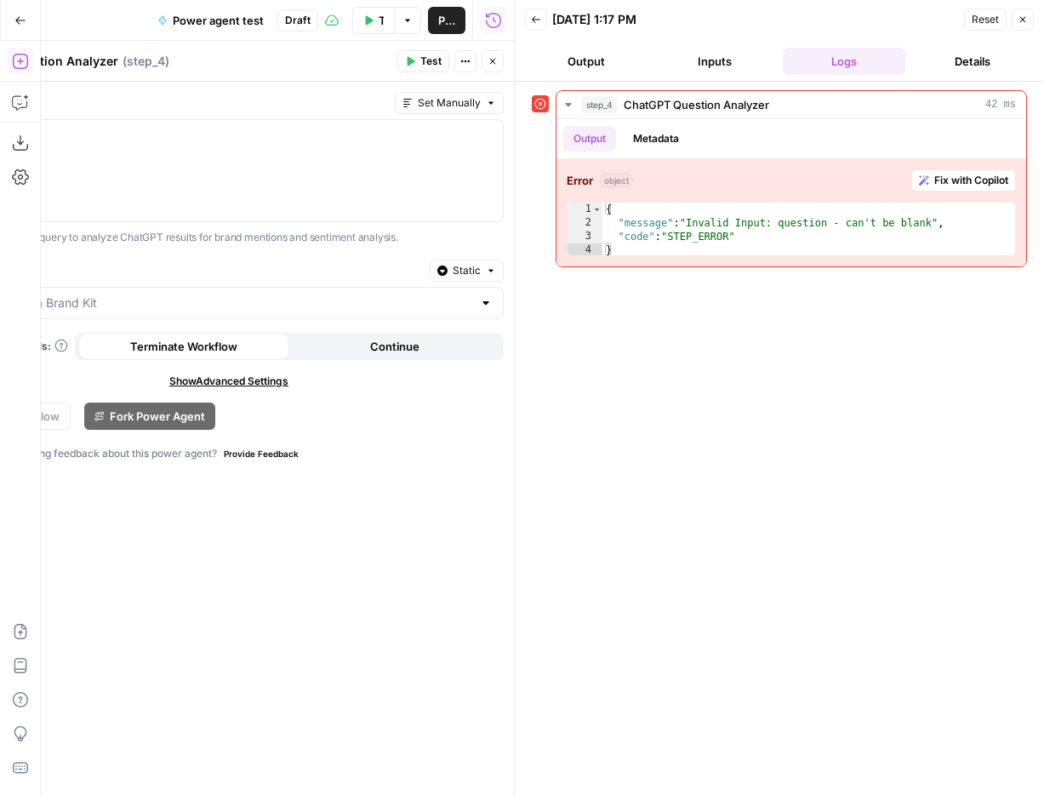
click at [1041, 18] on header "Back [DATE] 1:17 PM Reset Close Output Inputs Logs Details" at bounding box center [779, 41] width 529 height 82
click at [1032, 18] on button "Close" at bounding box center [1023, 20] width 22 height 22
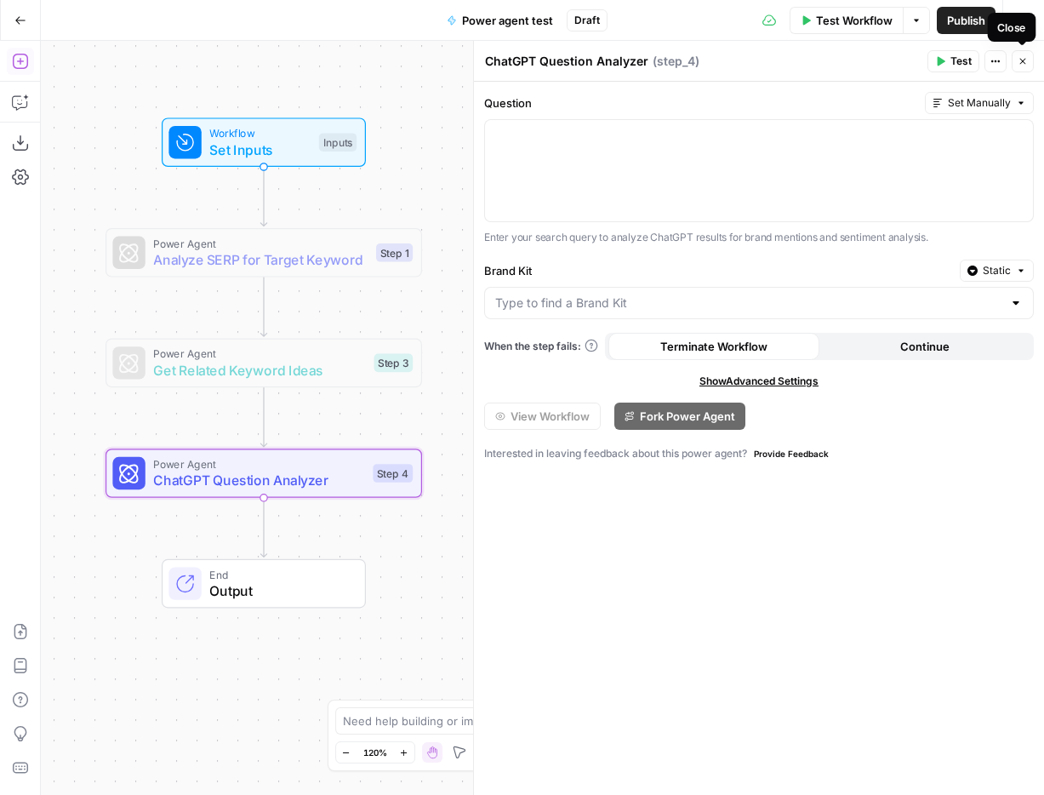
click at [1028, 60] on button "Close" at bounding box center [1023, 61] width 22 height 22
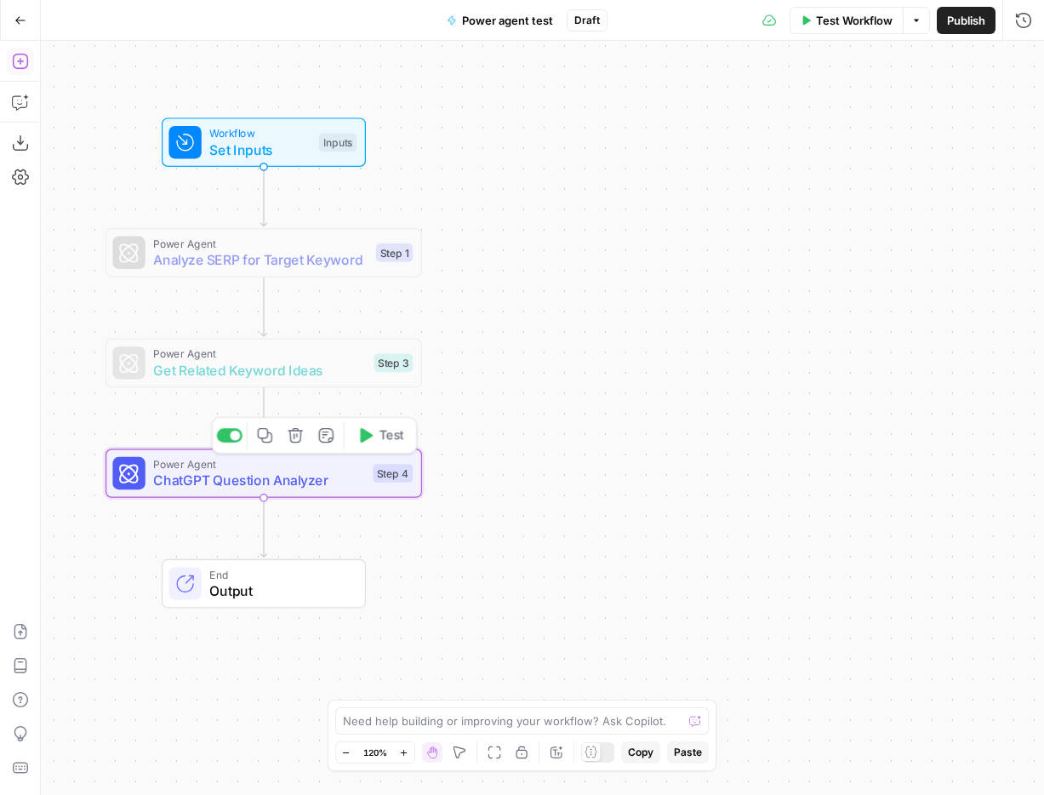
click at [337, 479] on span "ChatGPT Question Analyzer" at bounding box center [258, 480] width 211 height 20
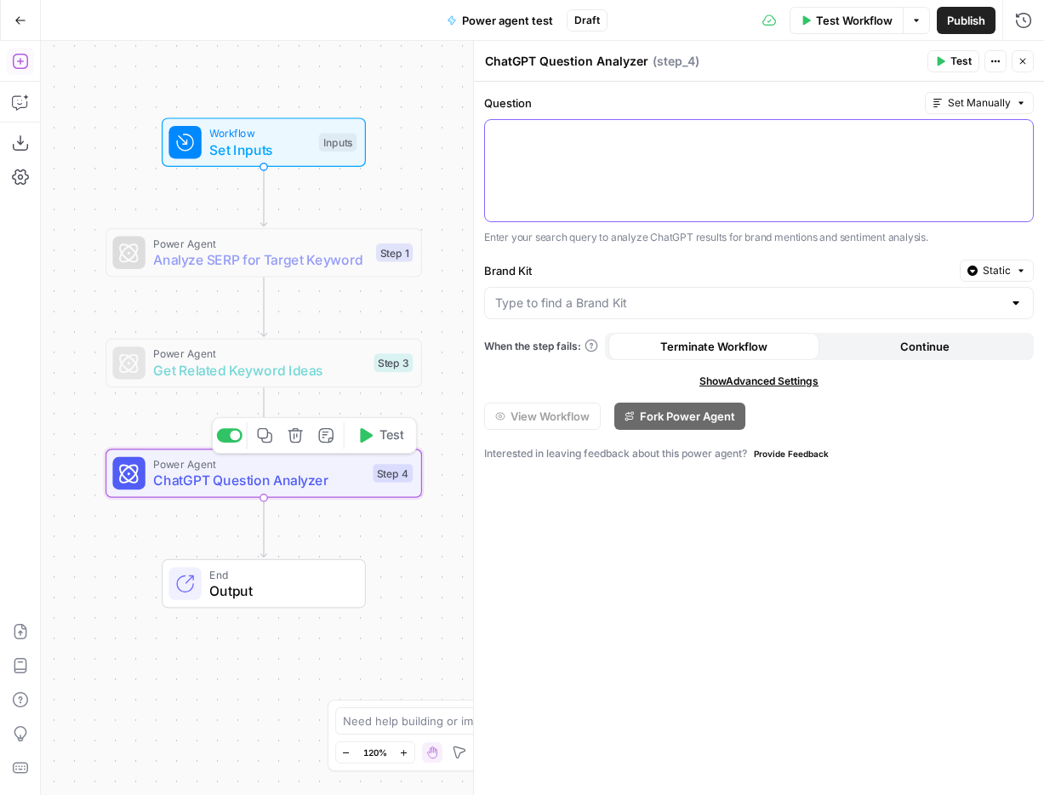
click at [798, 155] on div at bounding box center [759, 170] width 548 height 101
click at [1015, 132] on icon "button" at bounding box center [1018, 136] width 9 height 8
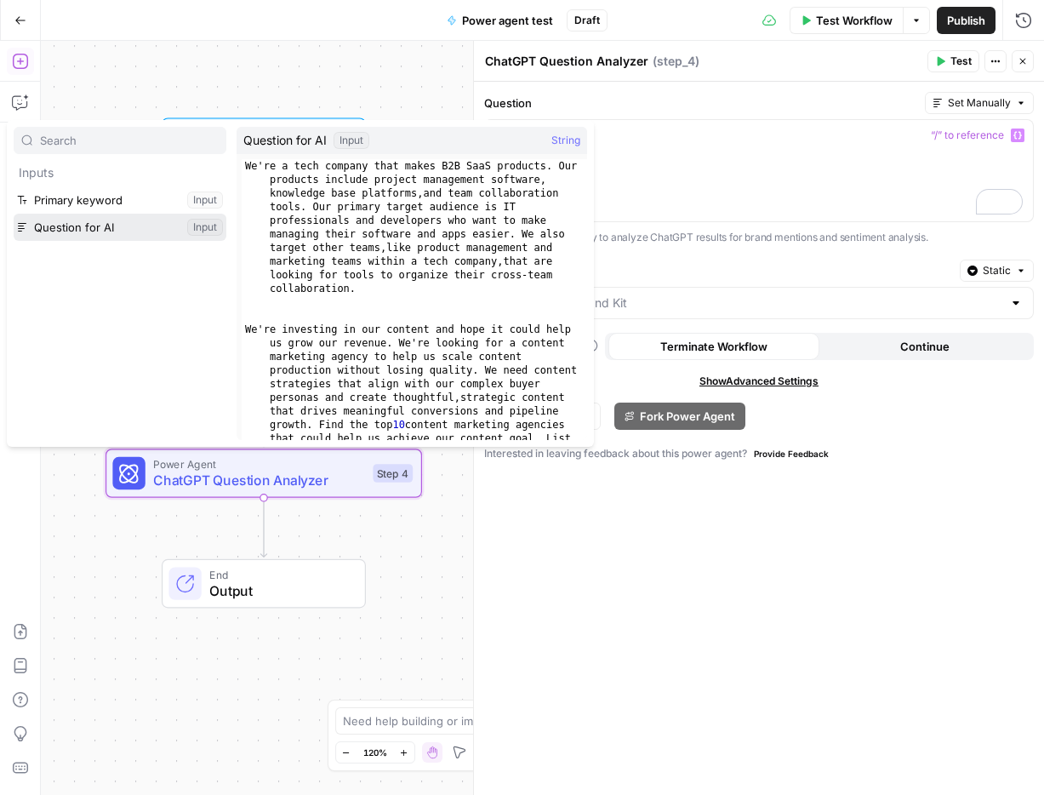
click at [151, 235] on button "Select variable Question for AI" at bounding box center [120, 227] width 213 height 27
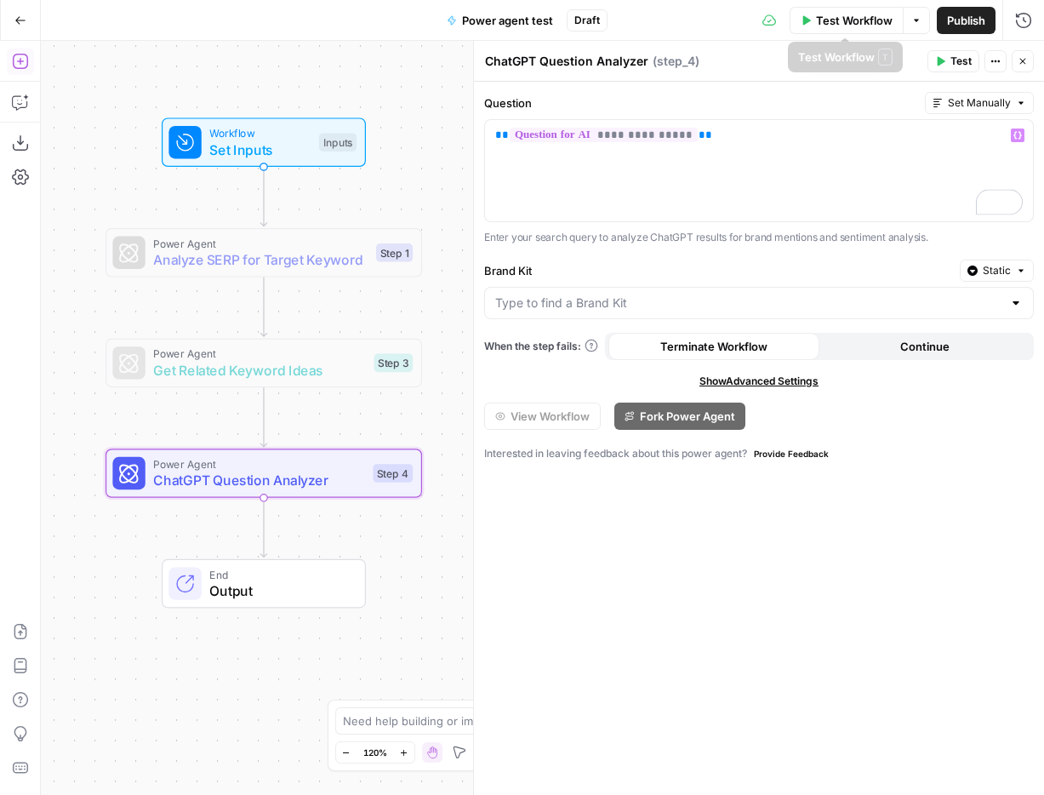
click at [952, 58] on span "Test" at bounding box center [961, 61] width 21 height 15
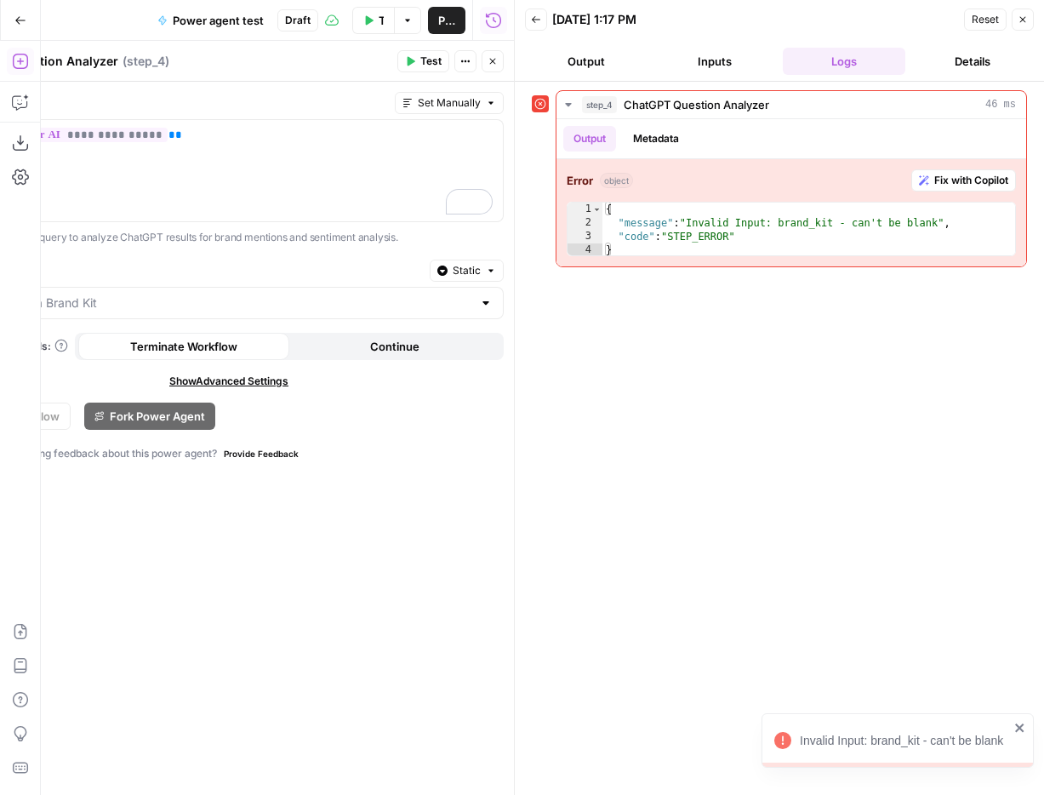
click at [1025, 22] on icon "button" at bounding box center [1023, 19] width 10 height 10
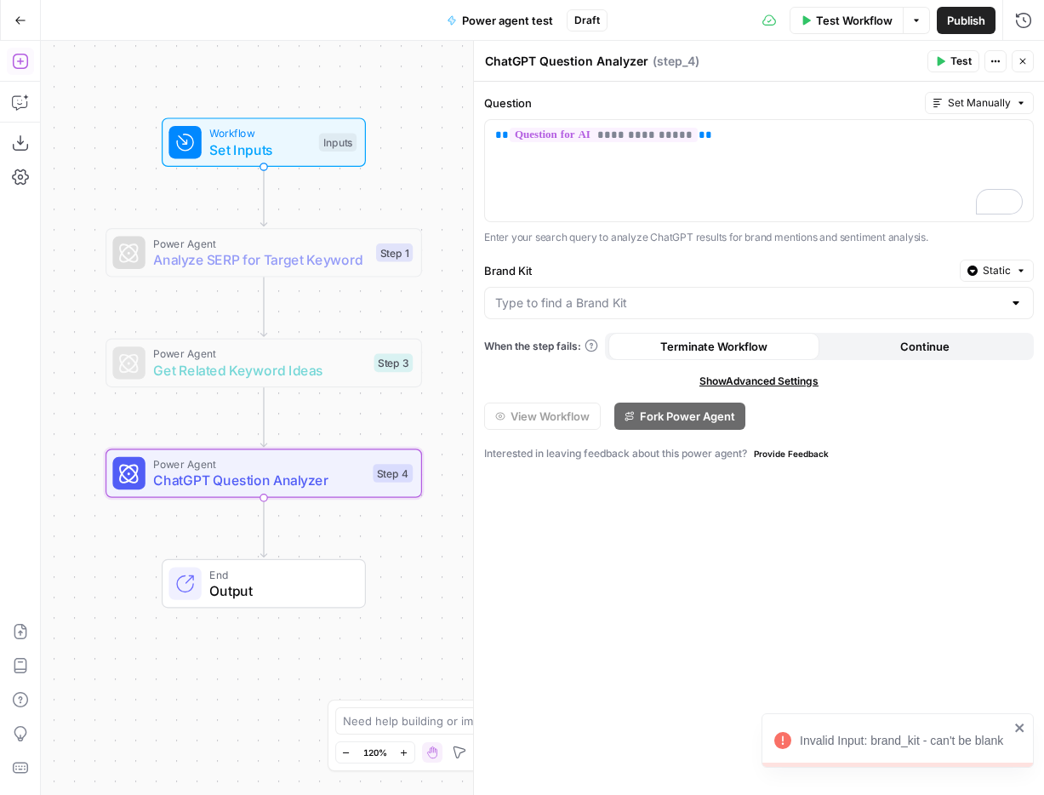
click at [861, 19] on span "Test Workflow" at bounding box center [854, 20] width 77 height 17
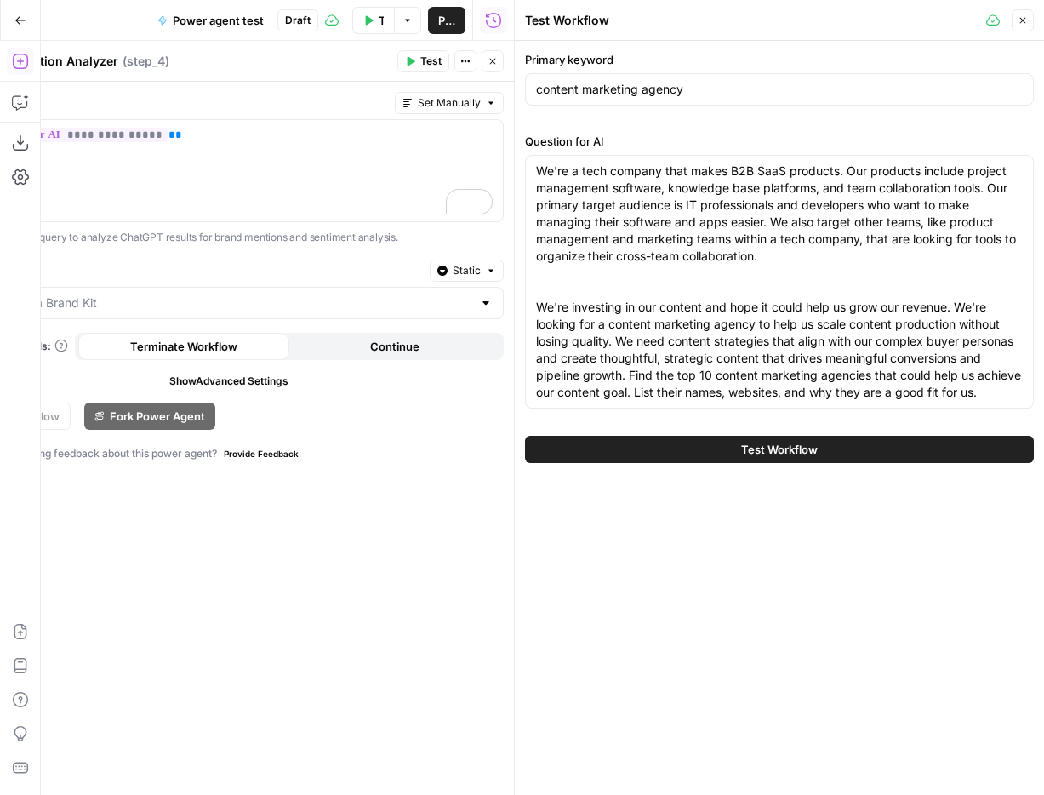
click at [751, 444] on span "Test Workflow" at bounding box center [779, 449] width 77 height 17
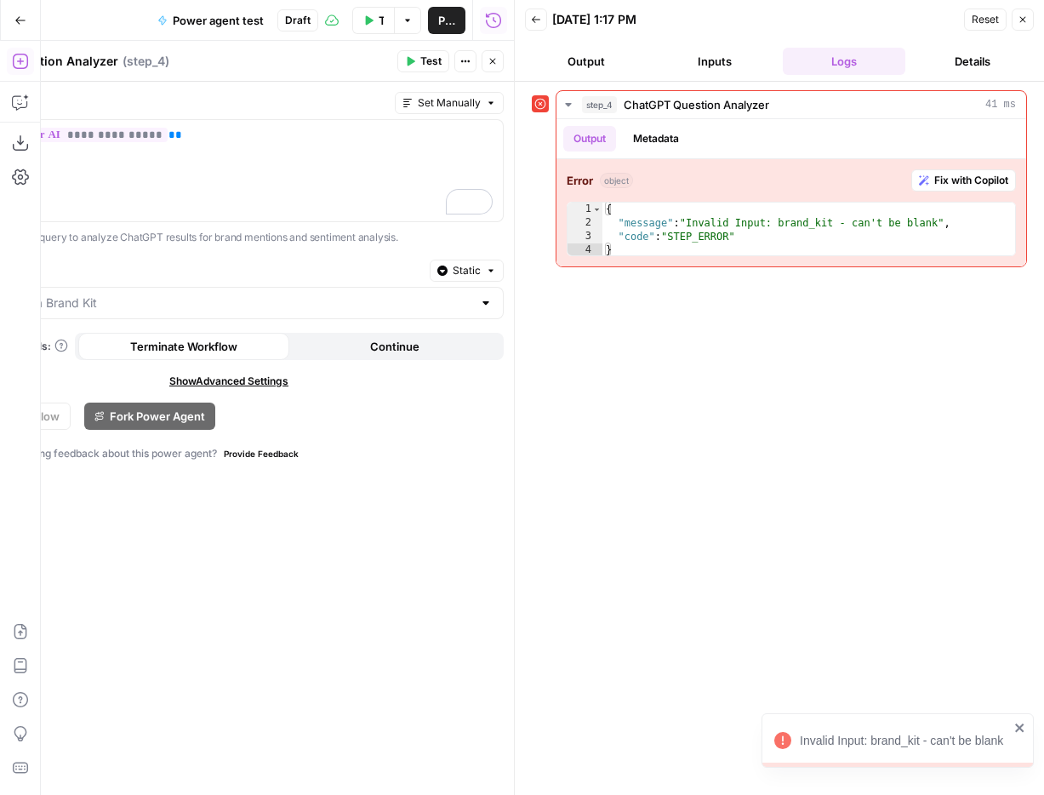
click at [1023, 24] on icon "button" at bounding box center [1023, 19] width 10 height 10
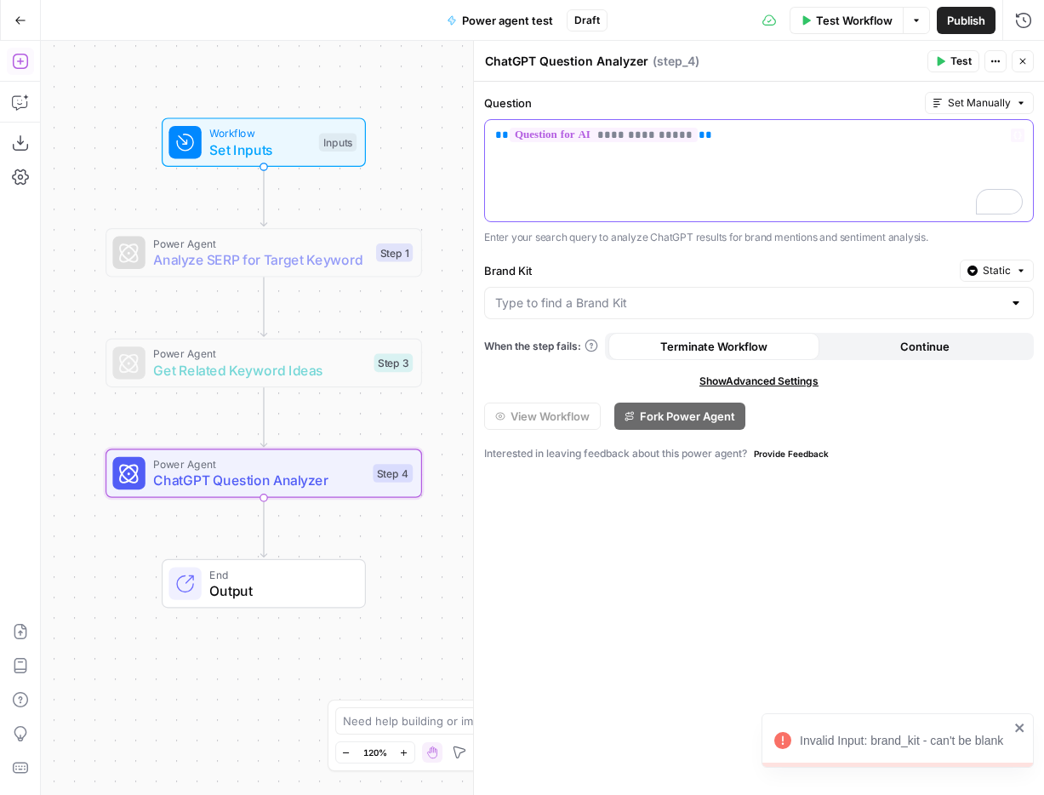
click at [687, 152] on div "**********" at bounding box center [759, 170] width 548 height 101
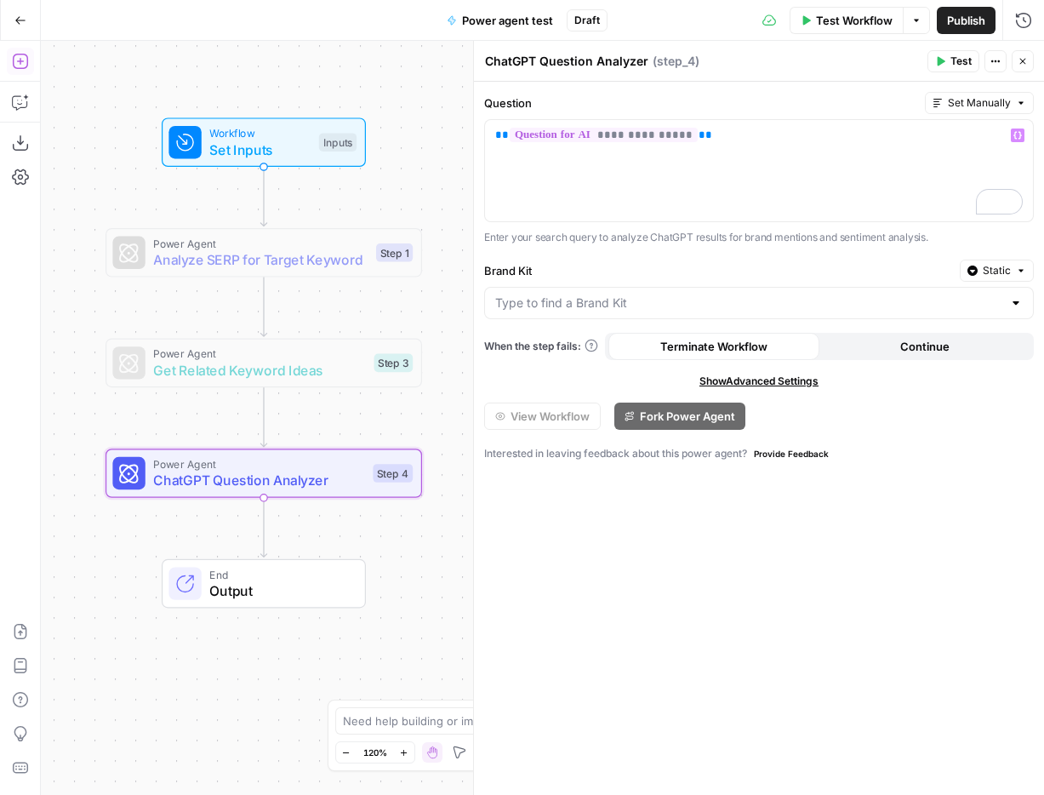
click at [1009, 306] on div at bounding box center [1016, 303] width 14 height 17
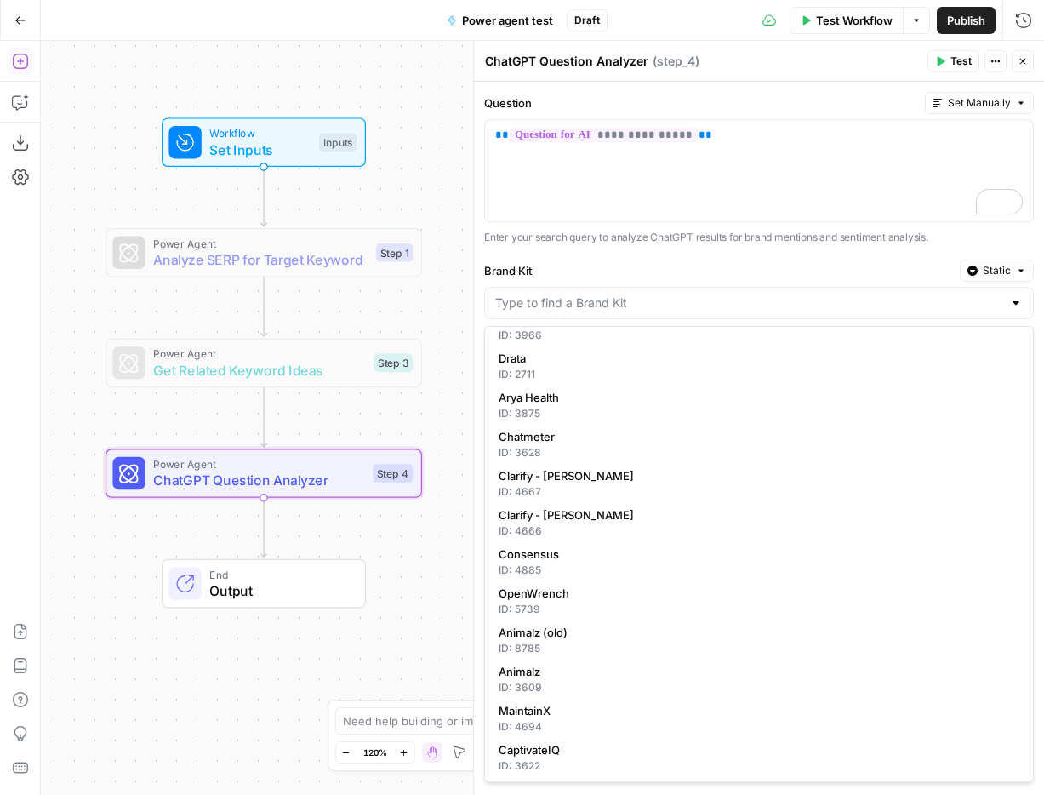
scroll to position [146, 0]
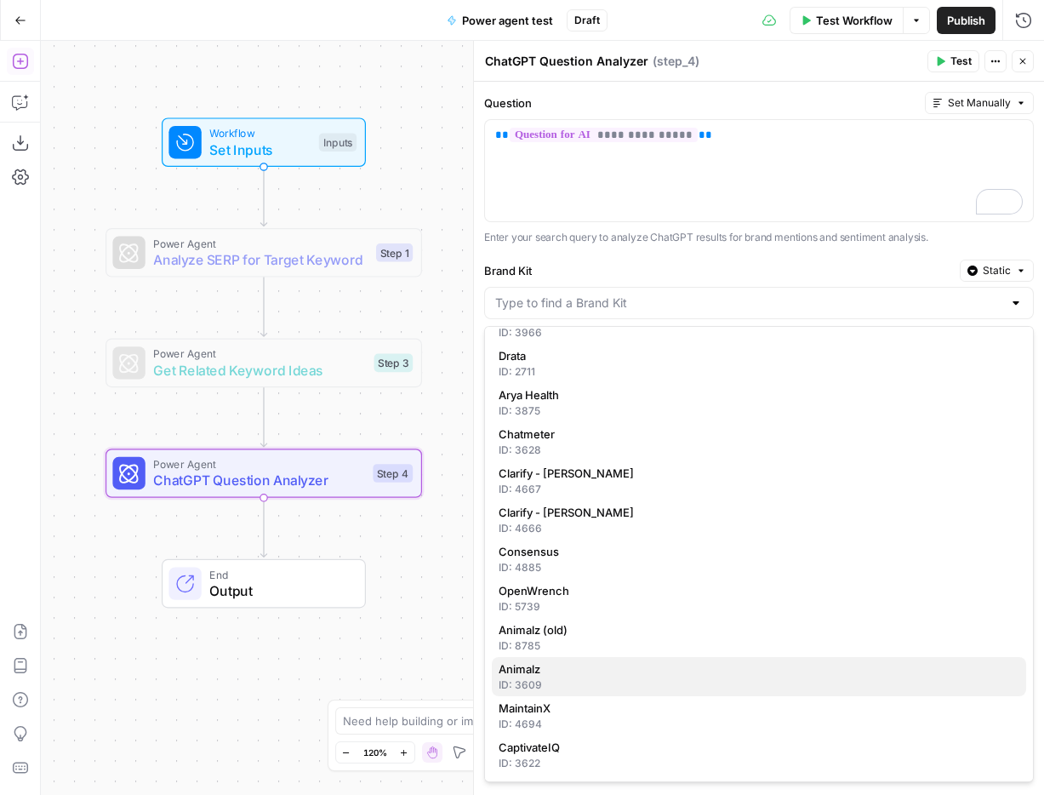
click at [630, 666] on span "Animalz" at bounding box center [756, 669] width 514 height 17
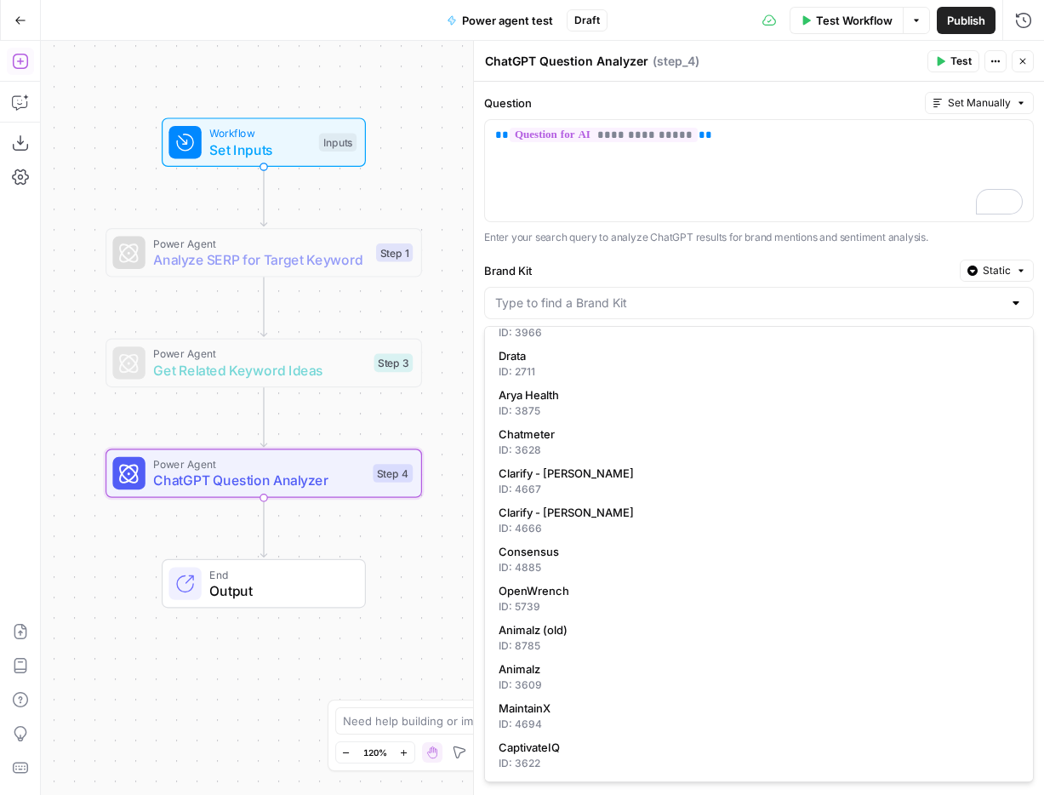
type input "Animalz"
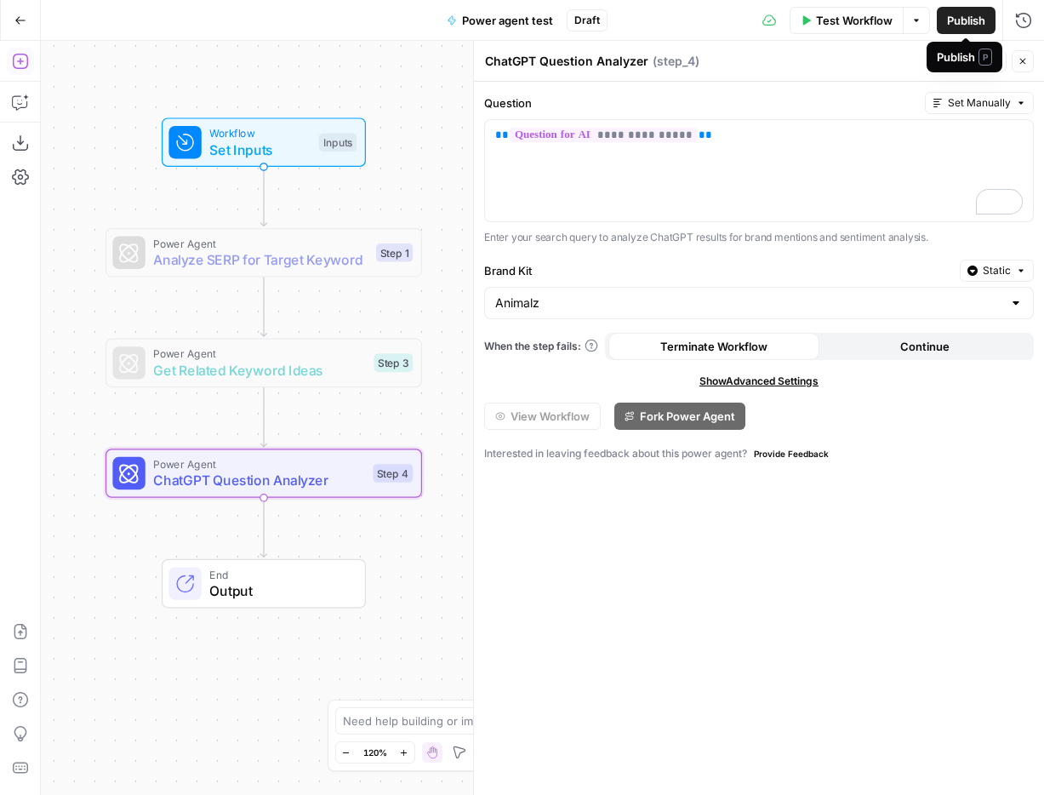
click at [874, 76] on header "ChatGPT Question Analyzer ChatGPT Question Analyzer ( step_4 ) Test Actions Clo…" at bounding box center [759, 61] width 570 height 41
click at [952, 68] on span "Test" at bounding box center [961, 61] width 21 height 15
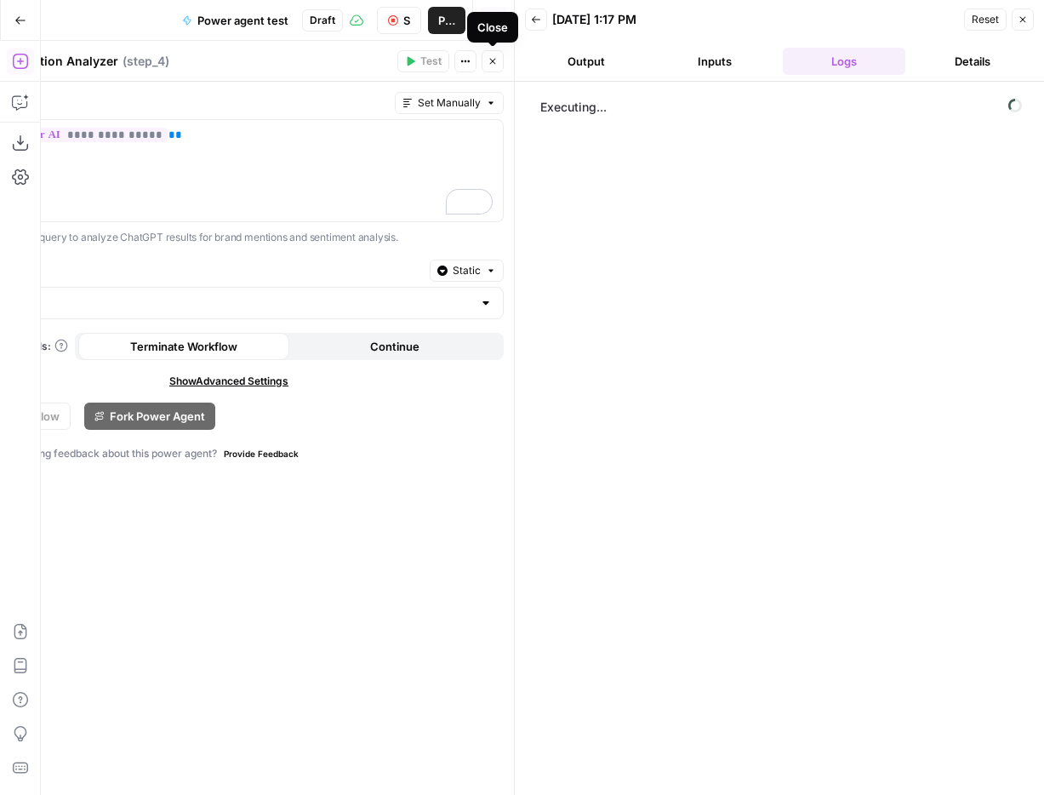
click at [496, 63] on icon "button" at bounding box center [493, 61] width 10 height 10
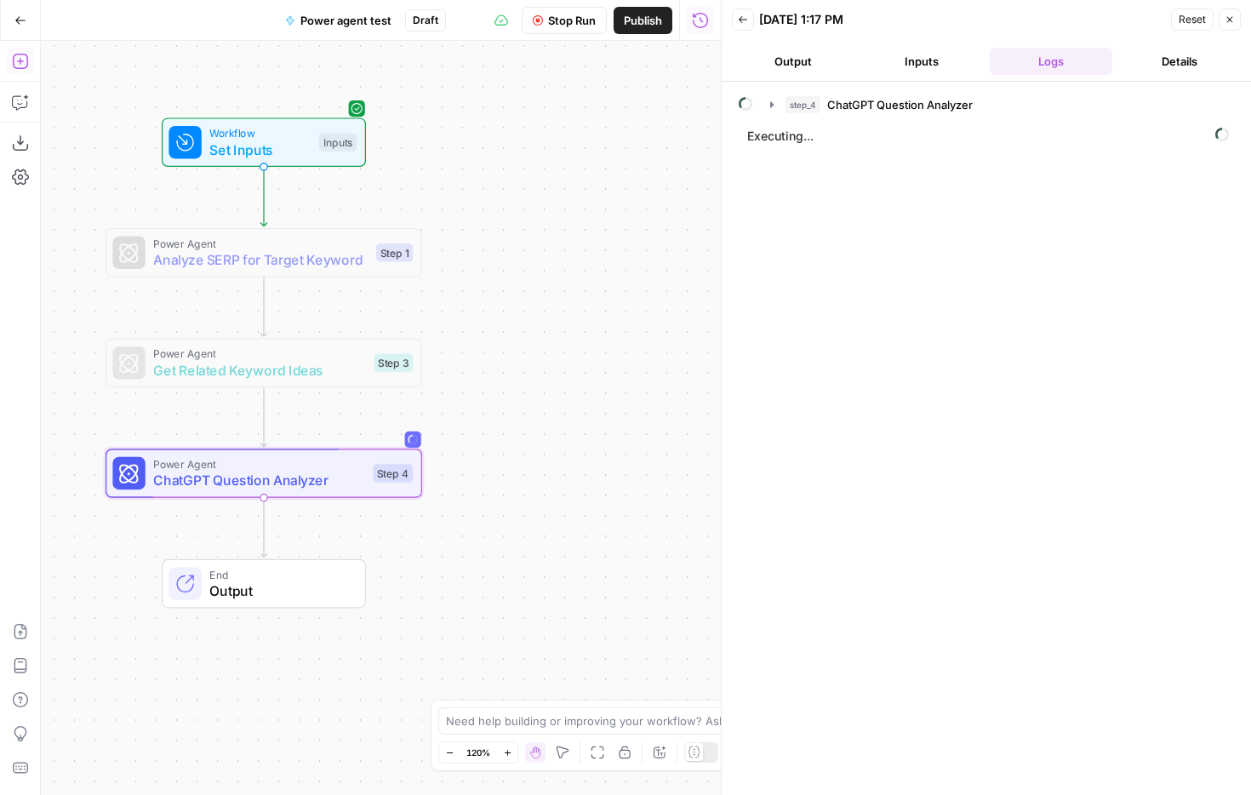
click at [10, 55] on button "Add Steps" at bounding box center [20, 61] width 27 height 27
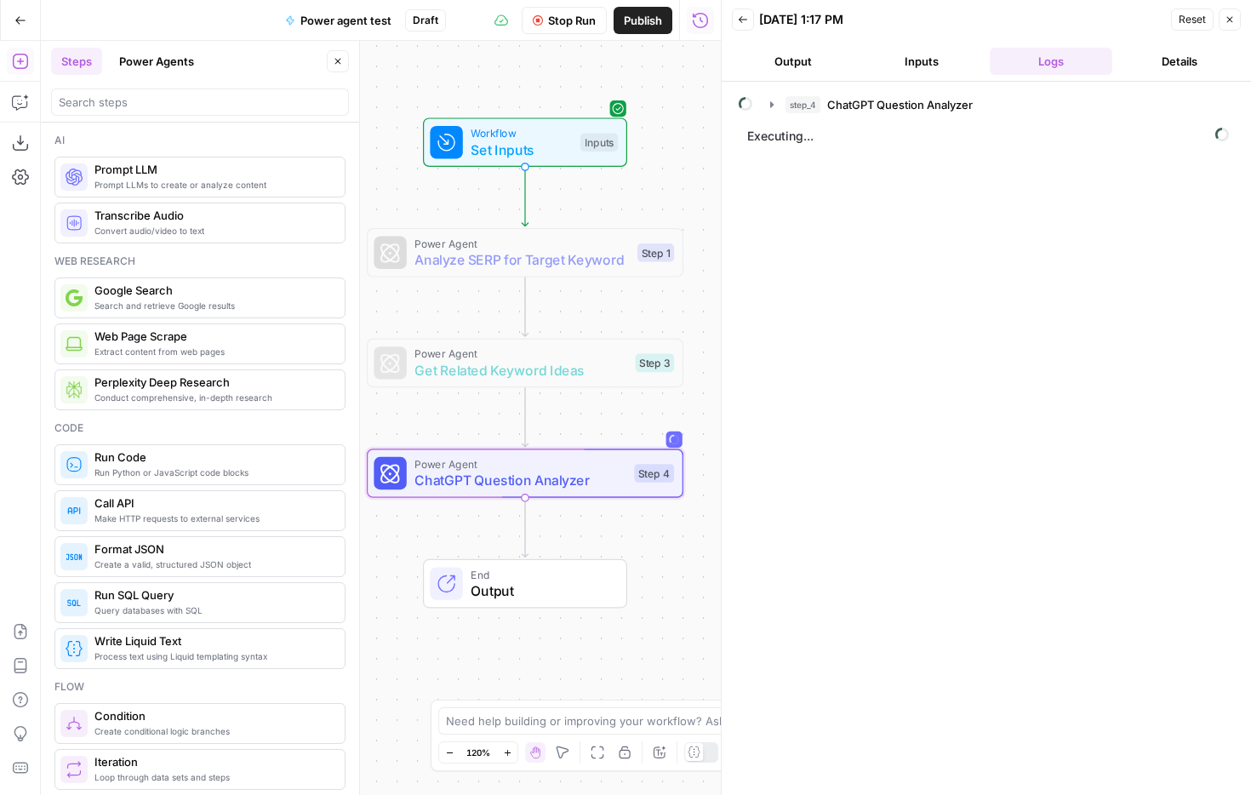
click at [183, 60] on button "Power Agents" at bounding box center [156, 61] width 95 height 27
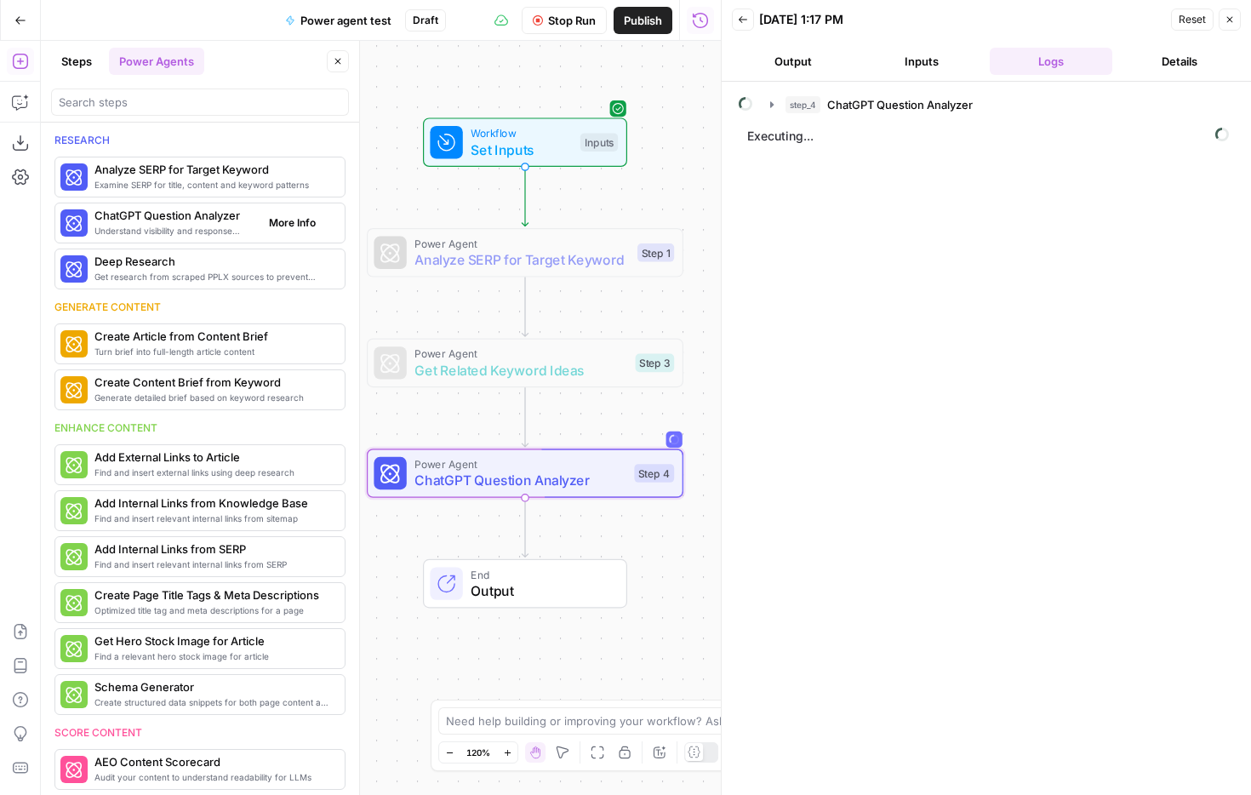
click at [302, 221] on span "More Info" at bounding box center [292, 222] width 47 height 15
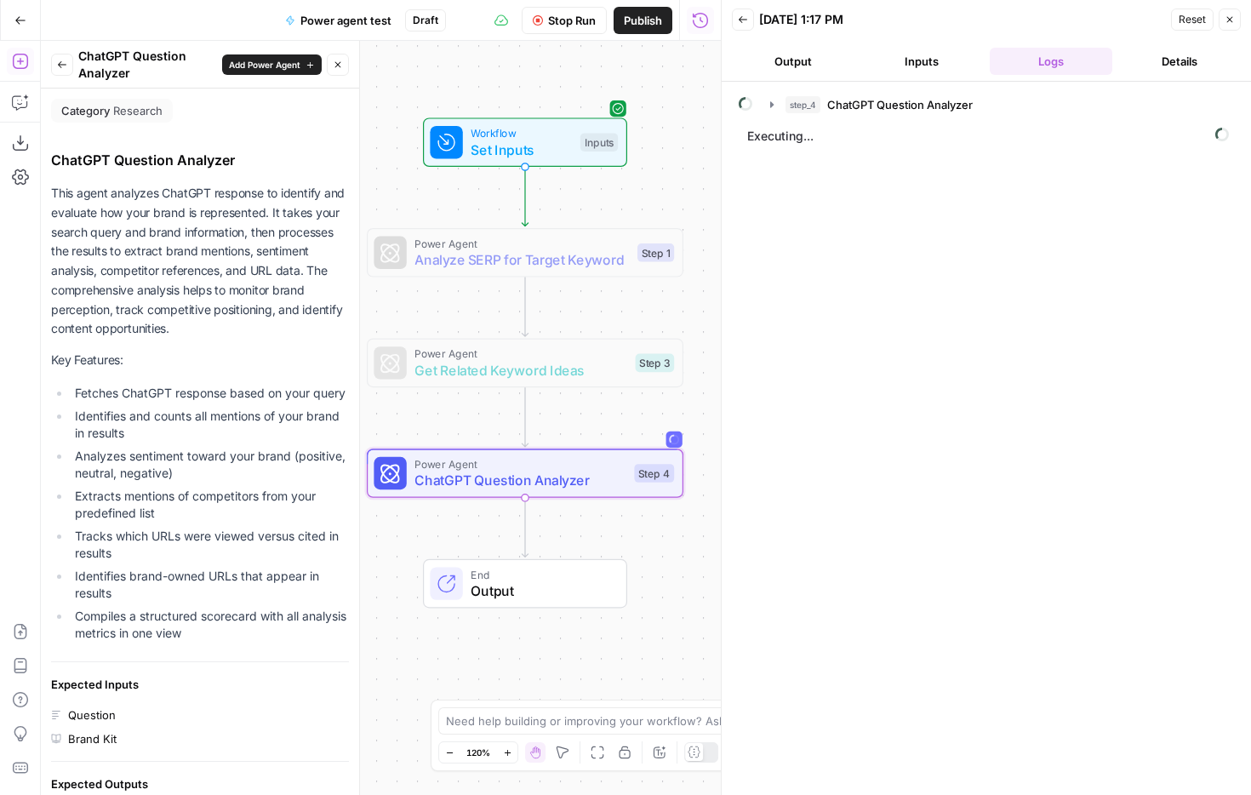
click at [335, 73] on button "Close" at bounding box center [338, 65] width 22 height 22
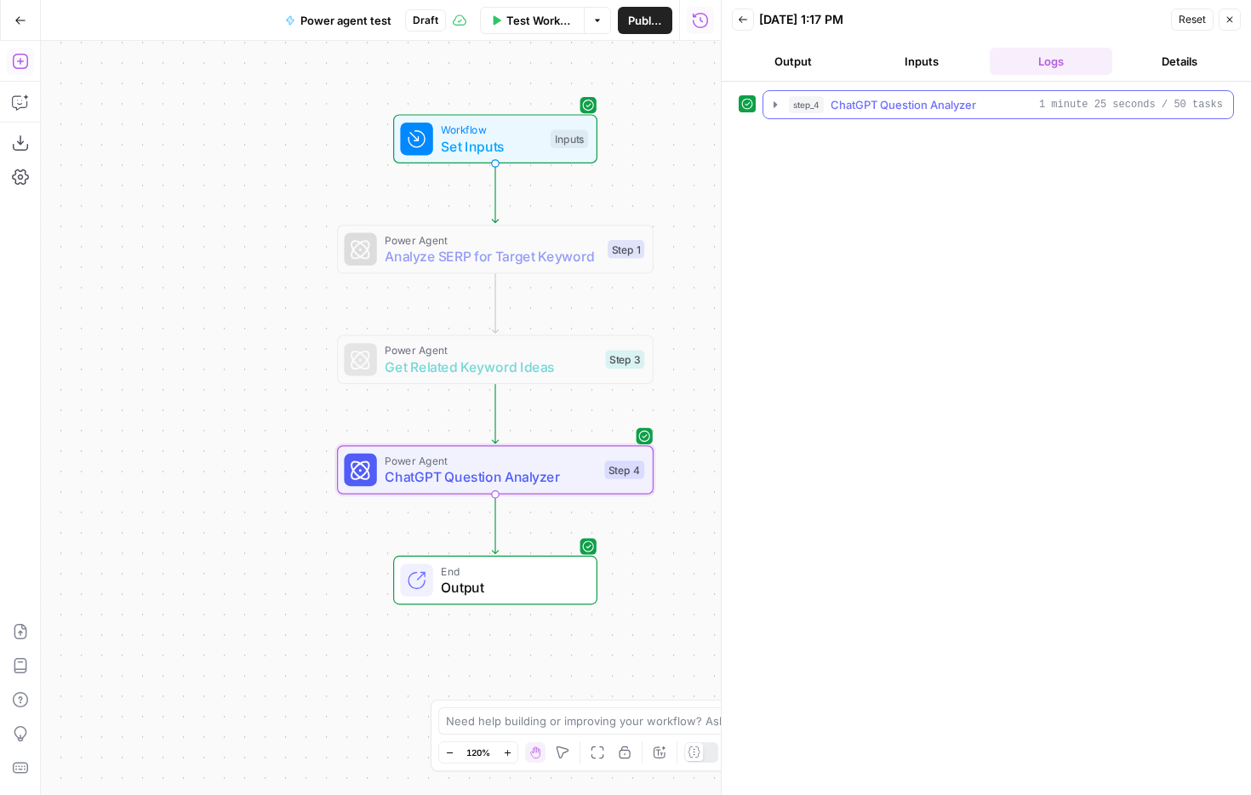
click at [901, 107] on span "ChatGPT Question Analyzer" at bounding box center [904, 104] width 146 height 17
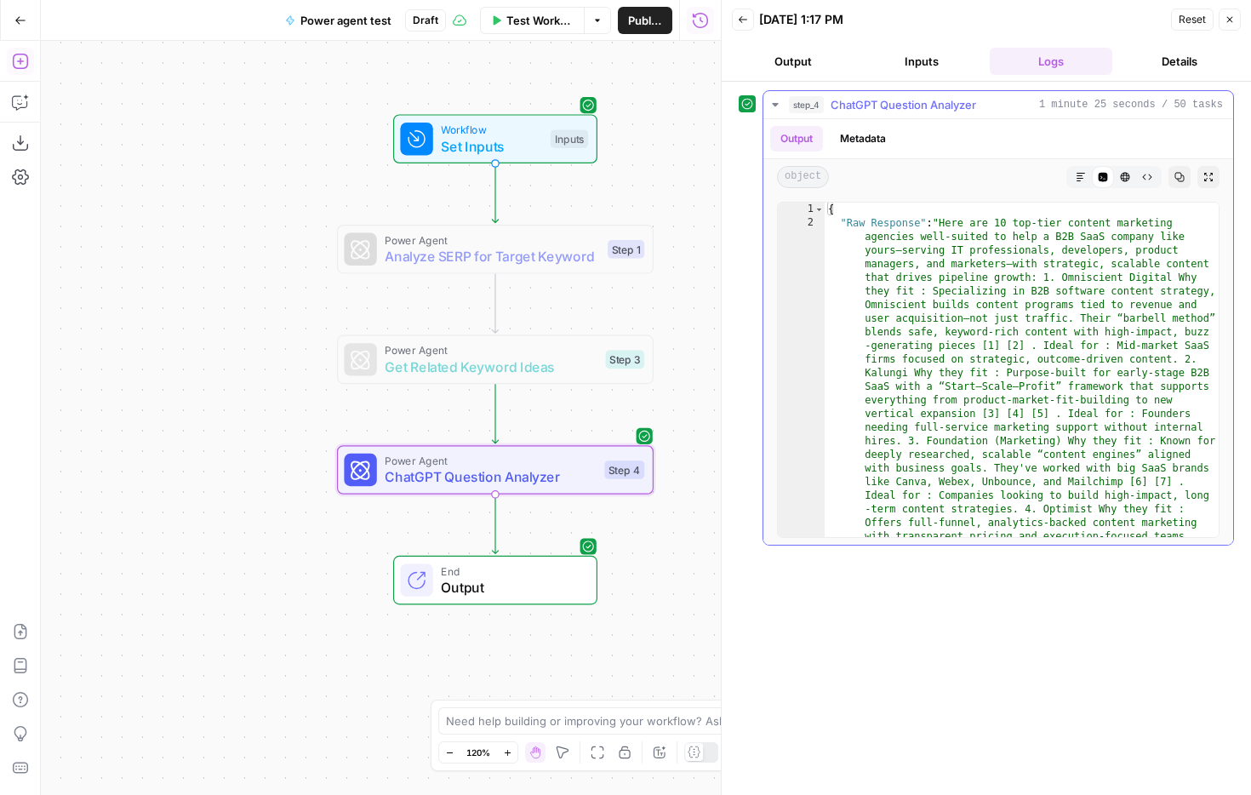
click at [1044, 168] on button "Markdown" at bounding box center [1081, 177] width 22 height 22
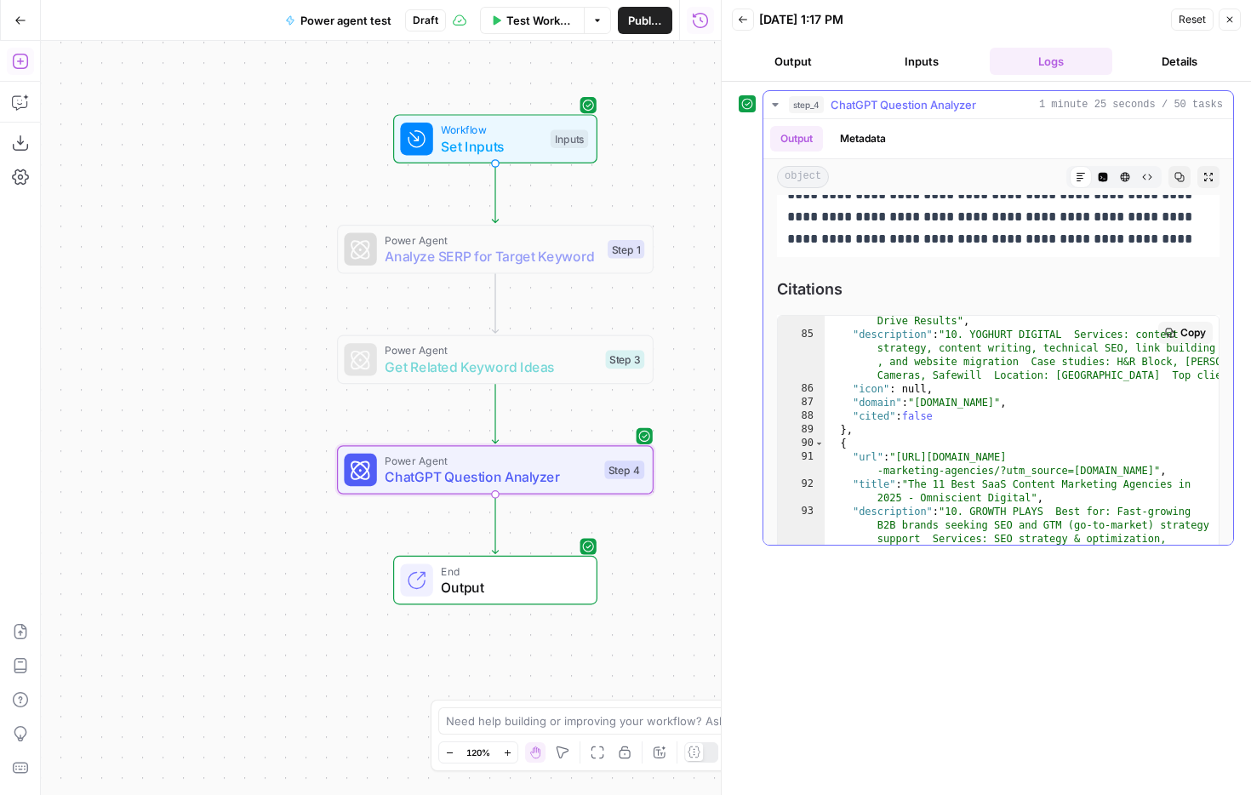
scroll to position [1648, 0]
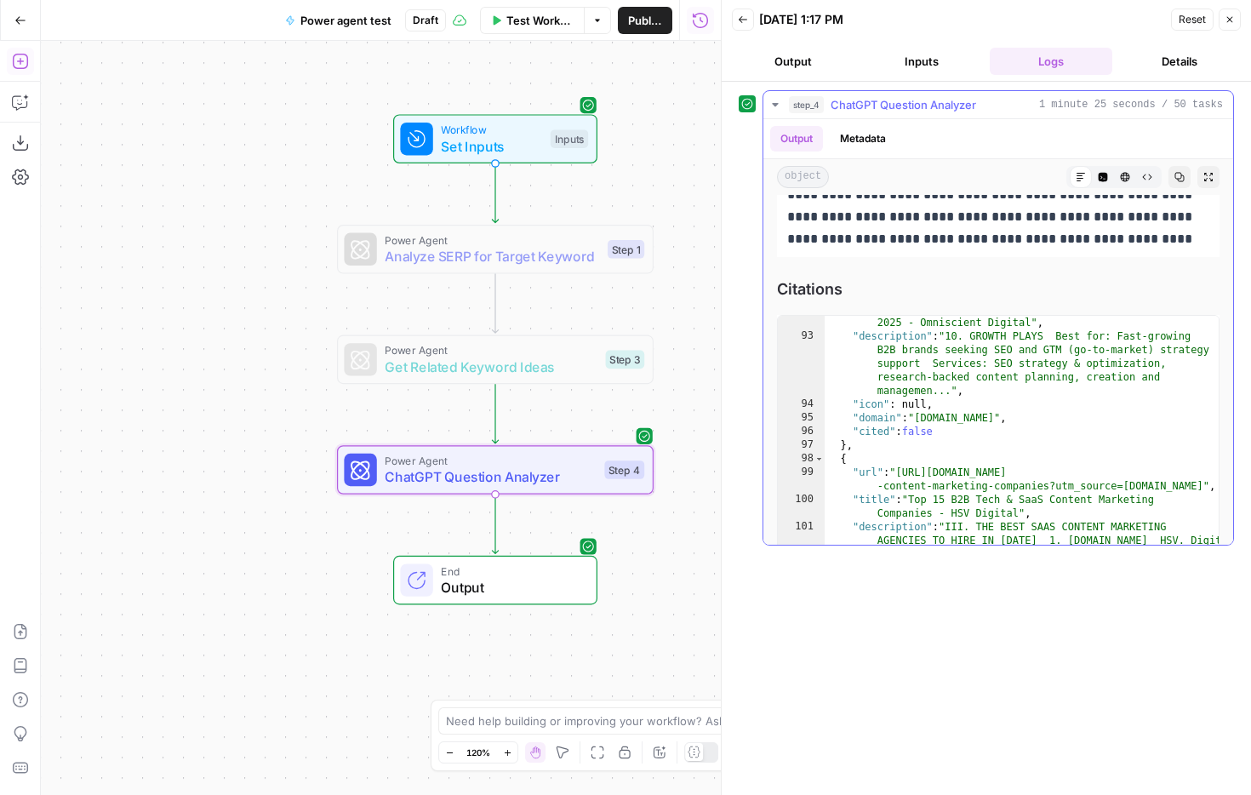
click at [1044, 177] on button "Code Editor" at bounding box center [1103, 177] width 22 height 22
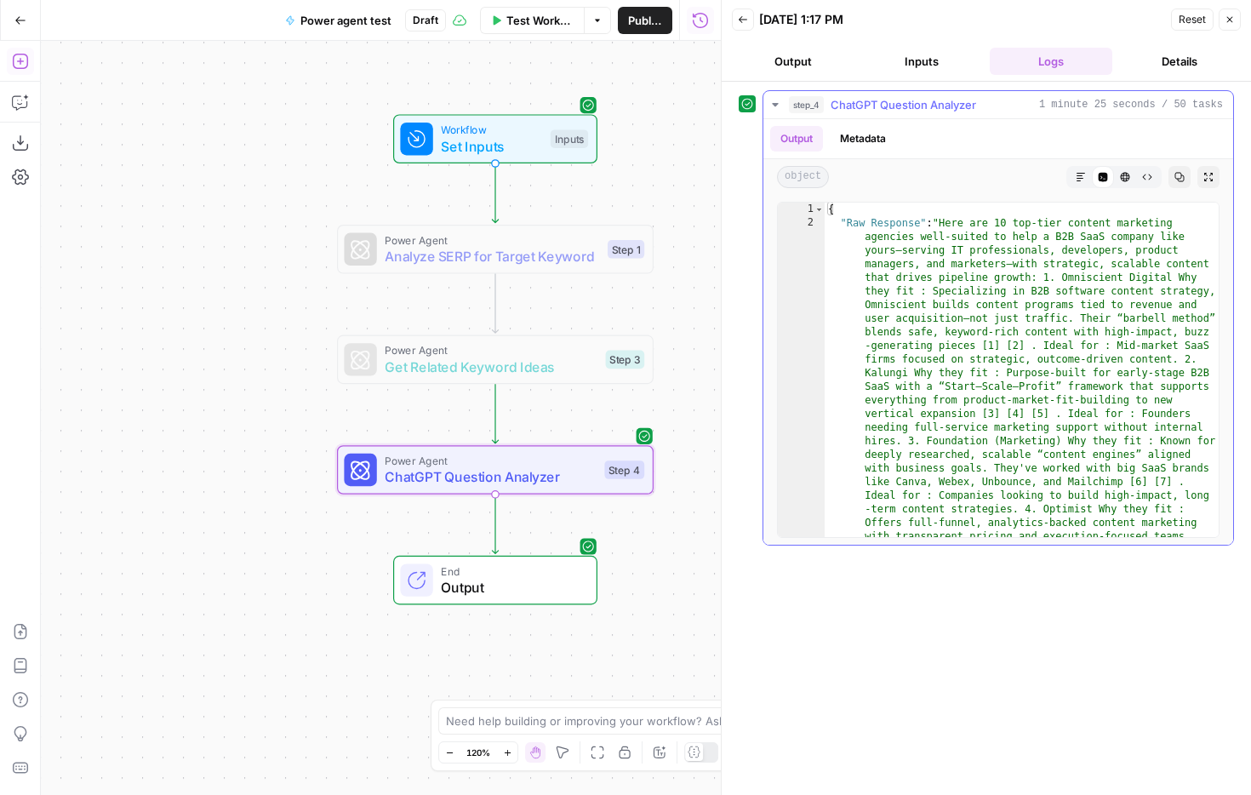
scroll to position [0, 0]
click at [24, 63] on icon "button" at bounding box center [20, 61] width 17 height 17
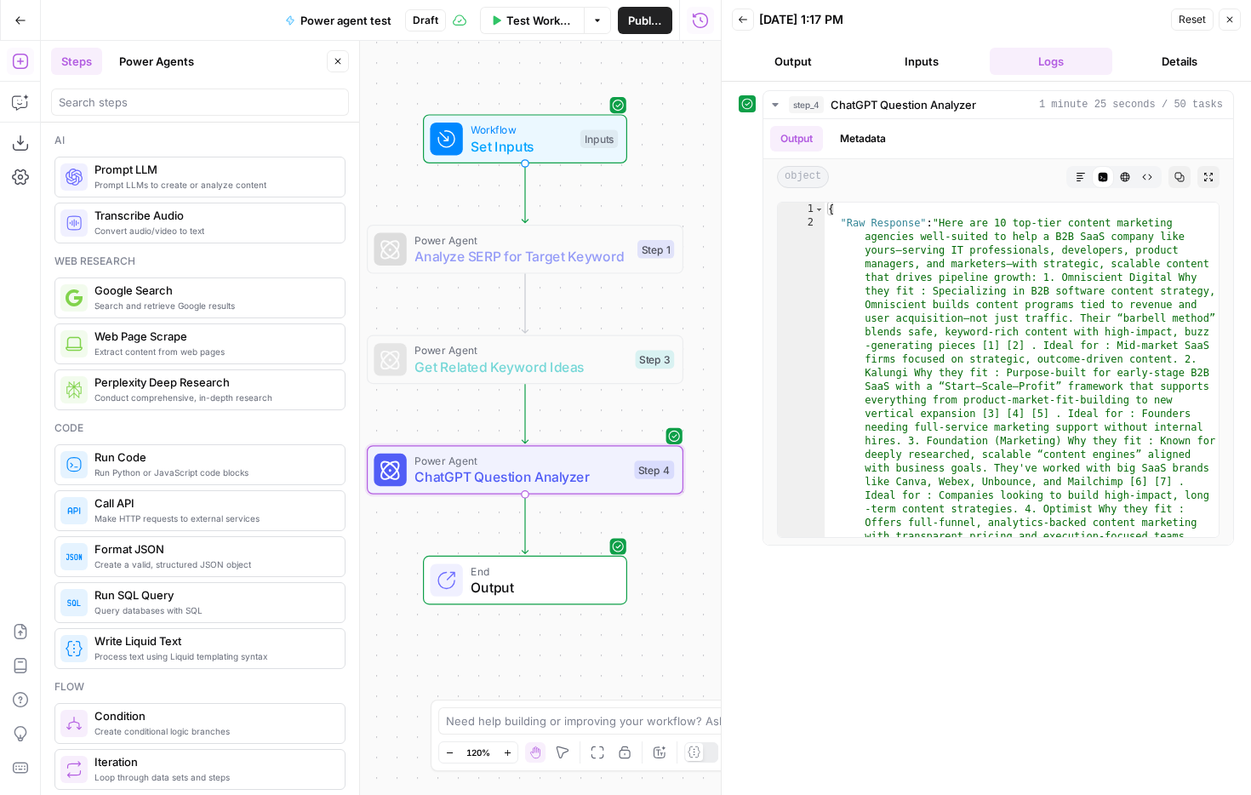
click at [168, 71] on button "Power Agents" at bounding box center [156, 61] width 95 height 27
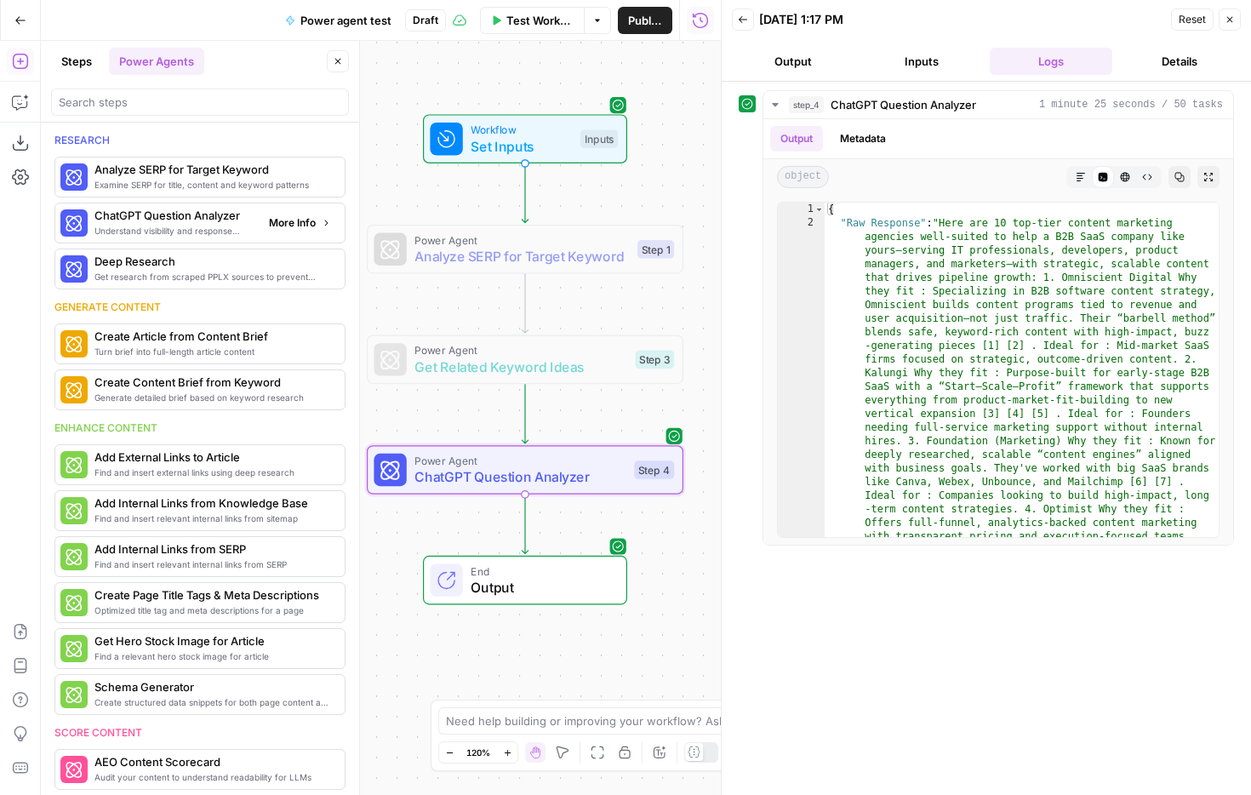
click at [297, 219] on span "More Info" at bounding box center [292, 222] width 47 height 15
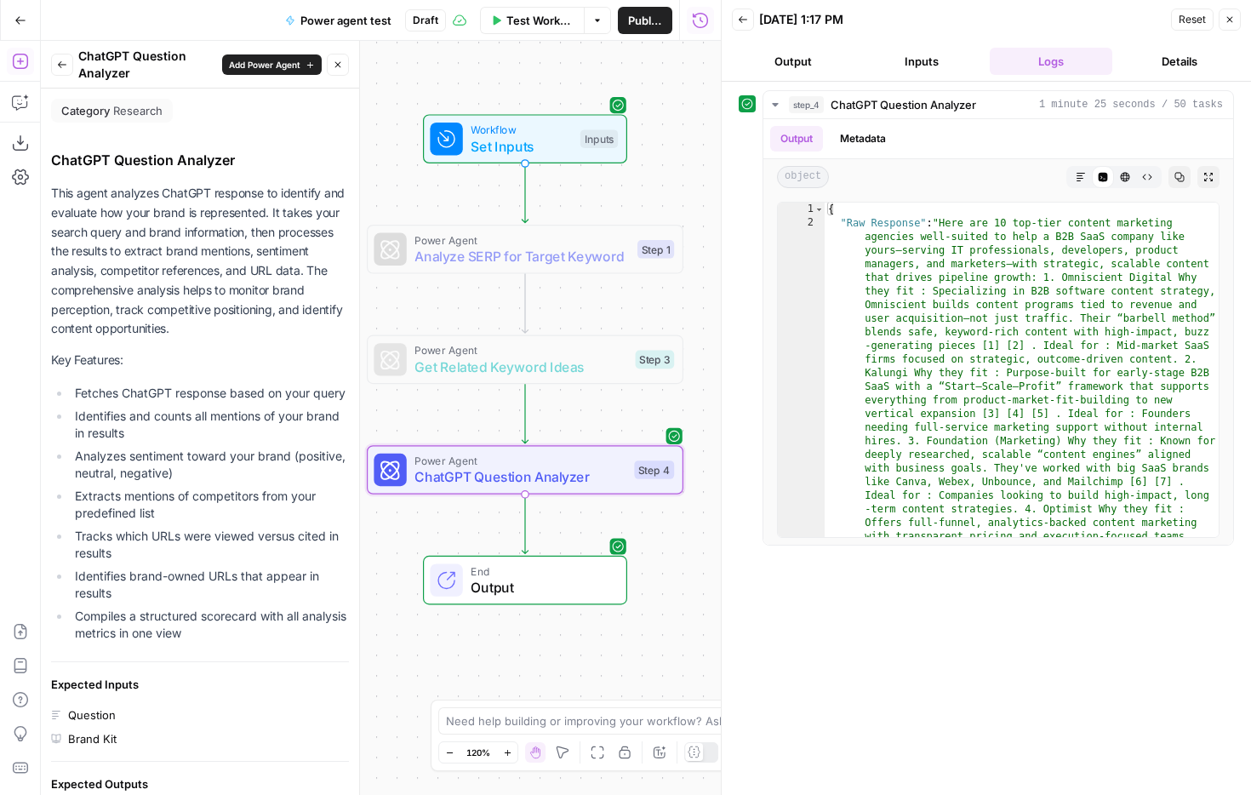
drag, startPoint x: 121, startPoint y: 180, endPoint x: 226, endPoint y: 283, distance: 147.5
click at [226, 283] on div "ChatGPT Question Analyzer This agent analyzes ChatGPT response to identify and …" at bounding box center [200, 659] width 298 height 1019
click at [237, 295] on p "This agent analyzes ChatGPT response to identify and evaluate how your brand is…" at bounding box center [200, 261] width 298 height 155
drag, startPoint x: 141, startPoint y: 247, endPoint x: 227, endPoint y: 317, distance: 111.3
click at [227, 317] on p "This agent analyzes ChatGPT response to identify and evaluate how your brand is…" at bounding box center [200, 261] width 298 height 155
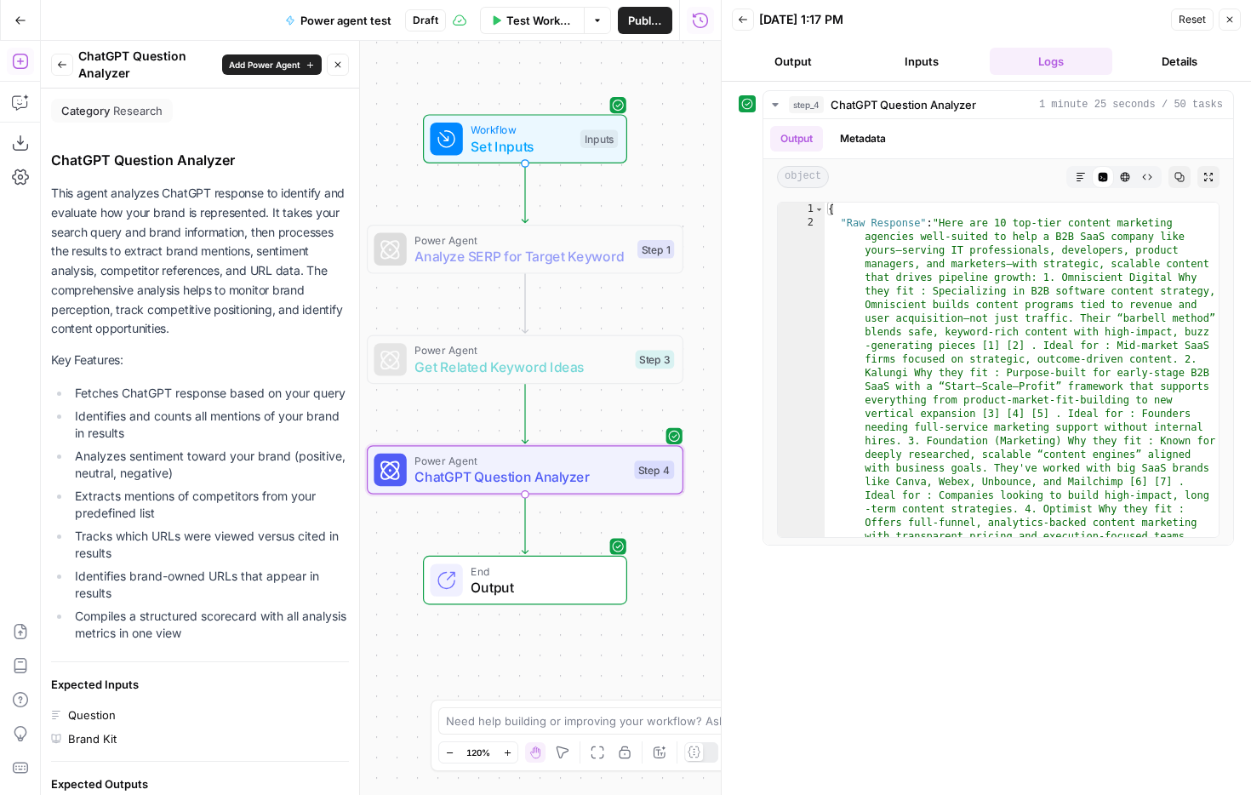
click at [336, 65] on icon "button" at bounding box center [338, 65] width 10 height 10
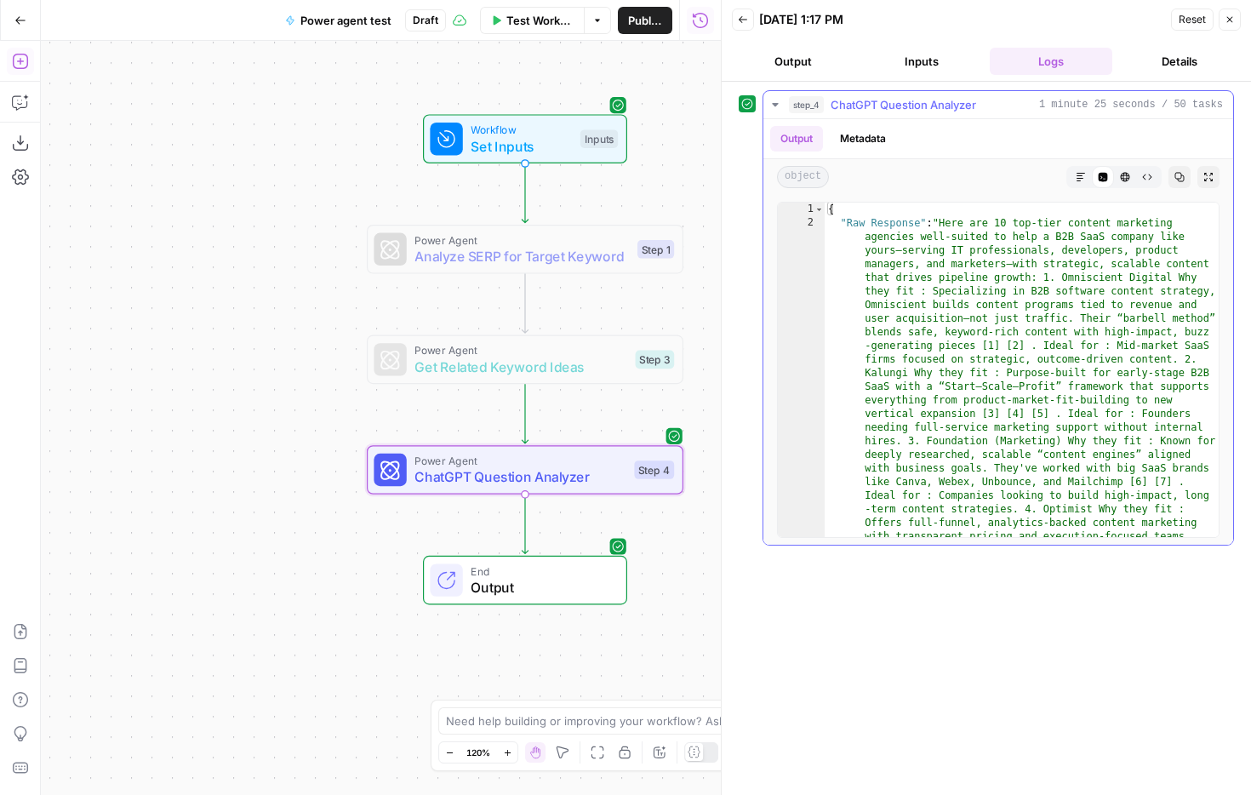
click at [1044, 166] on button "Markdown" at bounding box center [1081, 177] width 22 height 22
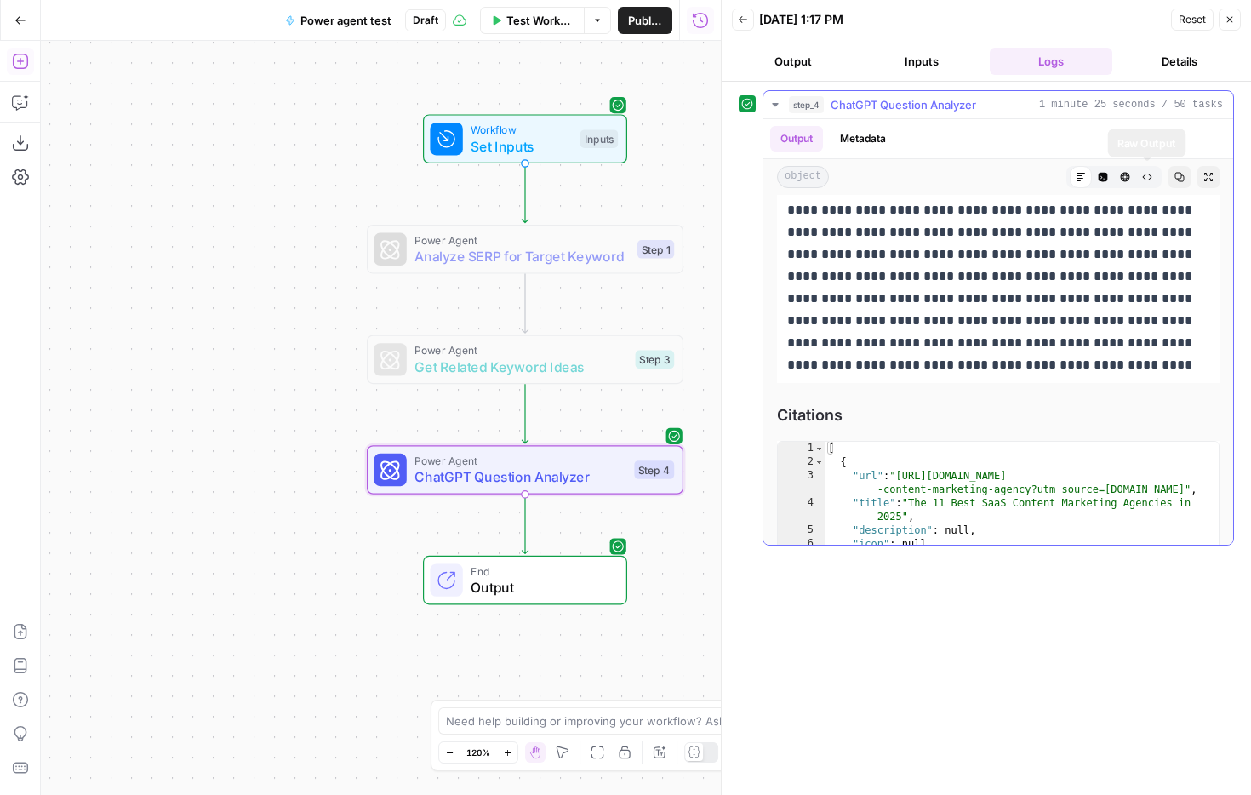
scroll to position [1518, 0]
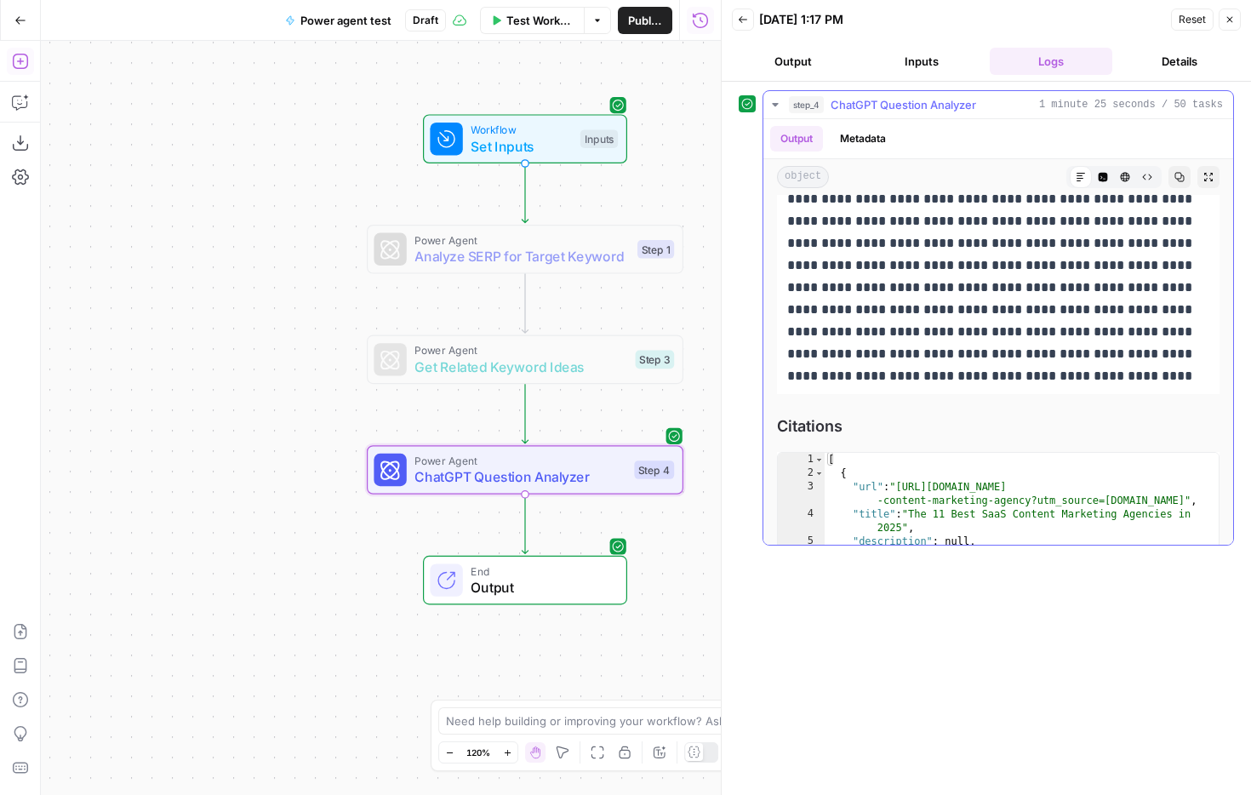
drag, startPoint x: 788, startPoint y: 258, endPoint x: 1141, endPoint y: 368, distance: 369.9
copy p "**********"
